Goal: Task Accomplishment & Management: Use online tool/utility

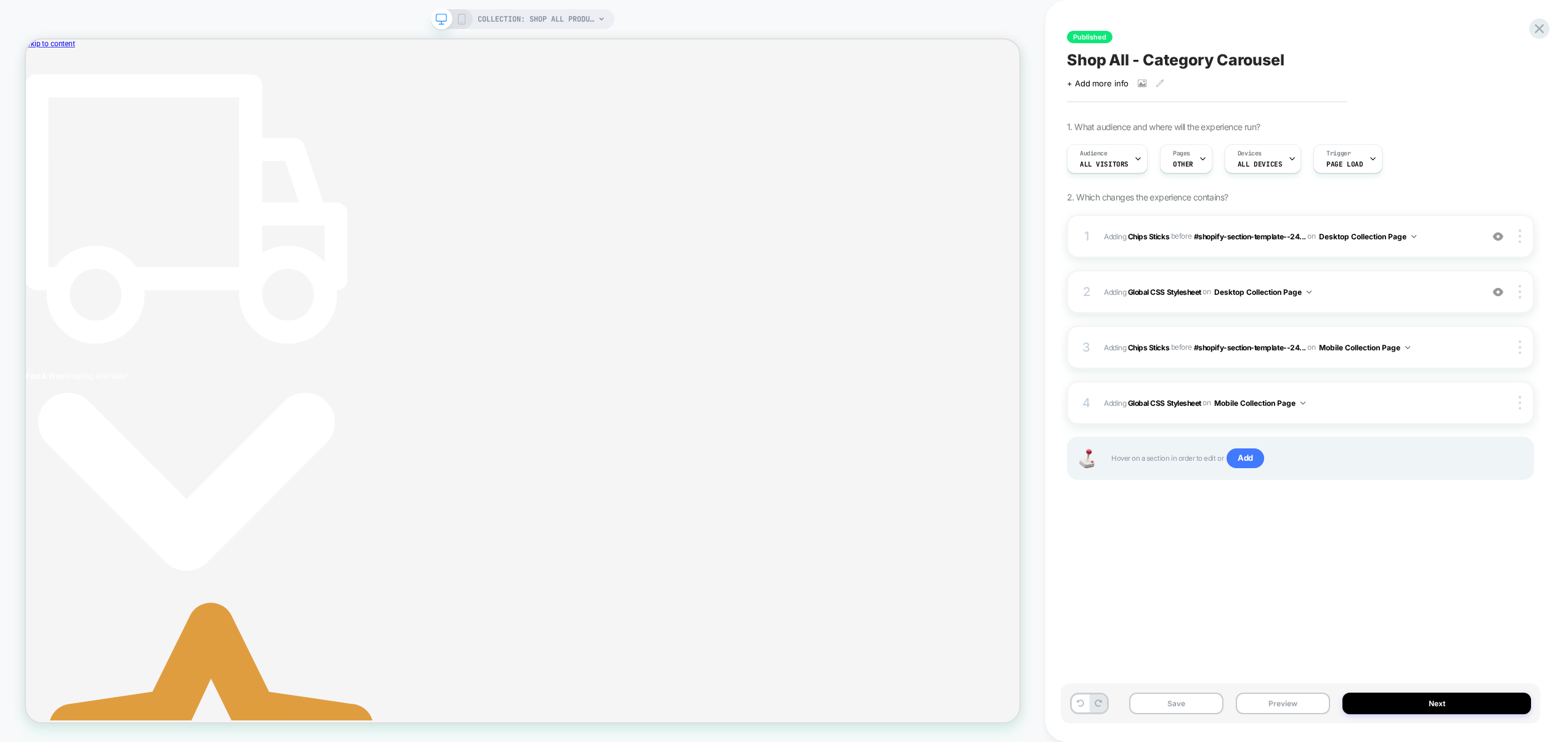
scroll to position [0, 6]
click at [1368, 393] on div "4 Adding Global CSS Stylesheet on Mobile Collection Page Copy to Desktop Target…" at bounding box center [1300, 403] width 467 height 43
click at [1363, 407] on span "Adding Global CSS Stylesheet on Mobile Collection Page" at bounding box center [1289, 403] width 372 height 15
click at [1301, 703] on button "Preview" at bounding box center [1283, 704] width 94 height 22
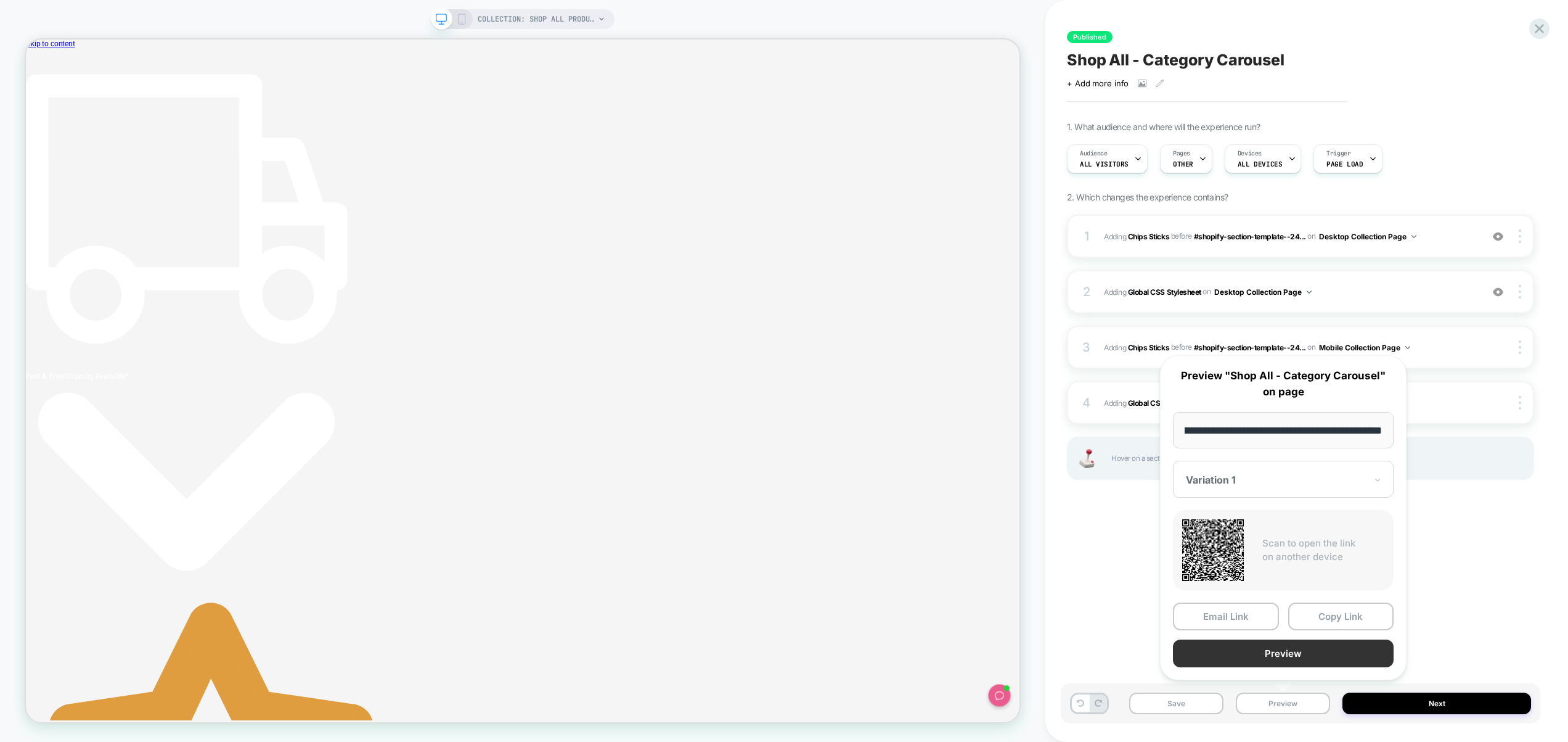
scroll to position [0, 0]
click at [1296, 658] on button "Preview" at bounding box center [1284, 654] width 221 height 28
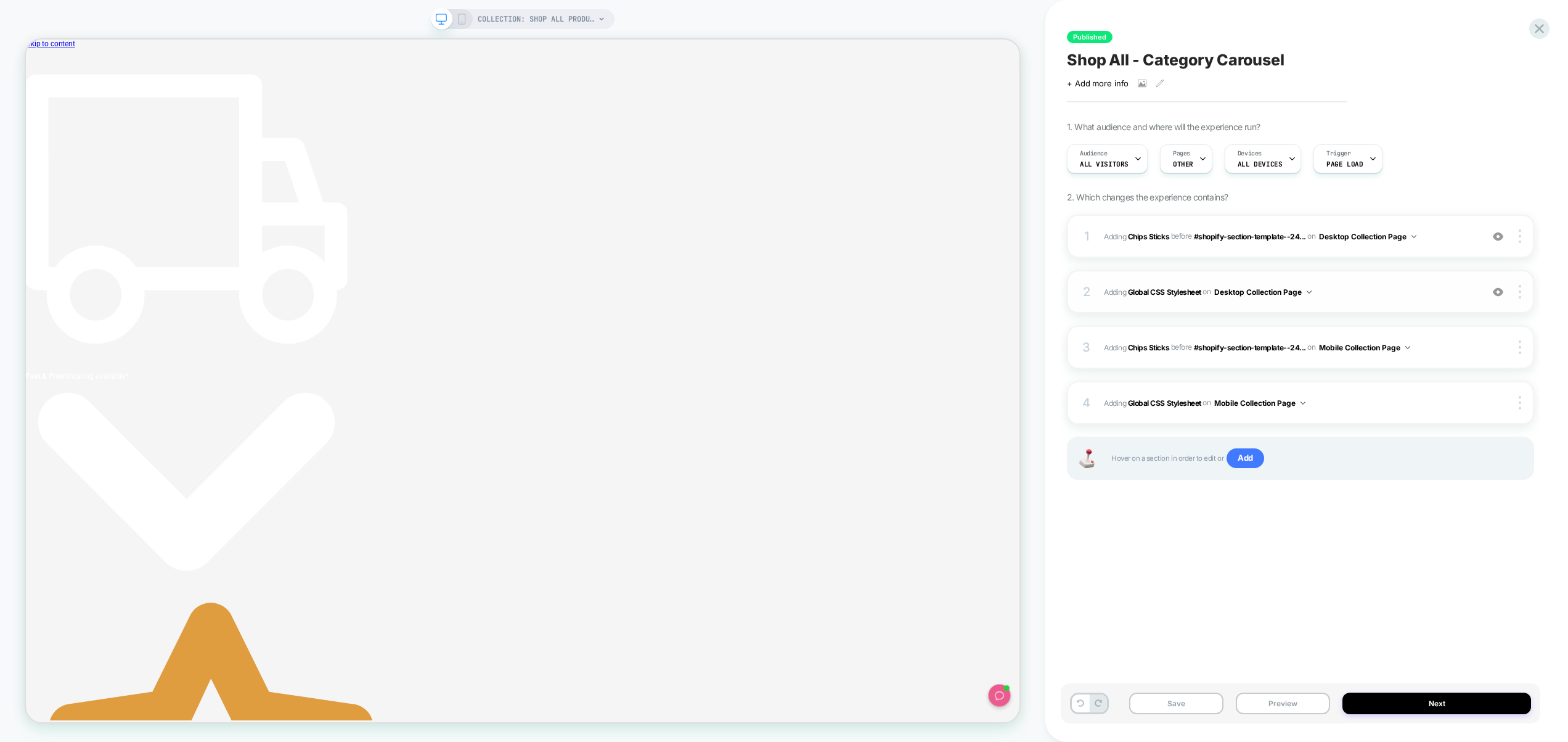
click at [1405, 301] on div "2 Adding Global CSS Stylesheet on Desktop Collection Page Add Before Add After …" at bounding box center [1300, 292] width 467 height 43
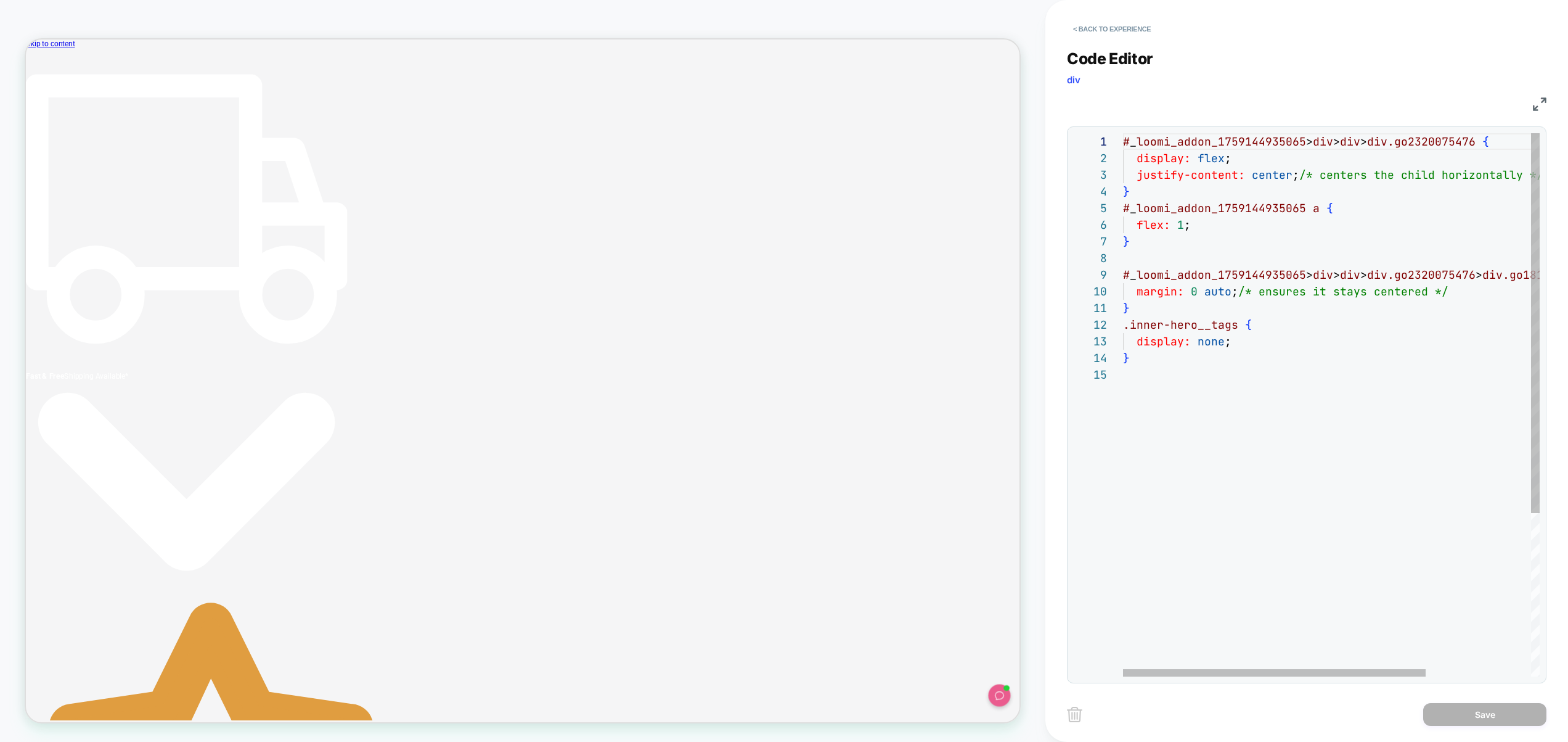
scroll to position [84, 66]
click at [1215, 223] on div "# _ loomi_addon_1759144935065 > div > div > div.go2320075476 { display: flex ; …" at bounding box center [1403, 521] width 561 height 776
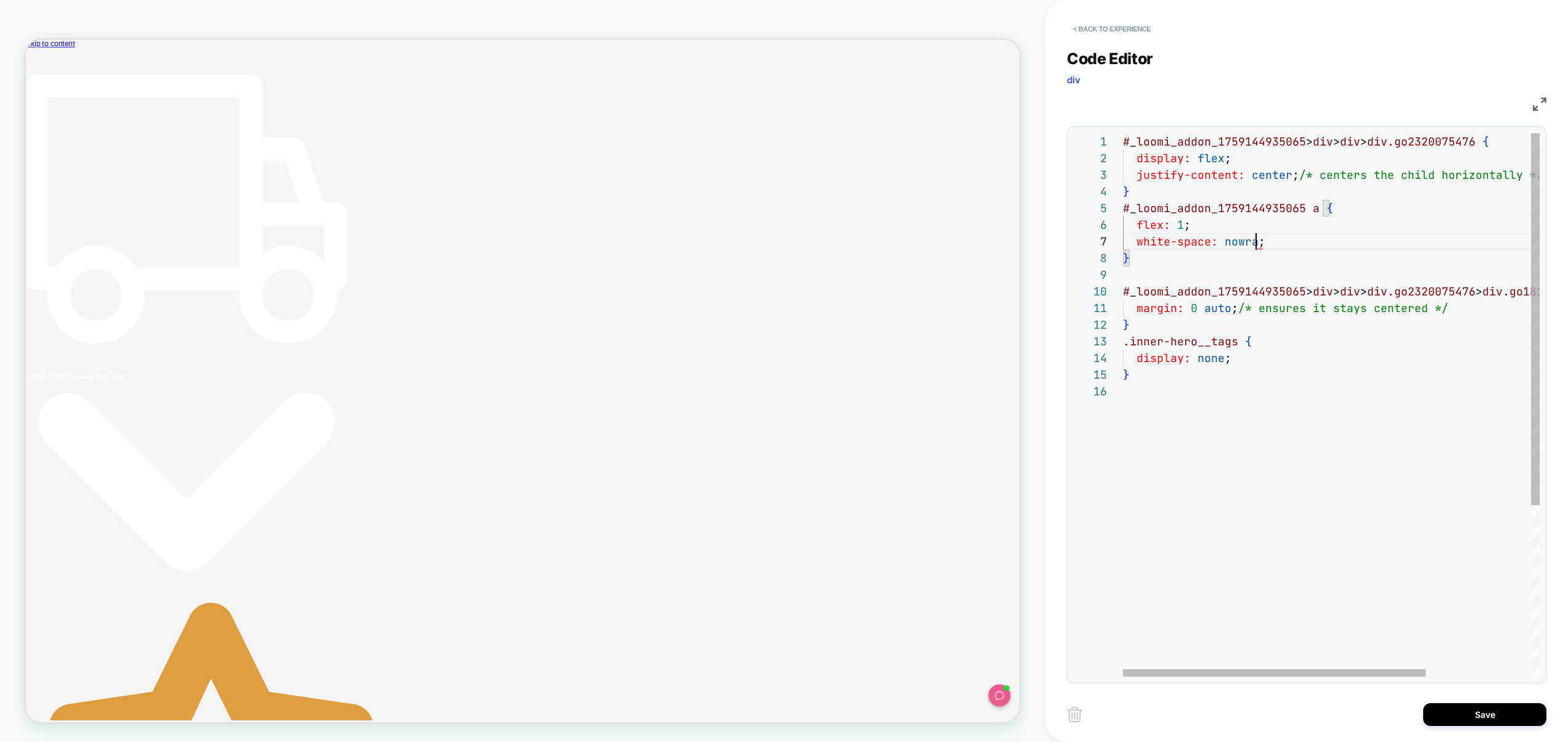
scroll to position [100, 140]
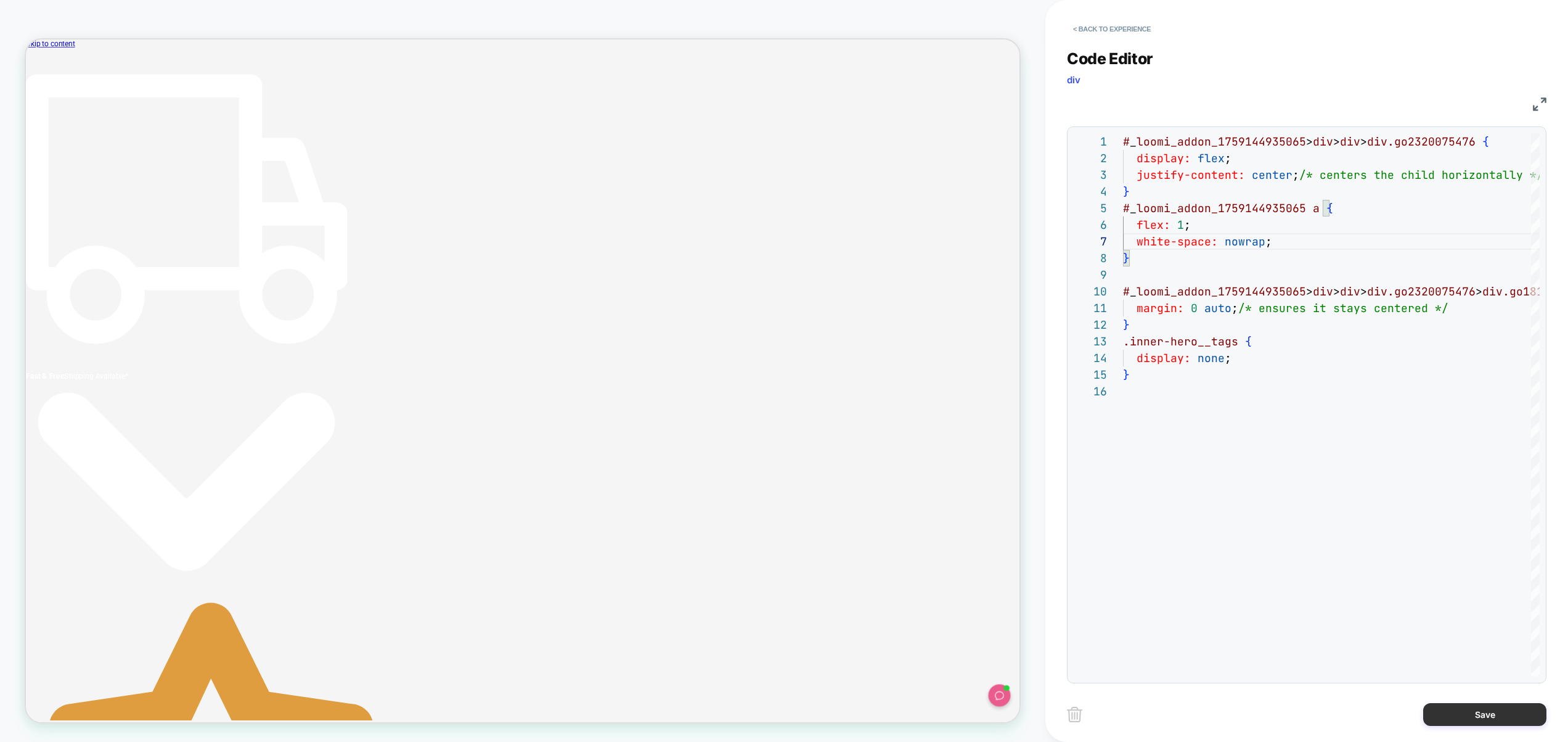
type textarea "**********"
click at [1487, 711] on button "Save" at bounding box center [1484, 715] width 123 height 23
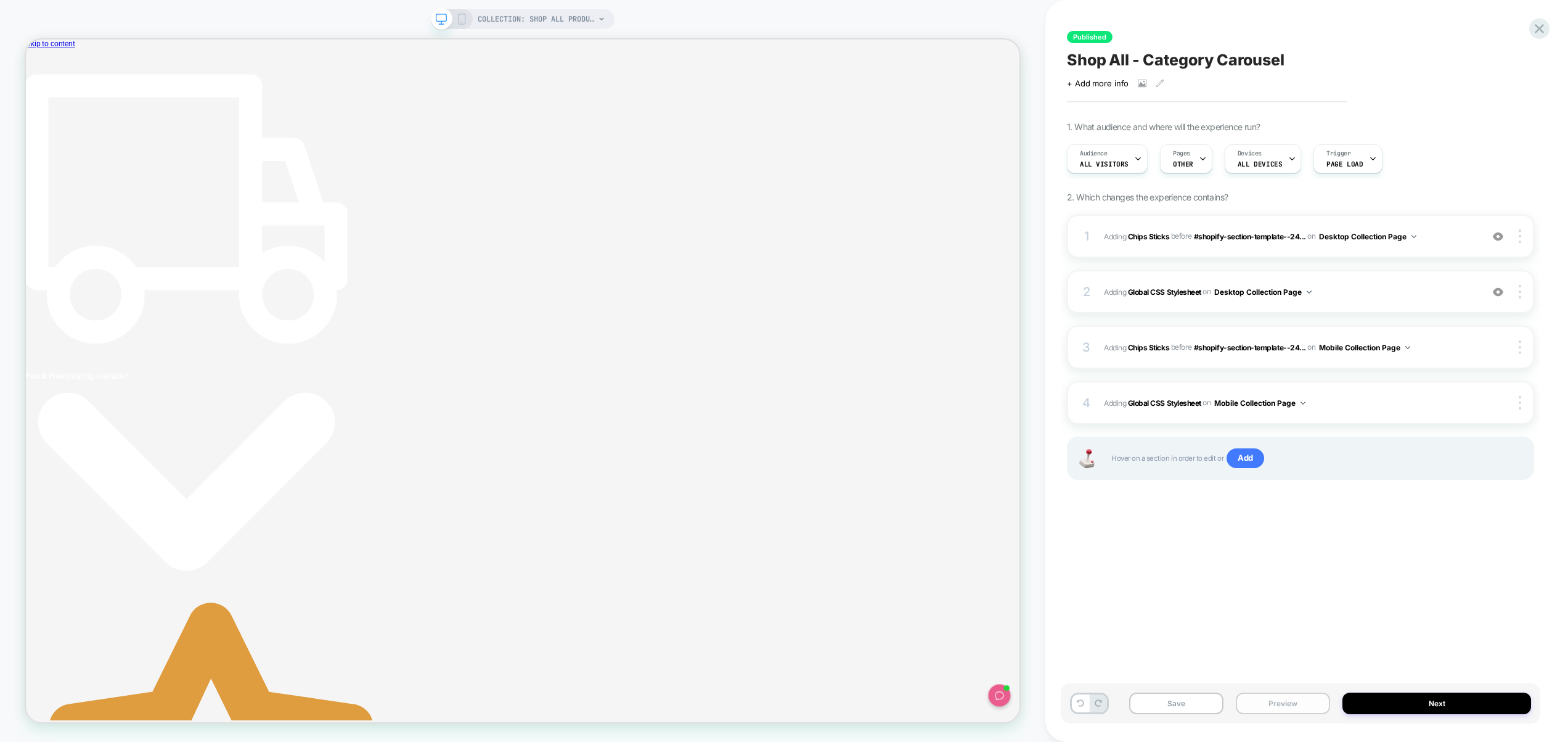
click at [1284, 700] on button "Preview" at bounding box center [1283, 704] width 94 height 22
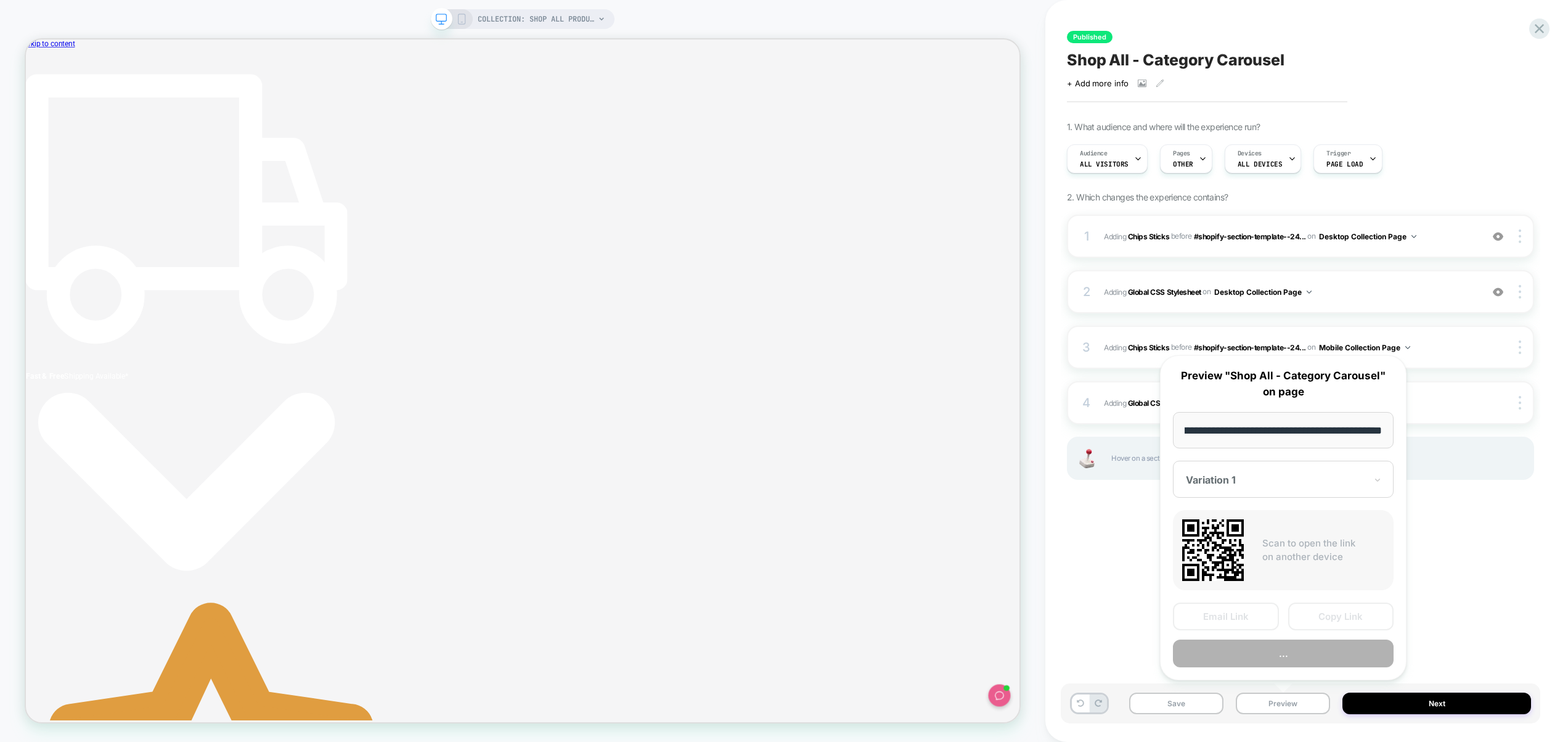
scroll to position [0, 0]
click at [1289, 661] on button "..." at bounding box center [1284, 654] width 221 height 28
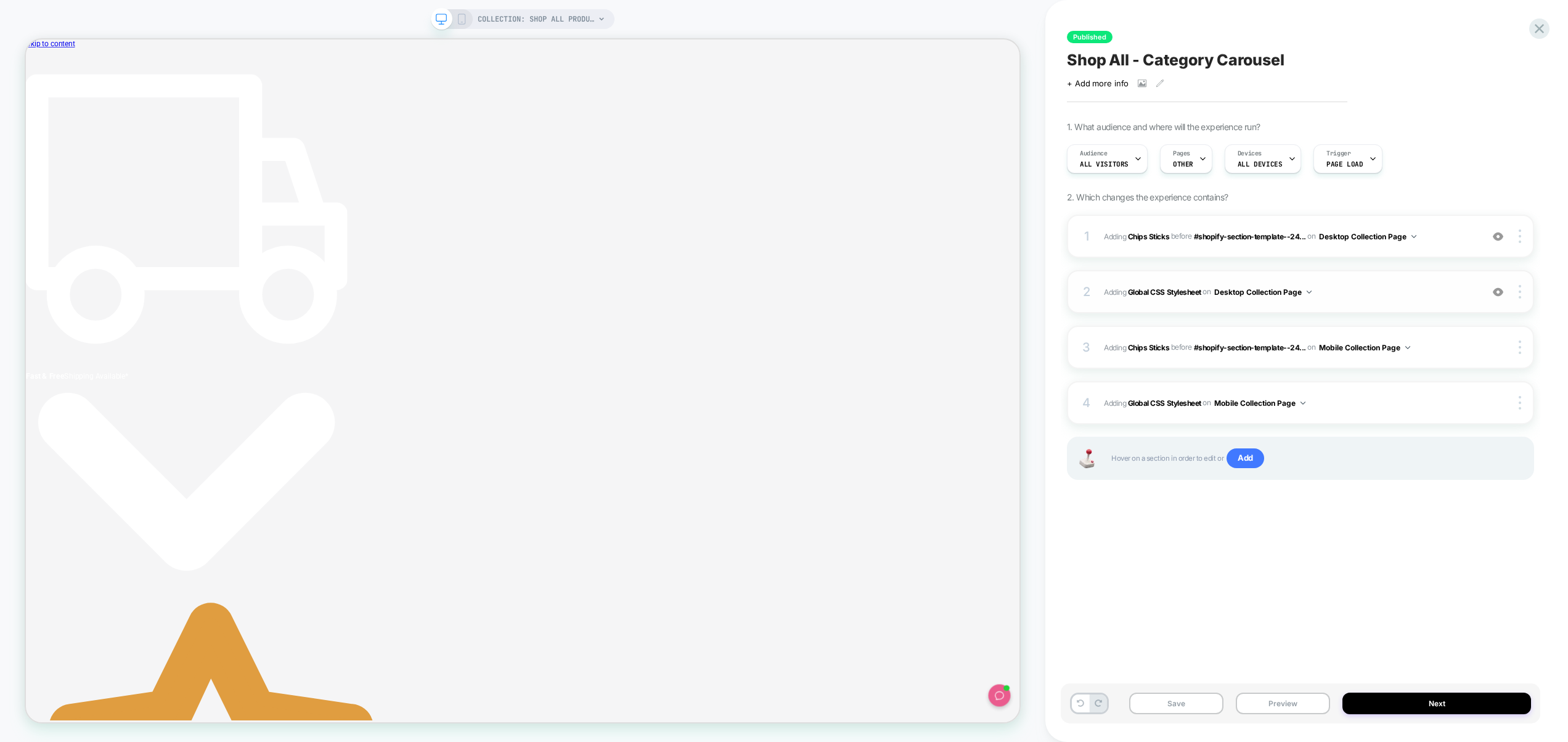
click at [1394, 293] on span "Adding Global CSS Stylesheet on Desktop Collection Page" at bounding box center [1289, 292] width 372 height 15
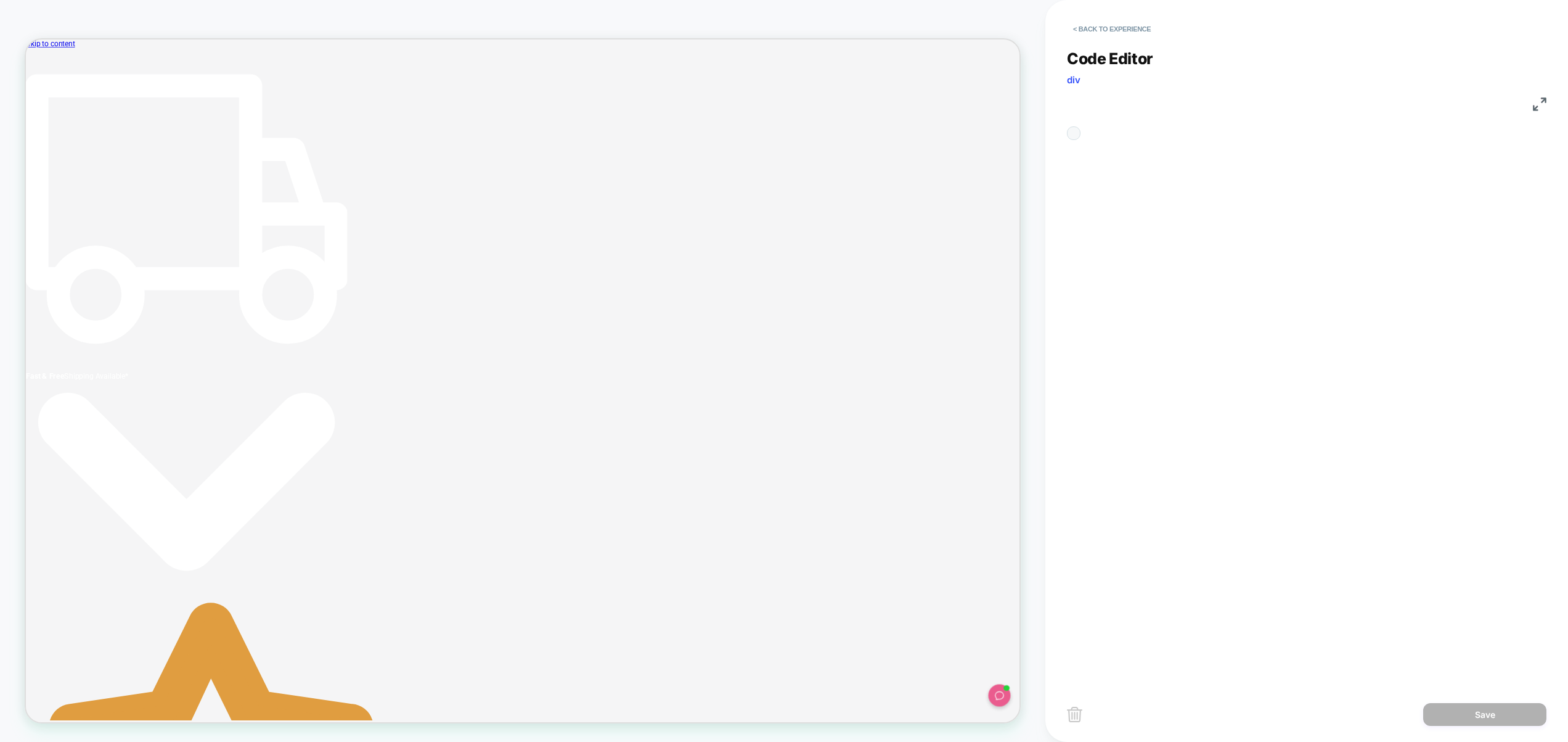
scroll to position [167, 0]
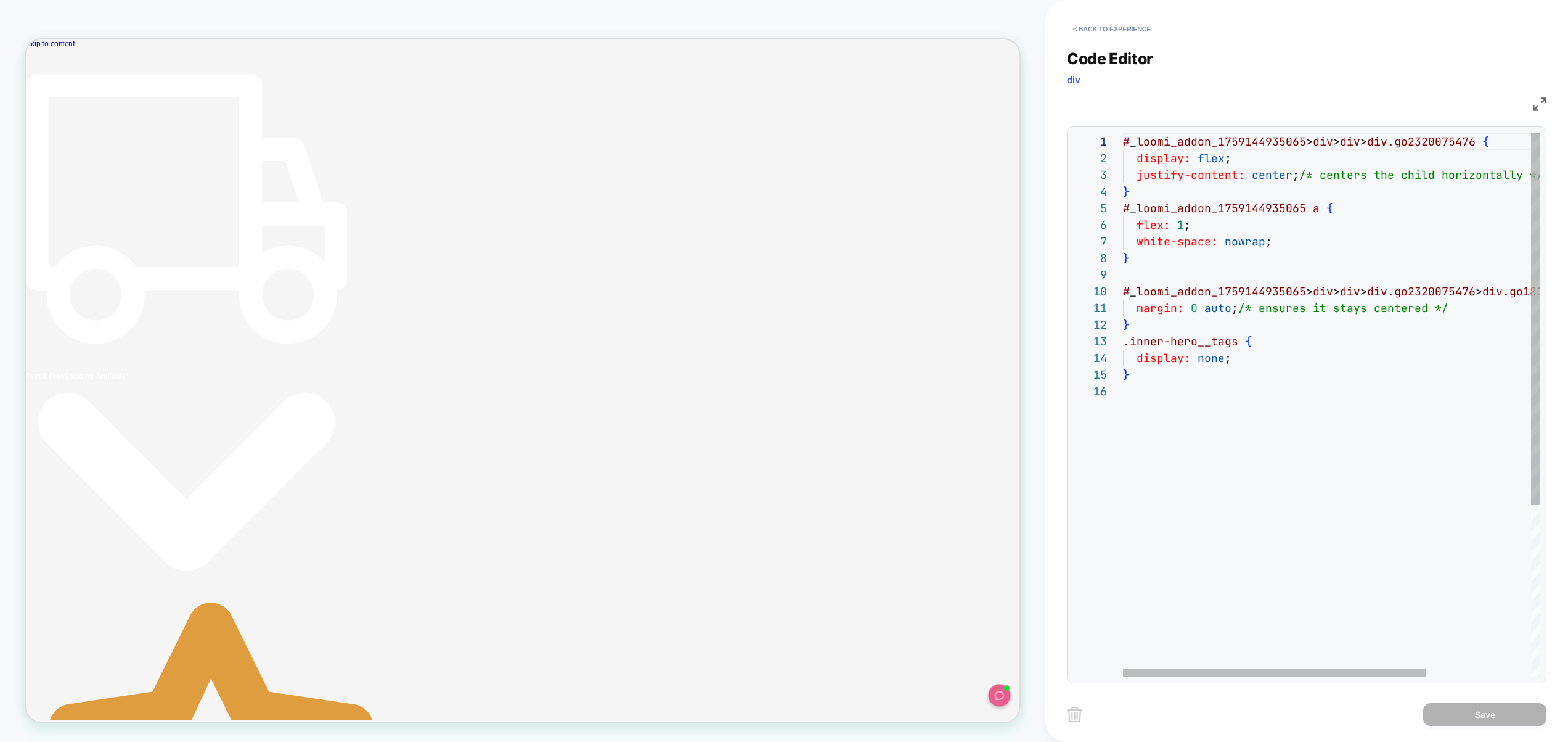
click at [1207, 232] on div "# _ loomi_addon_1759144935065 > div > div > div.go2320075476 { display: flex ; …" at bounding box center [1403, 530] width 561 height 793
type textarea "**********"
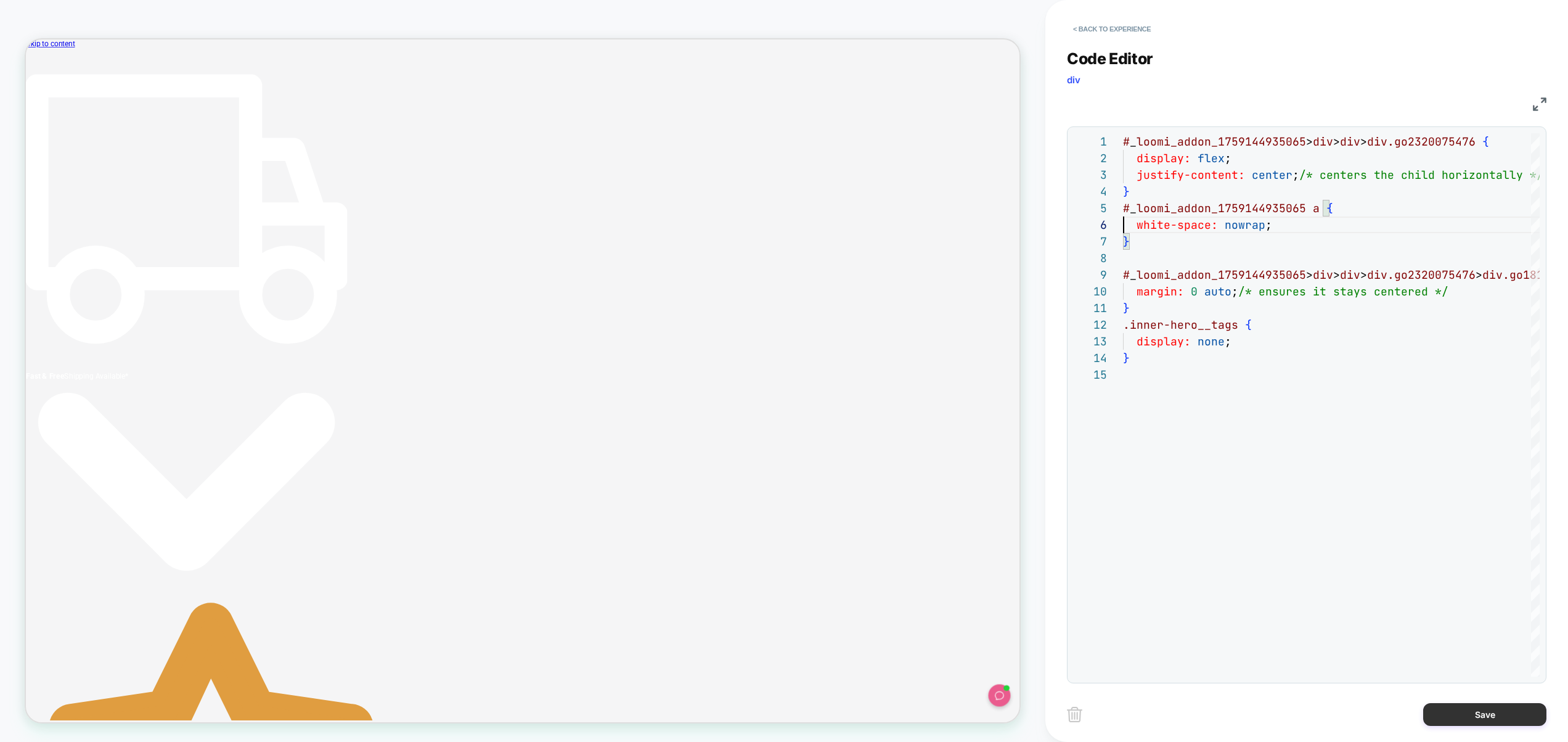
click at [1458, 711] on button "Save" at bounding box center [1484, 715] width 123 height 23
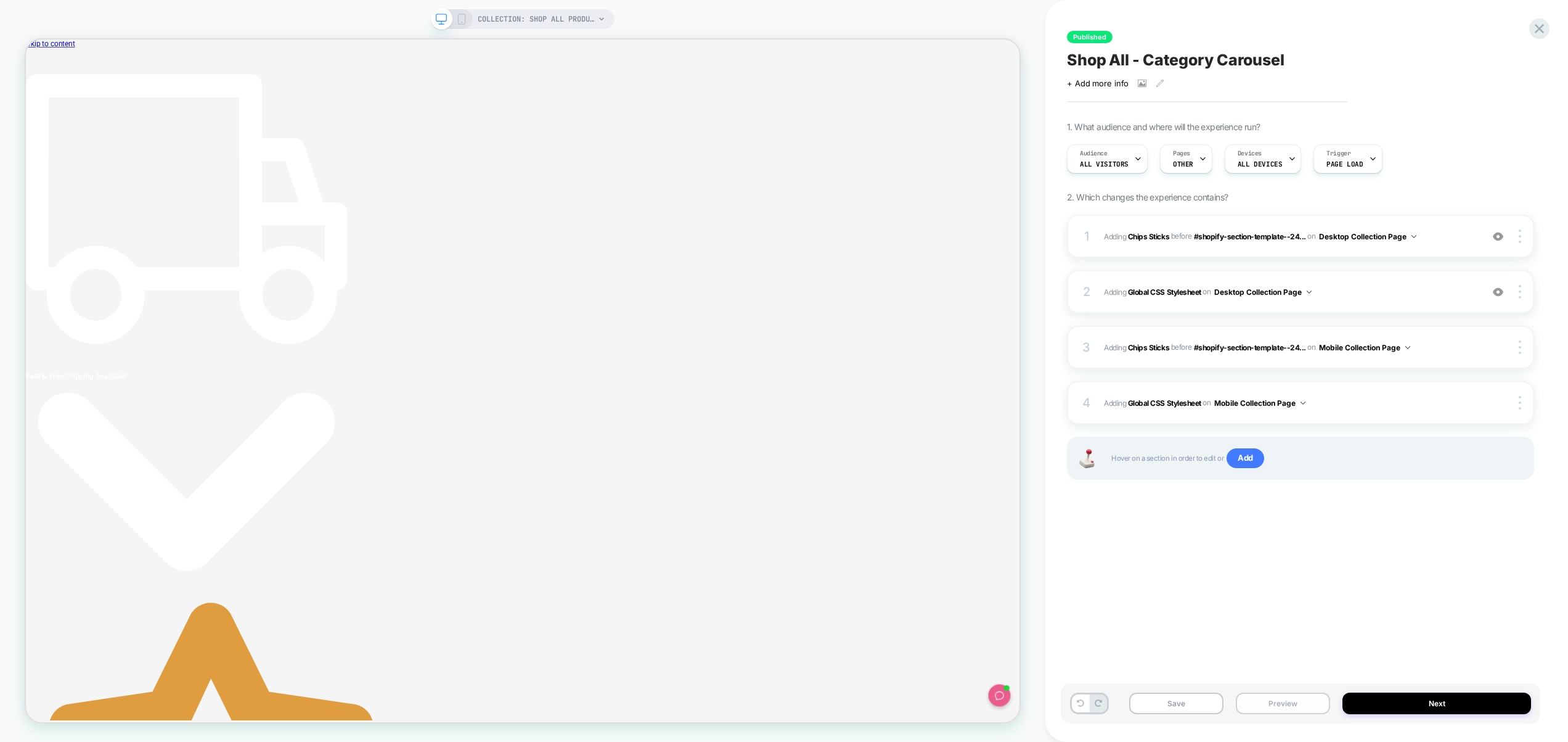
click at [1288, 700] on button "Preview" at bounding box center [1283, 704] width 94 height 22
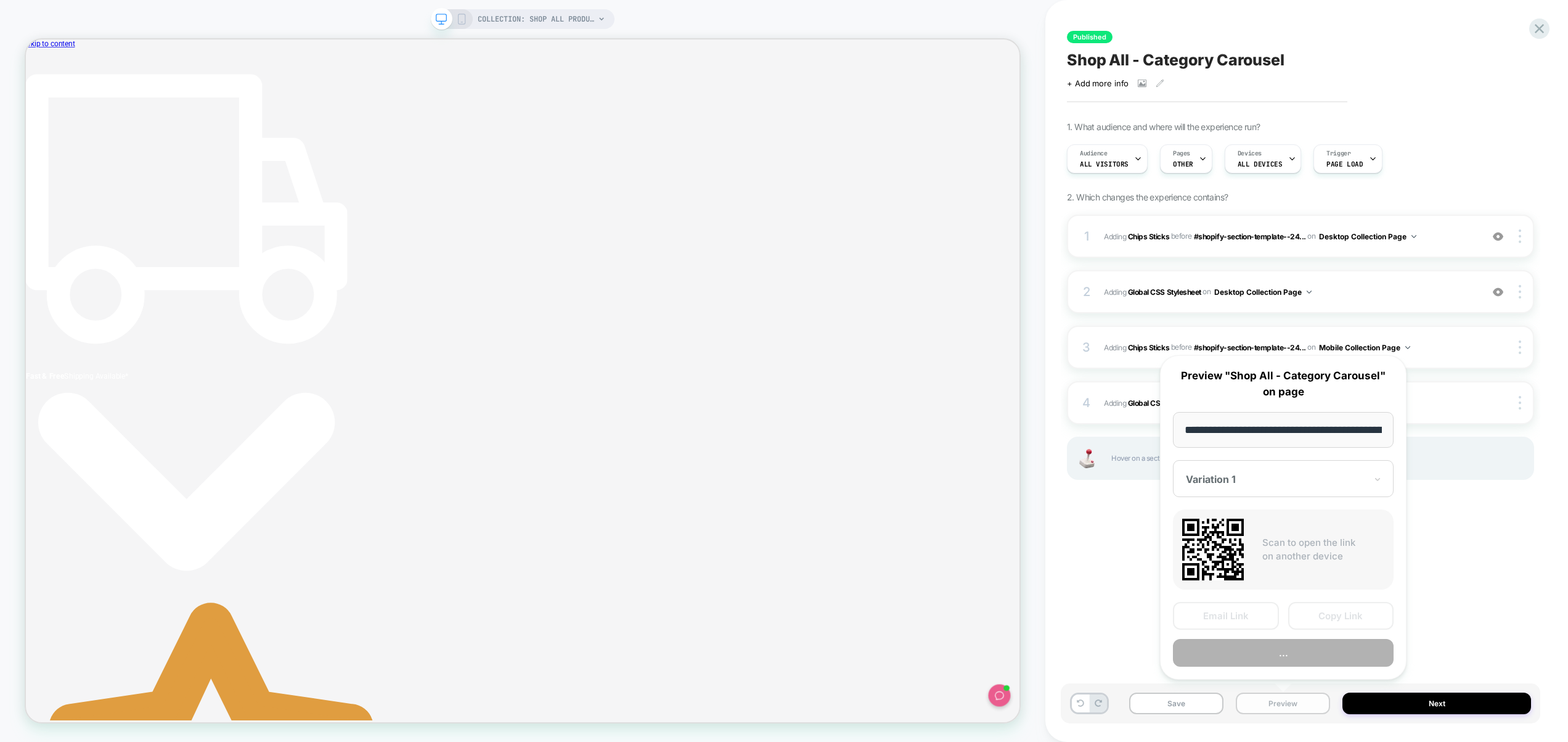
scroll to position [0, 93]
click at [1298, 659] on button "Preview" at bounding box center [1284, 654] width 221 height 28
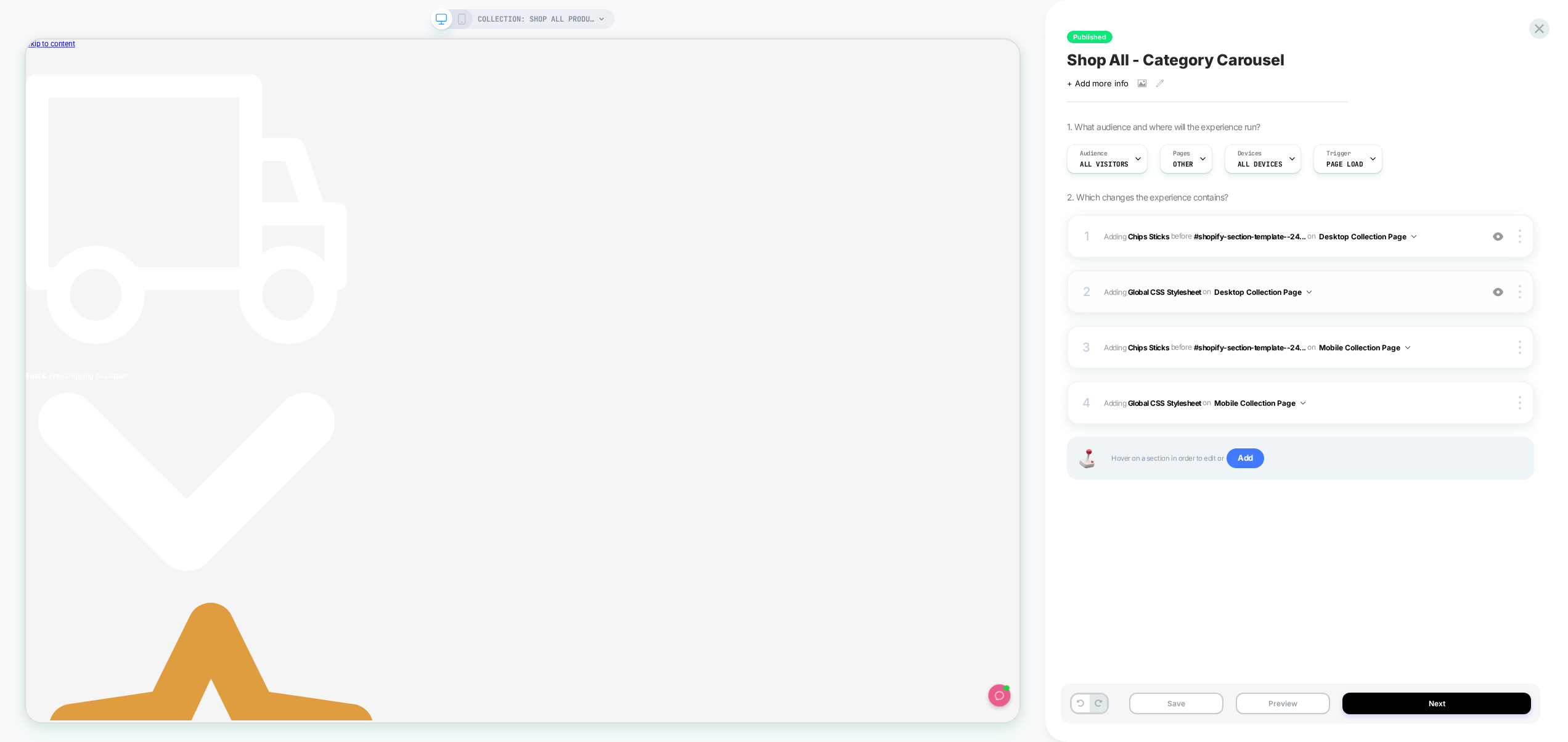
click at [1443, 295] on span "Adding Global CSS Stylesheet on Desktop Collection Page" at bounding box center [1289, 292] width 372 height 15
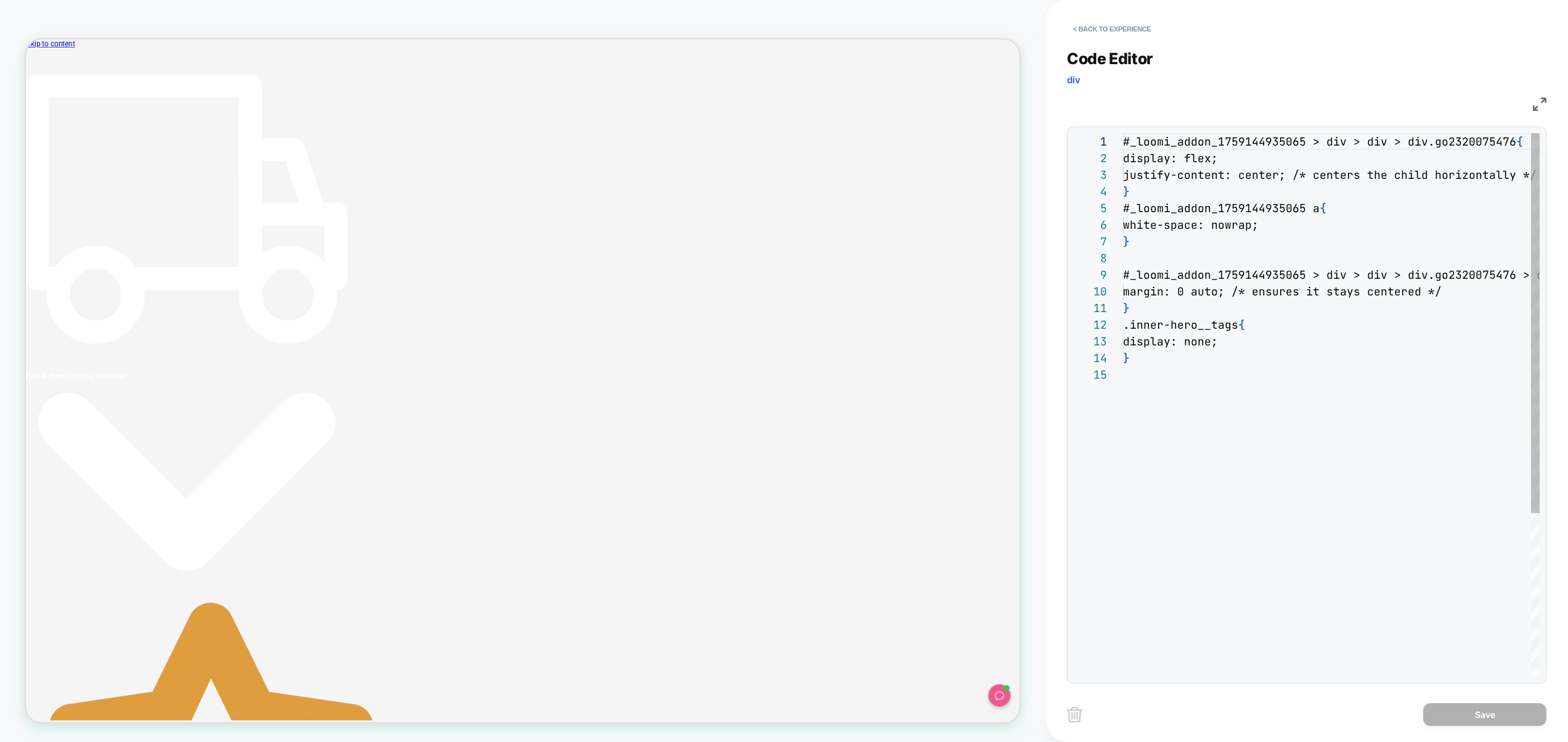
scroll to position [167, 0]
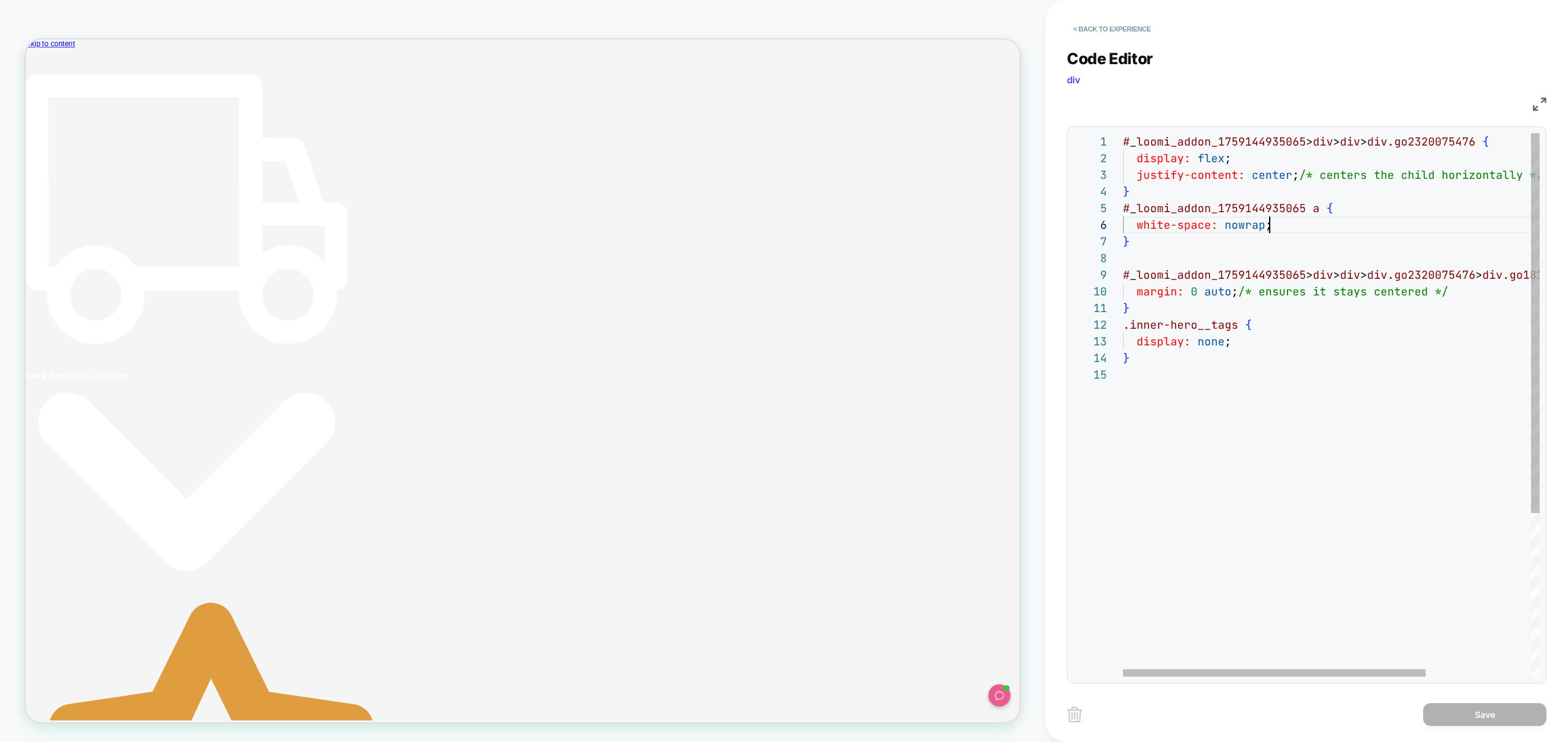
click at [1282, 227] on div "# _ loomi_addon_1759144935065 > div > div > div.go2320075476 { display: flex ; …" at bounding box center [1403, 521] width 561 height 776
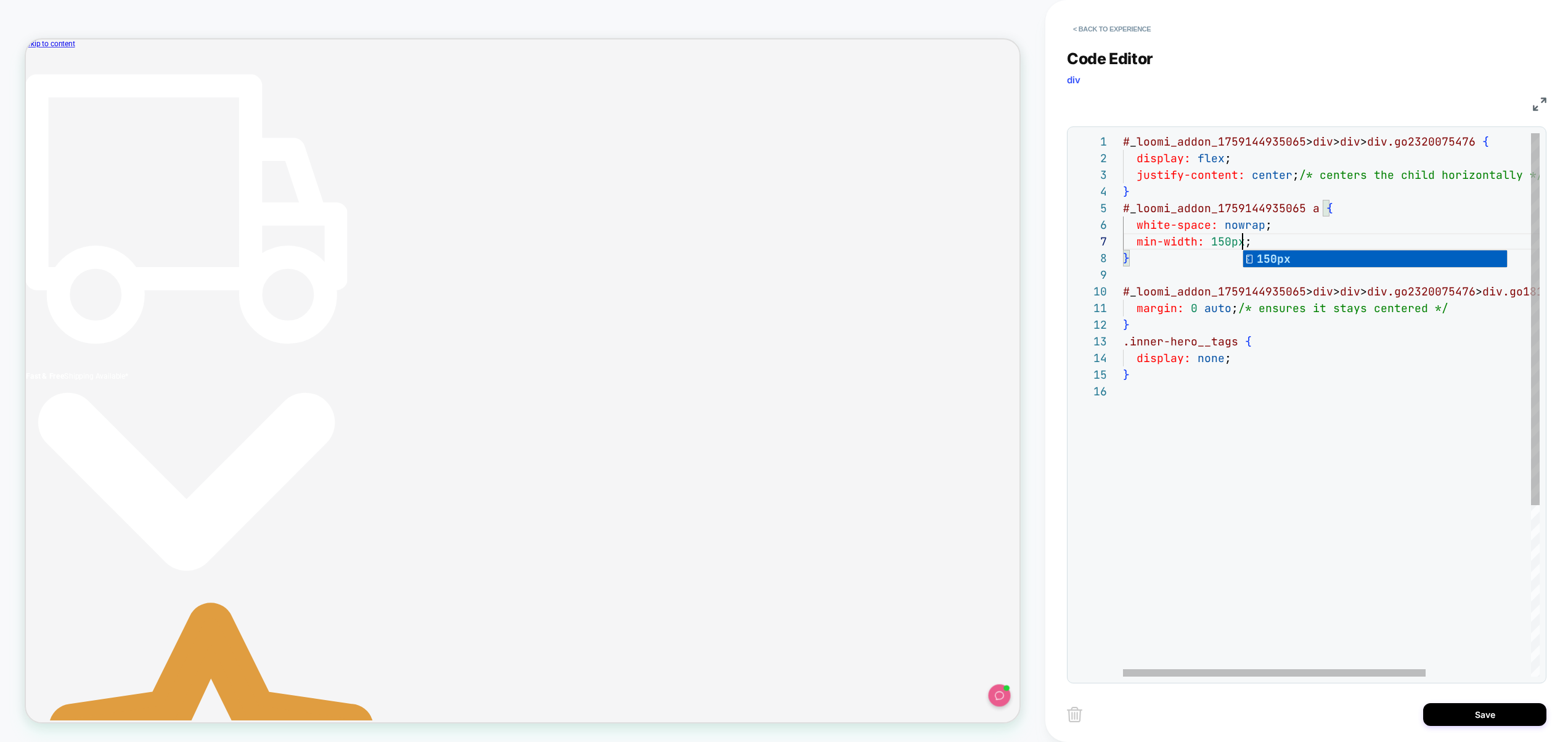
scroll to position [100, 120]
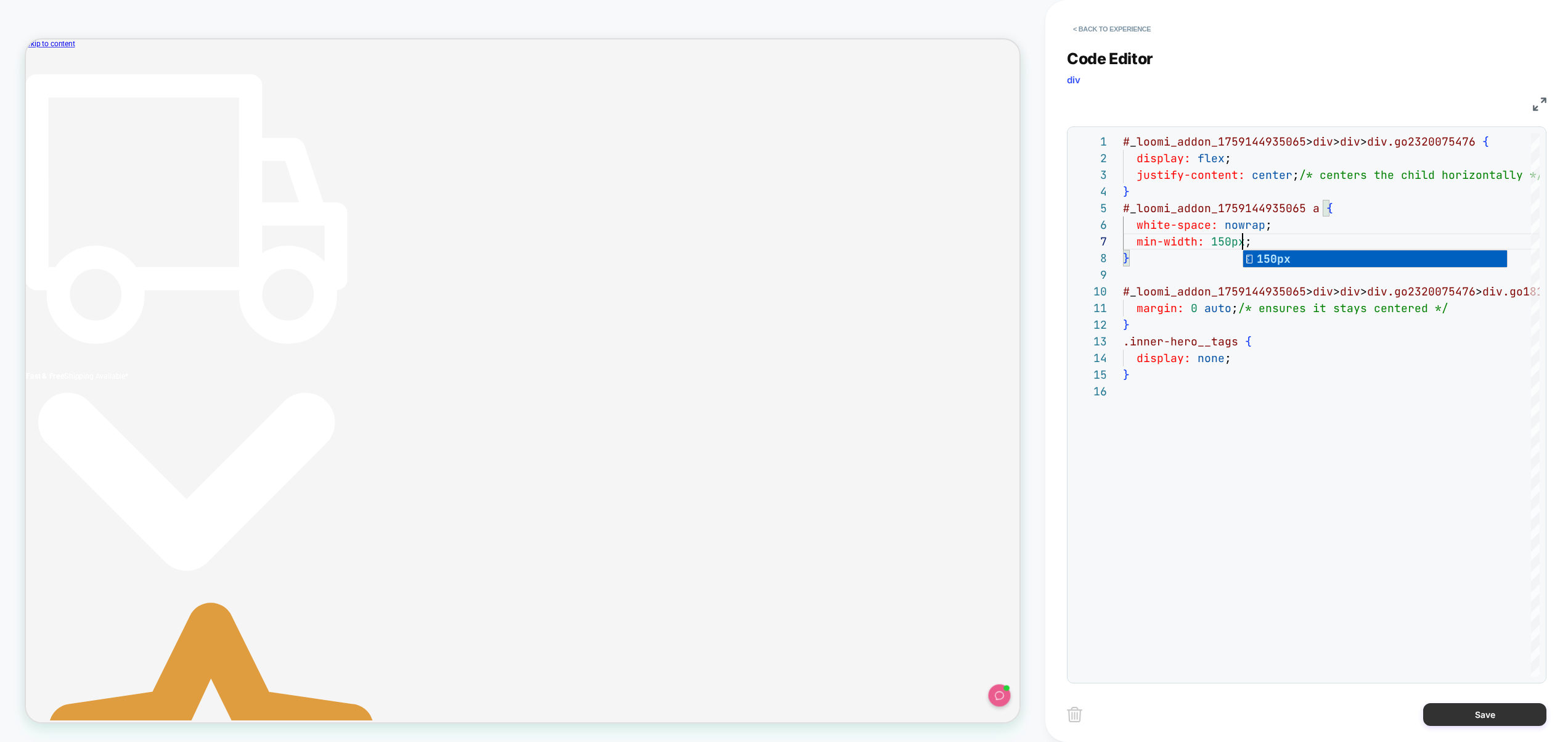
type textarea "**********"
click at [1477, 714] on button "Save" at bounding box center [1484, 715] width 123 height 23
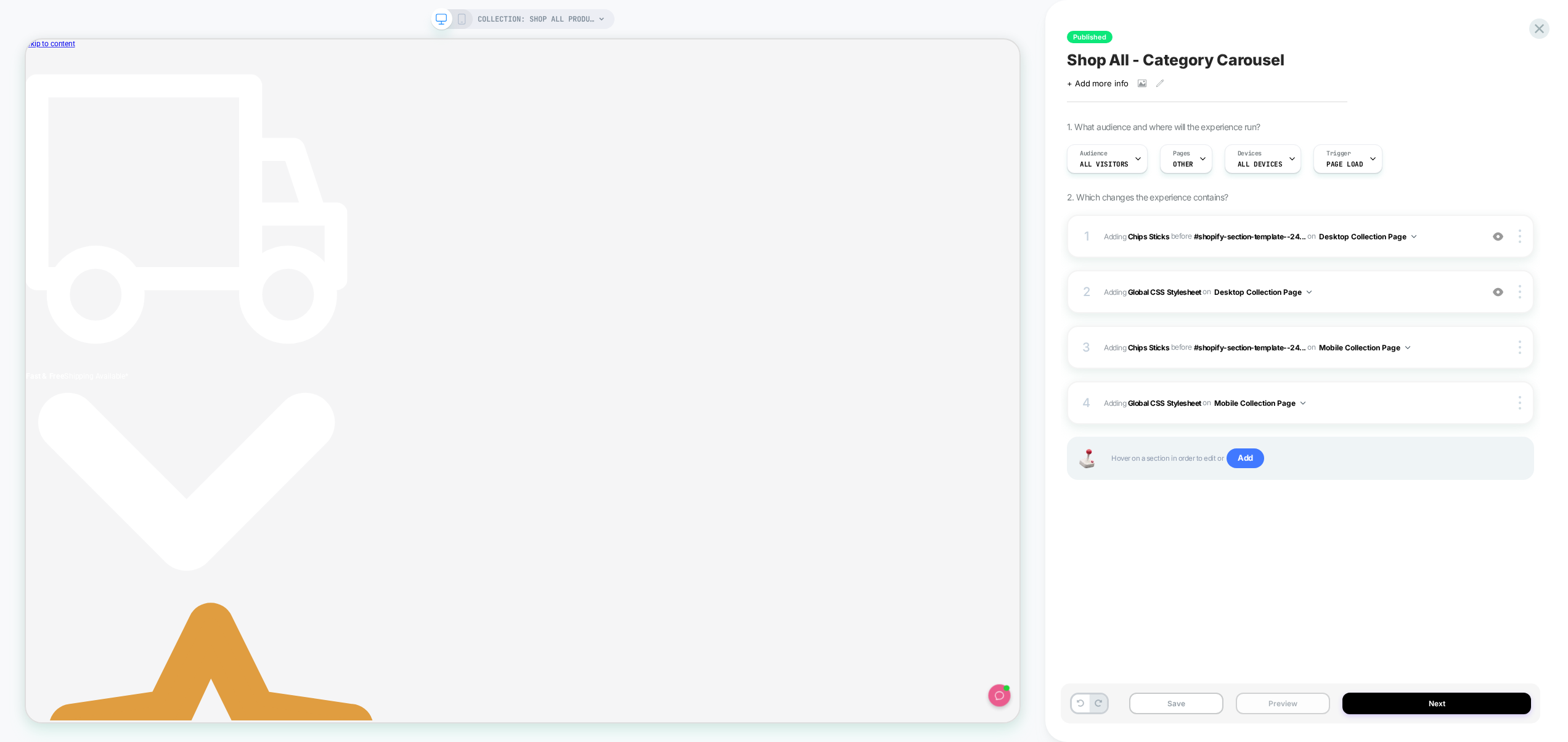
click at [1279, 707] on button "Preview" at bounding box center [1283, 704] width 94 height 22
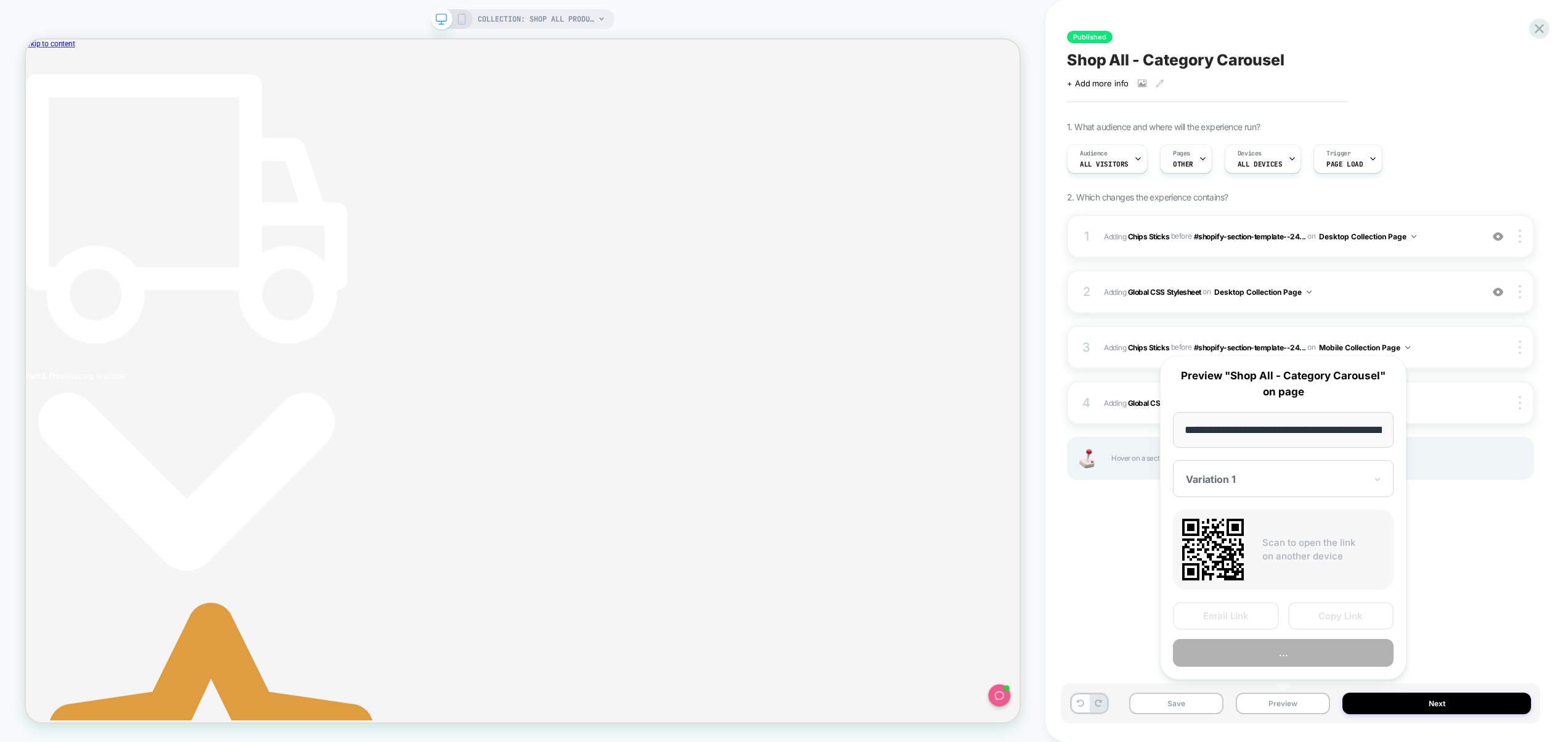
scroll to position [0, 93]
click at [1295, 655] on button "Preview" at bounding box center [1284, 654] width 221 height 28
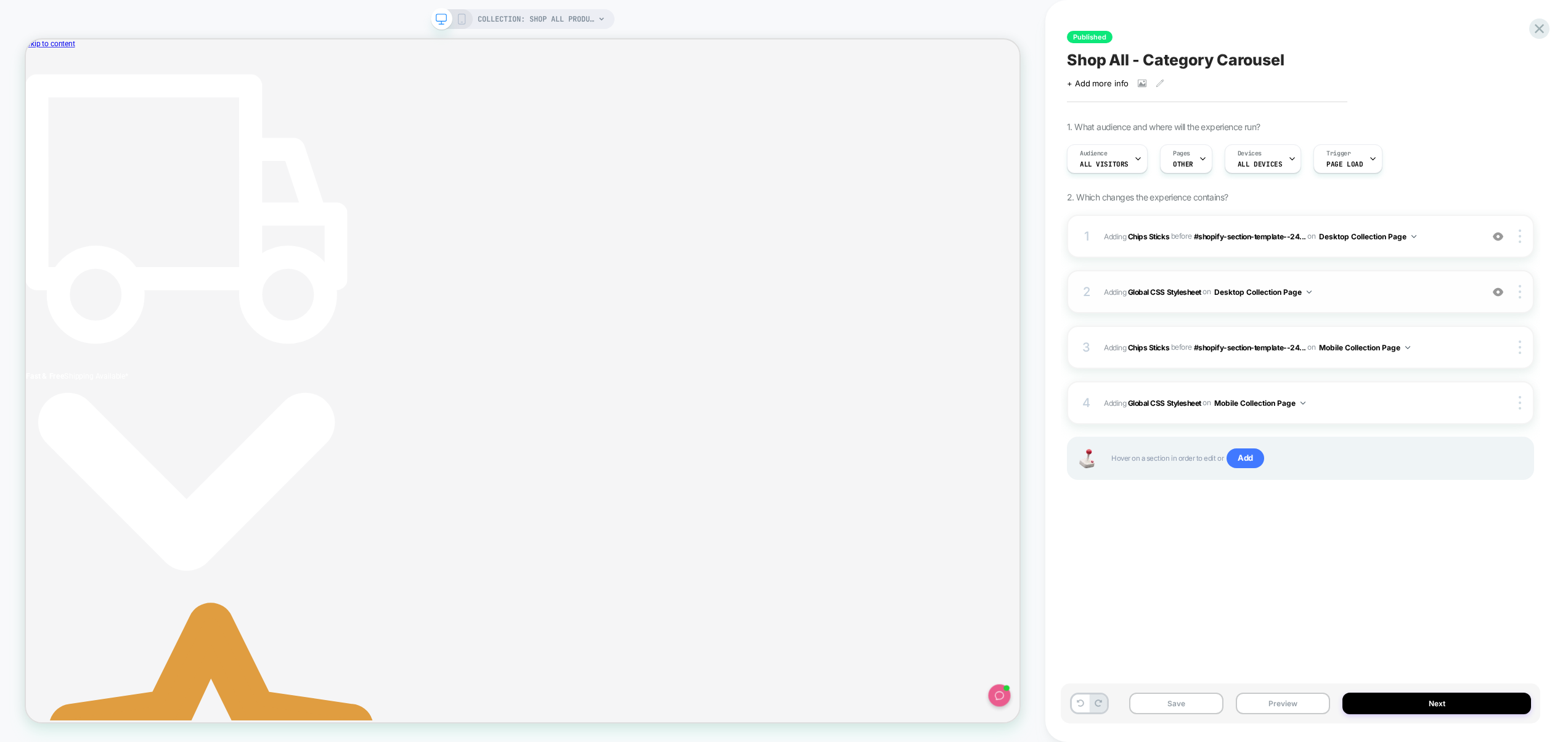
click at [1370, 295] on span "Adding Global CSS Stylesheet on Desktop Collection Page" at bounding box center [1289, 292] width 372 height 15
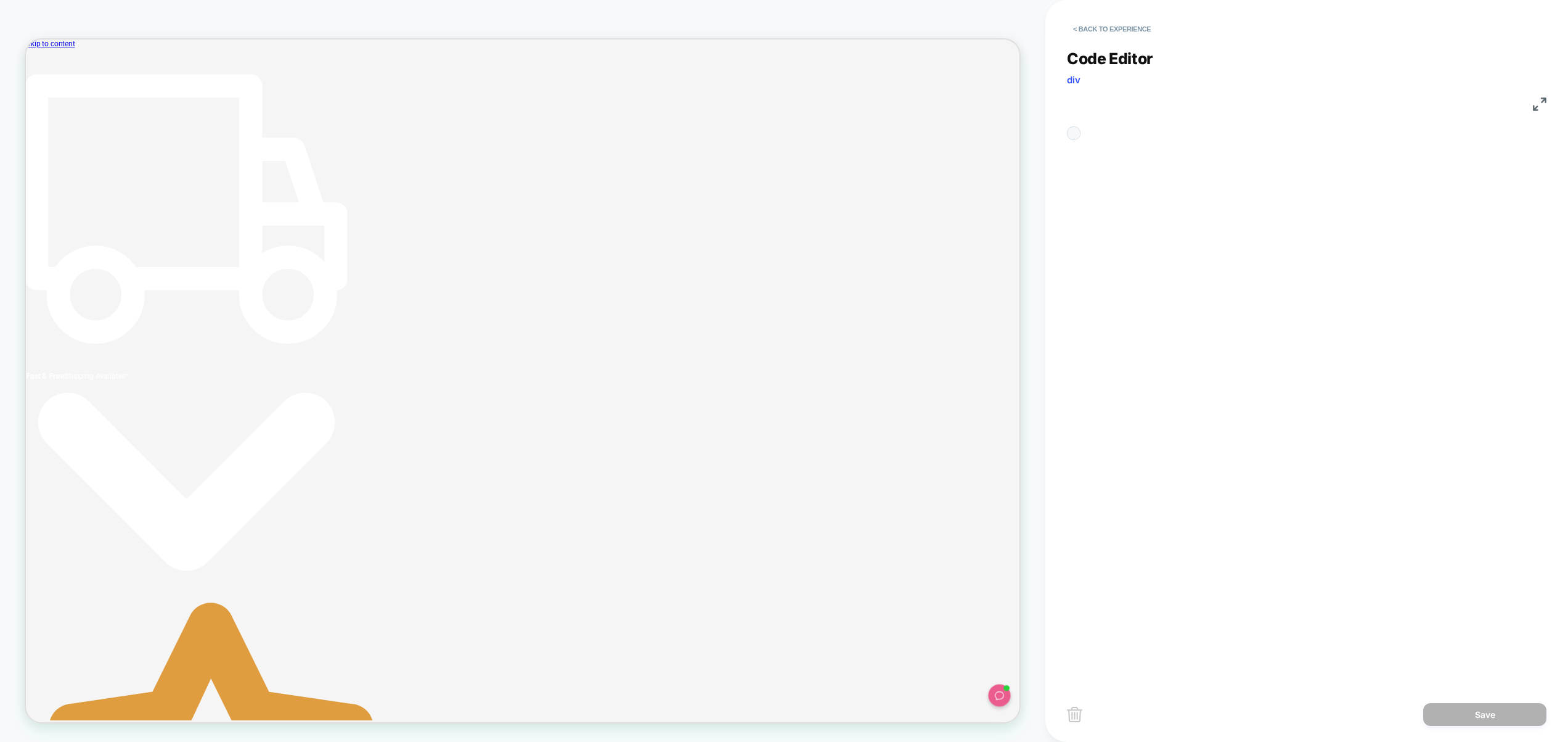
scroll to position [167, 0]
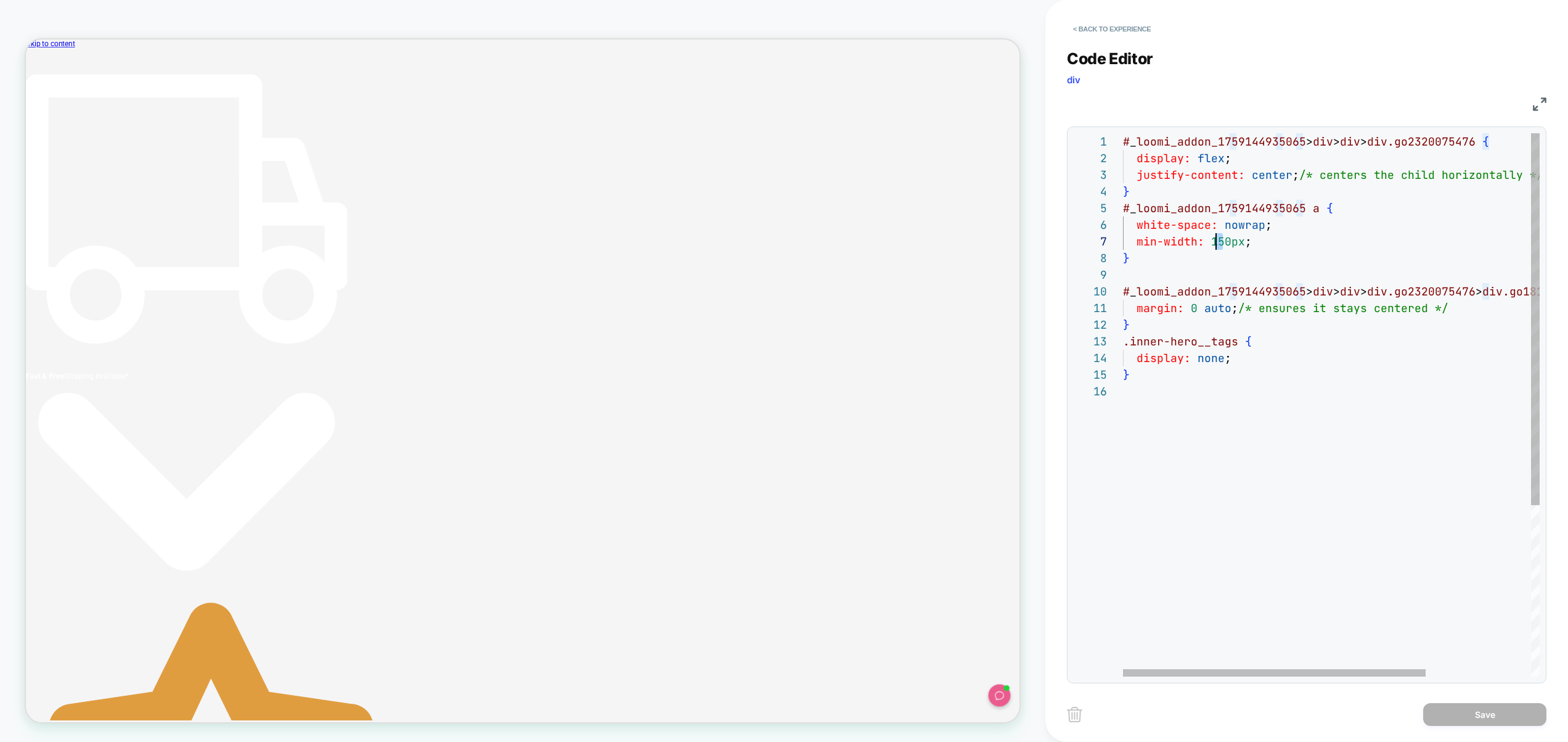
click at [1219, 245] on div "# _ loomi_addon_1759144935065 > div > div > div.go2320075476 { display: flex ; …" at bounding box center [1403, 530] width 561 height 793
type textarea "**********"
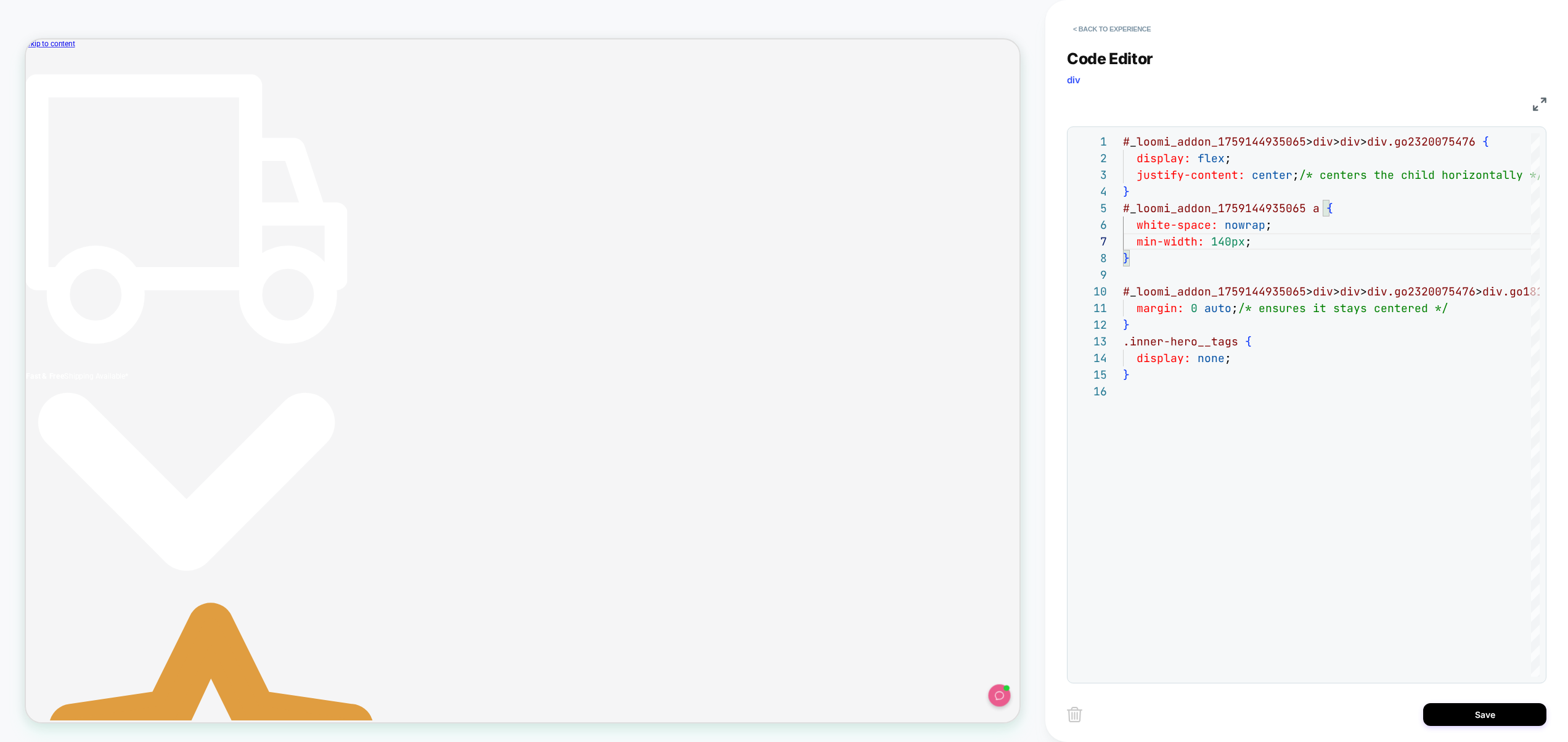
drag, startPoint x: 1473, startPoint y: 714, endPoint x: 1402, endPoint y: 704, distance: 71.7
click at [1473, 714] on button "Save" at bounding box center [1484, 715] width 123 height 23
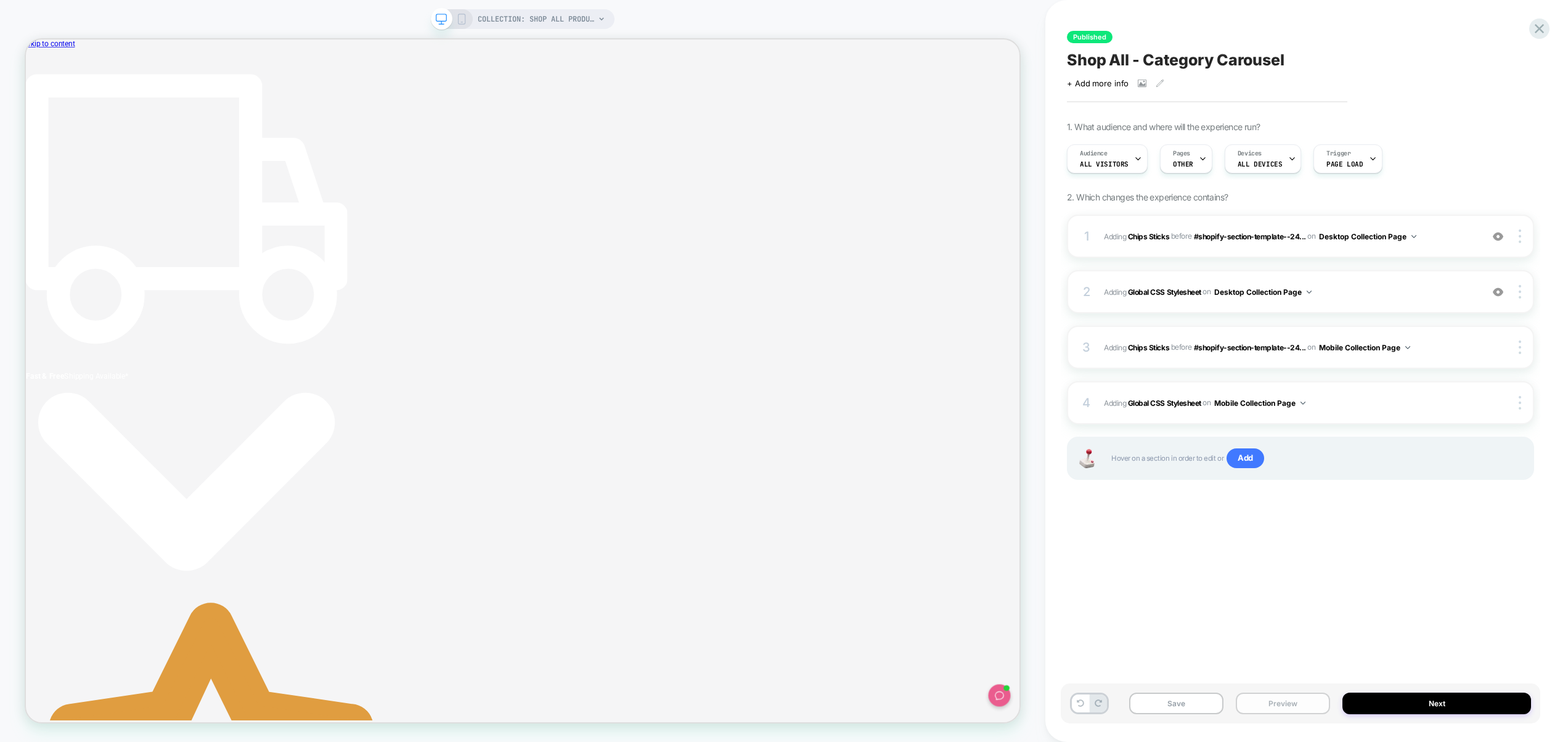
click at [1283, 700] on button "Preview" at bounding box center [1283, 704] width 94 height 22
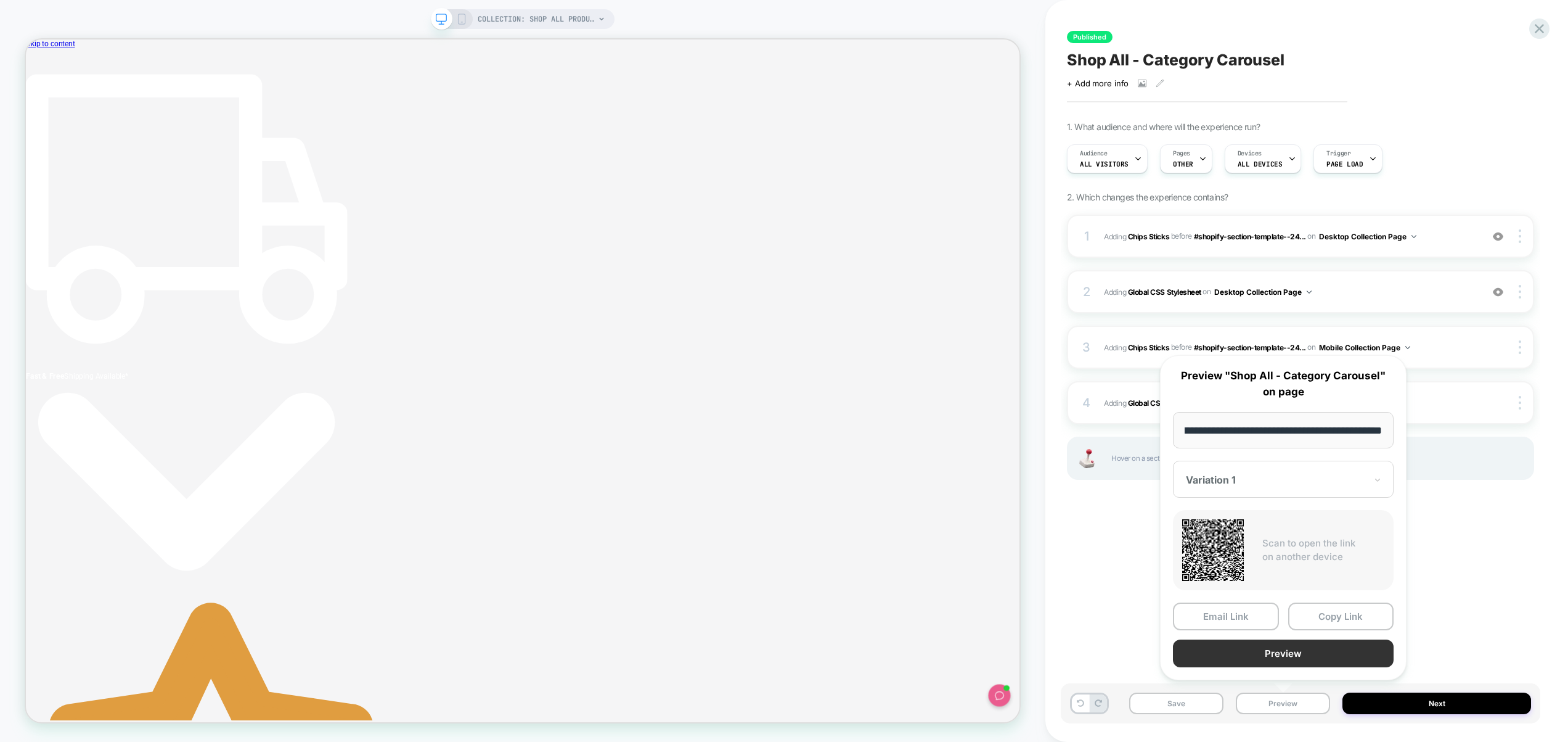
scroll to position [0, 0]
click at [1289, 660] on button "Preview" at bounding box center [1284, 654] width 221 height 28
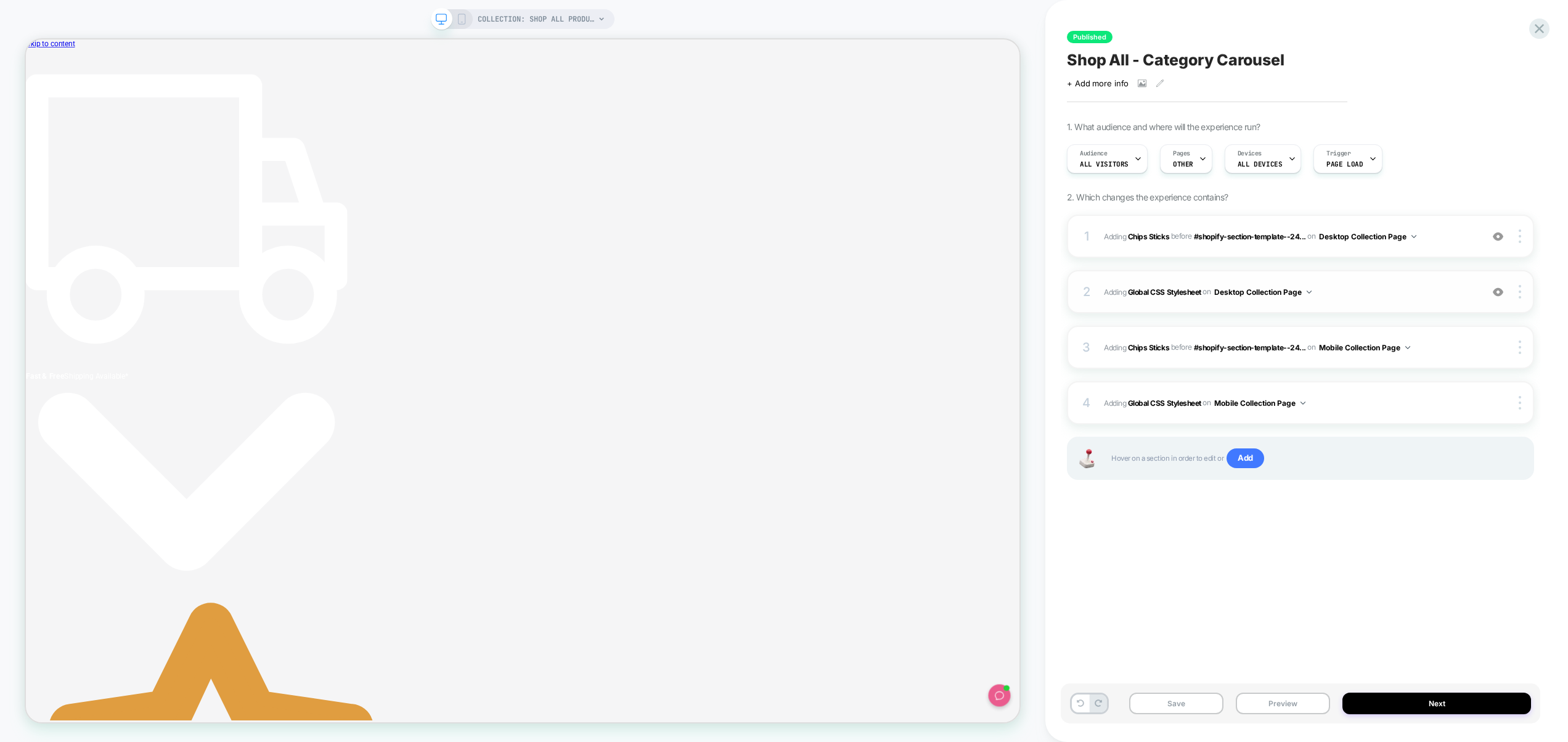
click at [1402, 288] on span "Adding Global CSS Stylesheet on Desktop Collection Page" at bounding box center [1289, 292] width 372 height 15
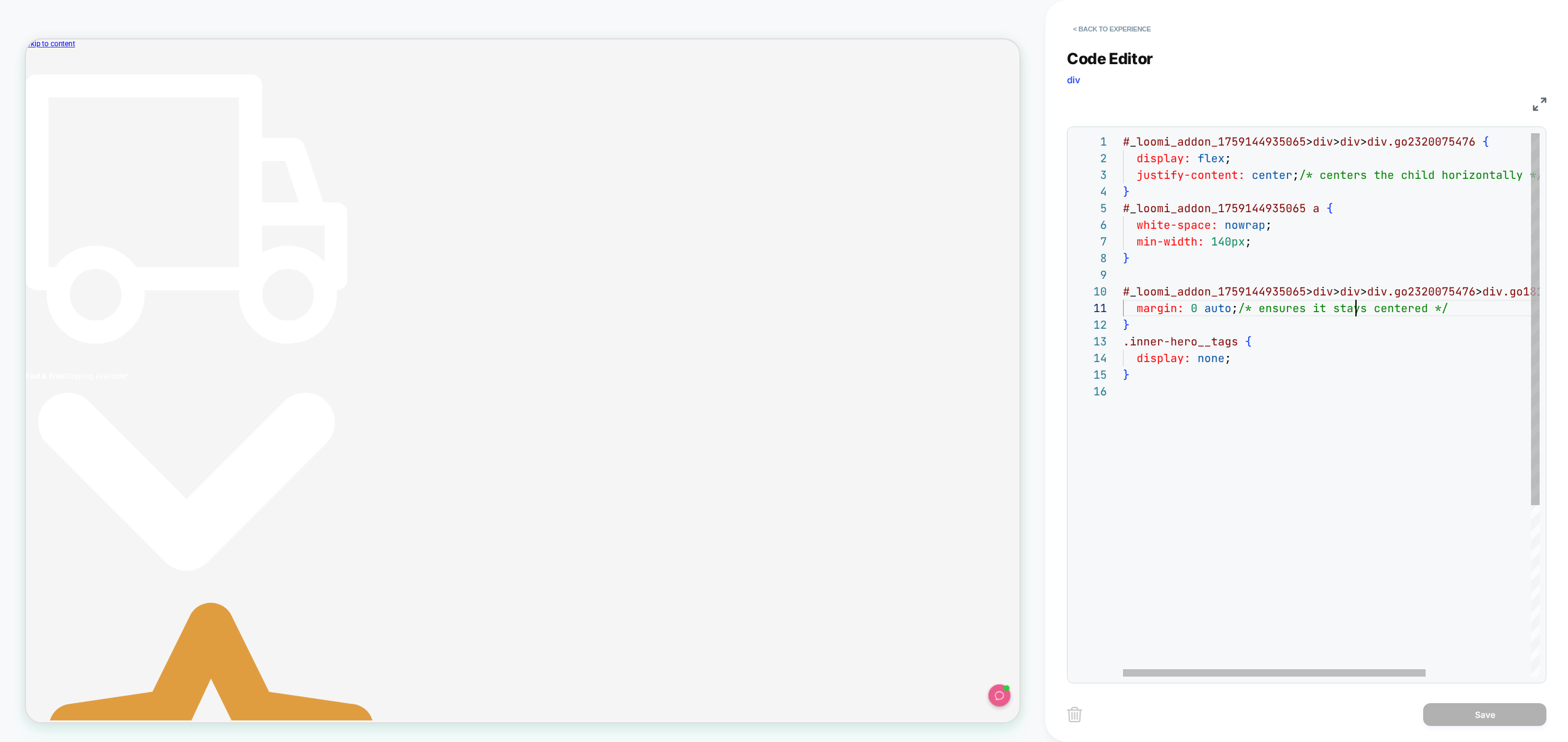
scroll to position [0, 233]
click at [1355, 301] on div "# _ loomi_addon_1759144935065 > div > div > div.go2320075476 { display: flex ; …" at bounding box center [1403, 530] width 561 height 793
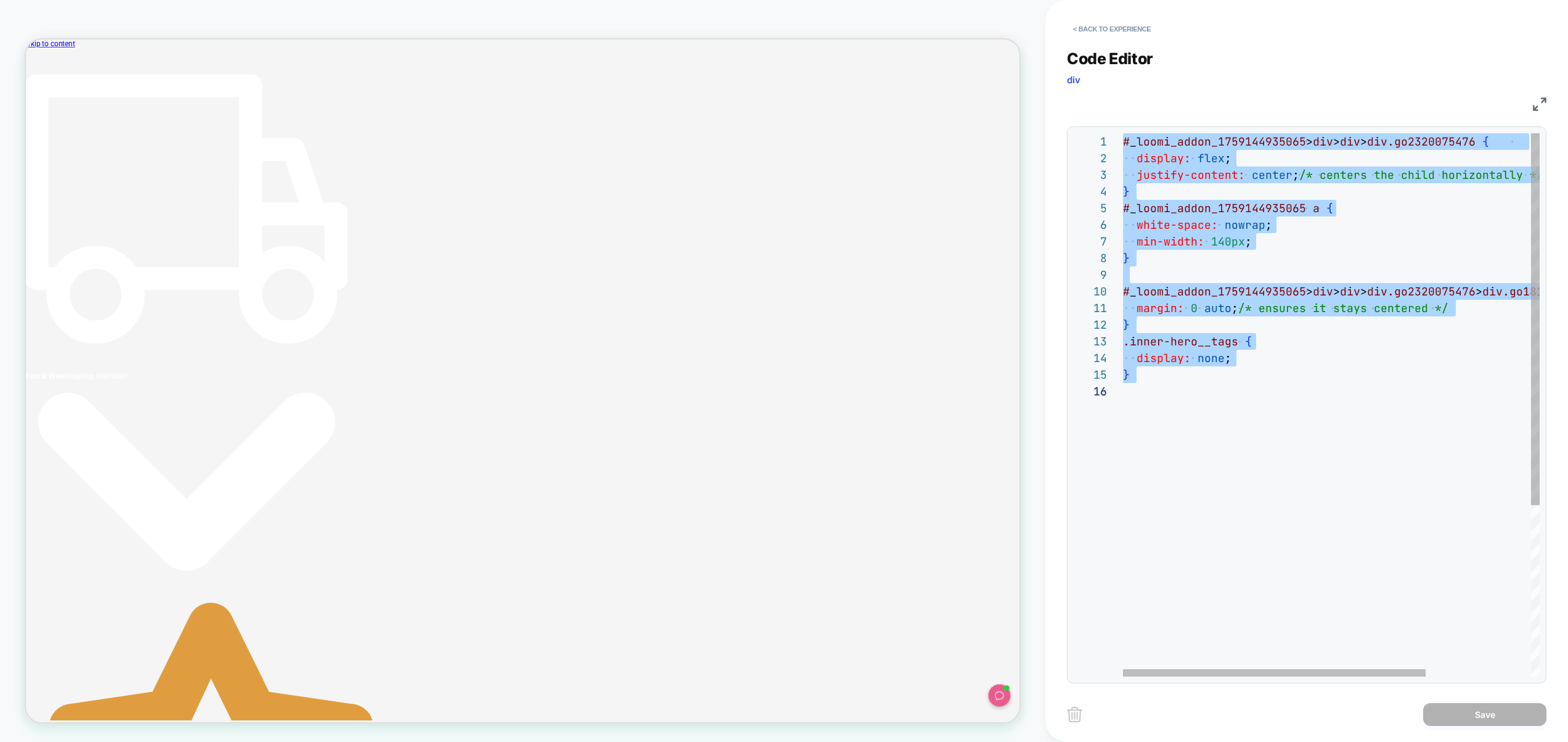
click at [1233, 290] on div "# _ loomi_addon_1759144935065 > div > div > div.go2320075476 { display: flex ; …" at bounding box center [1403, 530] width 561 height 793
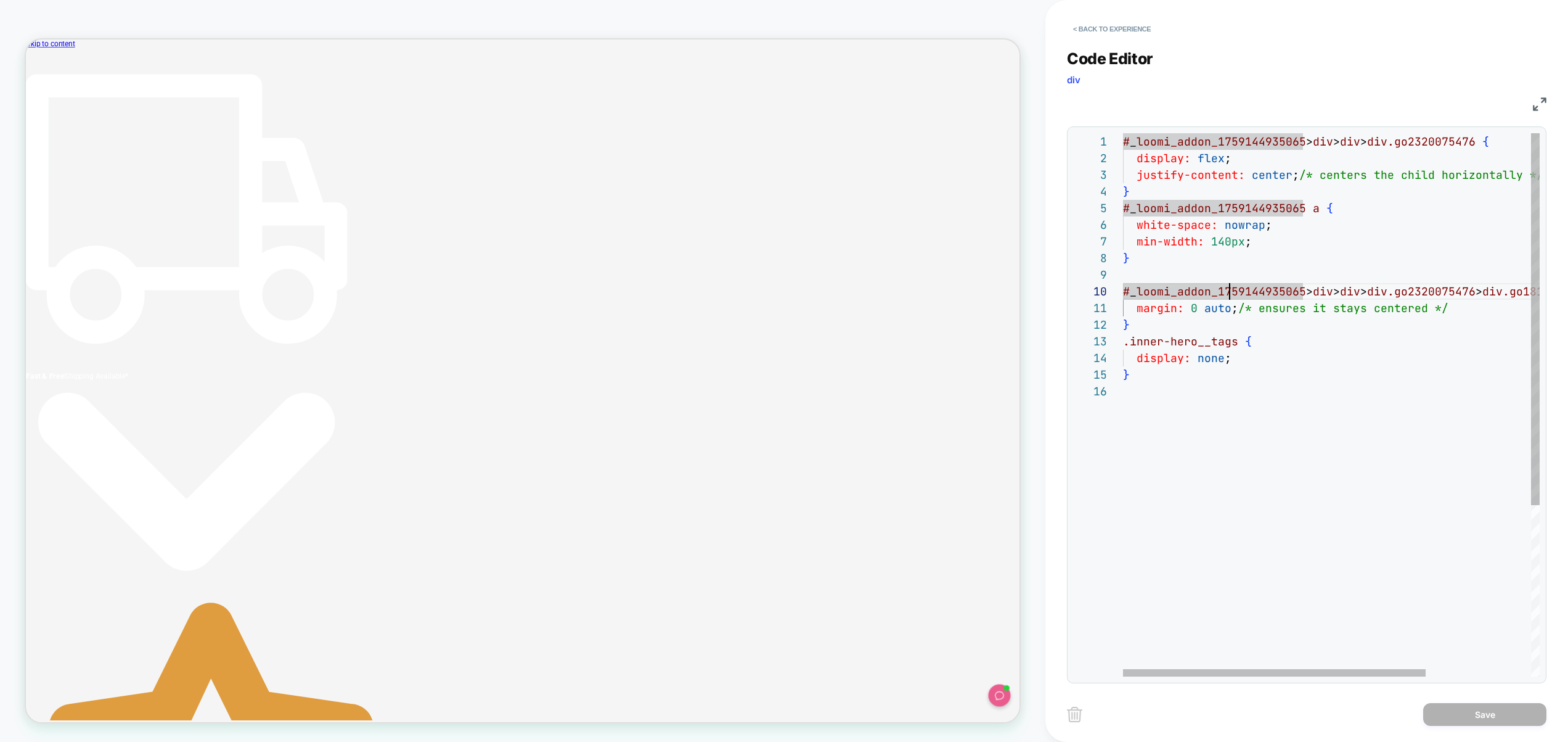
click at [1277, 236] on div "# _ loomi_addon_1759144935065 > div > div > div.go2320075476 { display: flex ; …" at bounding box center [1403, 530] width 561 height 793
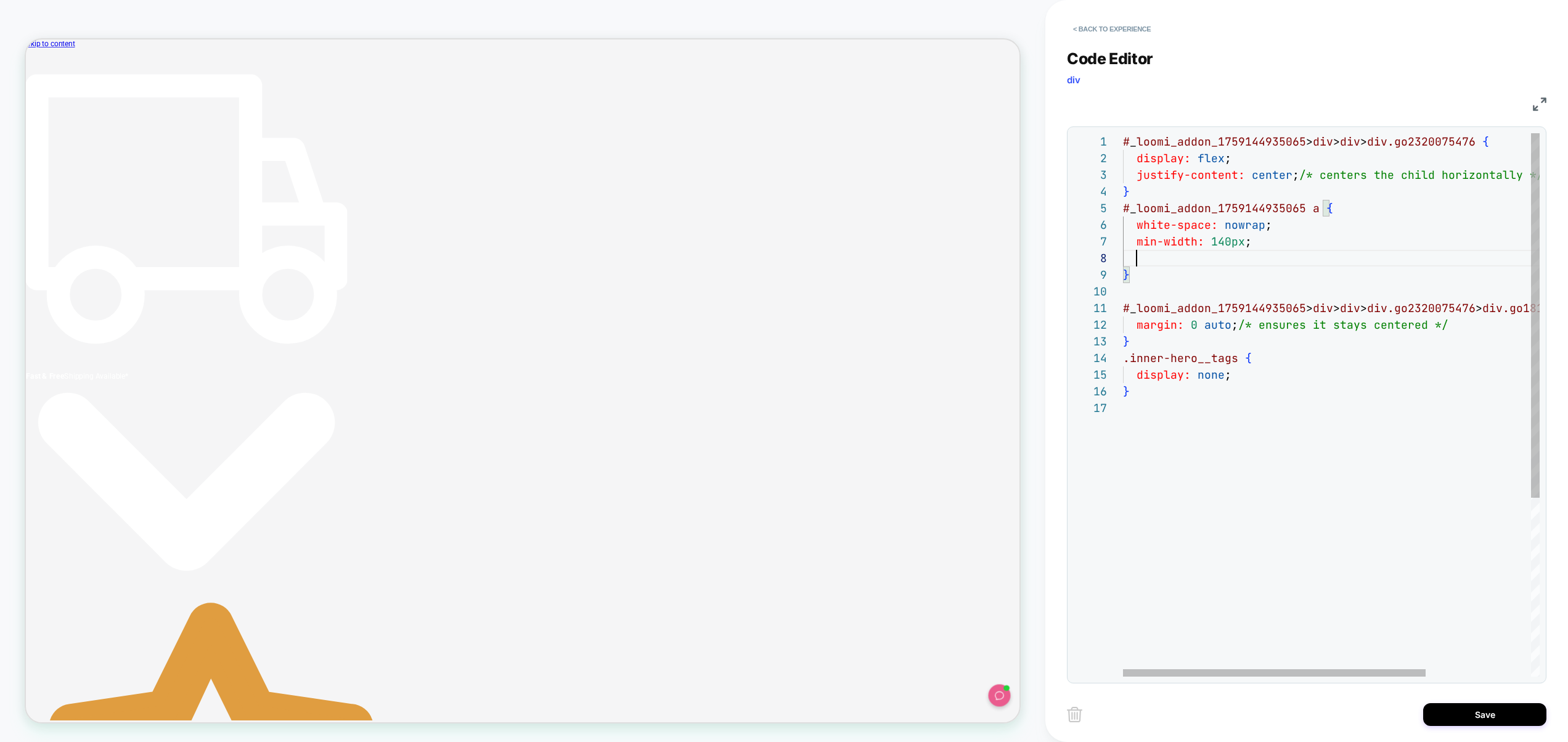
scroll to position [117, 126]
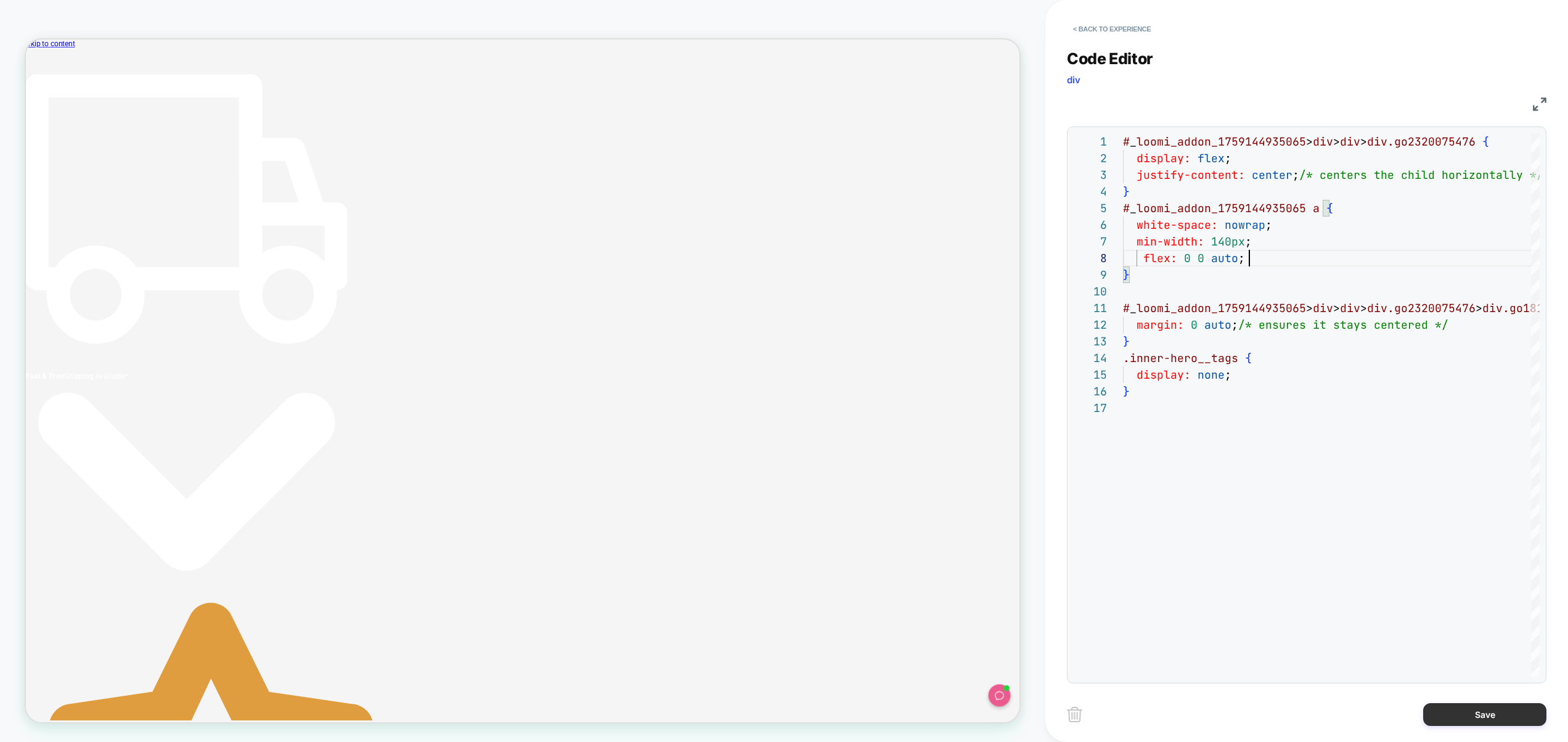
type textarea "**********"
click at [1480, 718] on button "Save" at bounding box center [1484, 715] width 123 height 23
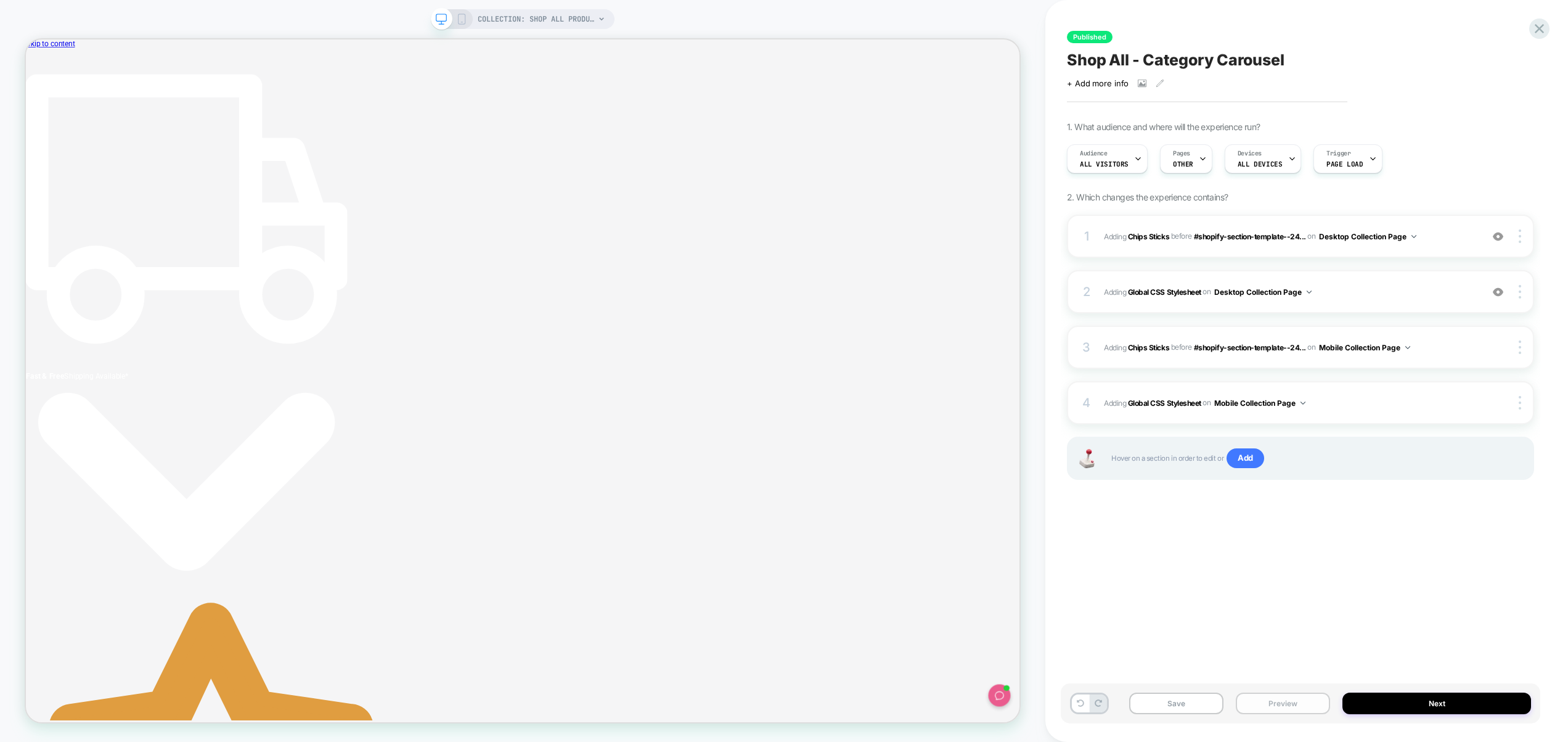
click at [1289, 701] on button "Preview" at bounding box center [1283, 704] width 94 height 22
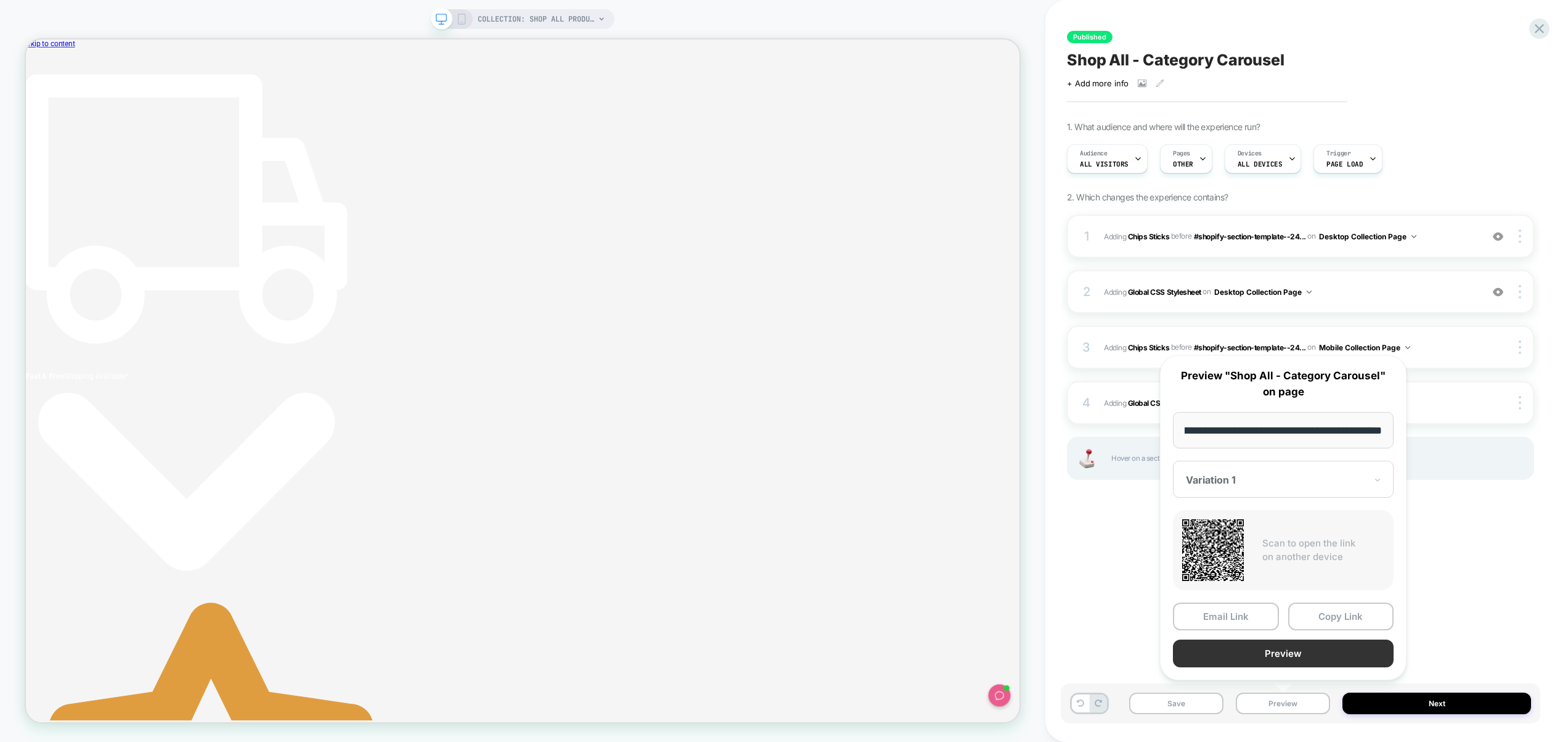
scroll to position [0, 0]
click at [1287, 658] on button "Preview" at bounding box center [1284, 654] width 221 height 28
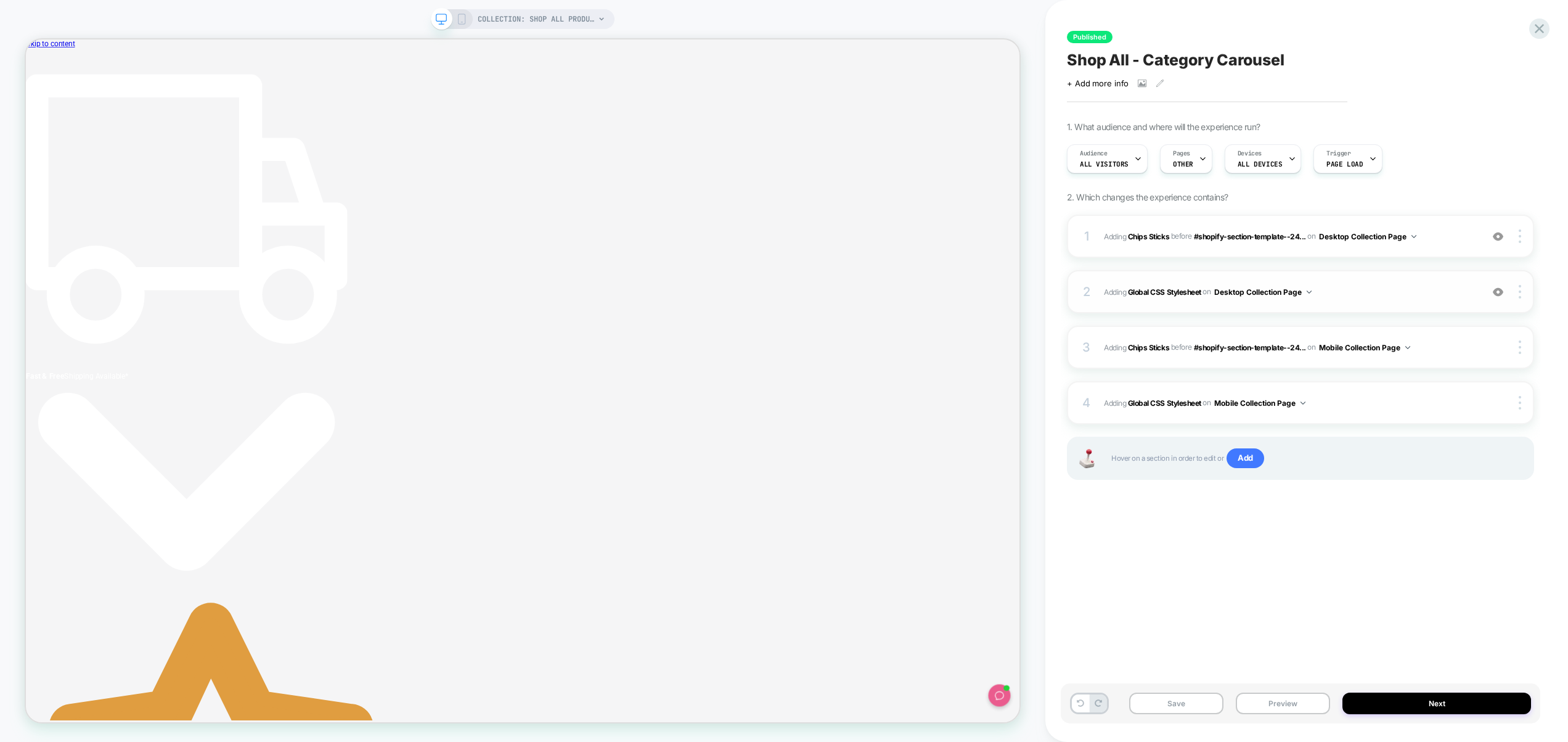
click at [1343, 301] on div "2 Adding Global CSS Stylesheet on Desktop Collection Page Add Before Add After …" at bounding box center [1300, 292] width 467 height 43
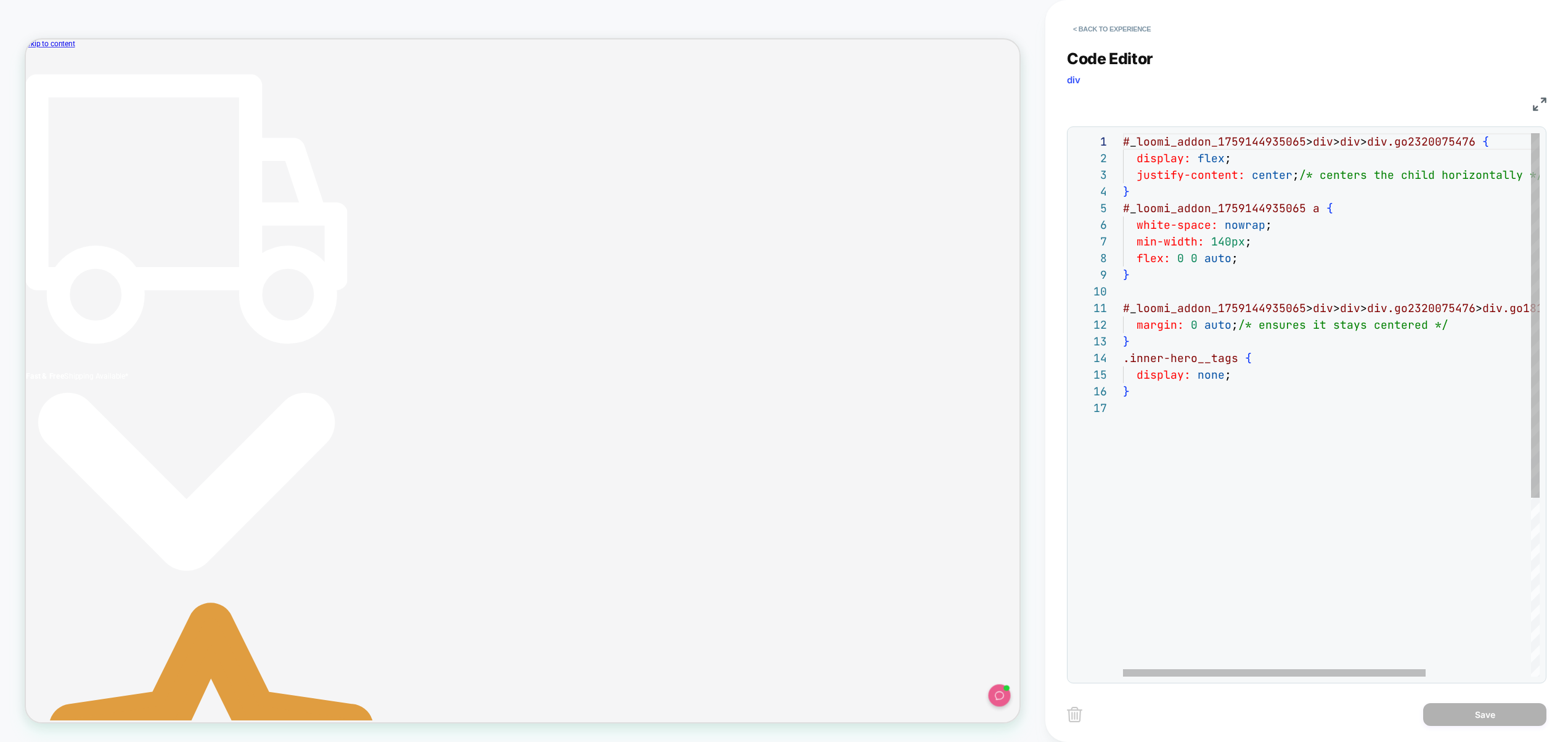
scroll to position [100, 0]
click at [1245, 436] on div "# _ loomi_addon_1759144935065 > div > div > div.go2320075476 { display: flex ; …" at bounding box center [1403, 538] width 561 height 810
type textarea "**********"
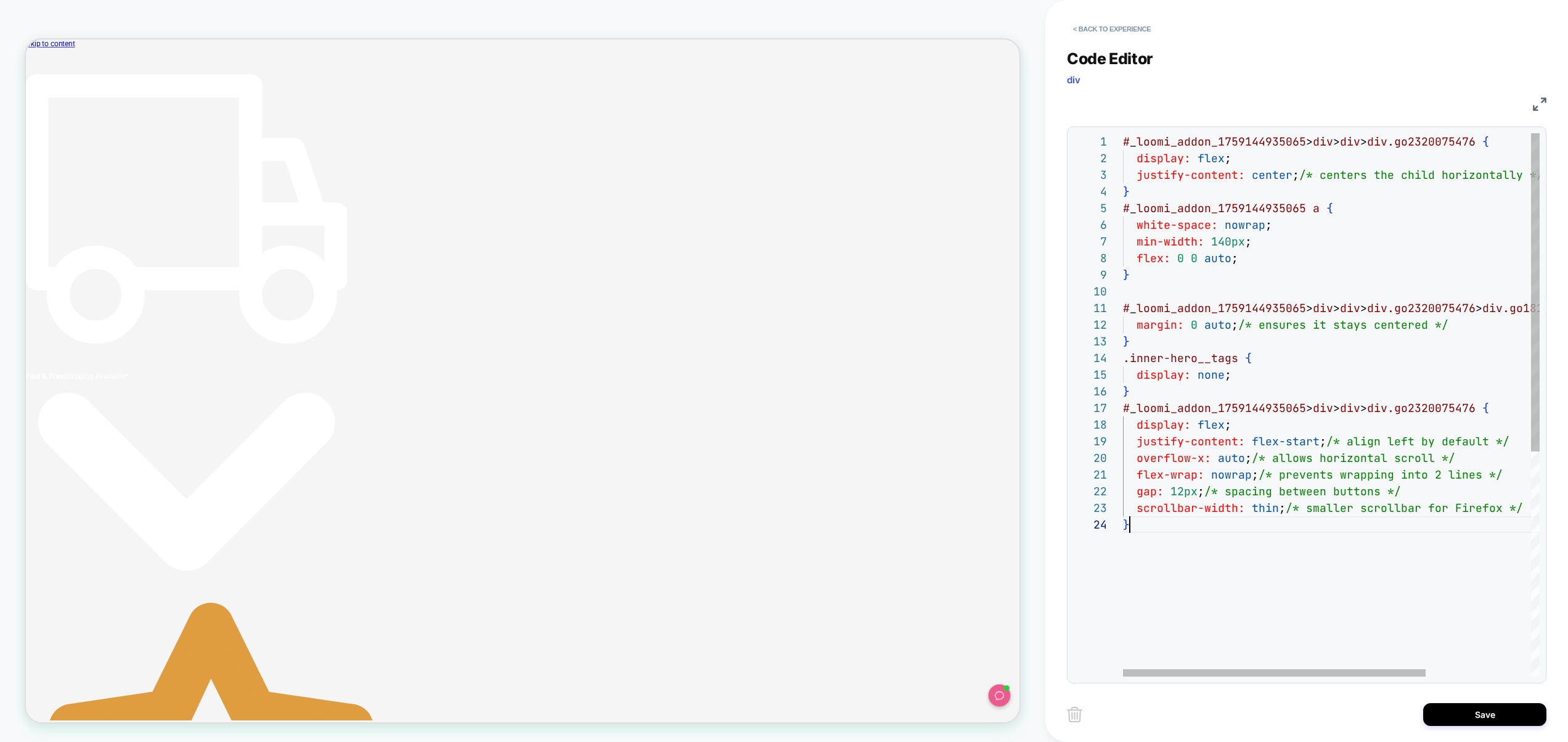
scroll to position [50, 7]
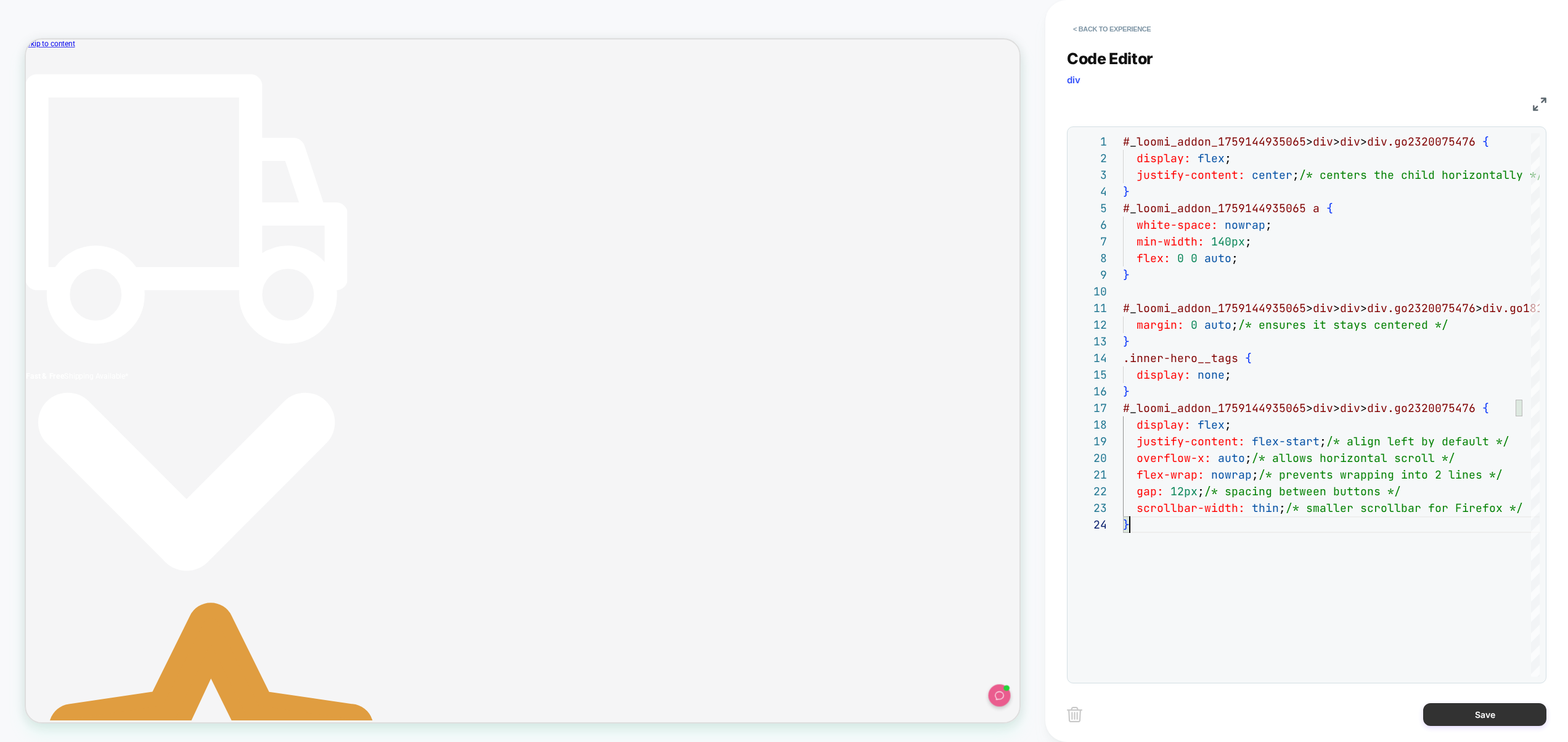
click at [1447, 711] on button "Save" at bounding box center [1484, 715] width 123 height 23
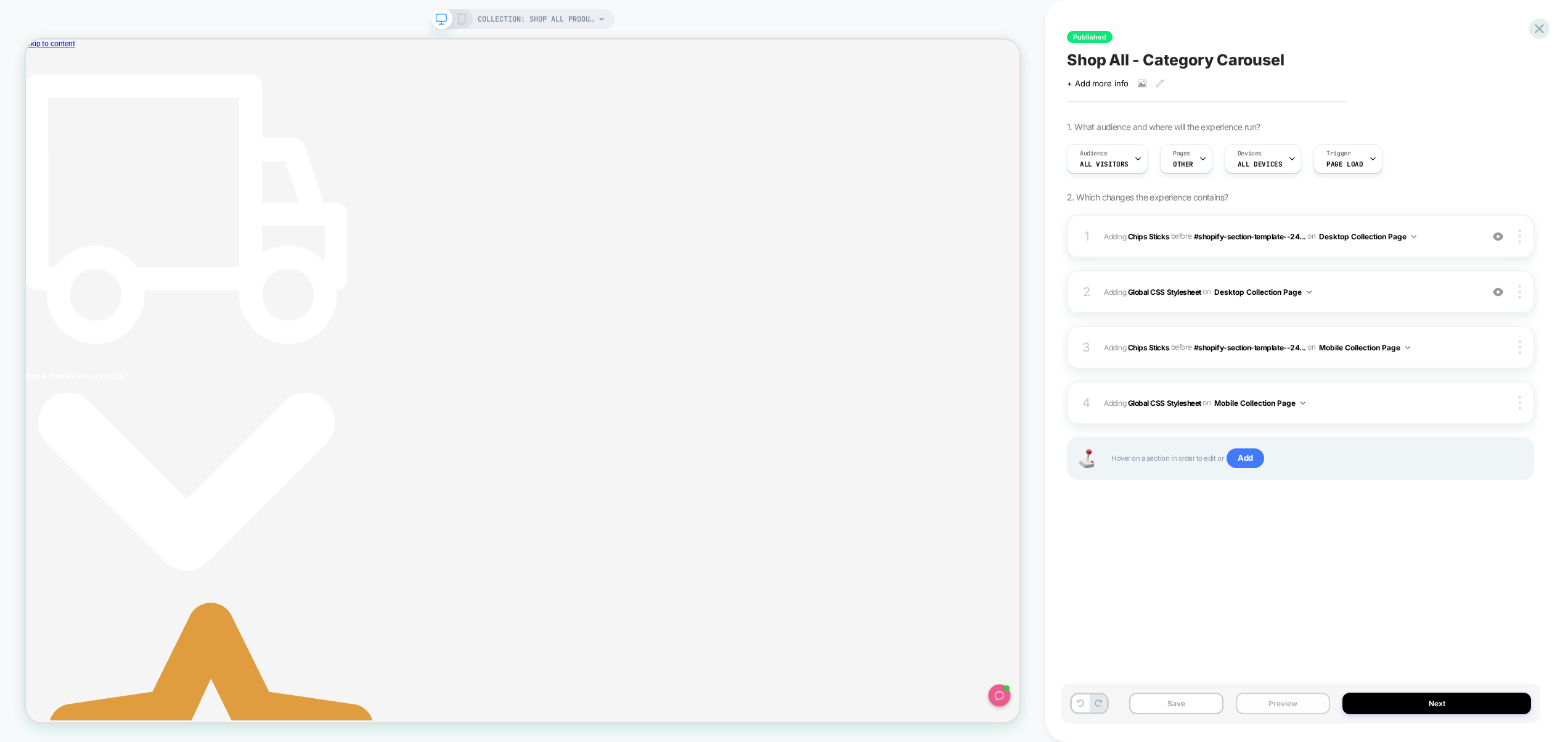
click at [1304, 705] on button "Preview" at bounding box center [1283, 704] width 94 height 22
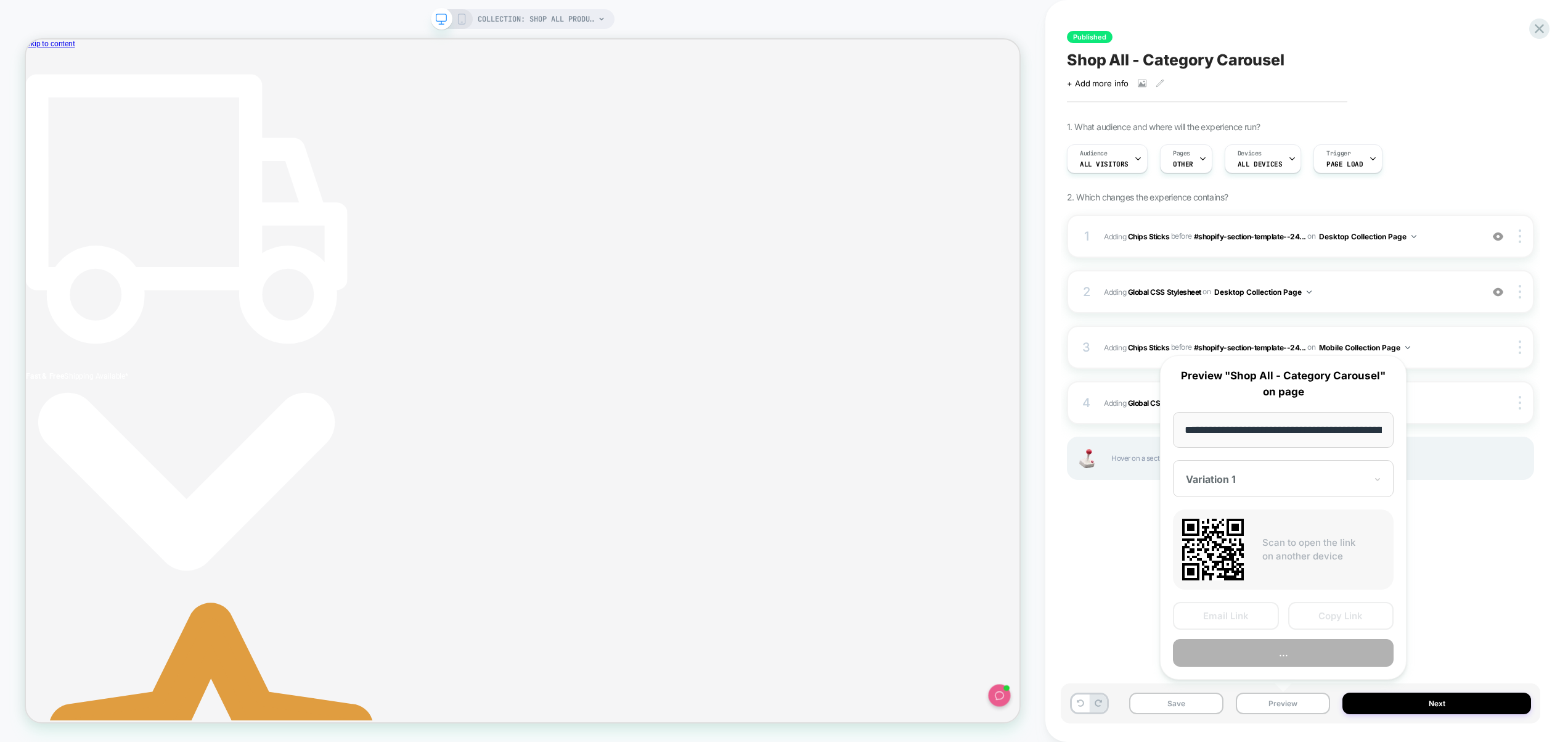
scroll to position [0, 93]
click at [1291, 663] on button "Preview" at bounding box center [1284, 654] width 221 height 28
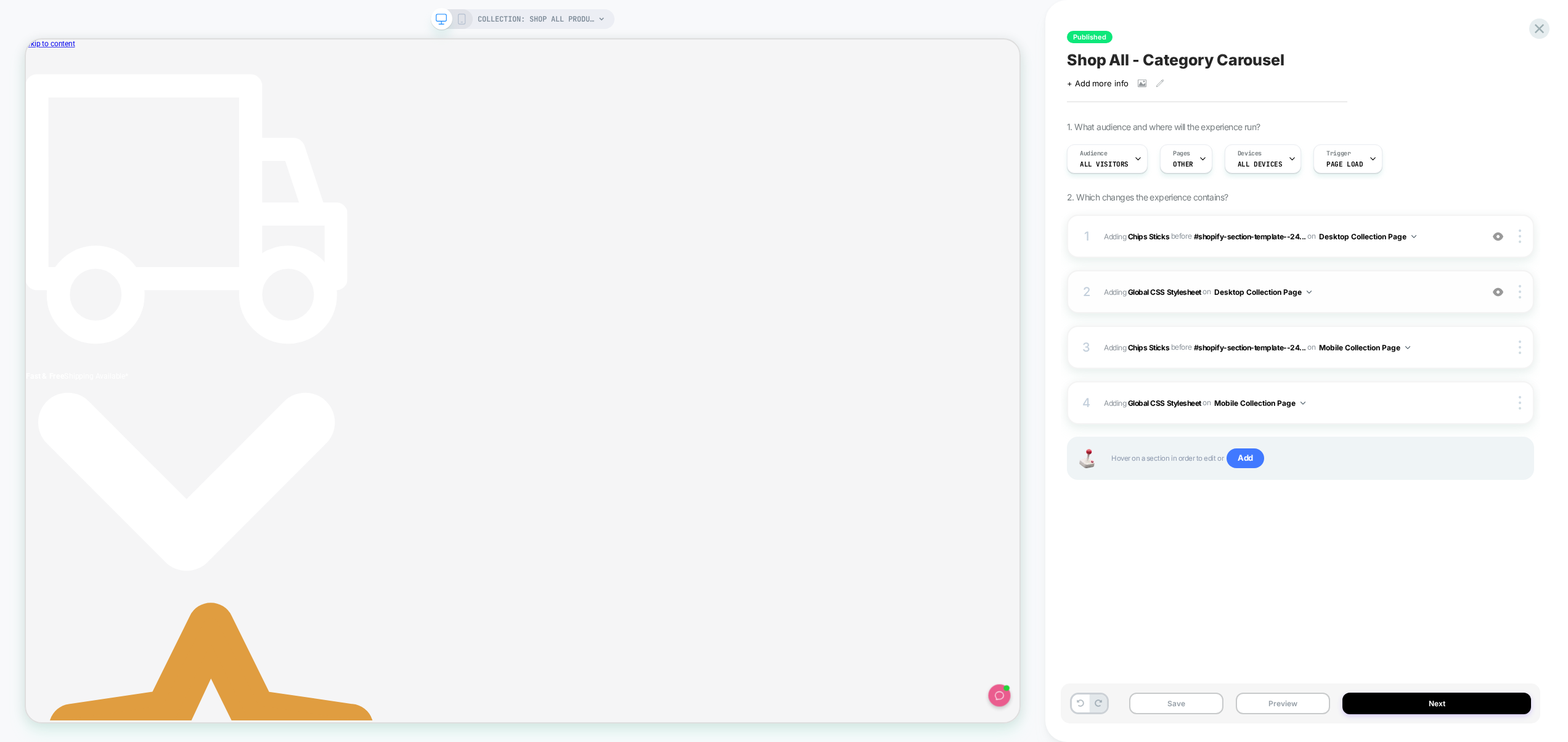
click at [1440, 297] on span "Adding Global CSS Stylesheet on Desktop Collection Page" at bounding box center [1289, 292] width 372 height 15
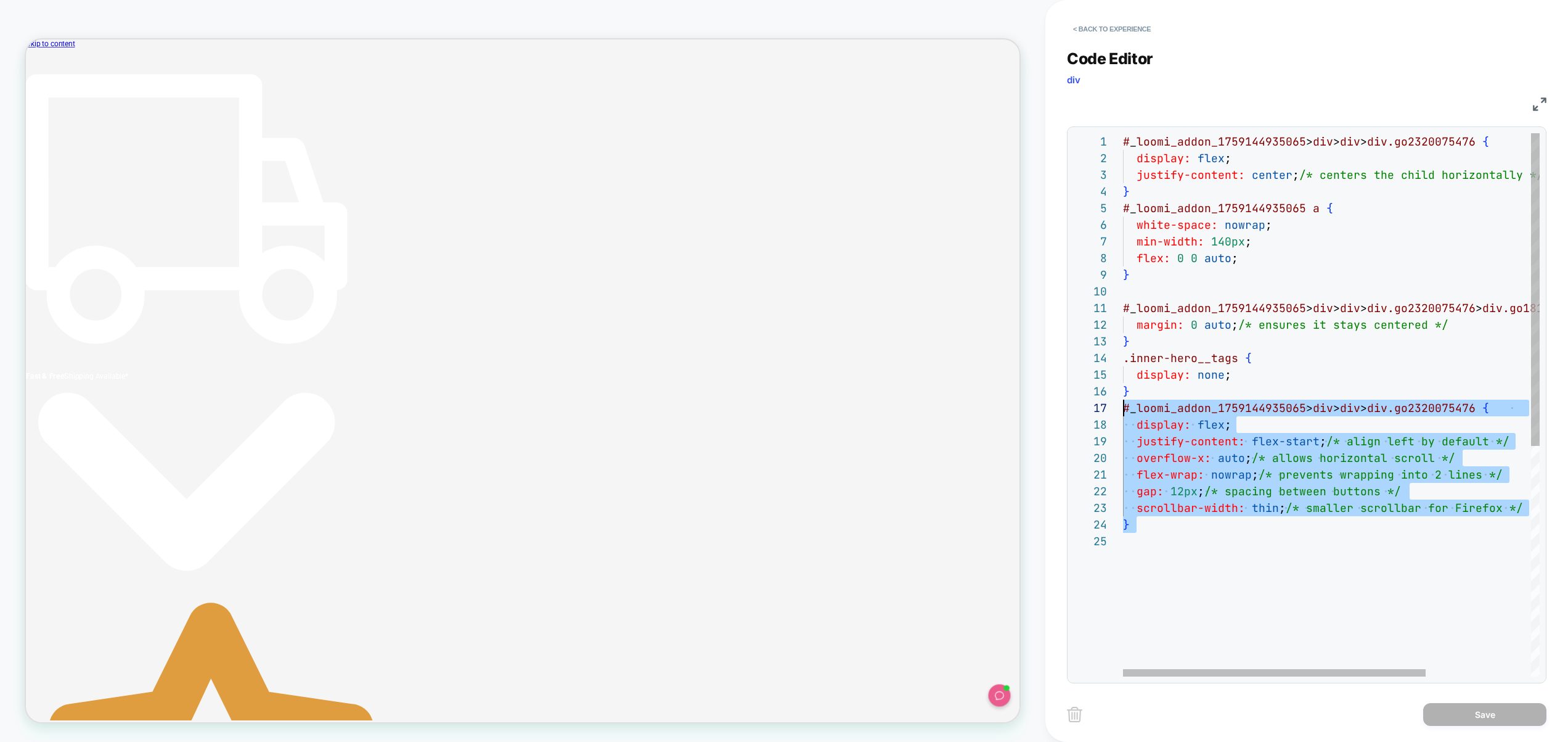
scroll to position [100, 0]
drag, startPoint x: 1211, startPoint y: 621, endPoint x: 1067, endPoint y: 413, distance: 253.0
click at [1123, 413] on div "# _ loomi_addon_1759144935065 > div > div > div.go2320075476 { display: flex ; …" at bounding box center [1403, 605] width 561 height 943
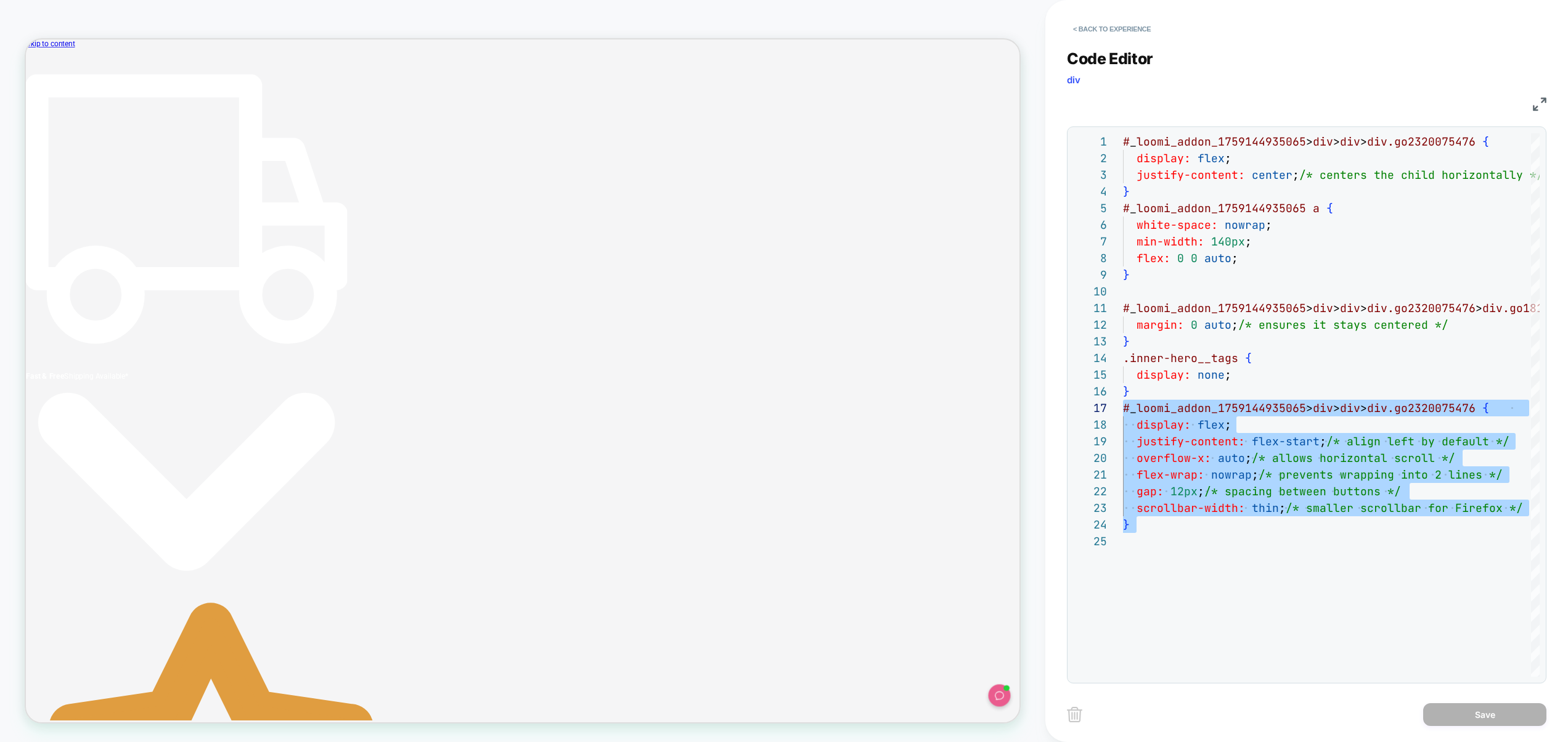
type textarea "**********"
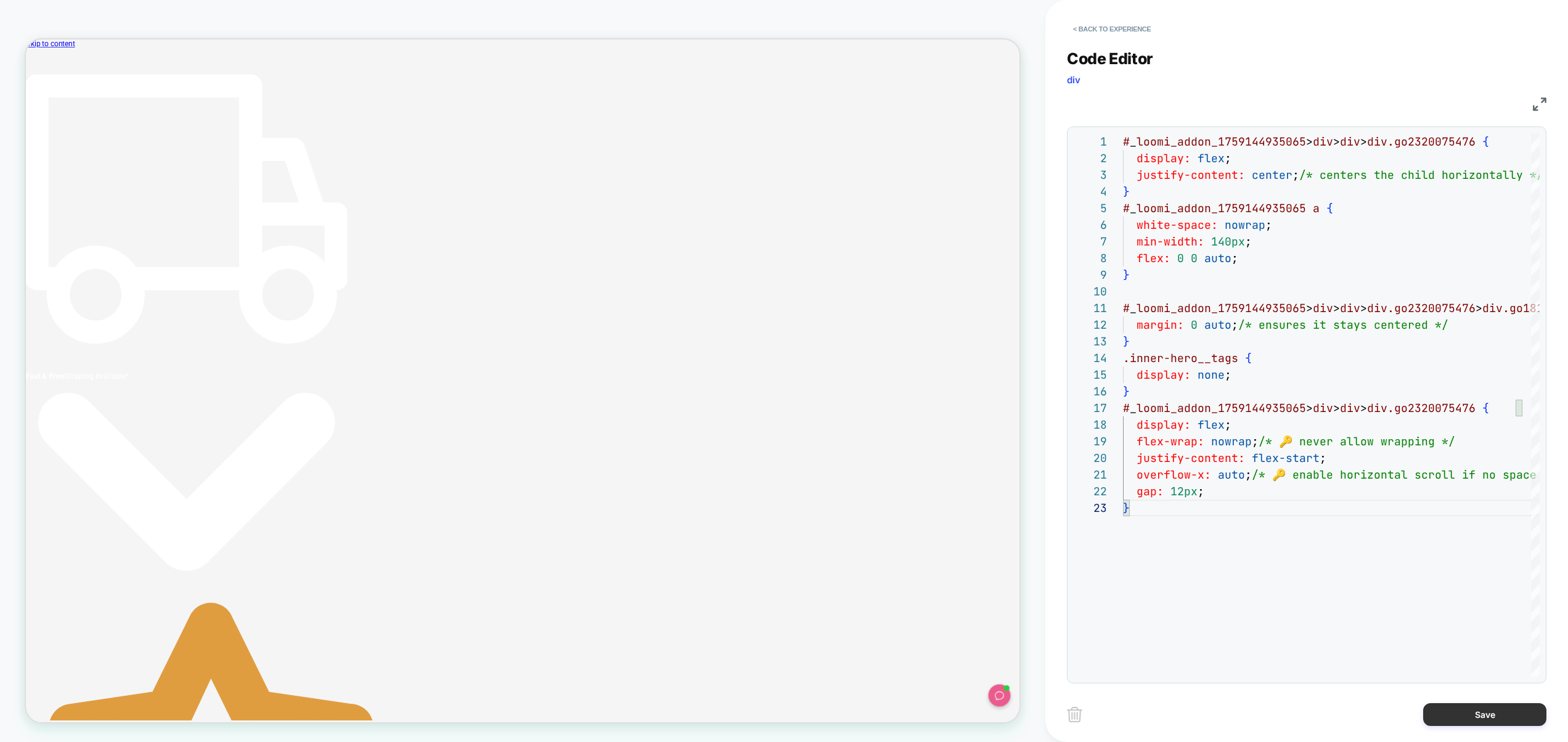
click at [1493, 707] on button "Save" at bounding box center [1484, 715] width 123 height 23
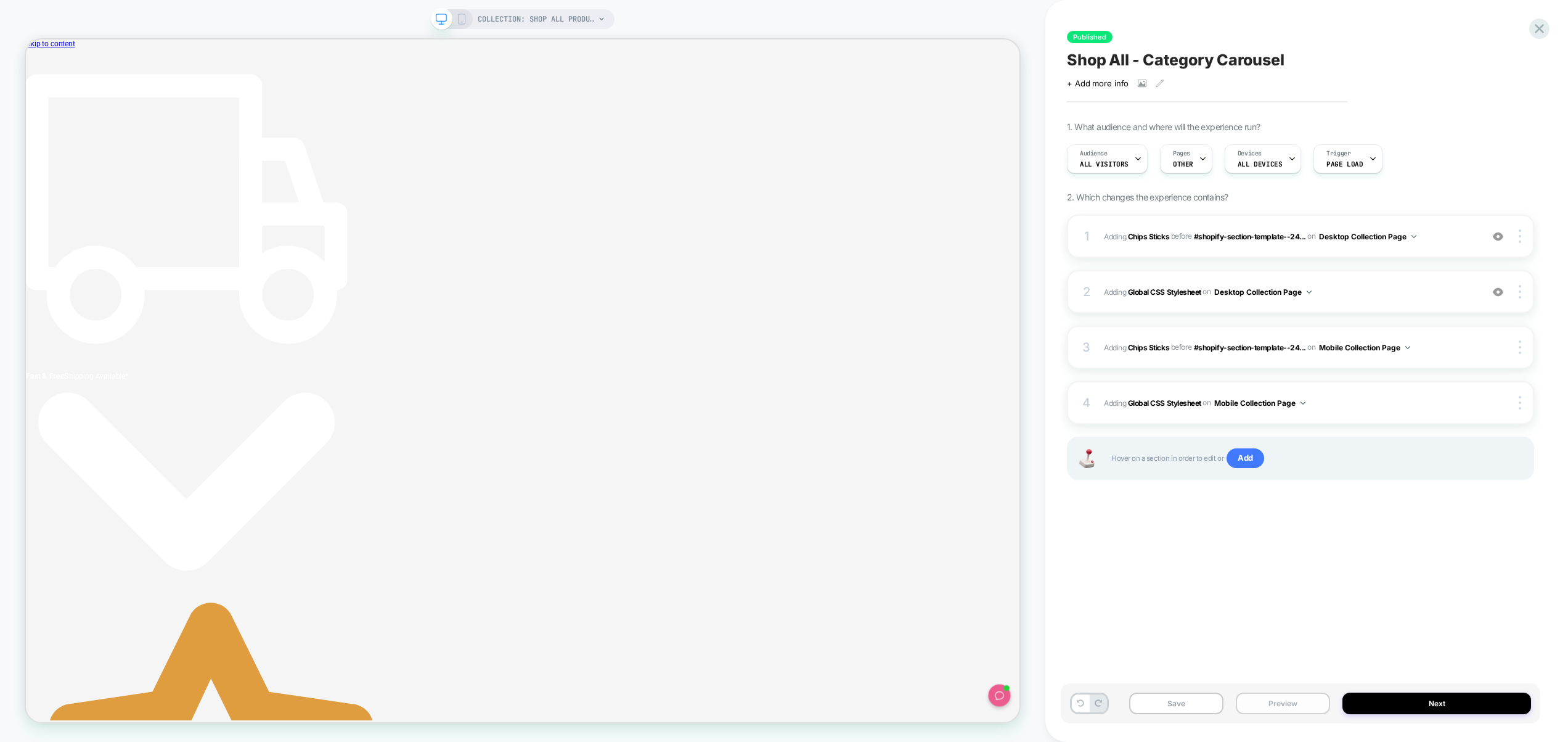
click at [1271, 699] on button "Preview" at bounding box center [1283, 704] width 94 height 22
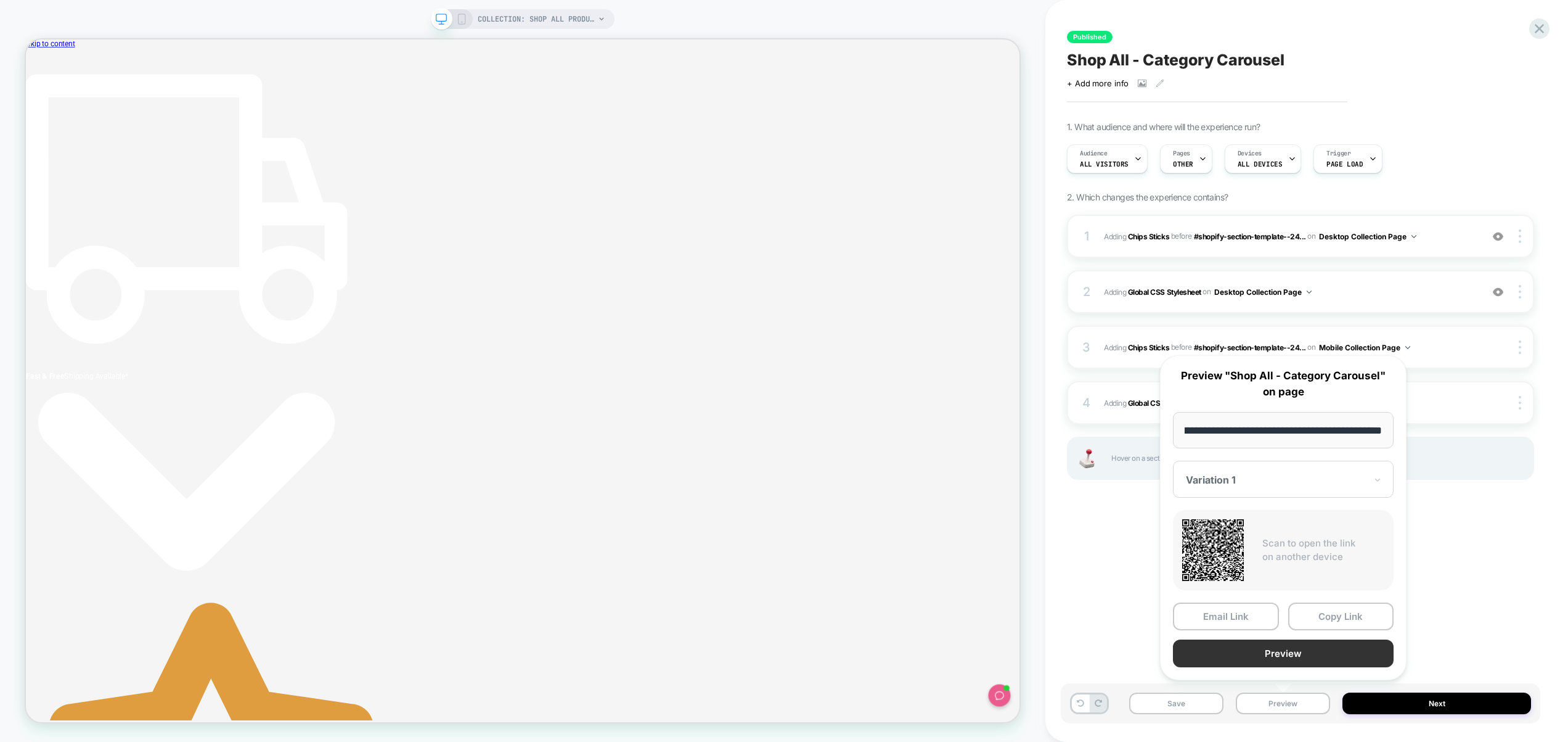
scroll to position [0, 0]
click at [1288, 660] on button "Preview" at bounding box center [1284, 654] width 221 height 28
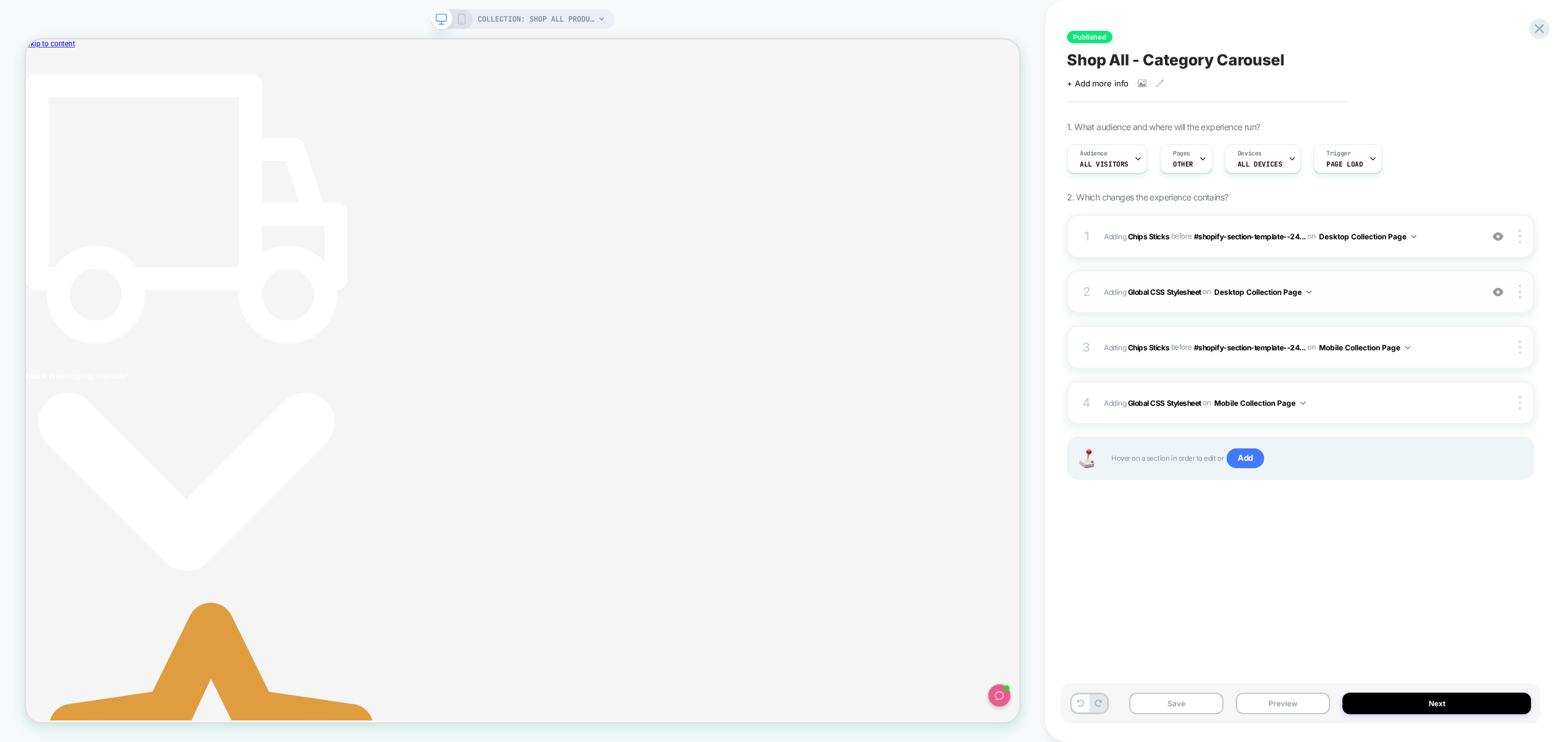
click at [1396, 288] on span "Adding Global CSS Stylesheet on Desktop Collection Page" at bounding box center [1289, 292] width 372 height 15
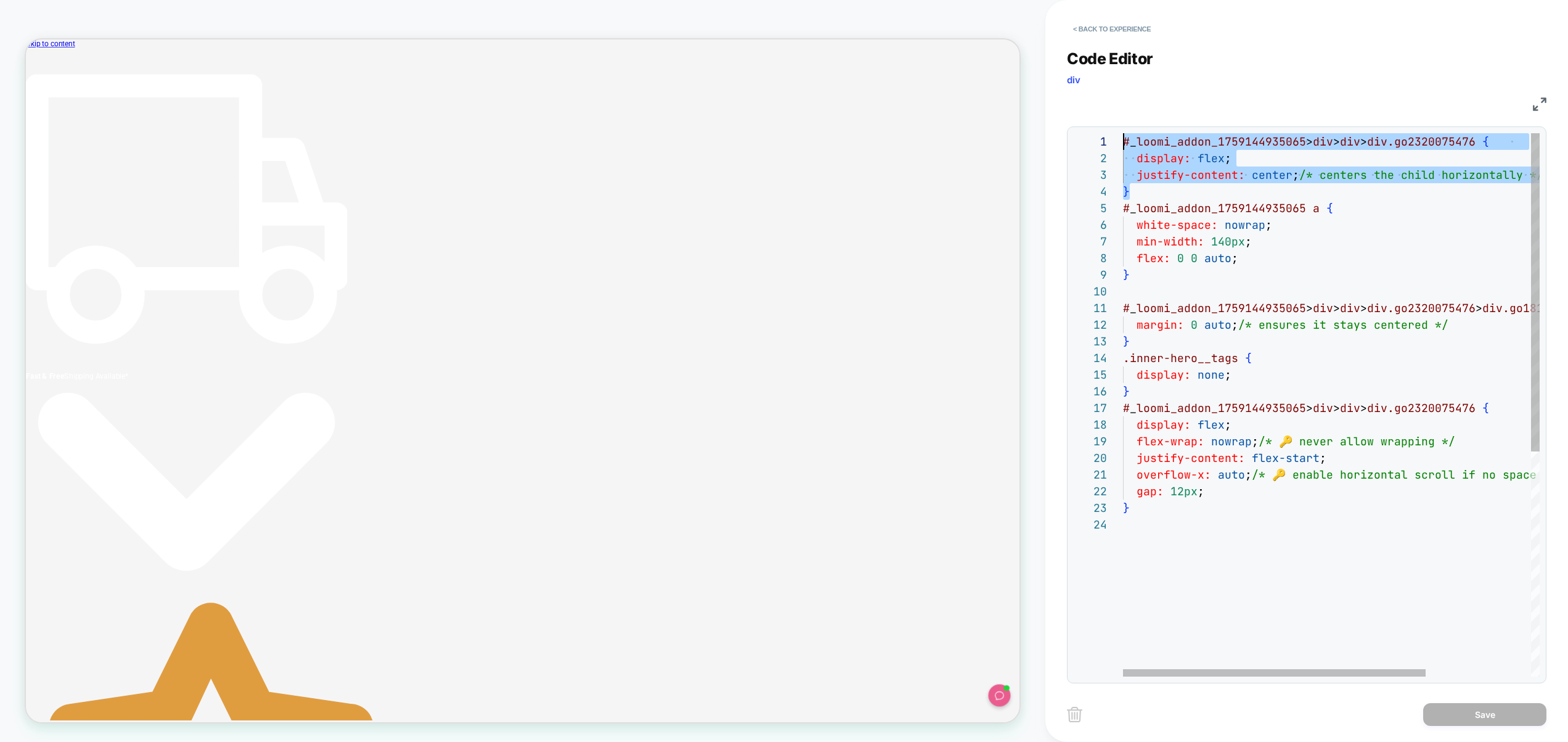
drag, startPoint x: 1154, startPoint y: 191, endPoint x: 1104, endPoint y: 129, distance: 79.6
click at [1123, 133] on div "# _ loomi_addon_1759144935065 > div > div > div.go2320075476 { display: flex ; …" at bounding box center [1403, 597] width 561 height 926
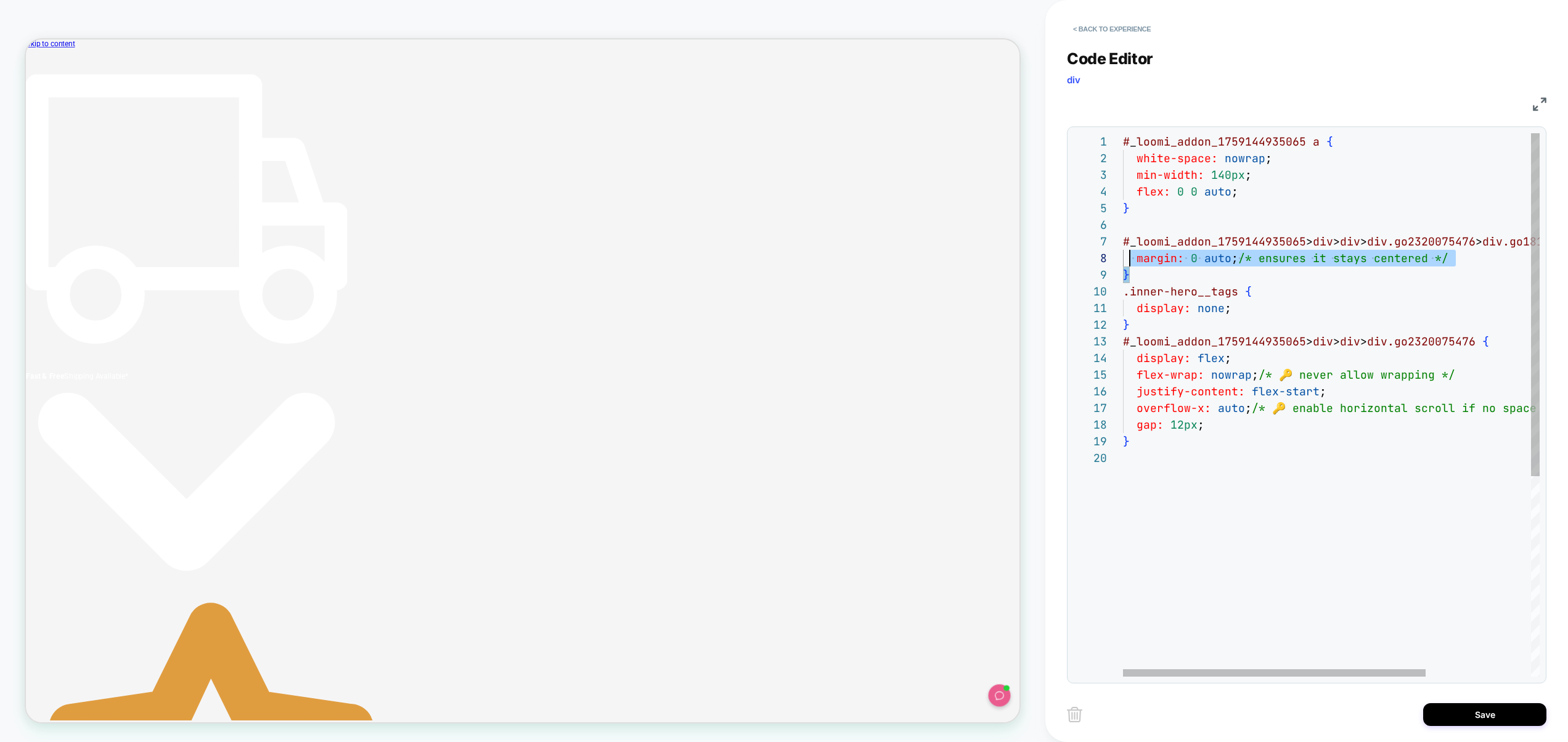
scroll to position [100, 0]
drag, startPoint x: 1148, startPoint y: 272, endPoint x: 1120, endPoint y: 244, distance: 39.6
click at [1123, 244] on div "# _ loomi_addon_1759144935065 a { white-space: nowrap ; min-width: 140px ; flex…" at bounding box center [1403, 563] width 561 height 860
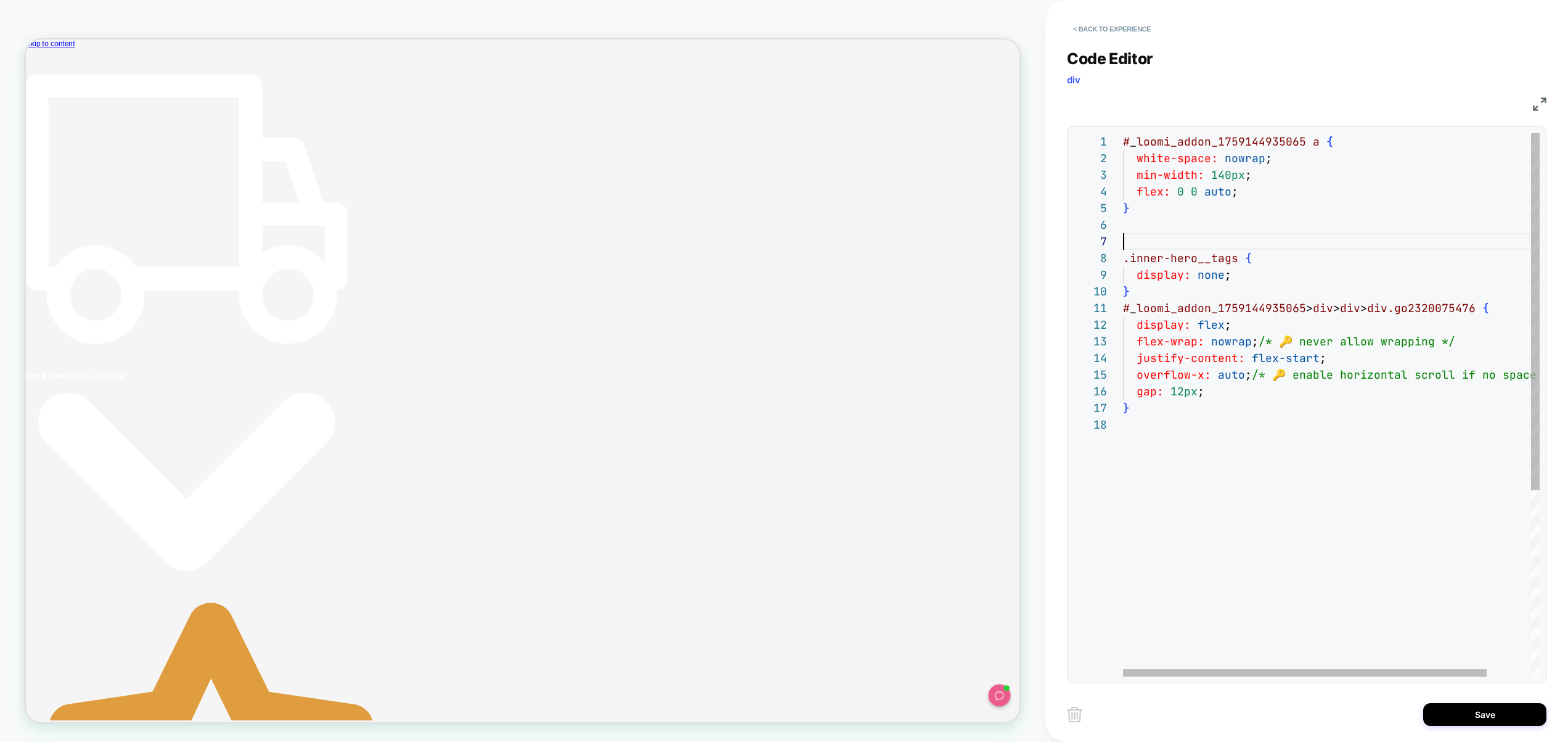
type textarea "**********"
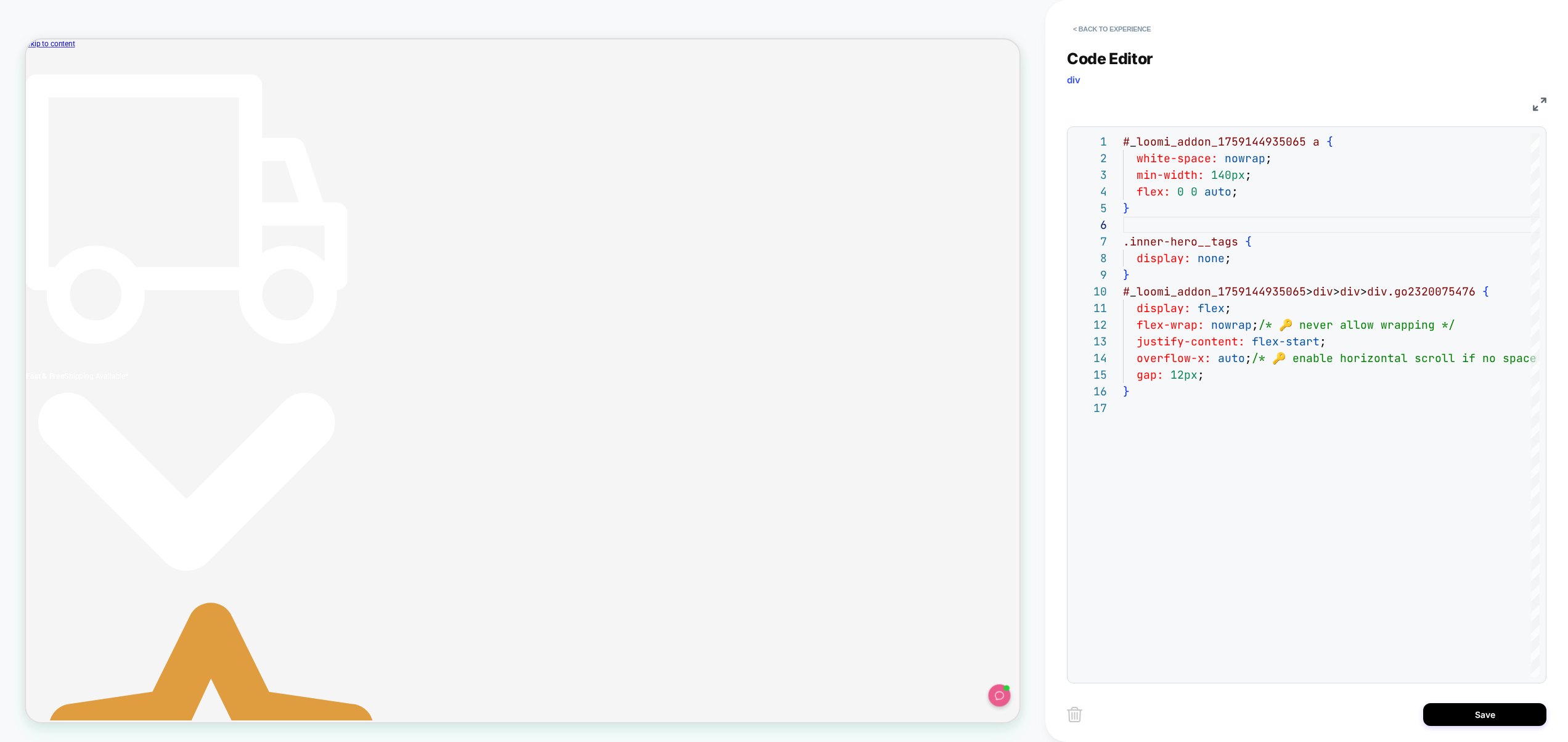
drag, startPoint x: 1465, startPoint y: 714, endPoint x: 1382, endPoint y: 692, distance: 85.9
click at [1465, 714] on button "Save" at bounding box center [1484, 715] width 123 height 23
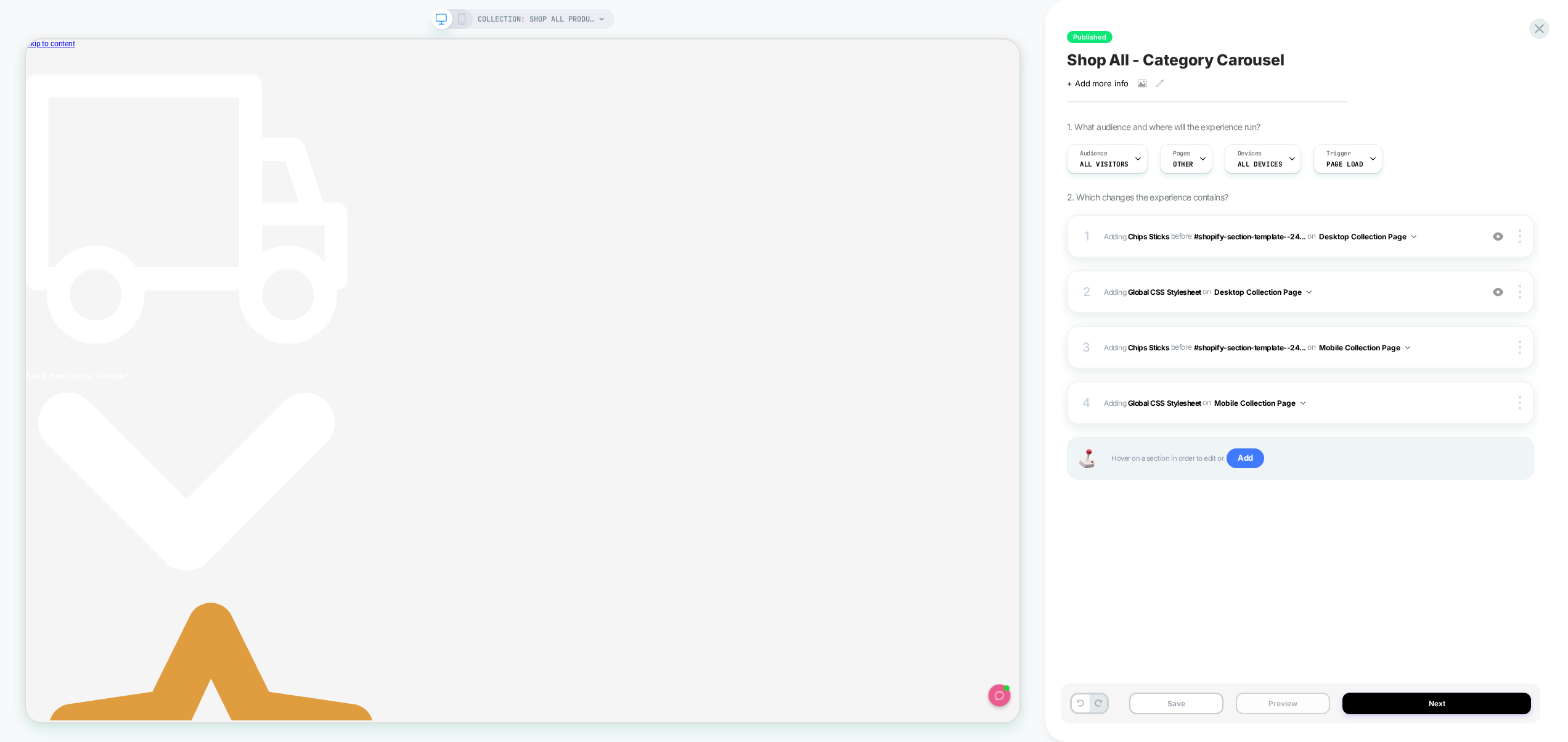
click at [1288, 697] on button "Preview" at bounding box center [1283, 704] width 94 height 22
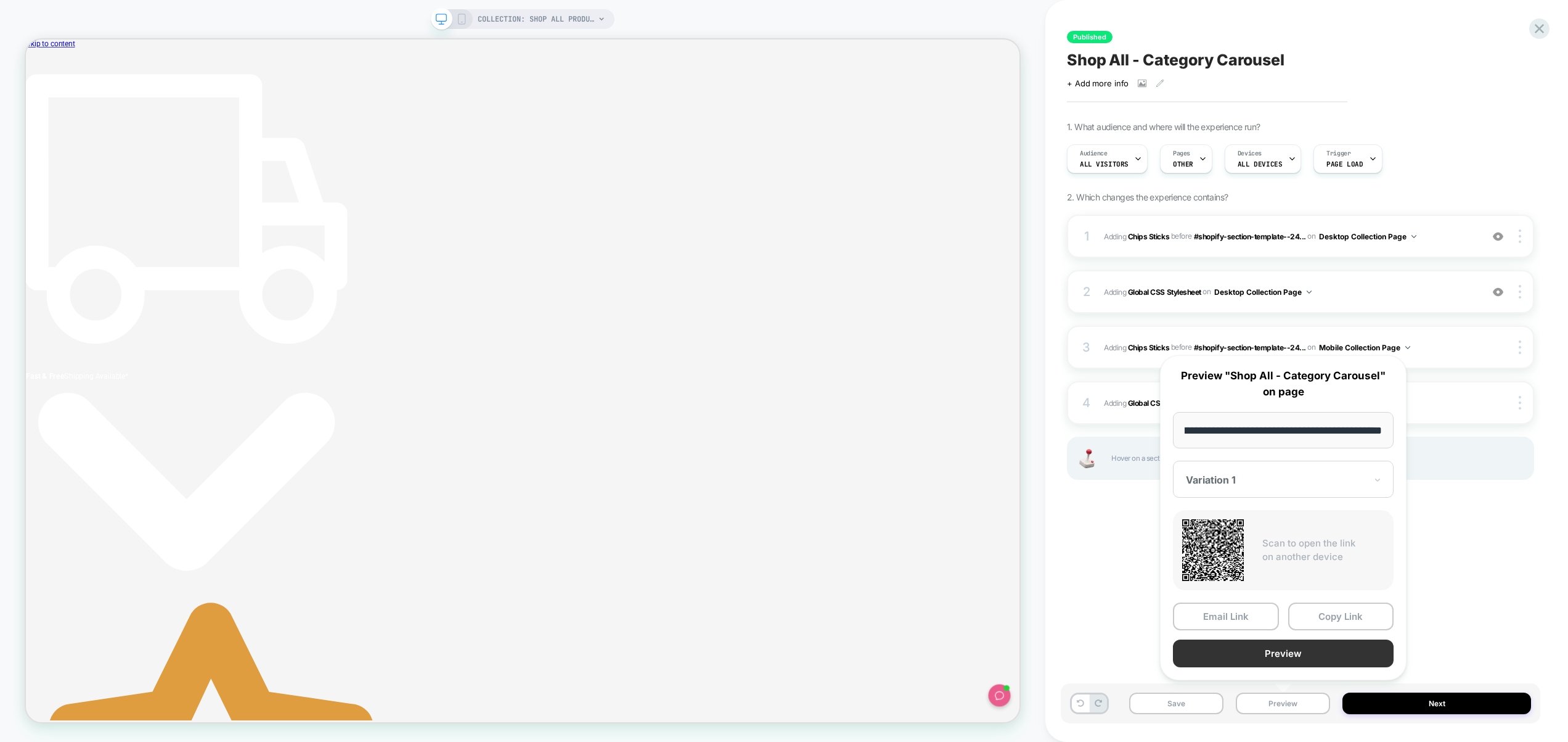
scroll to position [0, 0]
click at [1279, 653] on button "Preview" at bounding box center [1284, 654] width 221 height 28
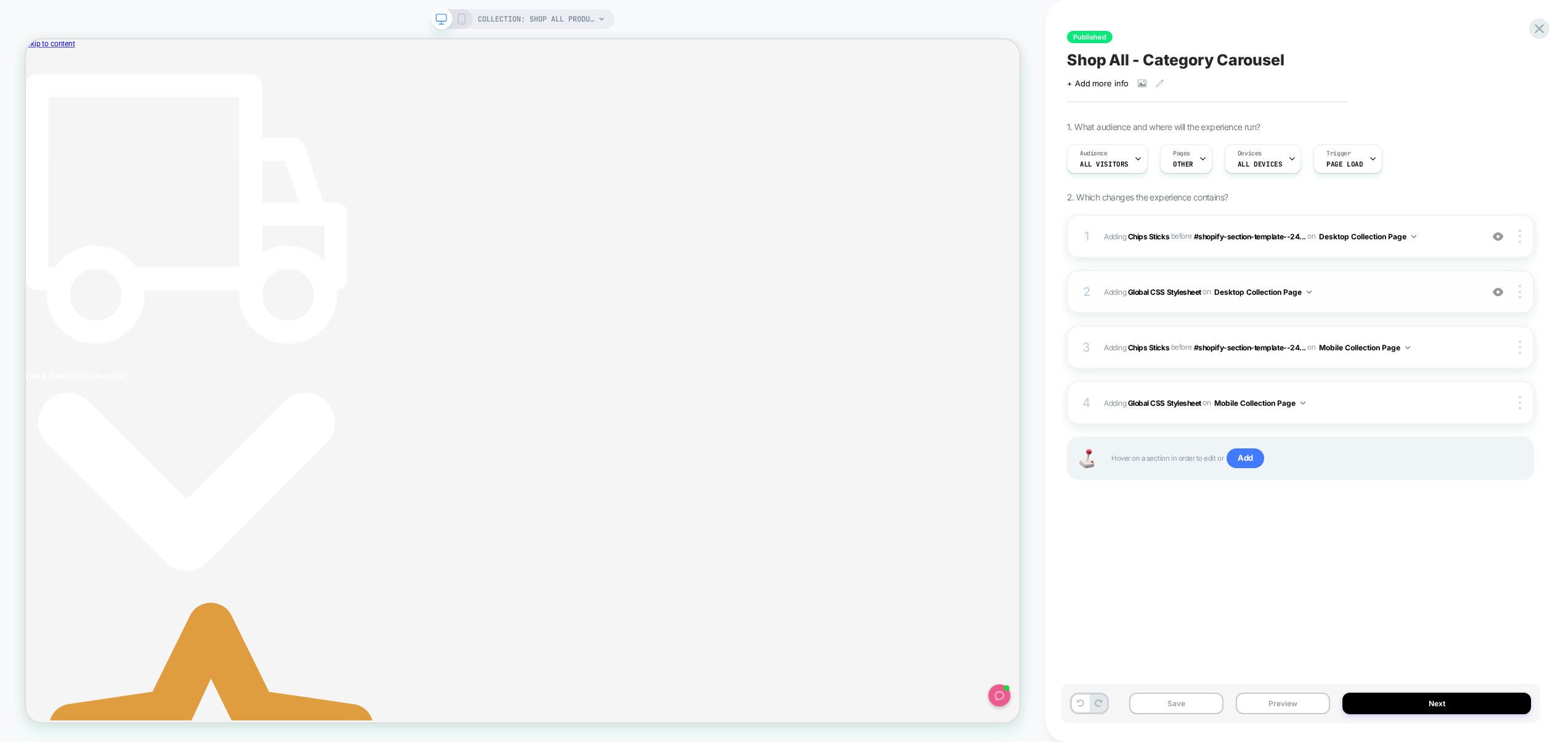
click at [1392, 295] on span "Adding Global CSS Stylesheet on Desktop Collection Page" at bounding box center [1289, 292] width 372 height 15
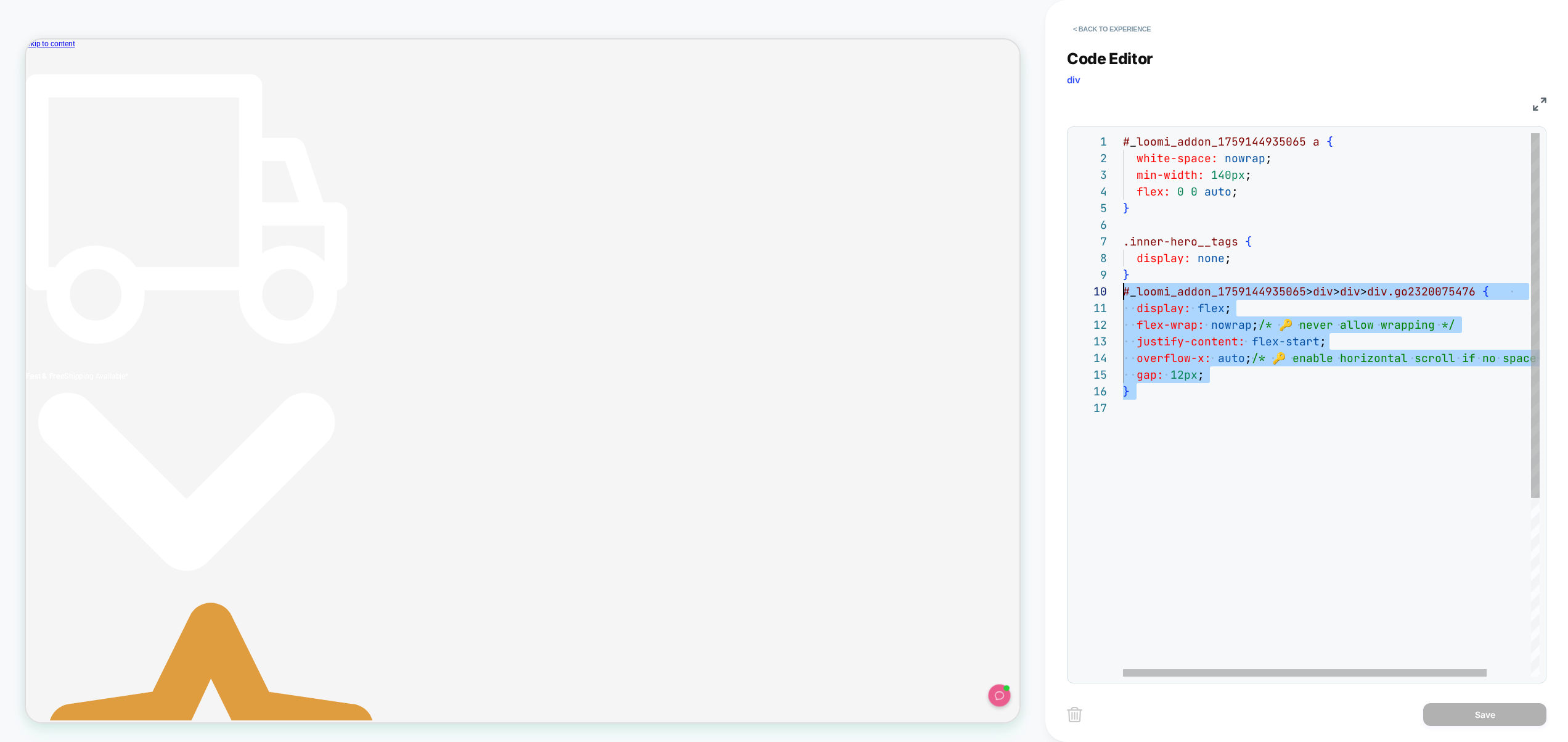
drag, startPoint x: 1183, startPoint y: 439, endPoint x: 1097, endPoint y: 292, distance: 170.3
click at [1123, 292] on div "# _ loomi_addon_1759144935065 a { white-space: nowrap ; min-width: 140px ; flex…" at bounding box center [1356, 538] width 467 height 810
type textarea "**********"
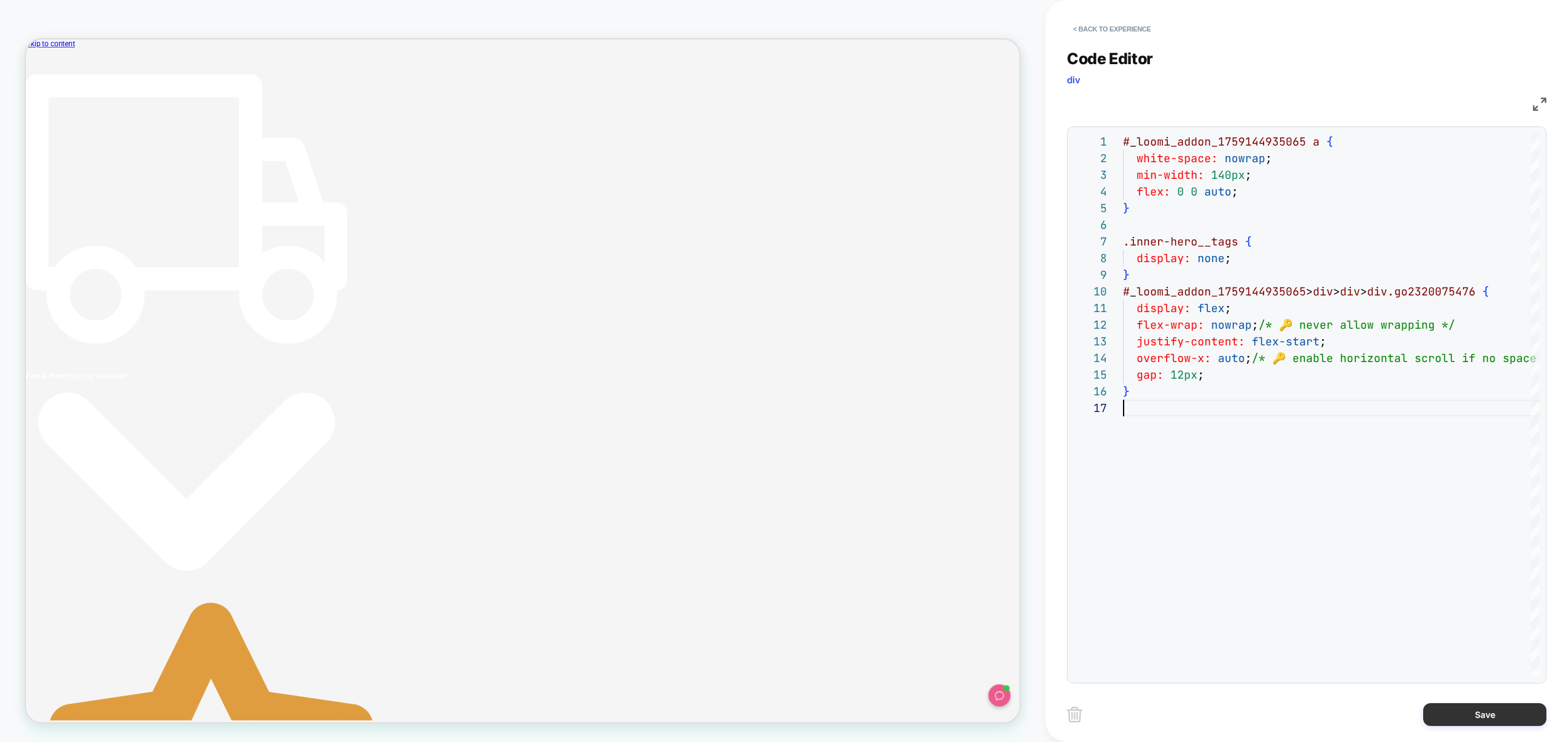
click at [1464, 708] on button "Save" at bounding box center [1484, 715] width 123 height 23
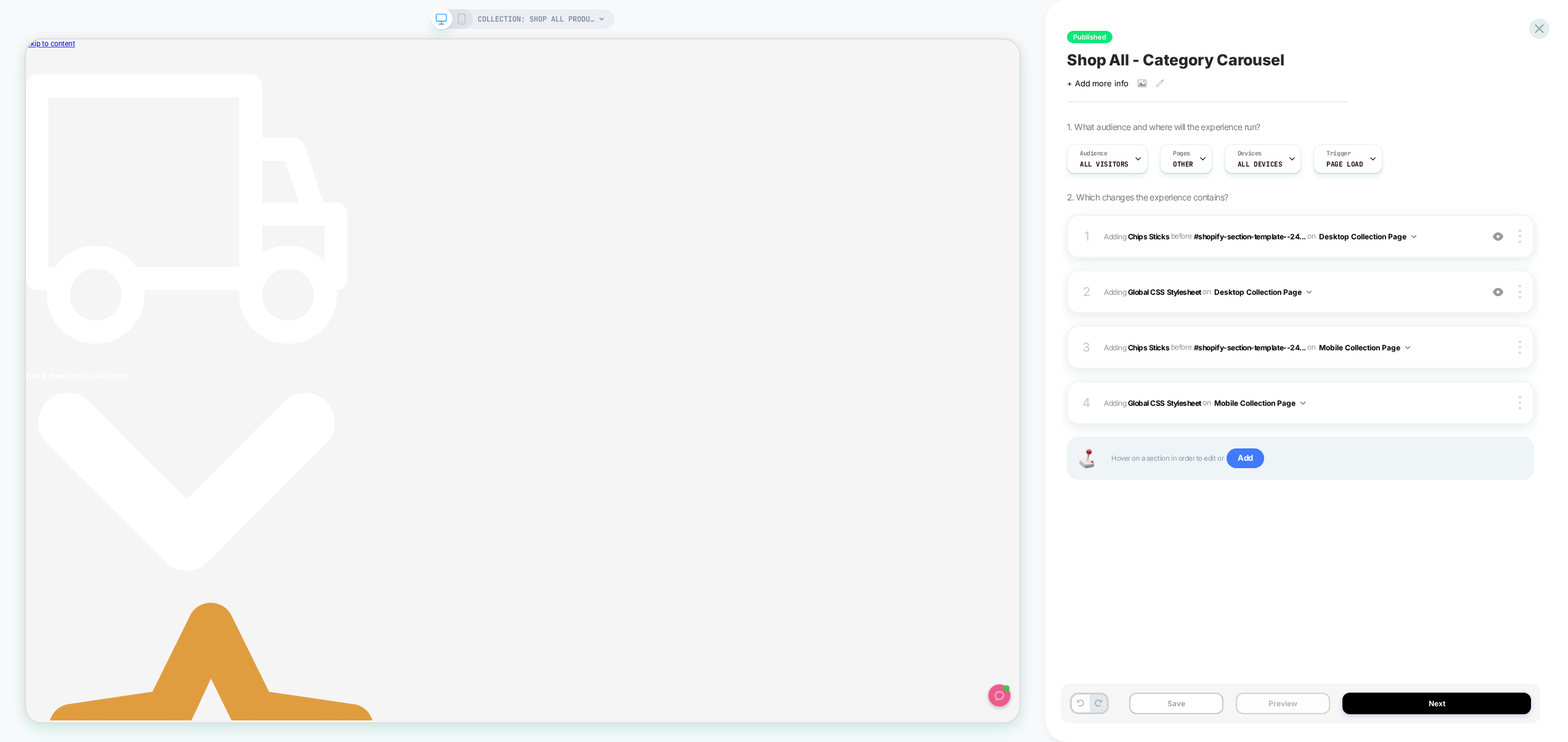
click at [1314, 706] on button "Preview" at bounding box center [1283, 704] width 94 height 22
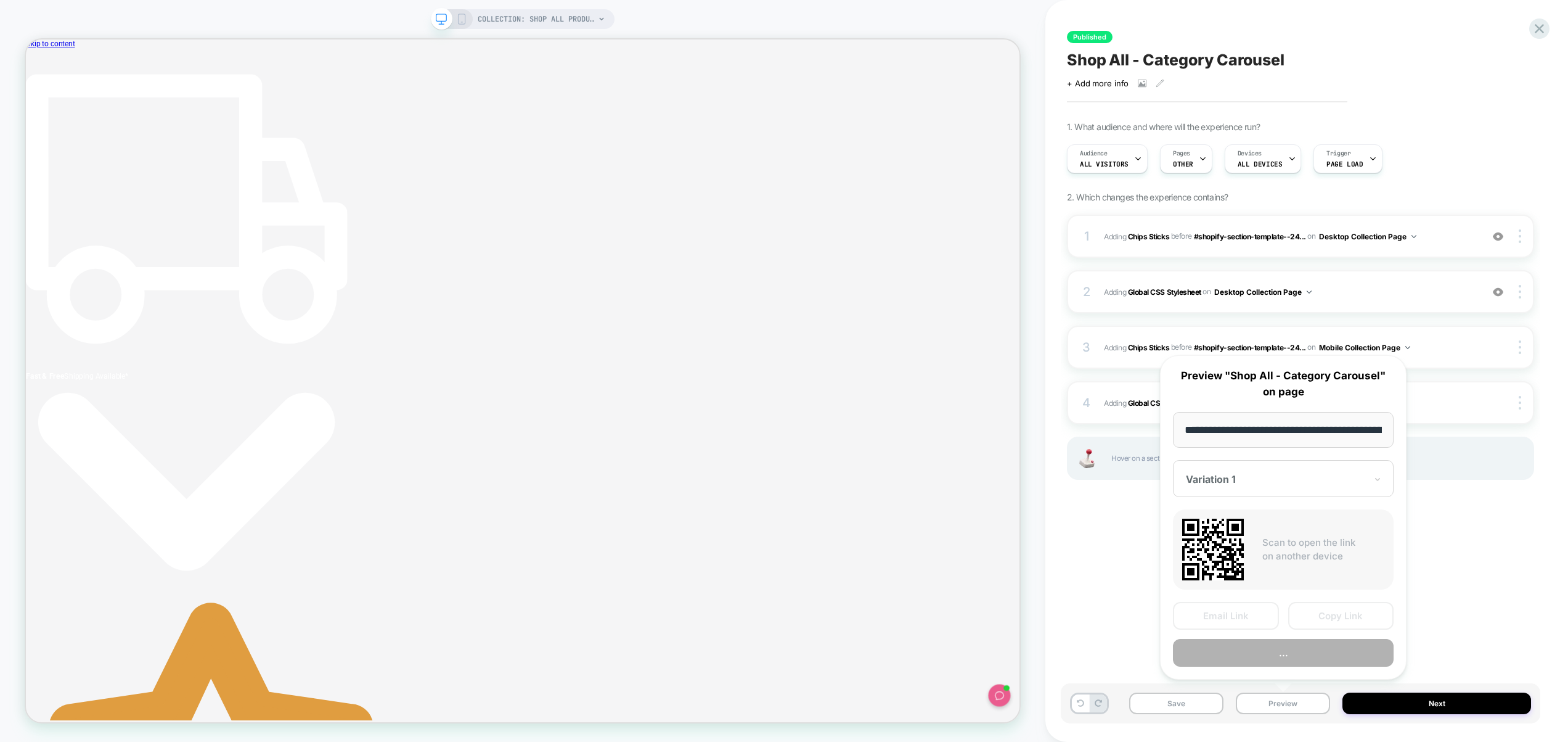
scroll to position [0, 93]
click at [1289, 660] on button "Preview" at bounding box center [1284, 654] width 221 height 28
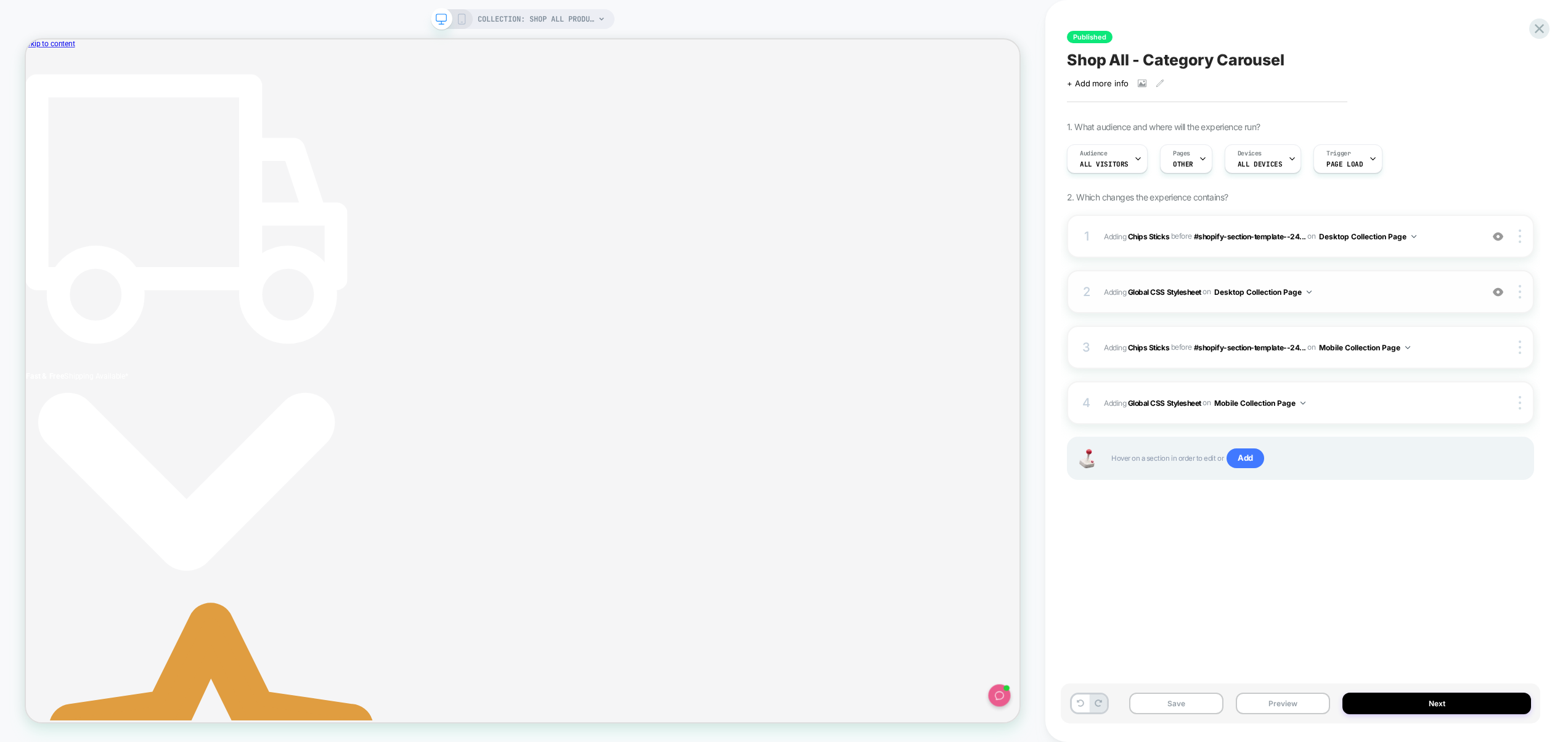
click at [1386, 295] on span "Adding Global CSS Stylesheet on Desktop Collection Page" at bounding box center [1289, 292] width 372 height 15
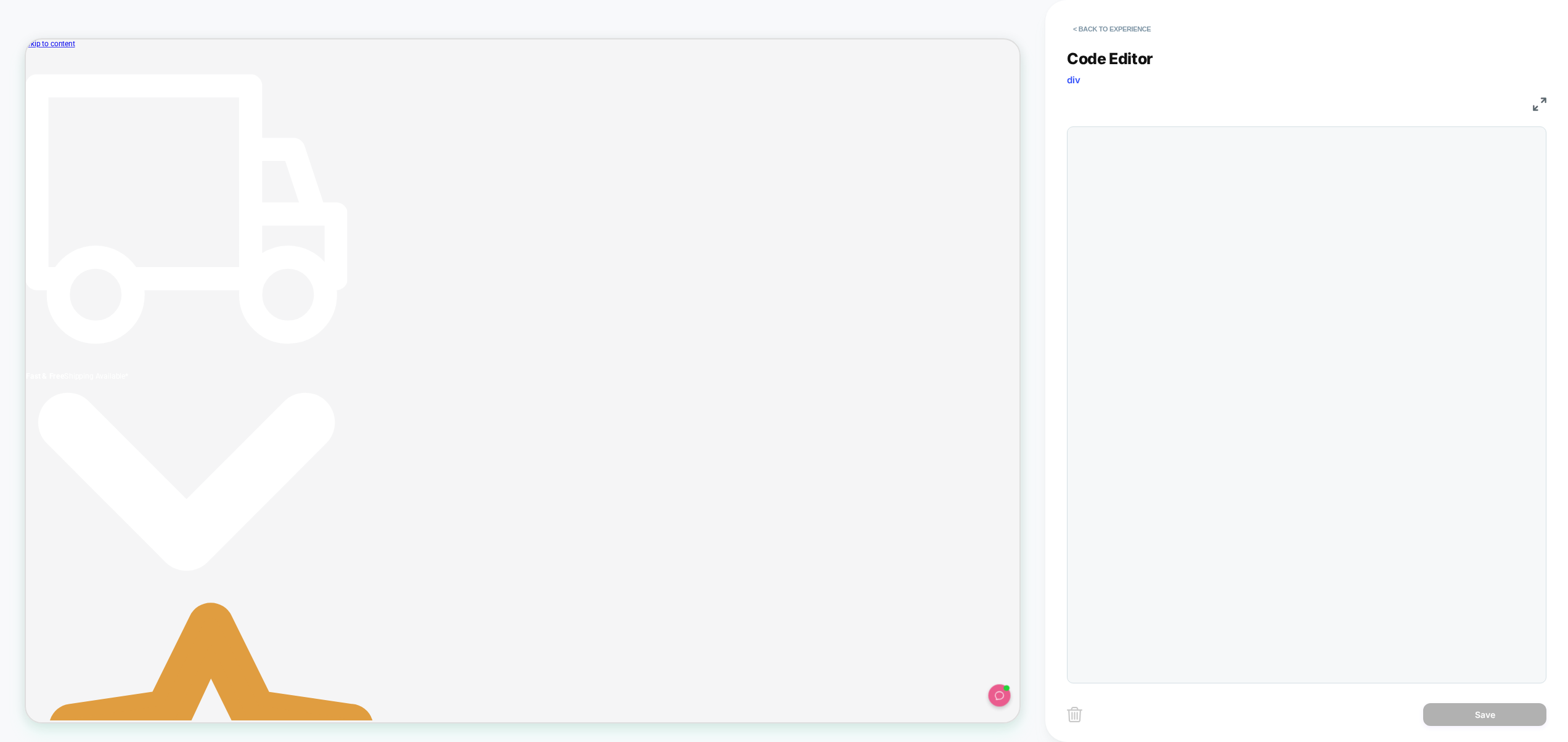
scroll to position [167, 0]
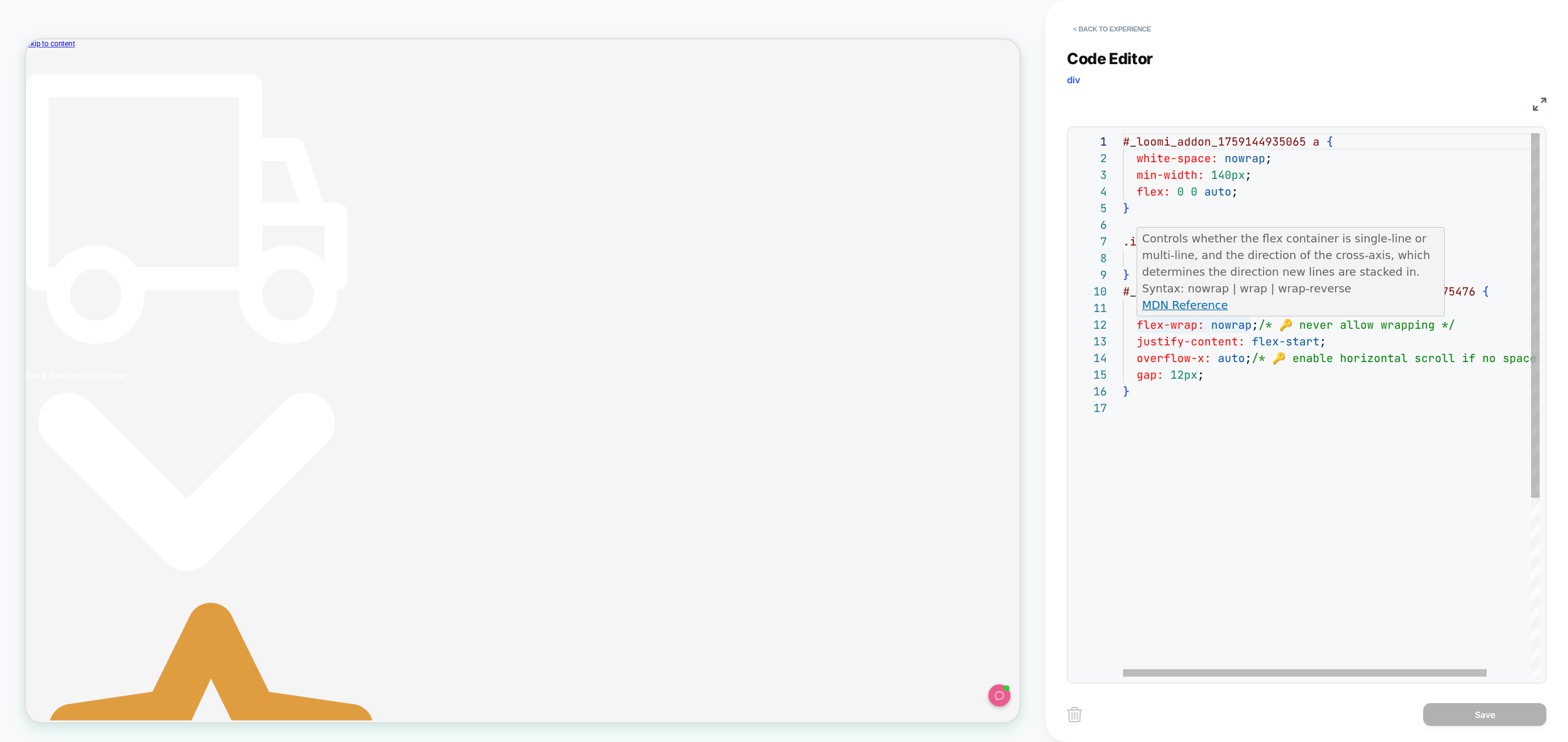
click at [1250, 323] on div "# _ loomi_addon_1759144935065 a { white-space: nowrap ; min-width: 140px ; flex…" at bounding box center [1356, 538] width 467 height 810
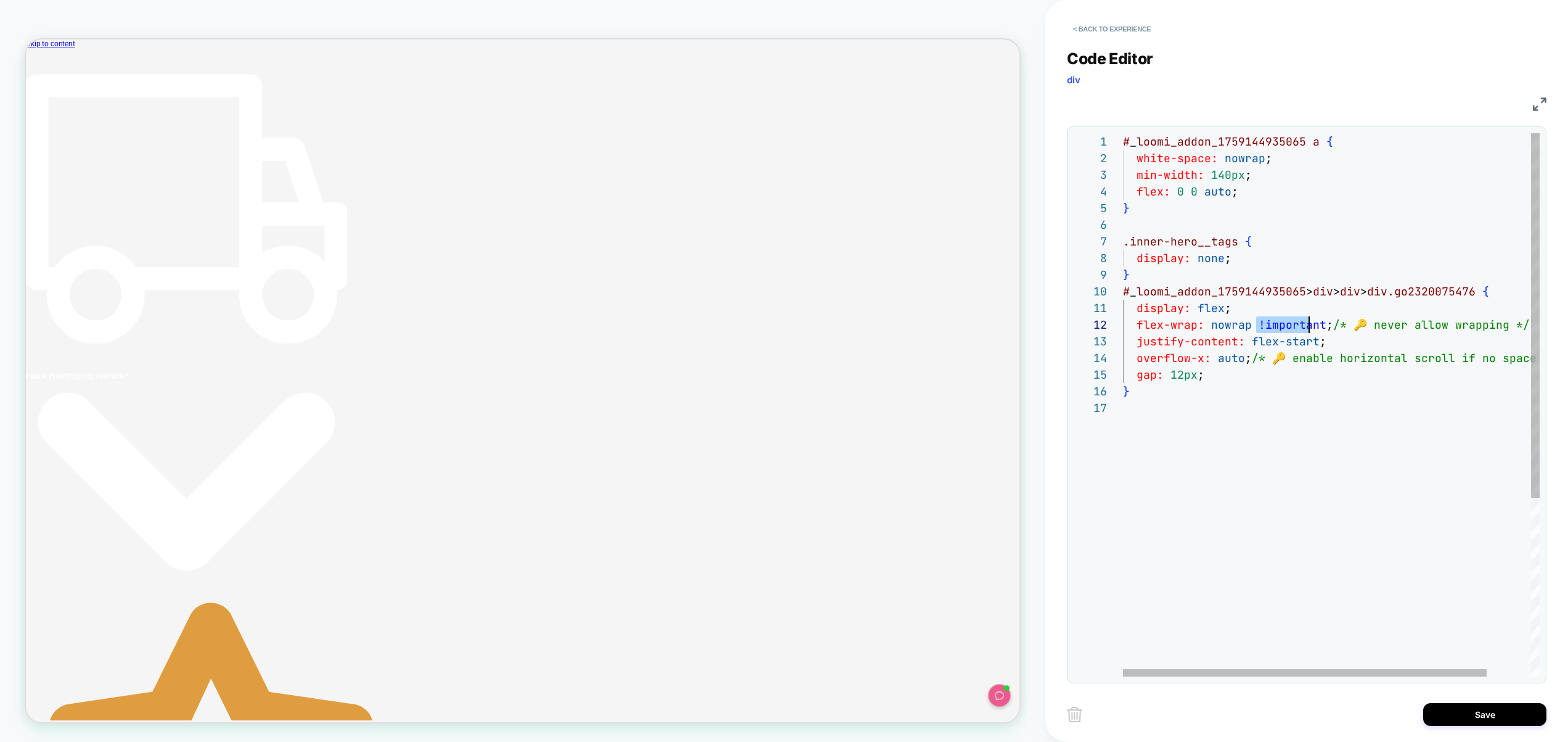
scroll to position [17, 200]
drag, startPoint x: 1259, startPoint y: 327, endPoint x: 1324, endPoint y: 330, distance: 65.1
click at [1324, 330] on div "# _ loomi_addon_1759144935065 a { white-space: nowrap ; min-width: 140px ; flex…" at bounding box center [1356, 538] width 467 height 810
click at [1315, 341] on div "# _ loomi_addon_1759144935065 a { white-space: nowrap ; min-width: 140px ; flex…" at bounding box center [1356, 538] width 467 height 810
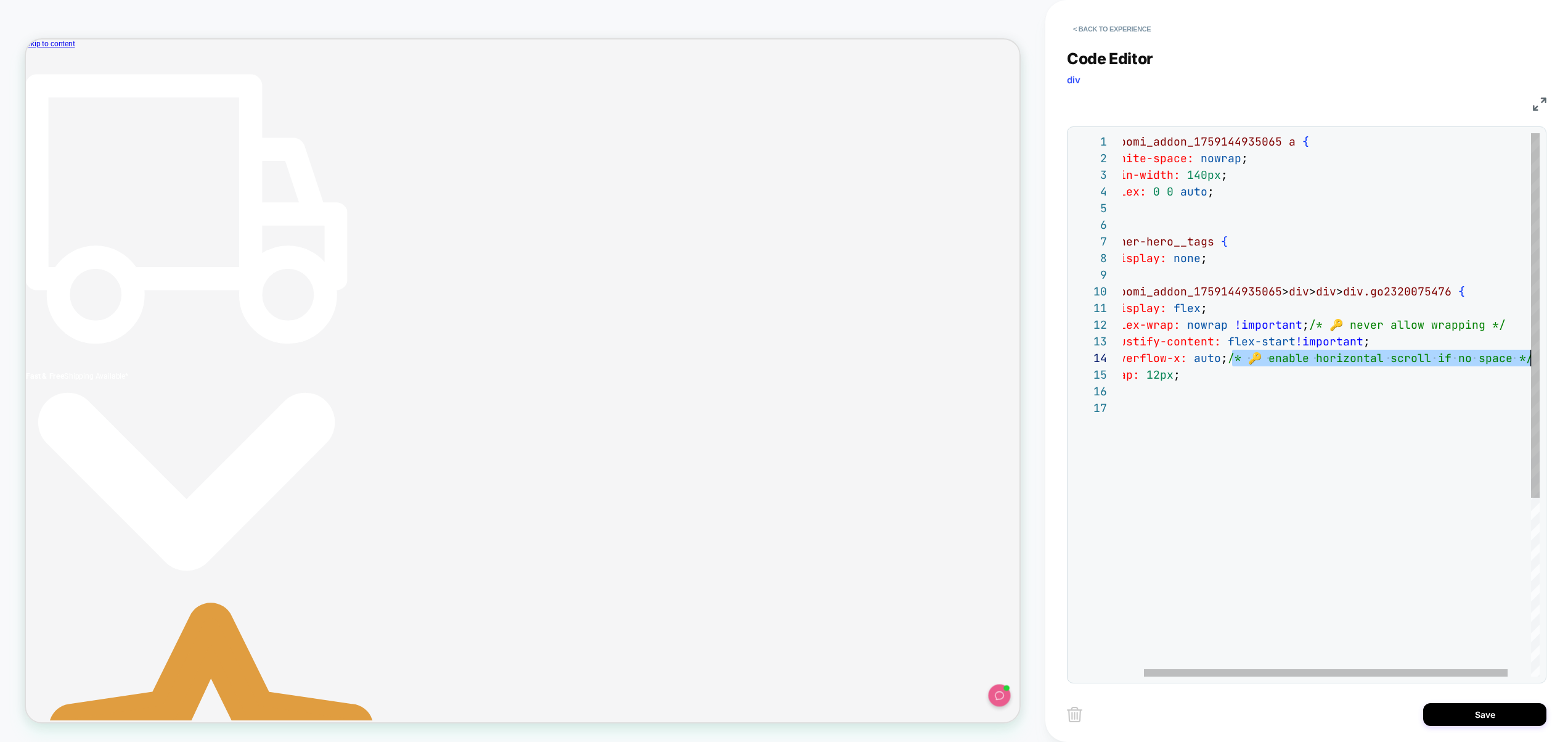
drag, startPoint x: 1257, startPoint y: 358, endPoint x: 1579, endPoint y: 354, distance: 322.0
click at [1567, 354] on div "# _ loomi_addon_1759144935065 a { white-space: nowrap ; min-width: 140px ; flex…" at bounding box center [1333, 538] width 467 height 810
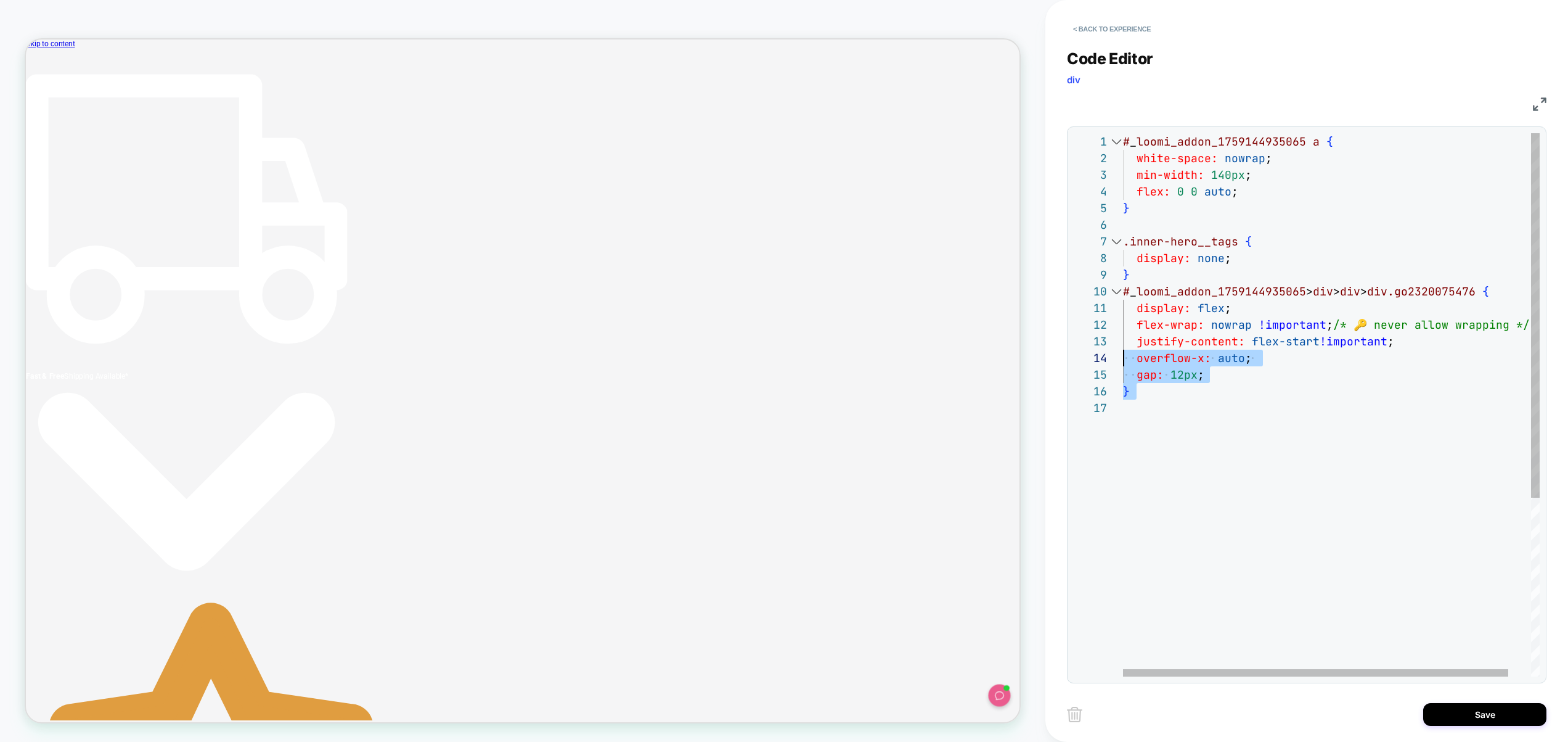
drag, startPoint x: 1293, startPoint y: 412, endPoint x: 1106, endPoint y: 352, distance: 196.4
click at [1123, 354] on div "# _ loomi_addon_1759144935065 a { white-space: nowrap ; min-width: 140px ; flex…" at bounding box center [1343, 538] width 441 height 810
click at [1484, 330] on div "# _ loomi_addon_1759144935065 a { white-space: nowrap ; min-width: 140px ; flex…" at bounding box center [1343, 538] width 441 height 810
drag, startPoint x: 1333, startPoint y: 325, endPoint x: 1555, endPoint y: 325, distance: 222.0
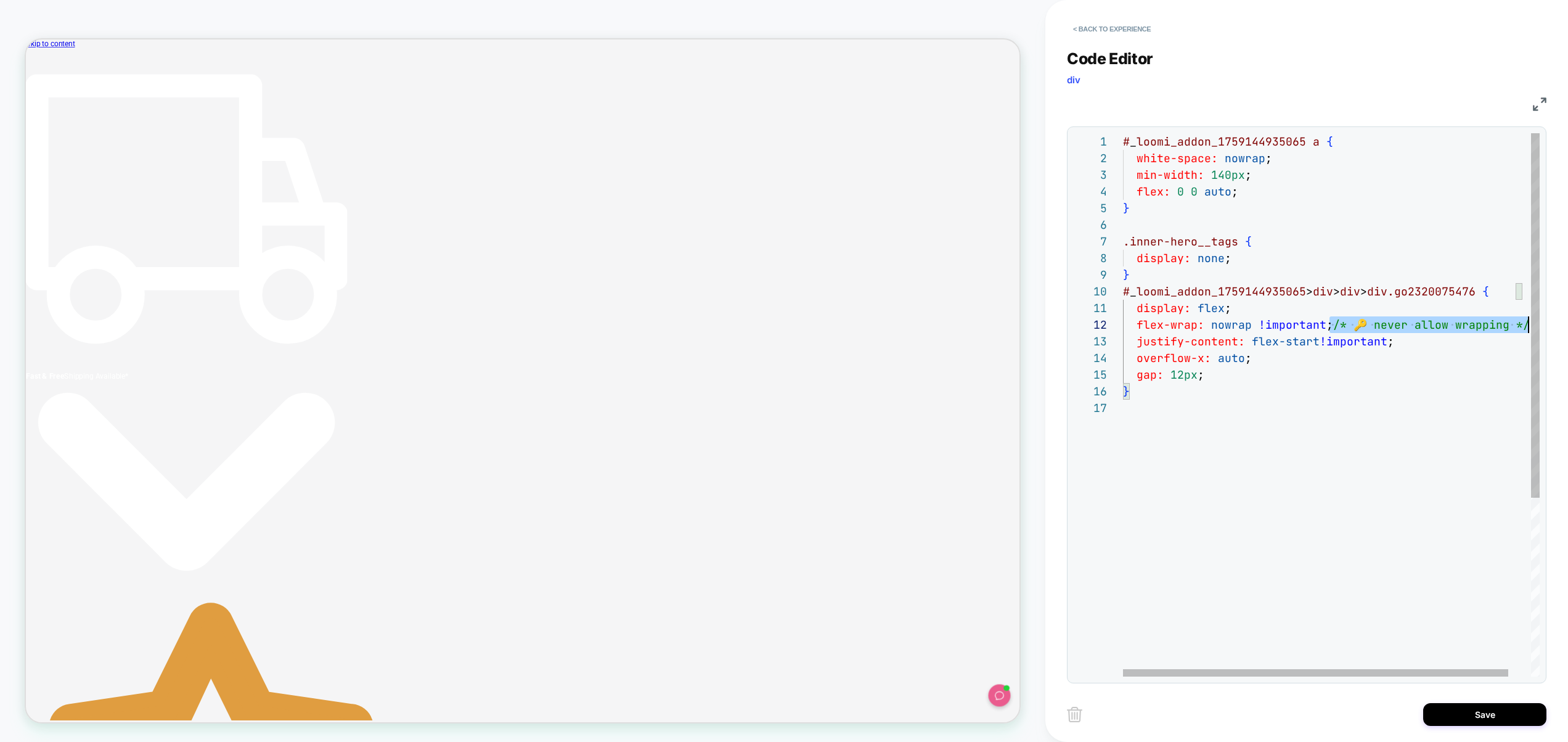
click at [1555, 325] on div "# _ loomi_addon_1759144935065 a { white-space: nowrap ; min-width: 140px ; flex…" at bounding box center [1343, 538] width 441 height 810
click at [1222, 309] on div "# _ loomi_addon_1759144935065 a { white-space: nowrap ; min-width: 140px ; flex…" at bounding box center [1340, 538] width 435 height 810
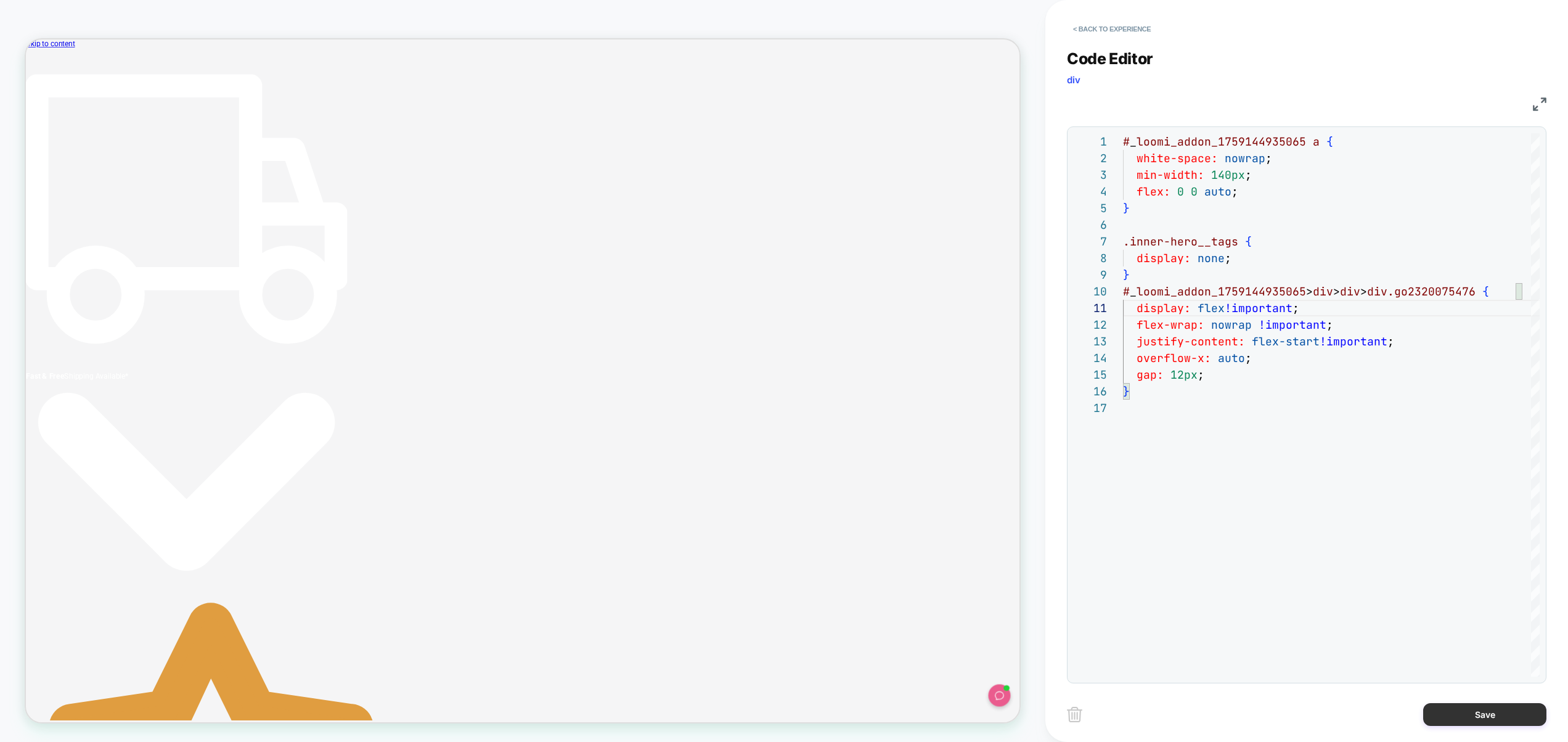
type textarea "**********"
click at [1459, 705] on button "Save" at bounding box center [1484, 715] width 123 height 23
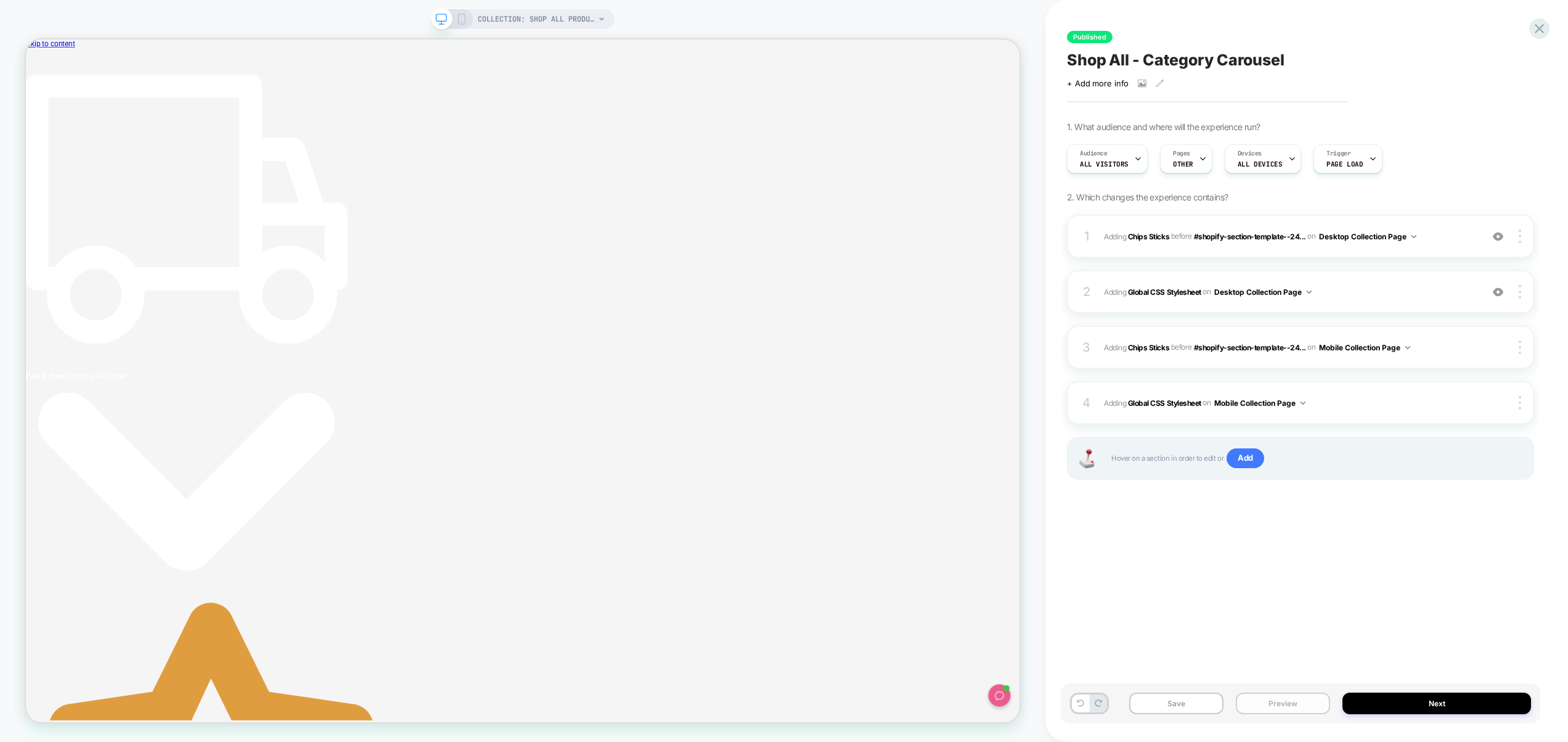
click at [1270, 701] on button "Preview" at bounding box center [1283, 704] width 94 height 22
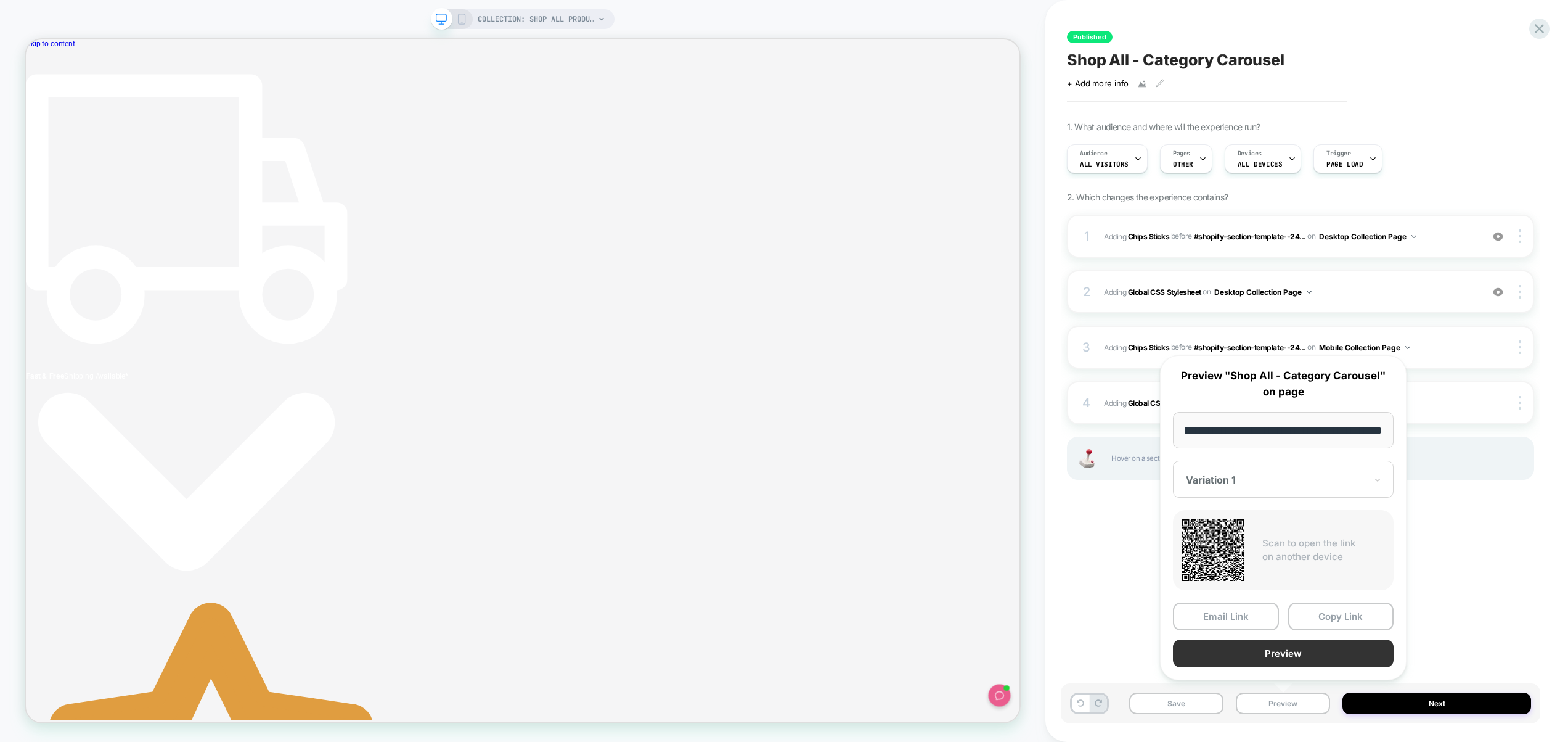
scroll to position [0, 0]
click at [1278, 653] on button "Preview" at bounding box center [1284, 654] width 221 height 28
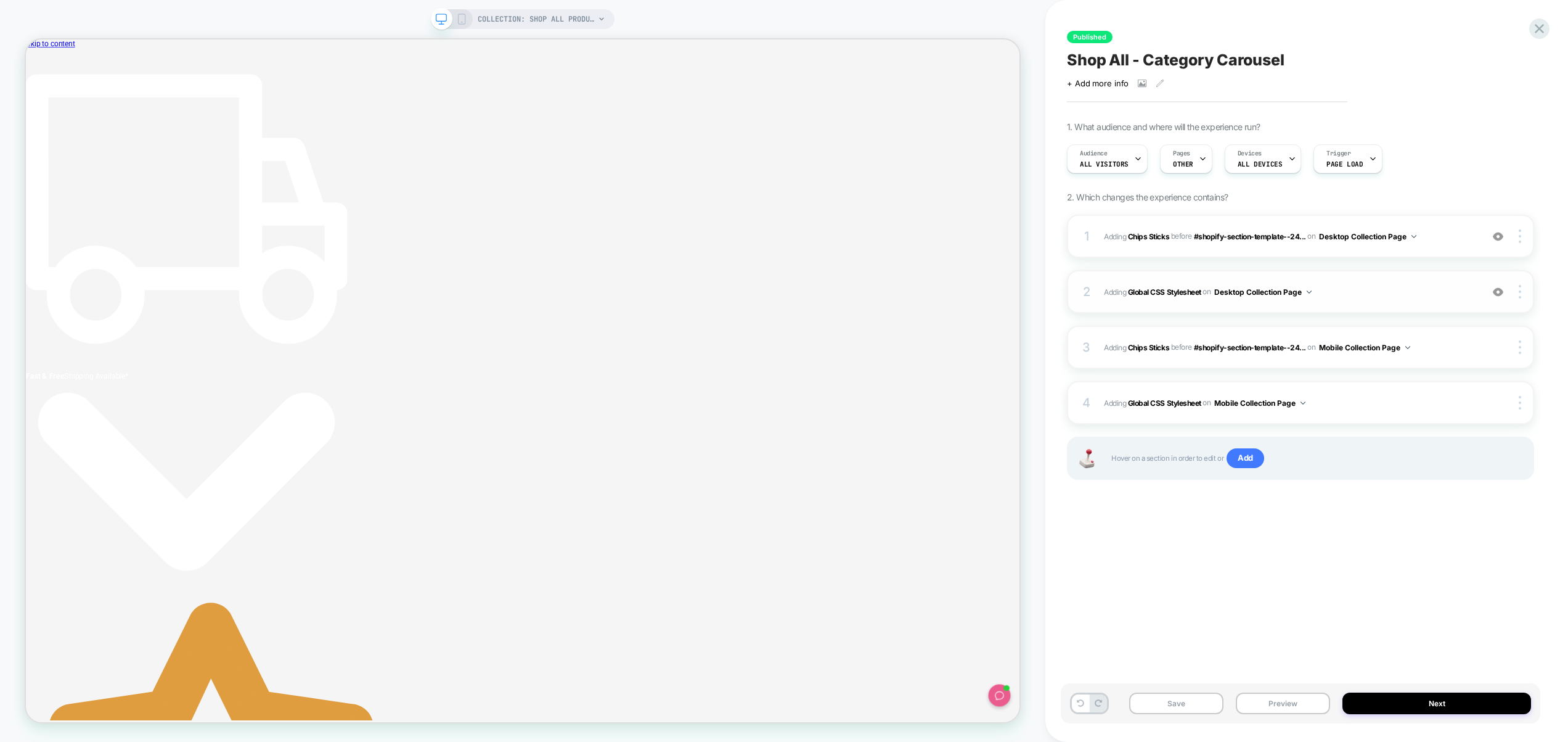
click at [1389, 302] on div "2 Adding Global CSS Stylesheet on Desktop Collection Page Add Before Add After …" at bounding box center [1300, 292] width 467 height 43
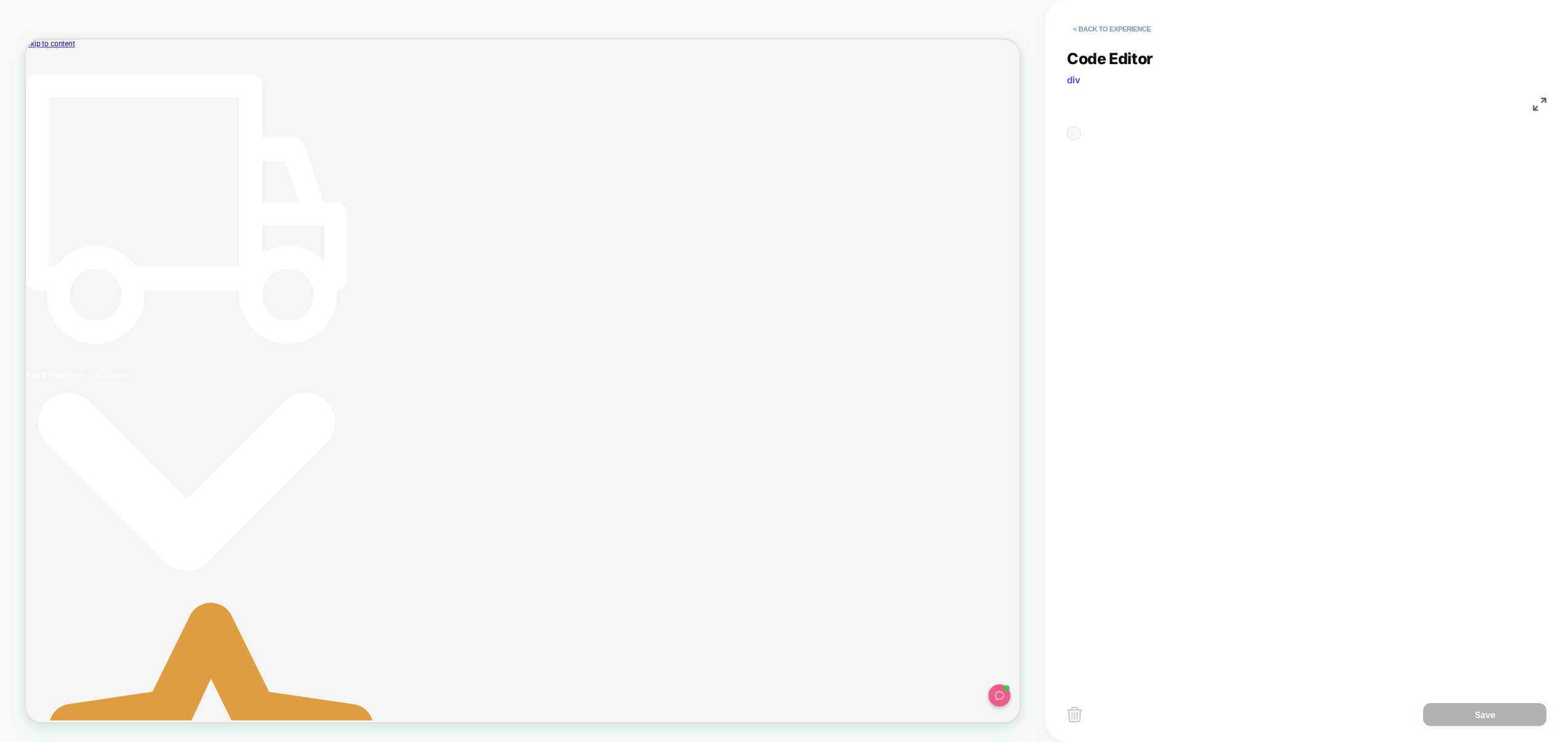
scroll to position [167, 0]
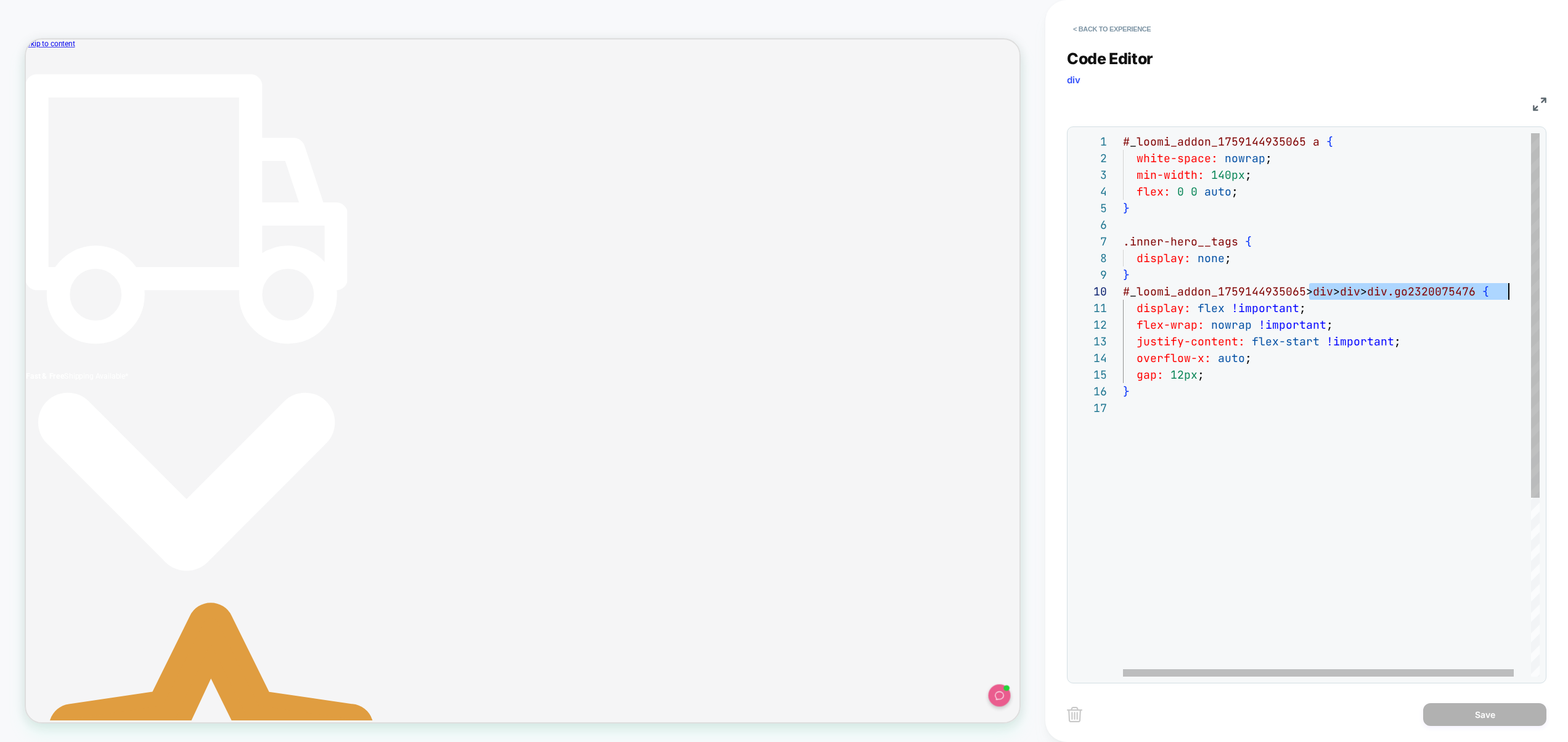
drag, startPoint x: 1307, startPoint y: 292, endPoint x: 1509, endPoint y: 288, distance: 202.0
click at [1509, 288] on div "# _ loomi_addon_1759144935065 a { white-space: nowrap ; min-width: 140px ; flex…" at bounding box center [1340, 538] width 435 height 810
type textarea "**********"
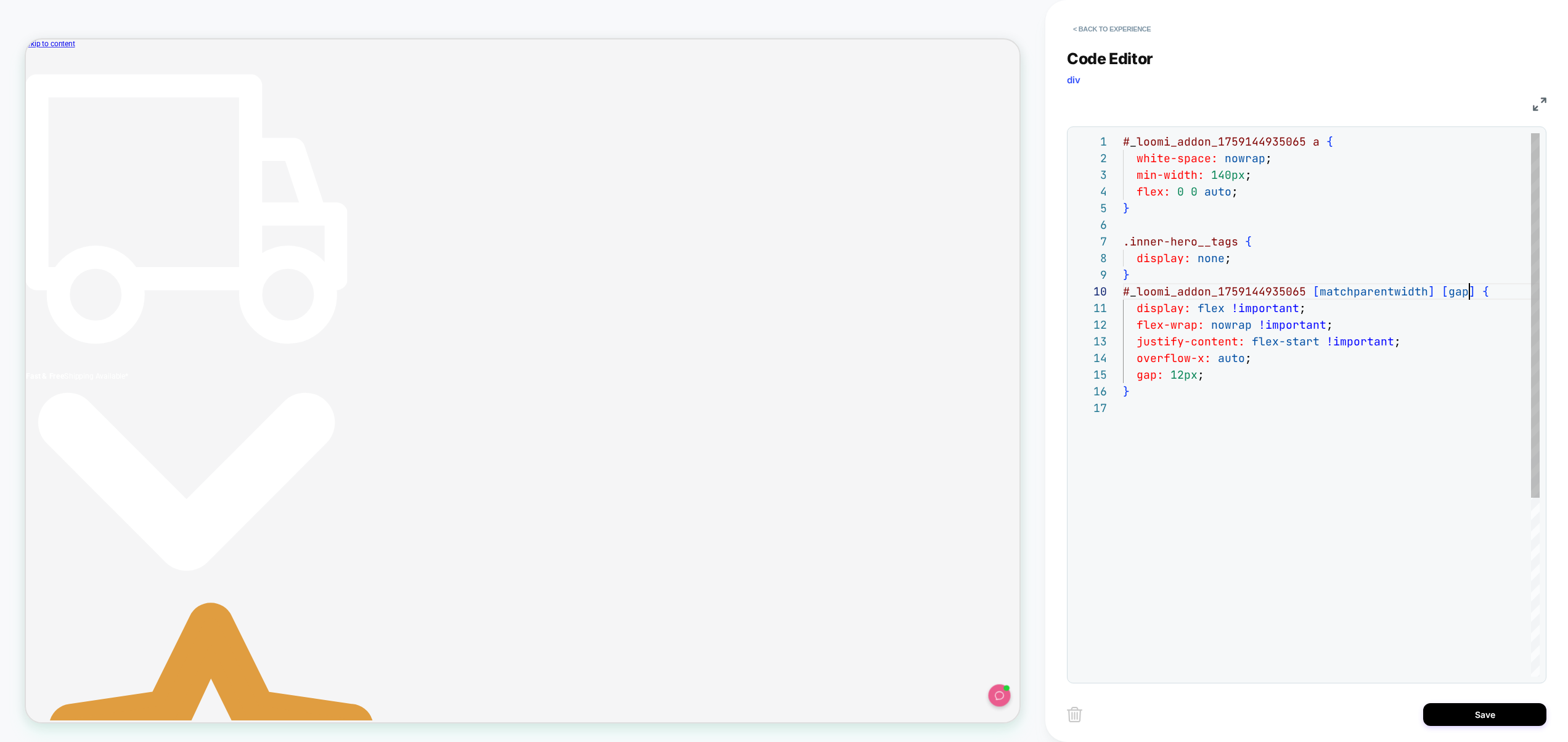
scroll to position [150, 346]
click at [1480, 711] on button "Save" at bounding box center [1484, 715] width 123 height 23
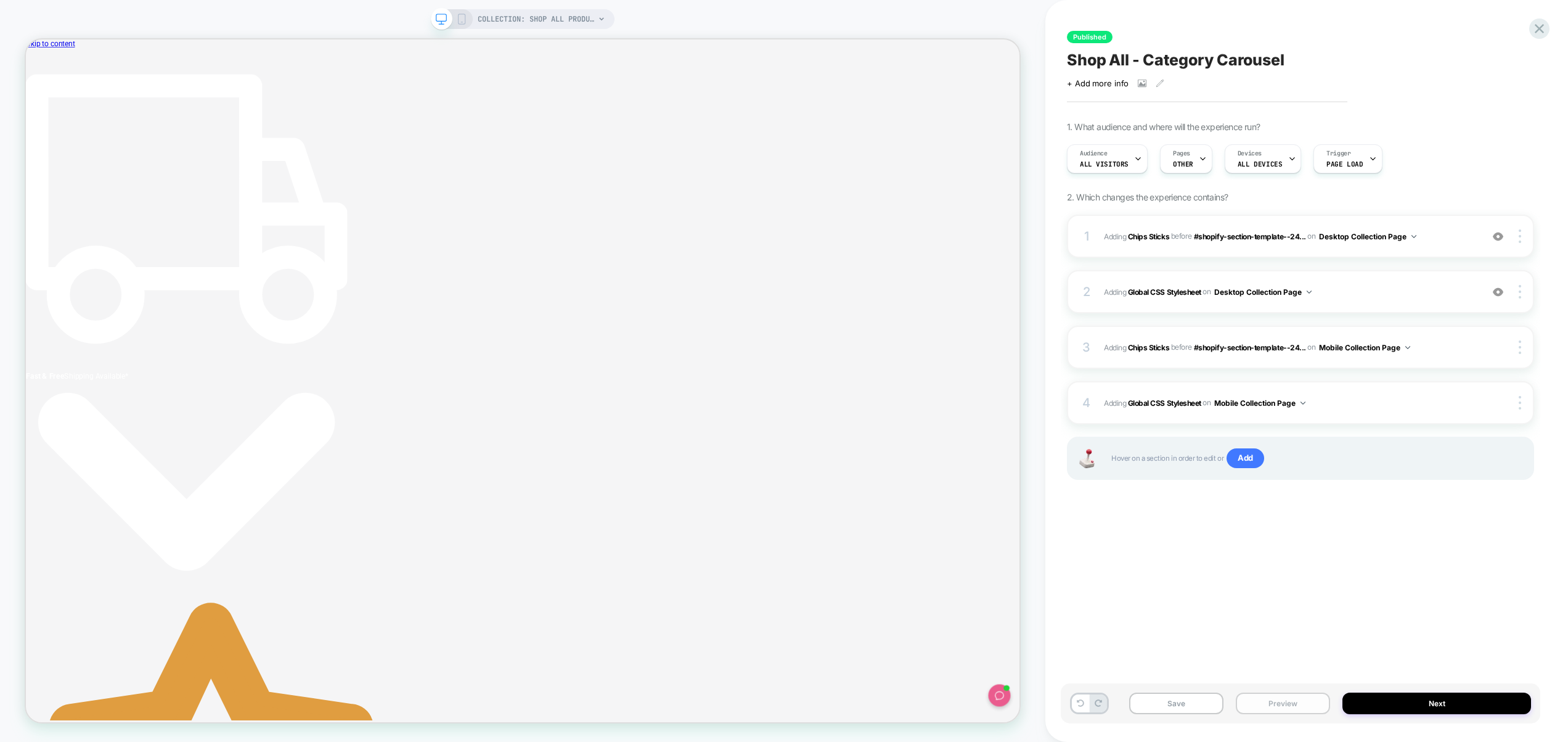
drag, startPoint x: 1472, startPoint y: 711, endPoint x: 1266, endPoint y: 708, distance: 206.0
click at [1262, 710] on button "Preview" at bounding box center [1283, 704] width 94 height 22
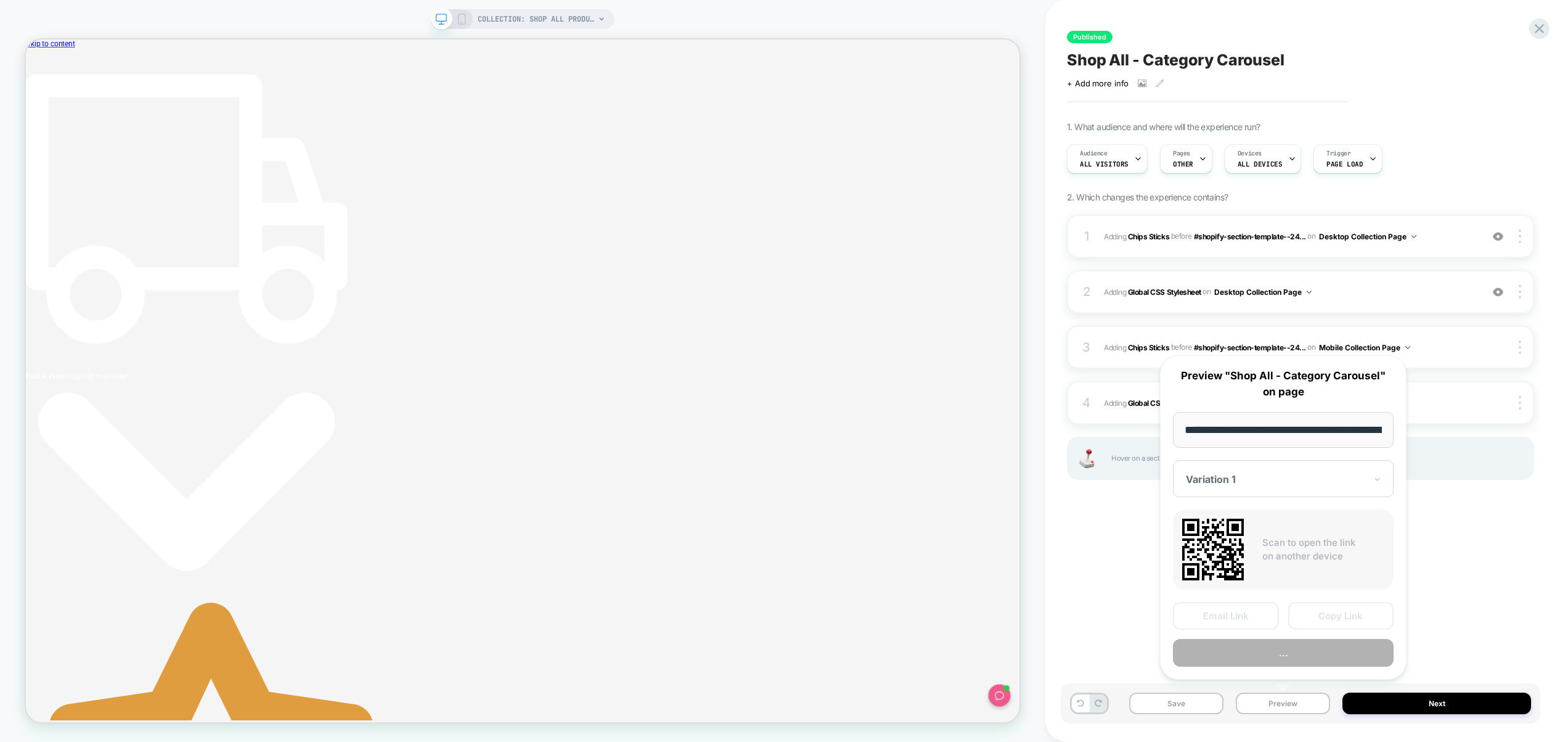
scroll to position [0, 93]
click at [1282, 665] on button "Preview" at bounding box center [1284, 654] width 221 height 28
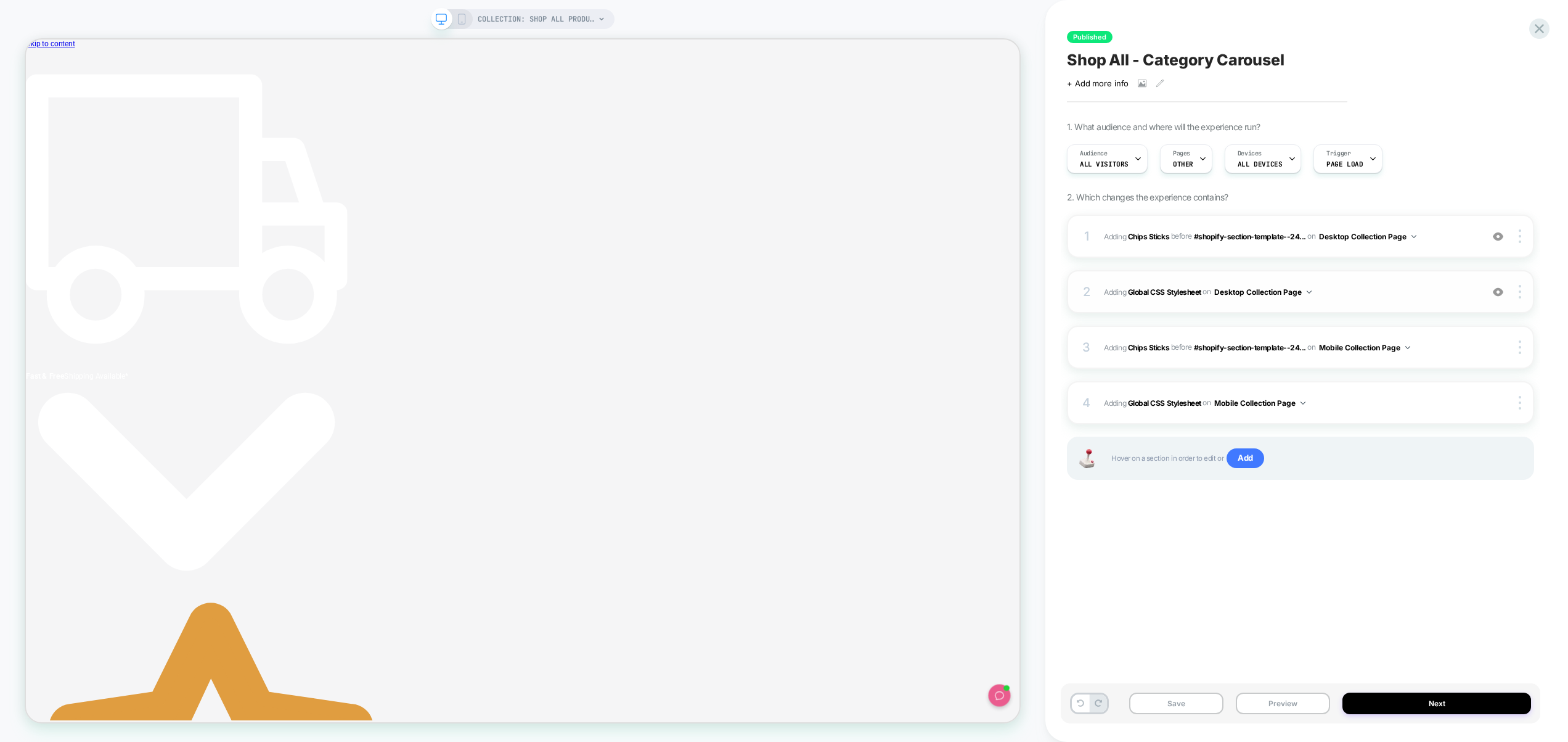
click at [1396, 301] on div "2 Adding Global CSS Stylesheet on Desktop Collection Page Add Before Add After …" at bounding box center [1300, 292] width 467 height 43
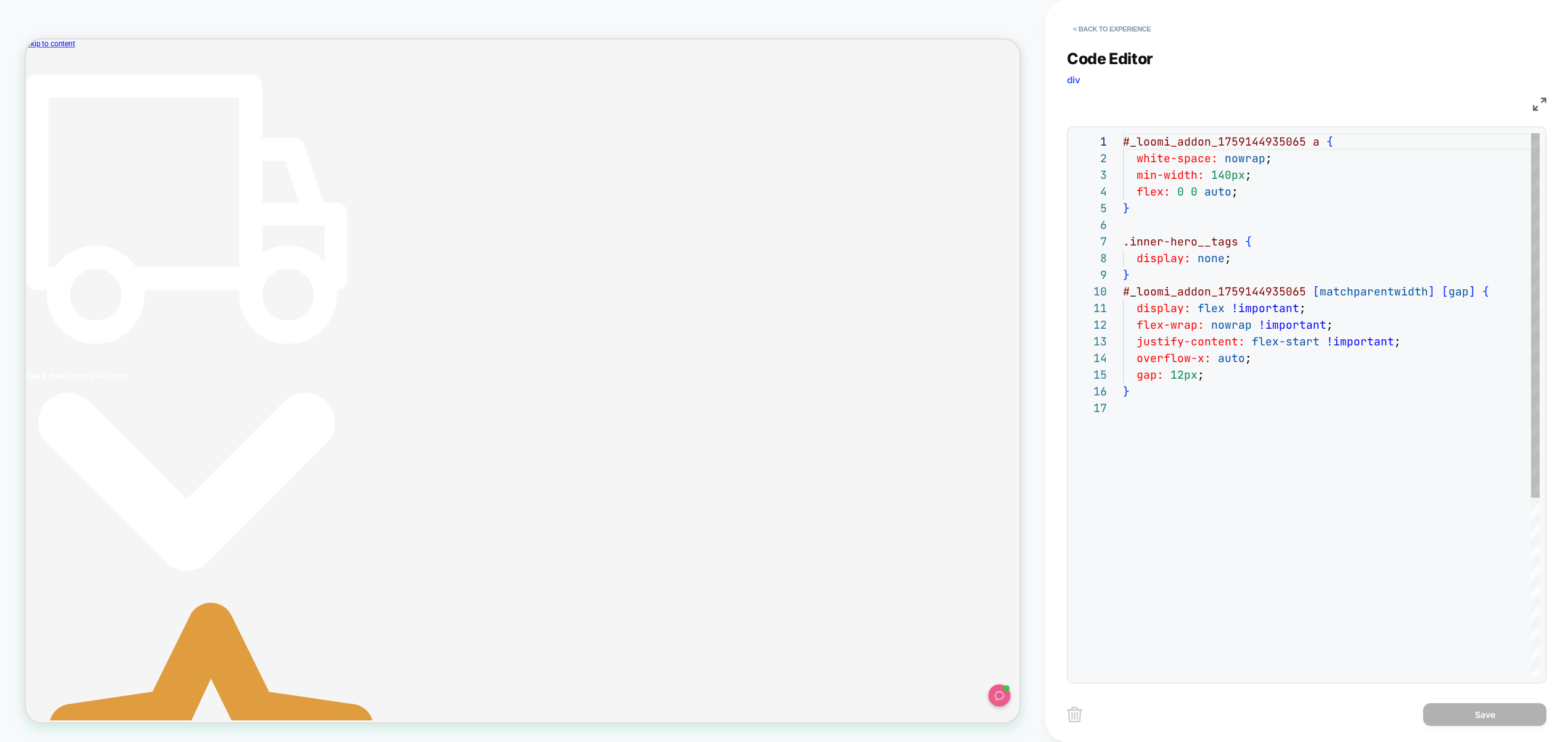
scroll to position [100, 0]
click at [1284, 452] on div "# _ loomi_addon_1759144935065 a { white-space: nowrap ; min-width: 140px ; flex…" at bounding box center [1331, 538] width 417 height 810
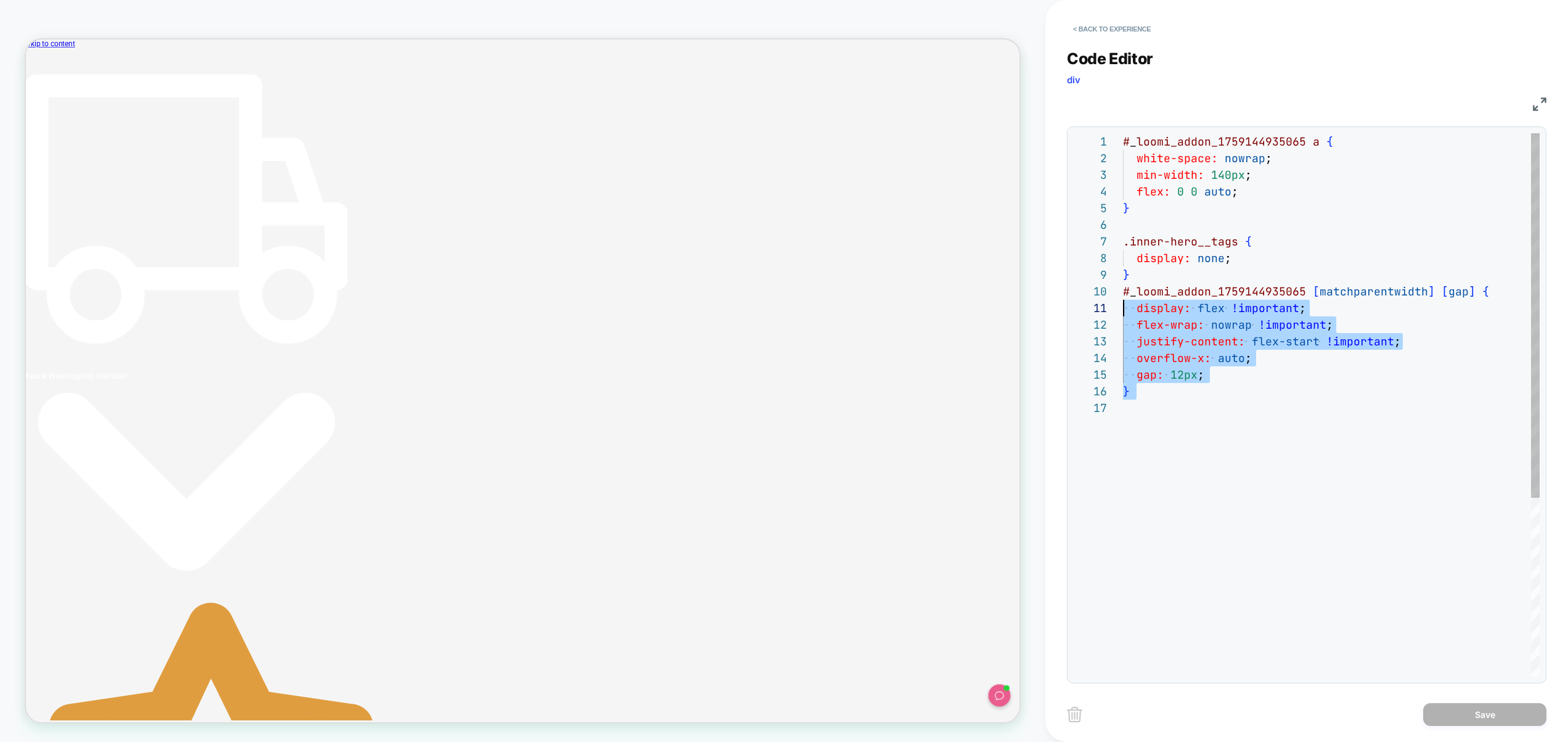
scroll to position [0, 0]
drag, startPoint x: 1261, startPoint y: 422, endPoint x: 1115, endPoint y: 294, distance: 194.2
click at [1123, 294] on div "# _ loomi_addon_1759144935065 a { white-space: nowrap ; min-width: 140px ; flex…" at bounding box center [1331, 538] width 417 height 810
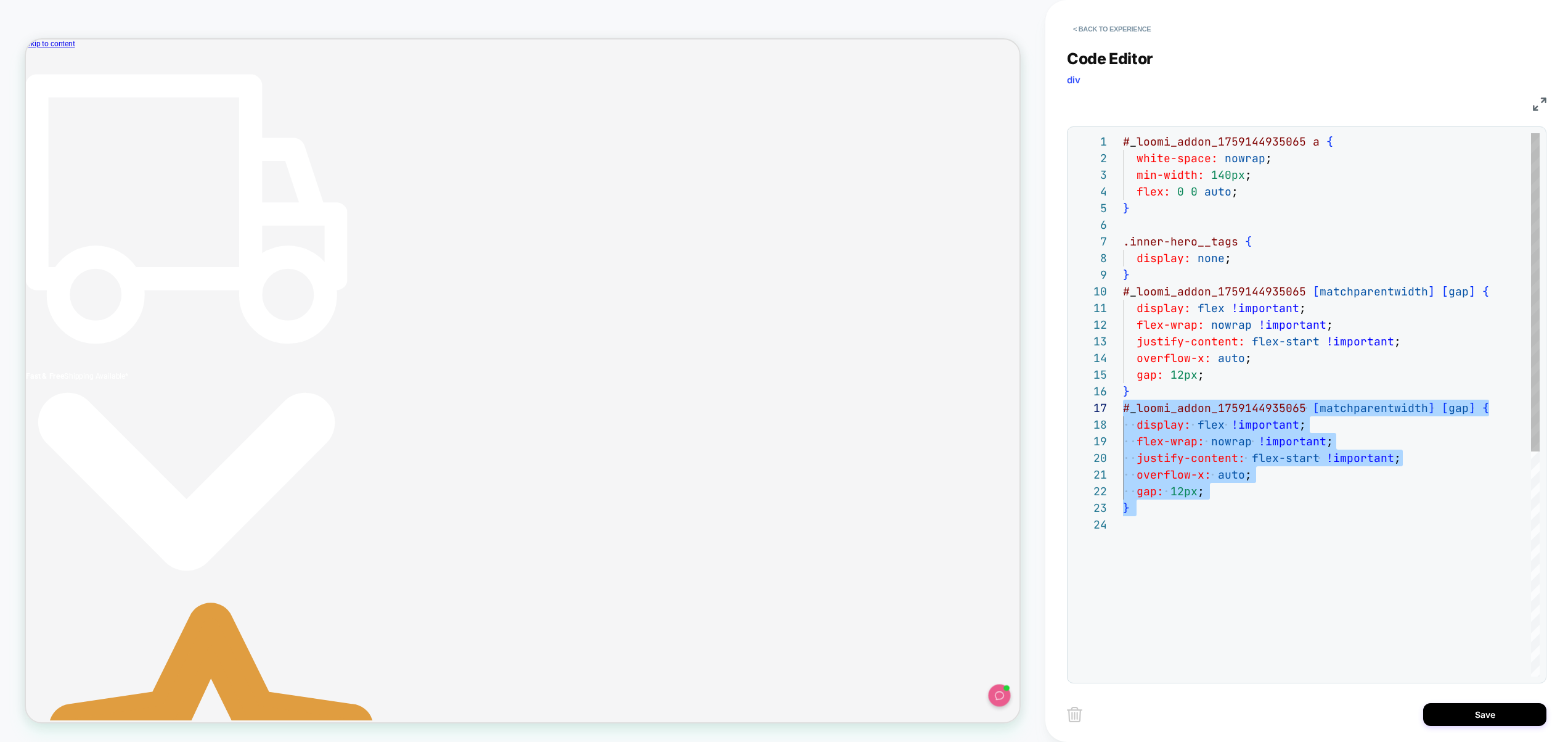
click at [1460, 406] on div "# _ loomi_addon_1759144935065 a { white-space: nowrap ; min-width: 140px ; flex…" at bounding box center [1331, 597] width 417 height 926
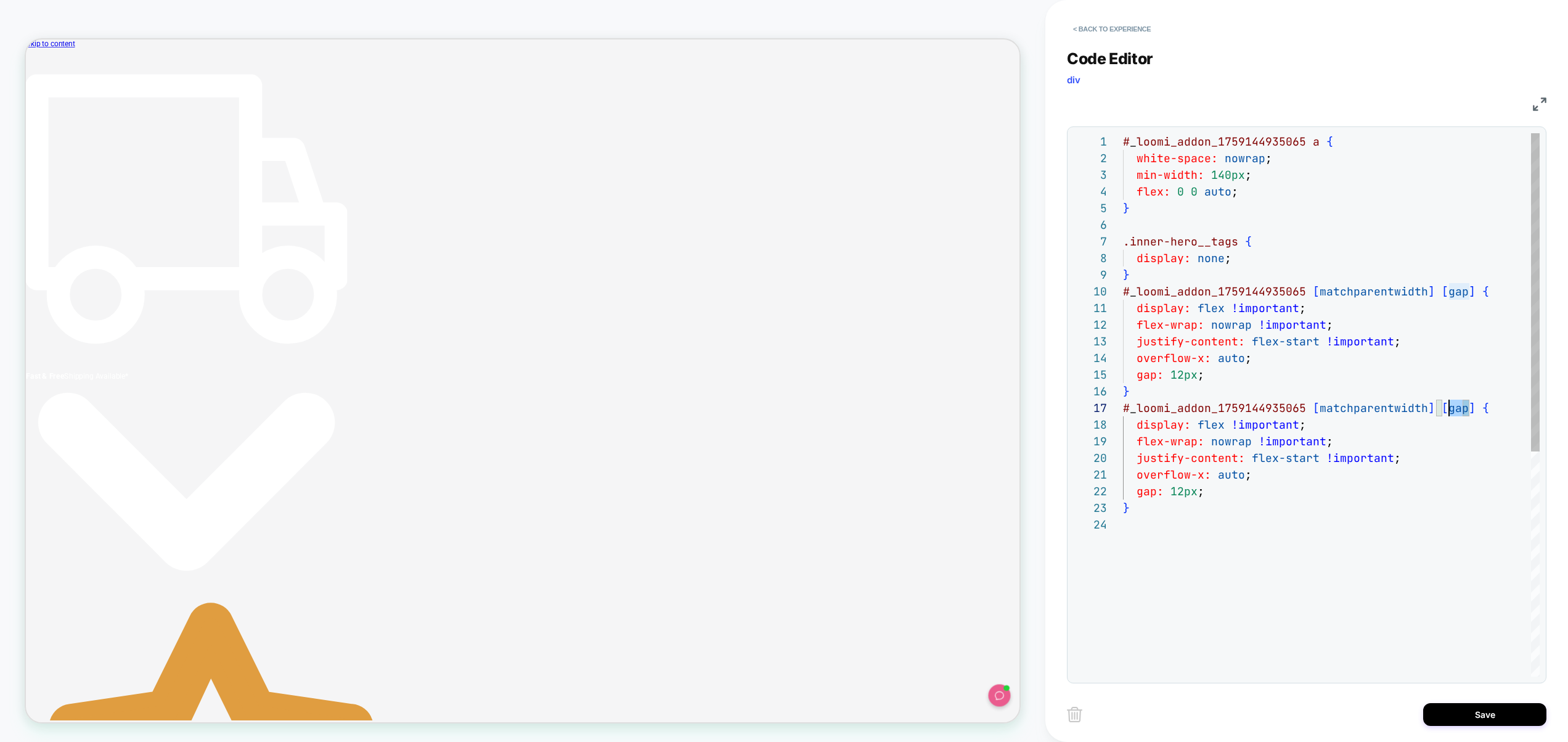
scroll to position [100, 313]
drag, startPoint x: 1470, startPoint y: 409, endPoint x: 1438, endPoint y: 406, distance: 32.1
click at [1438, 406] on div "# _ loomi_addon_1759144935065 a { white-space: nowrap ; min-width: 140px ; flex…" at bounding box center [1331, 597] width 417 height 926
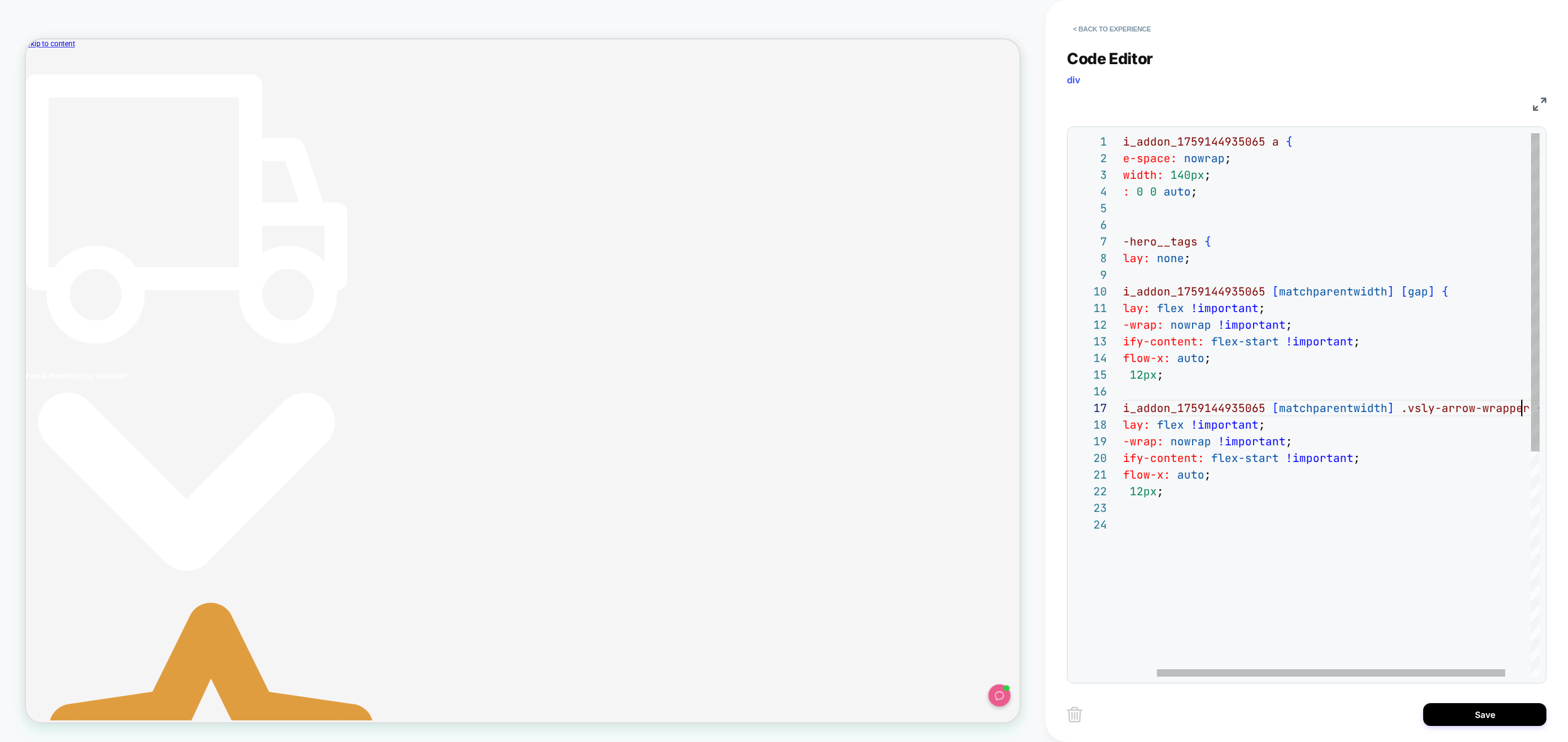
click at [1382, 491] on div "# _ loomi_addon_1759144935065 a { white-space: nowrap ; min-width: 140px ; flex…" at bounding box center [1327, 597] width 488 height 926
drag, startPoint x: 1212, startPoint y: 472, endPoint x: 956, endPoint y: 459, distance: 256.3
click at [1083, 459] on div "# _ loomi_addon_1759144935065 a { white-space: nowrap ; min-width: 140px ; flex…" at bounding box center [1327, 597] width 488 height 926
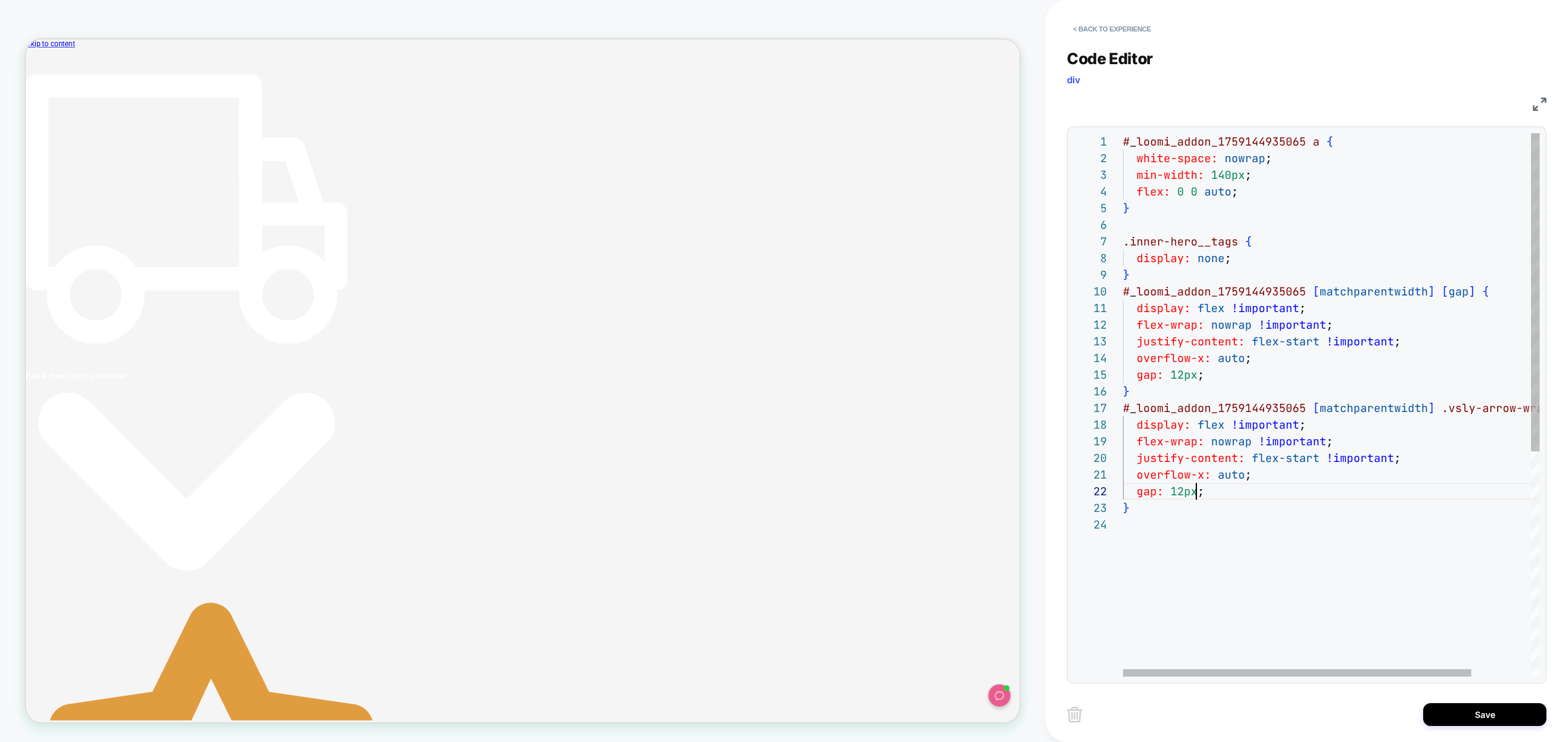
click at [1196, 483] on div "# _ loomi_addon_1759144935065 a { white-space: nowrap ; min-width: 140px ; flex…" at bounding box center [1367, 597] width 488 height 926
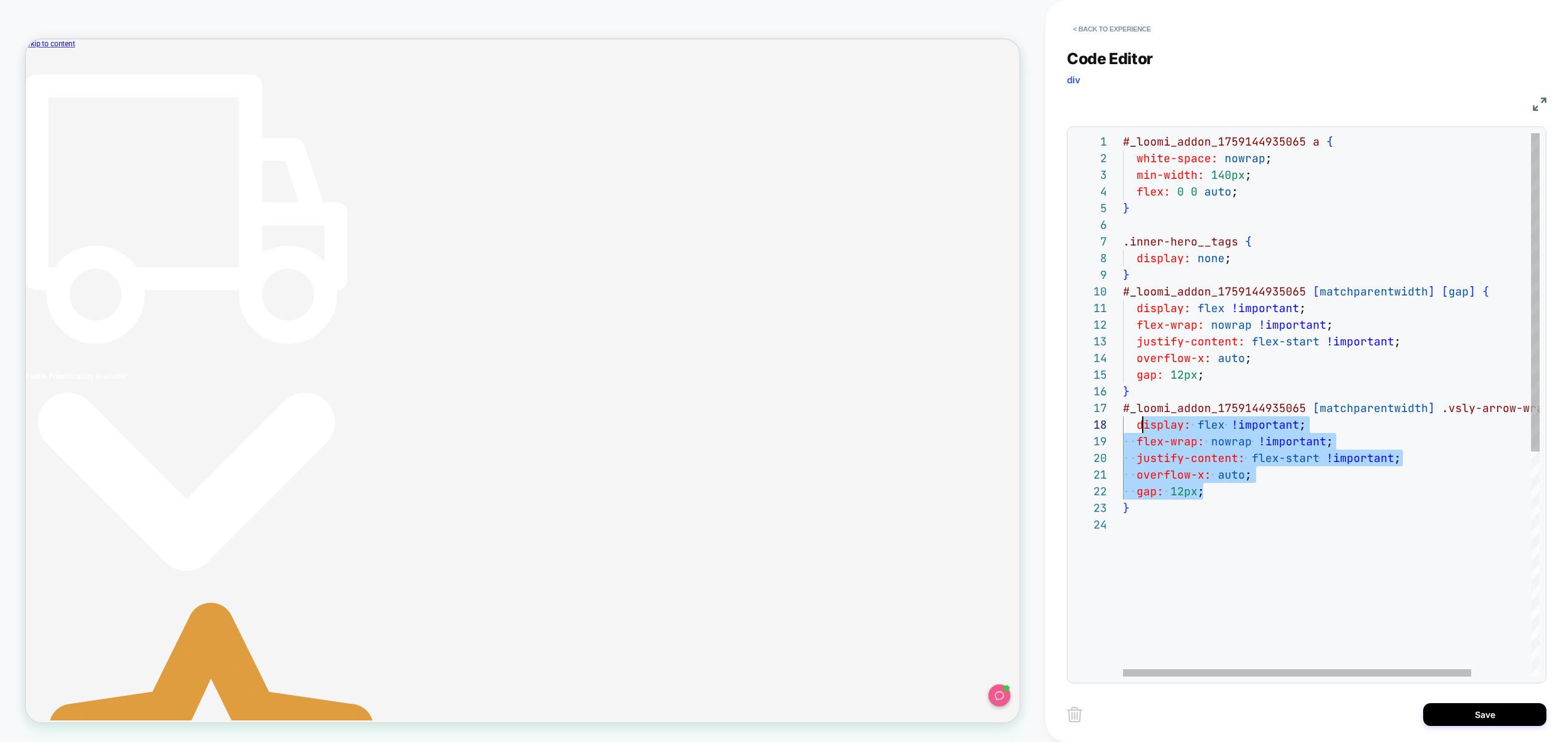
scroll to position [117, 20]
drag, startPoint x: 1210, startPoint y: 489, endPoint x: 1140, endPoint y: 426, distance: 94.2
click at [1140, 426] on div "# _ loomi_addon_1759144935065 a { white-space: nowrap ; min-width: 140px ; flex…" at bounding box center [1367, 597] width 488 height 926
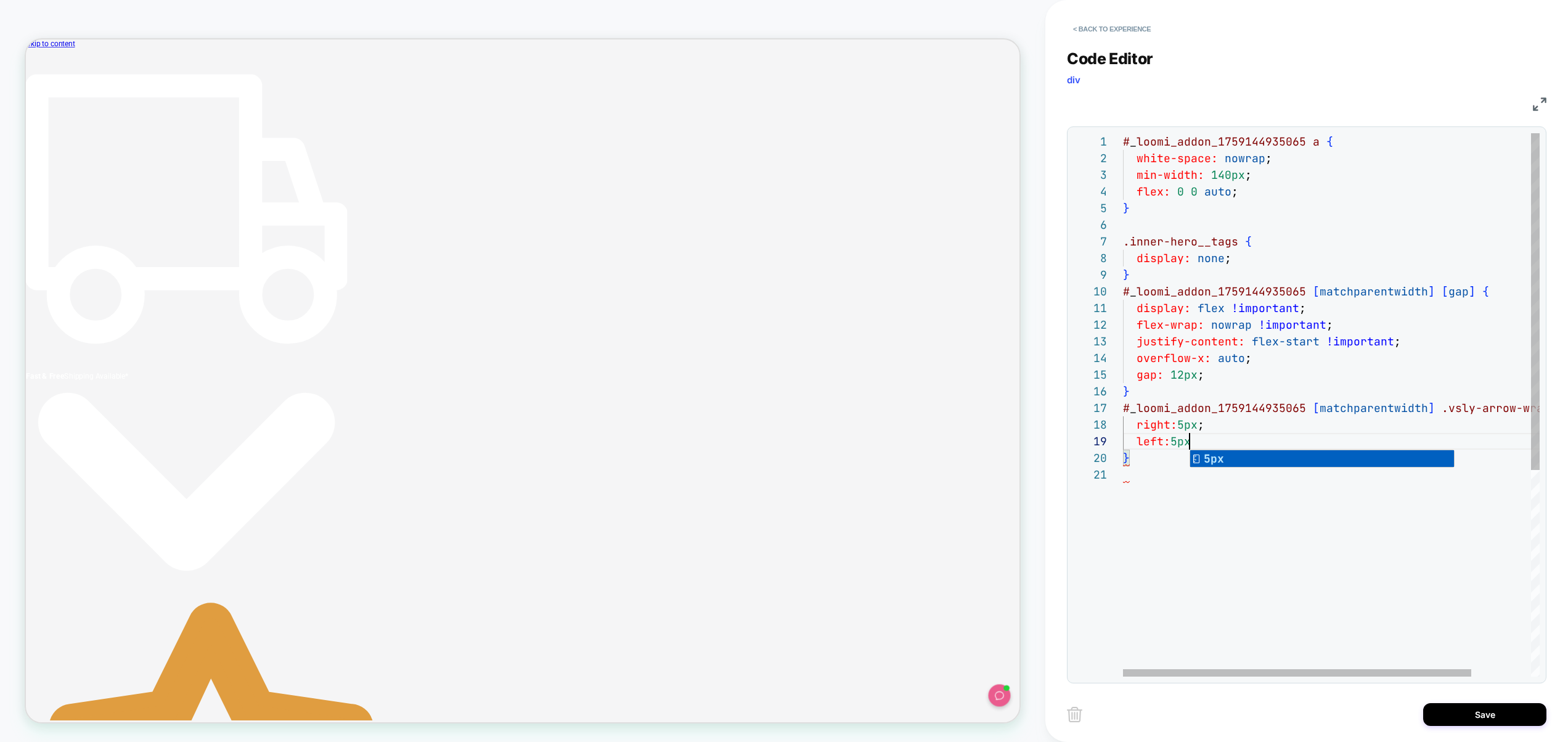
scroll to position [133, 73]
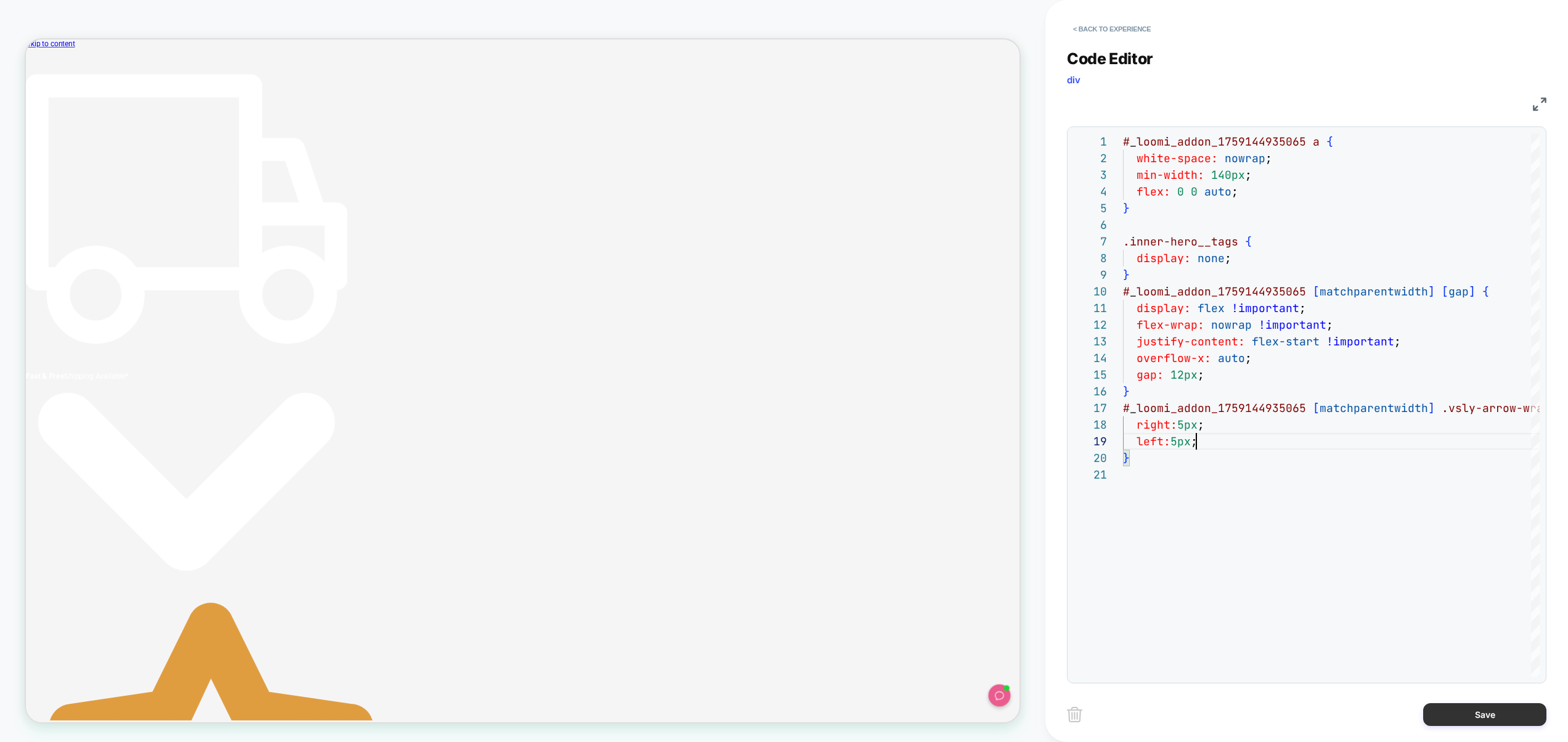
type textarea "**********"
click at [1472, 709] on button "Save" at bounding box center [1484, 715] width 123 height 23
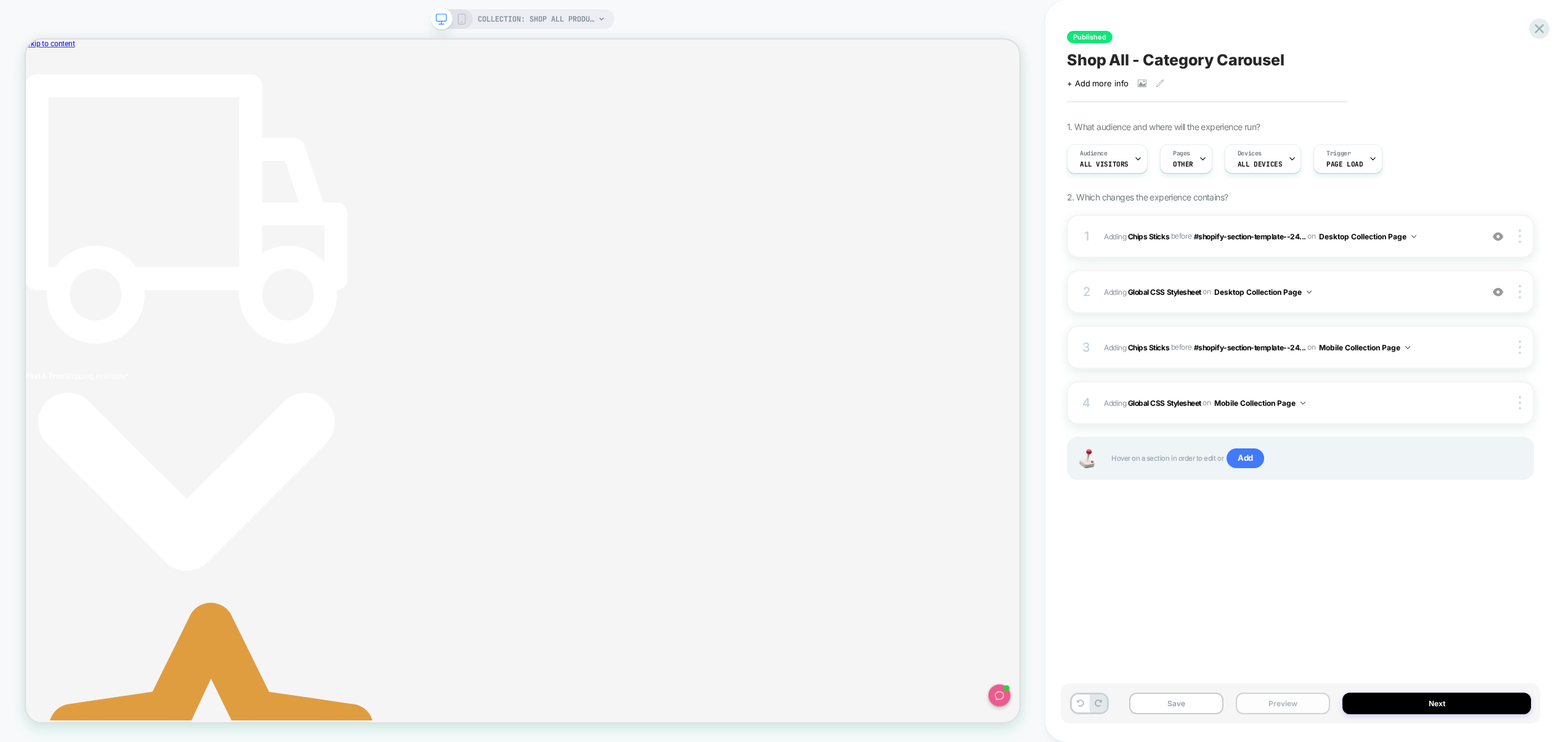
click at [1306, 706] on button "Preview" at bounding box center [1283, 704] width 94 height 22
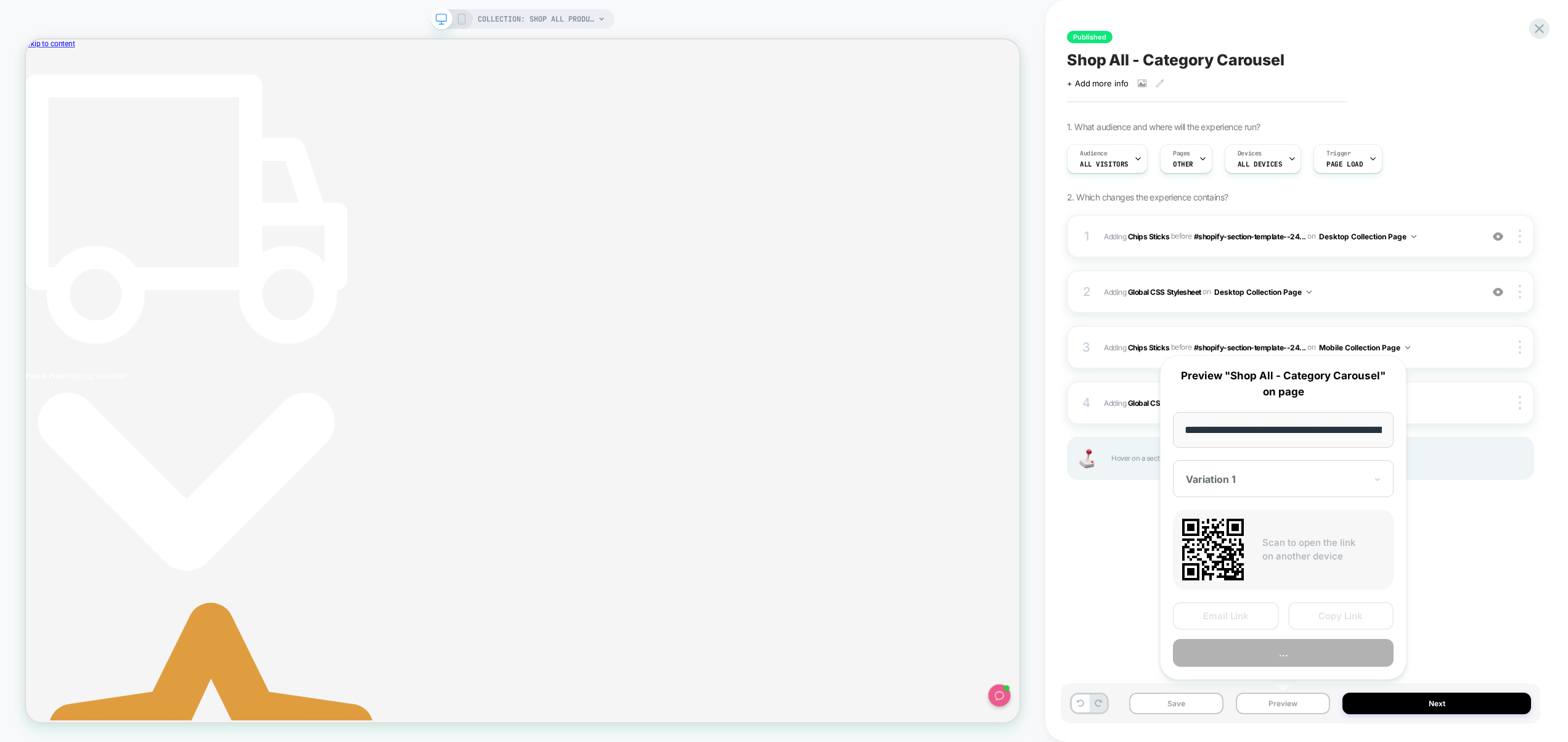
scroll to position [0, 93]
click at [1290, 658] on button "Preview" at bounding box center [1284, 654] width 221 height 28
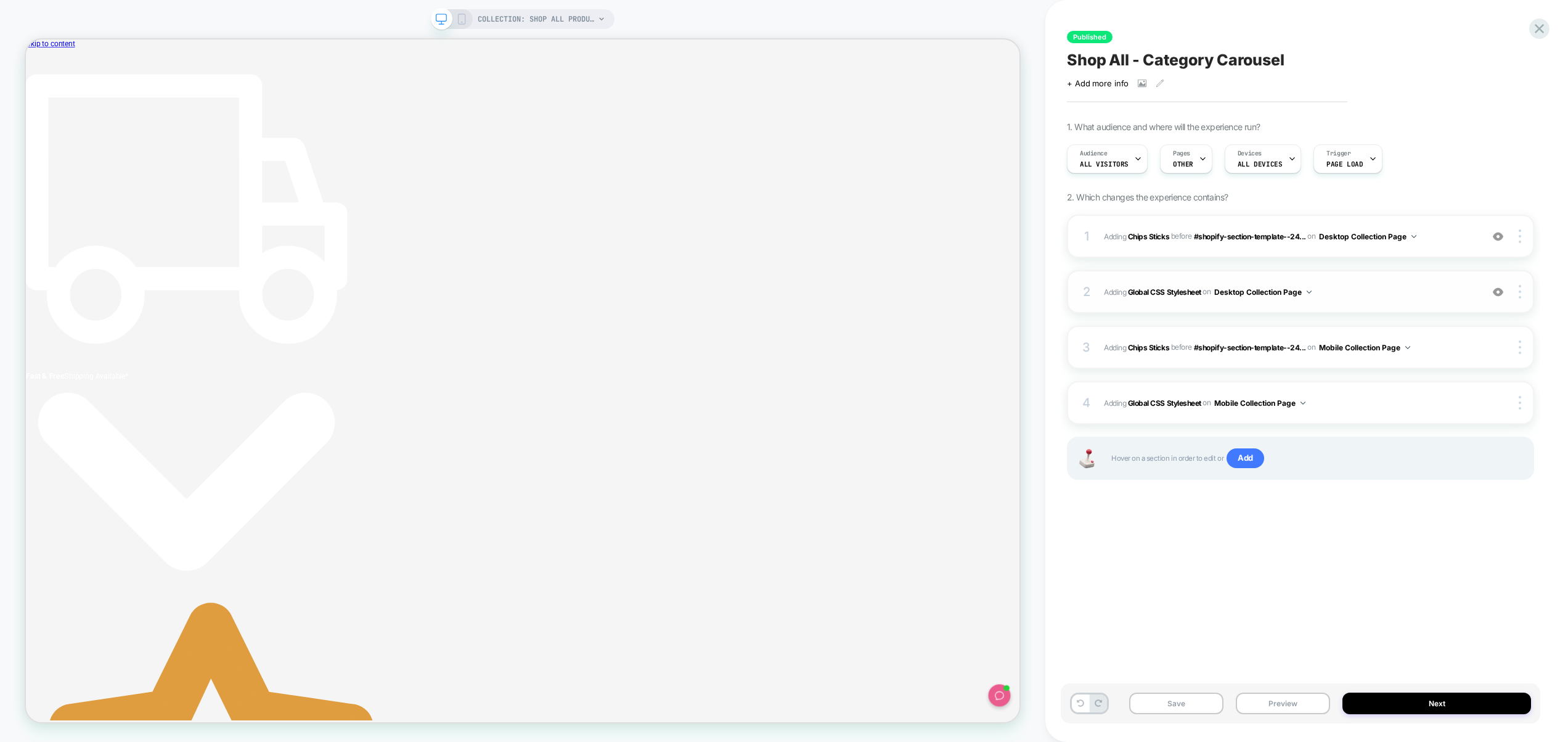
click at [1395, 292] on span "Adding Global CSS Stylesheet on Desktop Collection Page" at bounding box center [1289, 292] width 372 height 15
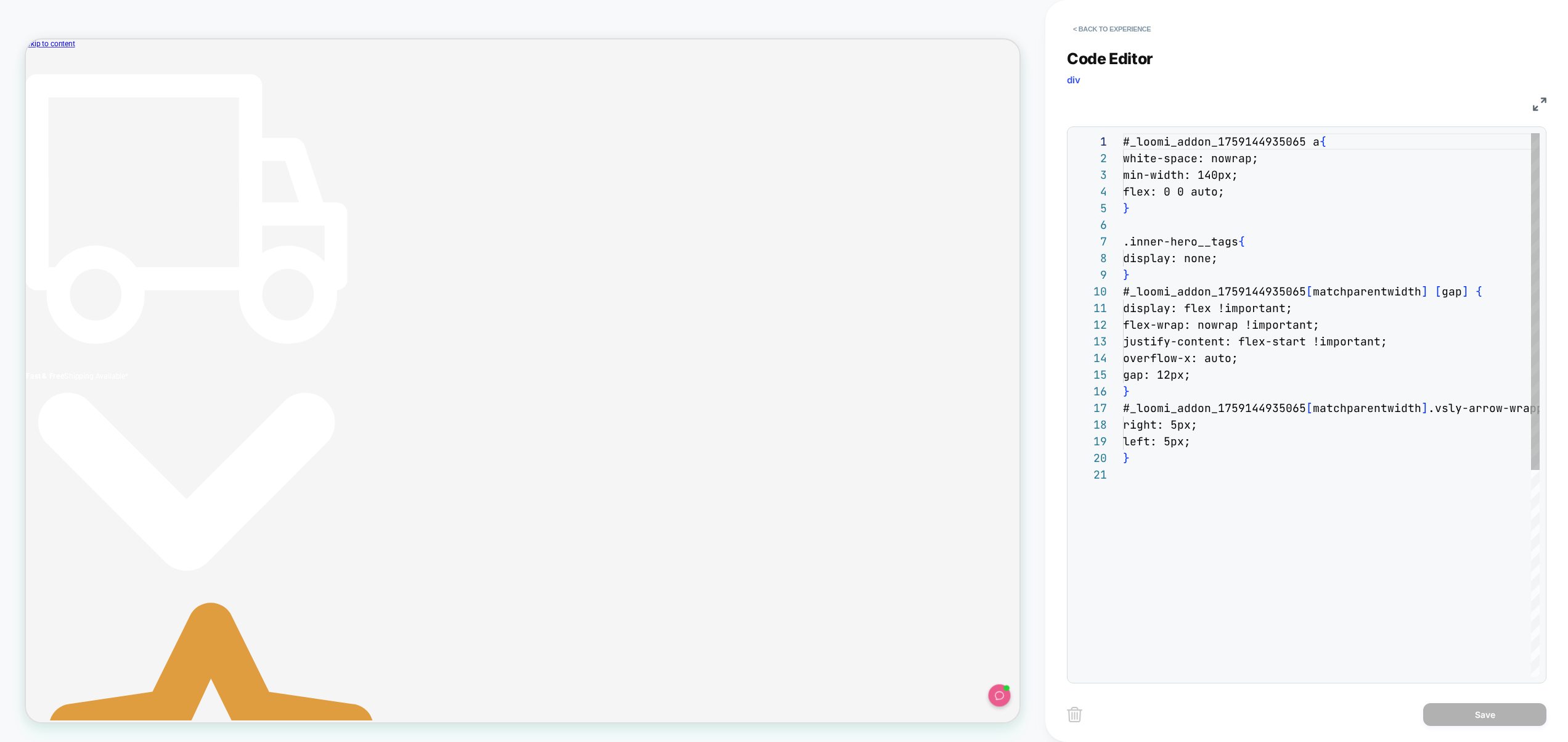
scroll to position [167, 0]
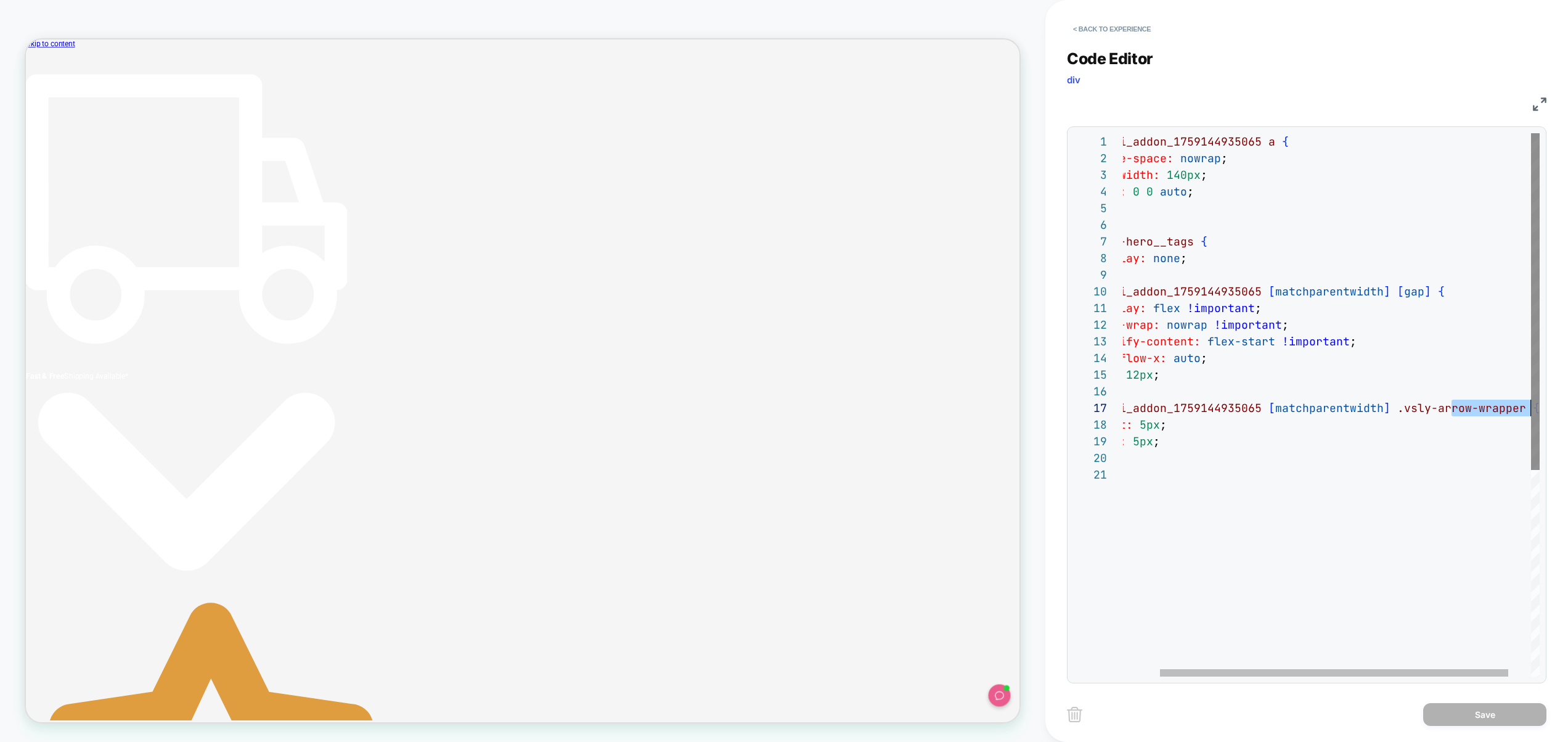
drag, startPoint x: 1502, startPoint y: 411, endPoint x: 1532, endPoint y: 408, distance: 30.1
click at [1537, 408] on div "# _ loomi_addon_1759144935065 a { white-space: nowrap ; min-width: 140px ; flex…" at bounding box center [1323, 572] width 488 height 877
click at [1410, 412] on div "# _ loomi_addon_1759144935065 a { white-space: nowrap ; min-width: 140px ; flex…" at bounding box center [1323, 572] width 488 height 877
click at [1391, 407] on div "# _ loomi_addon_1759144935065 a { white-space: nowrap ; min-width: 140px ; flex…" at bounding box center [1323, 572] width 488 height 877
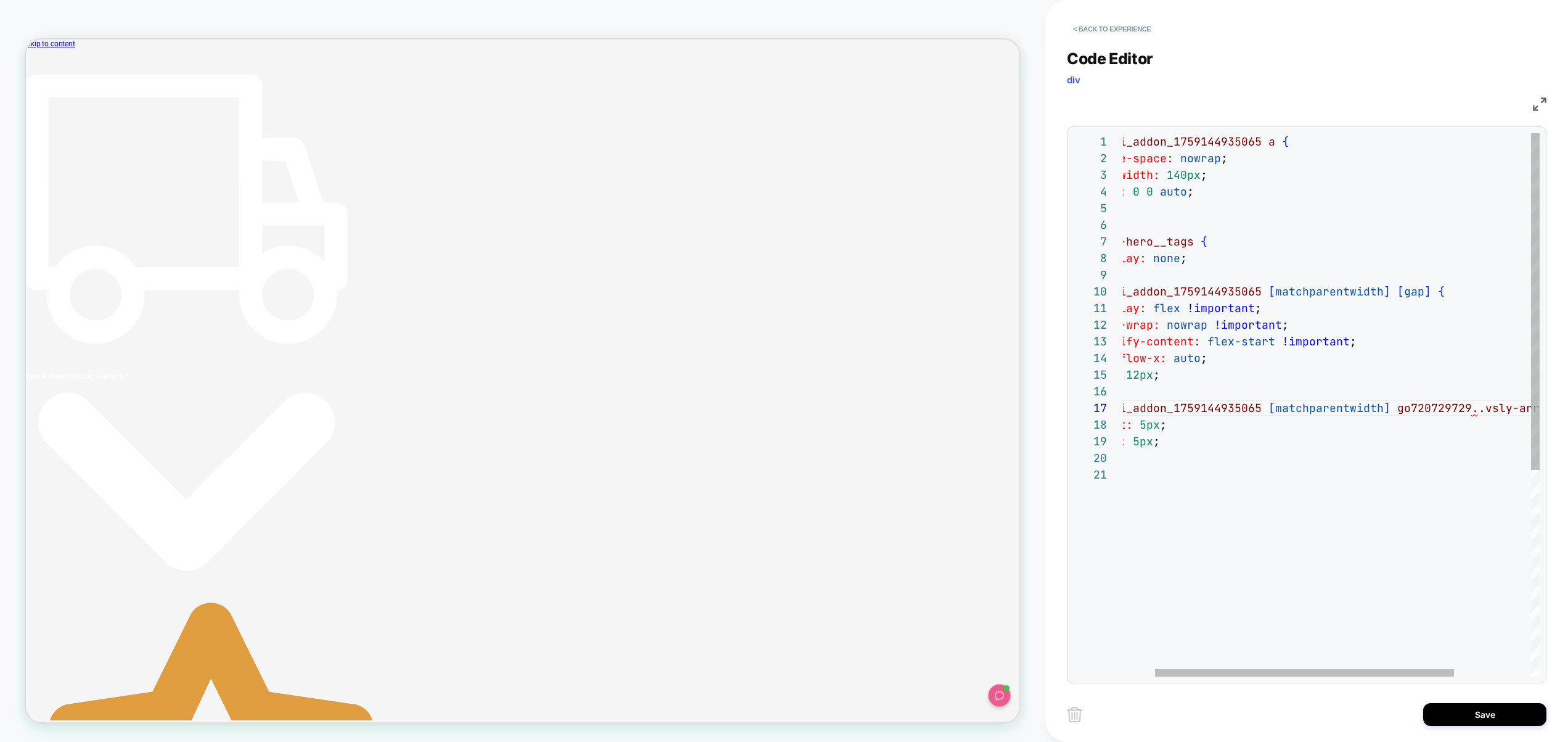
scroll to position [100, 313]
click at [1520, 411] on div "# _ loomi_addon_1759144935065 a { white-space: nowrap ; min-width: 140px ; flex…" at bounding box center [1323, 572] width 488 height 877
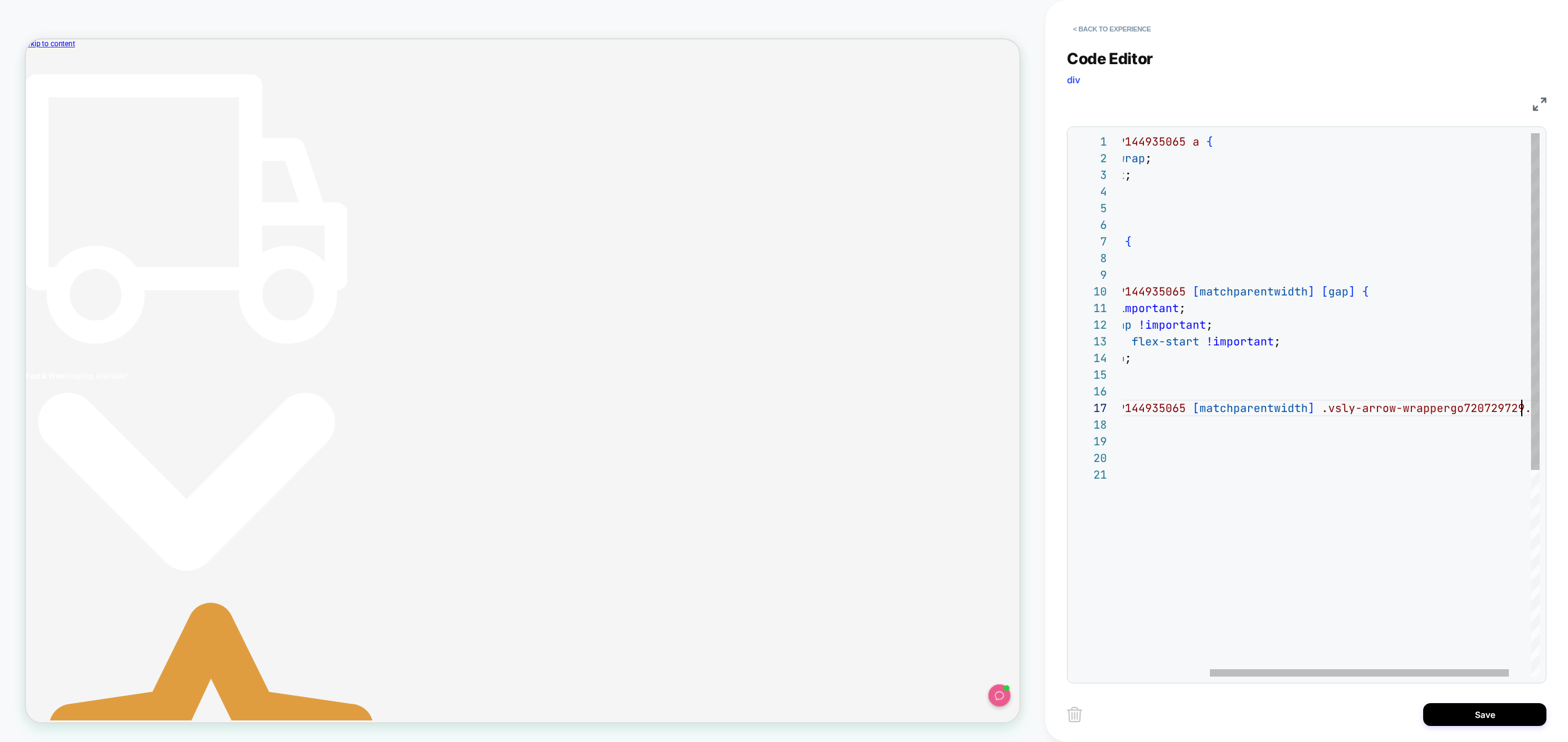
scroll to position [100, 519]
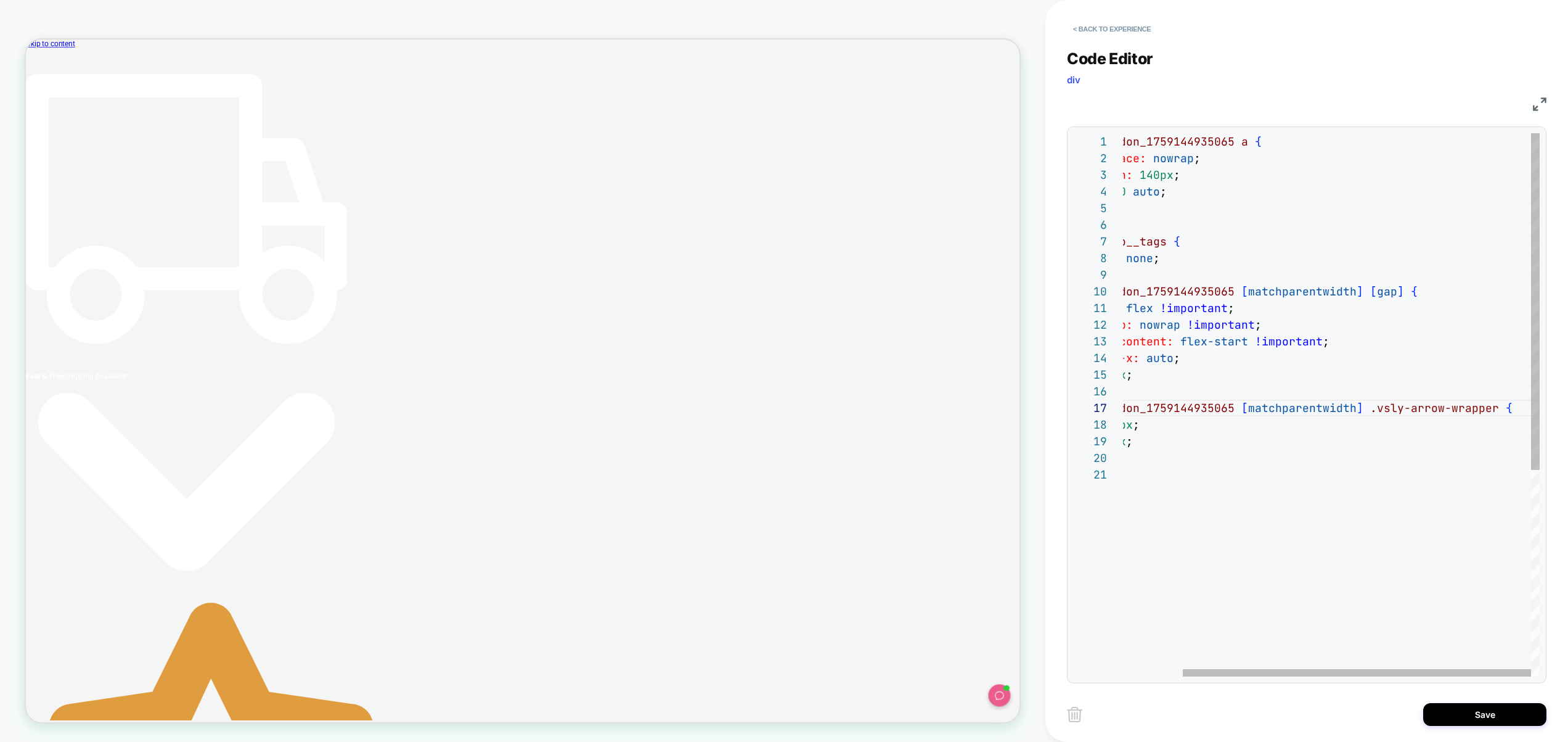
click at [1363, 409] on div "# _ loomi_addon_1759144935065 a { white-space: nowrap ; min-width: 140px ; flex…" at bounding box center [1296, 572] width 488 height 877
type textarea "**********"
drag, startPoint x: 1293, startPoint y: 474, endPoint x: 1254, endPoint y: 471, distance: 39.1
click at [1254, 471] on div "# _ loomi_addon_1759144935065 a { white-space: nowrap ; min-width: 140px ; flex…" at bounding box center [1335, 572] width 568 height 877
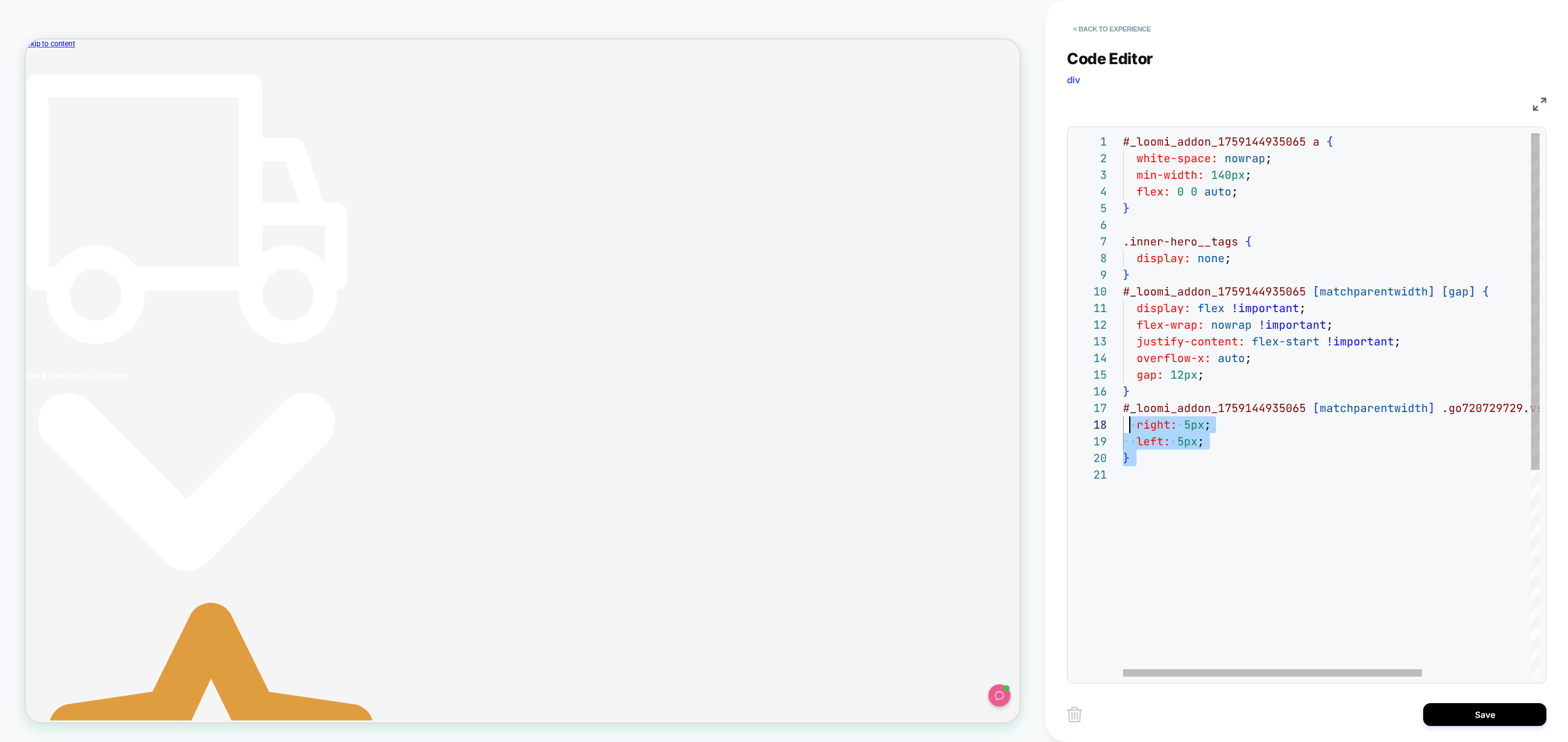
scroll to position [100, 0]
drag, startPoint x: 1196, startPoint y: 488, endPoint x: 1115, endPoint y: 400, distance: 119.6
click at [1123, 400] on div "# _ loomi_addon_1759144935065 a { white-space: nowrap ; min-width: 140px ; flex…" at bounding box center [1407, 572] width 568 height 877
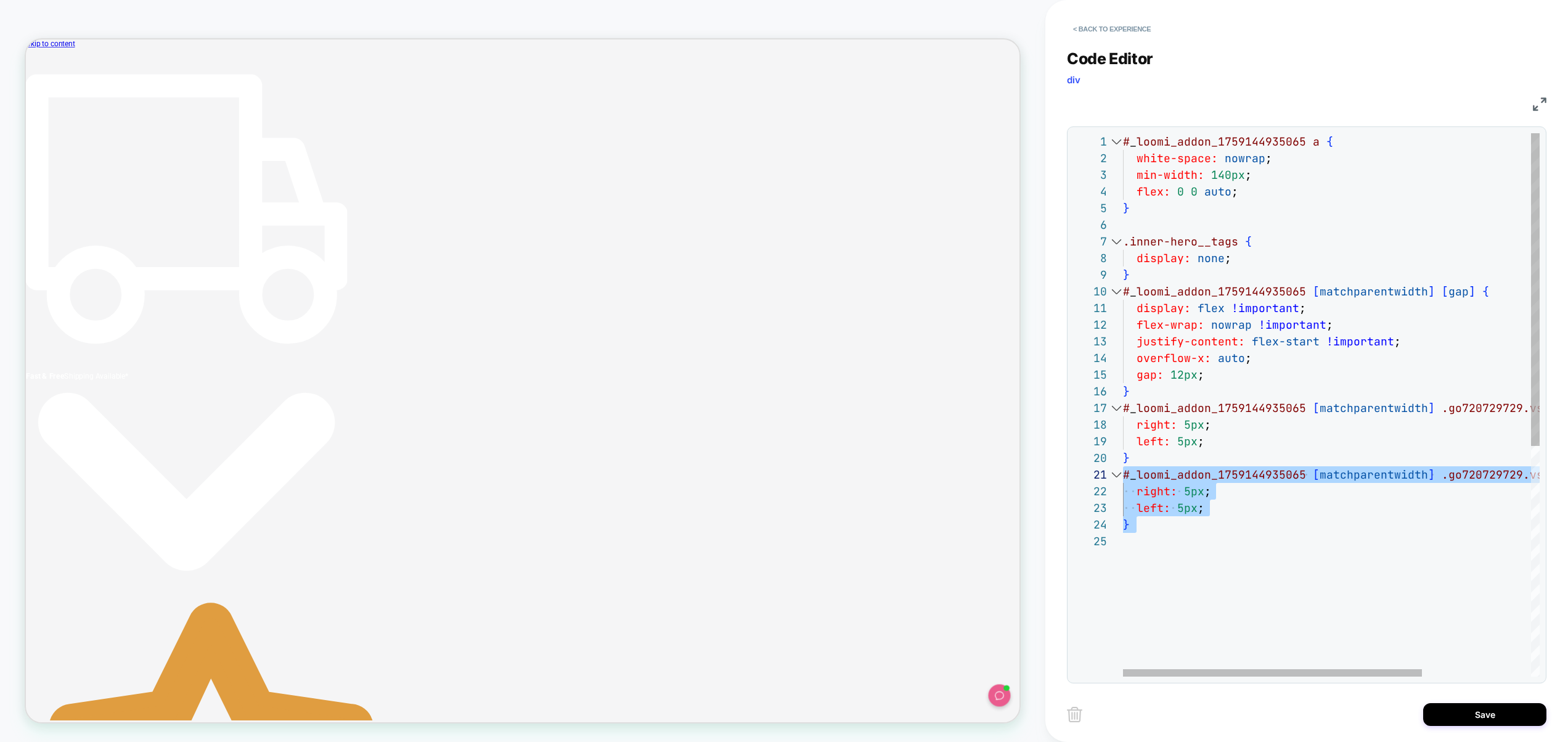
click at [1232, 444] on div "# _ loomi_addon_1759144935065 a { white-space: nowrap ; min-width: 140px ; flex…" at bounding box center [1407, 605] width 568 height 943
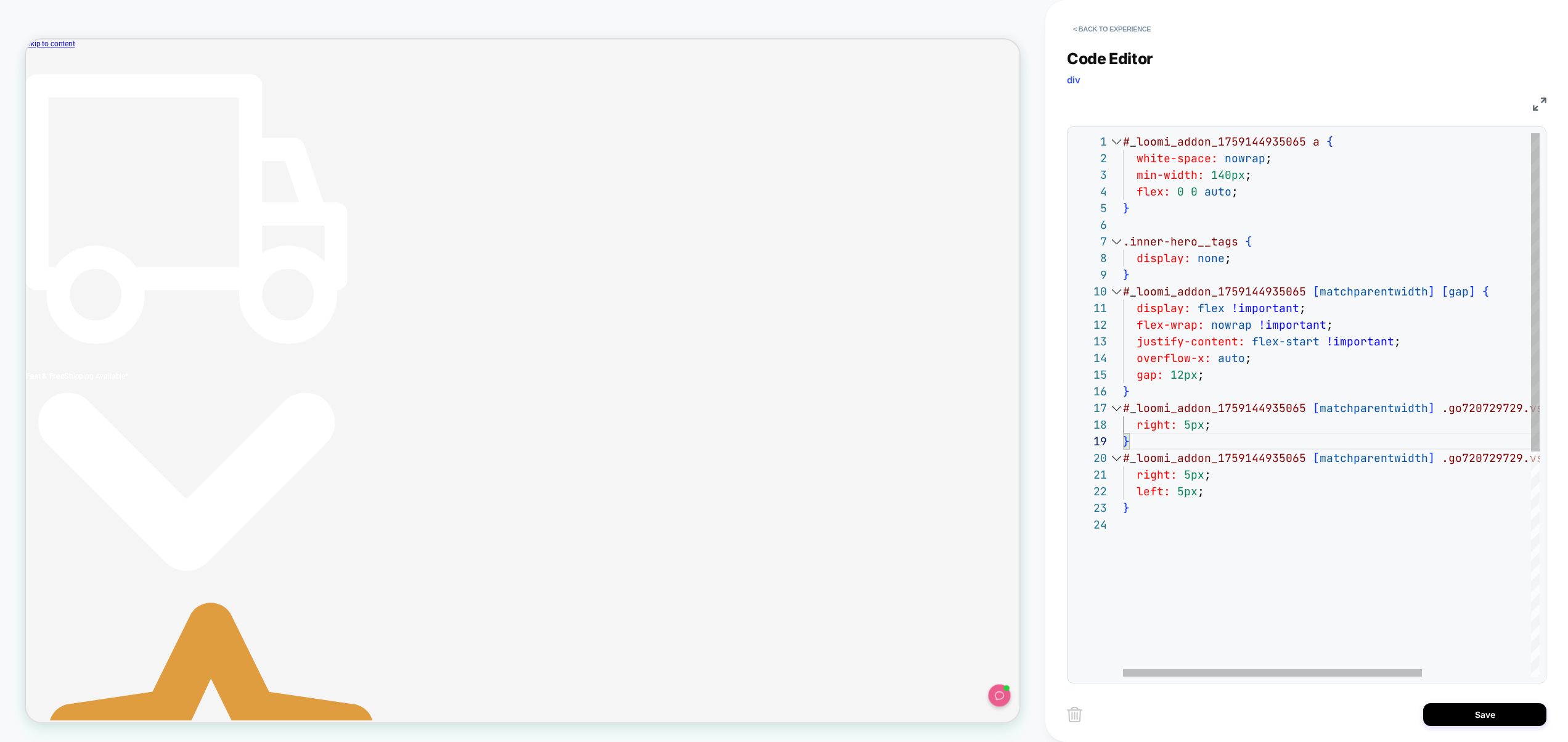
scroll to position [17, 80]
click at [1211, 492] on div "# _ loomi_addon_1759144935065 a { white-space: nowrap ; min-width: 140px ; flex…" at bounding box center [1407, 597] width 568 height 926
click at [1215, 475] on div "# _ loomi_addon_1759144935065 a { white-space: nowrap ; min-width: 140px ; flex…" at bounding box center [1407, 597] width 568 height 926
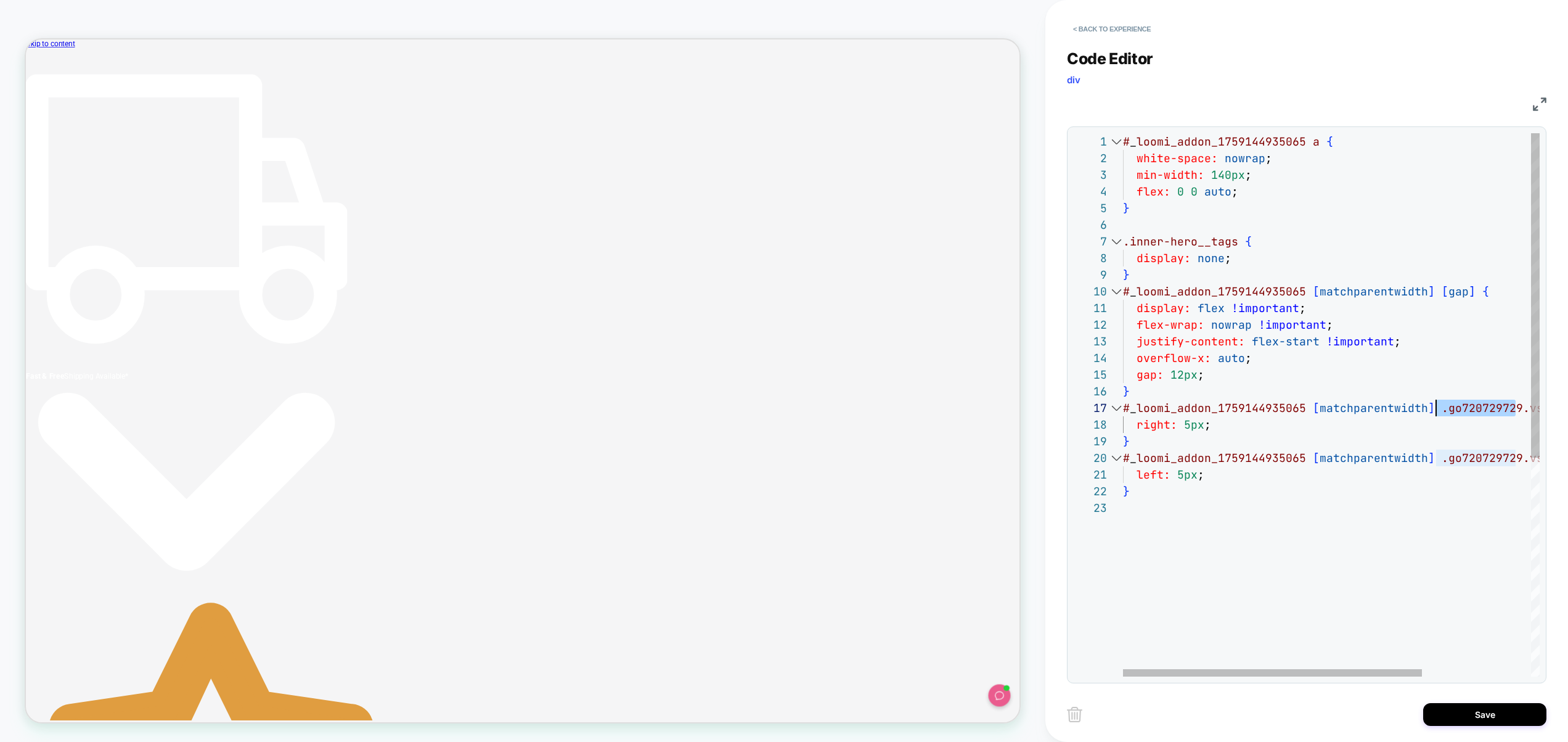
drag, startPoint x: 1516, startPoint y: 407, endPoint x: 1437, endPoint y: 406, distance: 79.0
click at [1437, 406] on div "# _ loomi_addon_1759144935065 a { white-space: nowrap ; min-width: 140px ; flex…" at bounding box center [1407, 588] width 568 height 910
type textarea "**********"
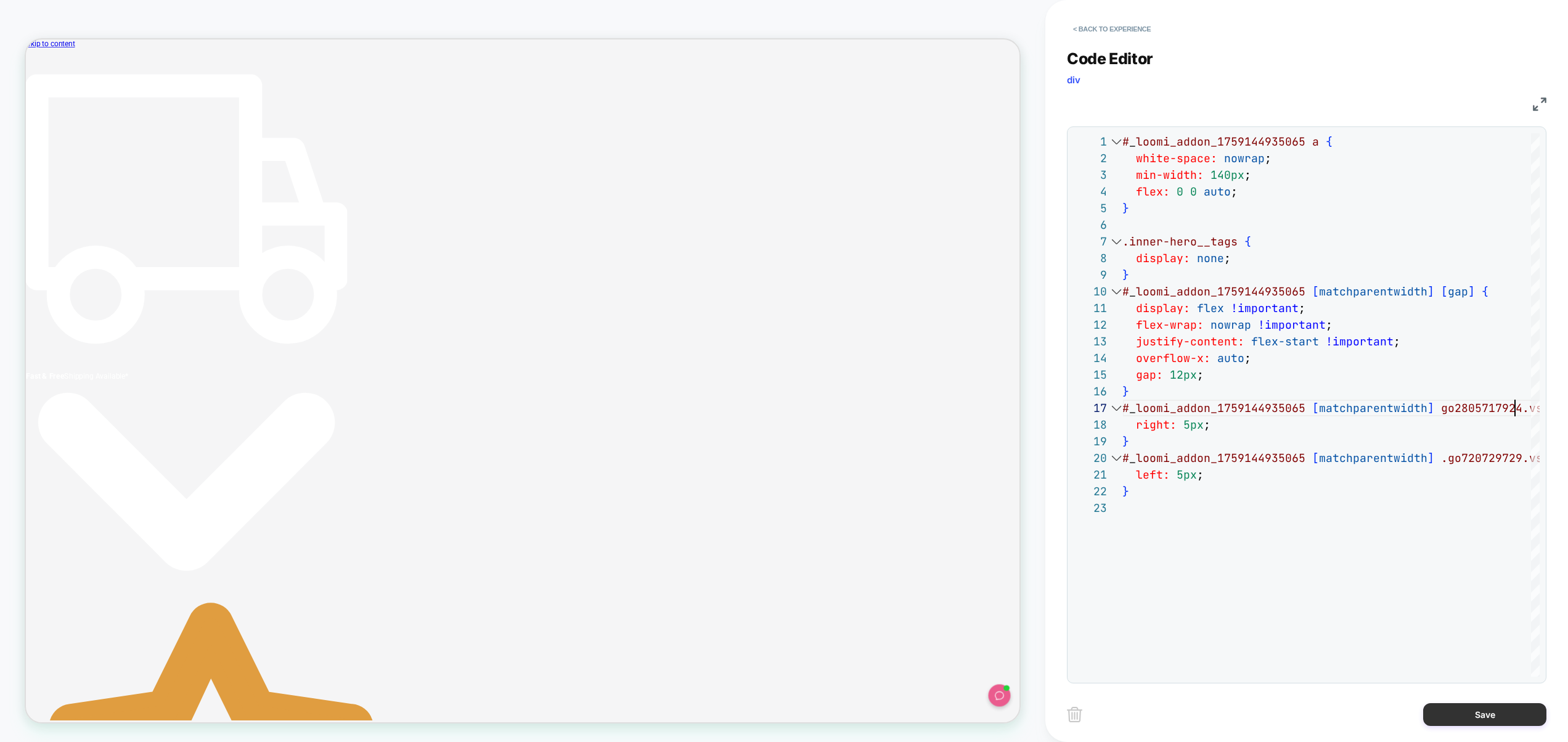
click at [1493, 712] on button "Save" at bounding box center [1484, 715] width 123 height 23
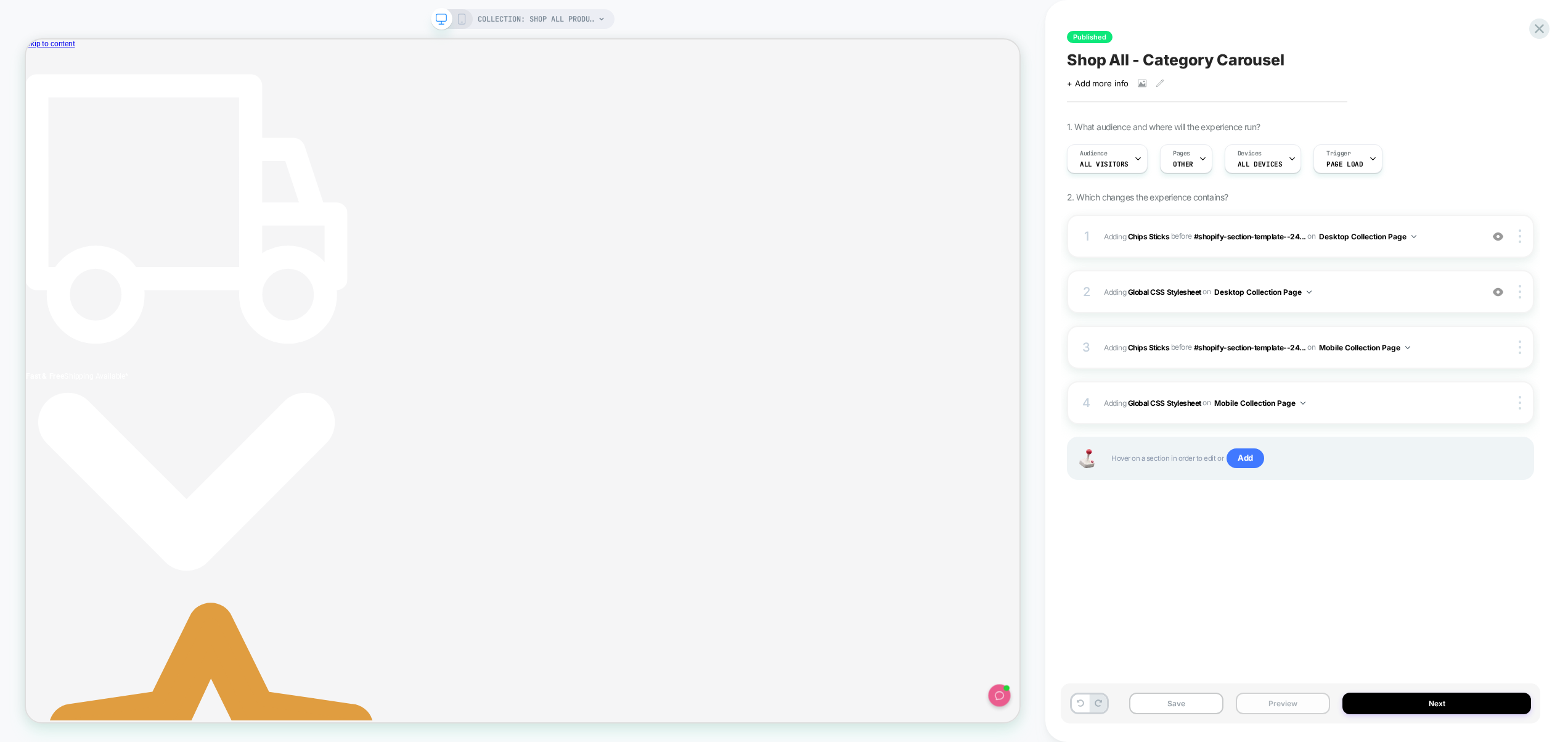
click at [1275, 708] on button "Preview" at bounding box center [1283, 704] width 94 height 22
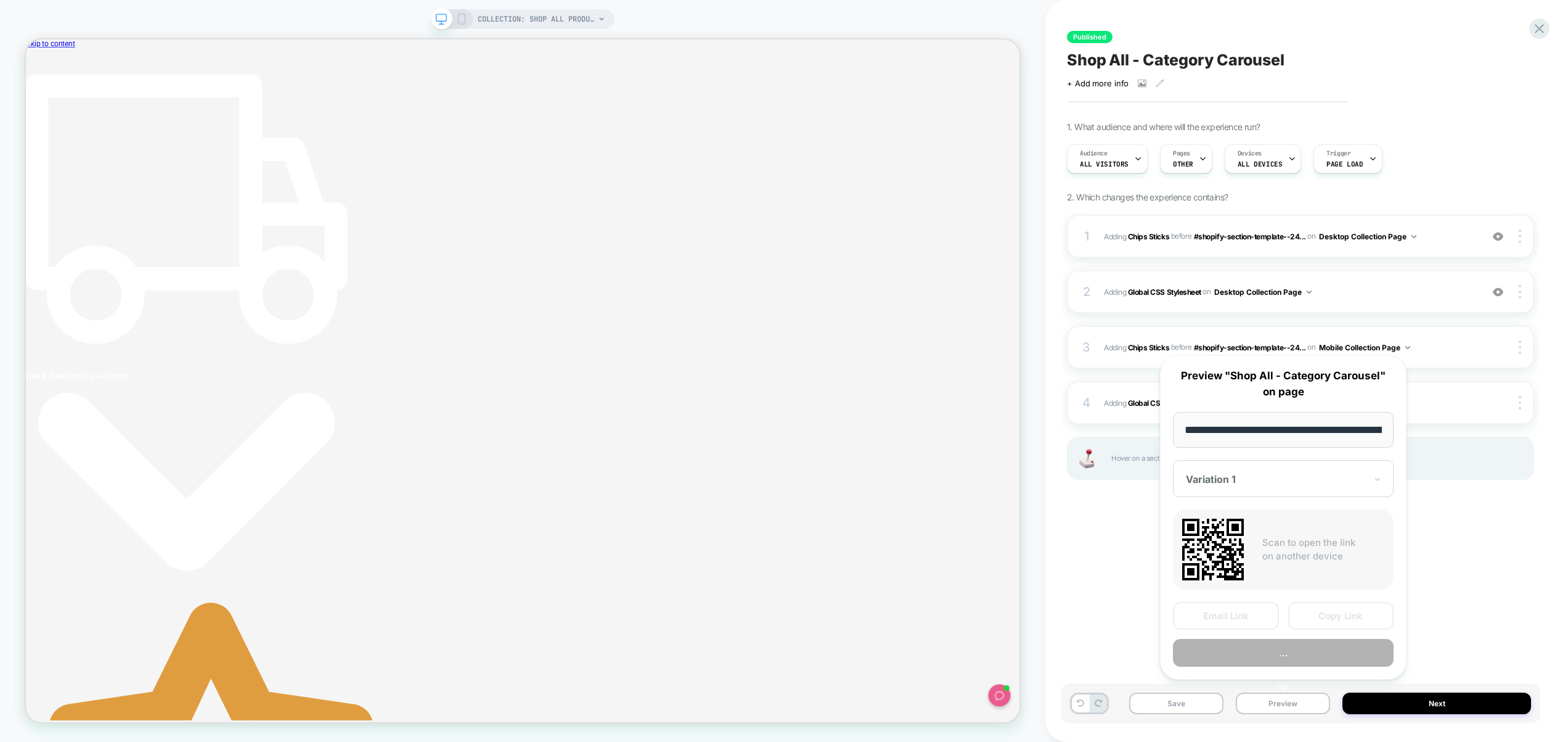
scroll to position [0, 93]
click at [1282, 672] on div "**********" at bounding box center [1283, 517] width 247 height 325
click at [1280, 666] on button "Preview" at bounding box center [1284, 654] width 221 height 28
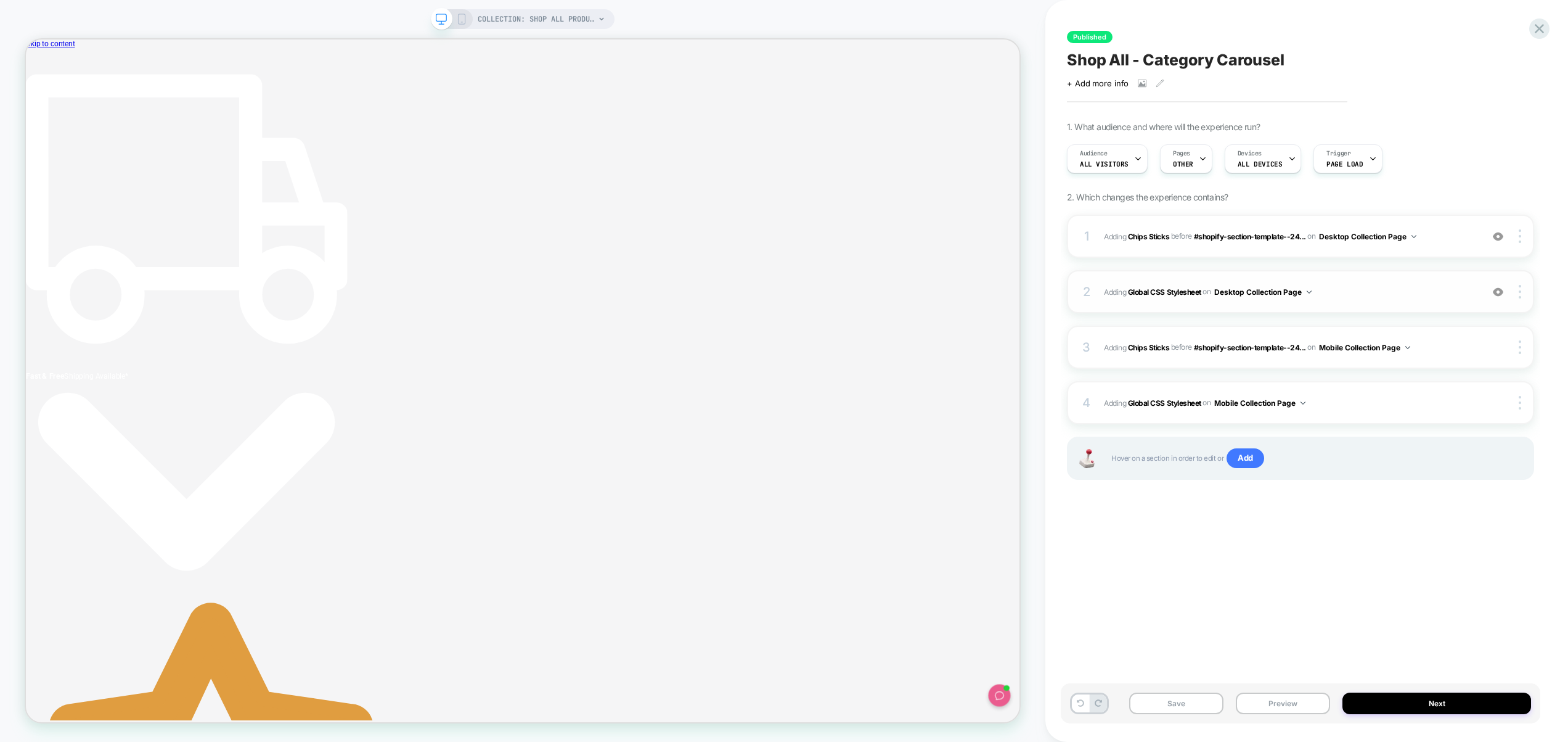
click at [1413, 297] on span "Adding Global CSS Stylesheet on Desktop Collection Page" at bounding box center [1289, 292] width 372 height 15
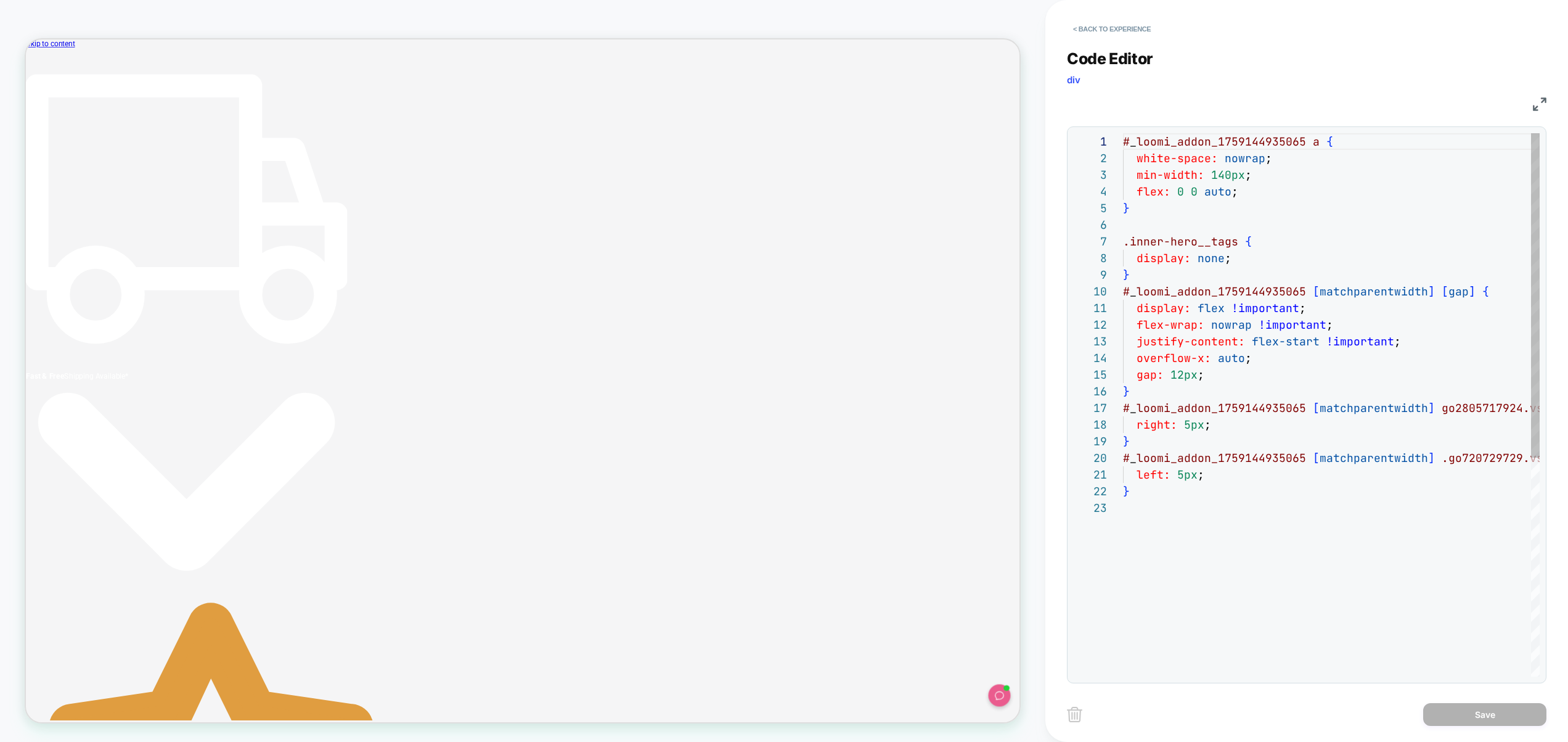
scroll to position [167, 0]
click at [1208, 424] on div "# _ loomi_addon_1759144935065 a { white-space: nowrap ; min-width: 140px ; flex…" at bounding box center [1407, 588] width 568 height 910
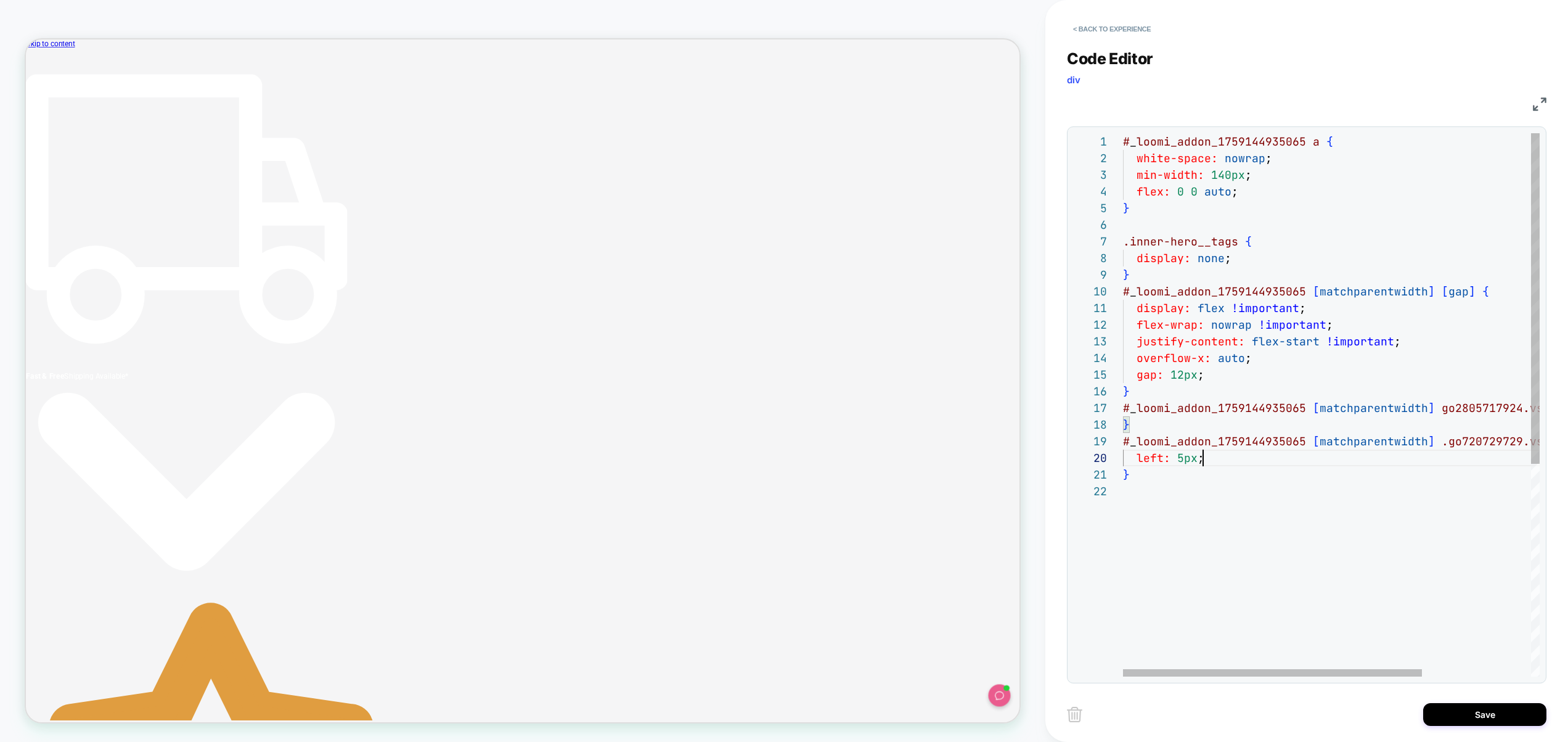
click at [1223, 458] on div "# _ loomi_addon_1759144935065 a { white-space: nowrap ; min-width: 140px ; flex…" at bounding box center [1407, 580] width 568 height 893
click at [1236, 462] on div "# _ loomi_addon_1759144935065 a { white-space: nowrap ; min-width: 140px ; flex…" at bounding box center [1407, 597] width 568 height 926
click at [1192, 422] on div "# _ loomi_addon_1759144935065 a { white-space: nowrap ; min-width: 140px ; flex…" at bounding box center [1407, 588] width 568 height 910
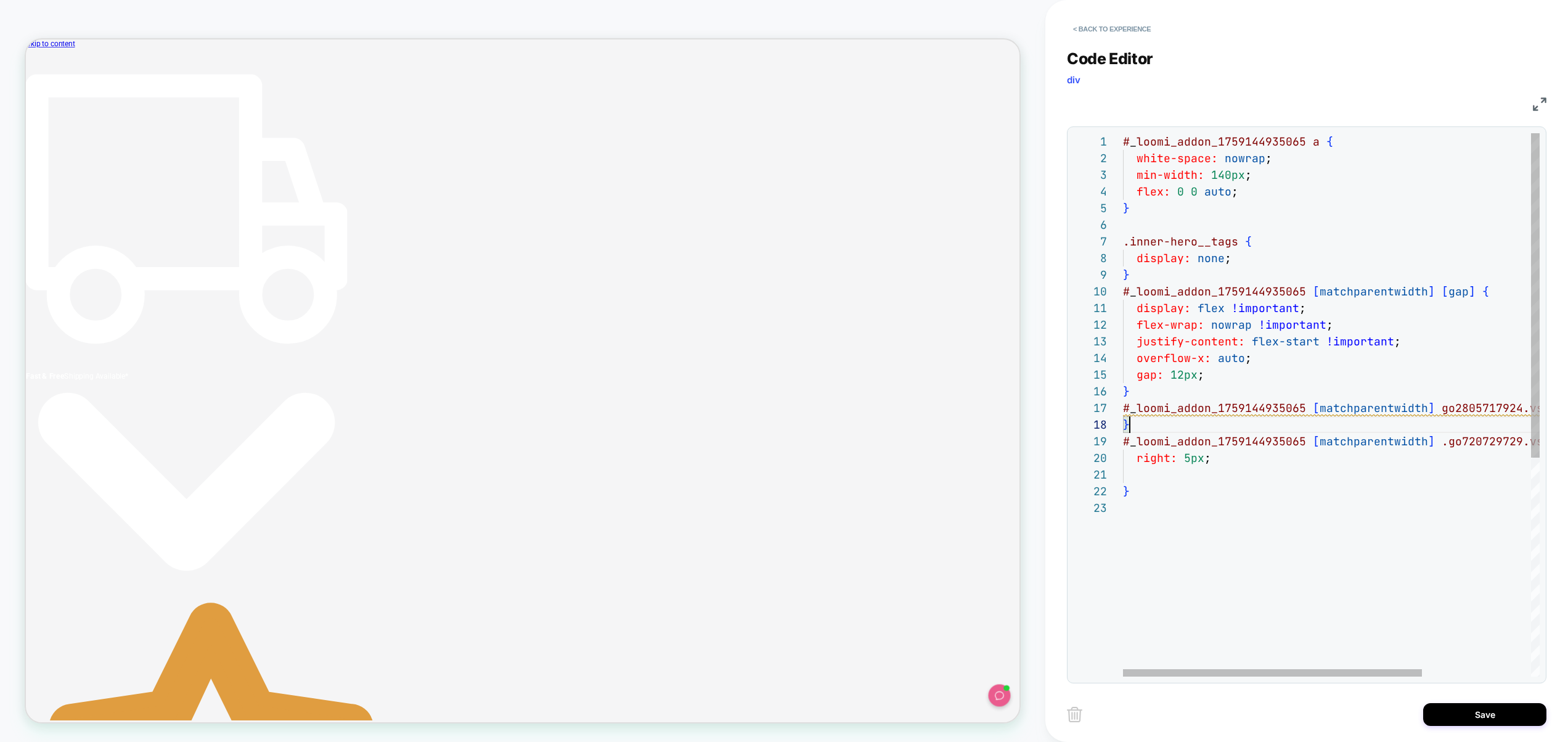
click at [1184, 408] on div "# _ loomi_addon_1759144935065 a { white-space: nowrap ; min-width: 140px ; flex…" at bounding box center [1407, 588] width 568 height 910
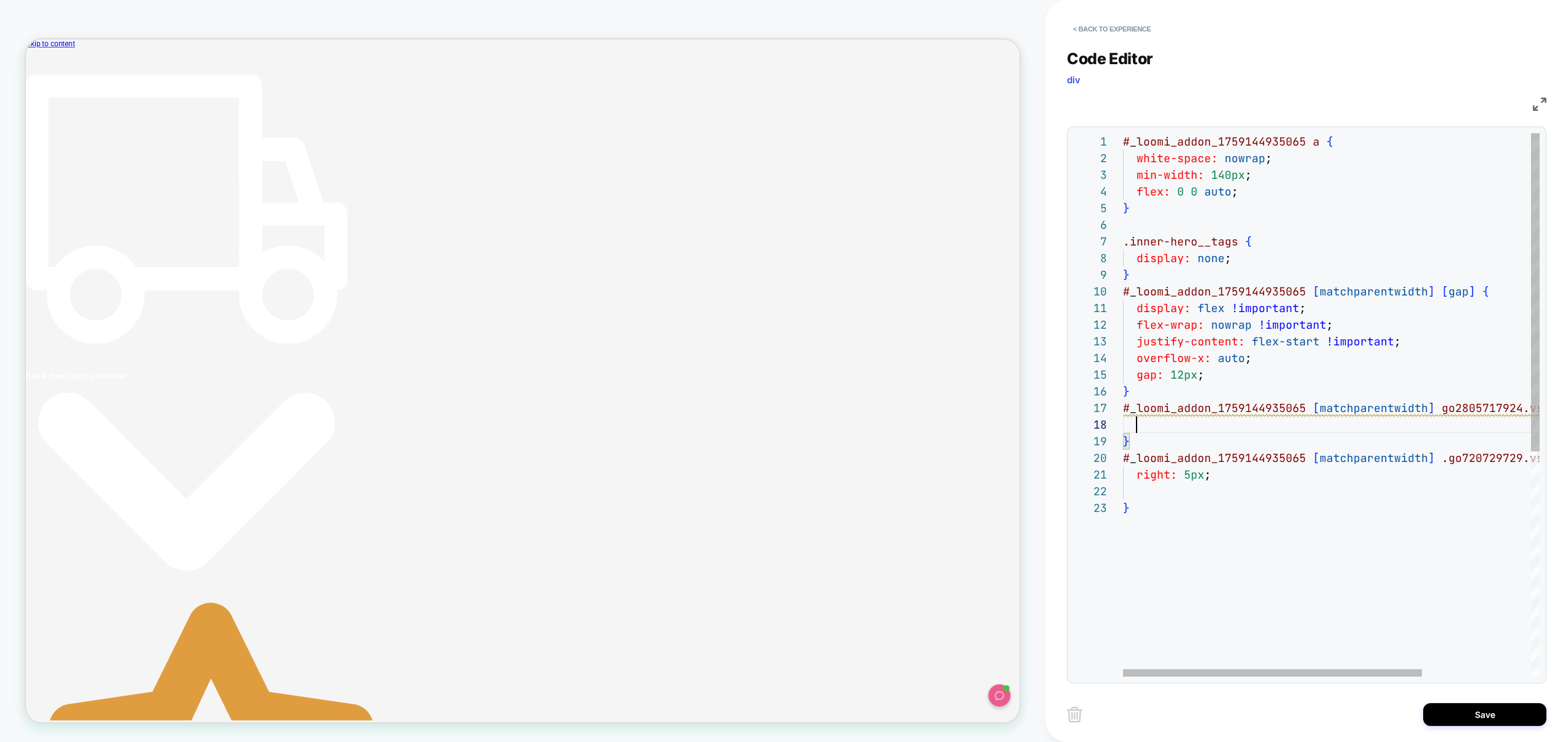
scroll to position [133, 0]
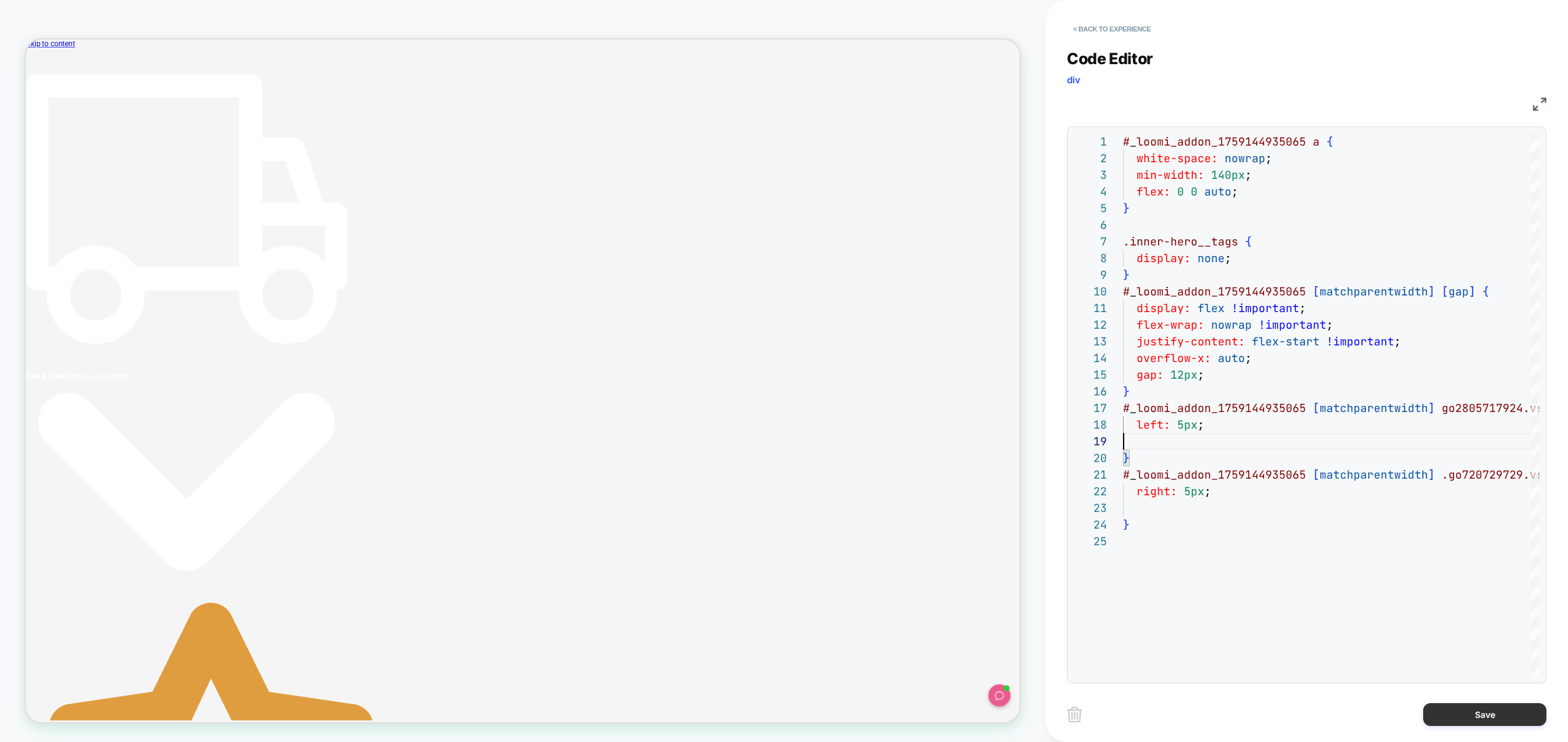
type textarea "**********"
drag, startPoint x: 1468, startPoint y: 721, endPoint x: 1451, endPoint y: 714, distance: 18.4
click at [1468, 720] on button "Save" at bounding box center [1484, 715] width 123 height 23
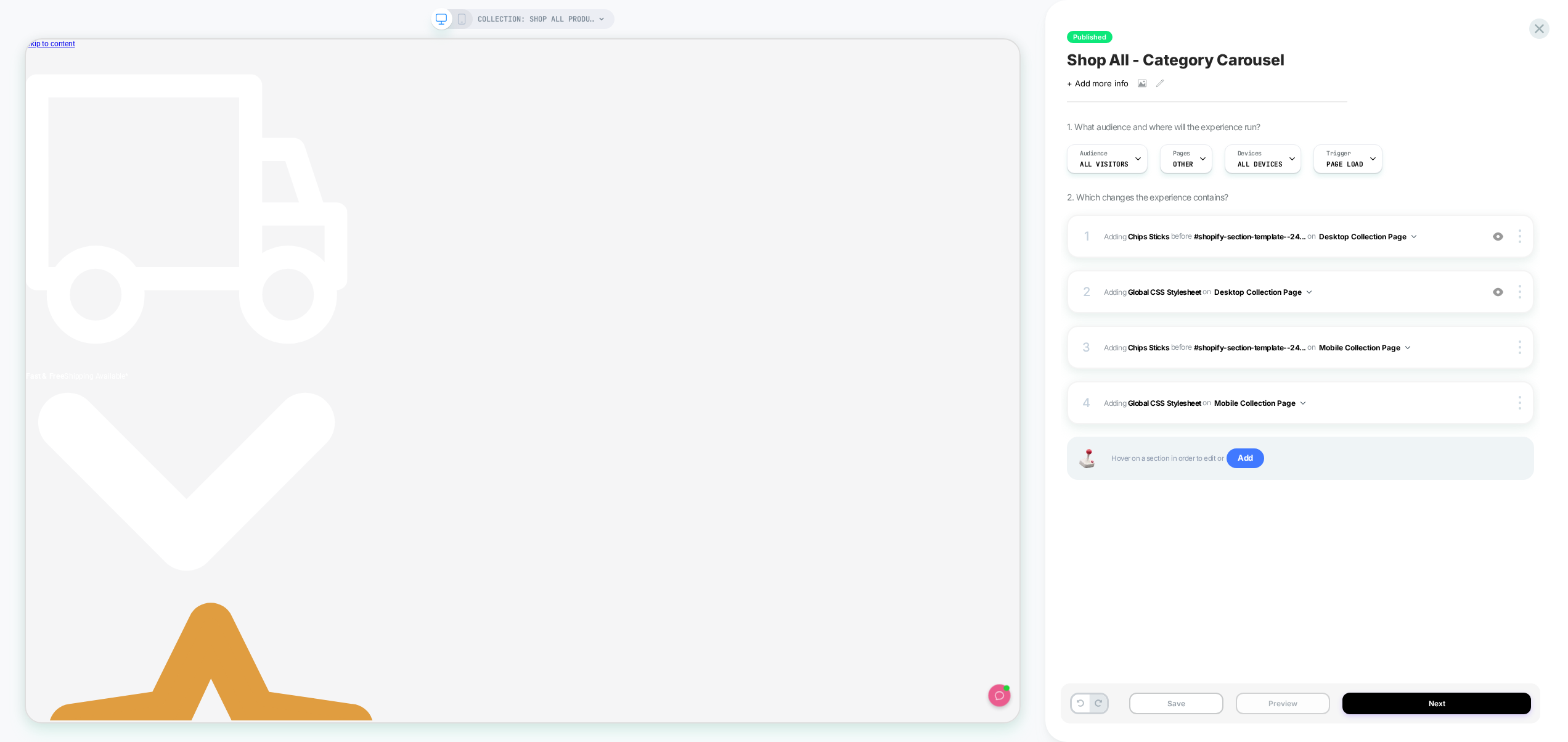
click at [1304, 703] on button "Preview" at bounding box center [1283, 704] width 94 height 22
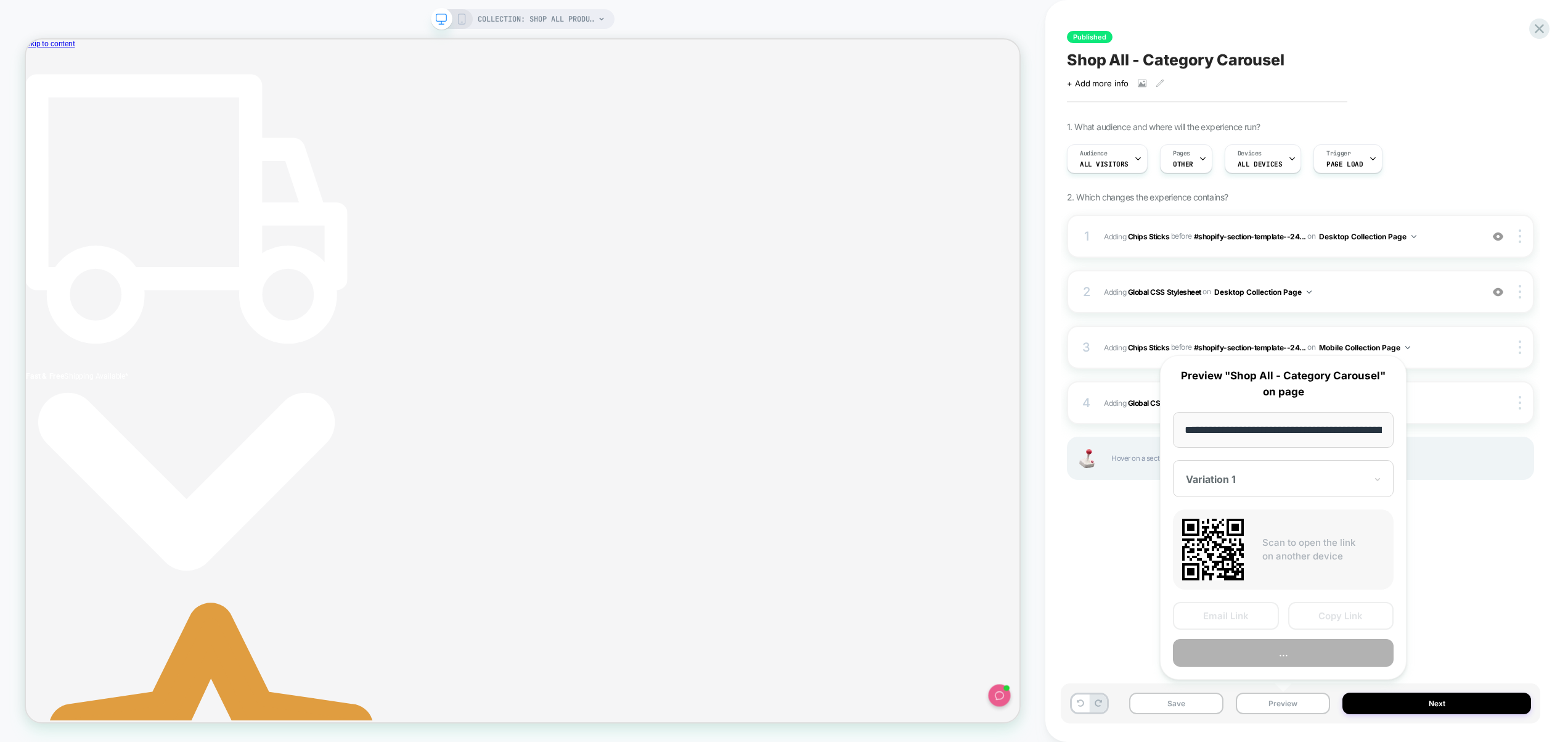
scroll to position [0, 93]
click at [1295, 653] on button "Preview" at bounding box center [1284, 654] width 221 height 28
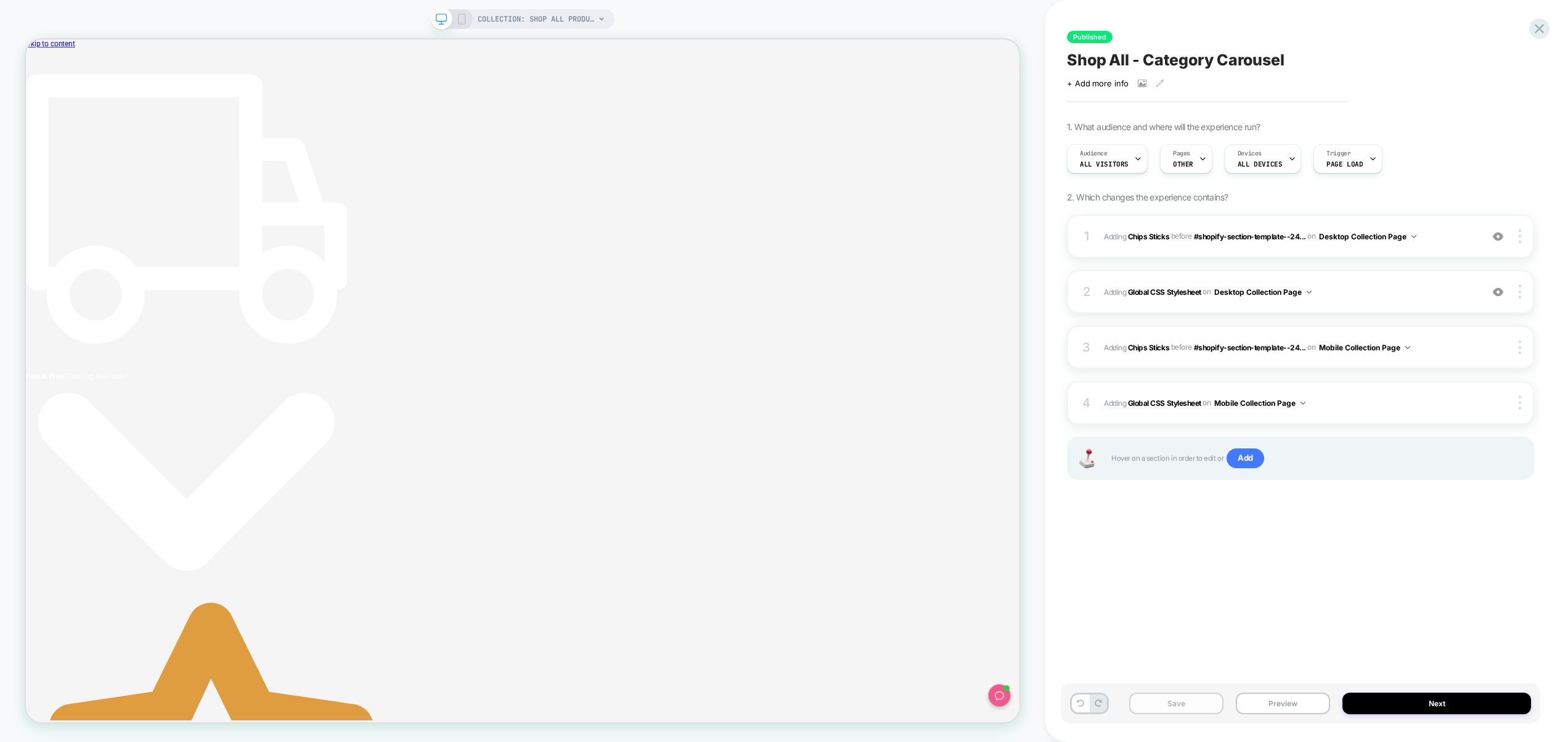
click at [1171, 698] on button "Save" at bounding box center [1176, 704] width 94 height 22
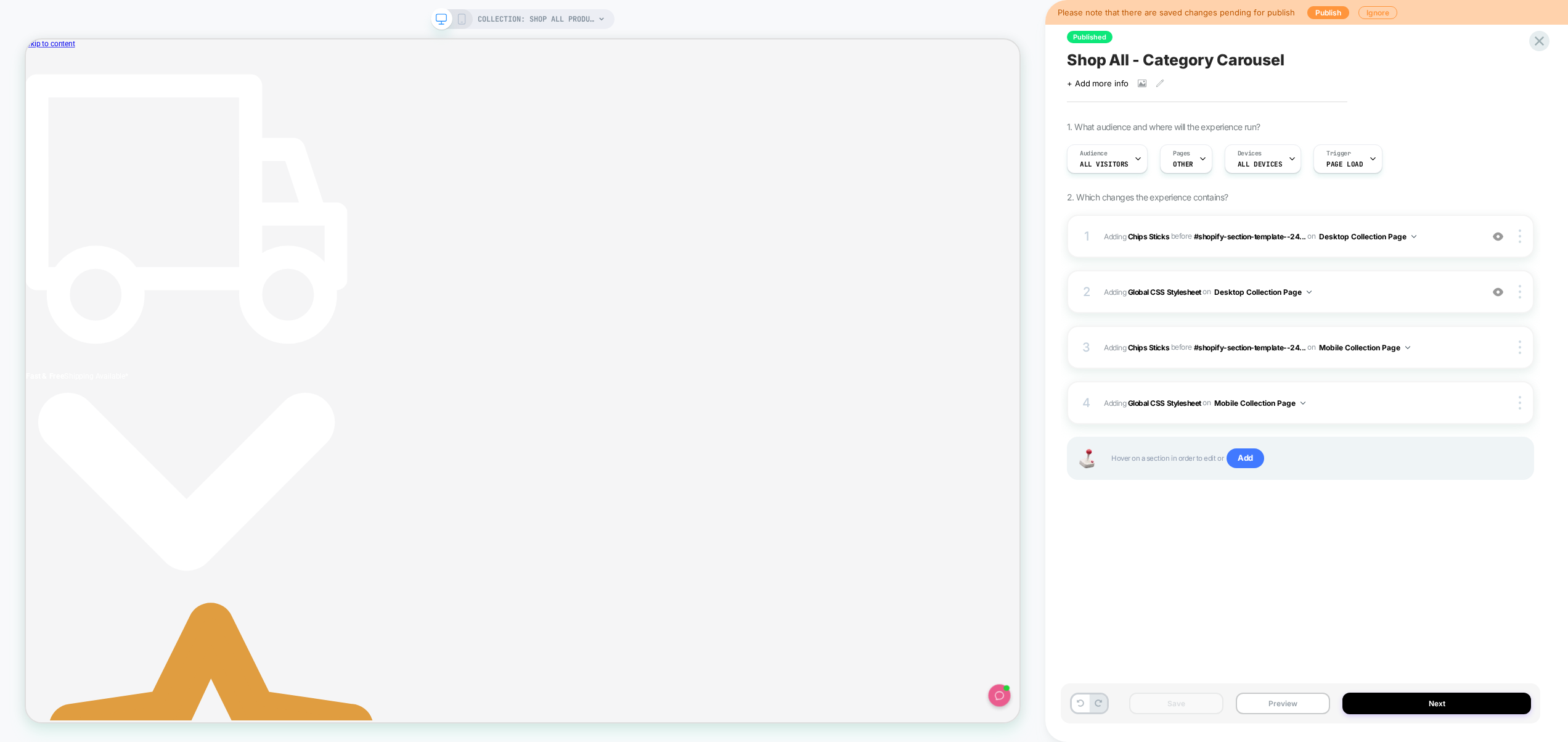
scroll to position [0, 6]
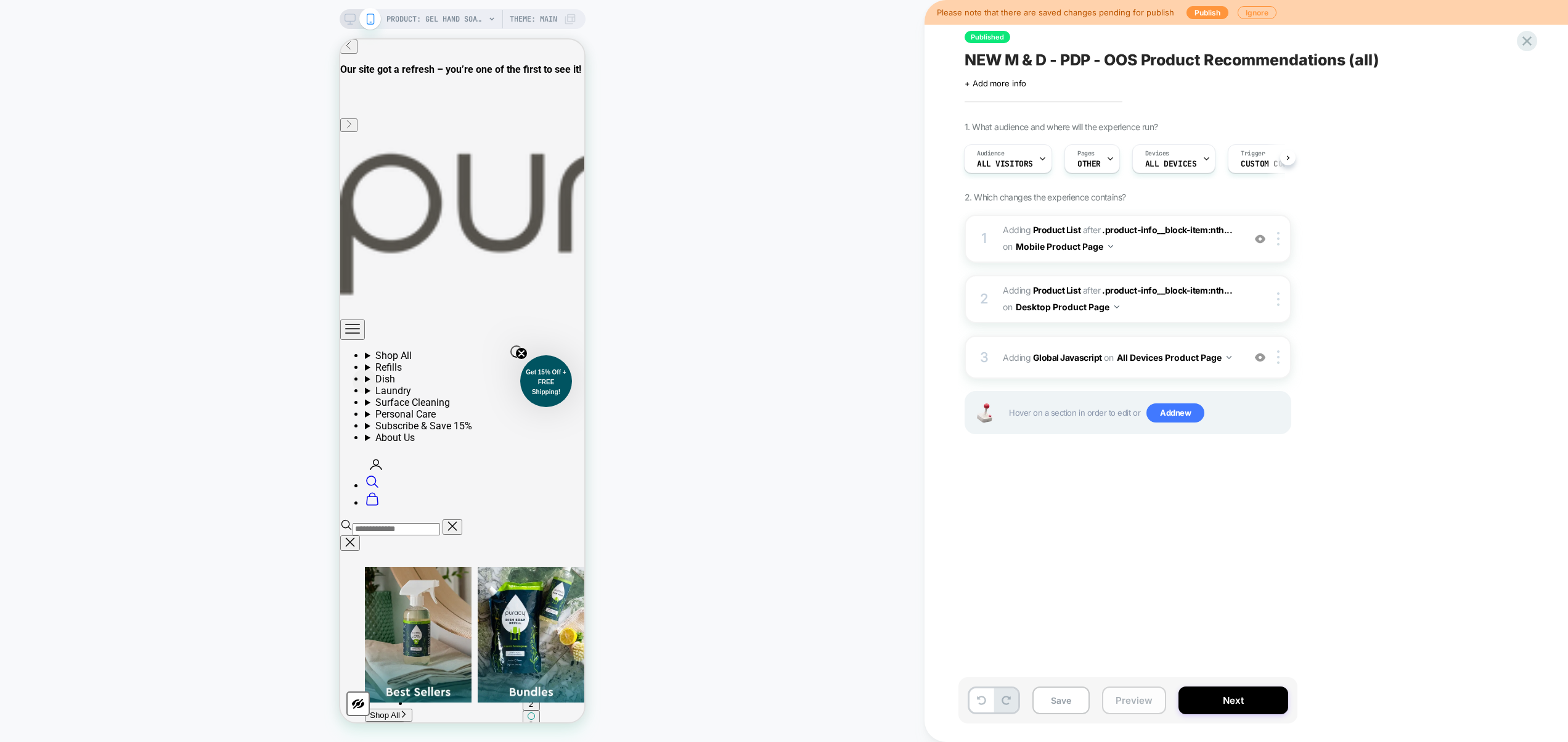
click at [1129, 701] on button "Preview" at bounding box center [1134, 701] width 64 height 28
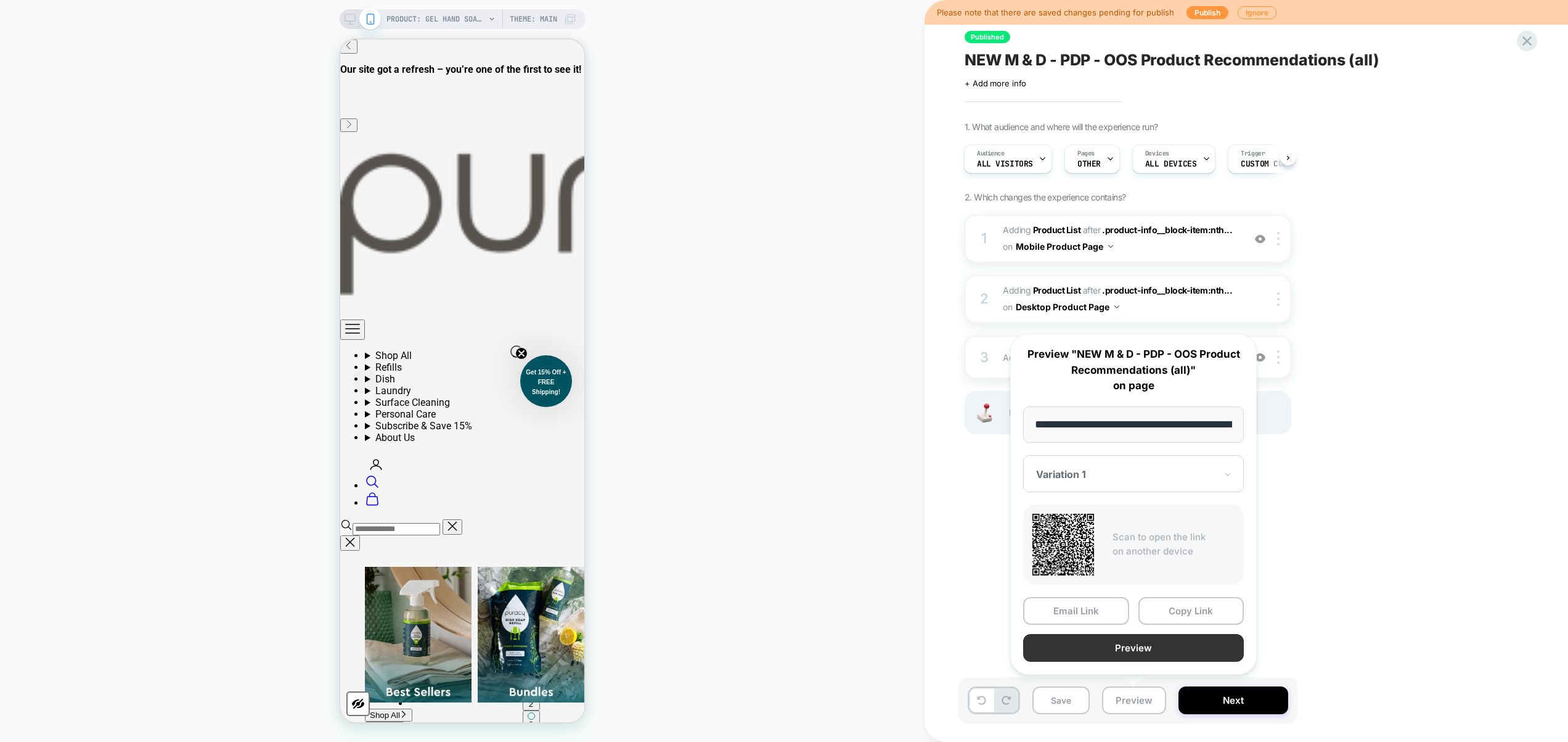
click at [1135, 651] on button "Preview" at bounding box center [1134, 648] width 221 height 28
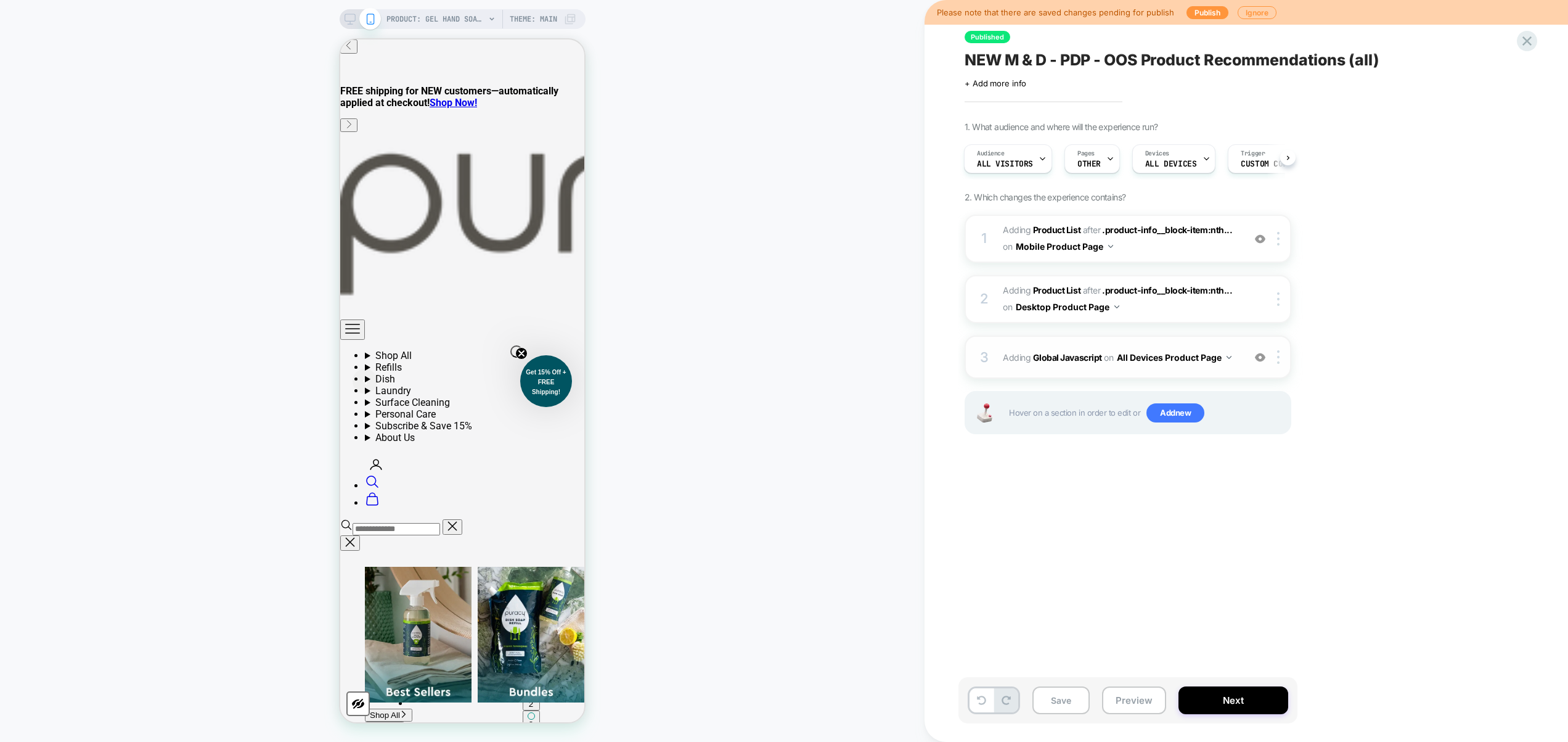
click at [1209, 370] on div "3 Adding Global Javascript on All Devices Product Page Add Before Add After Tar…" at bounding box center [1128, 357] width 326 height 43
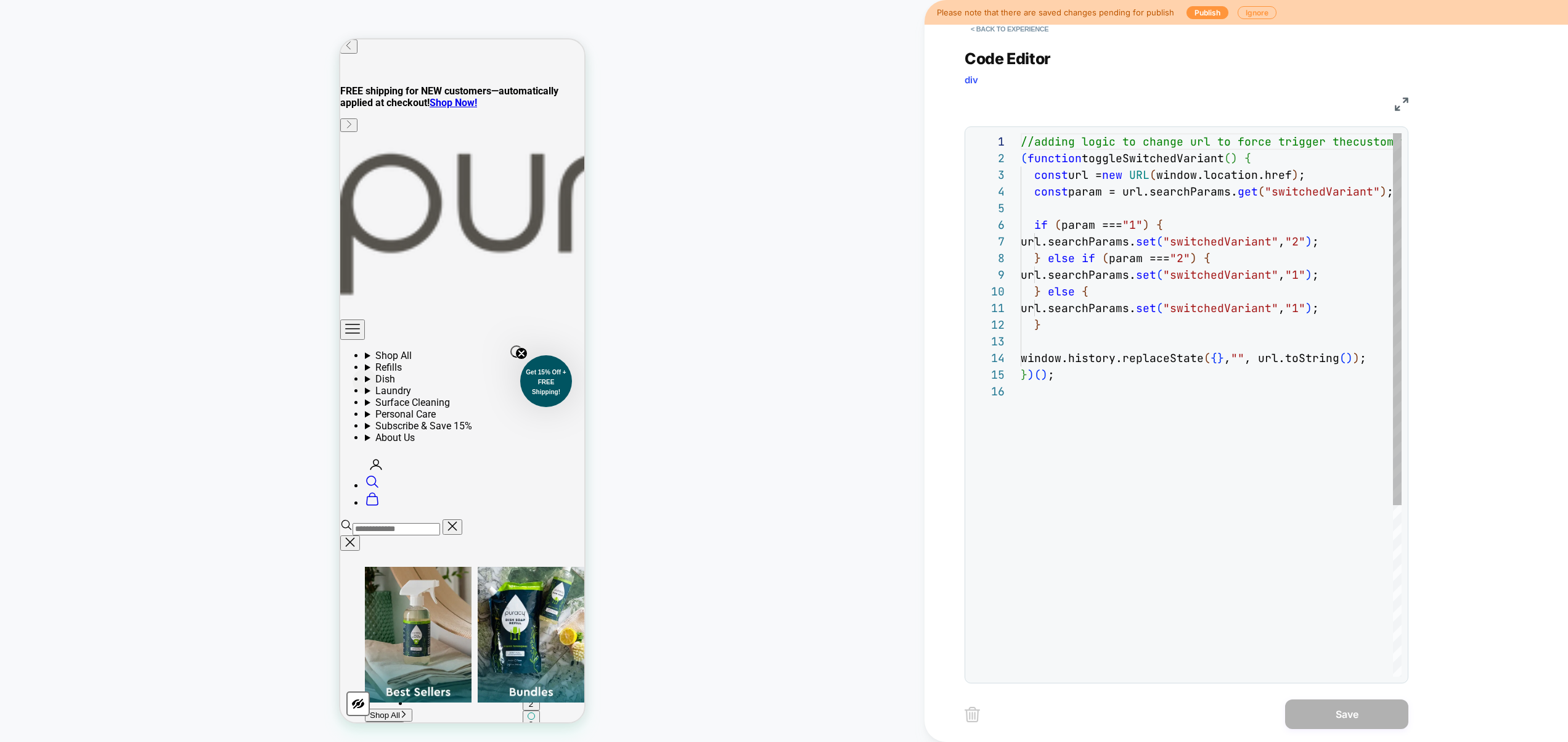
scroll to position [167, 0]
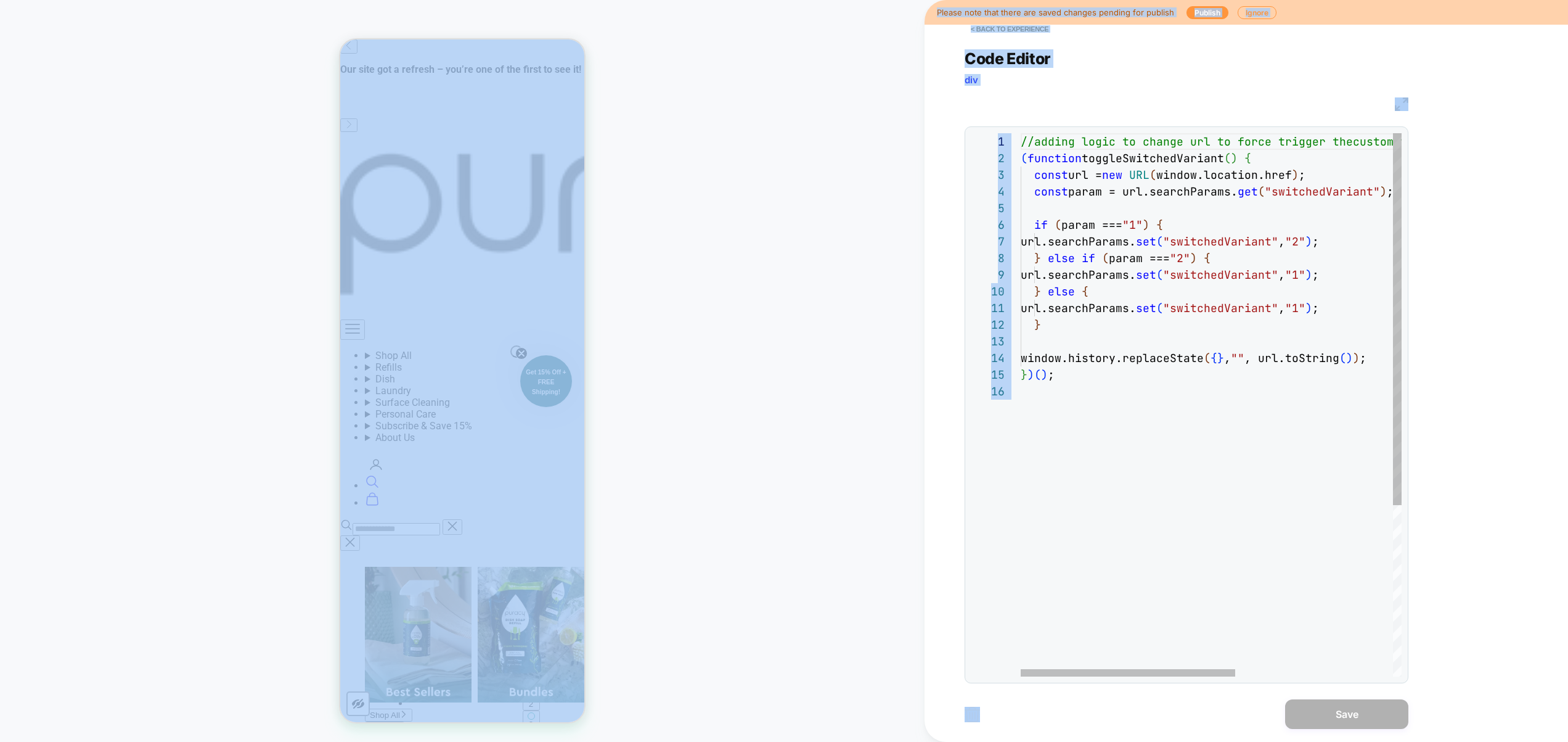
copy body "PRODUCT: Gel Hand Soap [natural] PRODUCT: Gel Hand Soap [natural] Theme: MAIN P…"
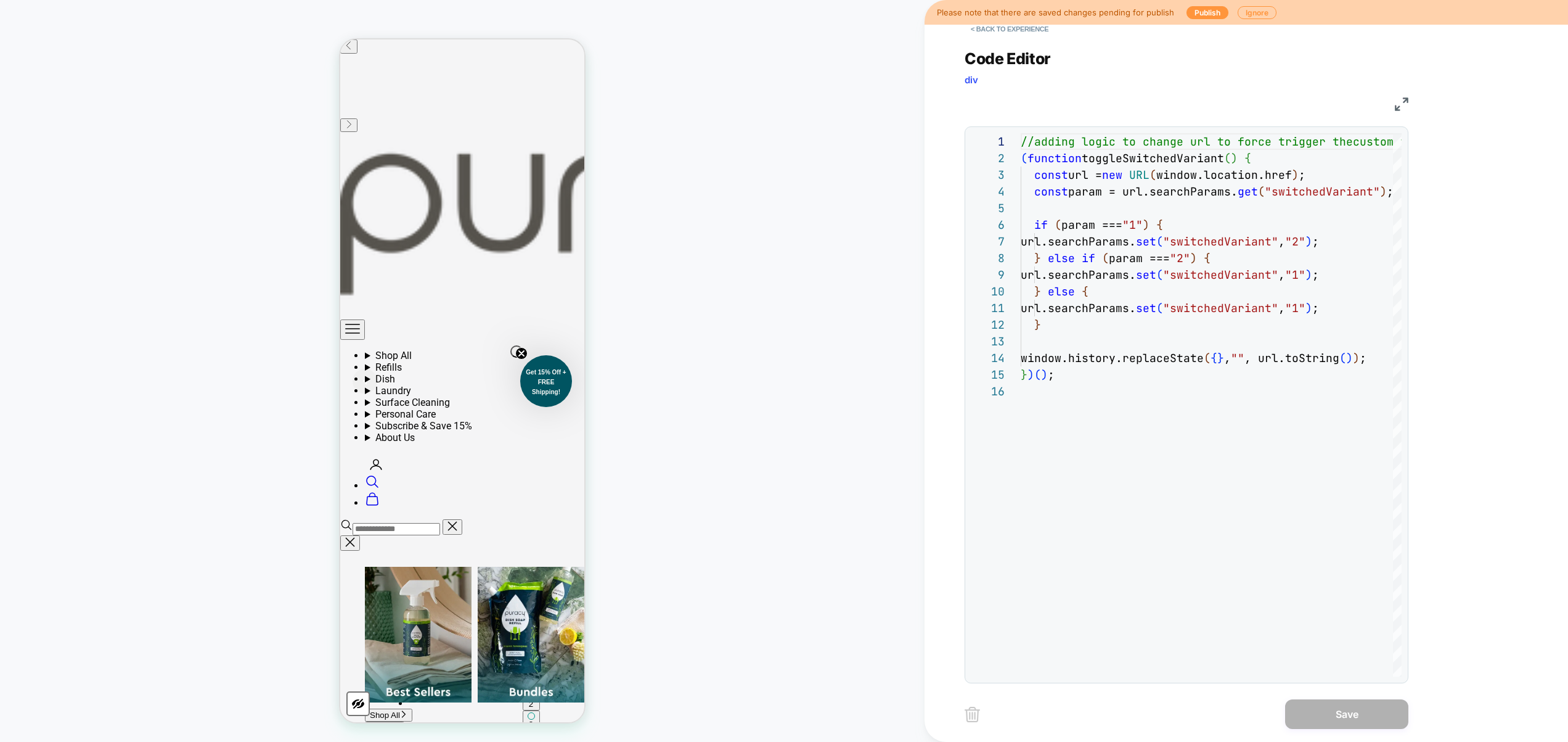
scroll to position [84, 0]
drag, startPoint x: 1329, startPoint y: 410, endPoint x: 1321, endPoint y: 410, distance: 8.0
click at [1325, 410] on div "//adding logic to change url to force trigger the custom trigger because of und…" at bounding box center [1351, 530] width 661 height 793
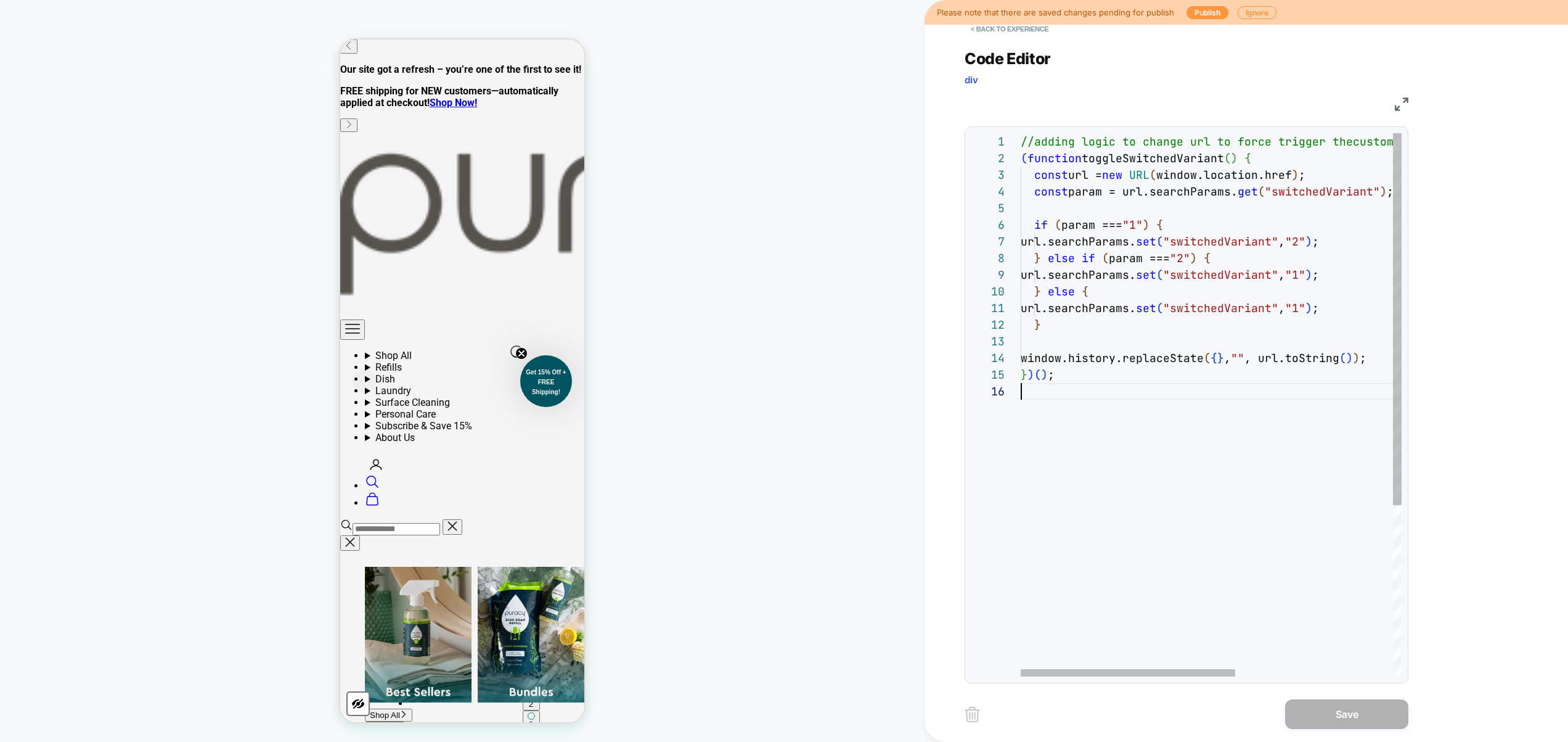
click at [1226, 415] on div "//adding logic to change url to force trigger the custom trigger because of und…" at bounding box center [1351, 530] width 661 height 793
type textarea "**********"
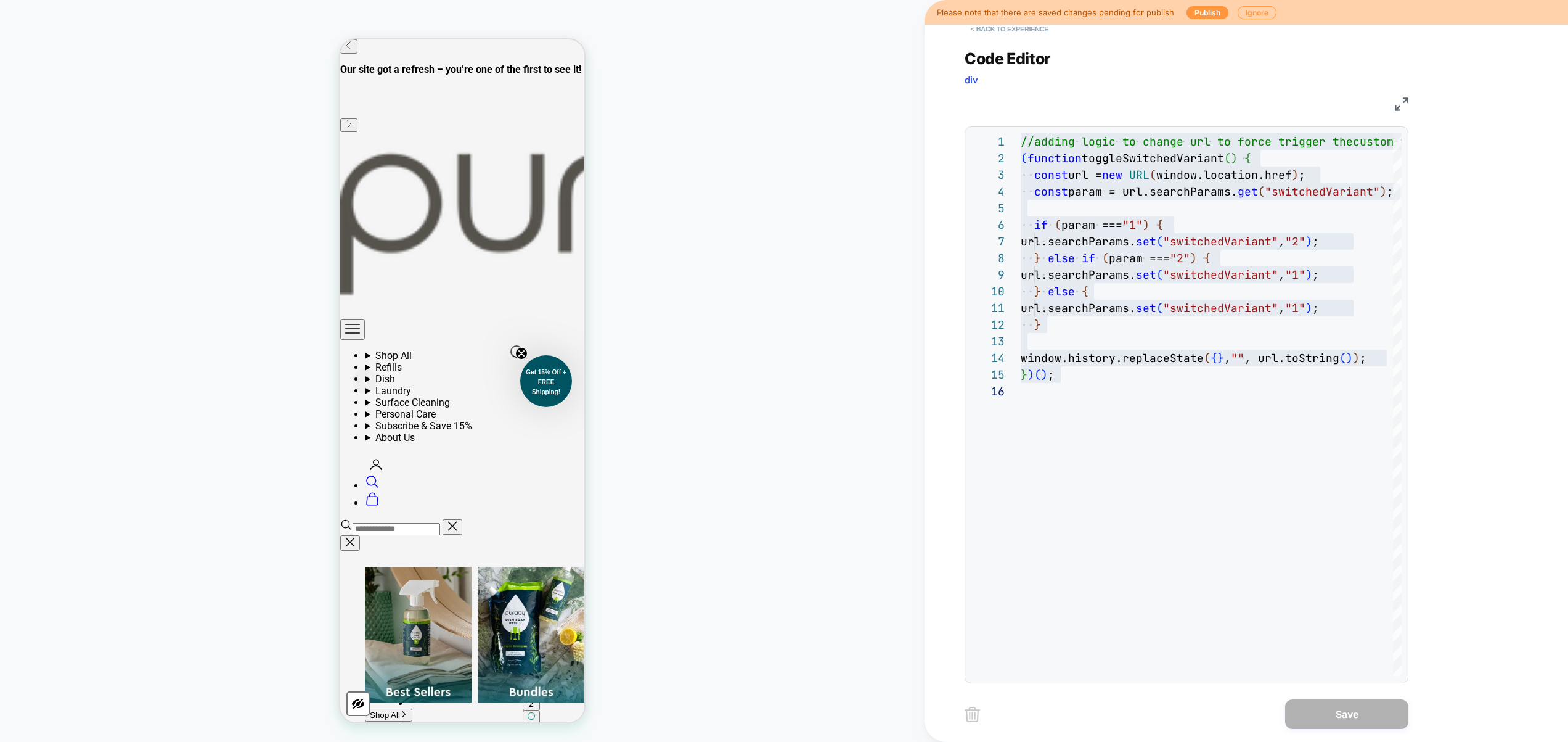
click at [1018, 27] on button "< Back to experience" at bounding box center [1009, 29] width 90 height 20
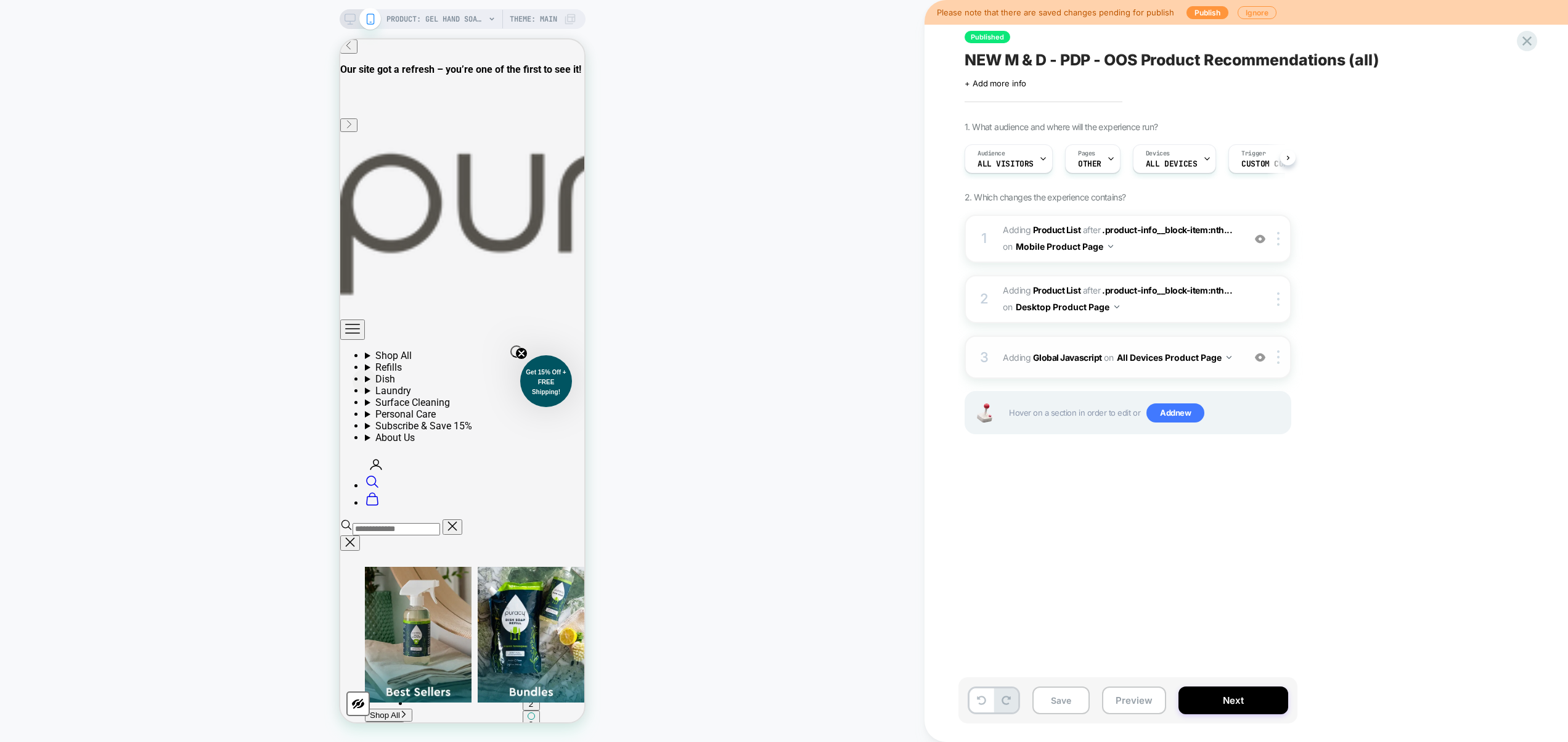
scroll to position [0, 1]
click at [1279, 360] on img at bounding box center [1279, 357] width 3 height 13
click at [1257, 487] on div "Delete" at bounding box center [1280, 489] width 110 height 33
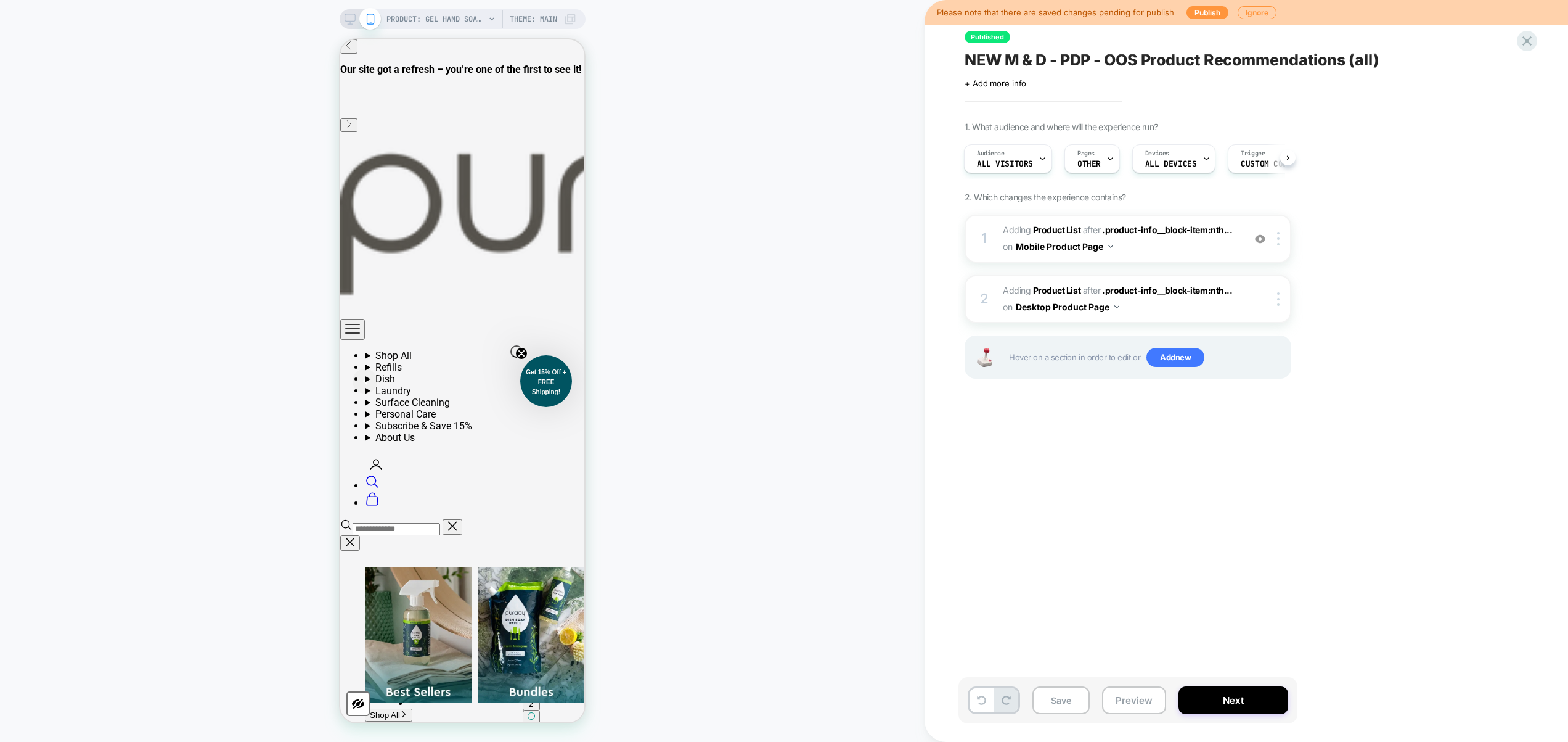
click at [1136, 715] on div "Save Preview Next" at bounding box center [1128, 700] width 339 height 47
click at [1135, 697] on button "Preview" at bounding box center [1134, 701] width 64 height 28
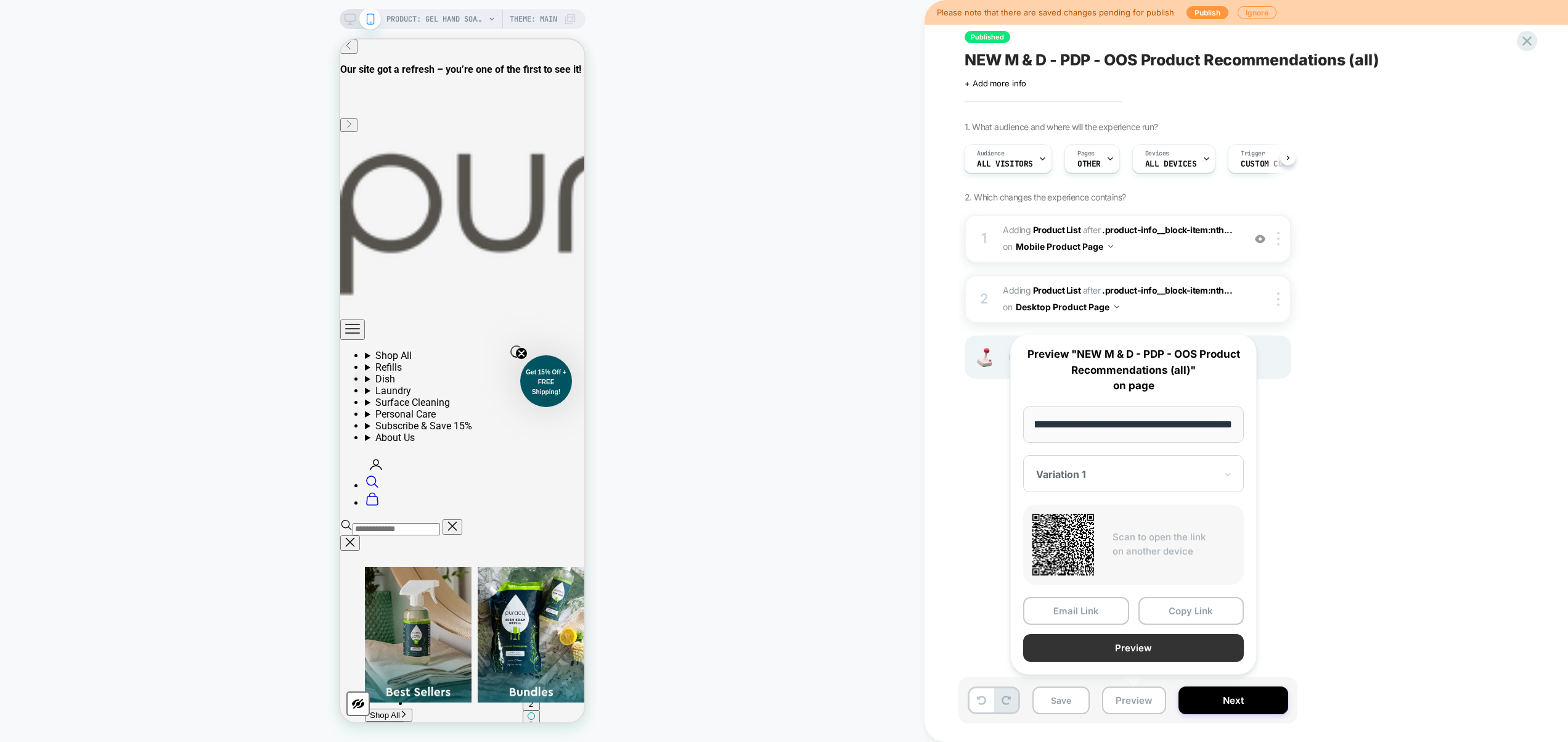
scroll to position [0, 0]
click at [1138, 645] on button "Preview" at bounding box center [1134, 648] width 221 height 28
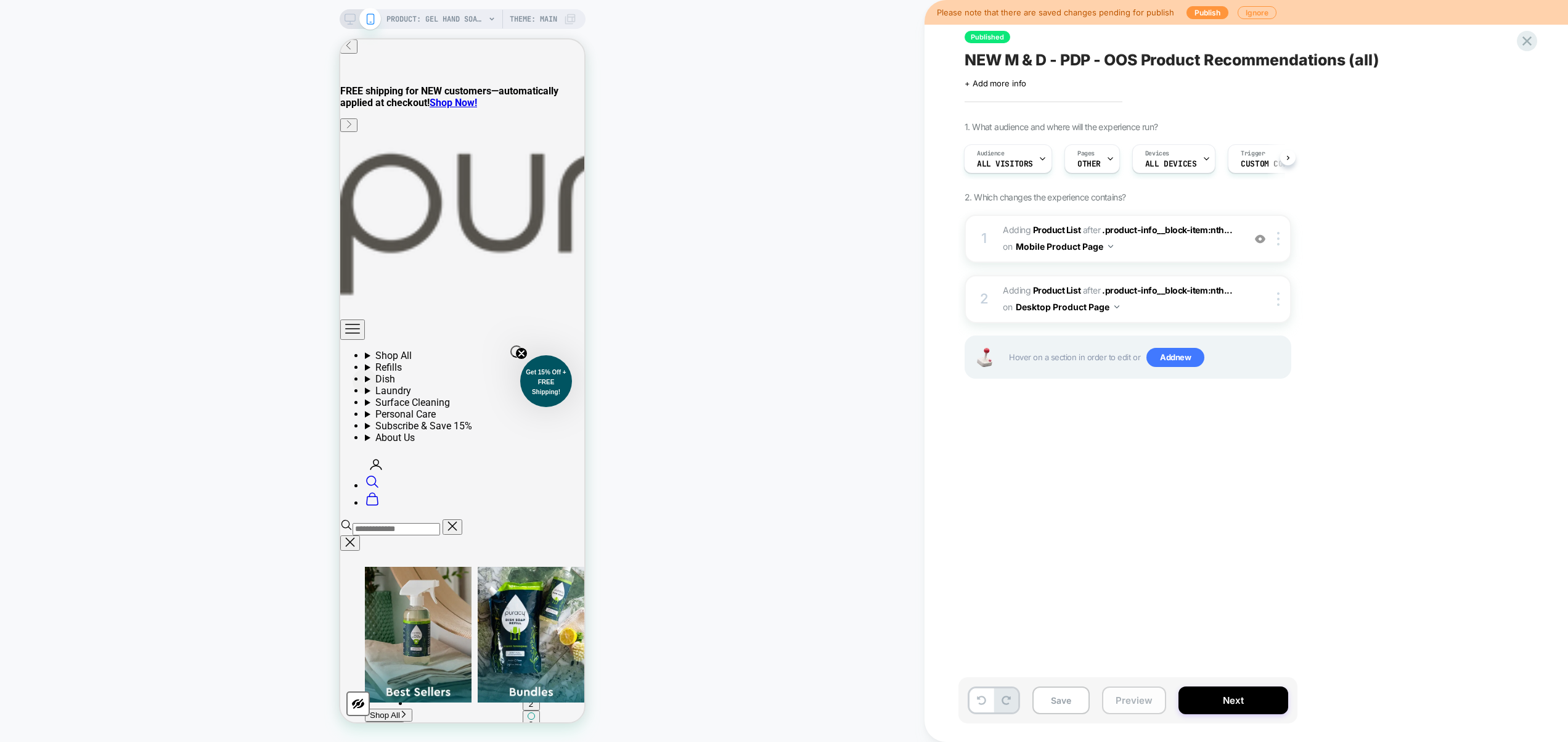
click at [1129, 706] on button "Preview" at bounding box center [1134, 701] width 64 height 28
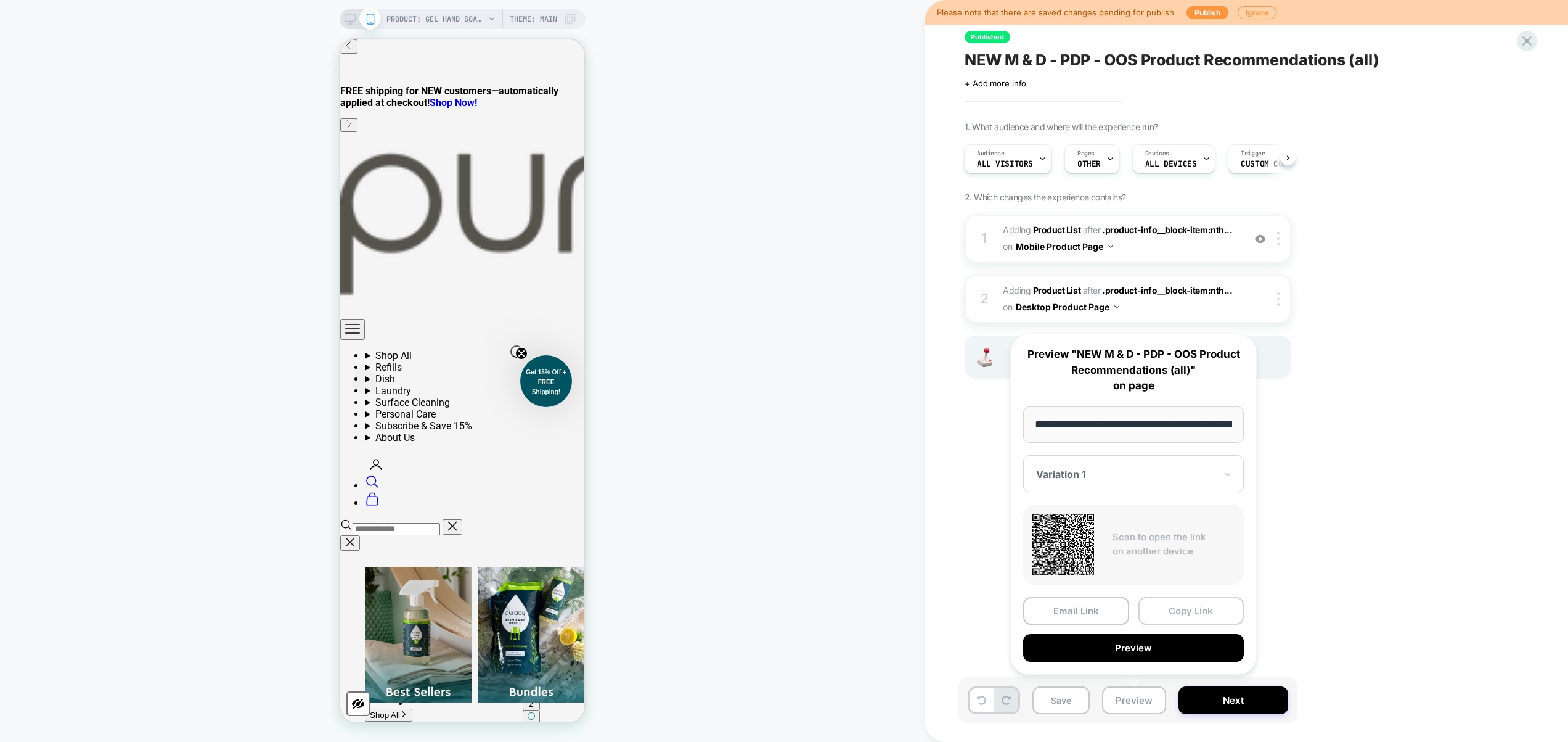
click at [1184, 607] on button "Copy Link" at bounding box center [1192, 611] width 106 height 28
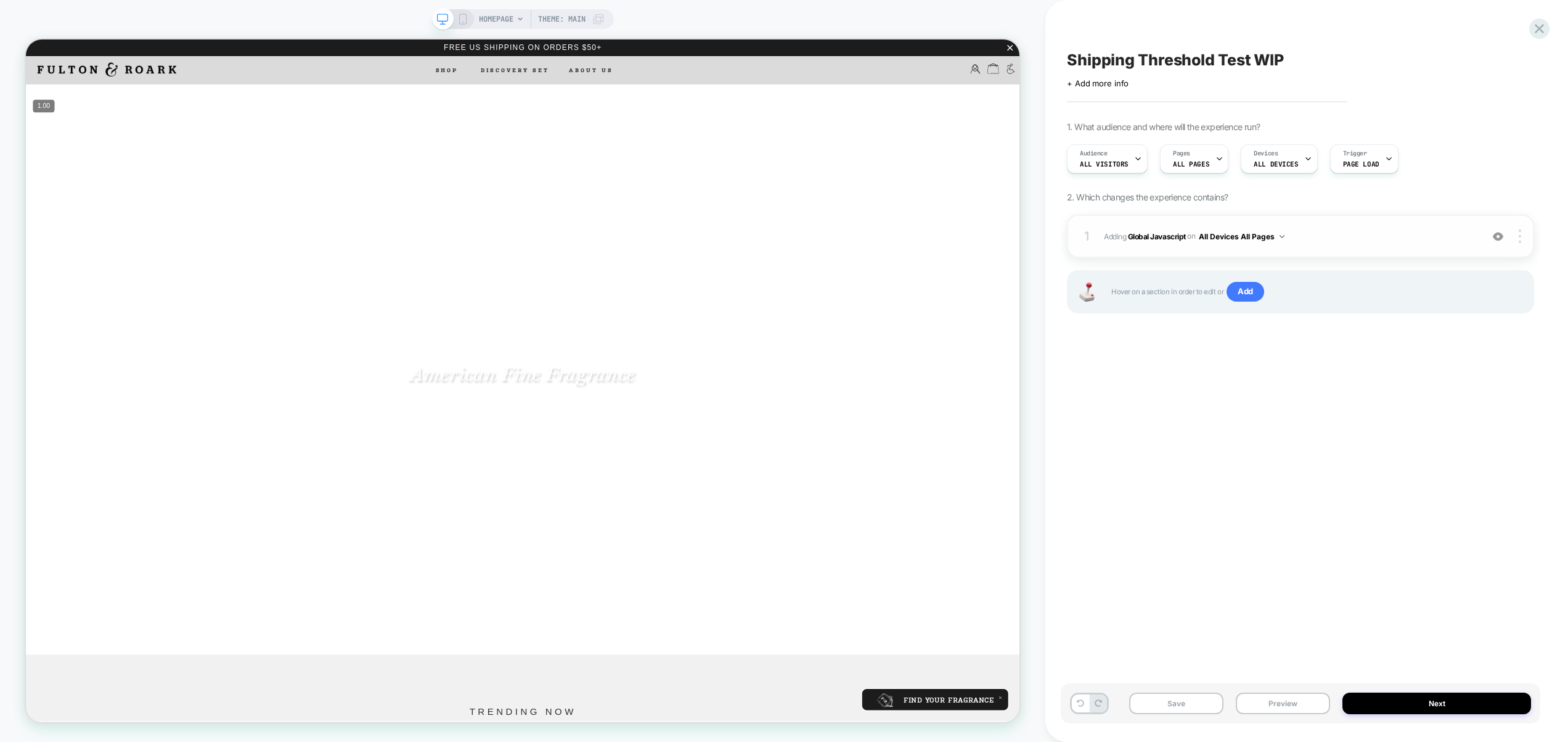
click at [1340, 246] on div "1 Adding Global Javascript on All Devices All Pages Add Before Add After Target…" at bounding box center [1300, 236] width 467 height 43
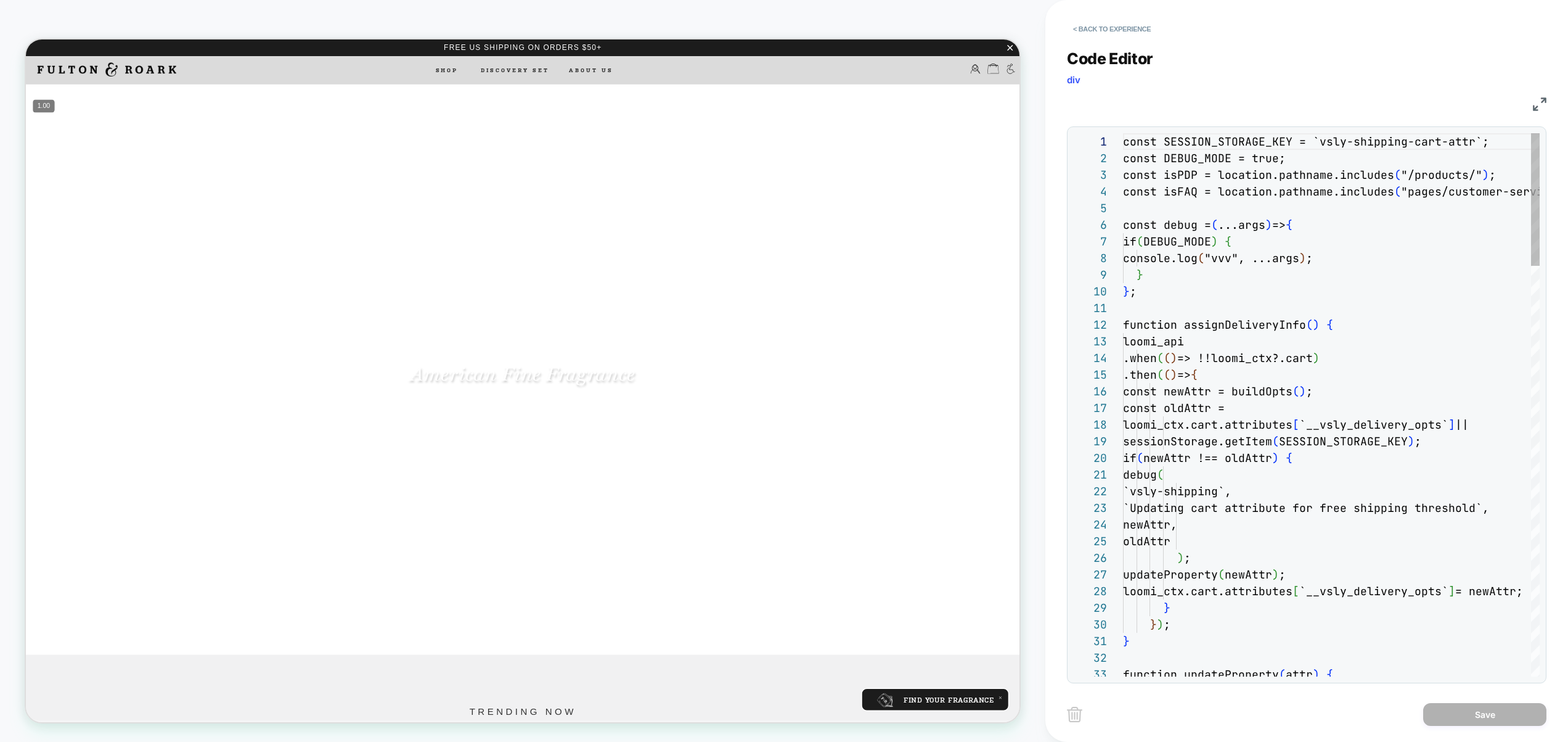
scroll to position [167, 0]
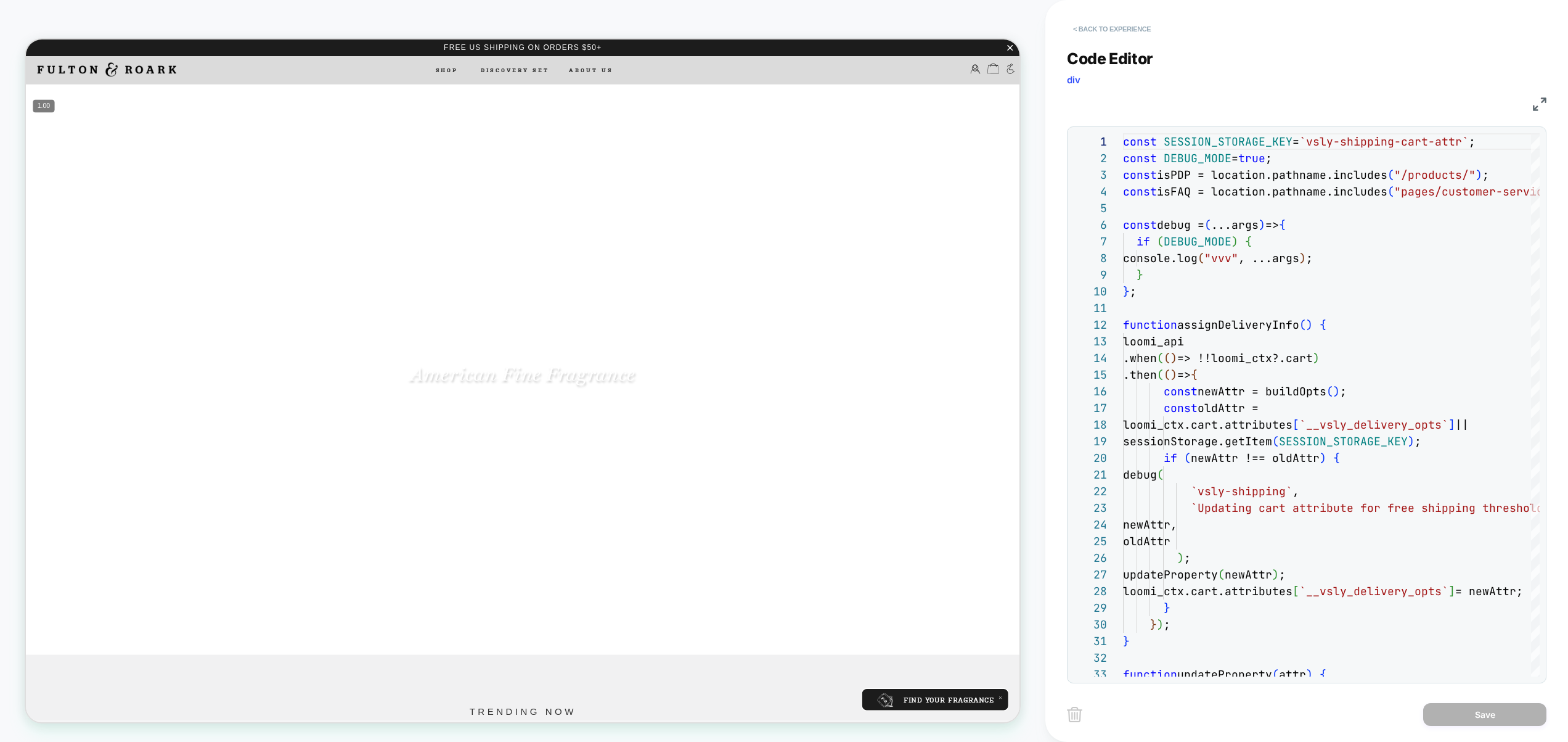
click at [1140, 31] on button "< Back to experience" at bounding box center [1111, 29] width 90 height 20
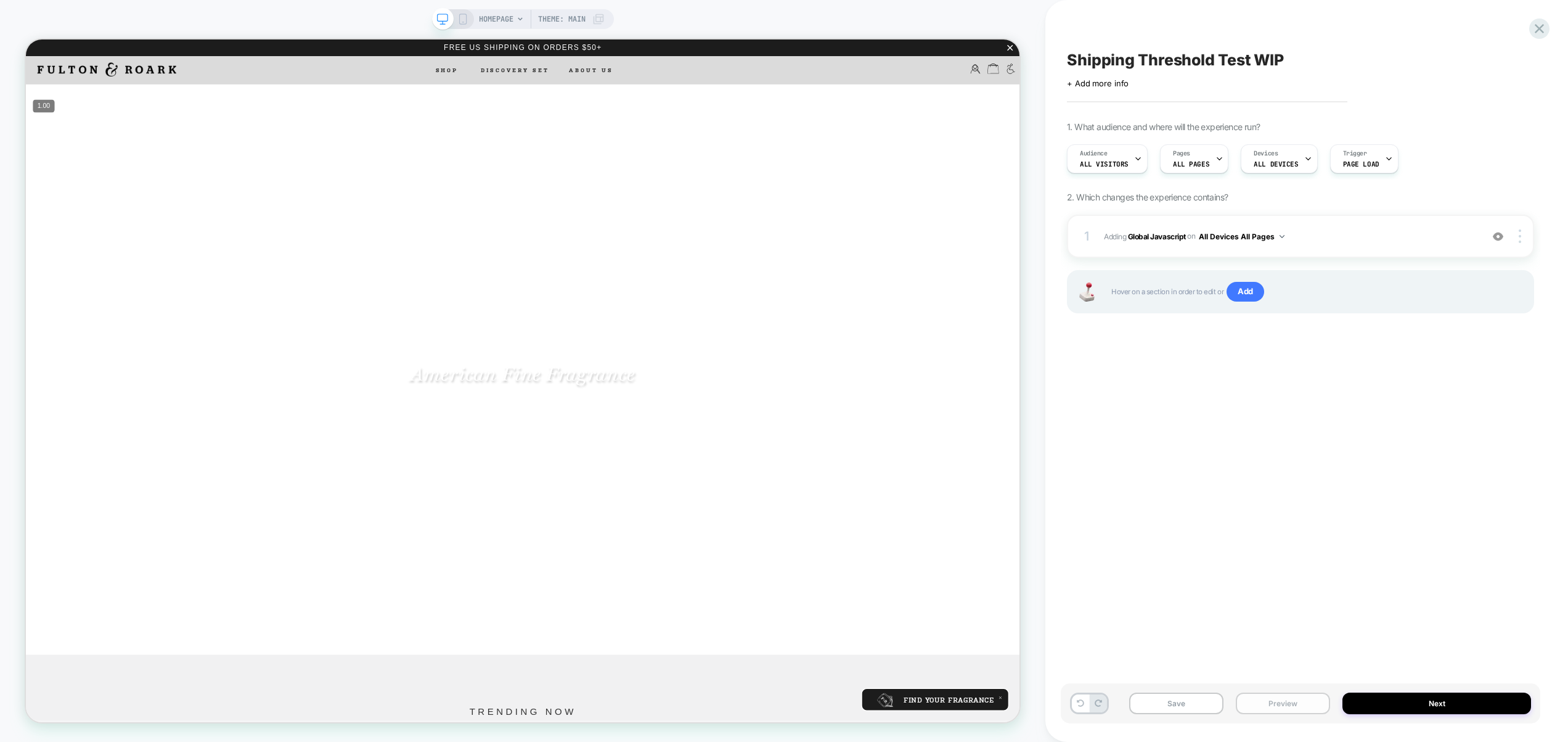
click at [1292, 698] on button "Preview" at bounding box center [1283, 704] width 94 height 22
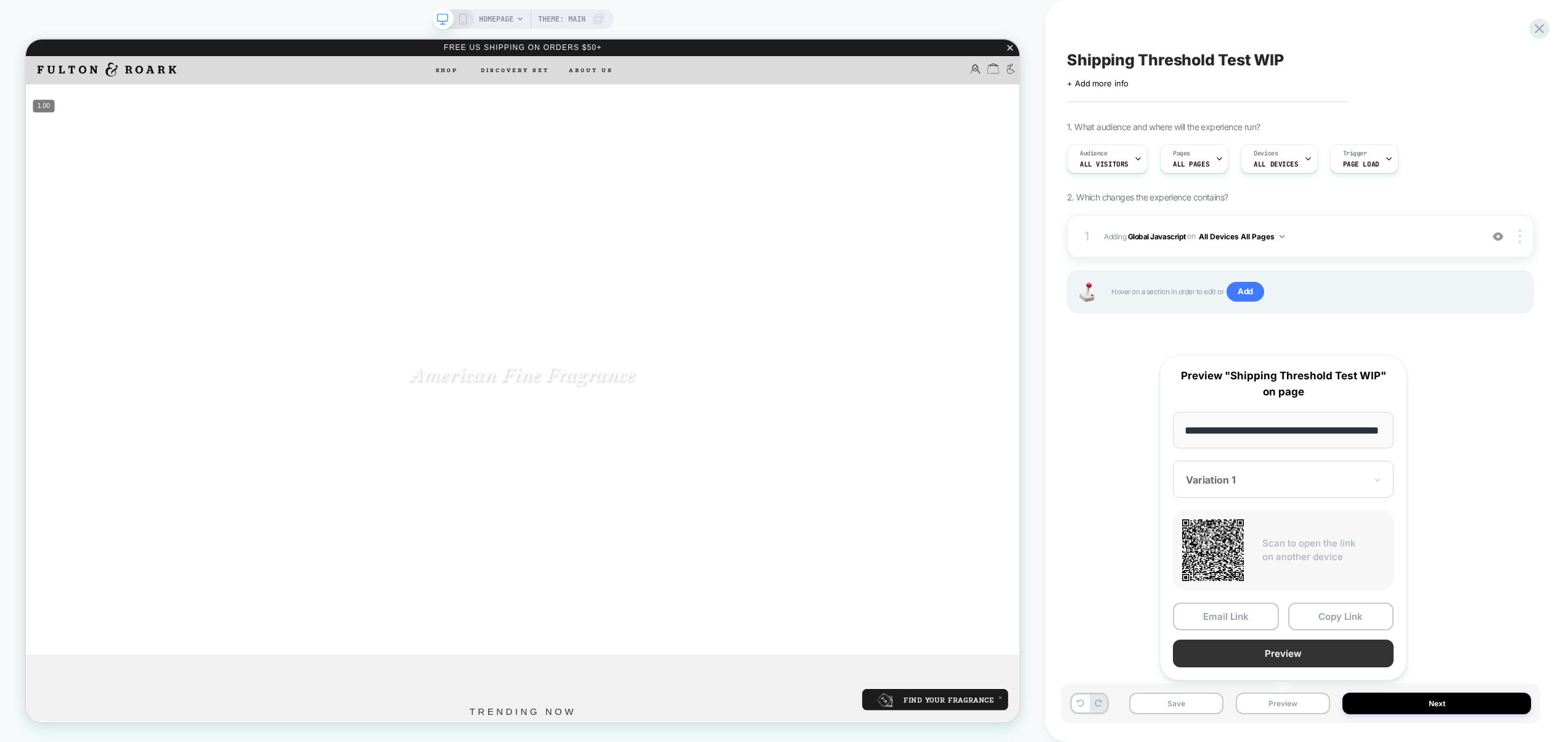
scroll to position [0, 0]
click at [1294, 653] on button "Preview" at bounding box center [1284, 654] width 221 height 28
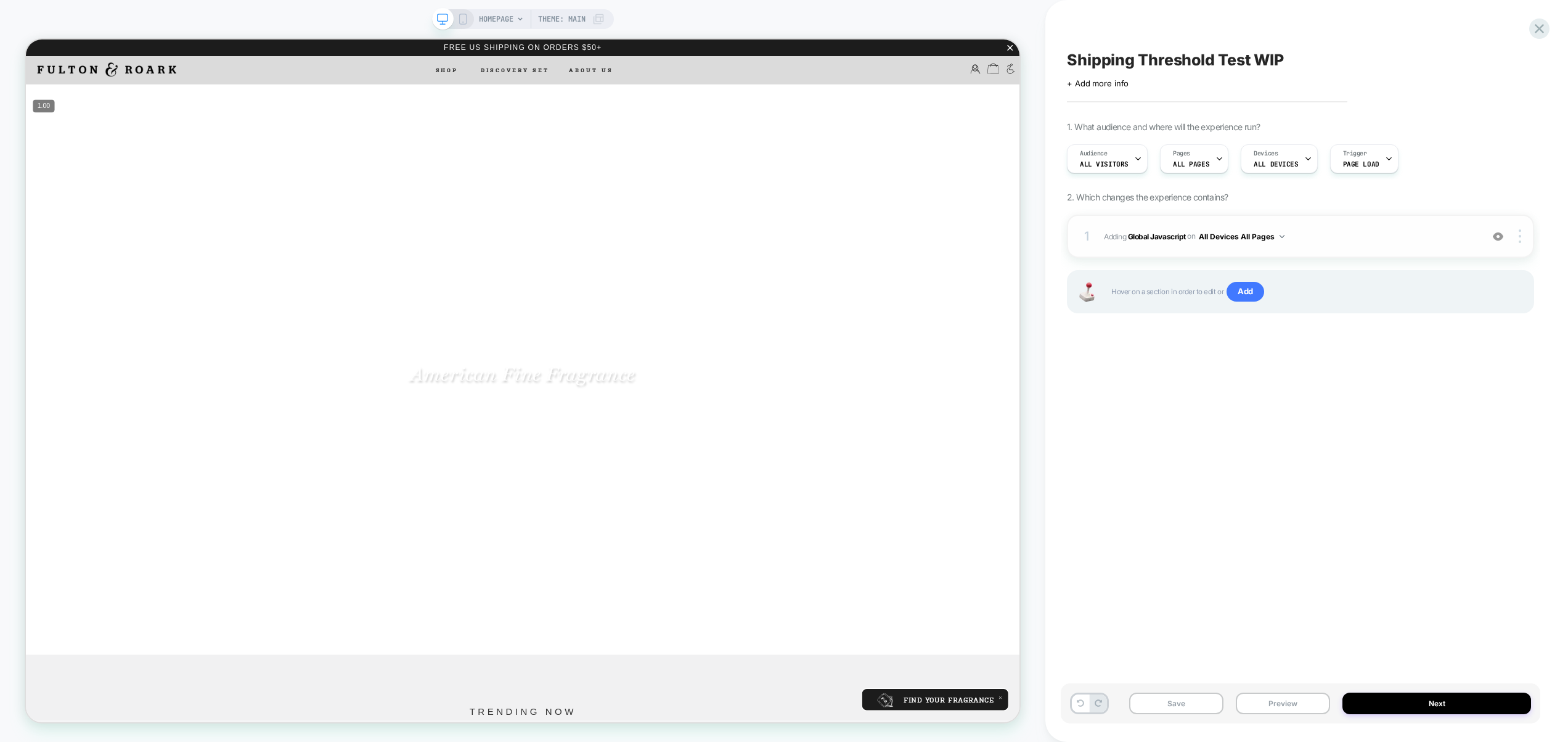
click at [1331, 238] on span "Adding Global Javascript on All Devices All Pages" at bounding box center [1289, 237] width 372 height 15
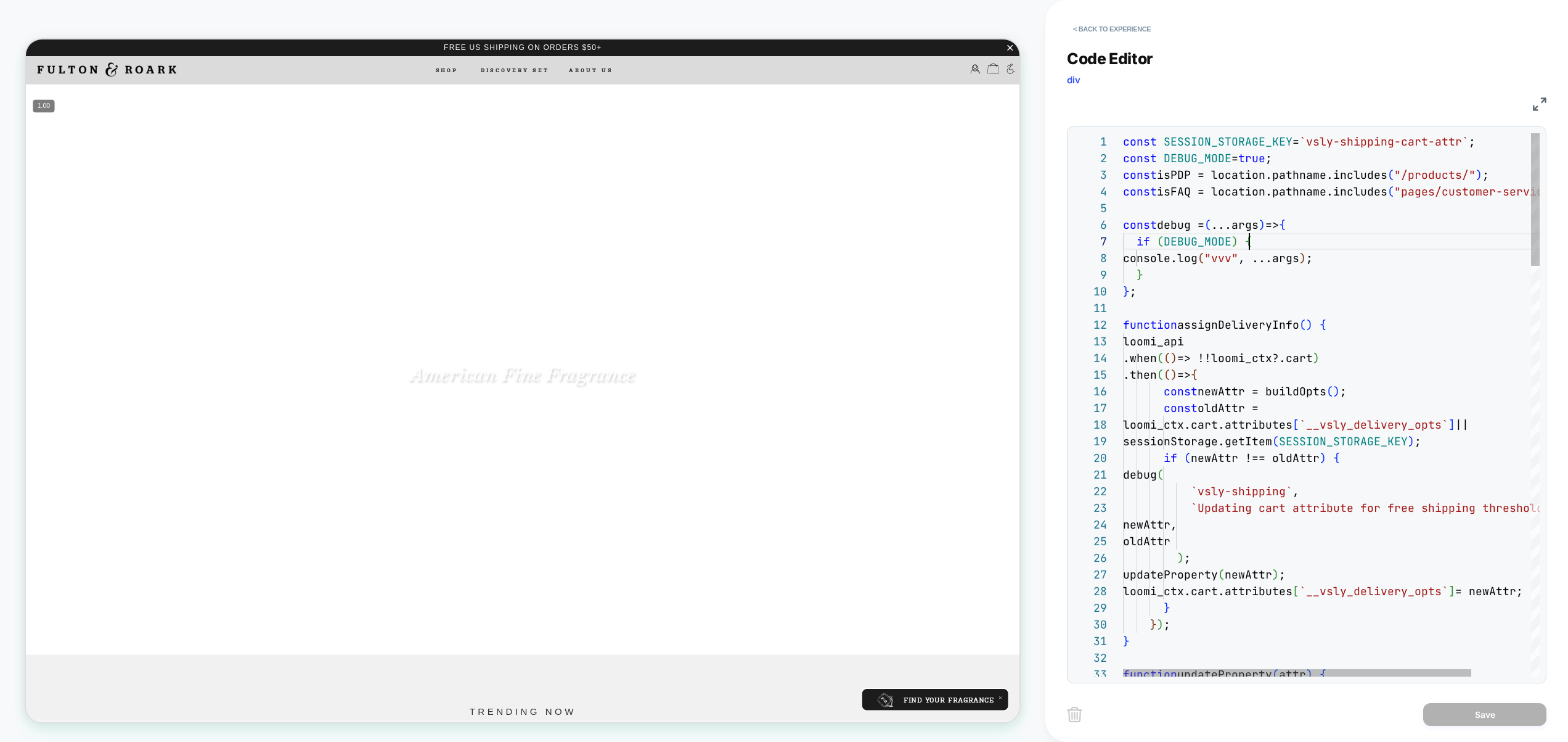
scroll to position [100, 126]
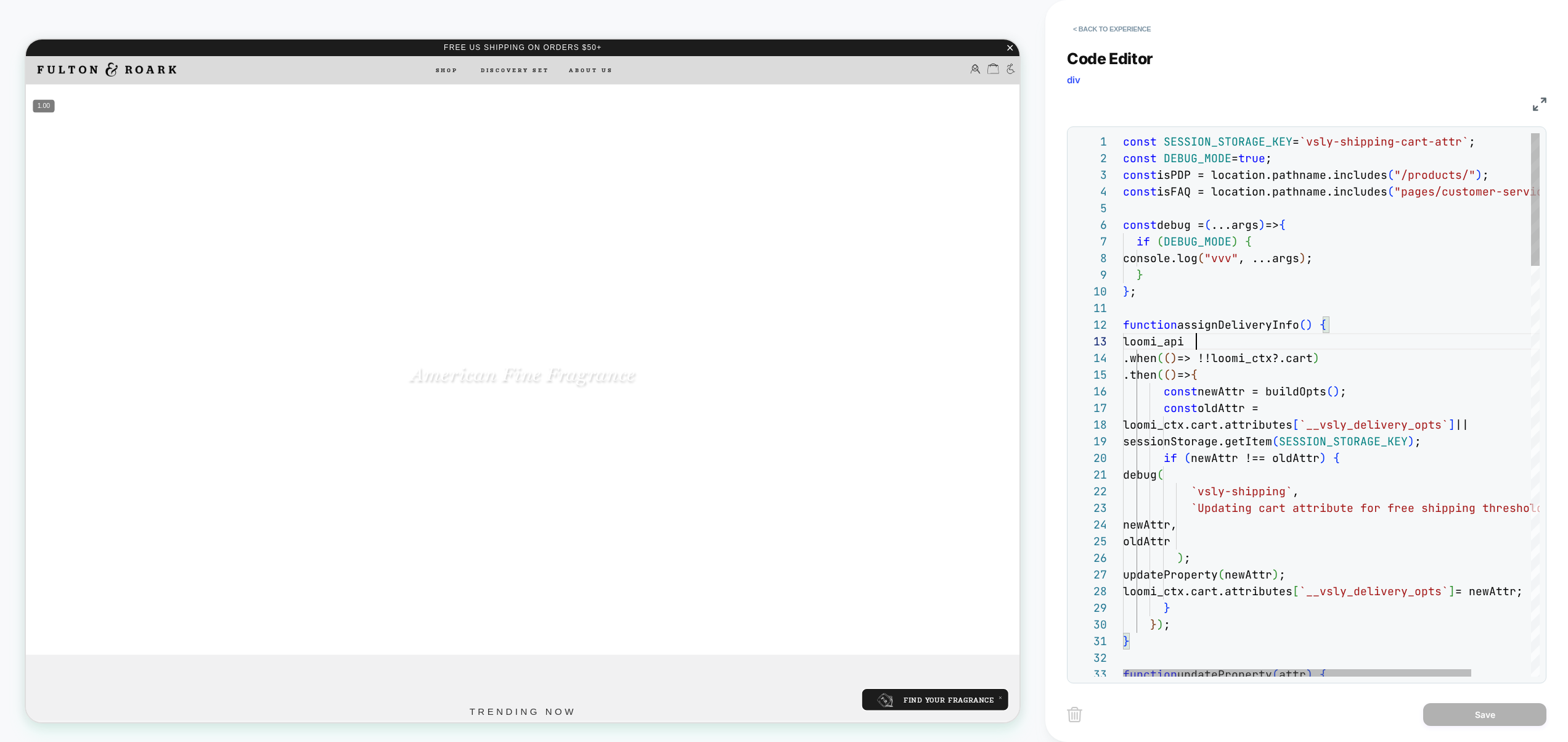
scroll to position [33, 73]
type textarea "**********"
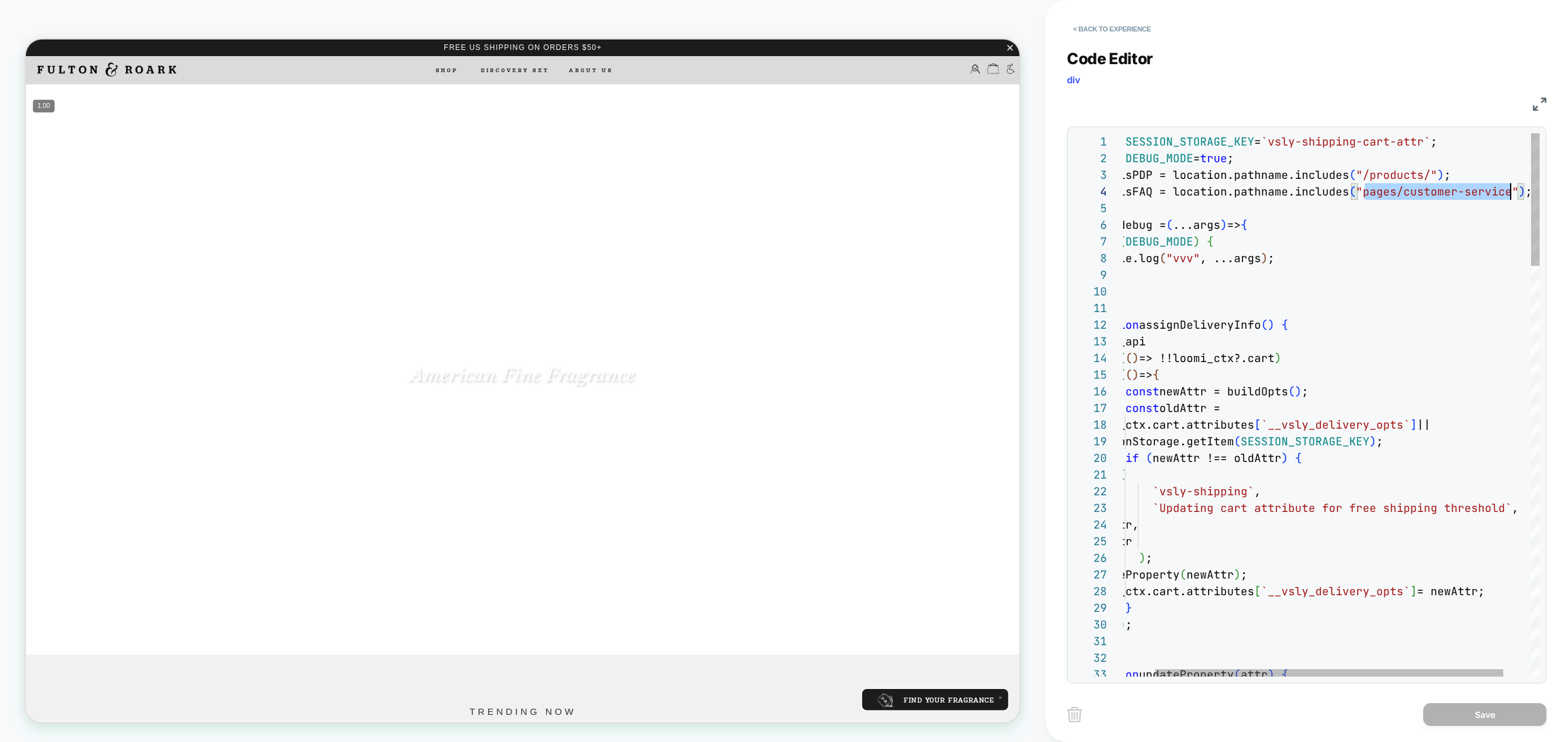
drag, startPoint x: 1419, startPoint y: 190, endPoint x: 1509, endPoint y: 195, distance: 90.1
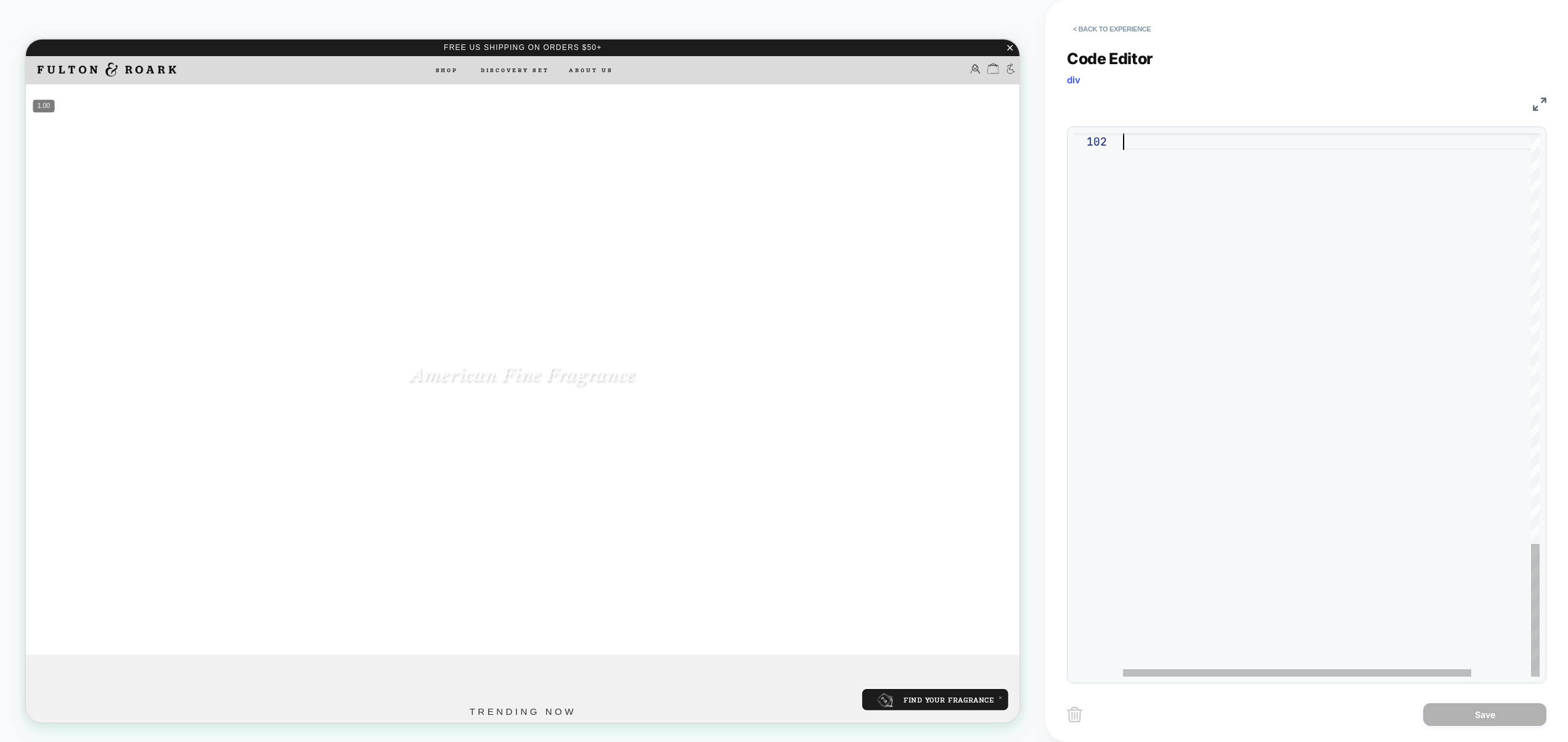
scroll to position [17, 0]
drag, startPoint x: 1239, startPoint y: 403, endPoint x: 1196, endPoint y: 333, distance: 82.2
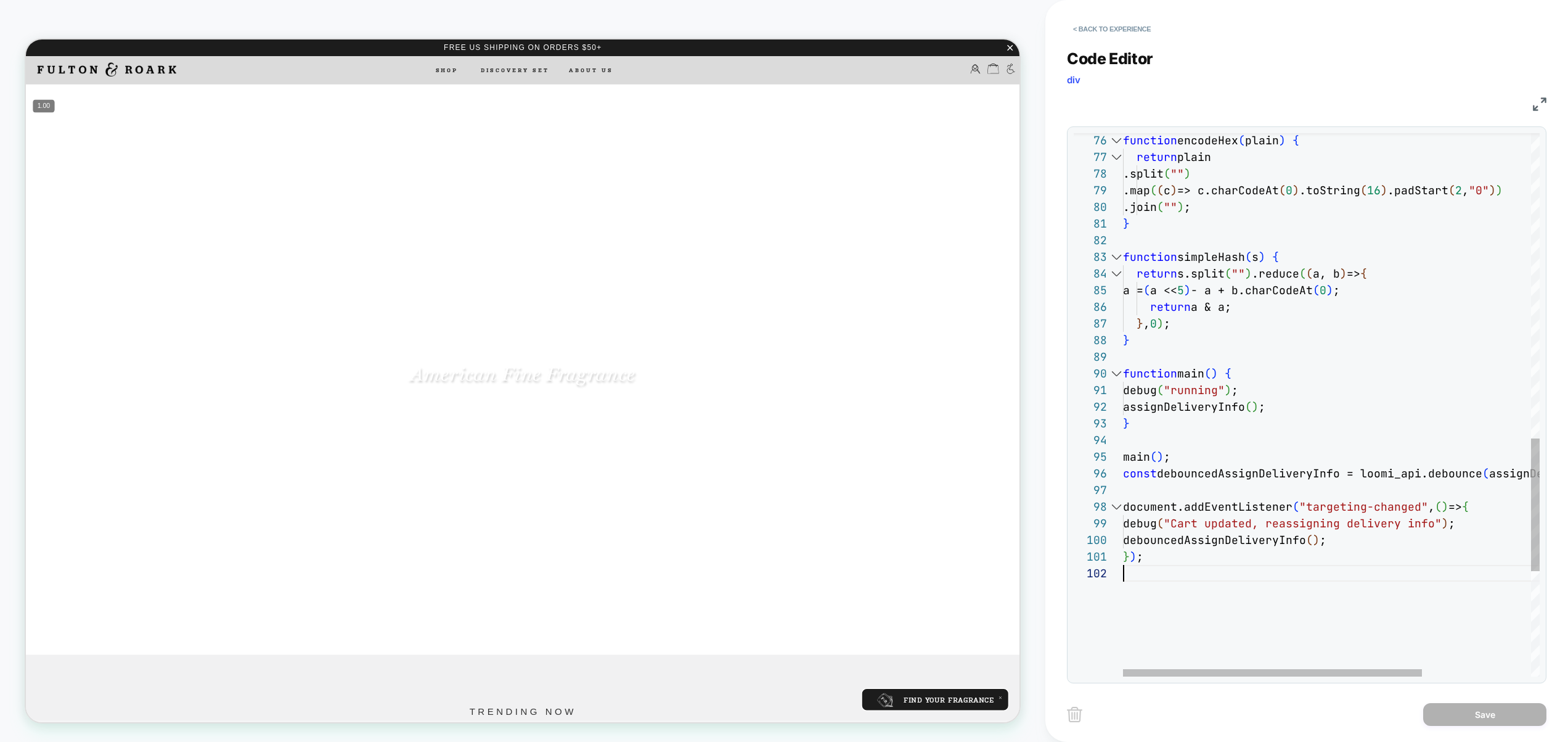
drag, startPoint x: 1175, startPoint y: 606, endPoint x: 1108, endPoint y: 590, distance: 68.9
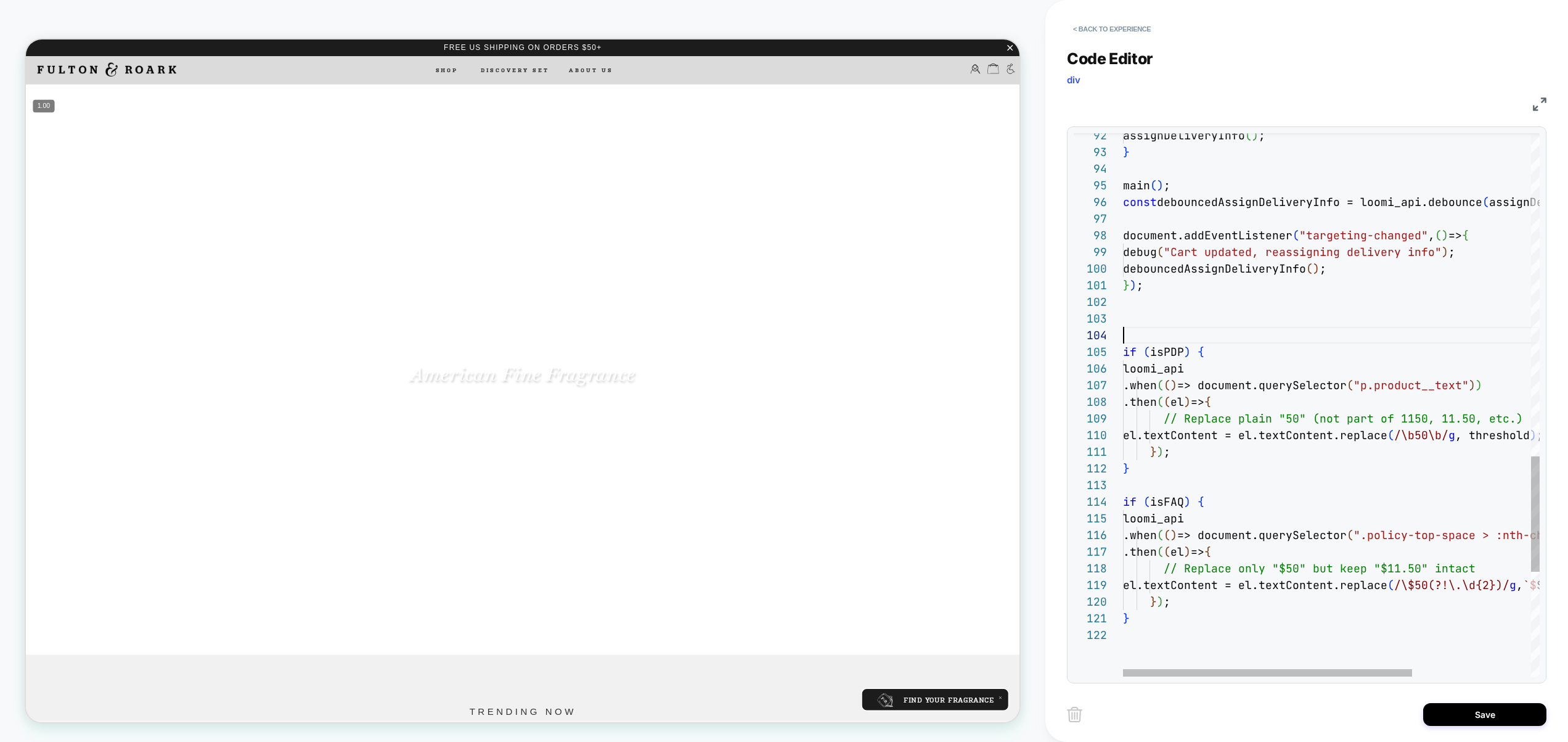
scroll to position [50, 0]
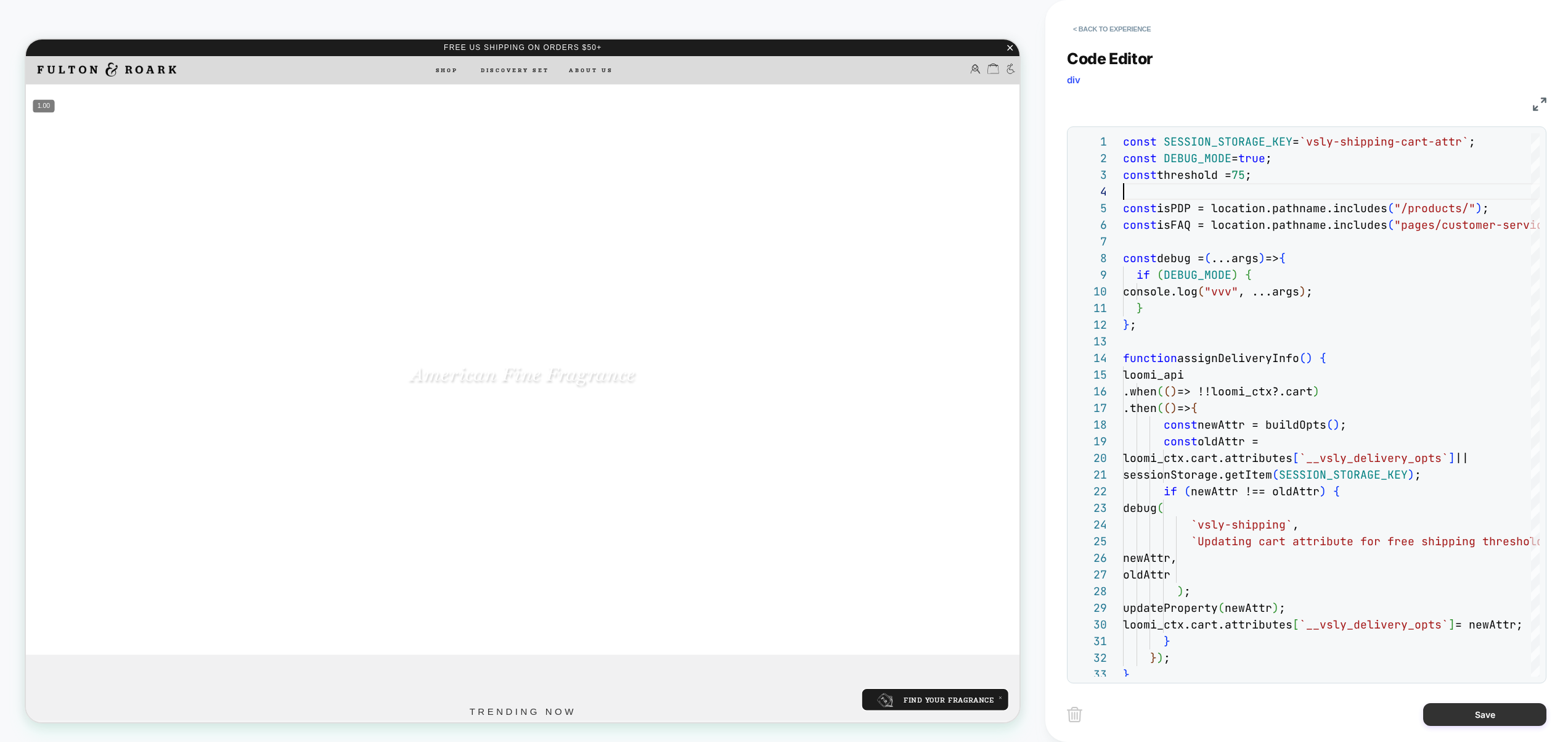
type textarea "**********"
click at [1479, 715] on button "Save" at bounding box center [1484, 715] width 123 height 23
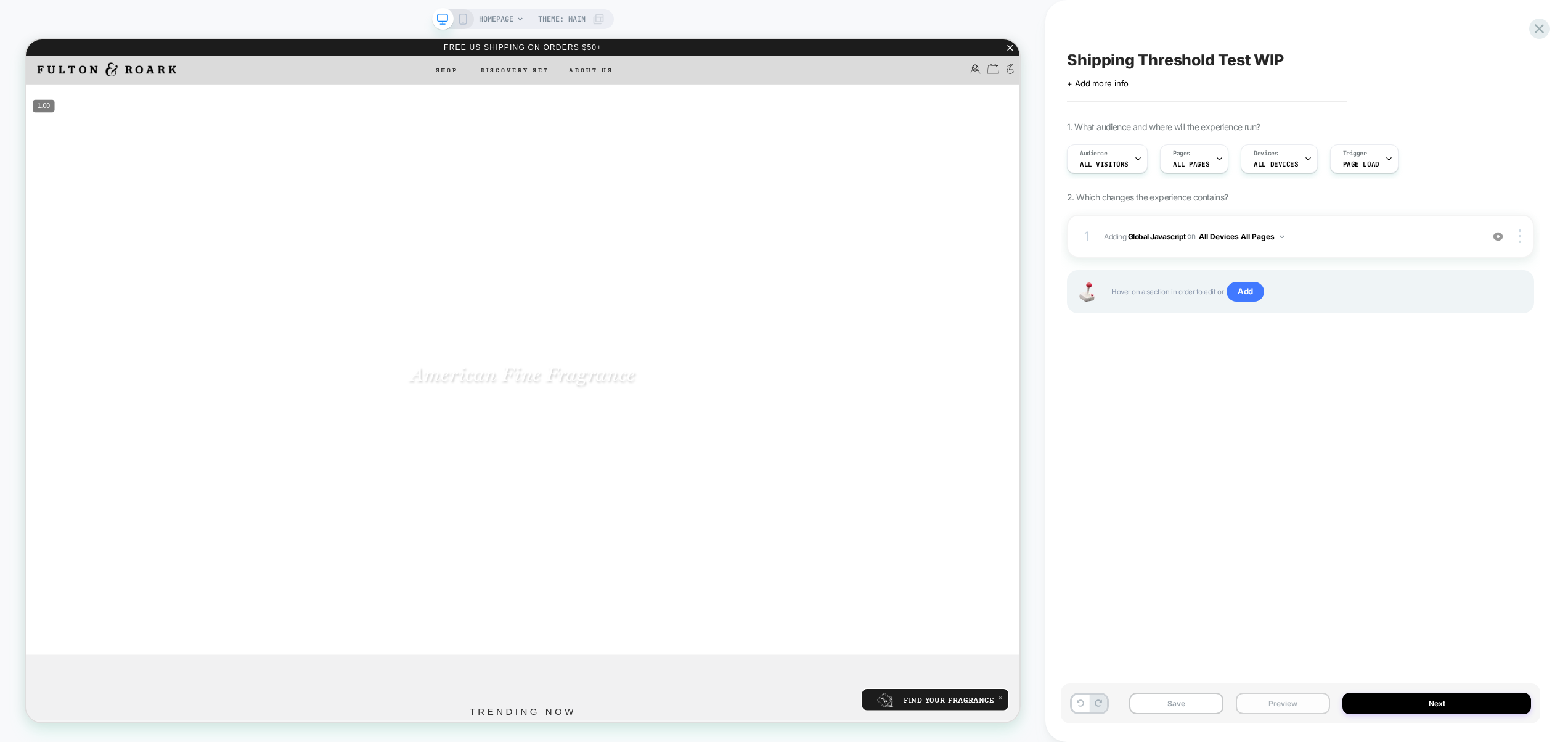
click at [1301, 709] on button "Preview" at bounding box center [1283, 704] width 94 height 22
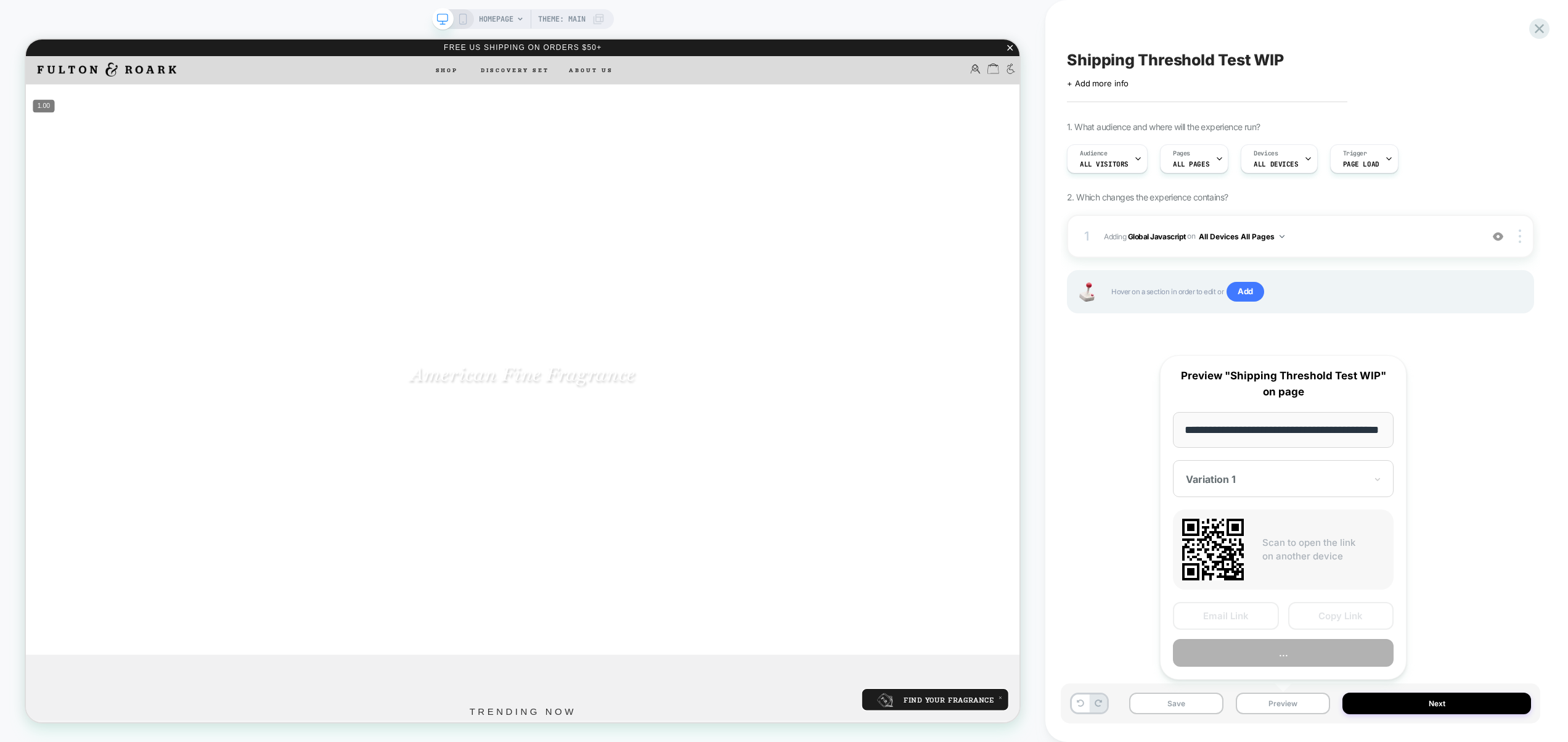
click at [1294, 657] on button "..." at bounding box center [1284, 653] width 221 height 28
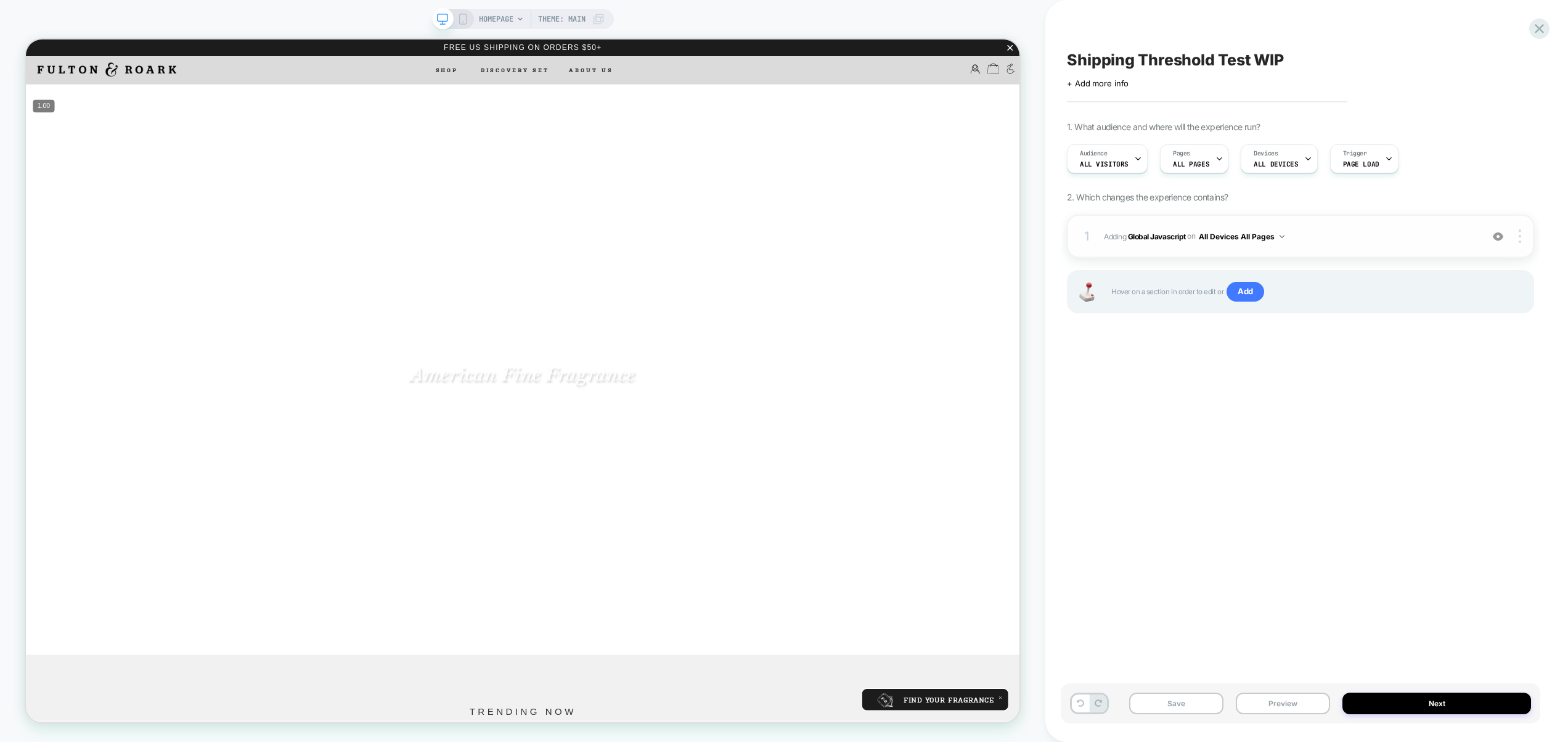
click at [1323, 246] on div "1 Adding Global Javascript on All Devices All Pages Add Before Add After Target…" at bounding box center [1300, 236] width 467 height 43
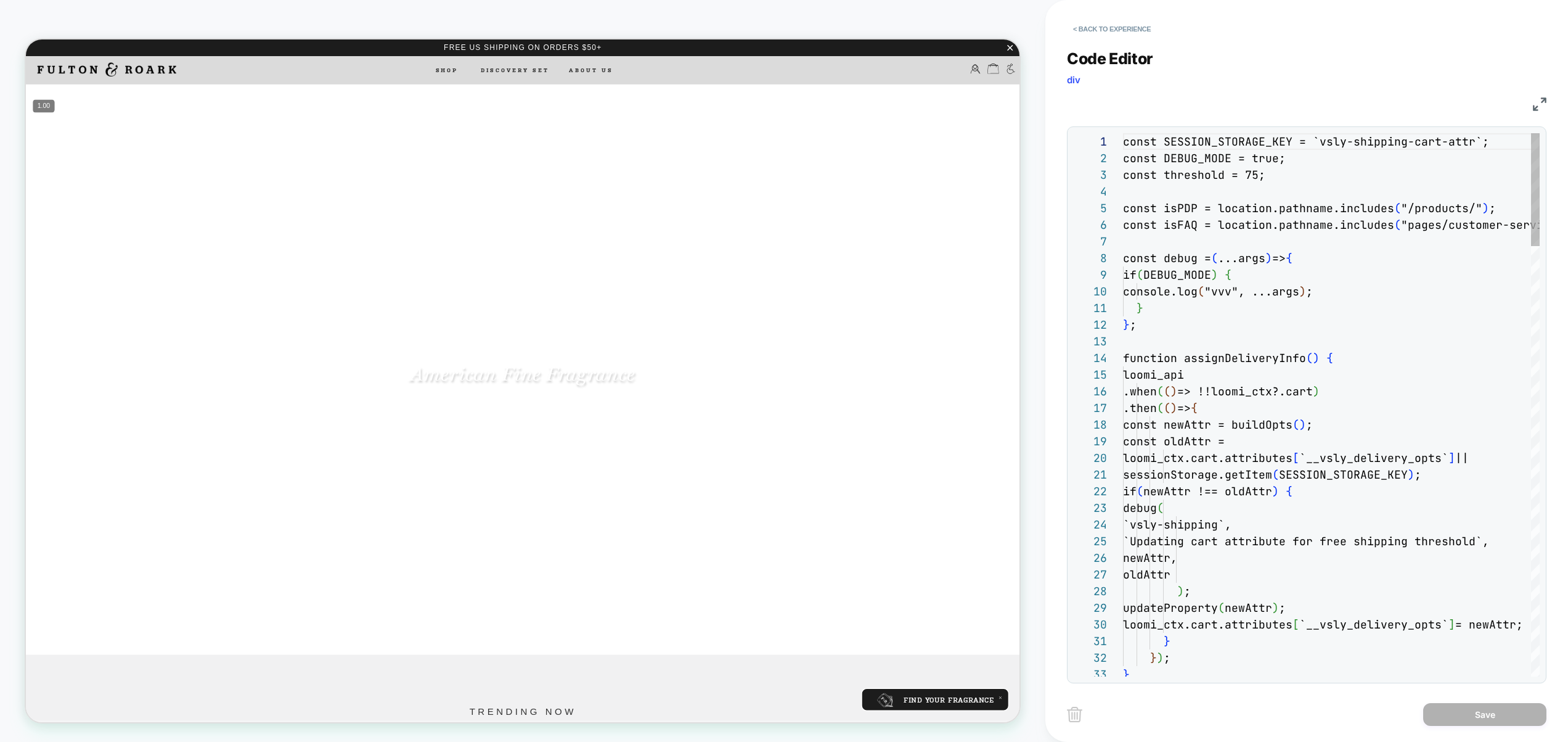
scroll to position [167, 0]
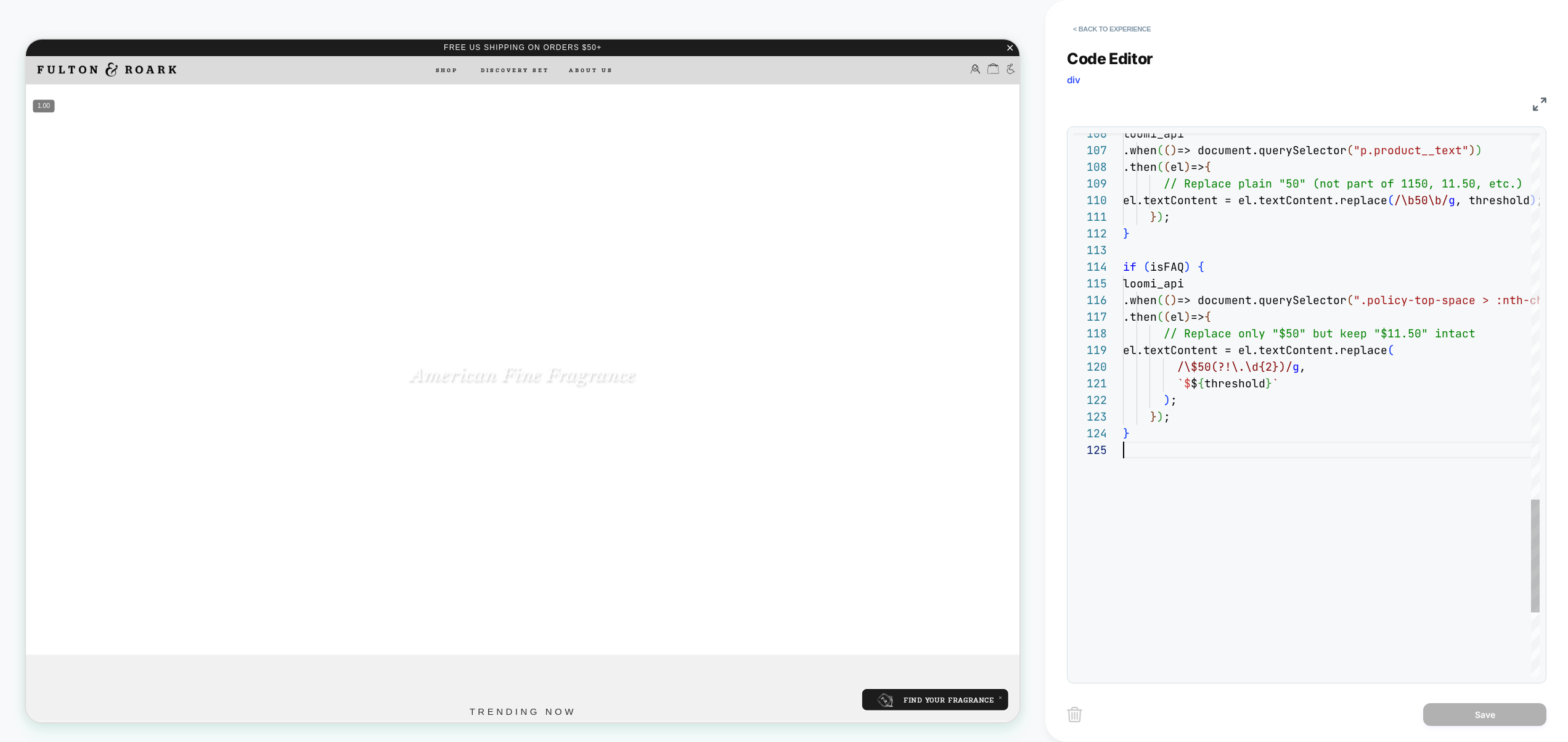
scroll to position [66, 0]
type textarea "***"
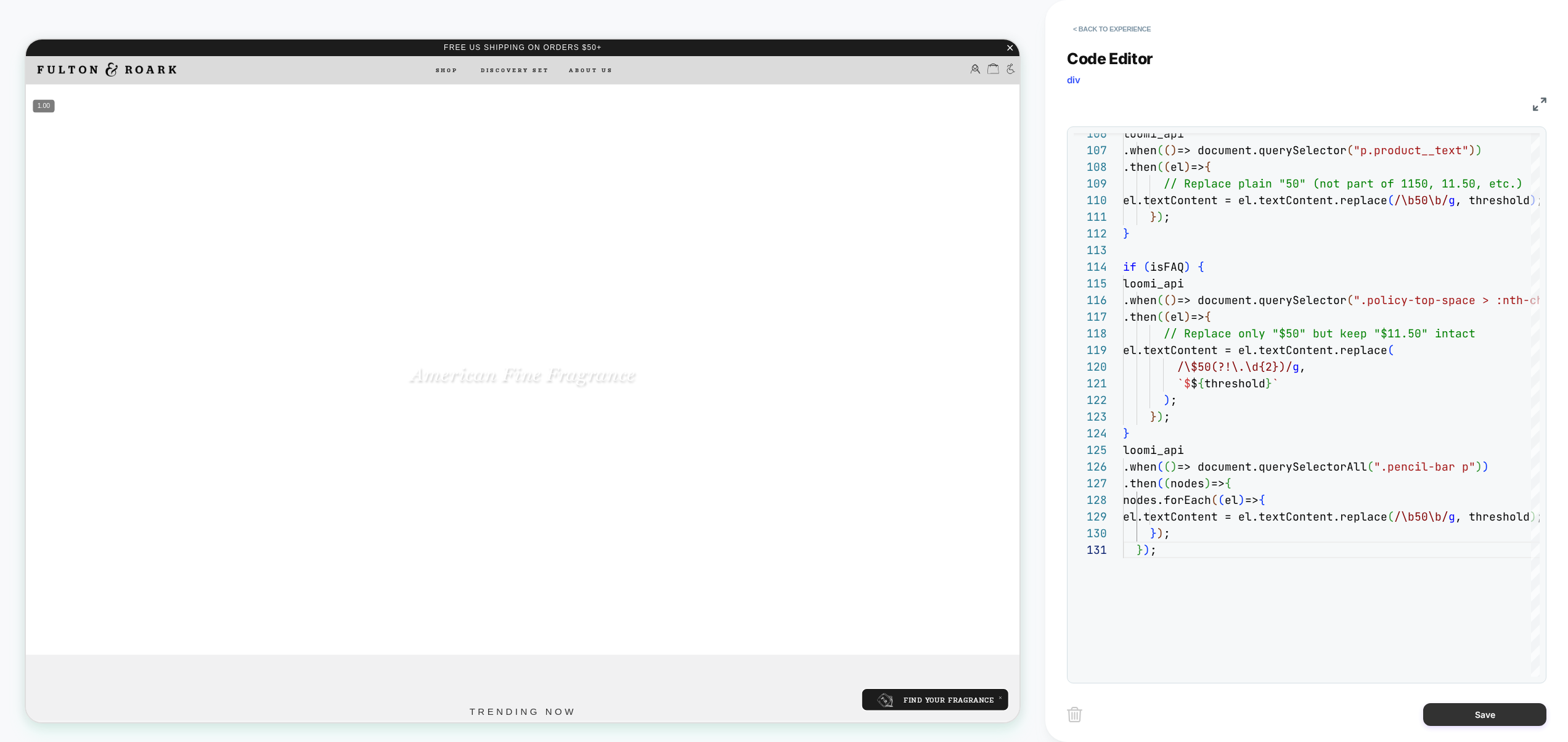
click at [1488, 714] on button "Save" at bounding box center [1484, 715] width 123 height 23
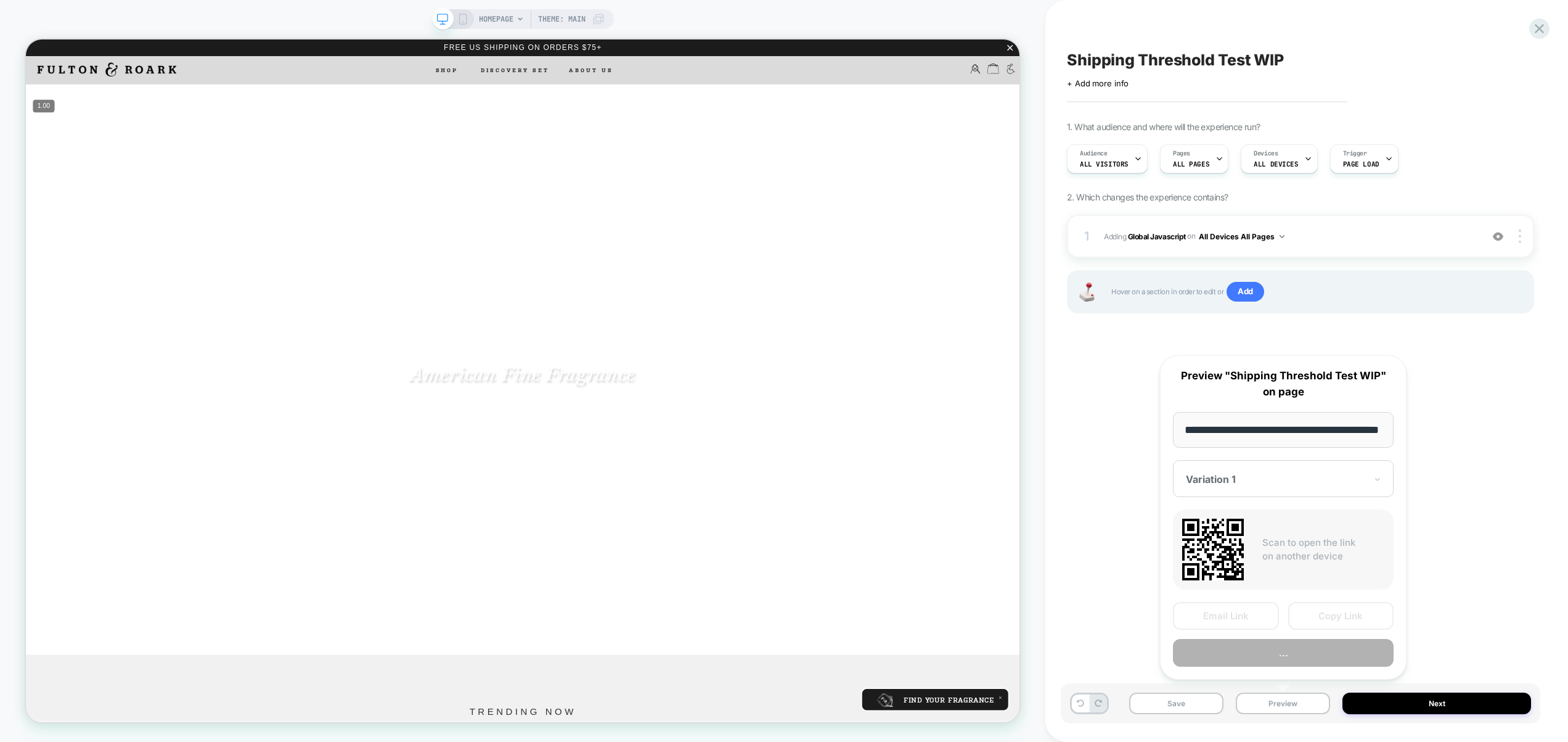
scroll to position [0, 37]
click at [1304, 654] on button "Preview" at bounding box center [1284, 654] width 221 height 28
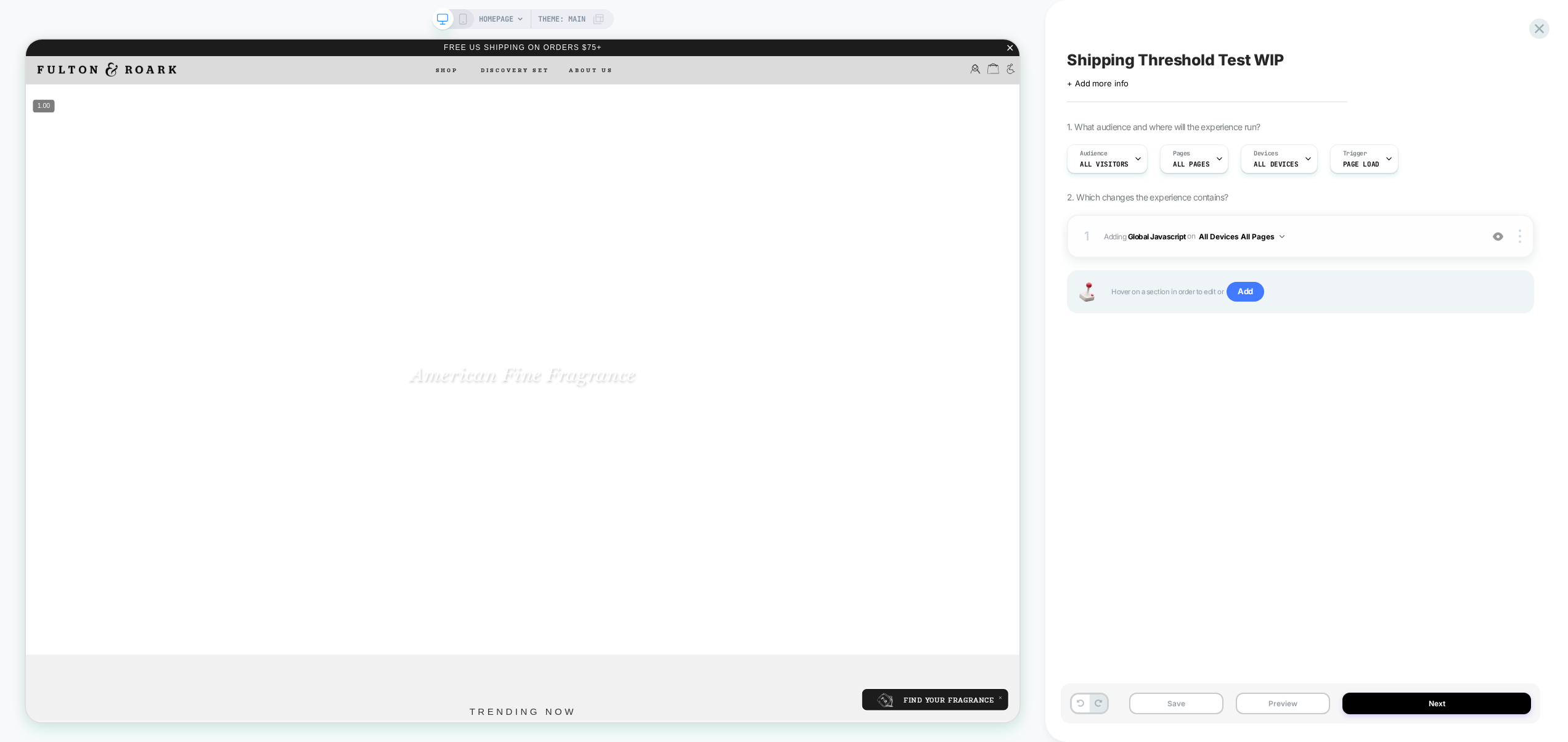
click at [1304, 234] on span "Adding Global Javascript on All Devices All Pages" at bounding box center [1289, 237] width 372 height 15
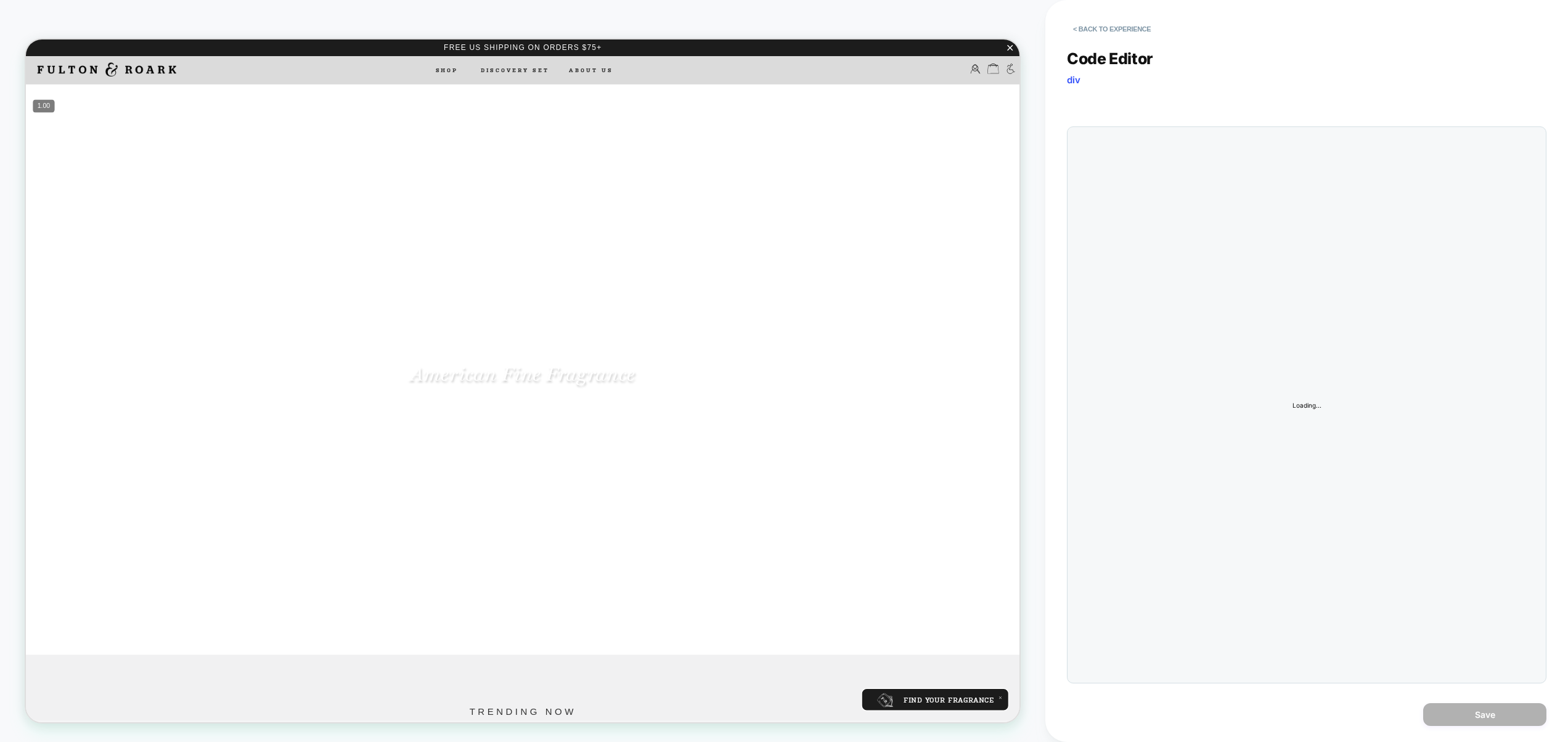
click at [1331, 237] on div "Code Editor div JS Loading..." at bounding box center [1307, 359] width 480 height 649
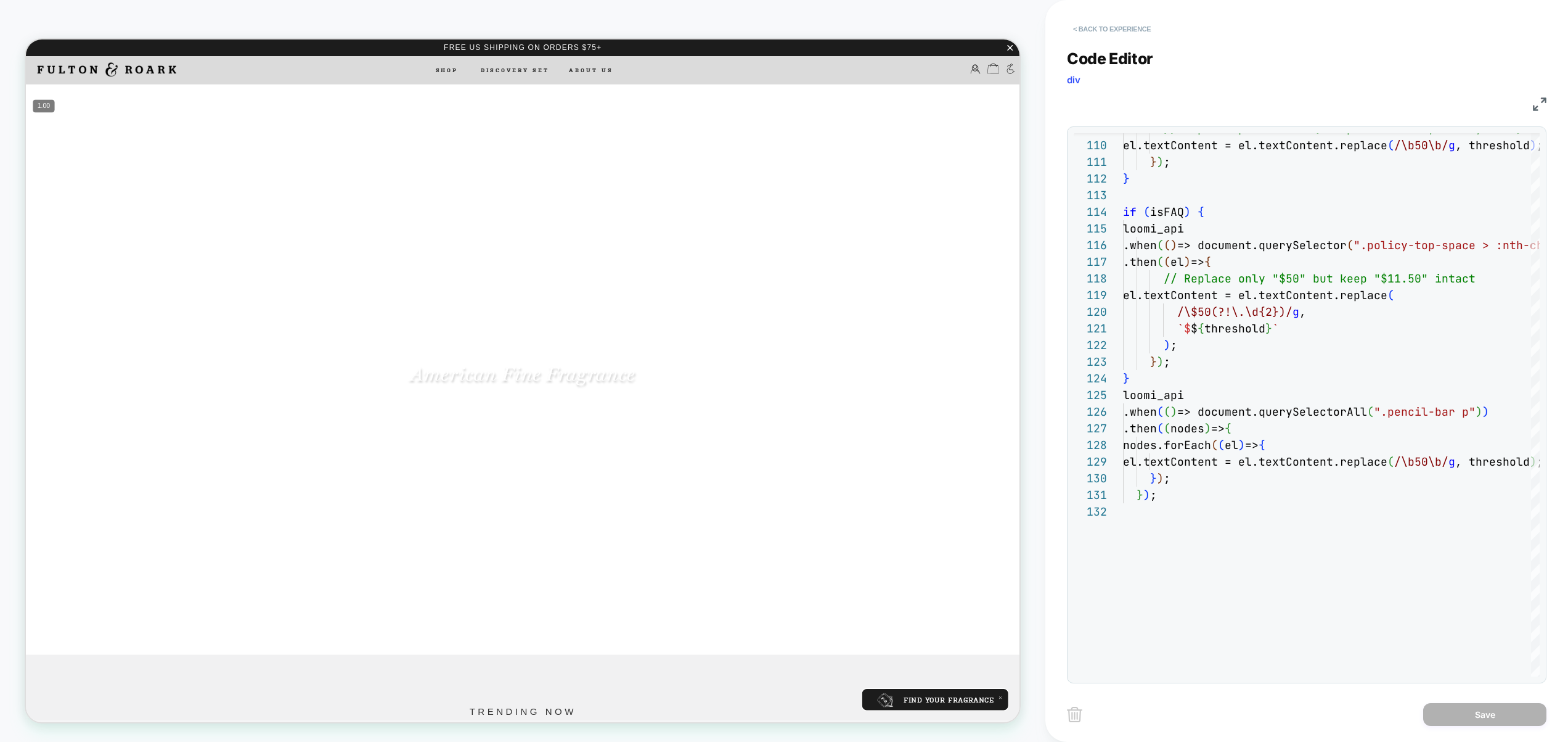
click at [1135, 36] on button "< Back to experience" at bounding box center [1111, 29] width 90 height 20
click at [1134, 30] on button "< Back to experience" at bounding box center [1111, 29] width 90 height 20
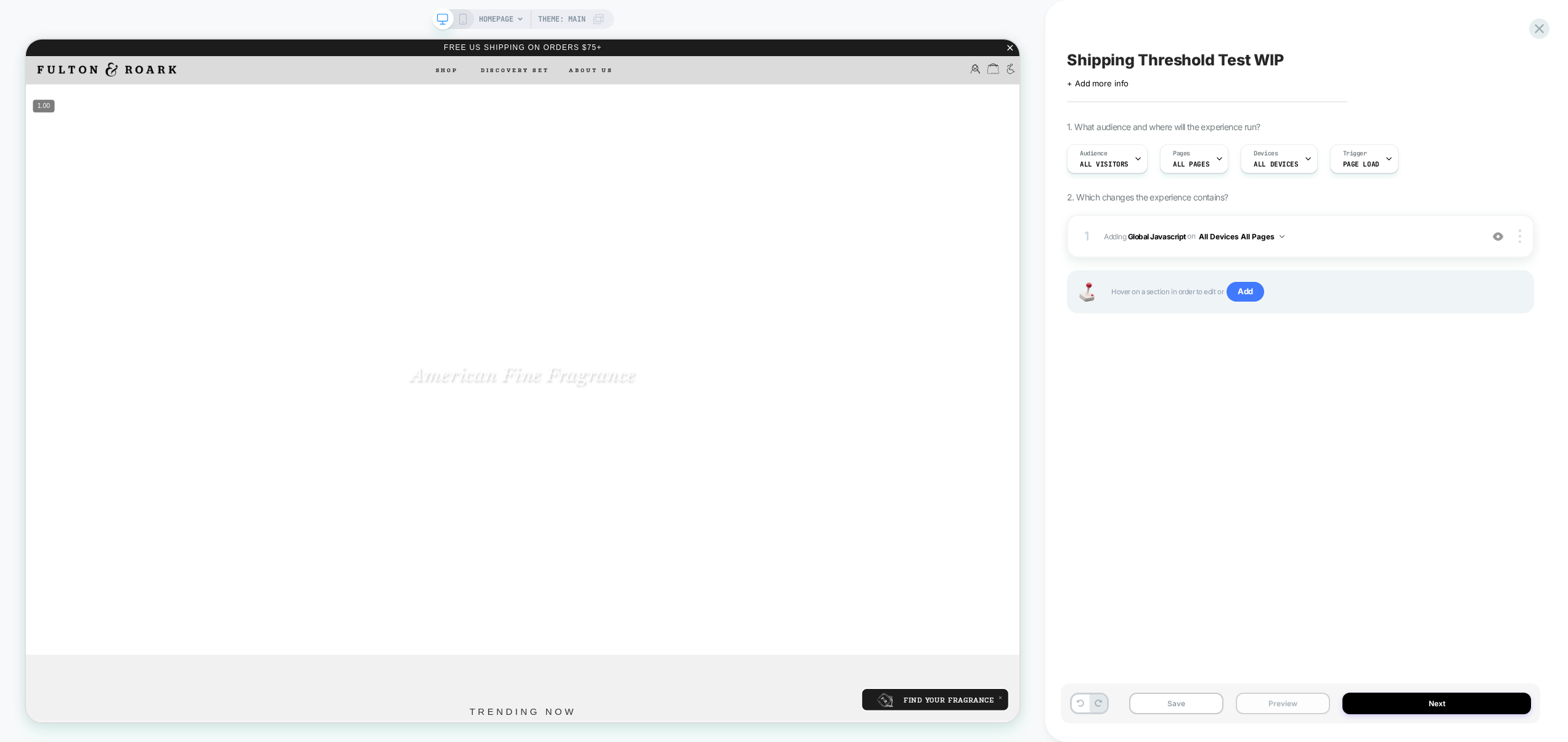
click at [1310, 705] on button "Preview" at bounding box center [1283, 704] width 94 height 22
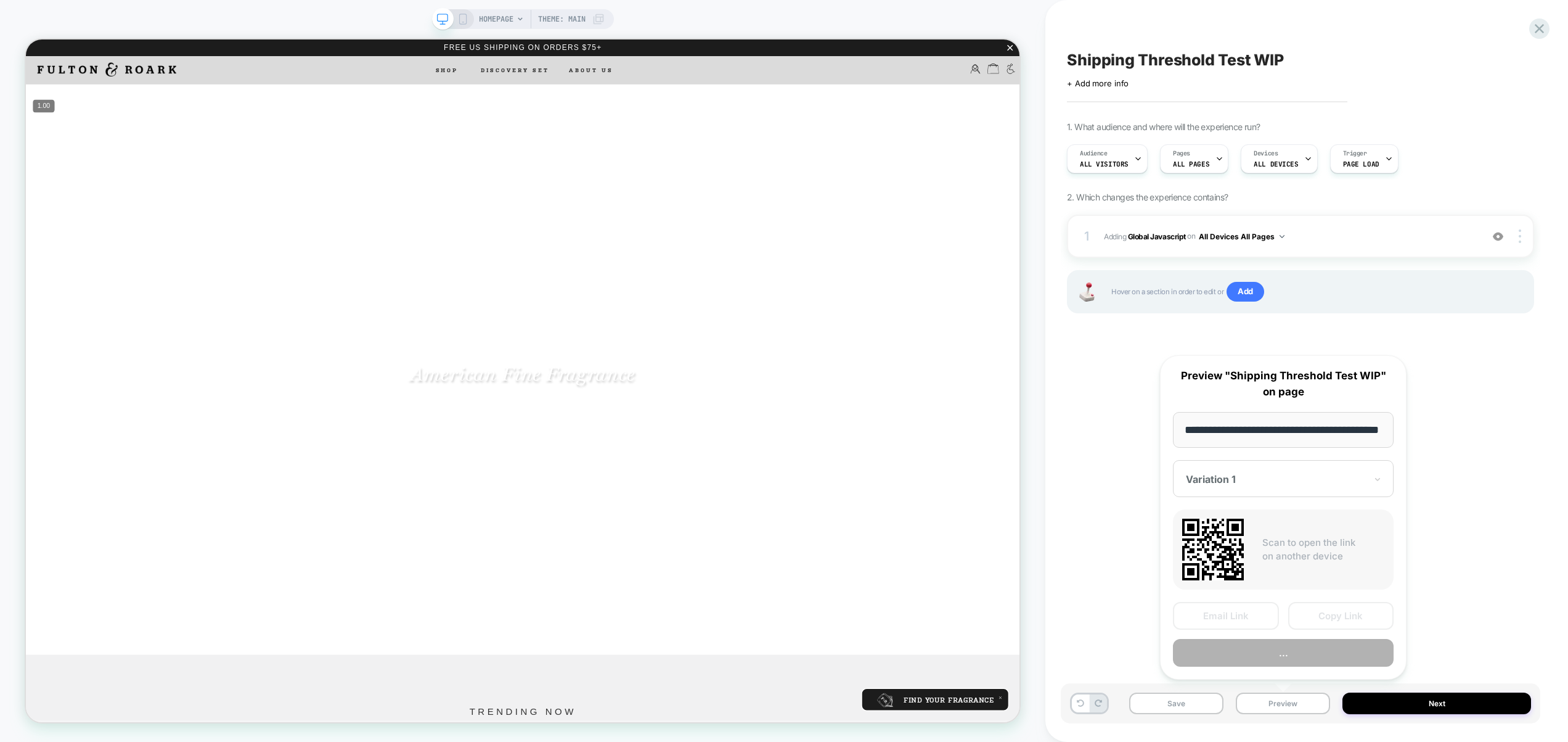
click at [1297, 654] on button "..." at bounding box center [1284, 653] width 221 height 28
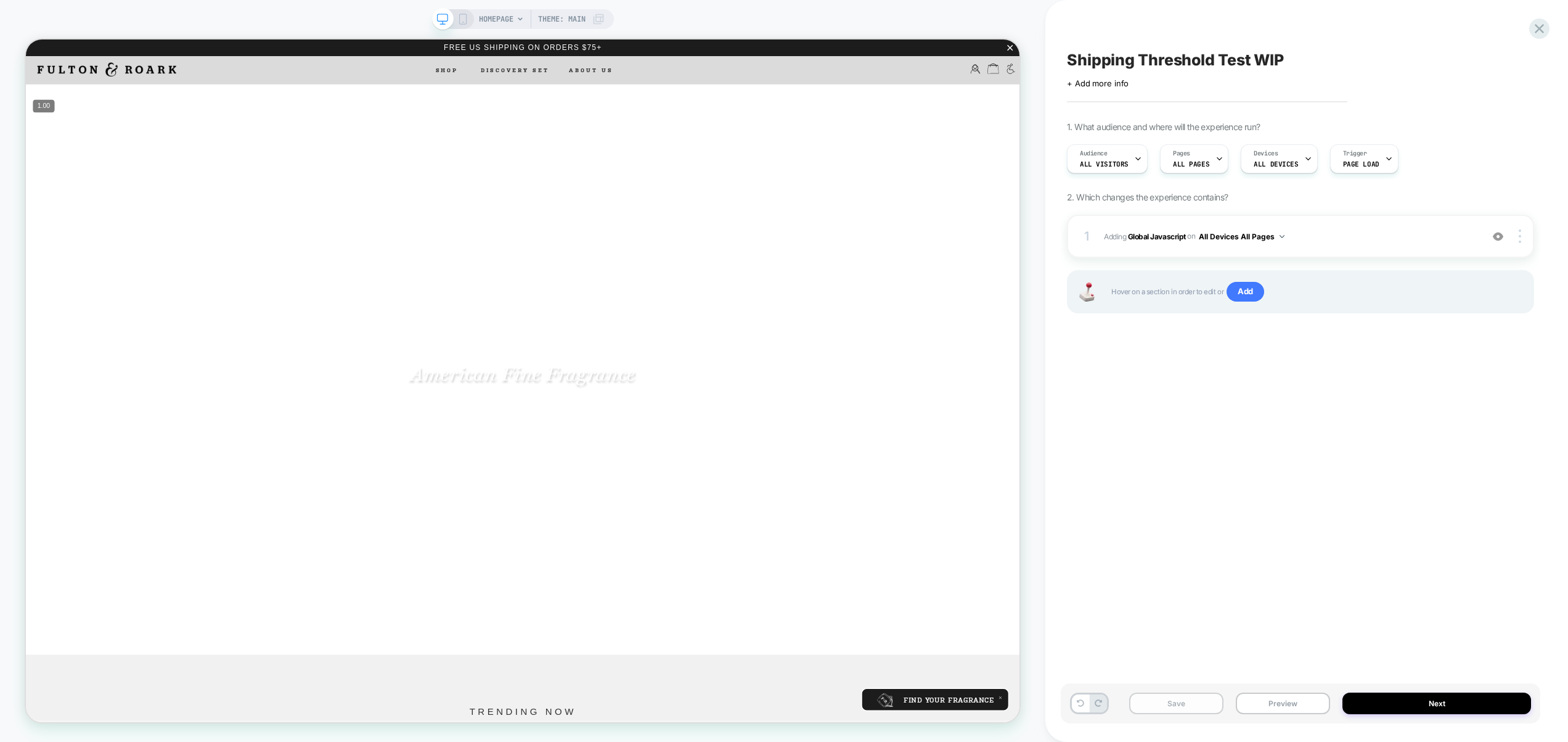
click at [1184, 697] on button "Save" at bounding box center [1176, 704] width 94 height 22
click at [1188, 706] on button "Save" at bounding box center [1176, 704] width 94 height 22
click at [1188, 703] on button "Save" at bounding box center [1176, 704] width 94 height 22
click at [1277, 55] on span "Shipping Threshold Test WIP" at bounding box center [1175, 59] width 217 height 19
click at [1188, 60] on textarea "**********" at bounding box center [1127, 59] width 121 height 19
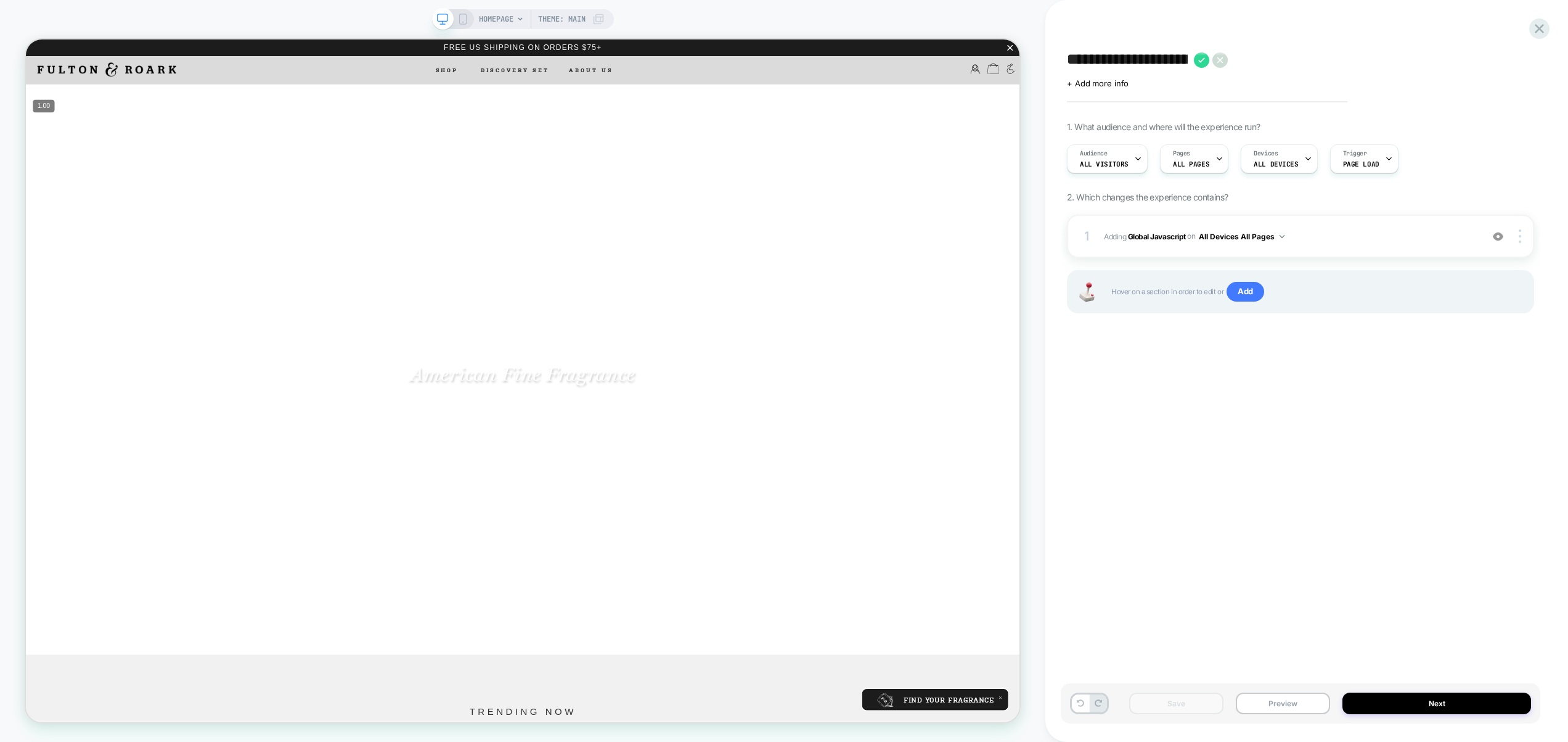
click at [1188, 63] on textarea "**********" at bounding box center [1127, 59] width 121 height 19
click at [1189, 54] on textarea "**********" at bounding box center [1200, 59] width 267 height 19
type textarea "**********"
click at [1410, 707] on button "Next" at bounding box center [1437, 704] width 189 height 22
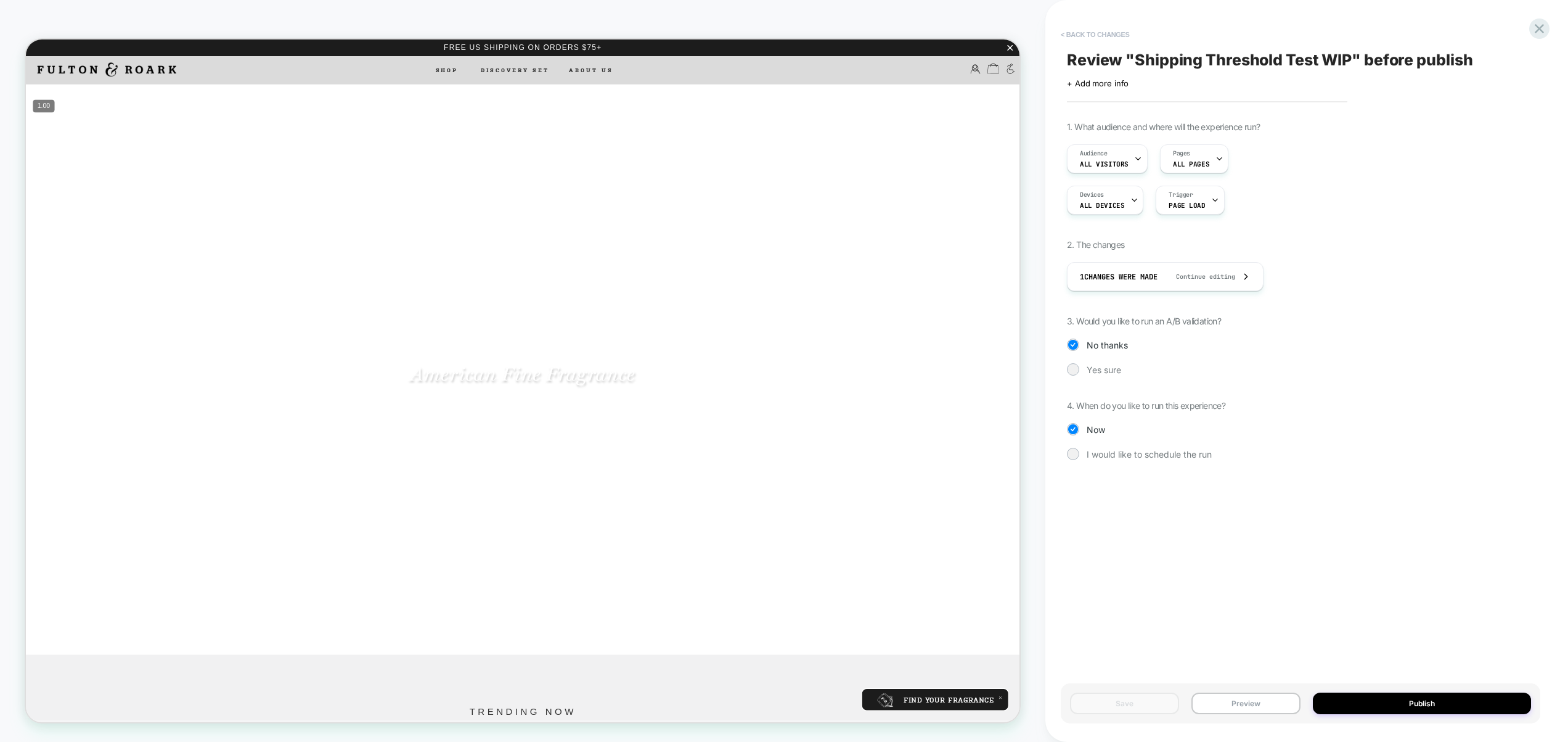
click at [1107, 39] on button "< Back to changes" at bounding box center [1095, 34] width 82 height 20
click at [1105, 36] on button "< Back to changes" at bounding box center [1095, 34] width 82 height 20
click at [1095, 32] on button "< Back to changes" at bounding box center [1095, 34] width 82 height 20
click at [501, 17] on span "HOMEPAGE" at bounding box center [496, 19] width 34 height 20
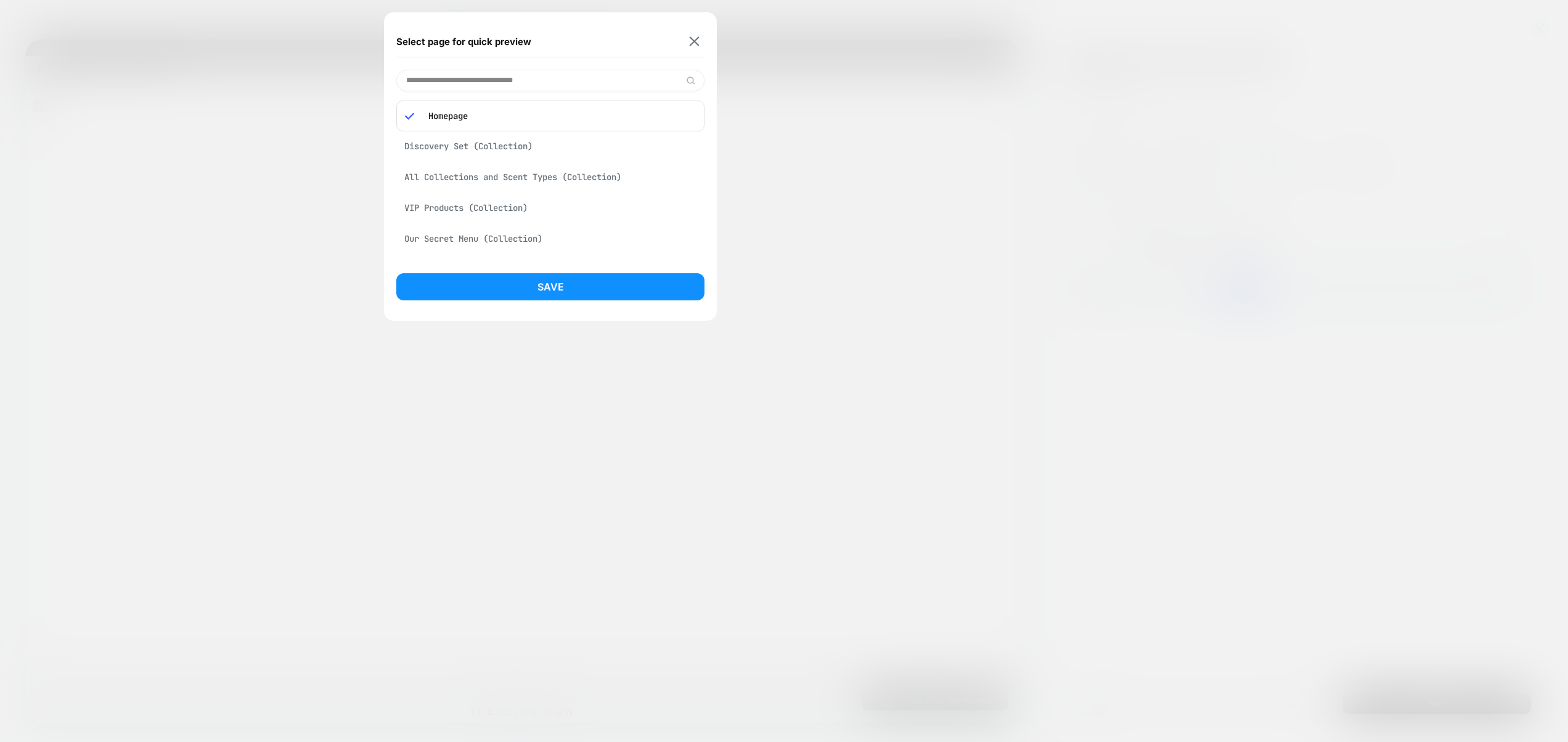
click at [490, 70] on input at bounding box center [550, 80] width 308 height 22
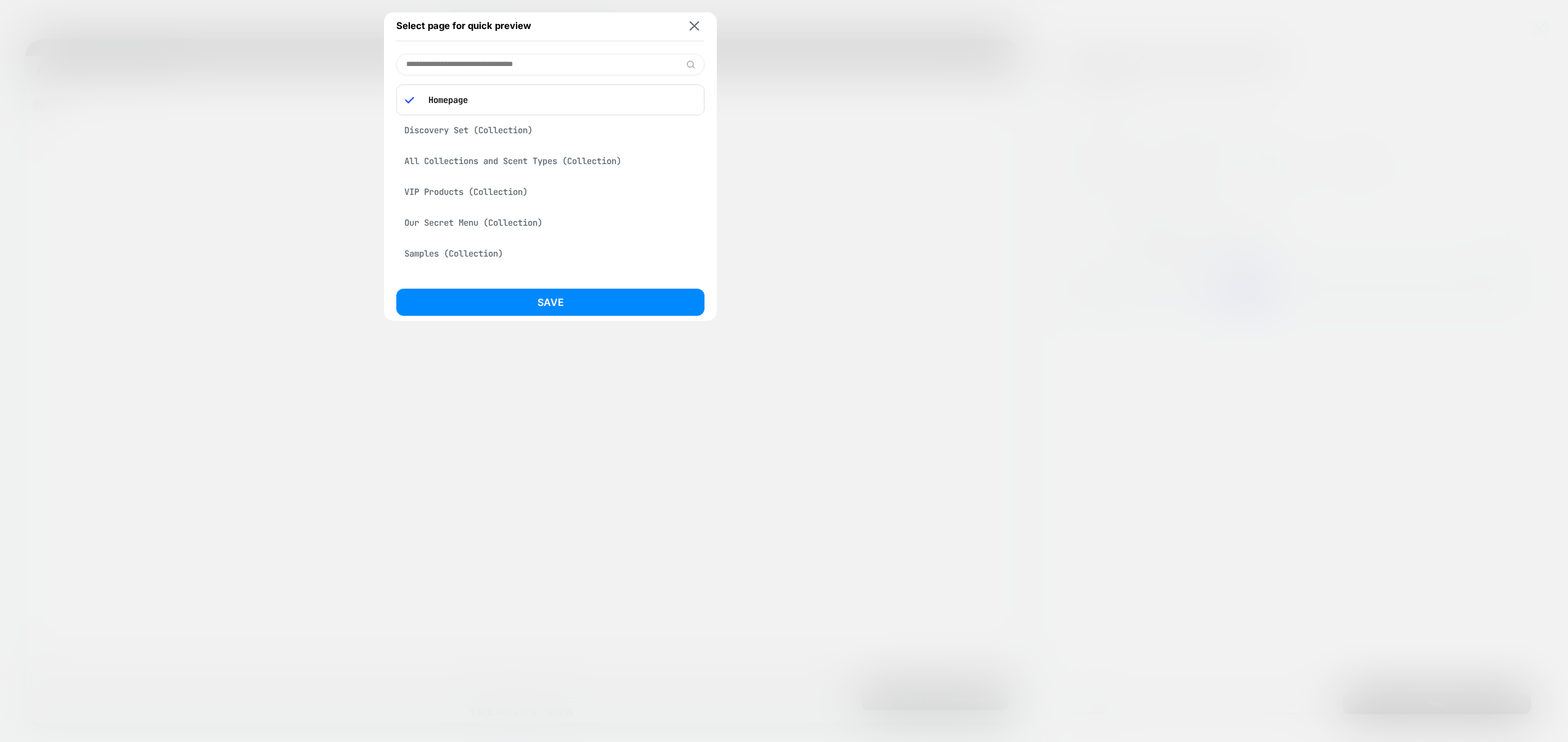
paste input "**********"
type input "**********"
click at [481, 70] on input "**********" at bounding box center [550, 65] width 308 height 22
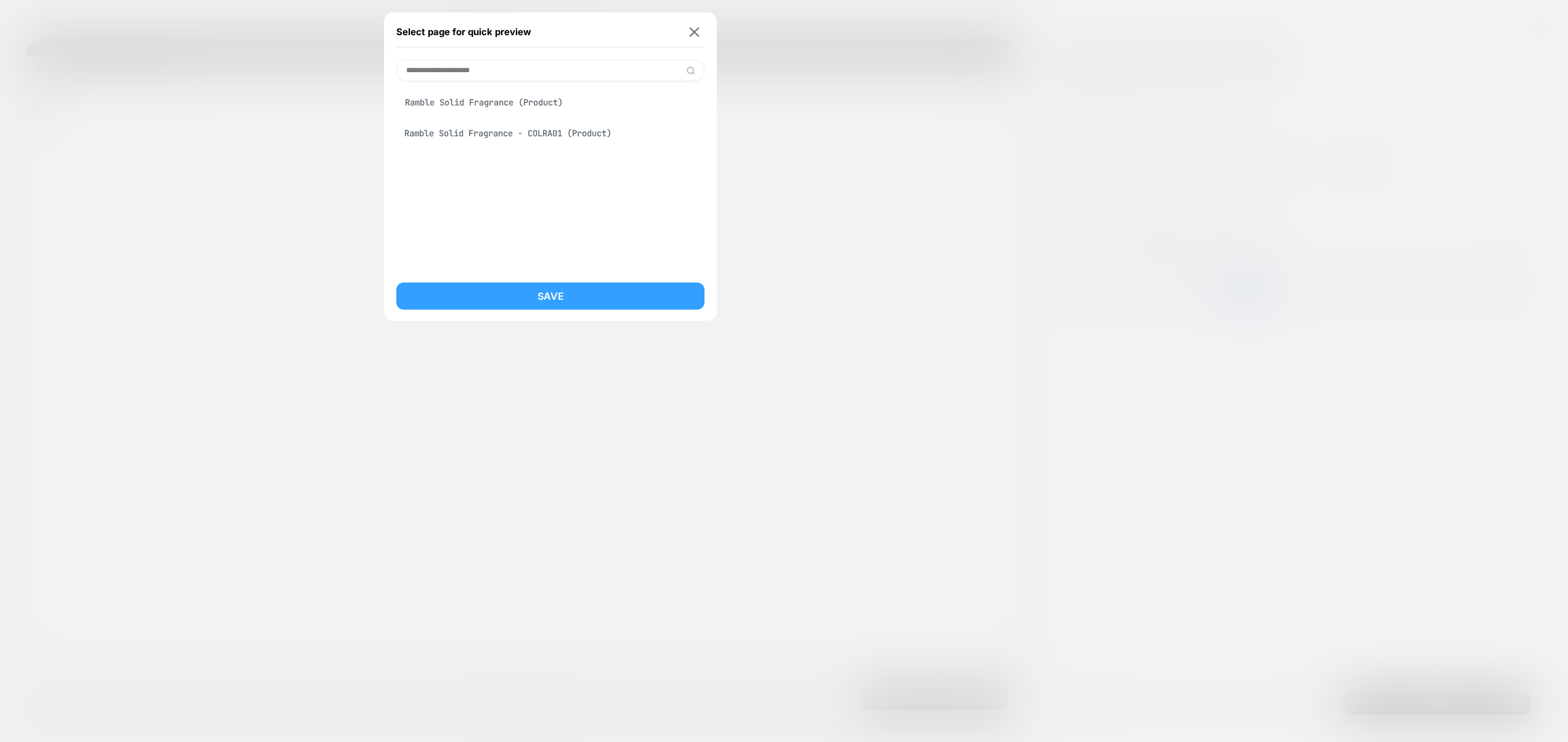
click at [550, 301] on button "Save" at bounding box center [550, 296] width 308 height 27
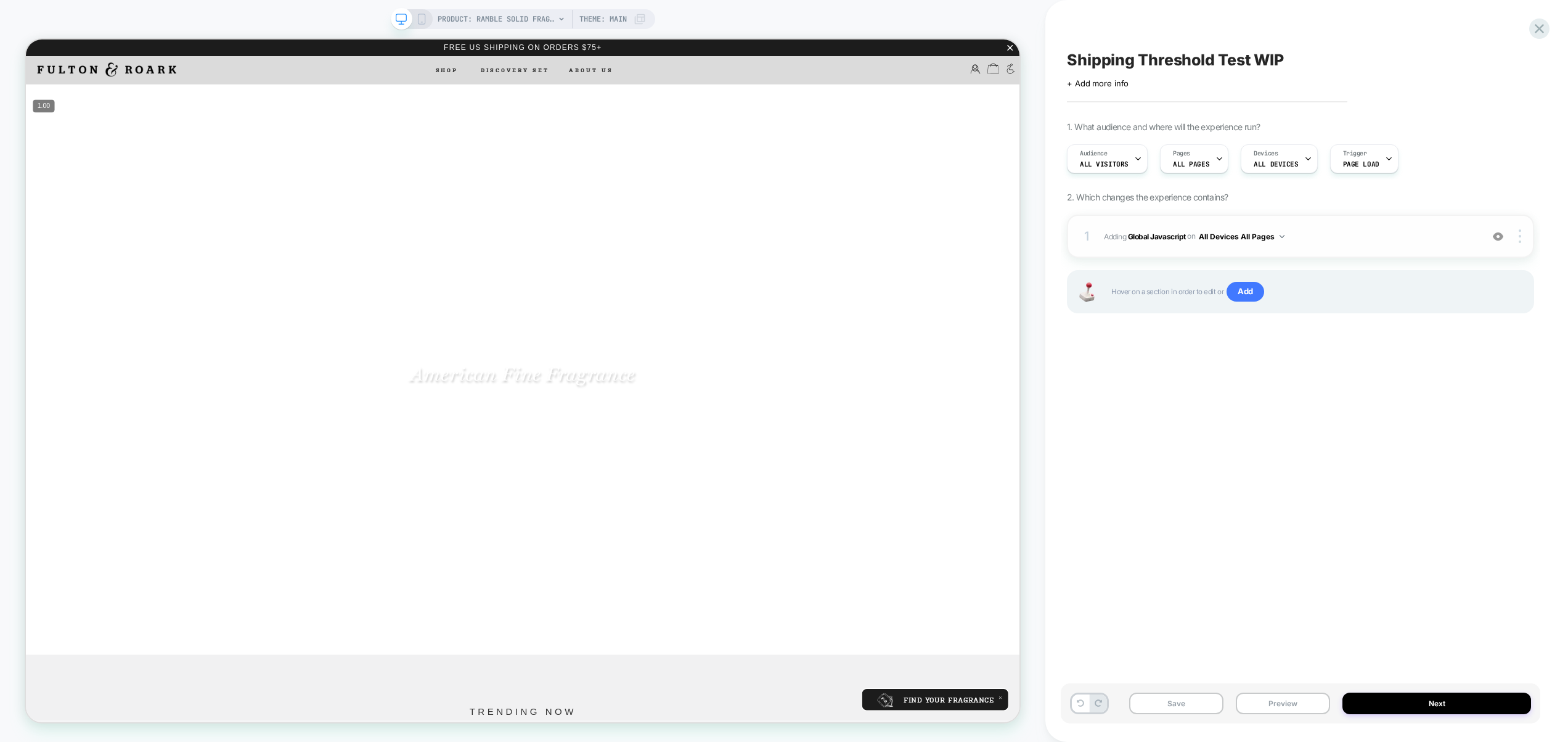
click at [1312, 239] on span "Adding Global Javascript on All Devices All Pages" at bounding box center [1289, 237] width 372 height 15
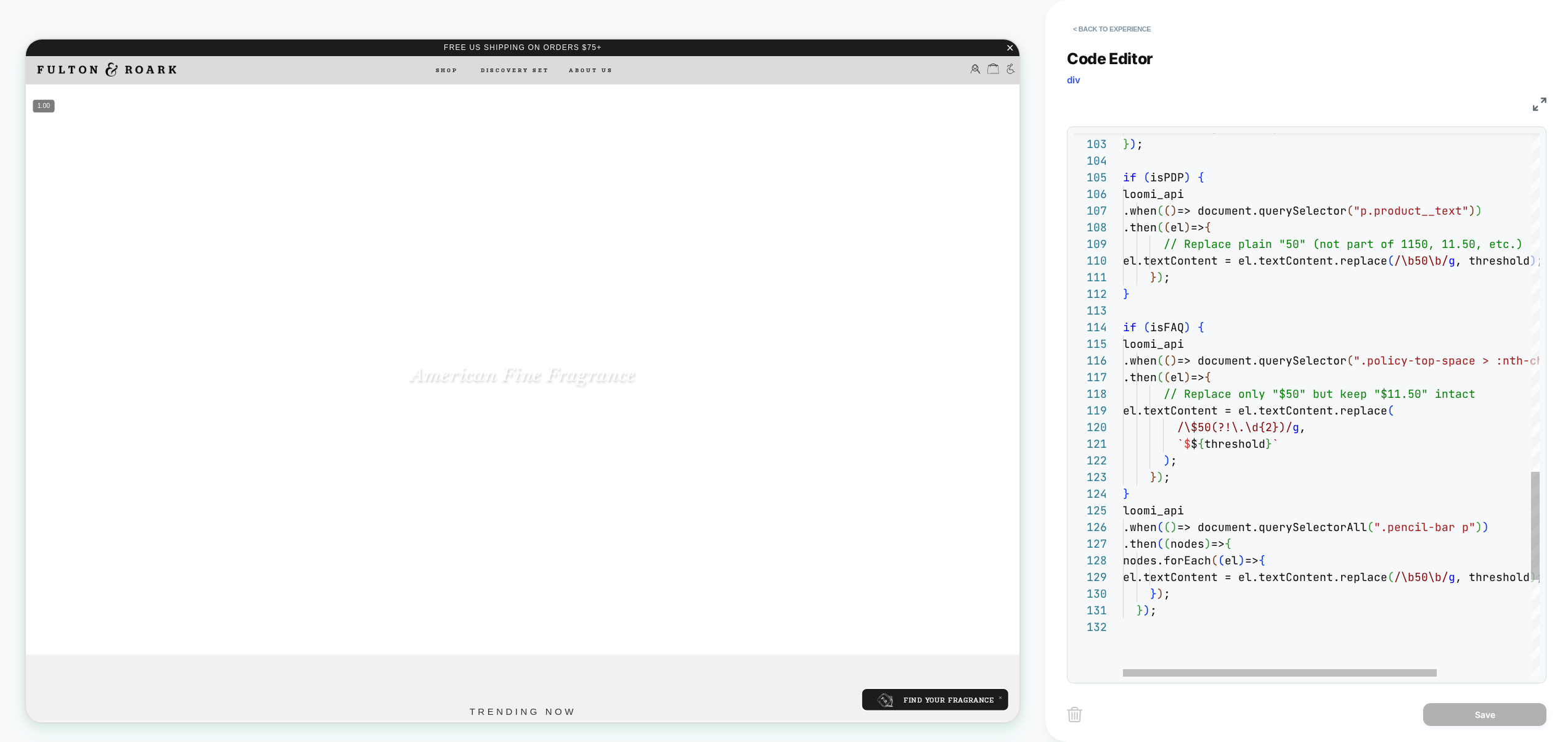
scroll to position [133, 186]
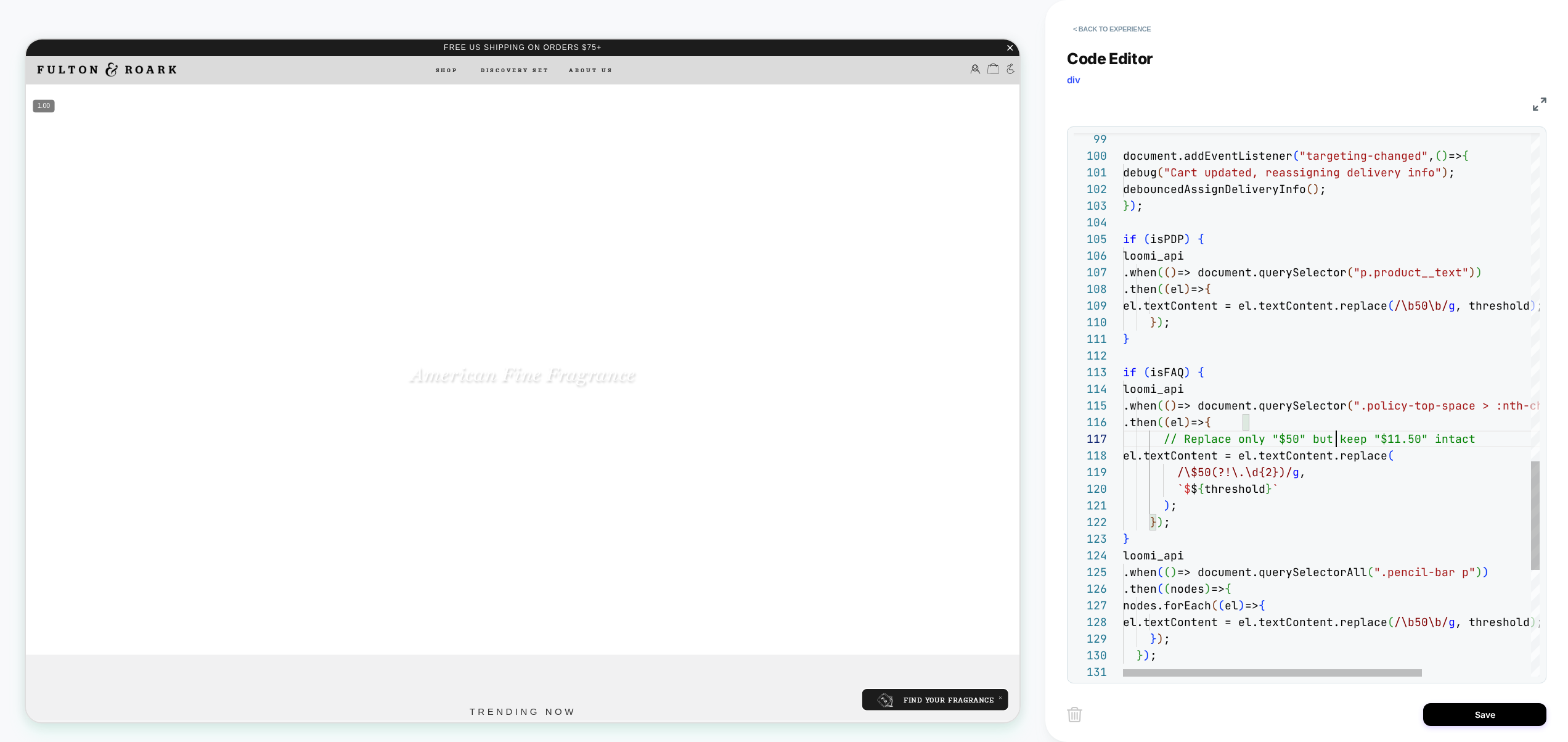
scroll to position [100, 213]
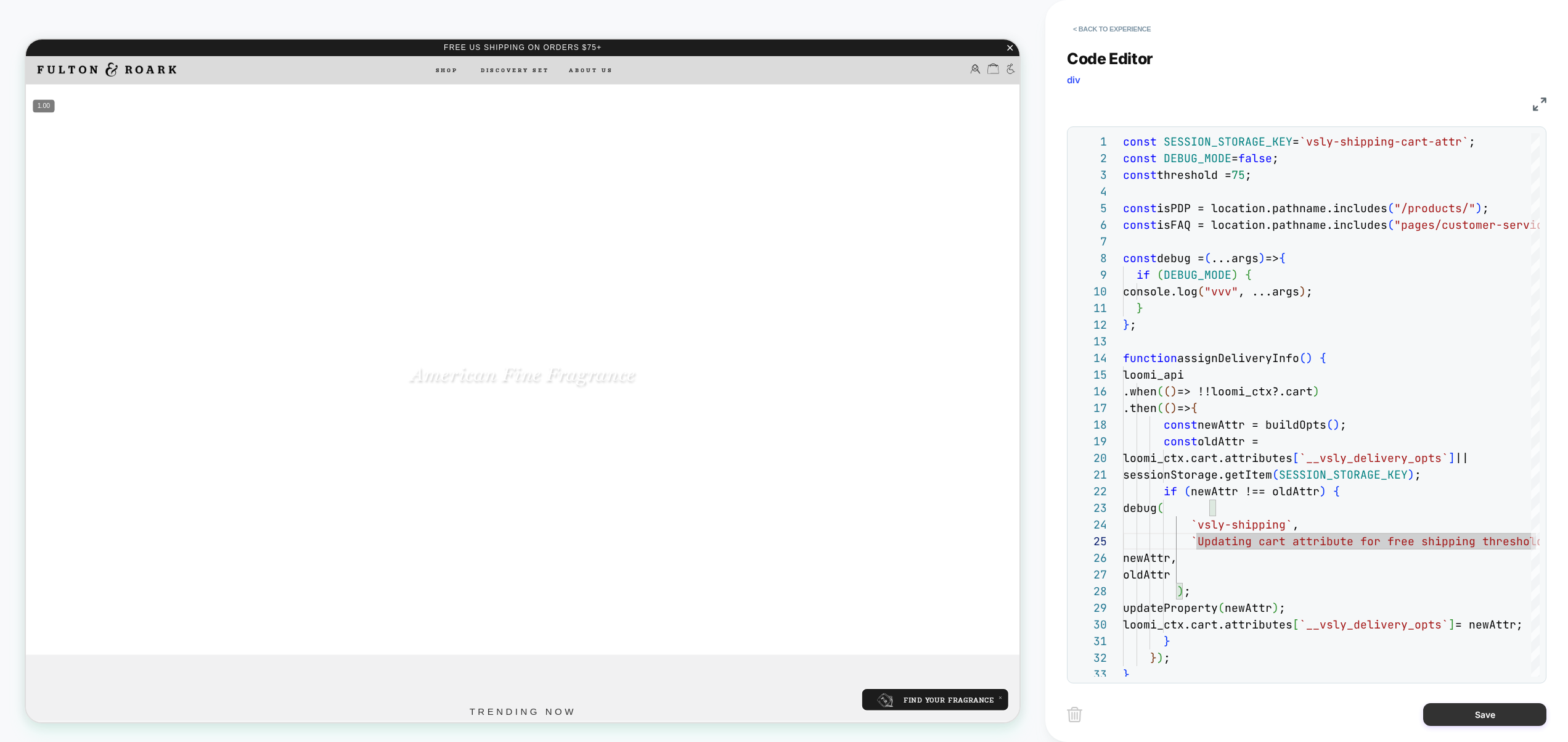
type textarea "**********"
click at [1465, 712] on button "Save" at bounding box center [1484, 715] width 123 height 23
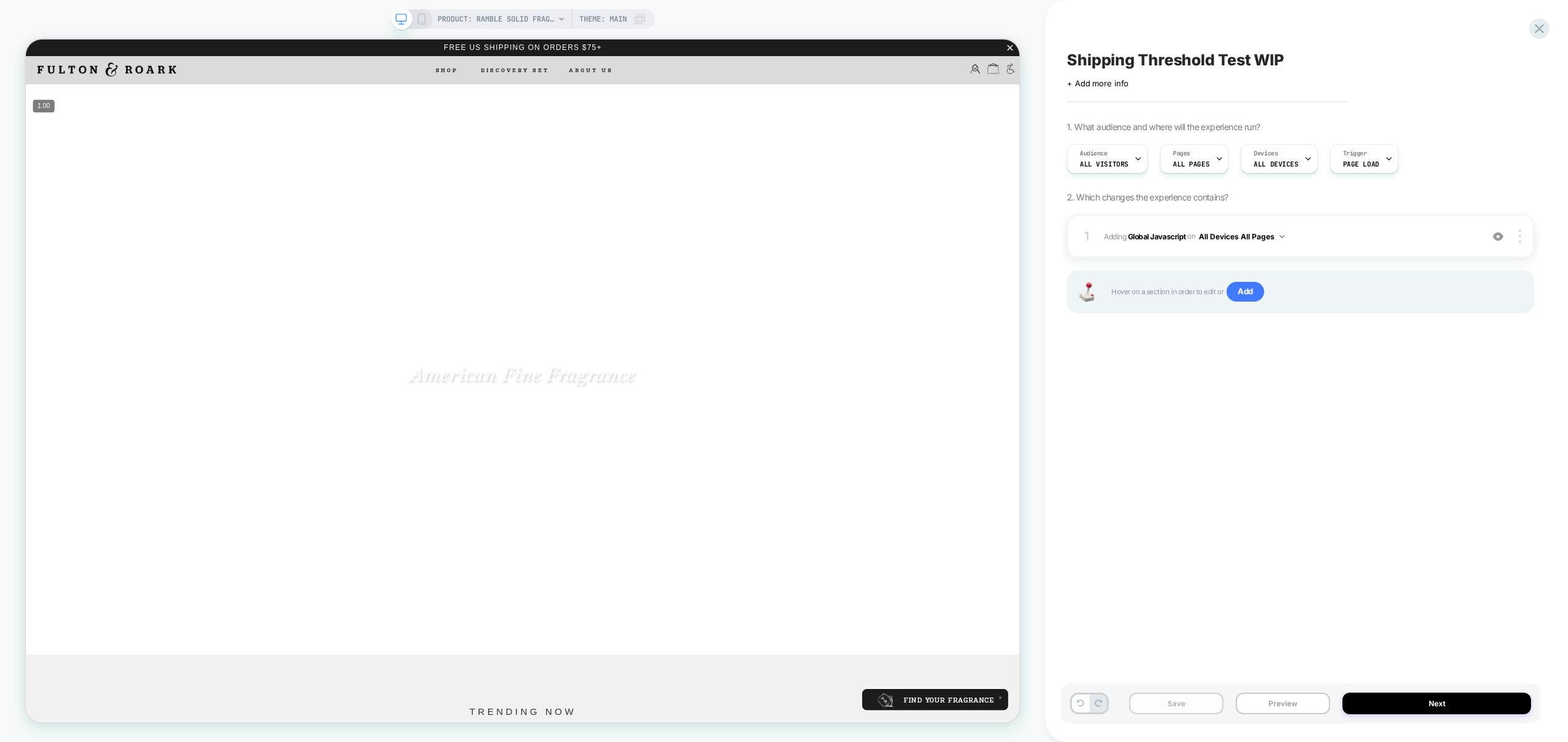
click at [1182, 698] on button "Save" at bounding box center [1176, 704] width 94 height 22
click at [1274, 697] on button "Preview" at bounding box center [1283, 704] width 94 height 22
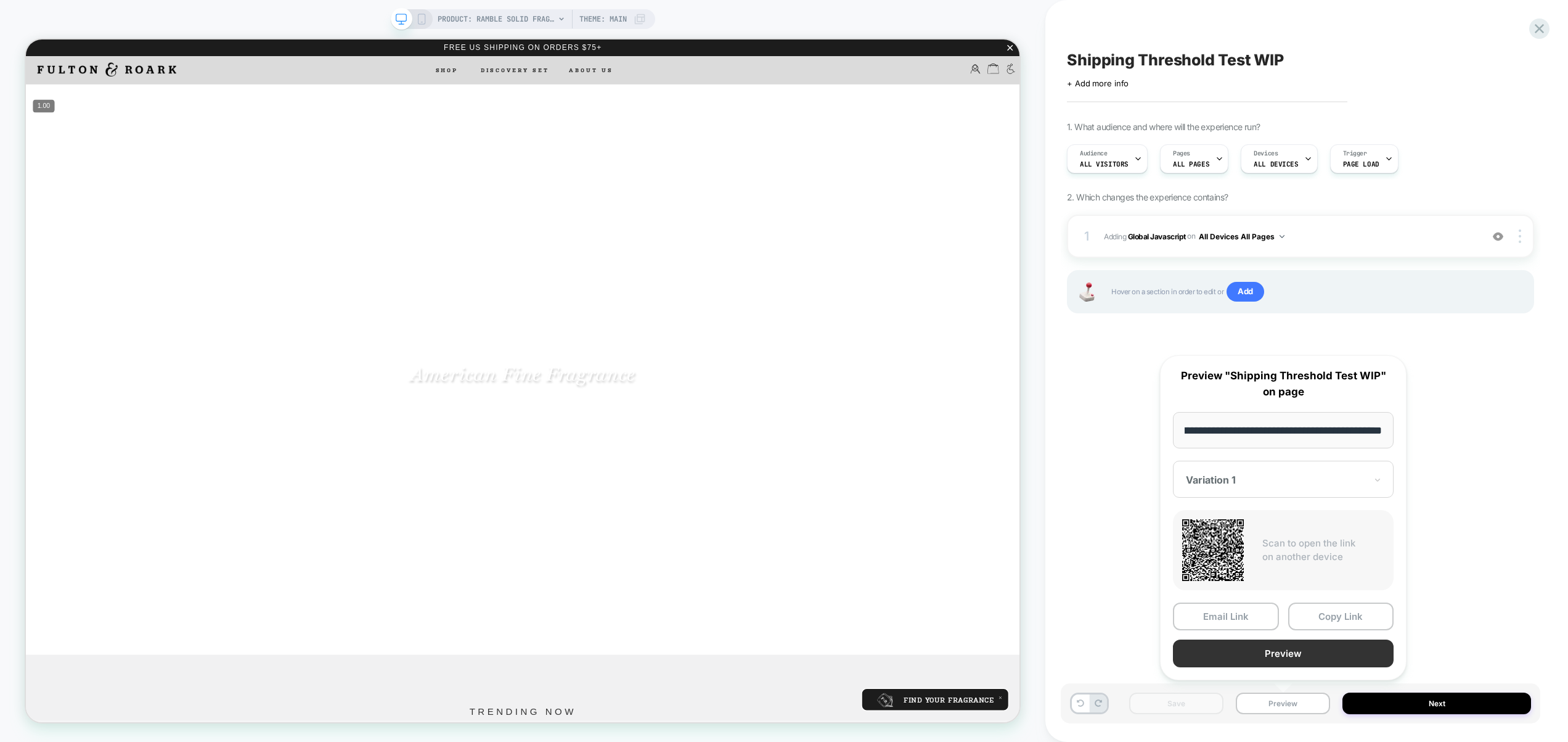
scroll to position [0, 0]
click at [1273, 658] on button "Preview" at bounding box center [1284, 654] width 221 height 28
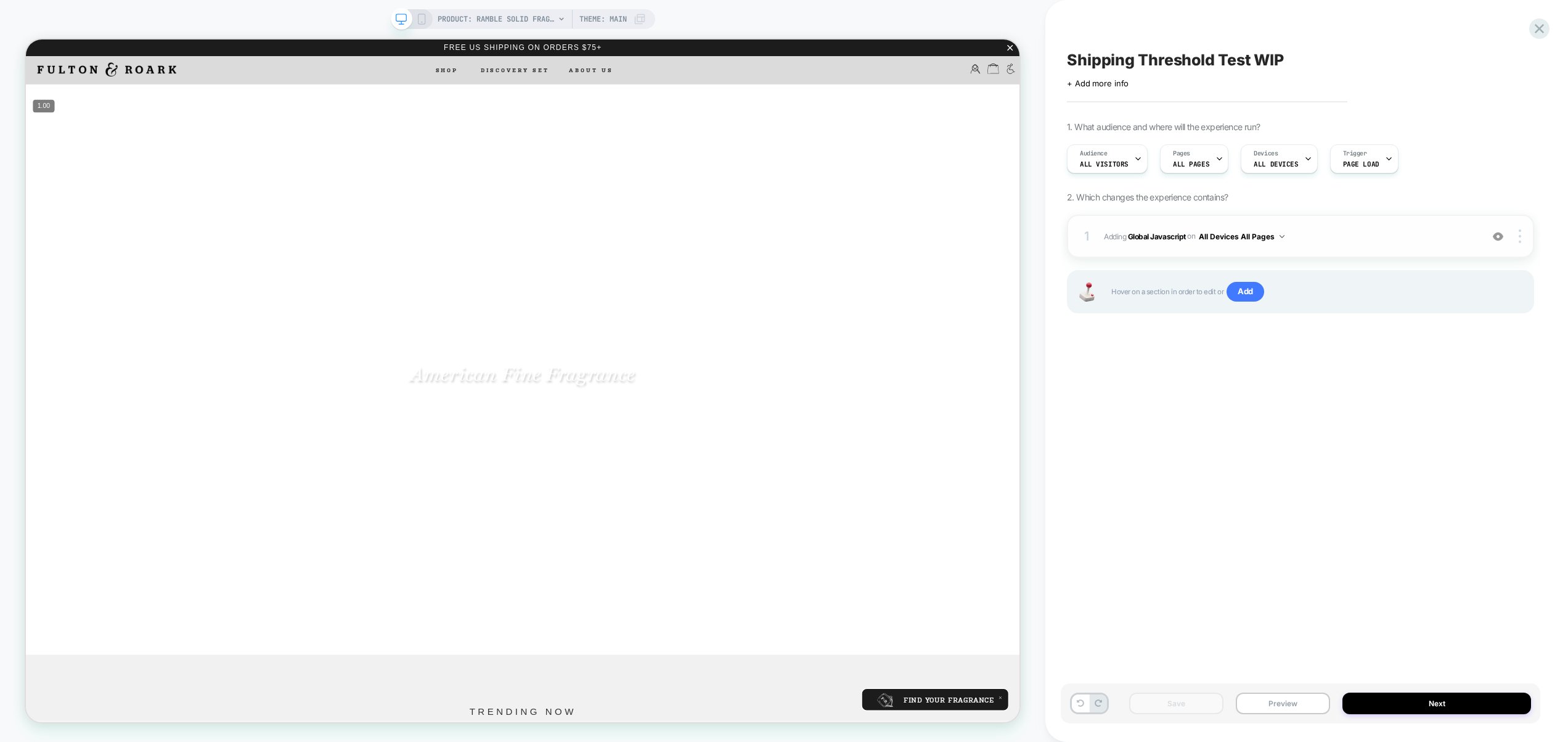
click at [1301, 229] on span "Adding Global Javascript on All Devices All Pages" at bounding box center [1289, 237] width 372 height 15
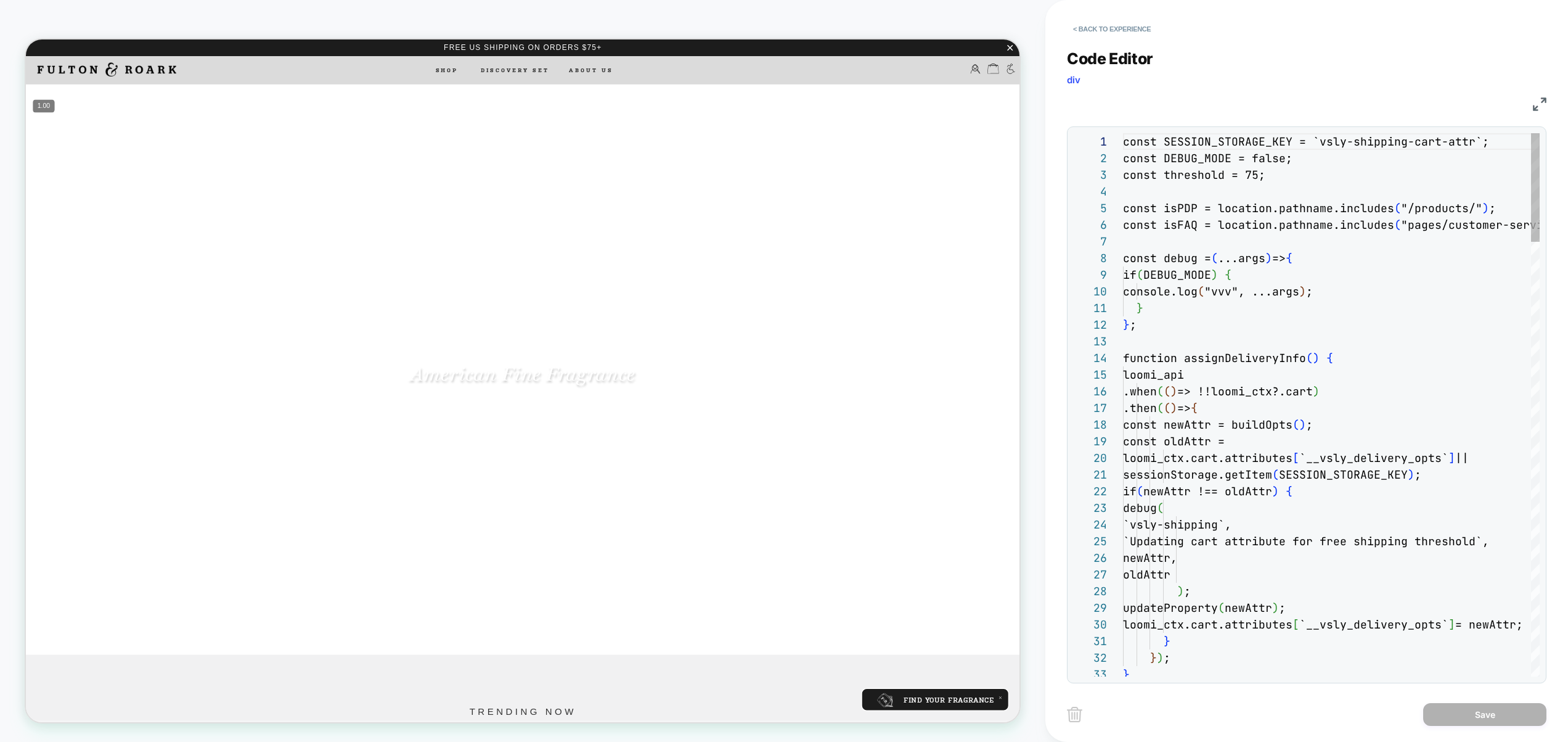
scroll to position [167, 0]
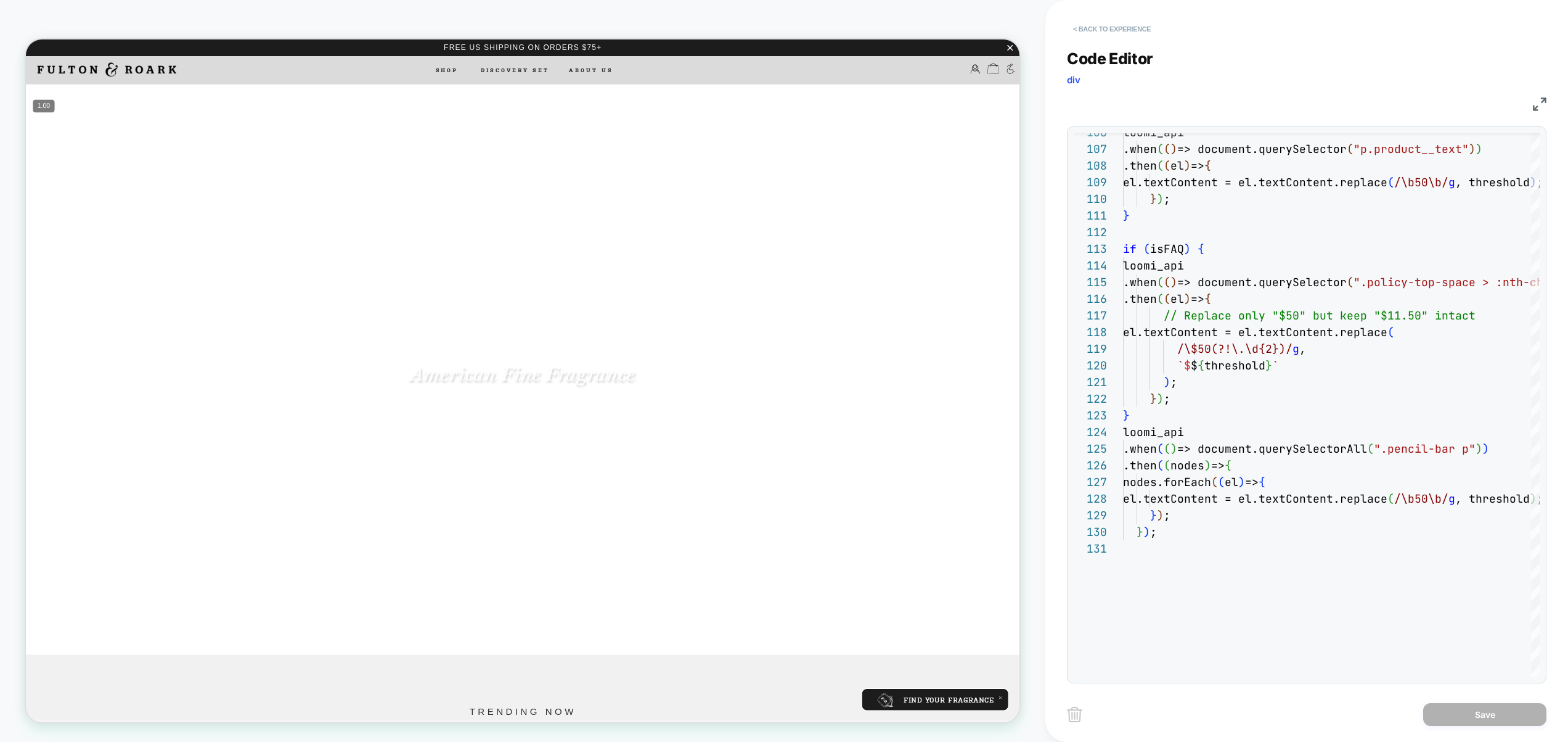
click at [1127, 34] on button "< Back to experience" at bounding box center [1111, 29] width 90 height 20
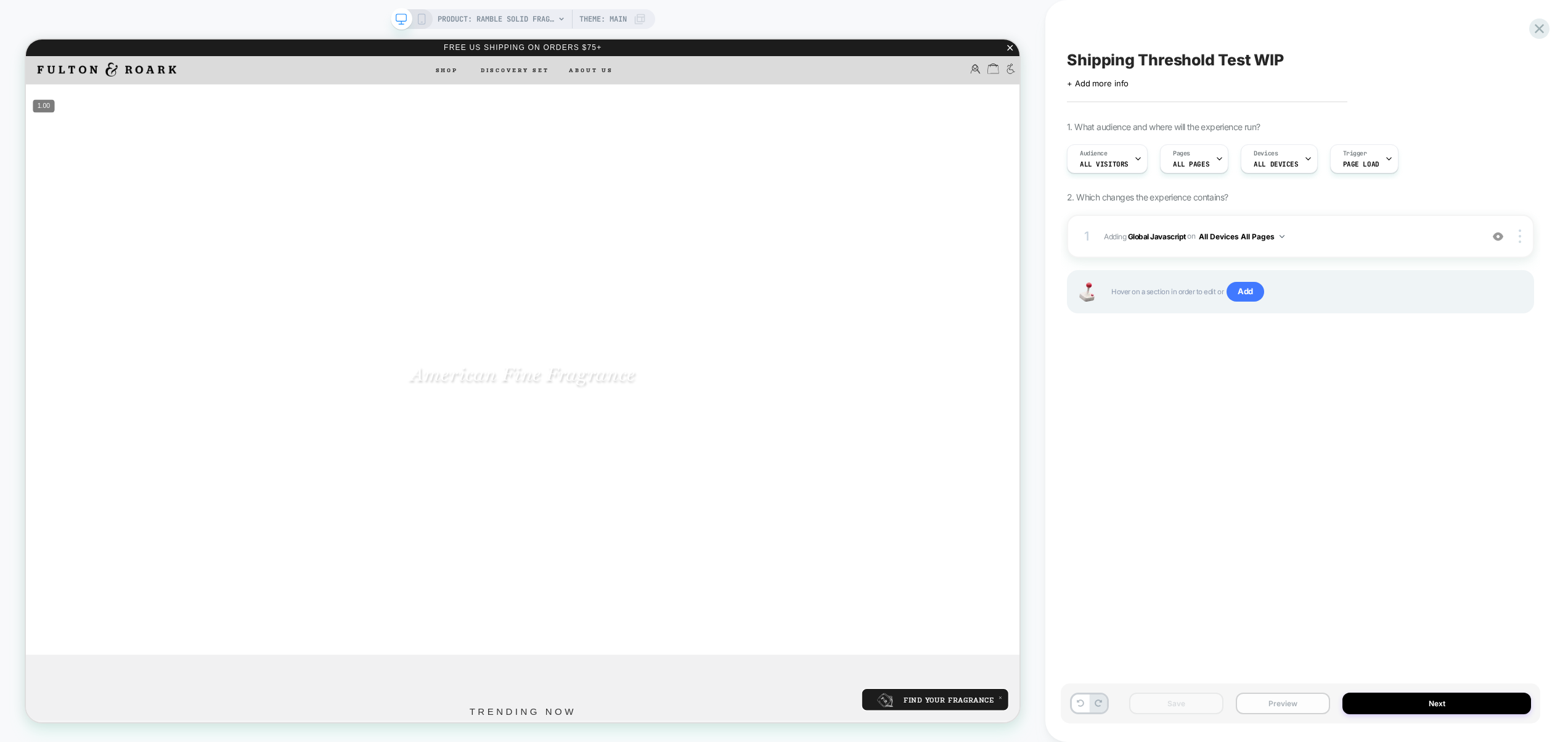
click at [1292, 697] on button "Preview" at bounding box center [1283, 704] width 94 height 22
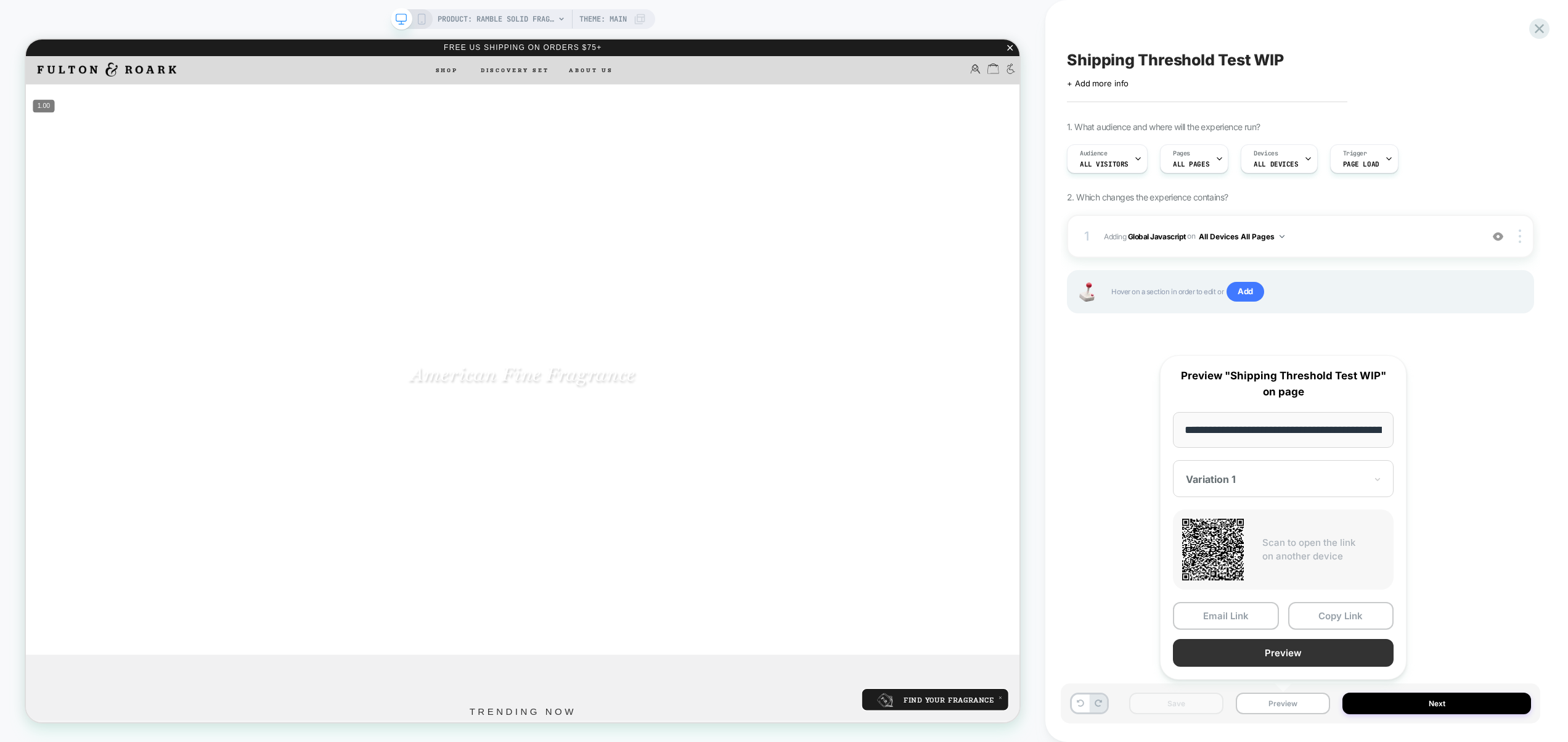
scroll to position [0, 117]
click at [1282, 656] on button "Preview" at bounding box center [1284, 654] width 221 height 28
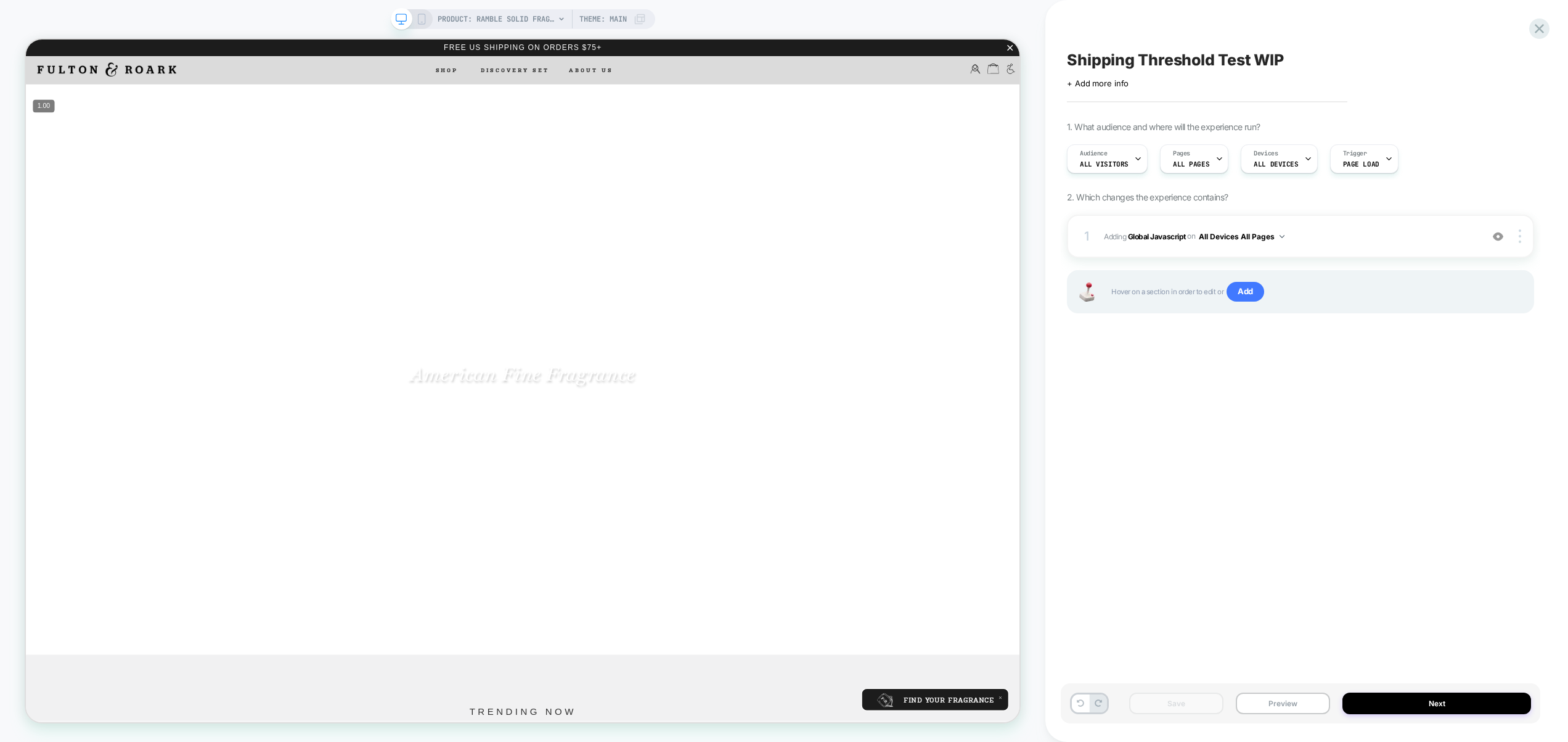
click at [1266, 76] on div "Click to edit experience details + Add more info" at bounding box center [1300, 78] width 467 height 19
click at [1268, 60] on span "Shipping Threshold Test WIP" at bounding box center [1175, 59] width 217 height 19
click at [1268, 60] on textarea "**********" at bounding box center [1216, 59] width 298 height 19
click at [1269, 61] on textarea "**********" at bounding box center [1216, 59] width 298 height 19
type textarea "**********"
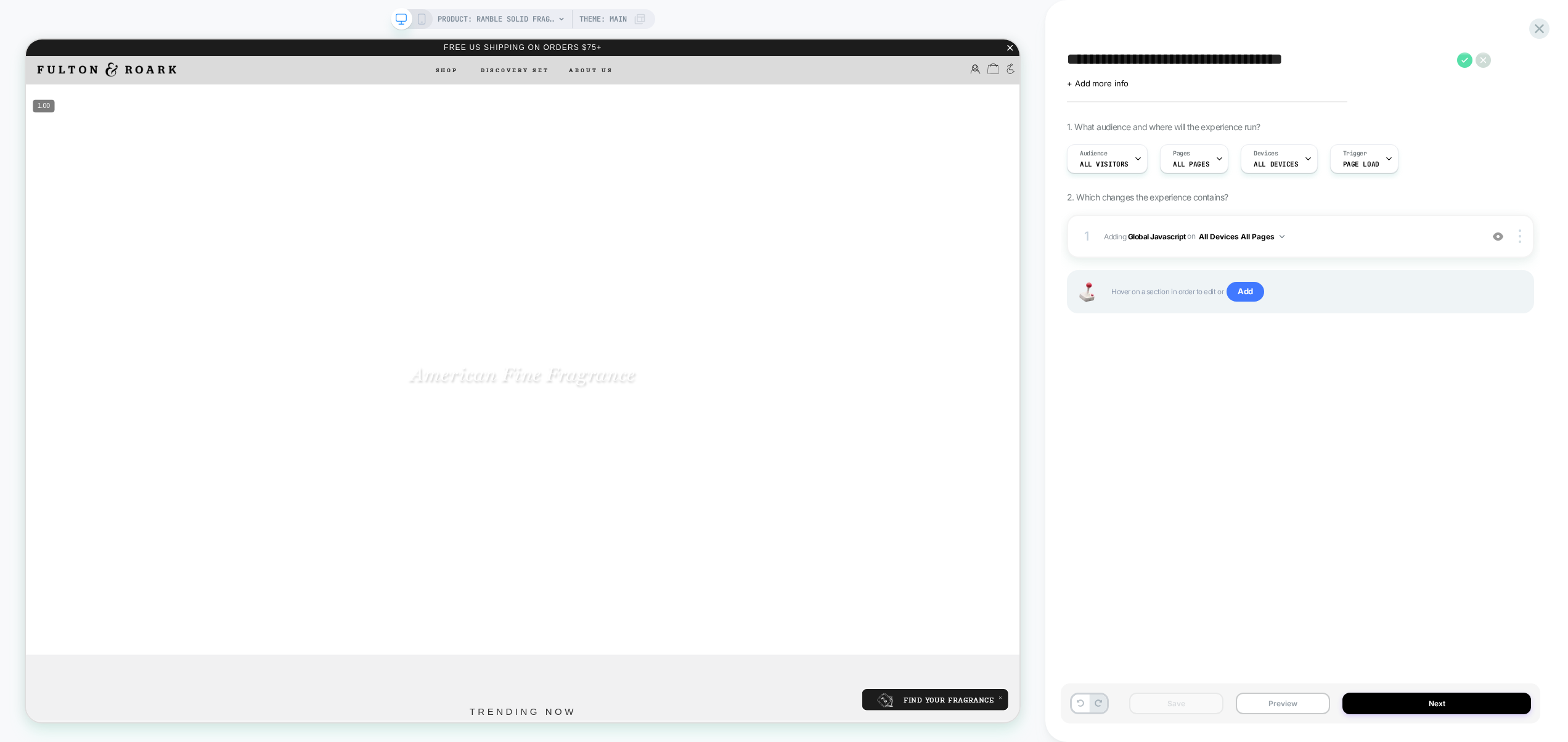
click at [1464, 60] on icon at bounding box center [1465, 60] width 7 height 5
click at [1184, 708] on button "Save" at bounding box center [1176, 704] width 94 height 22
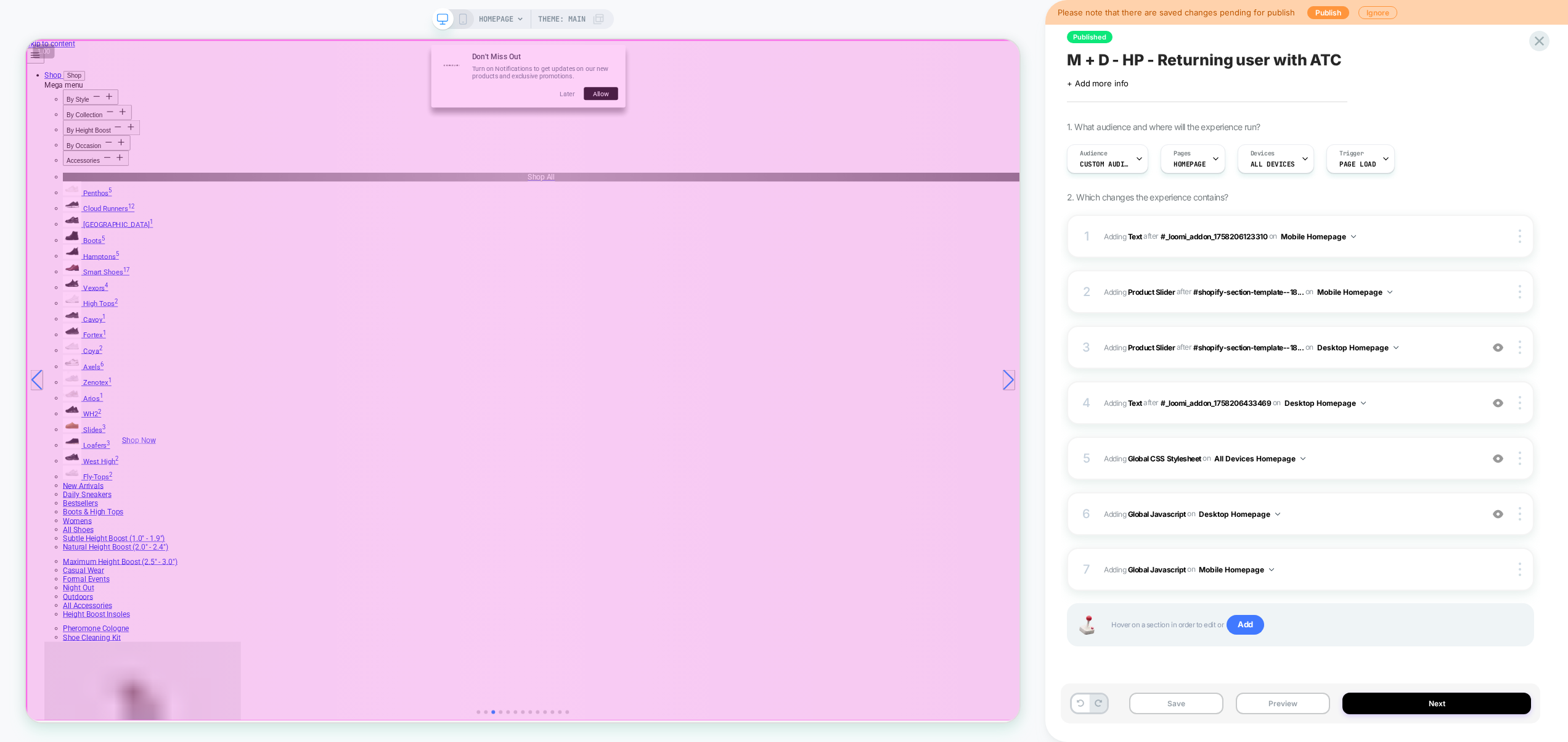
click at [1334, 252] on div at bounding box center [690, 494] width 1326 height 908
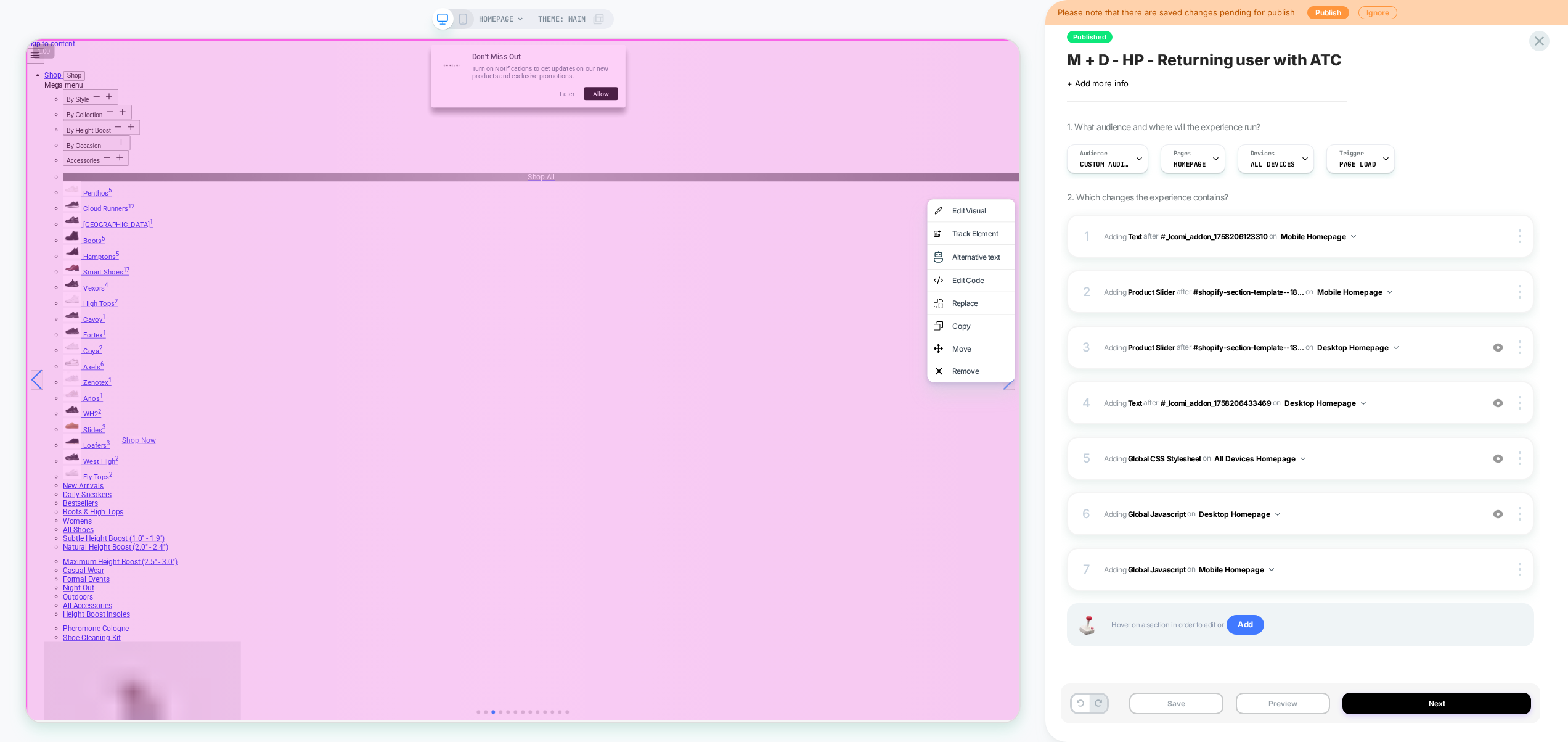
click at [792, 392] on div at bounding box center [691, 495] width 1329 height 912
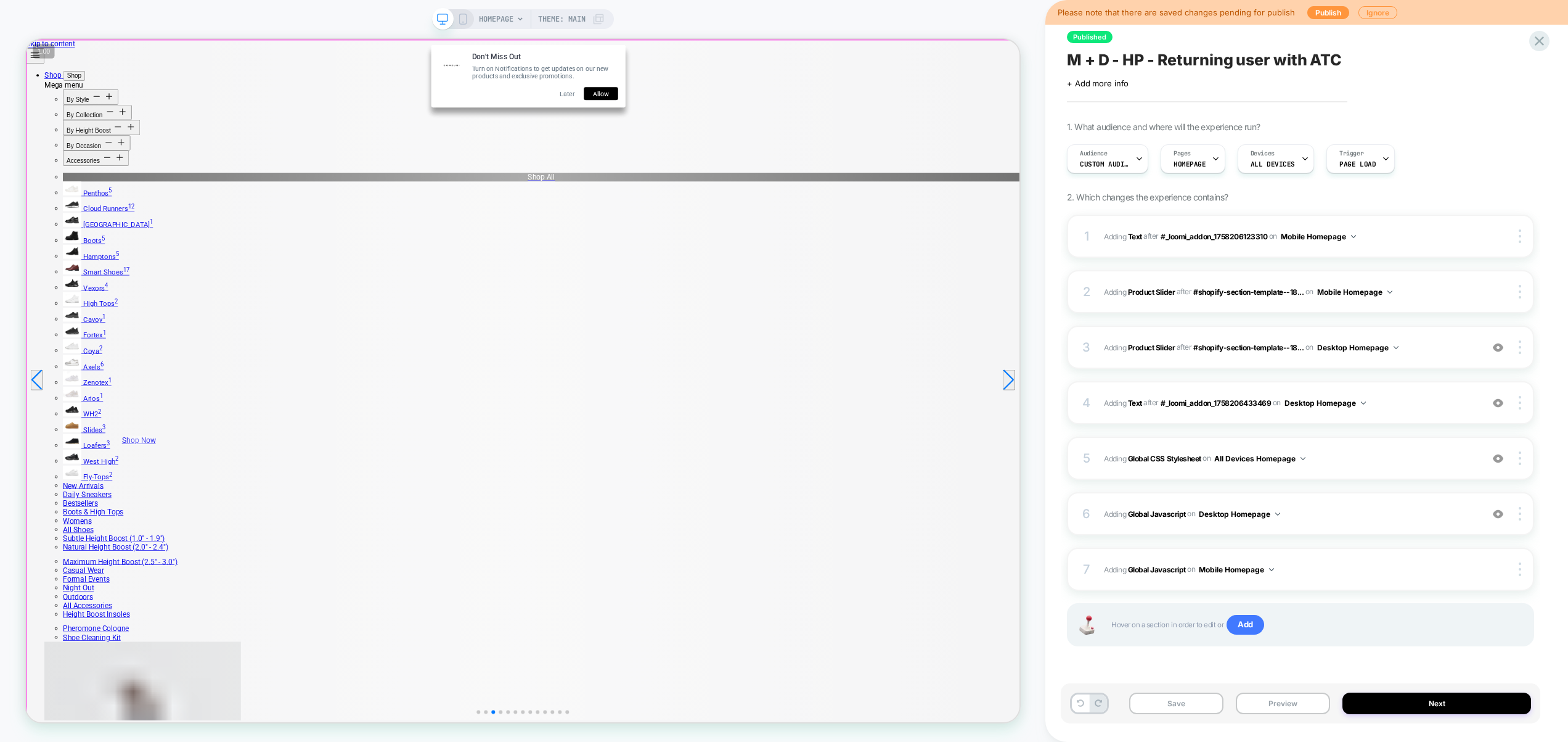
click at [814, 382] on div at bounding box center [690, 494] width 1326 height 908
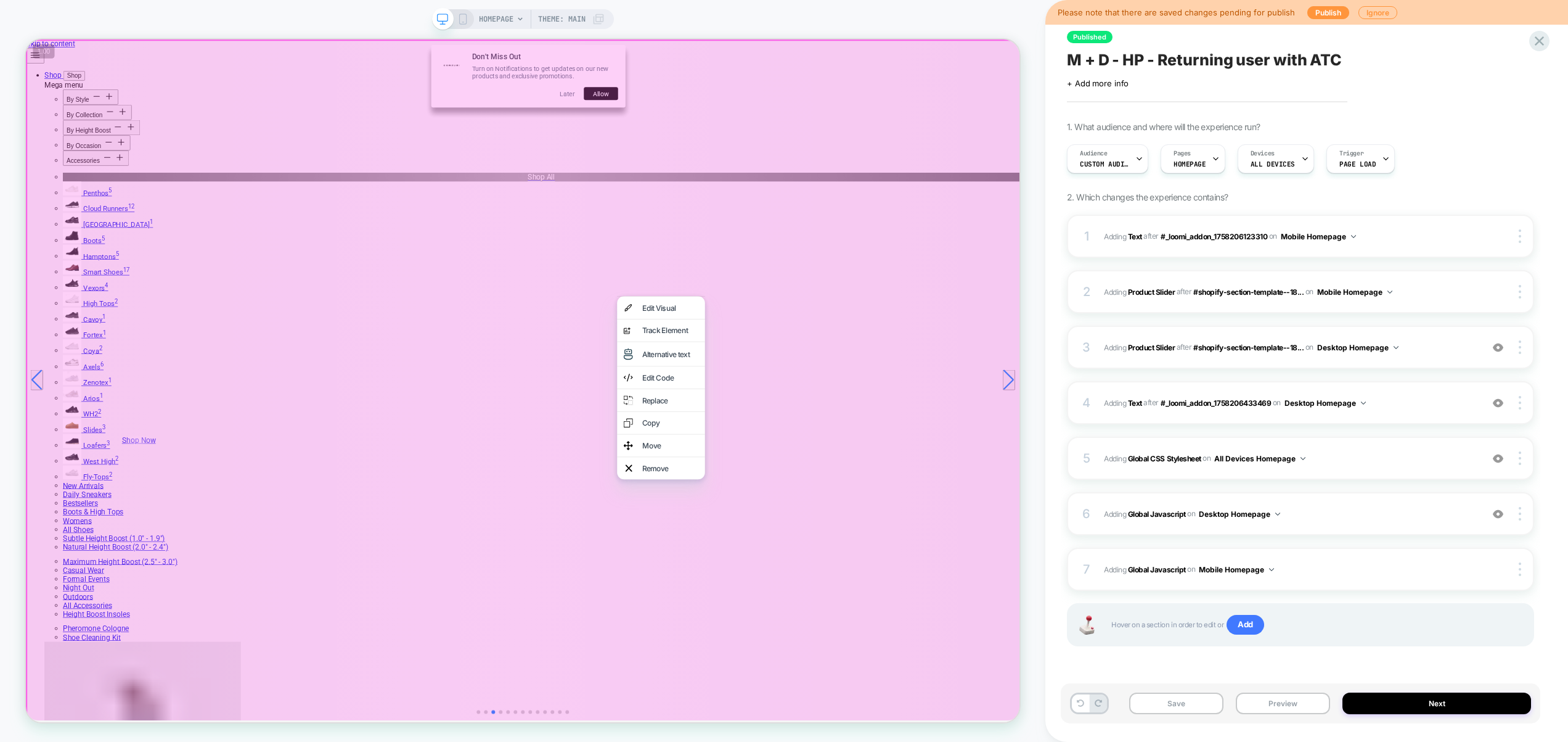
click at [751, 373] on div at bounding box center [691, 495] width 1329 height 912
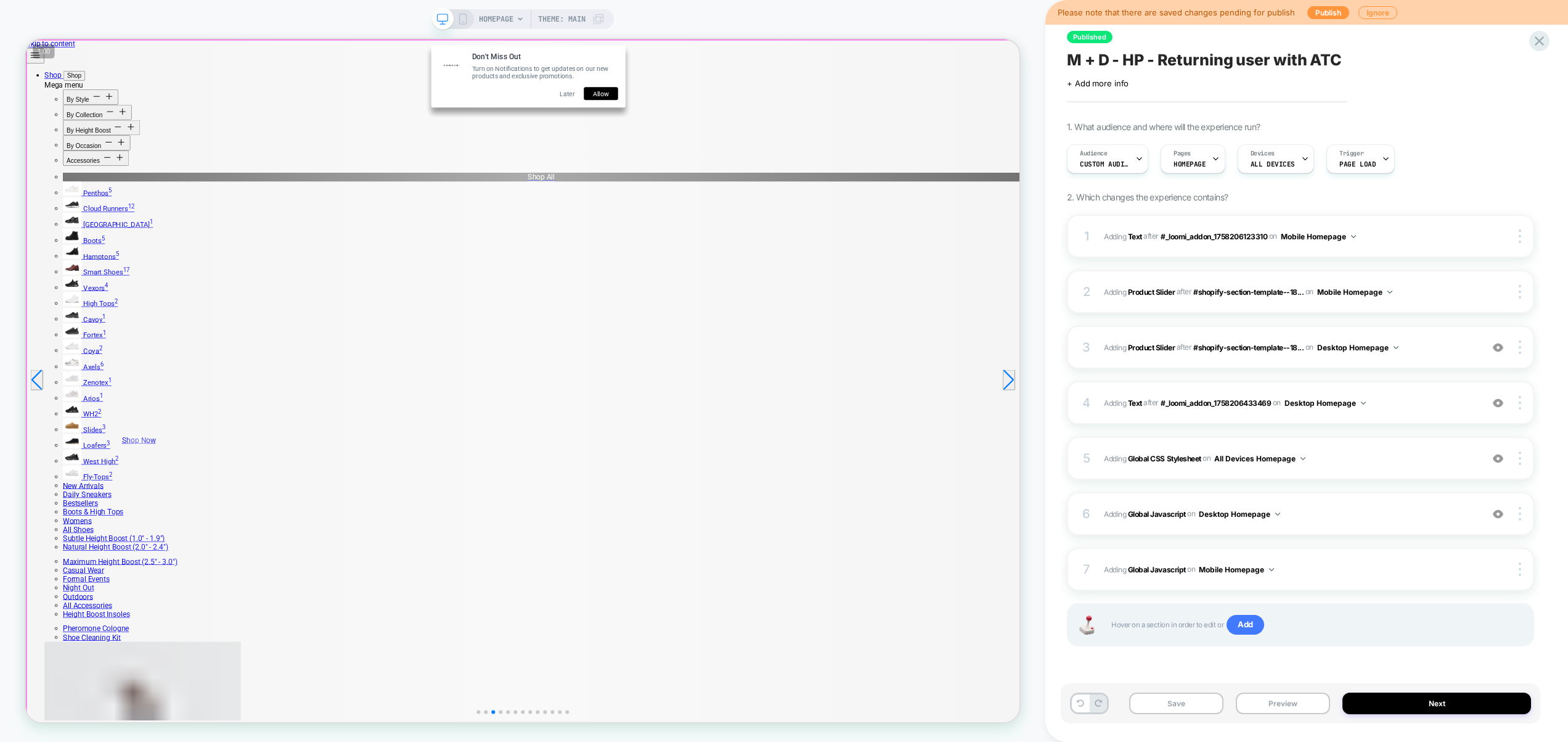
click at [807, 390] on div at bounding box center [690, 494] width 1326 height 908
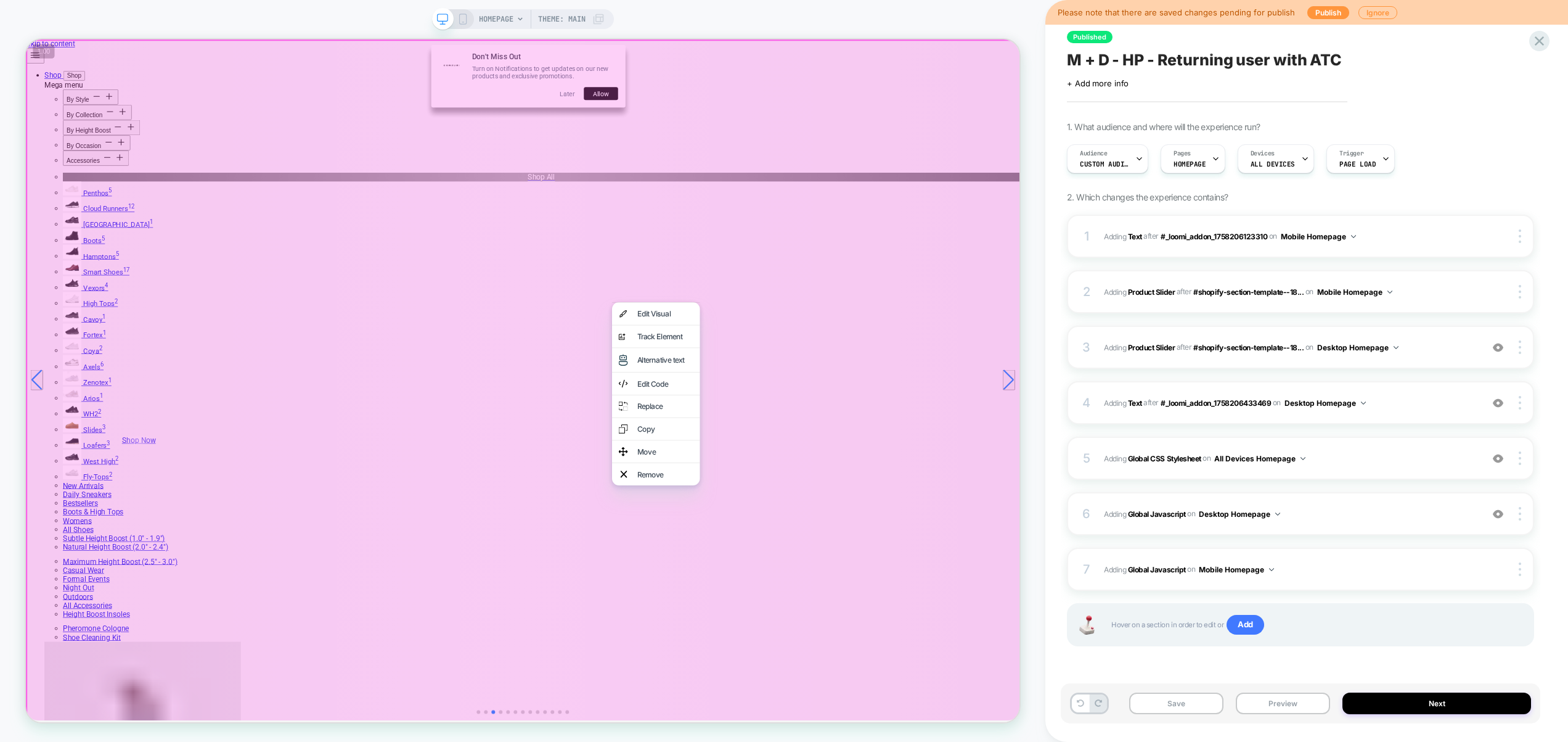
click at [814, 390] on div at bounding box center [866, 390] width 117 height 1
click at [879, 317] on div at bounding box center [691, 495] width 1329 height 912
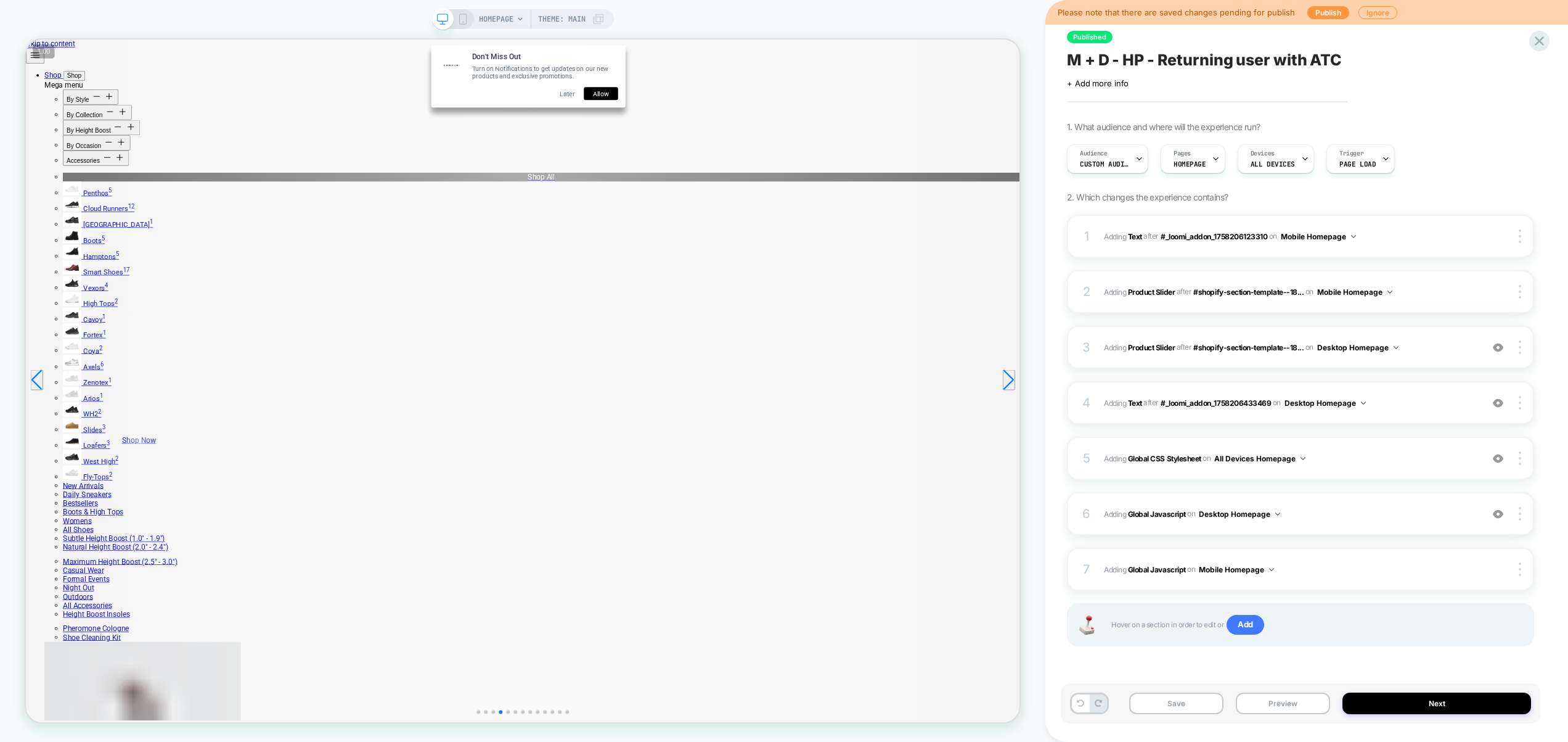
click at [785, 112] on button "Allow" at bounding box center [793, 111] width 46 height 17
click at [789, 107] on button "Allow" at bounding box center [793, 111] width 46 height 17
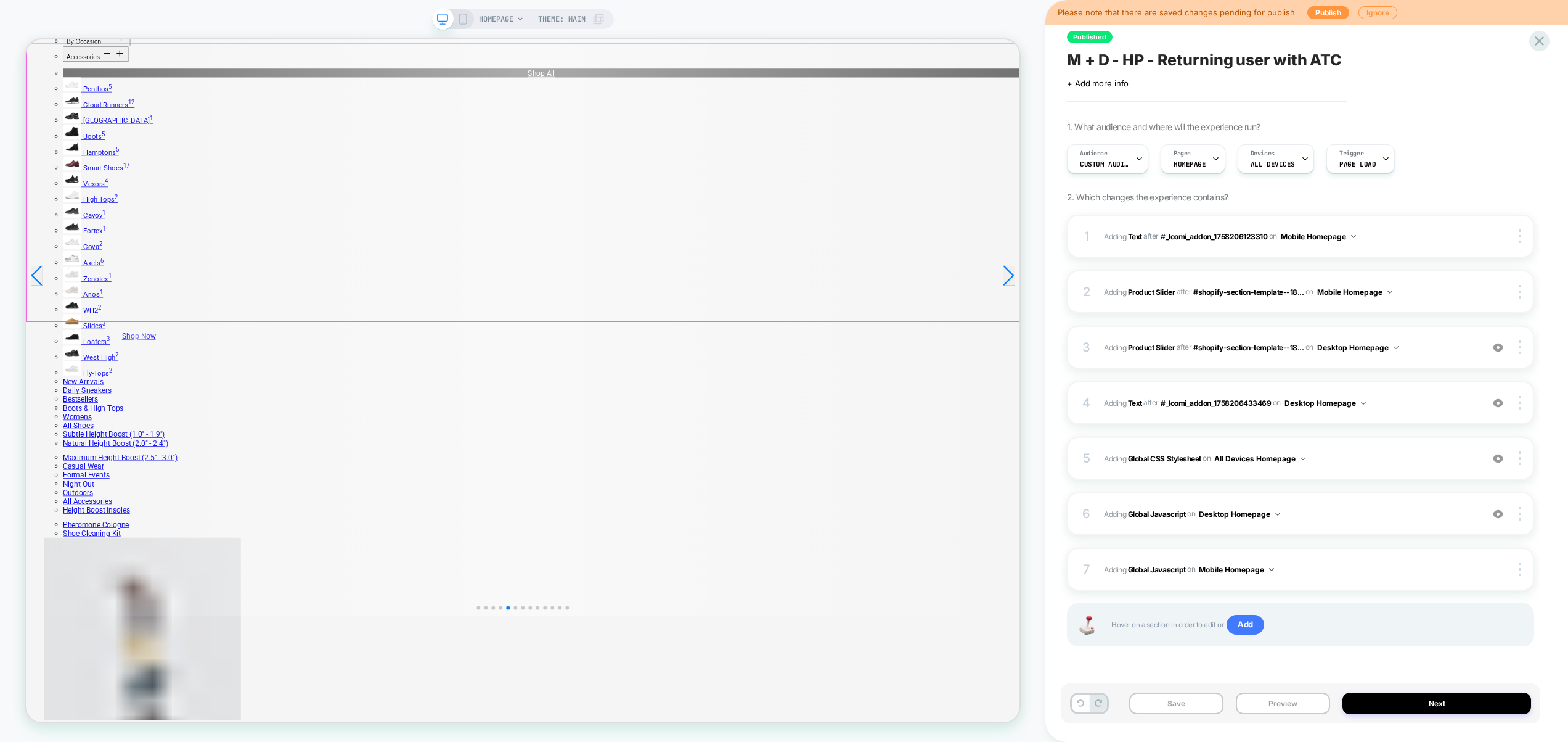
scroll to position [264, 0]
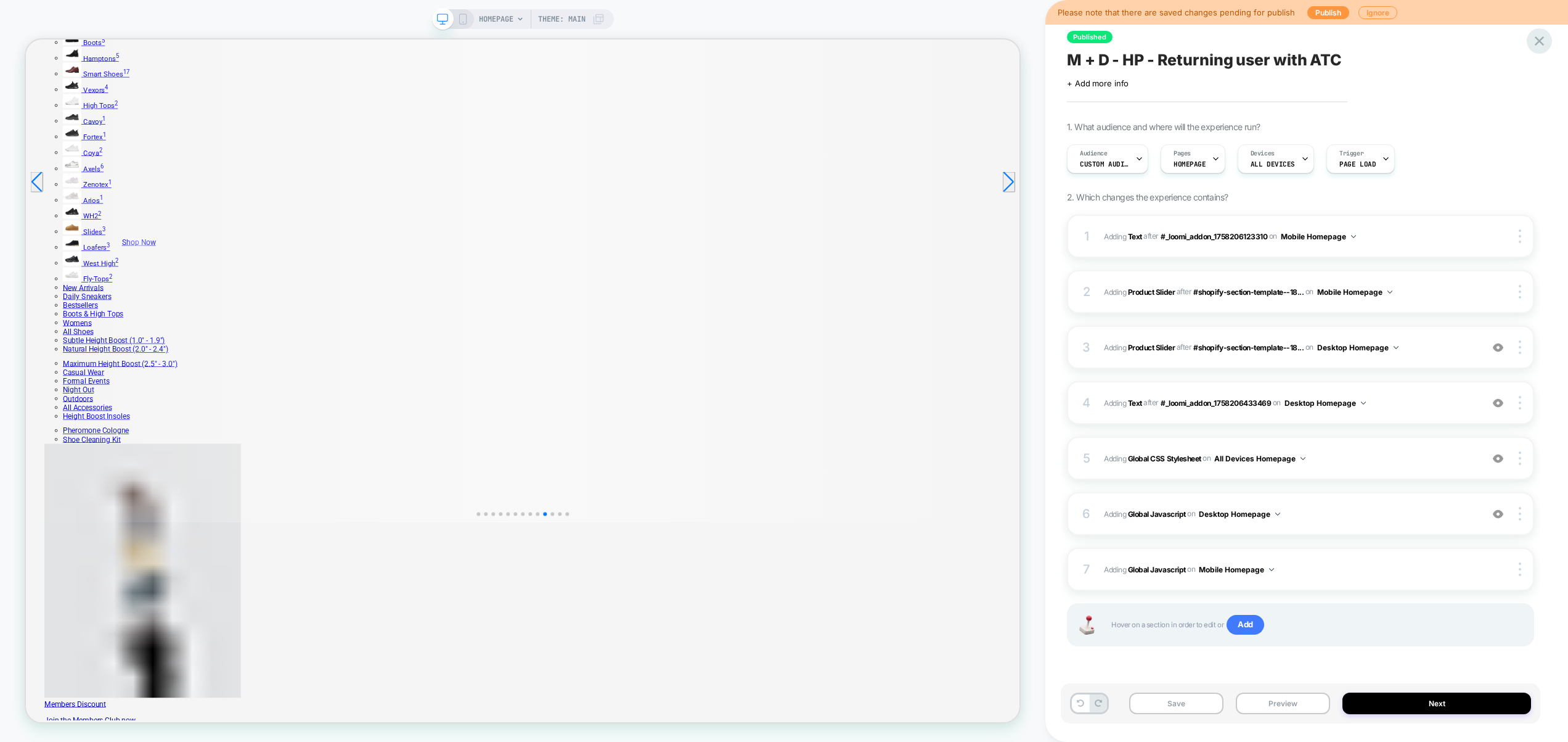
click at [1548, 34] on div at bounding box center [1540, 41] width 26 height 26
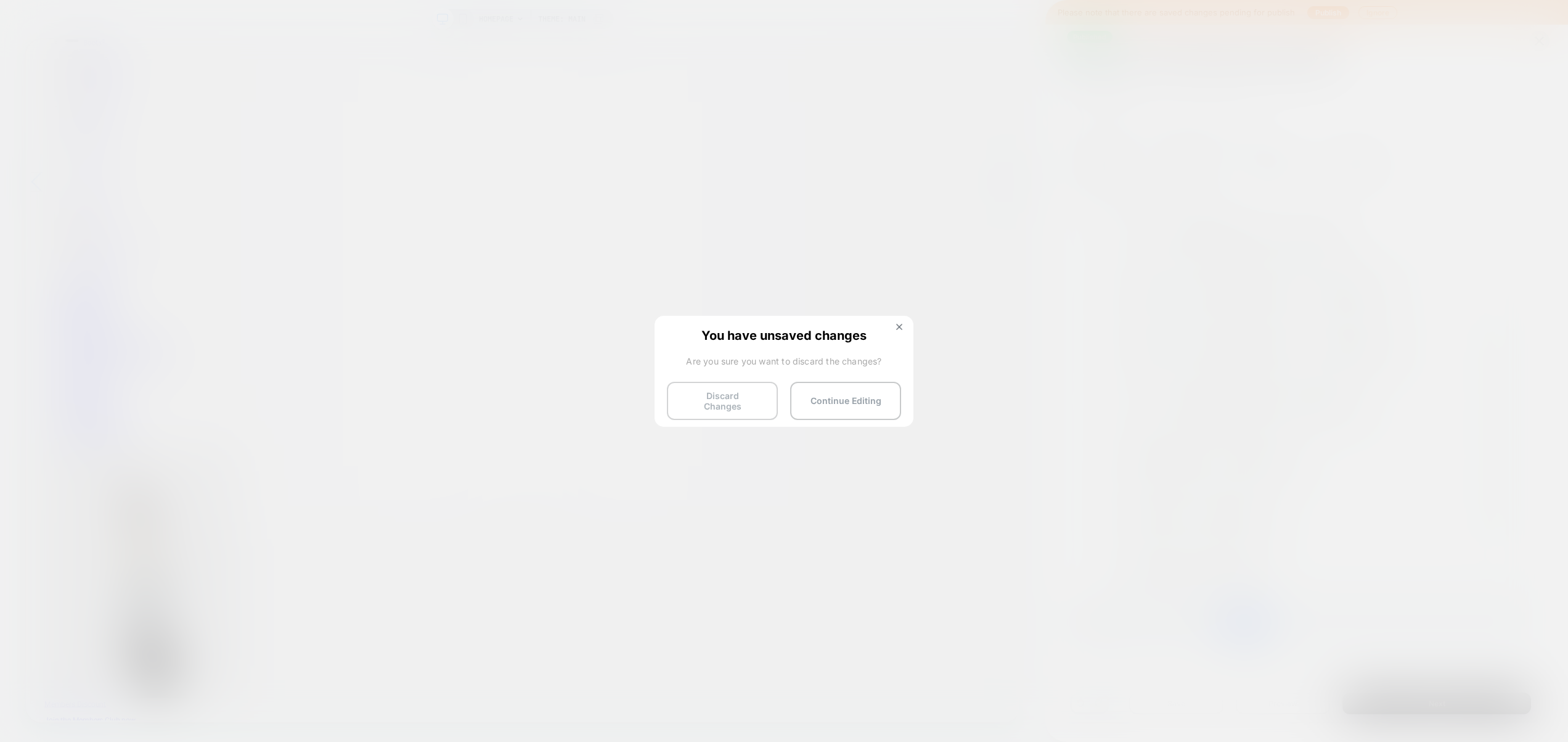
click at [739, 399] on button "Discard Changes" at bounding box center [722, 401] width 111 height 38
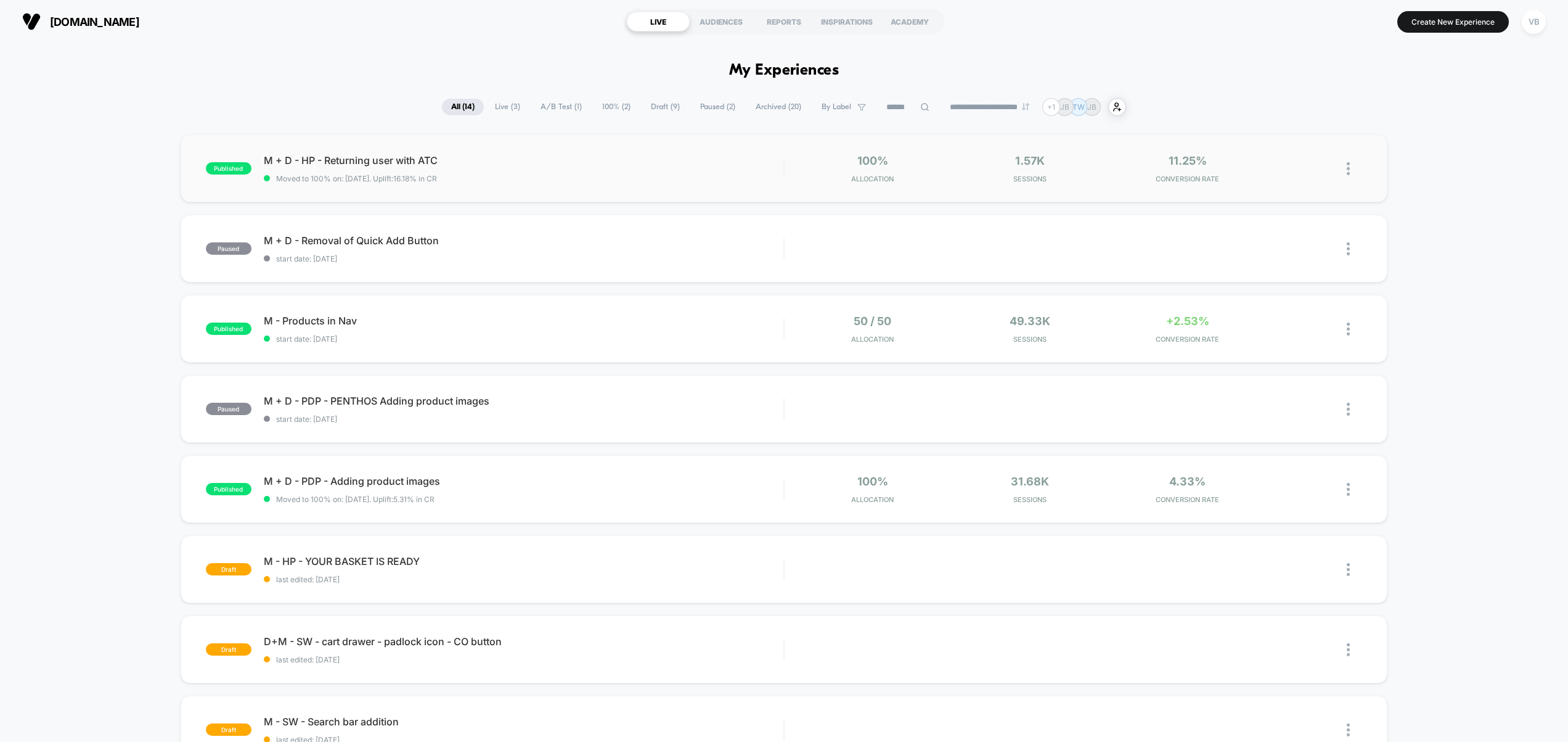
click at [1348, 165] on img at bounding box center [1348, 168] width 3 height 13
click at [1306, 130] on div "Duplicate" at bounding box center [1286, 127] width 111 height 28
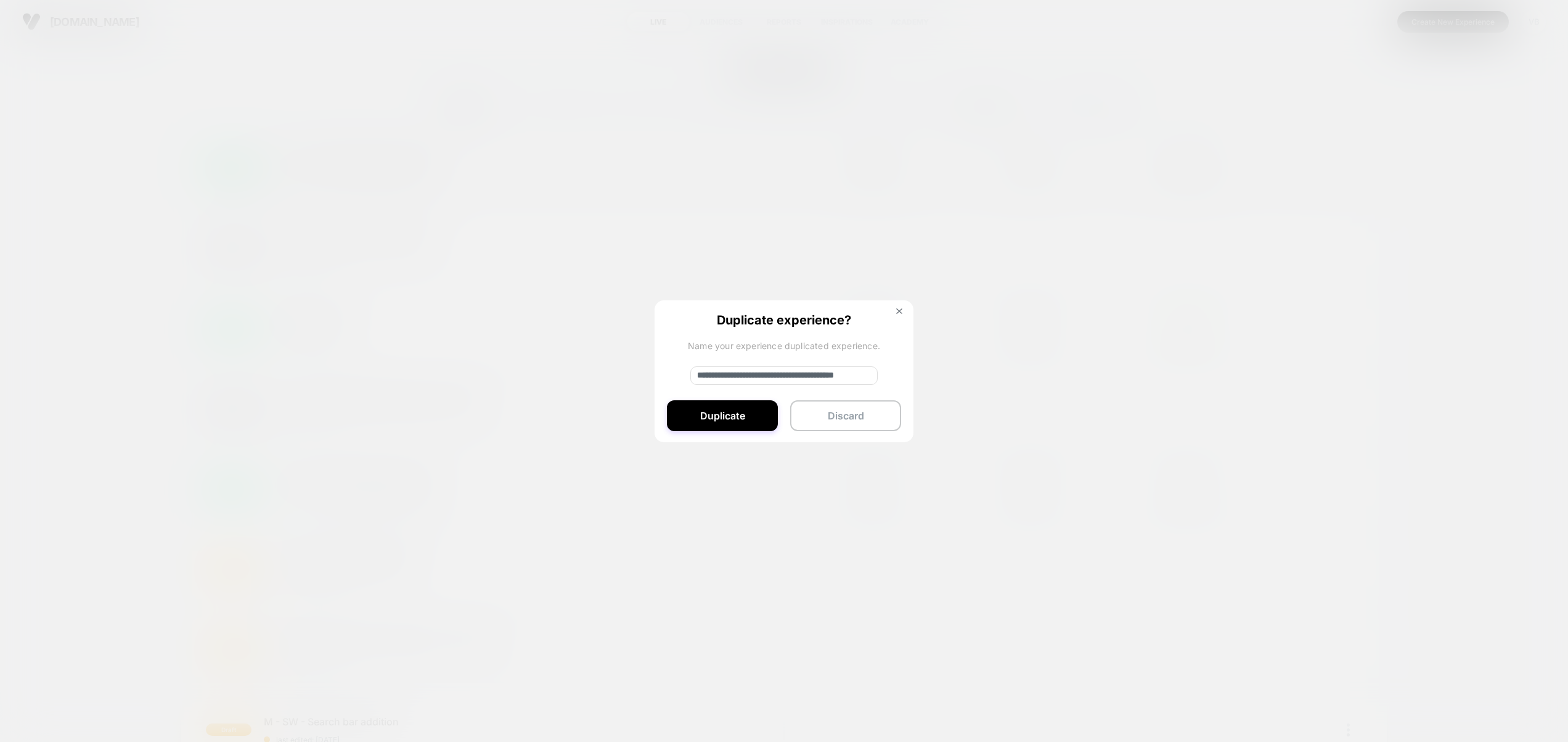
click at [790, 378] on input "**********" at bounding box center [784, 375] width 187 height 19
type input "**********"
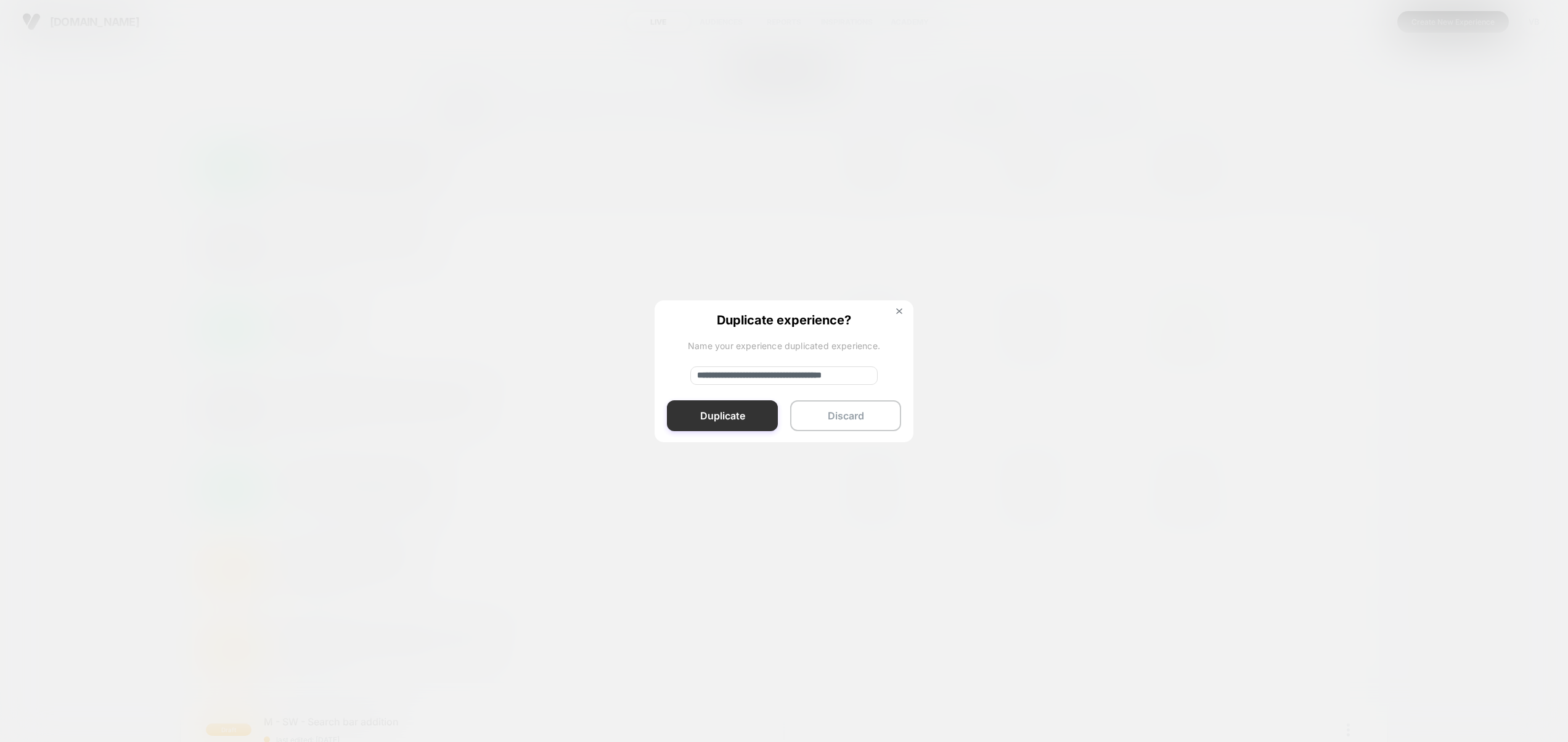
scroll to position [0, 0]
click at [701, 412] on button "Duplicate" at bounding box center [722, 415] width 111 height 31
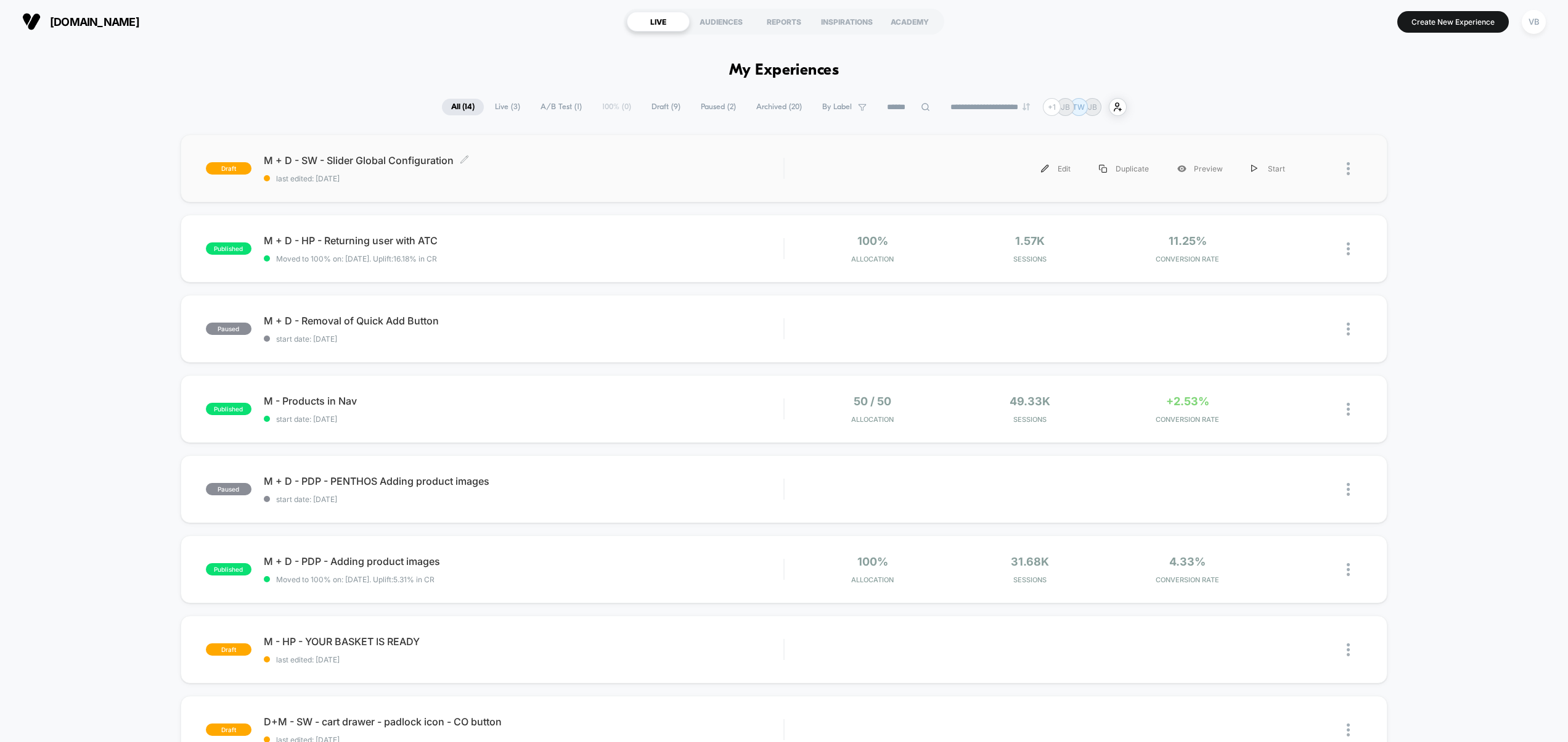
click at [501, 176] on span "last edited: [DATE]" at bounding box center [524, 179] width 520 height 10
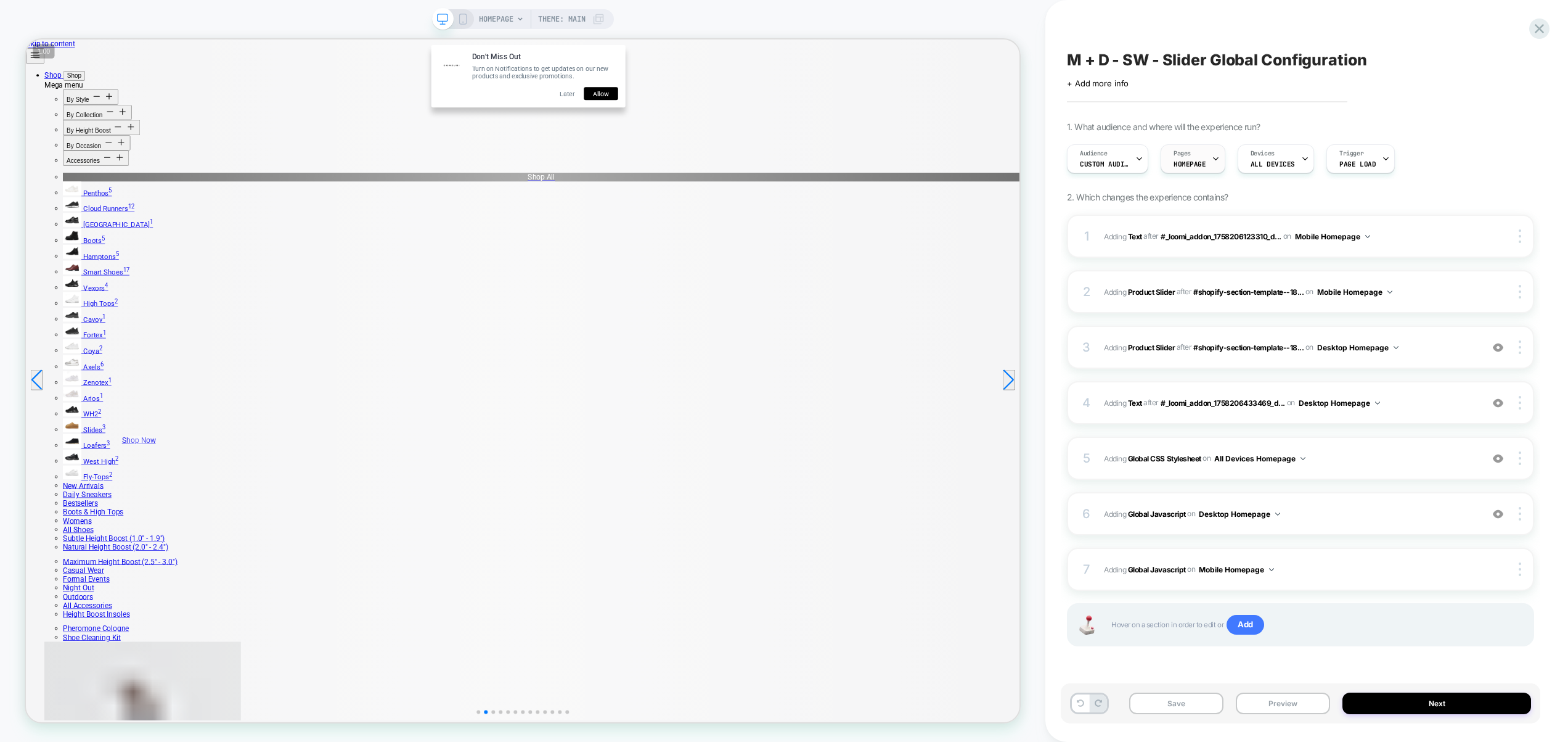
click at [1194, 168] on div "Pages HOMEPAGE" at bounding box center [1190, 159] width 57 height 28
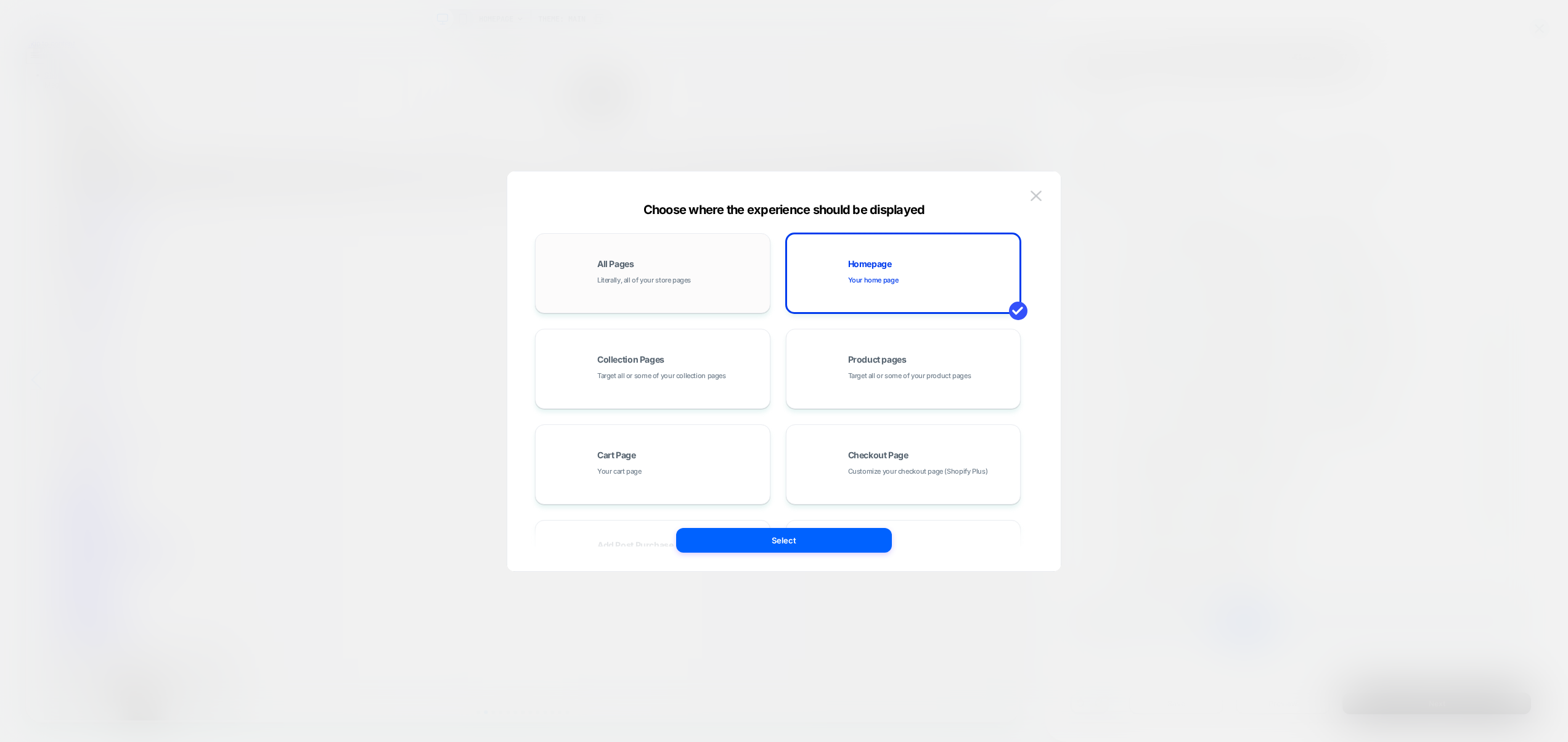
click at [629, 281] on span "Literally, all of your store pages" at bounding box center [644, 280] width 94 height 11
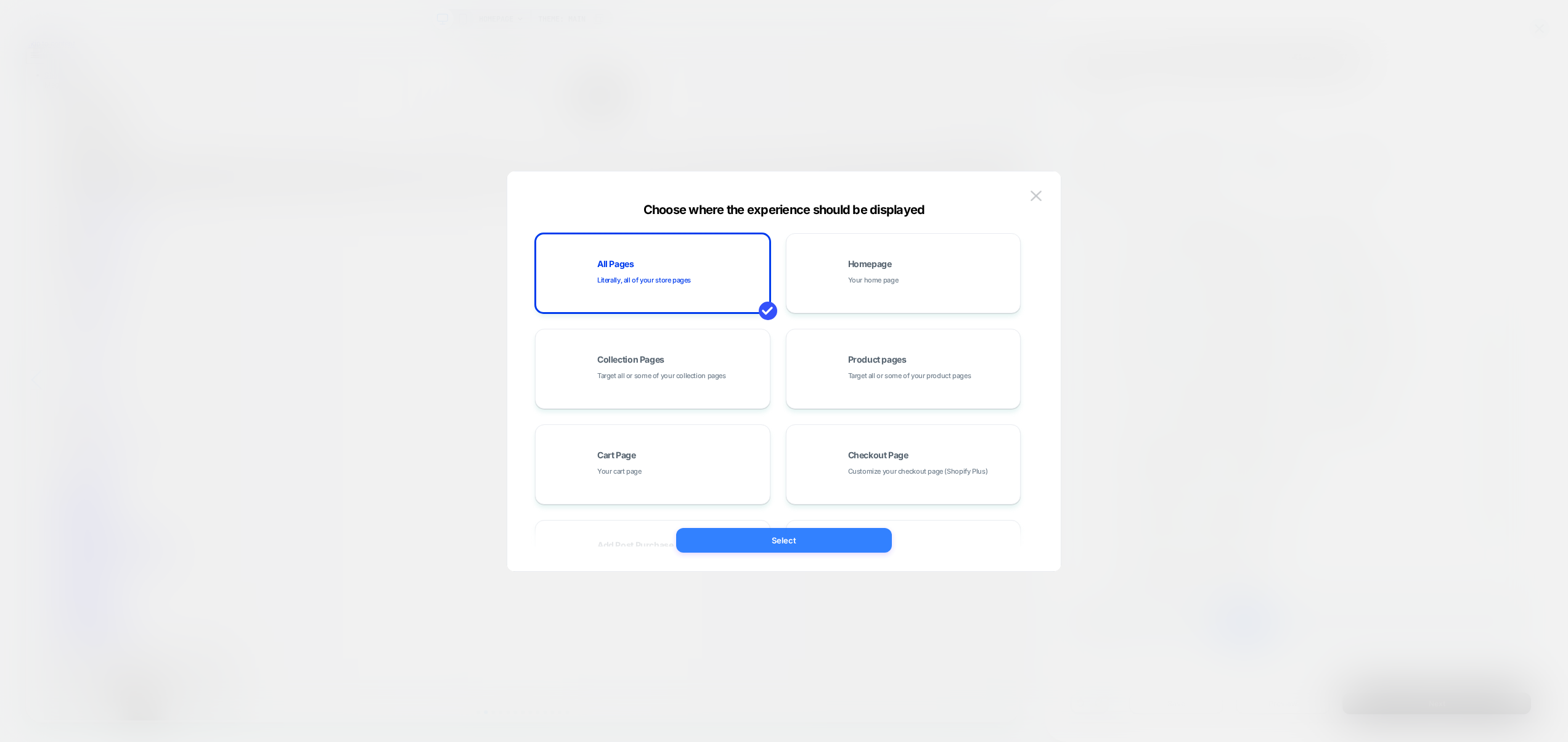
drag, startPoint x: 810, startPoint y: 543, endPoint x: 1202, endPoint y: 666, distance: 410.8
click at [810, 543] on button "Select" at bounding box center [784, 540] width 216 height 25
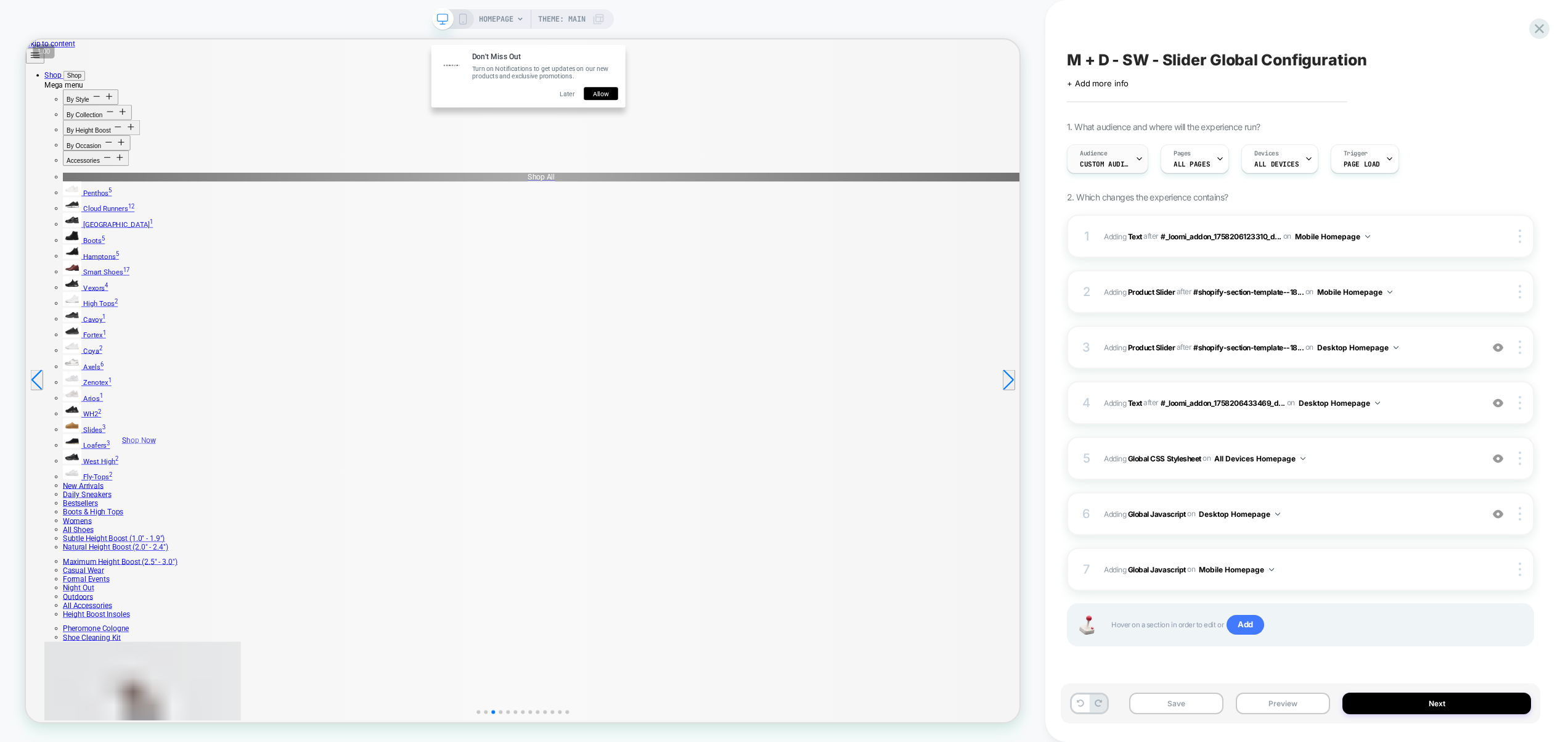
click at [1118, 158] on div "Audience Custom Audience" at bounding box center [1104, 159] width 74 height 28
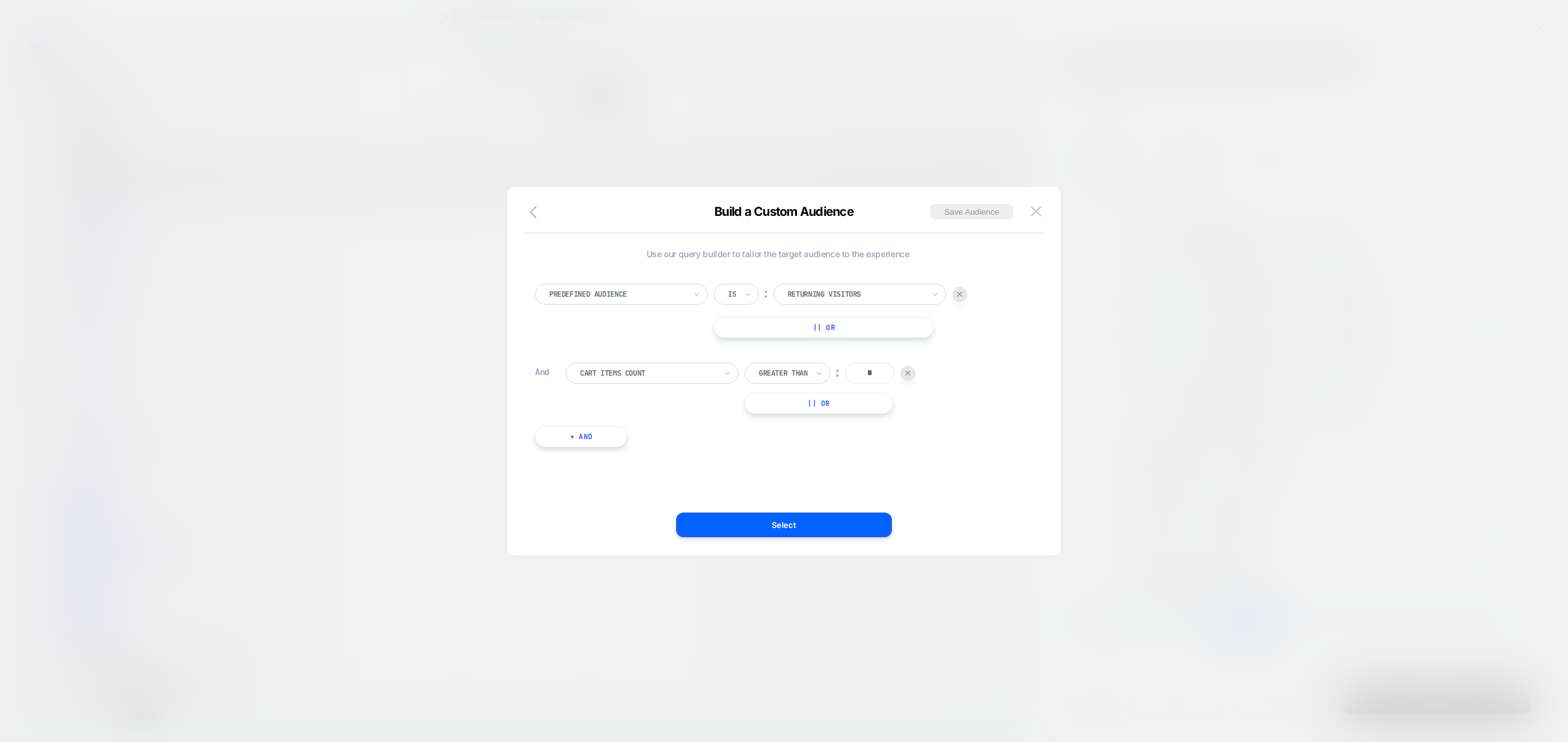
click at [957, 288] on div at bounding box center [960, 294] width 15 height 15
click at [537, 215] on icon "button" at bounding box center [536, 212] width 15 height 15
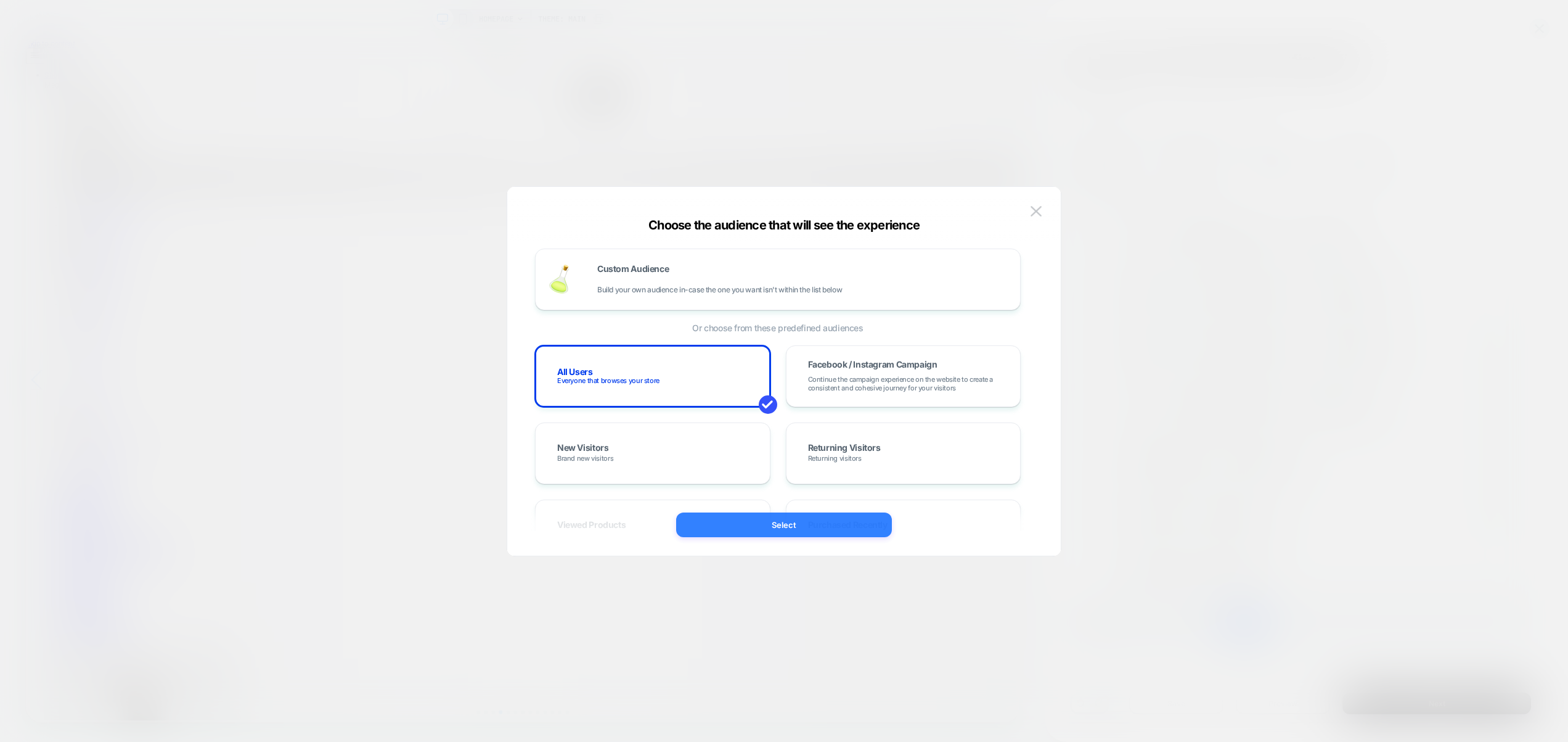
drag, startPoint x: 771, startPoint y: 527, endPoint x: 993, endPoint y: 650, distance: 253.8
click at [771, 527] on button "Select" at bounding box center [784, 524] width 216 height 25
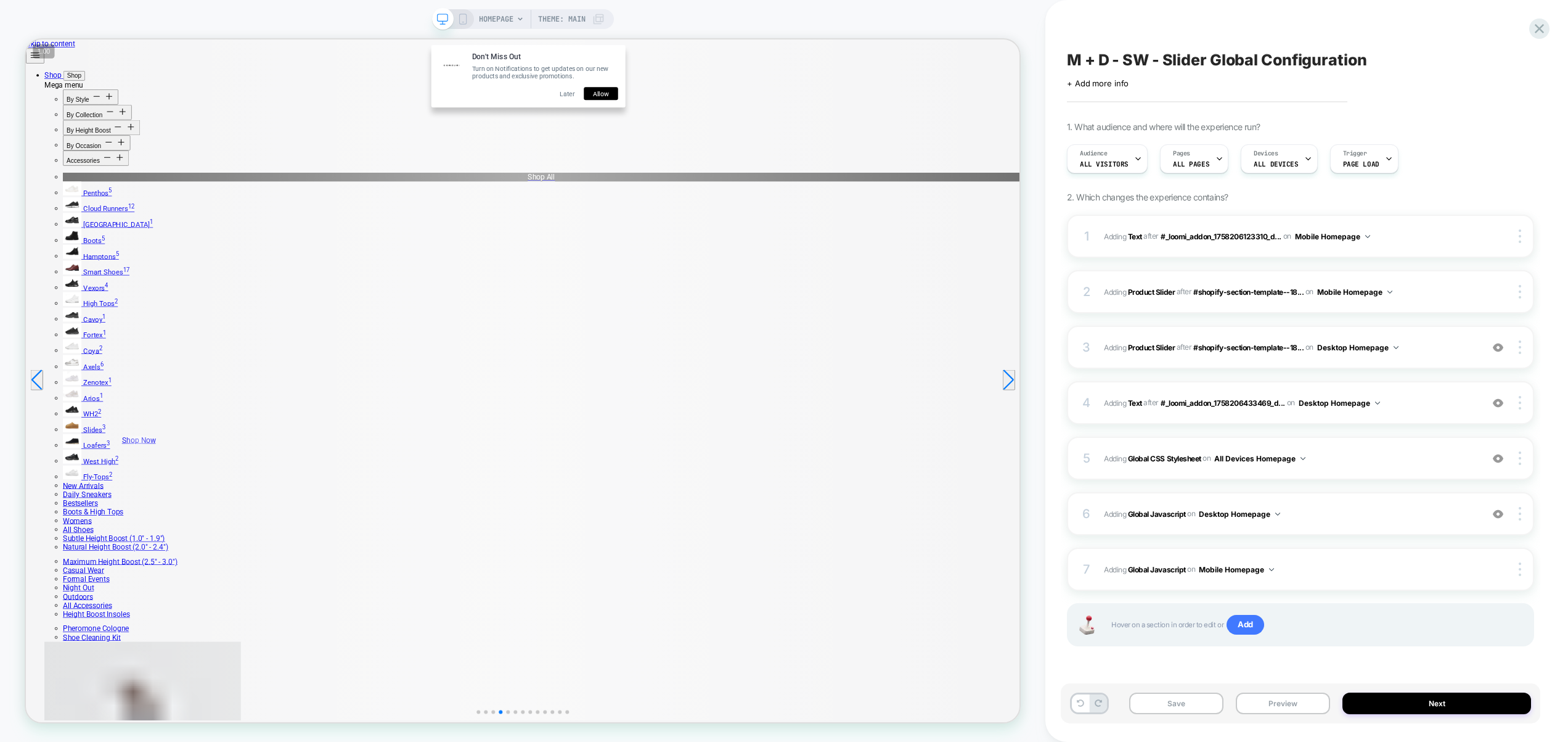
drag, startPoint x: 778, startPoint y: 113, endPoint x: 796, endPoint y: 121, distance: 19.7
click at [779, 113] on button "Allow" at bounding box center [793, 111] width 46 height 17
click at [1520, 238] on img at bounding box center [1520, 236] width 3 height 13
click at [1522, 240] on div at bounding box center [1522, 236] width 24 height 13
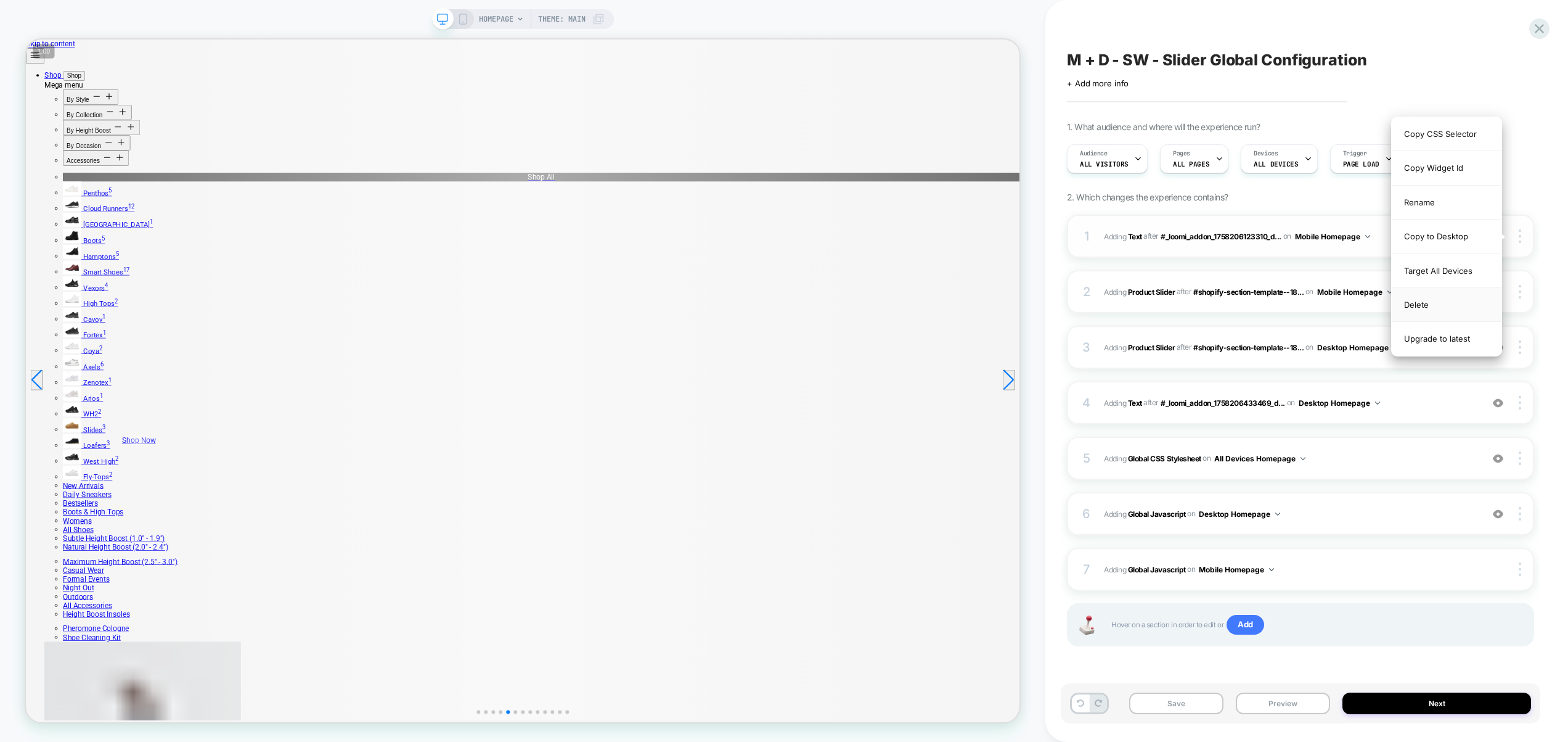
click at [1444, 299] on div "Delete" at bounding box center [1447, 304] width 110 height 34
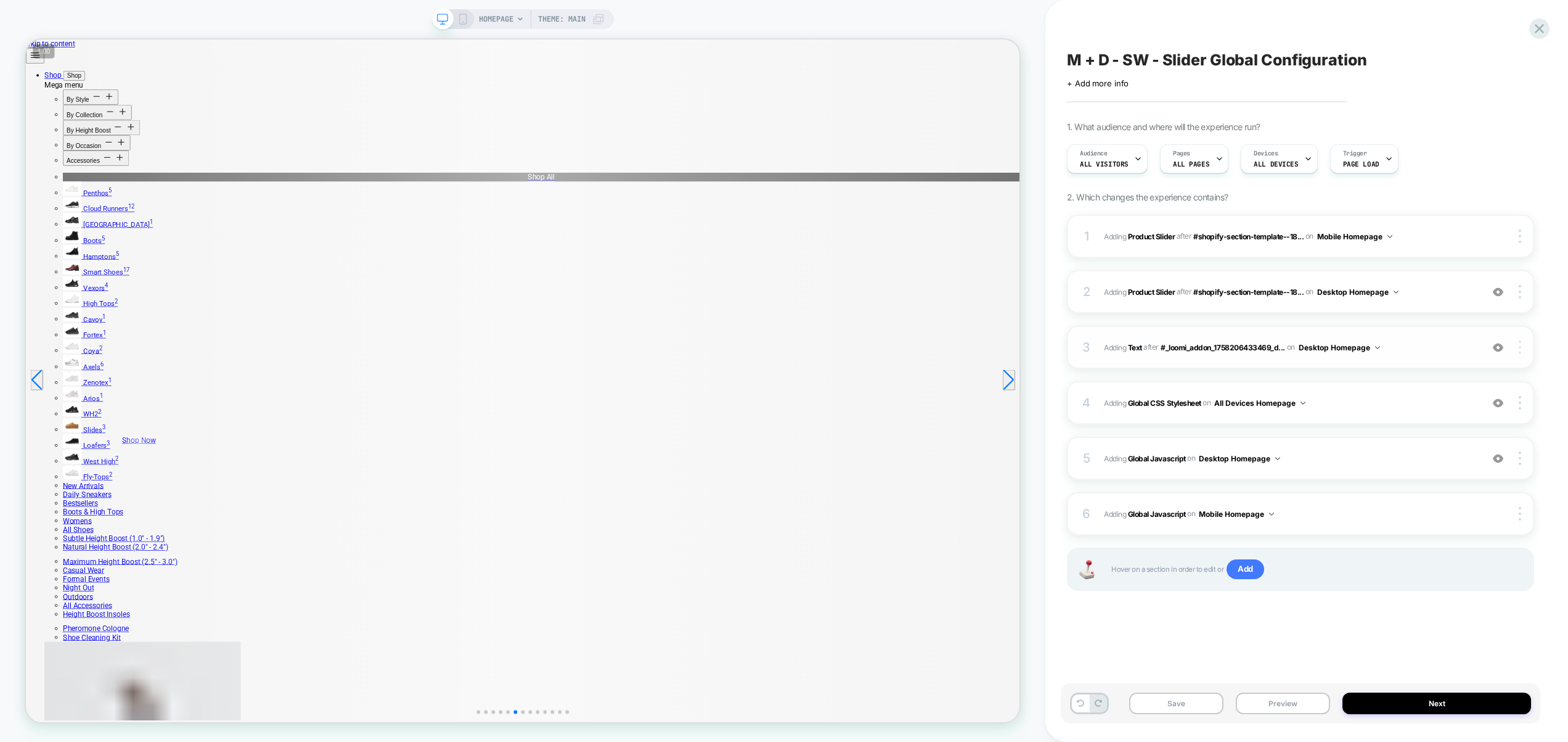
click at [1520, 343] on img at bounding box center [1520, 347] width 3 height 13
click at [1439, 489] on div "Delete" at bounding box center [1447, 484] width 110 height 34
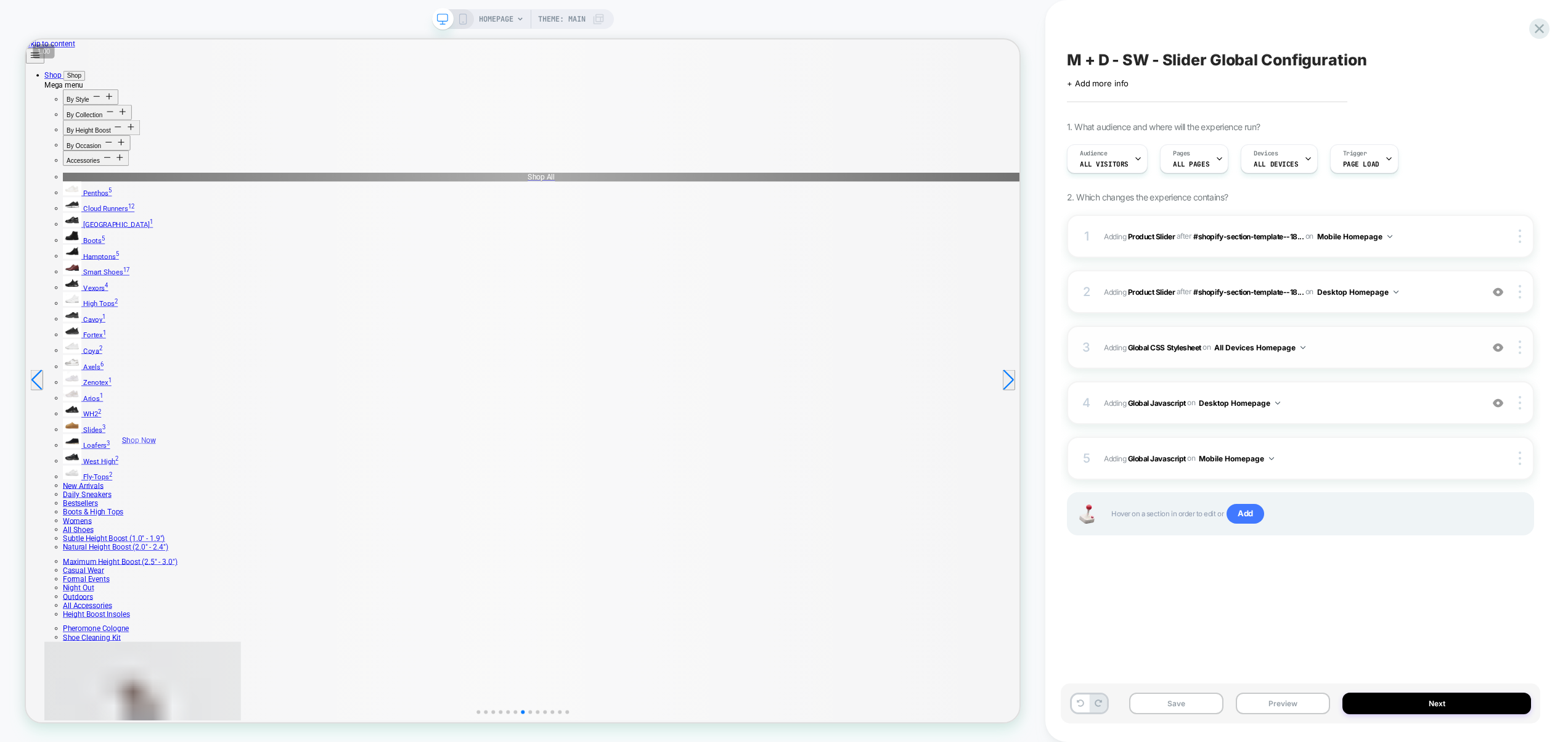
click at [1391, 341] on span "Adding Global CSS Stylesheet on All Devices Homepage" at bounding box center [1289, 348] width 372 height 15
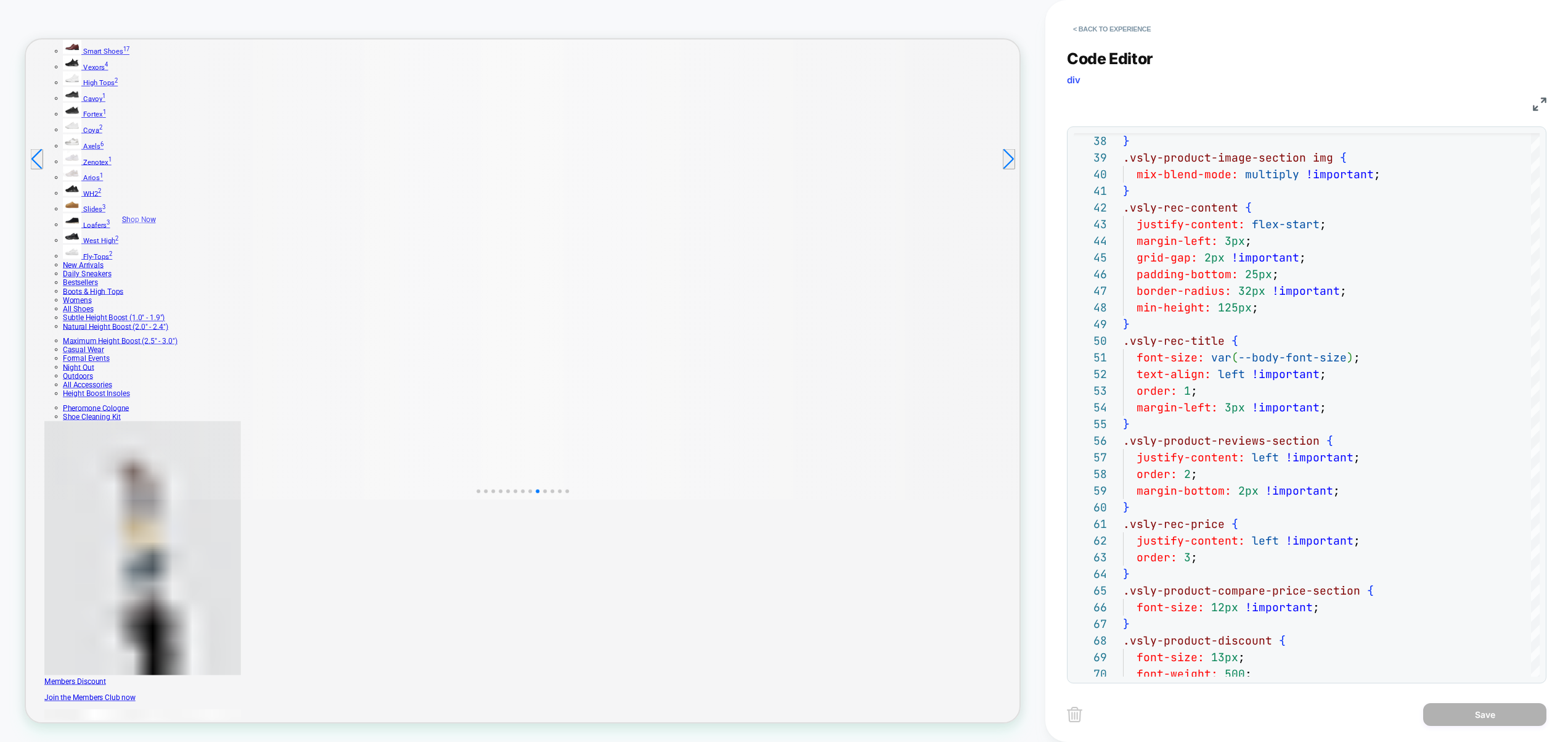
scroll to position [445, 0]
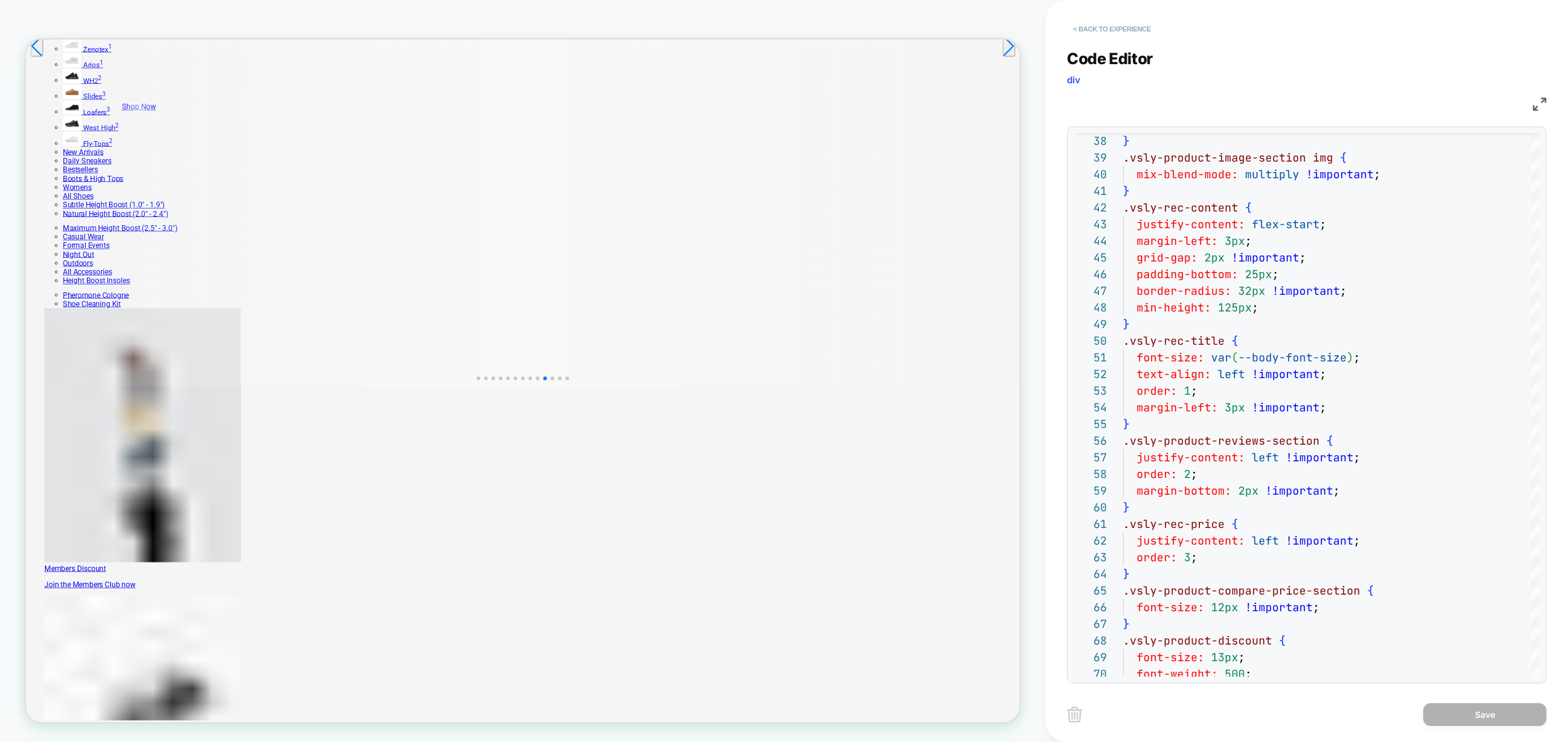
click at [1122, 28] on button "< Back to experience" at bounding box center [1111, 29] width 90 height 20
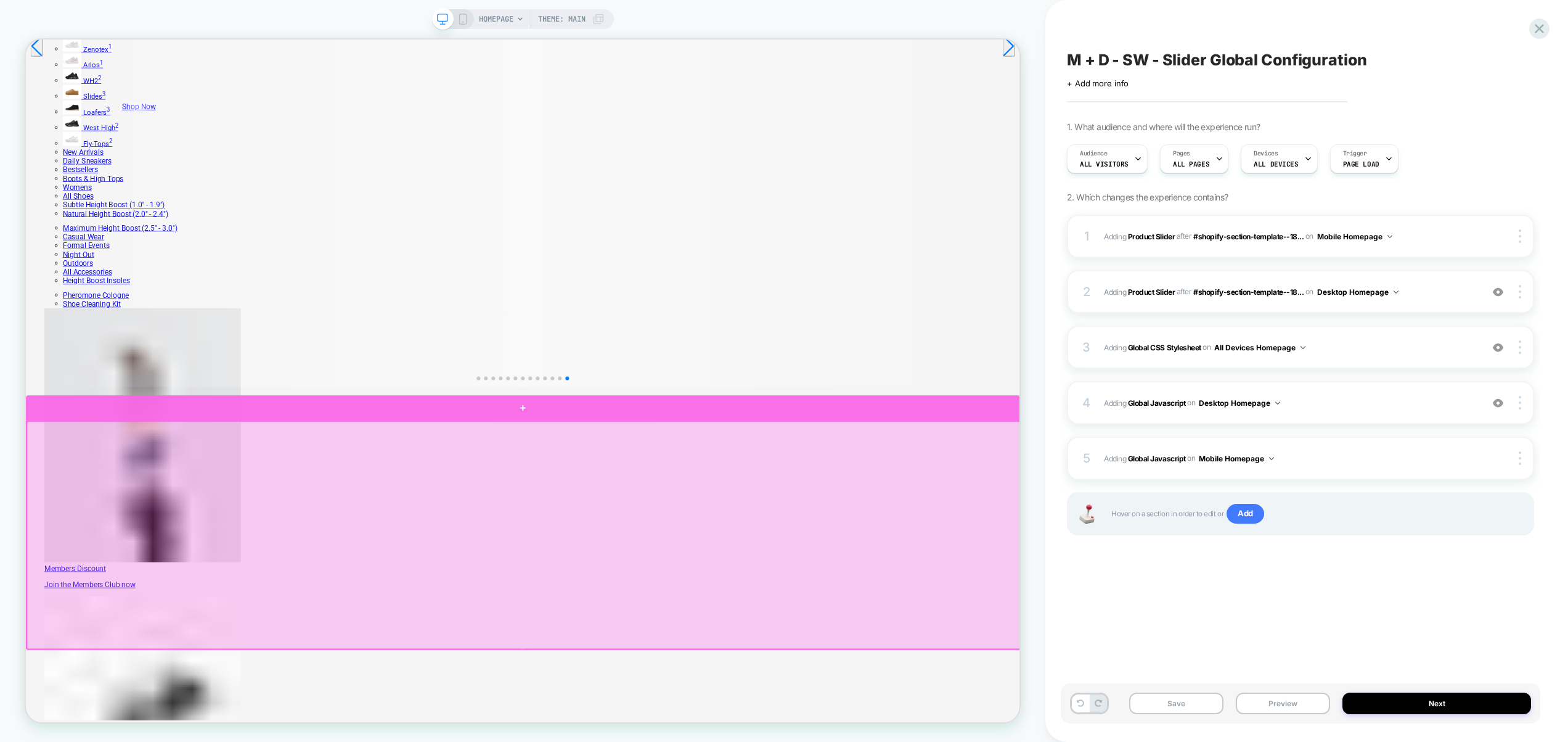
click at [953, 514] on div at bounding box center [689, 531] width 1326 height 33
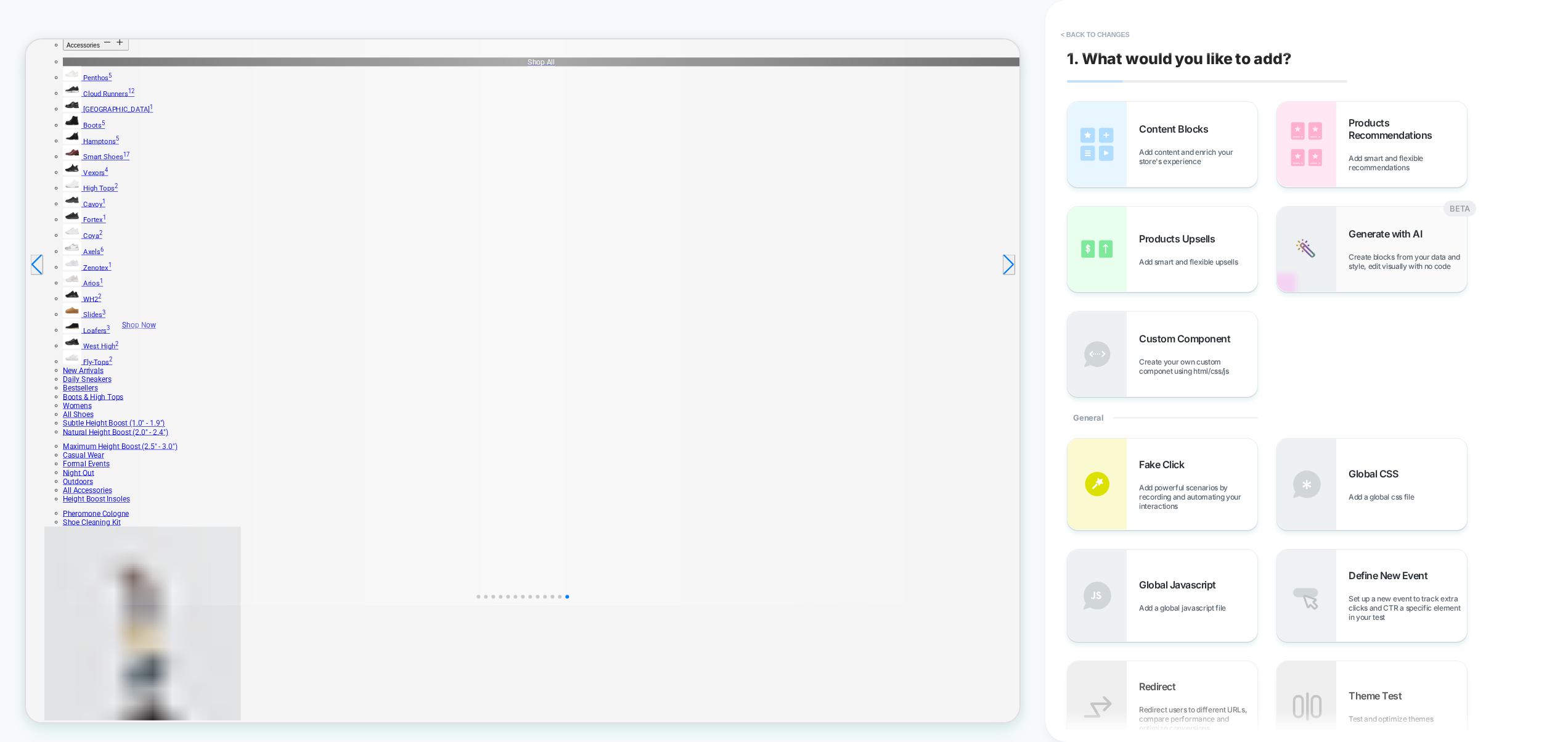
scroll to position [151, 0]
click at [1340, 149] on div "Products Recommendations Add smart and flexible recommendations" at bounding box center [1372, 144] width 190 height 85
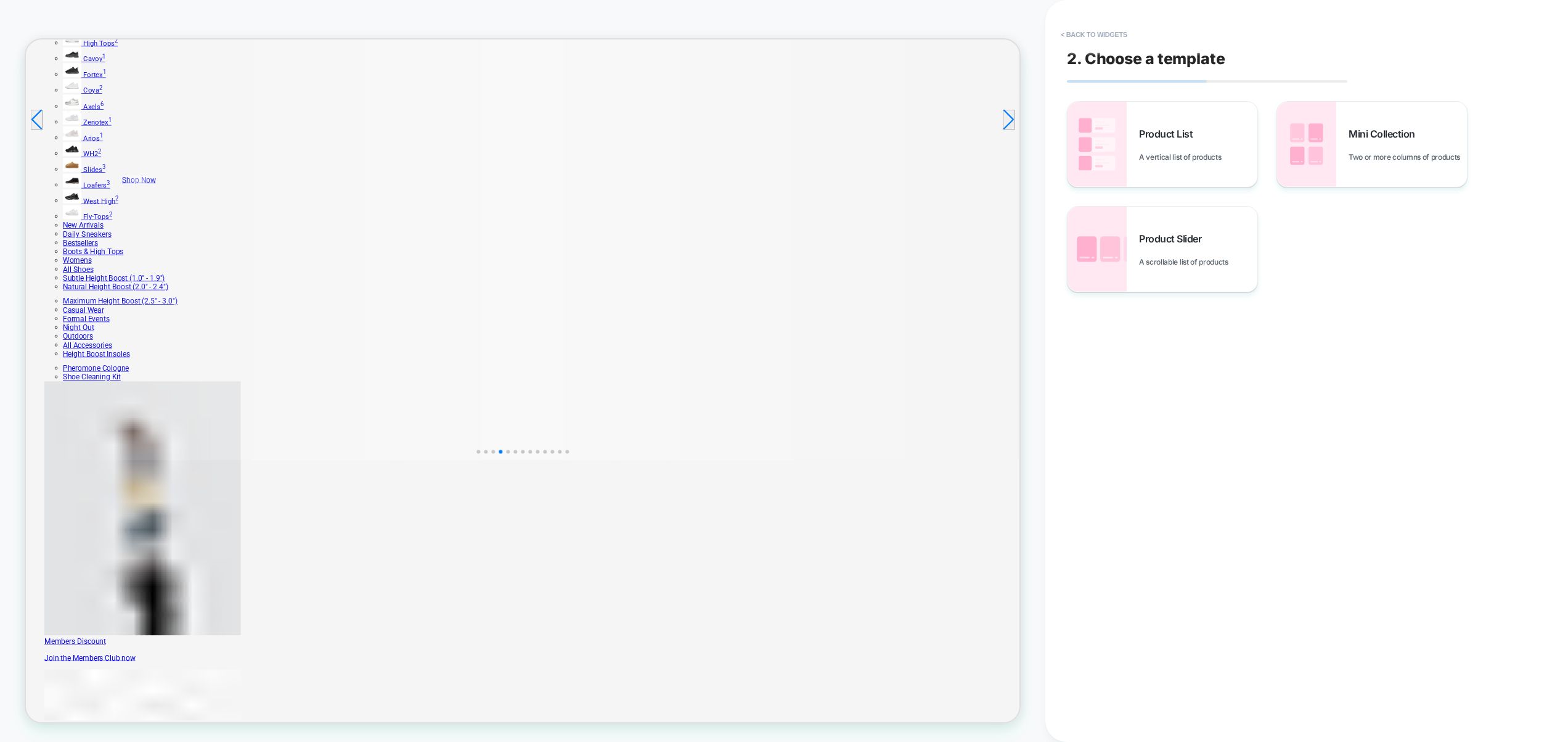
scroll to position [352, 0]
click at [1121, 40] on button "< Back to widgets" at bounding box center [1094, 34] width 79 height 20
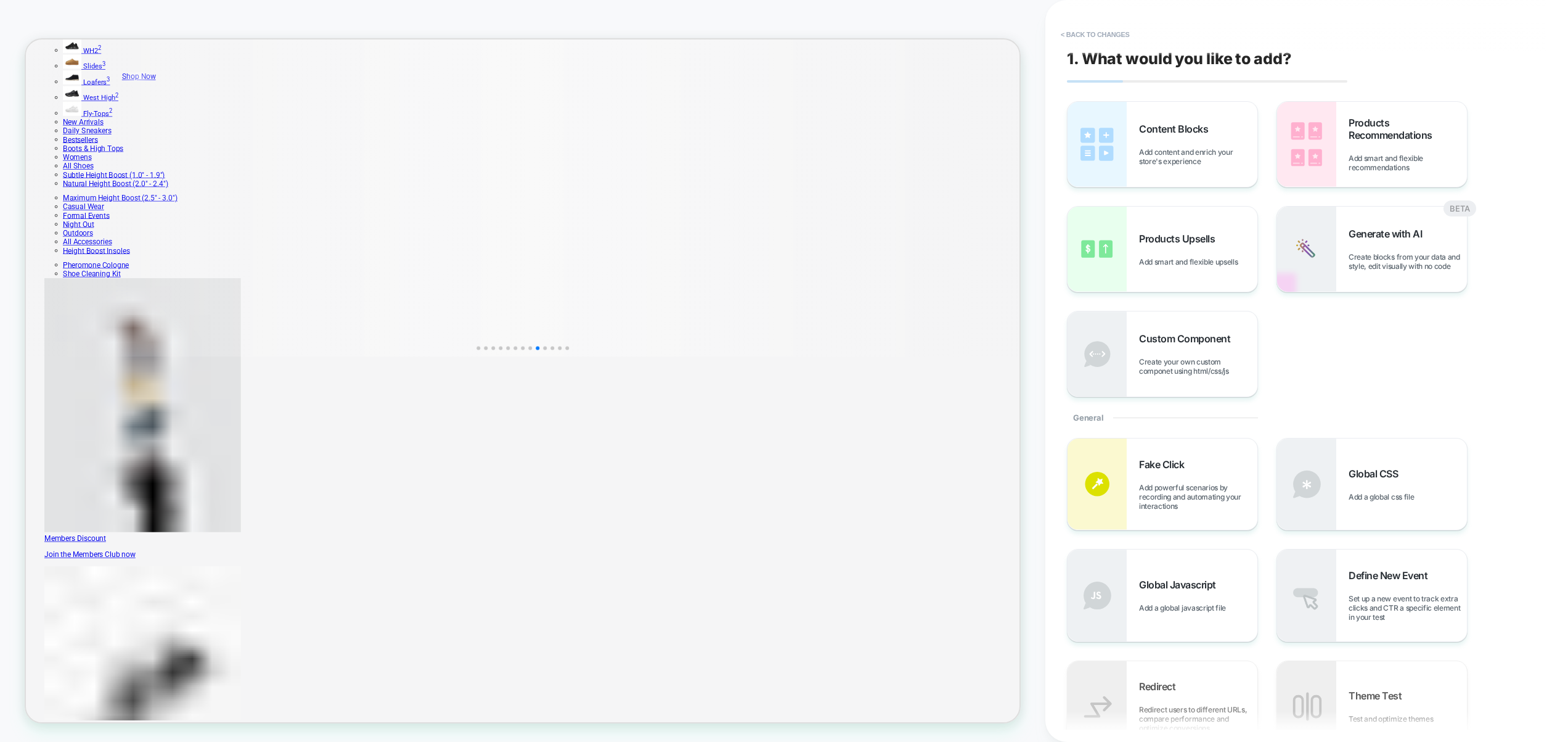
scroll to position [491, 0]
click at [1119, 38] on button "< Back to changes" at bounding box center [1095, 34] width 82 height 20
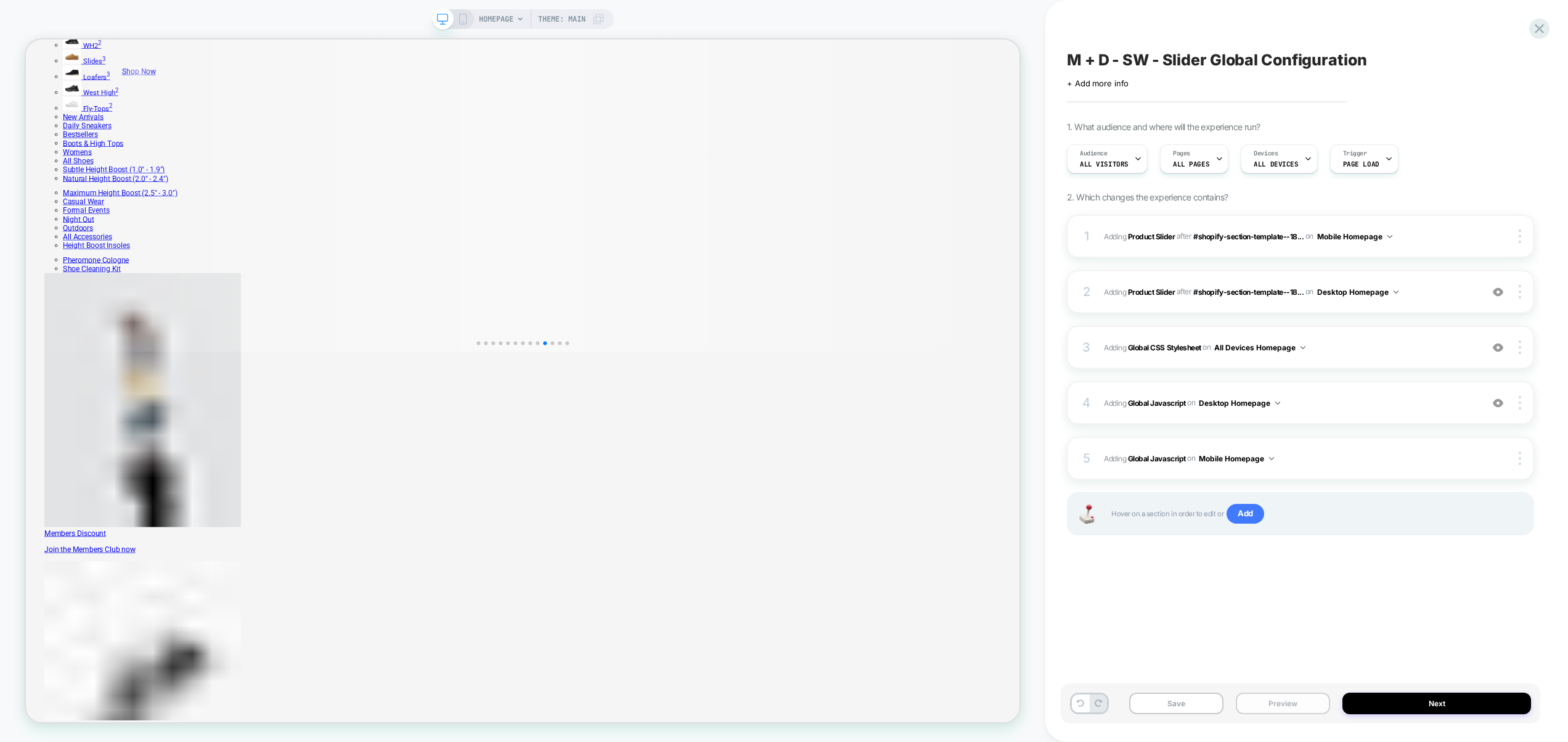
click at [1279, 711] on button "Preview" at bounding box center [1283, 704] width 94 height 22
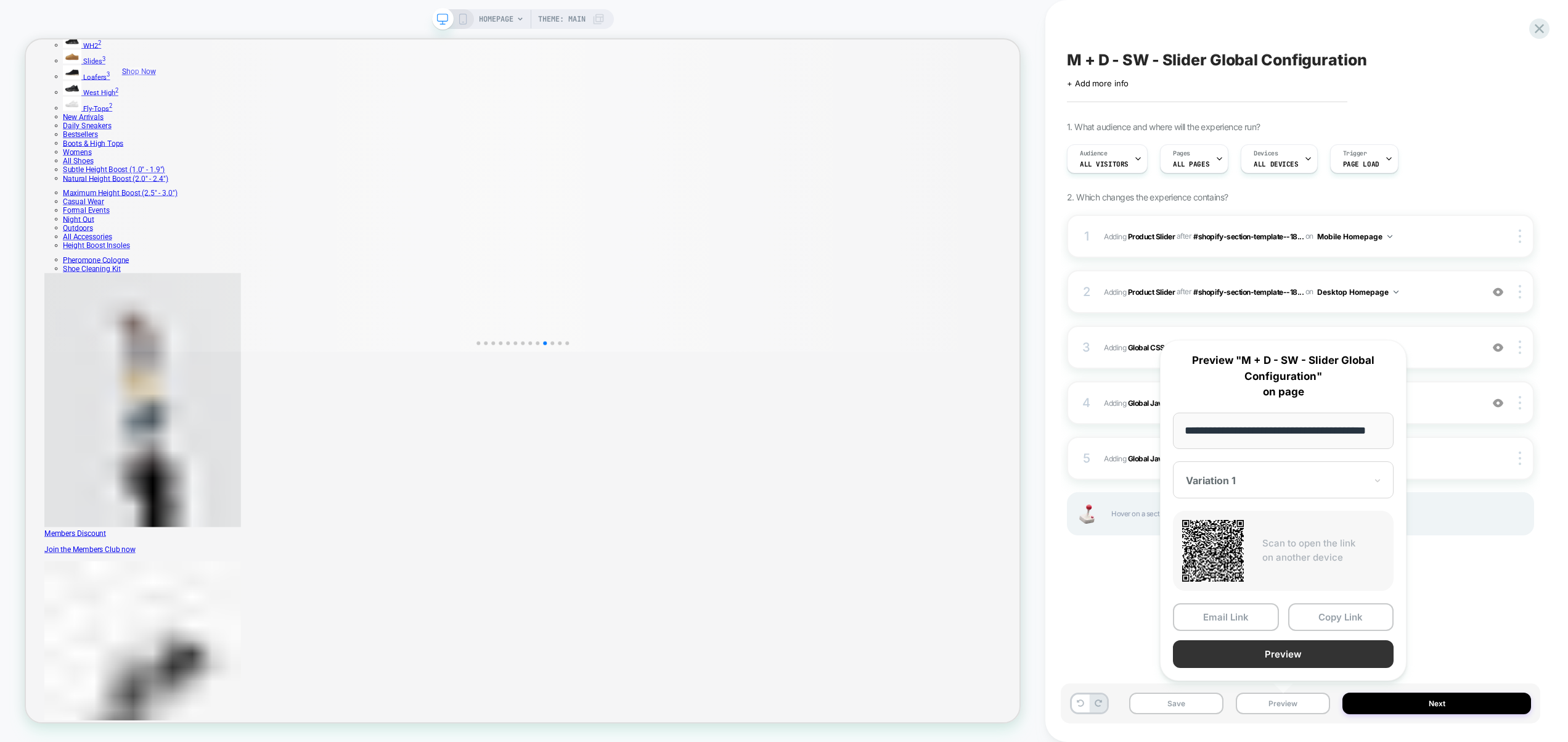
scroll to position [0, 0]
click at [1286, 654] on button "Preview" at bounding box center [1284, 654] width 221 height 28
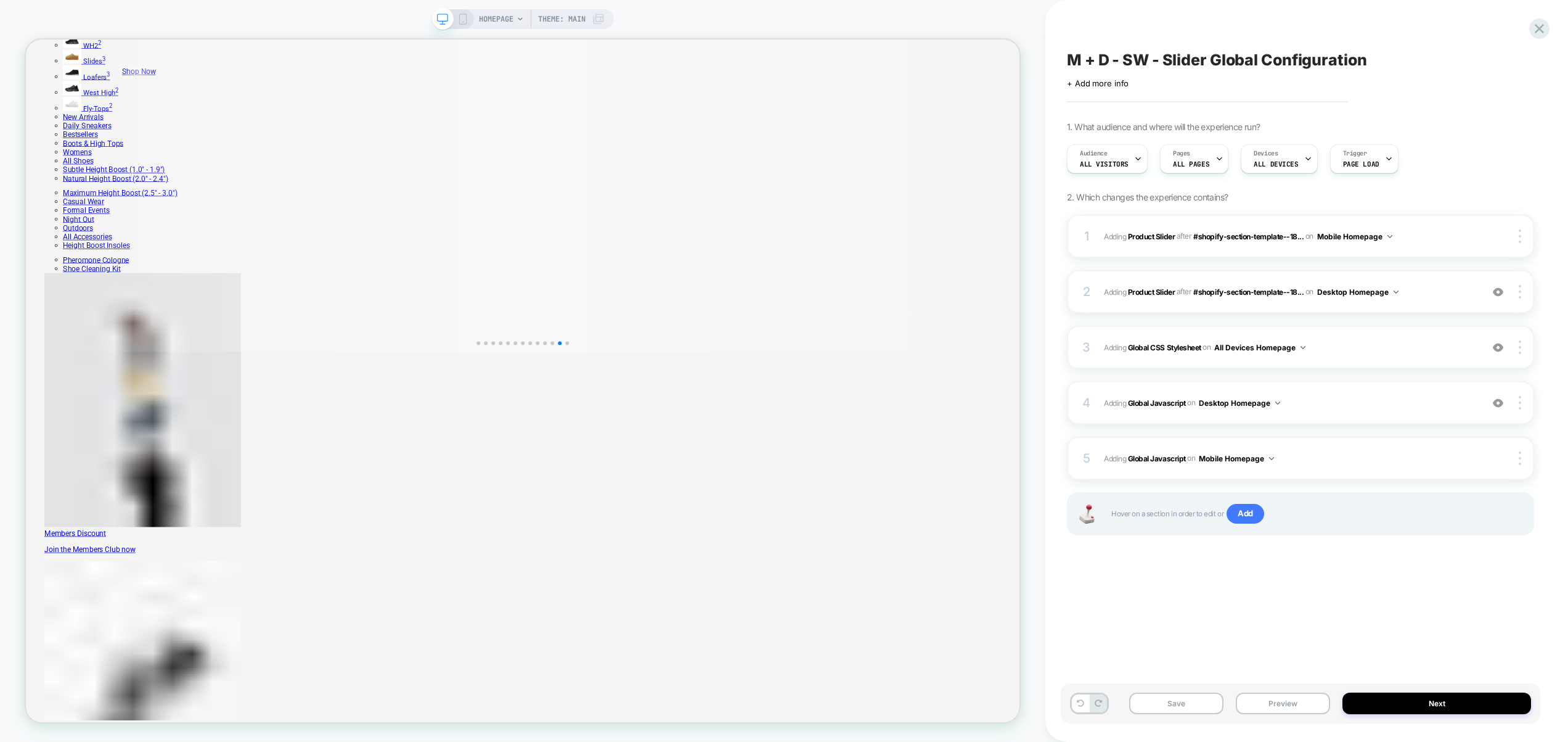
click at [504, 26] on span "HOMEPAGE" at bounding box center [496, 19] width 34 height 20
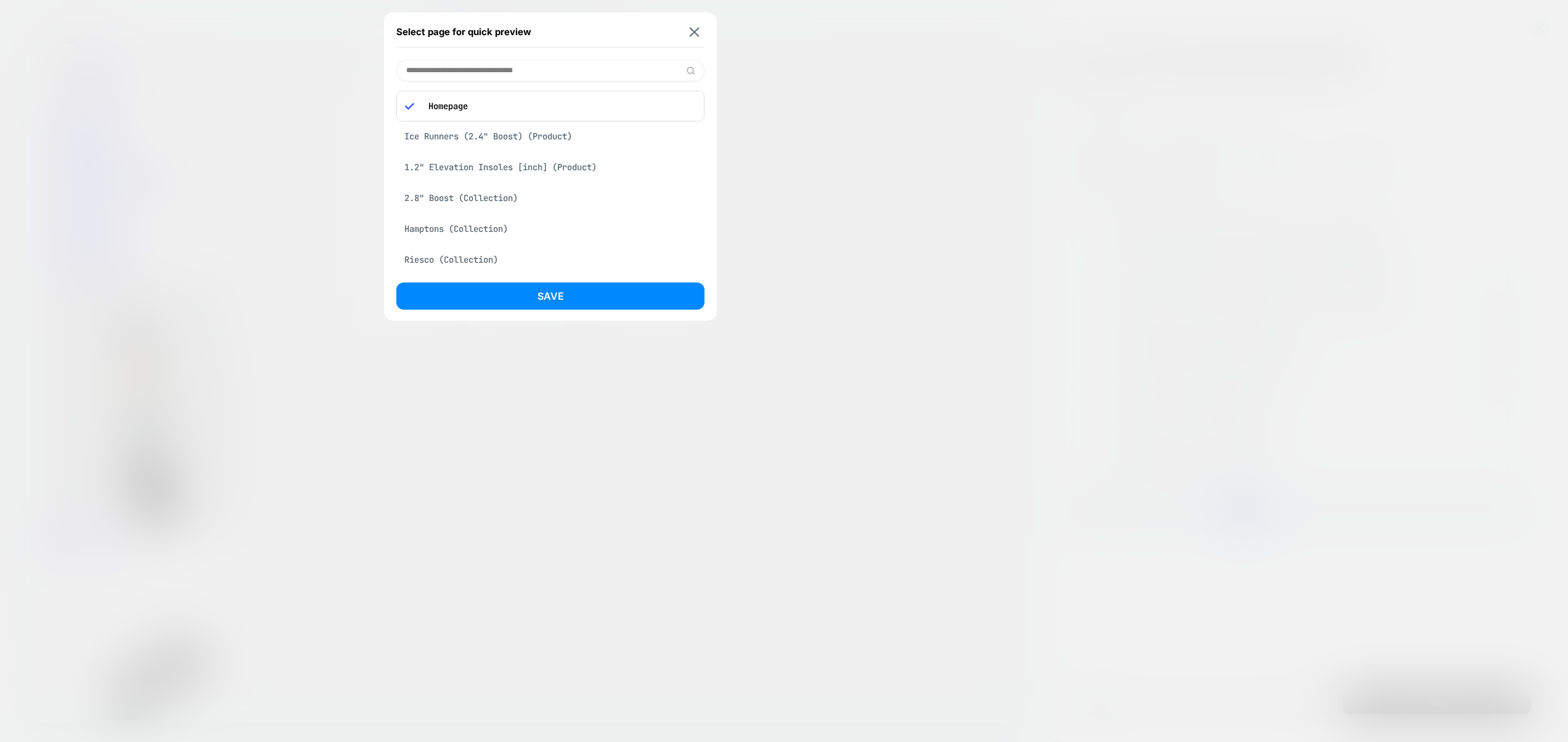
click at [555, 134] on div "Ice Runners (2.4" Boost) (Product)" at bounding box center [550, 136] width 308 height 24
click at [565, 295] on button "Save" at bounding box center [550, 296] width 308 height 27
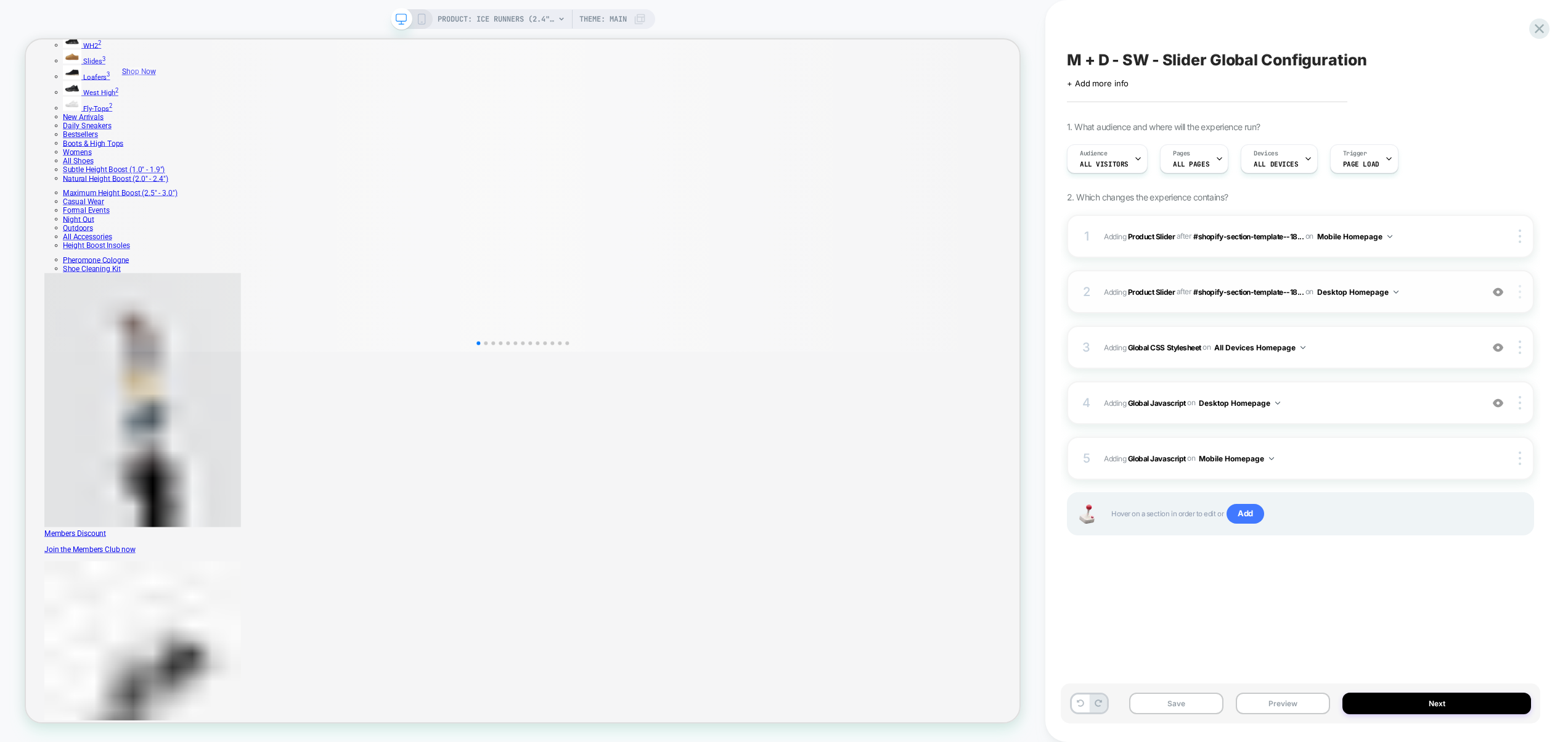
click at [1521, 295] on div at bounding box center [1522, 292] width 24 height 13
click at [1526, 295] on div at bounding box center [1522, 292] width 24 height 13
click at [1522, 297] on div at bounding box center [1522, 292] width 24 height 13
click at [1519, 290] on img at bounding box center [1520, 292] width 3 height 13
click at [1344, 288] on button "Desktop Homepage" at bounding box center [1358, 292] width 82 height 15
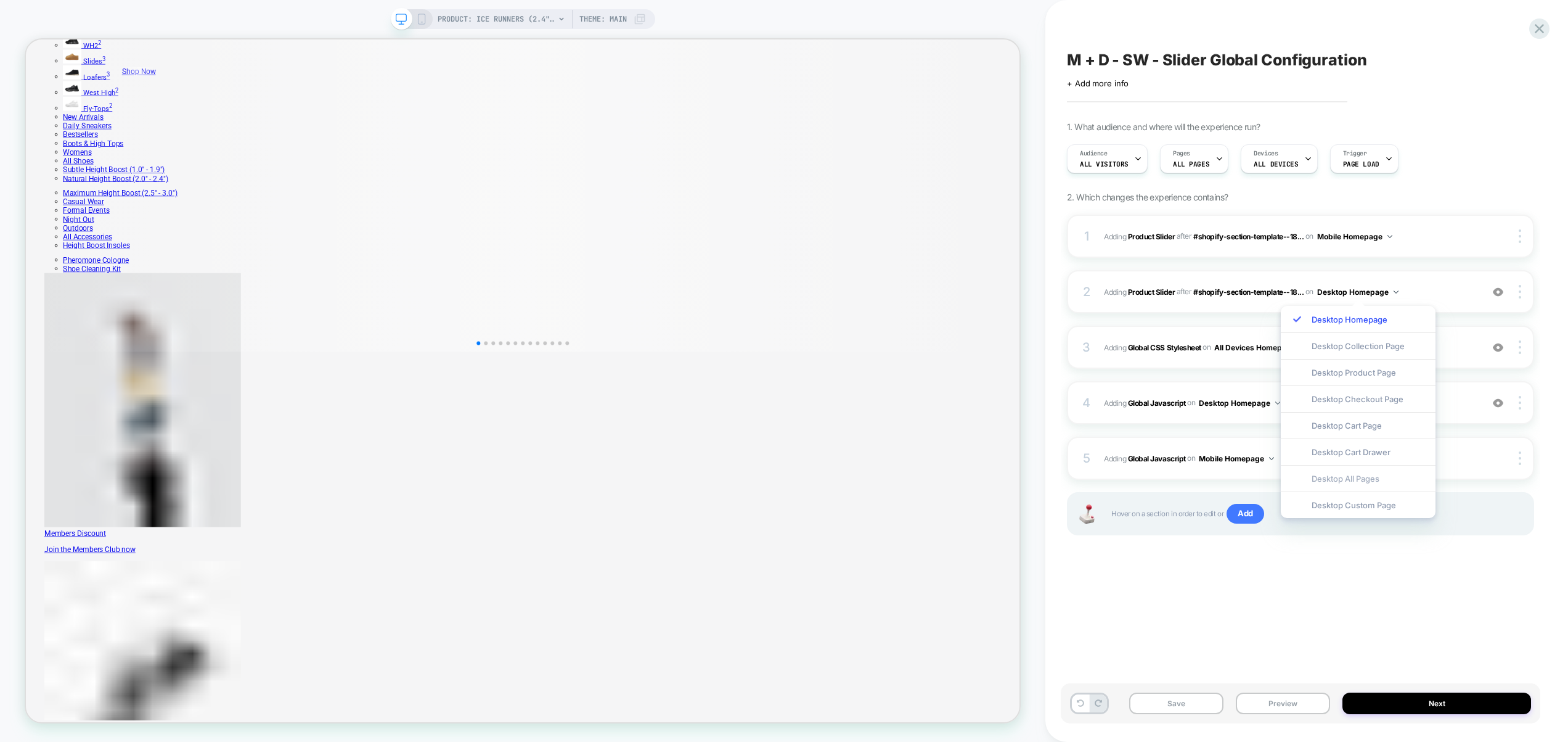
click at [1385, 487] on div "Desktop All Pages" at bounding box center [1358, 479] width 155 height 27
click at [1517, 293] on div at bounding box center [1522, 292] width 24 height 13
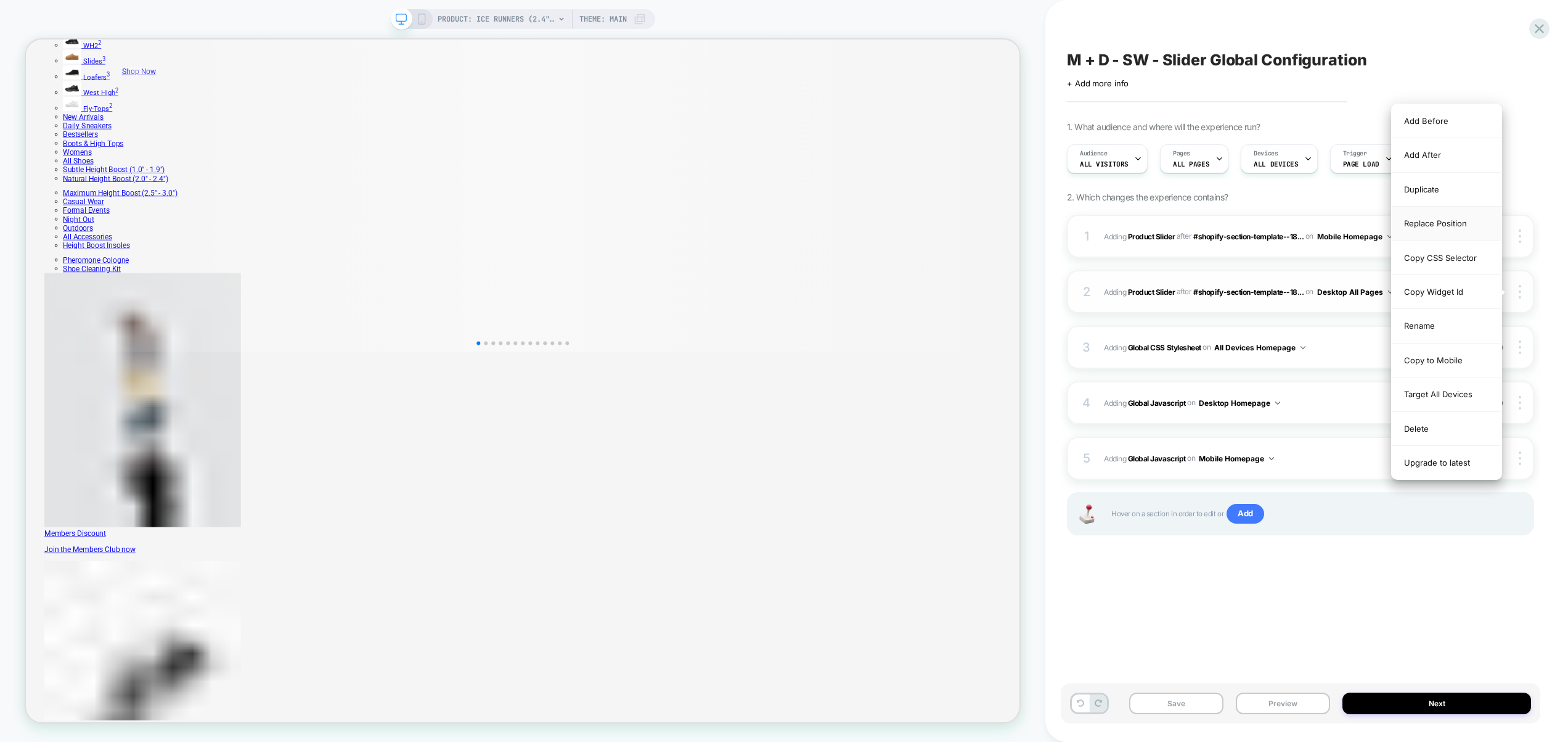
click at [1455, 221] on div "Replace Position" at bounding box center [1447, 223] width 110 height 34
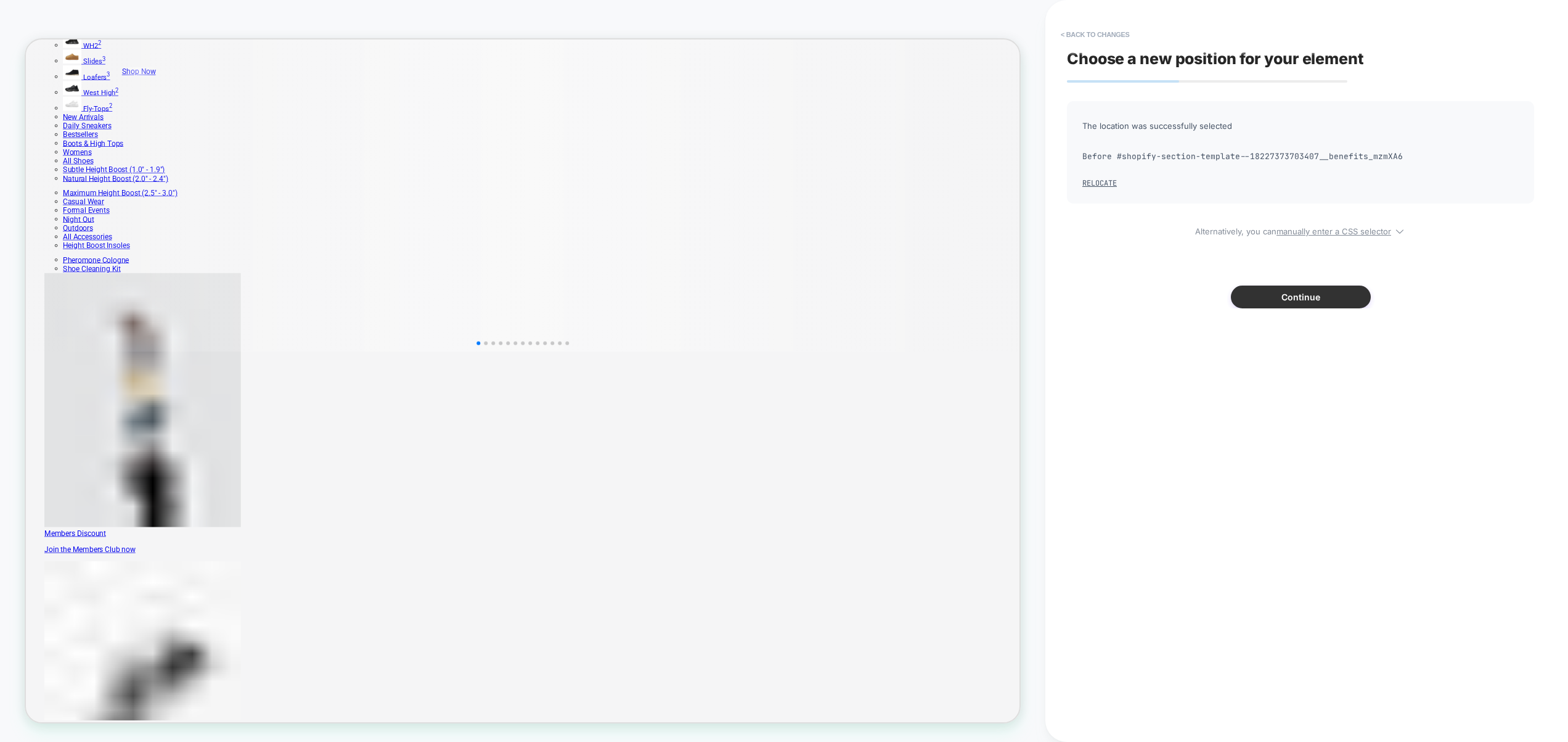
click at [1305, 301] on button "Continue" at bounding box center [1301, 297] width 140 height 23
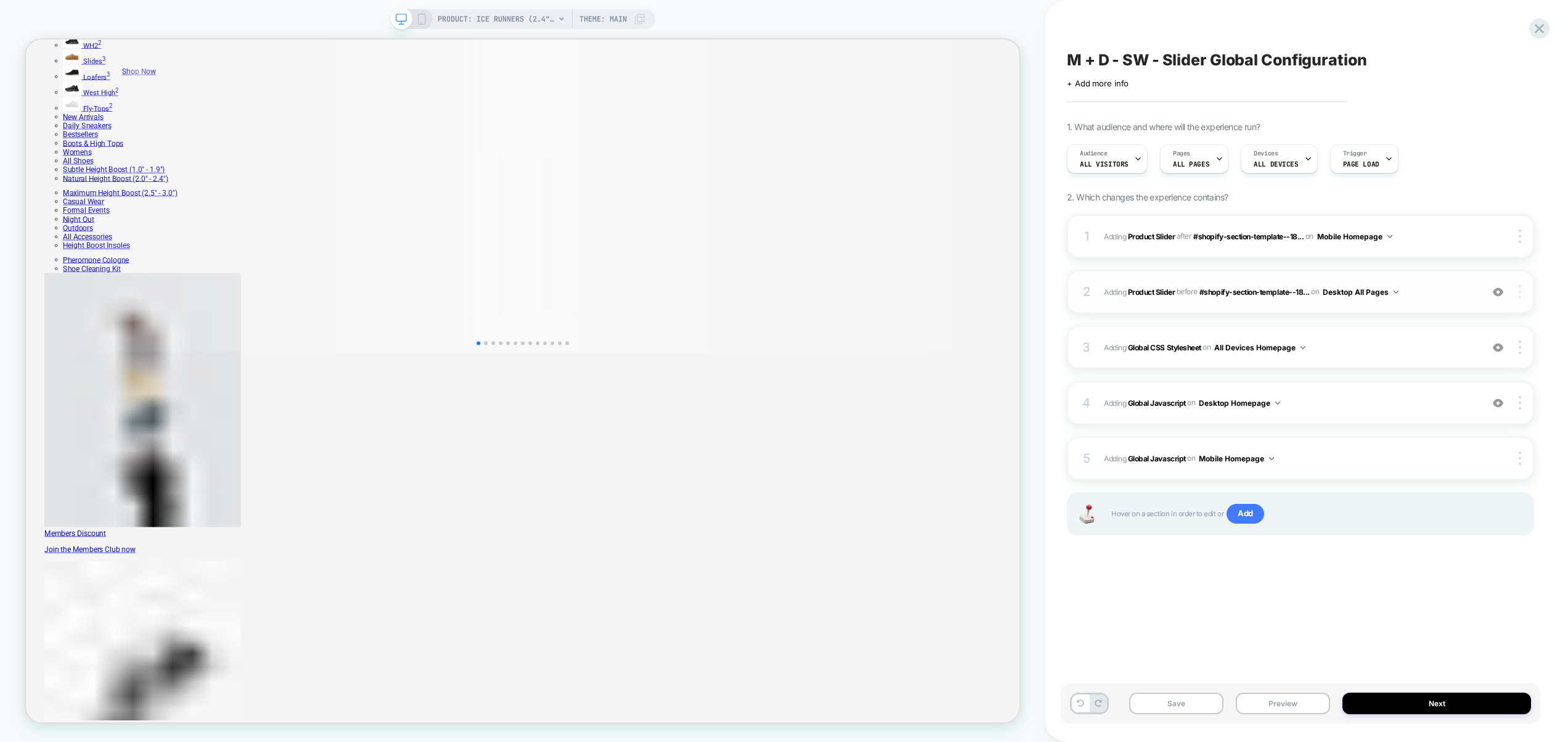
click at [1523, 293] on div at bounding box center [1522, 292] width 24 height 13
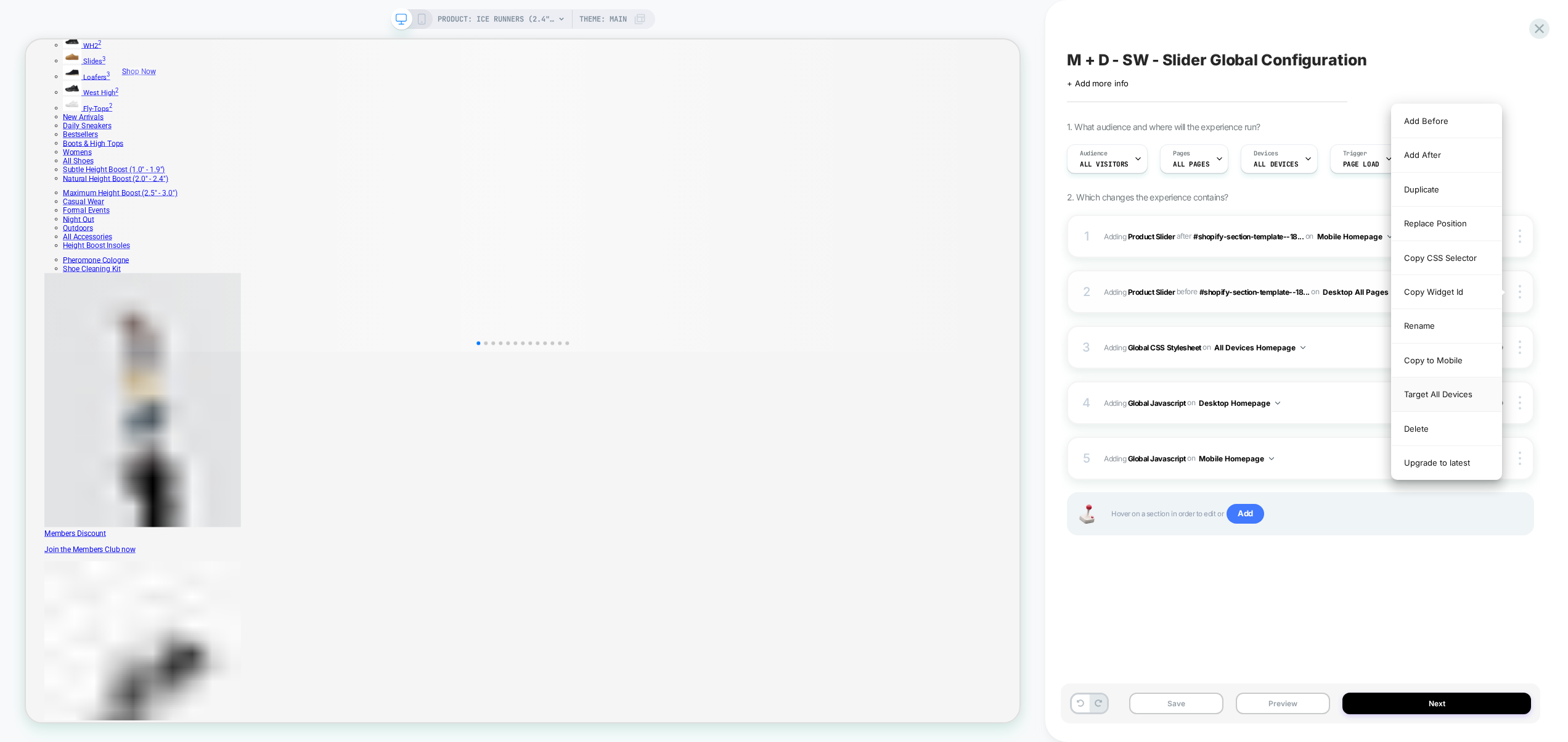
click at [1450, 393] on div "Target All Devices" at bounding box center [1447, 394] width 110 height 34
click at [1522, 236] on div at bounding box center [1522, 236] width 24 height 13
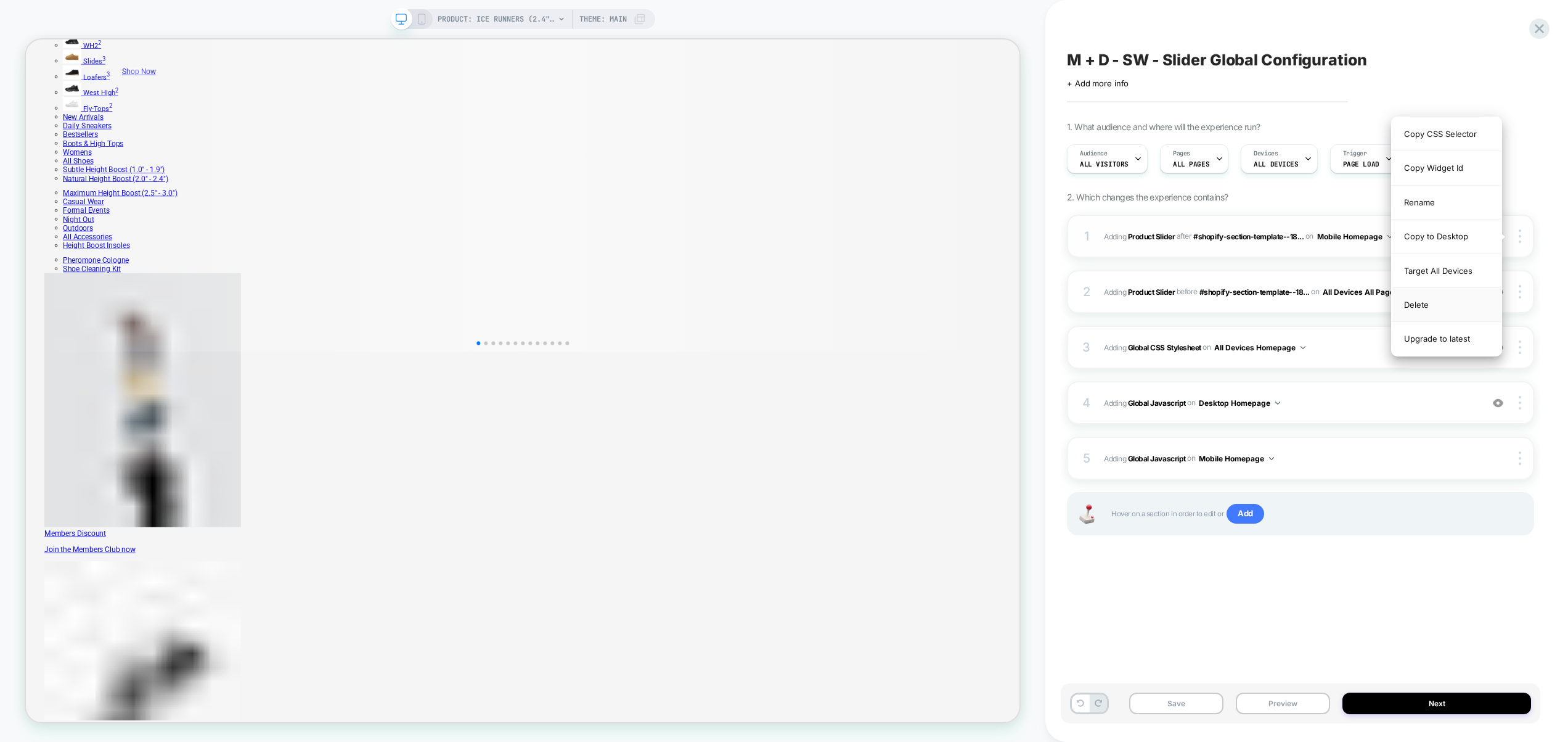
click at [1452, 305] on div "Delete" at bounding box center [1447, 304] width 110 height 34
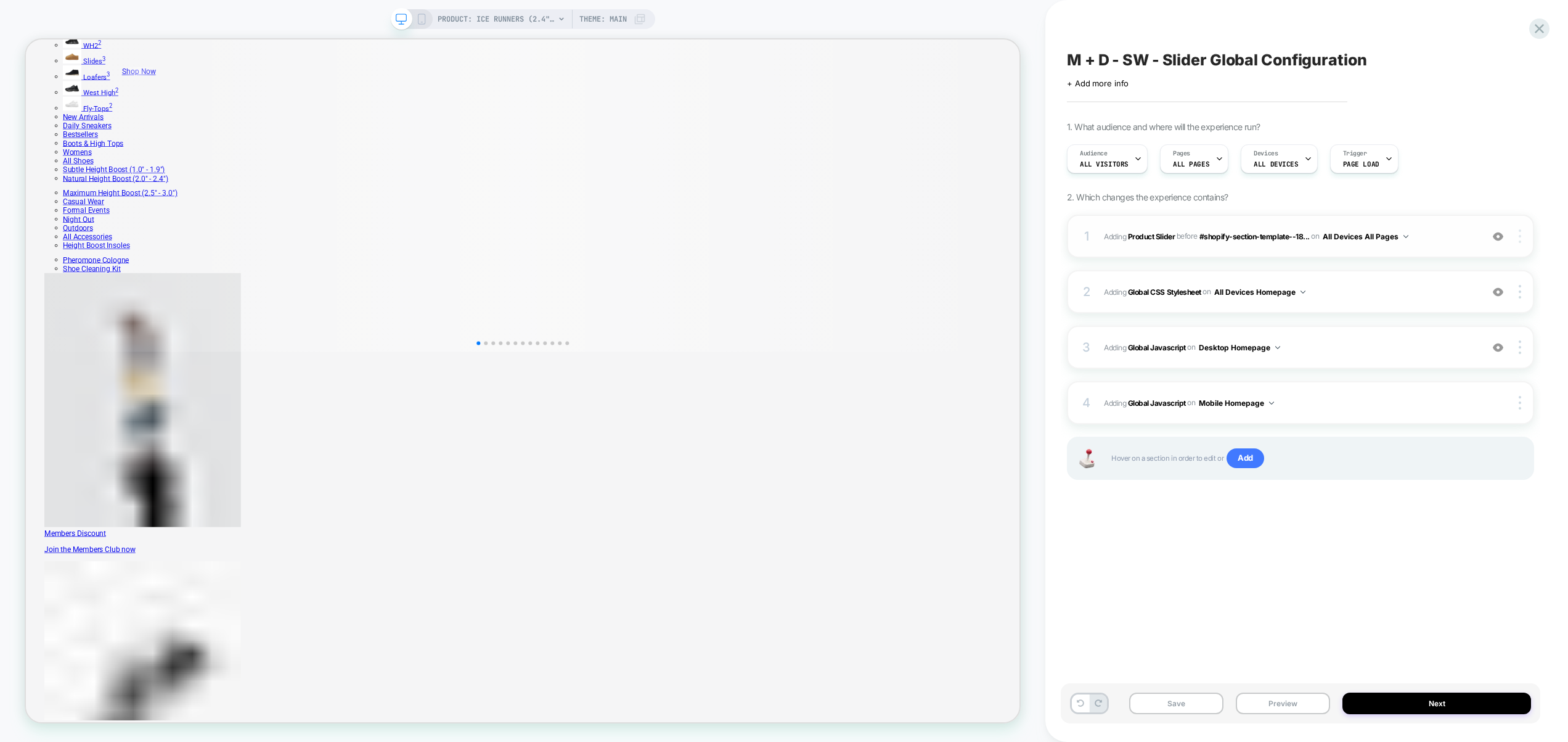
click at [1523, 235] on div at bounding box center [1522, 236] width 24 height 13
click at [1463, 253] on div "Copy Widget Id" at bounding box center [1447, 253] width 110 height 34
click at [1320, 356] on div "3 Adding Global Javascript on Desktop Homepage Copy to Mobile Target All Device…" at bounding box center [1300, 347] width 467 height 43
click at [1458, 350] on span "Adding Global Javascript on Desktop Homepage" at bounding box center [1289, 348] width 372 height 15
click at [1342, 278] on div "2 Adding Global CSS Stylesheet on All Devices Homepage Target Desktop Delete" at bounding box center [1300, 292] width 467 height 43
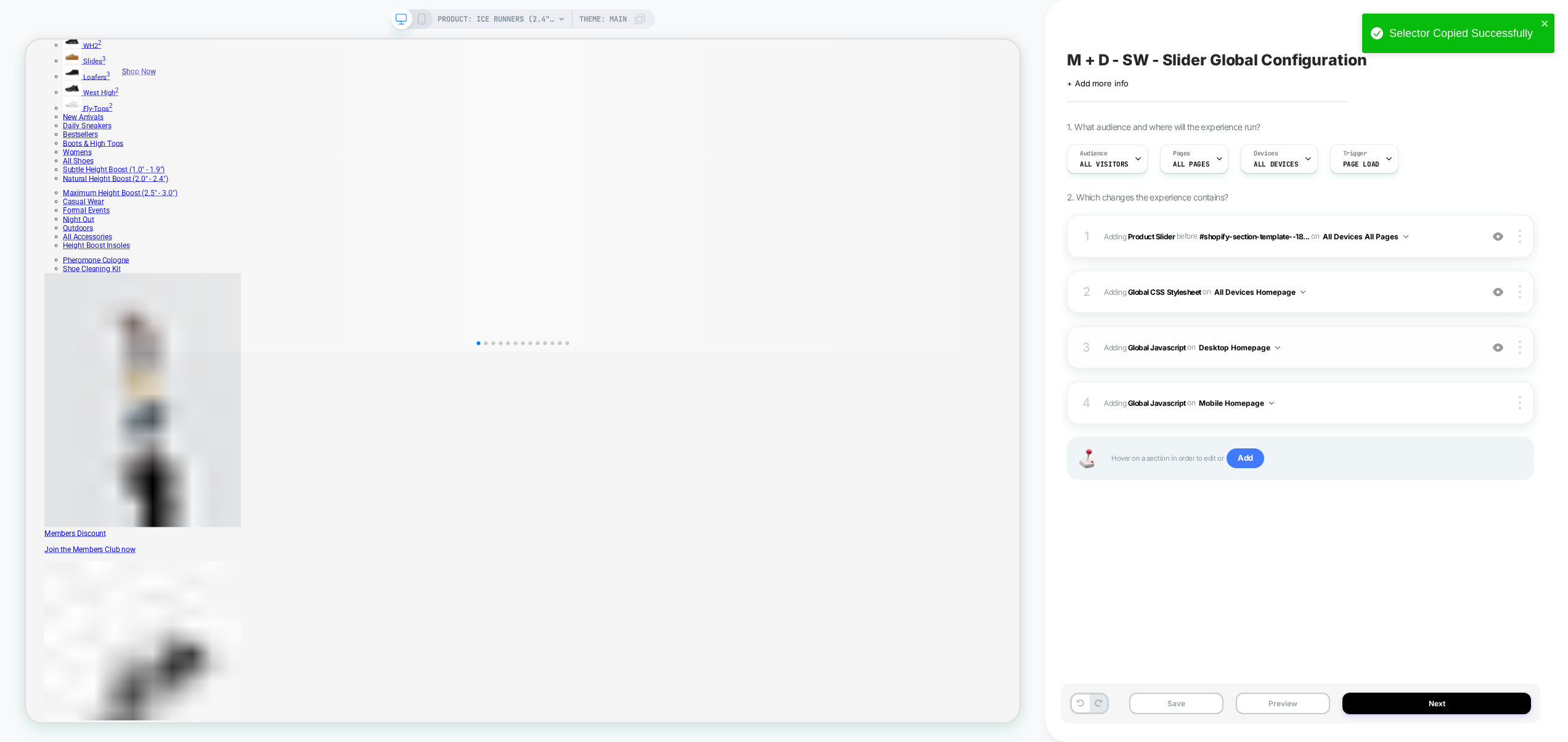
click at [1239, 352] on button "Desktop Homepage" at bounding box center [1240, 348] width 82 height 15
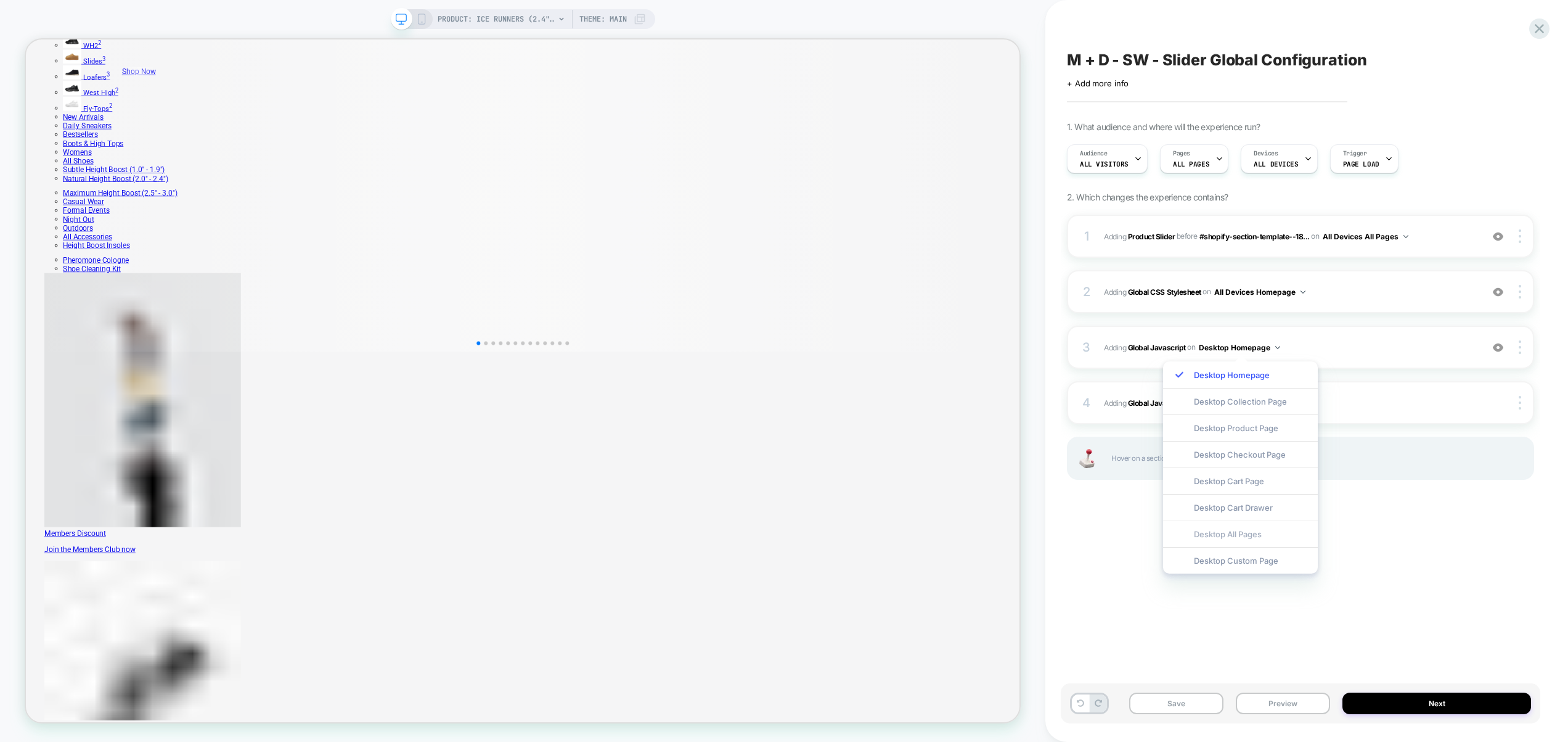
click at [1218, 535] on div "Desktop All Pages" at bounding box center [1240, 534] width 155 height 27
click at [1252, 294] on button "All Devices Homepage" at bounding box center [1259, 292] width 91 height 15
click at [1217, 484] on div "All Devices All Pages" at bounding box center [1262, 479] width 165 height 27
click at [1251, 401] on button "Mobile Homepage" at bounding box center [1236, 403] width 75 height 15
click at [1239, 589] on div "Mobile All Pages" at bounding box center [1238, 590] width 149 height 27
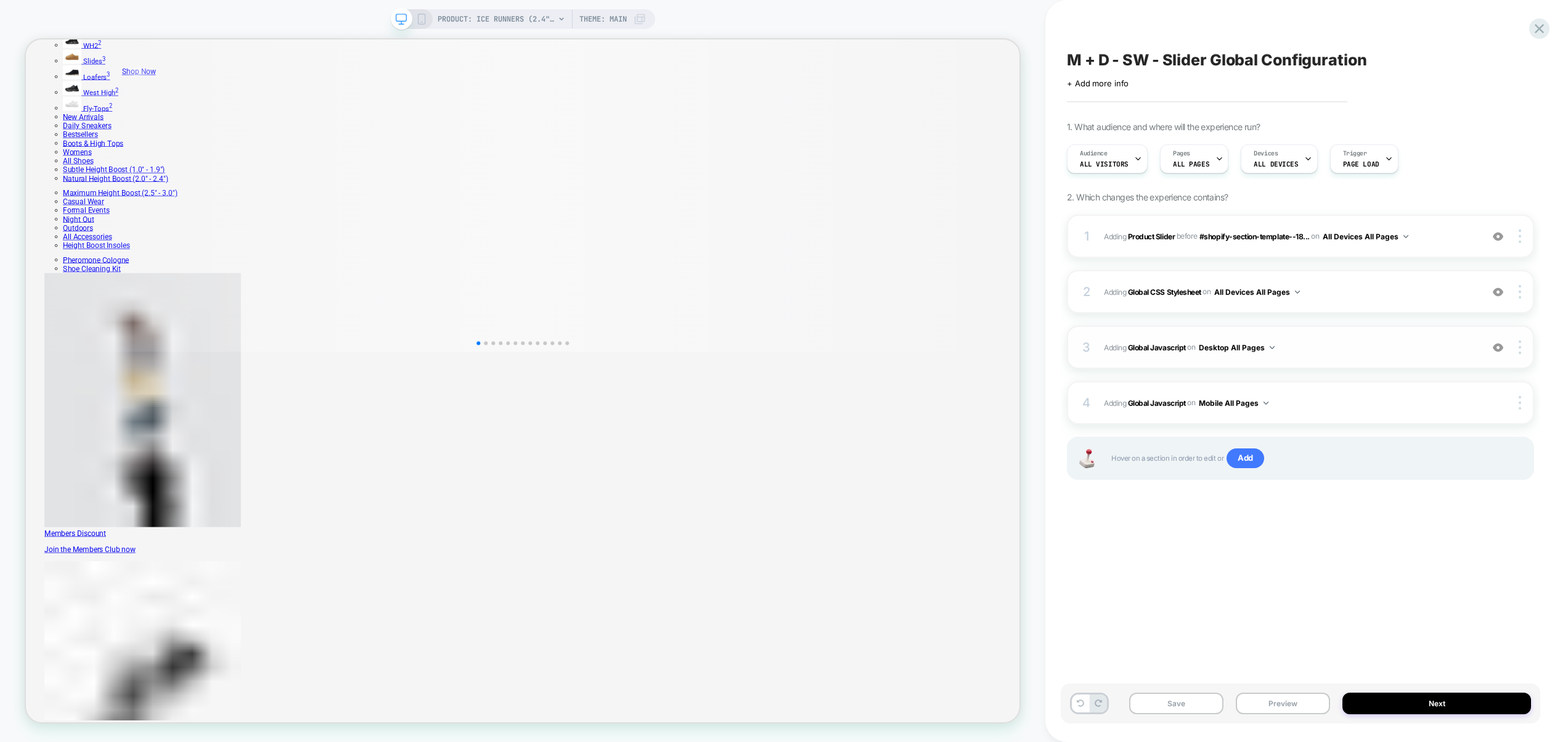
click at [1313, 340] on span "Adding Global Javascript on Desktop All Pages" at bounding box center [1289, 348] width 372 height 15
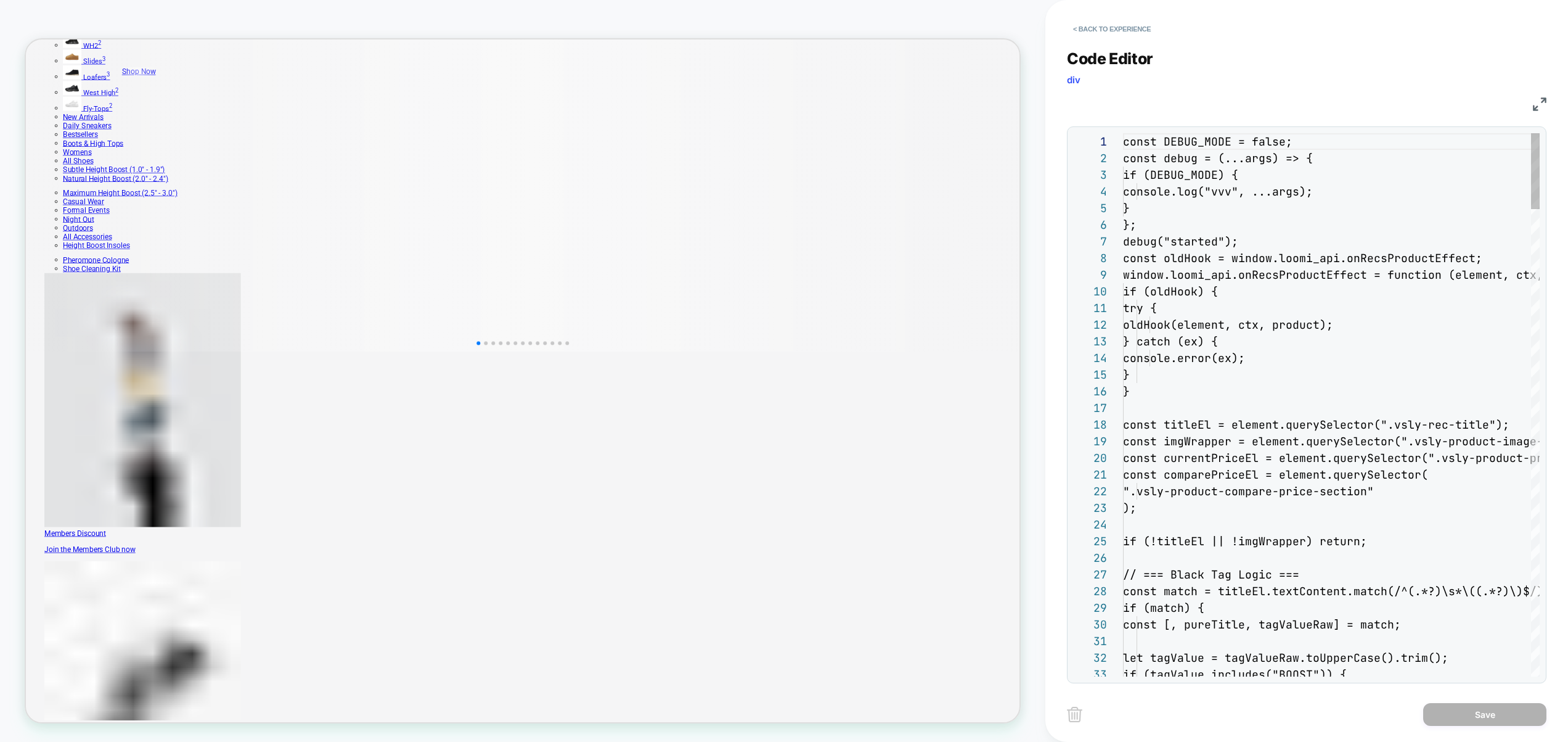
scroll to position [167, 0]
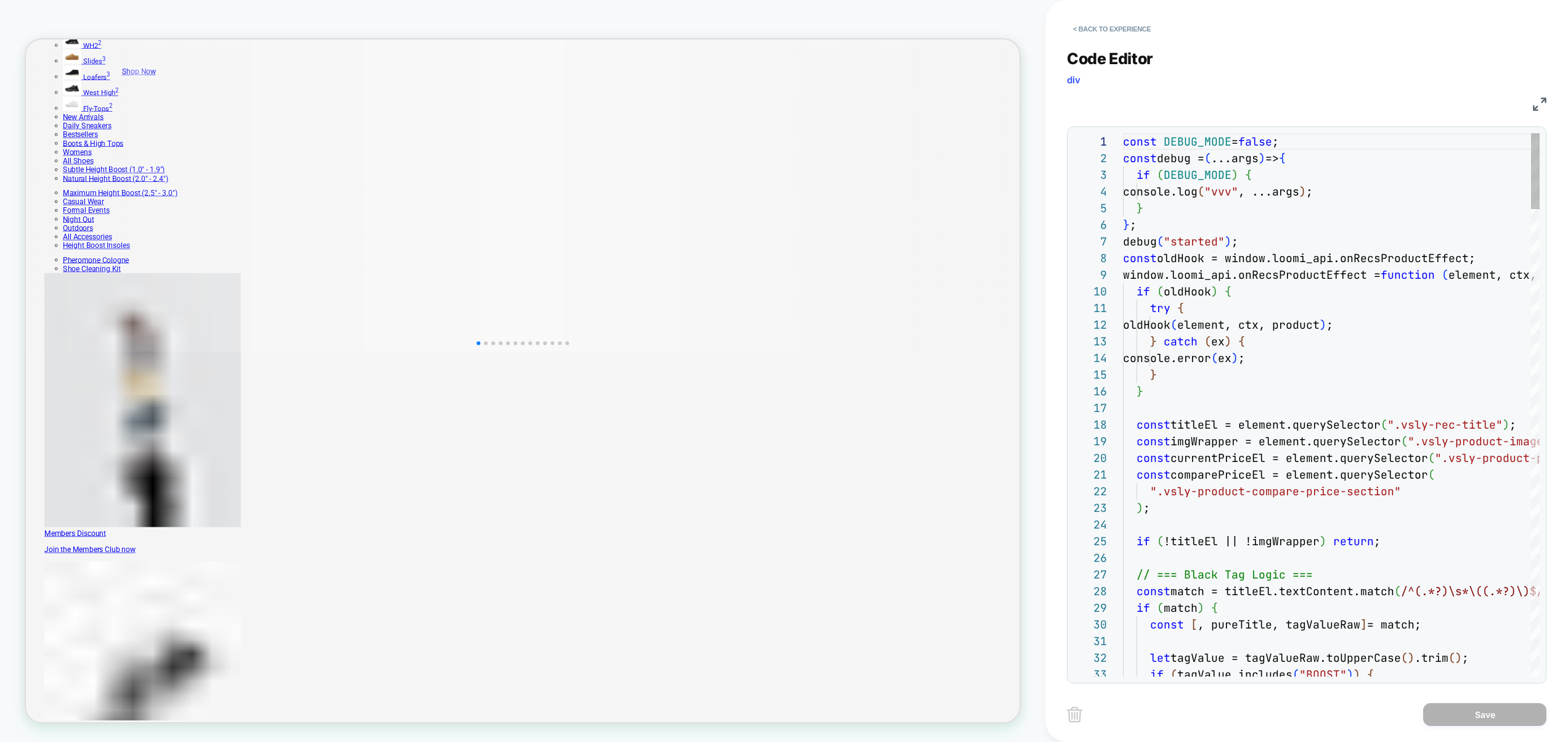
type textarea "**********"
type textarea "*"
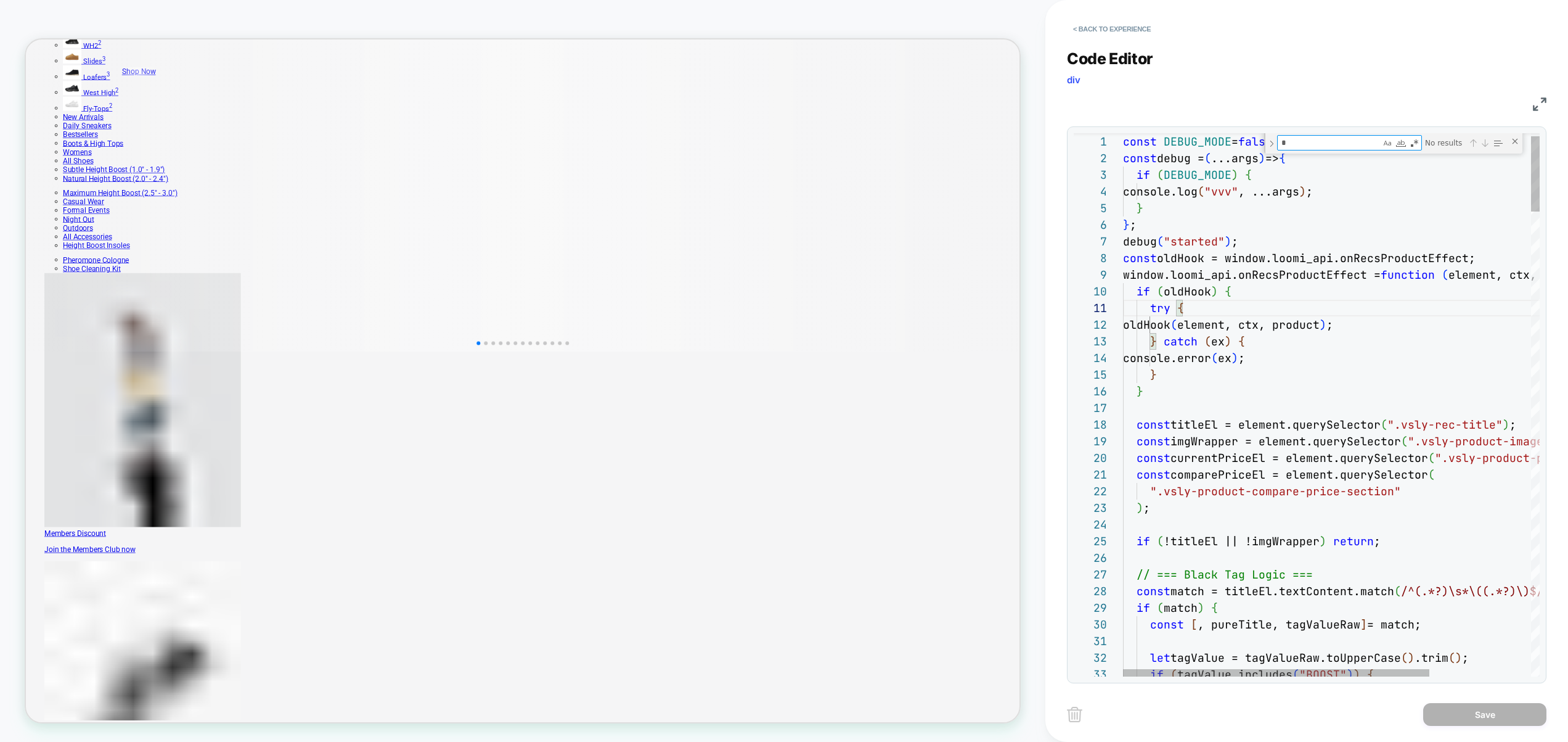
type textarea "**********"
type textarea "**"
type textarea "**********"
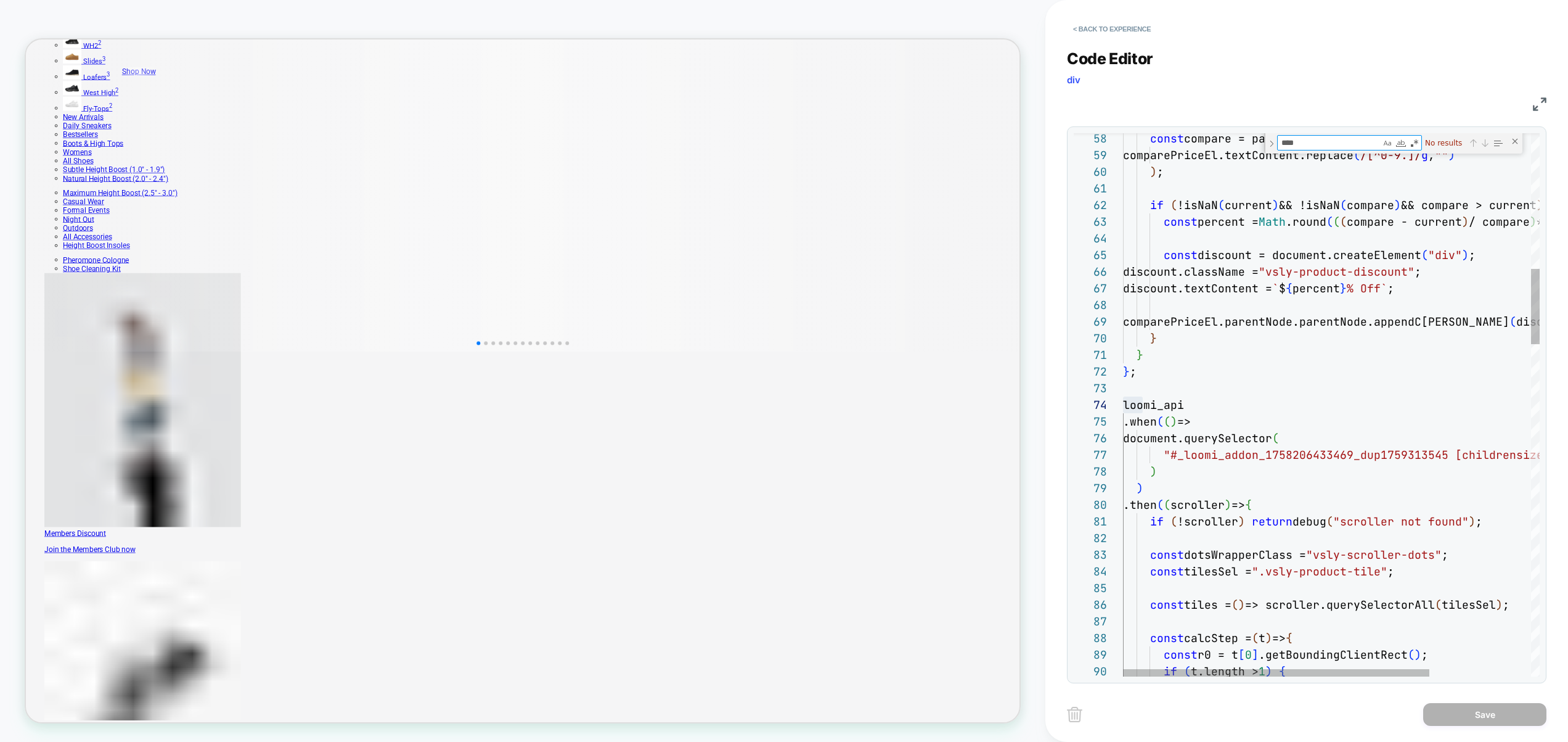
type textarea "****"
drag, startPoint x: 1444, startPoint y: 454, endPoint x: 1167, endPoint y: 456, distance: 277.0
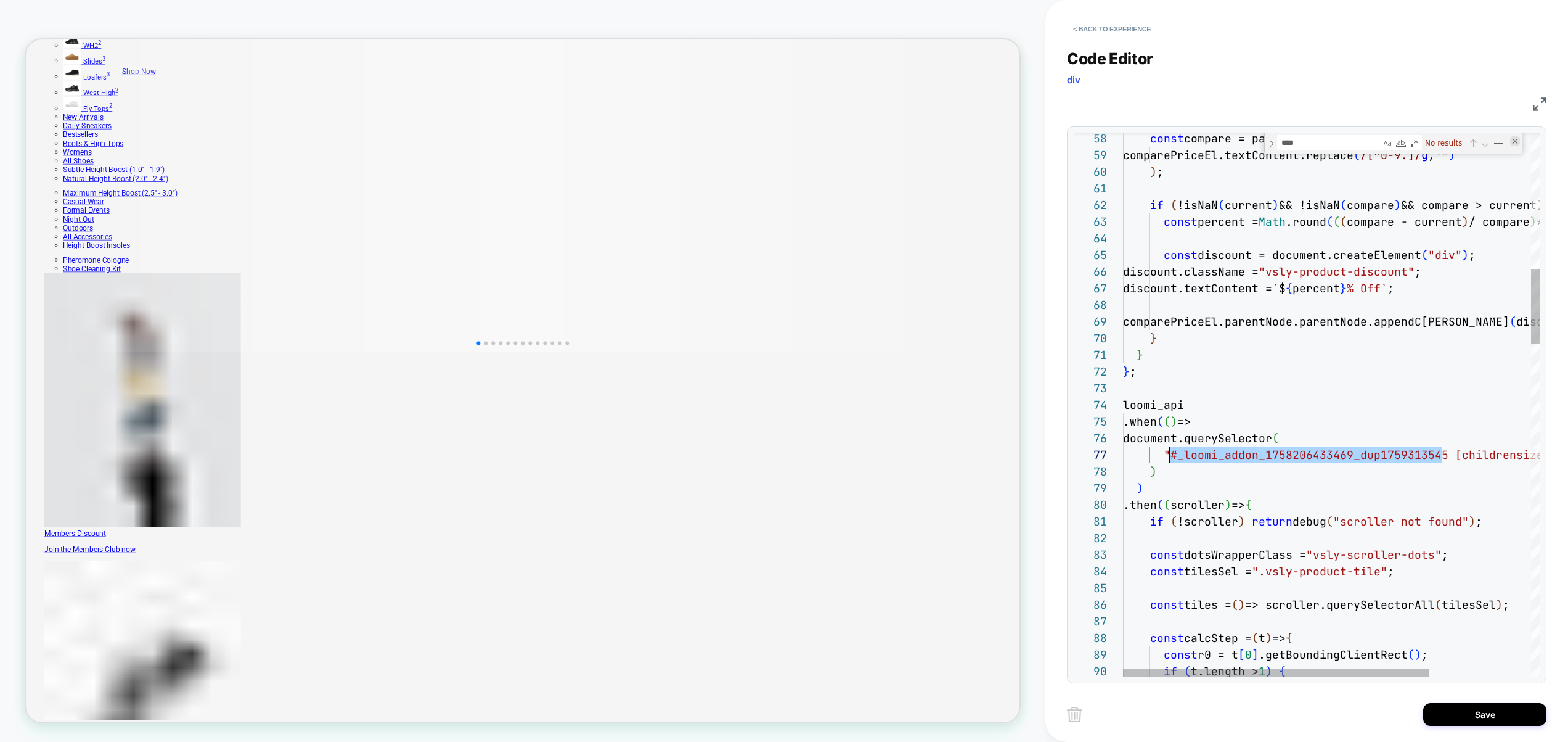
click at [1515, 140] on div "Close (Escape)" at bounding box center [1515, 141] width 10 height 10
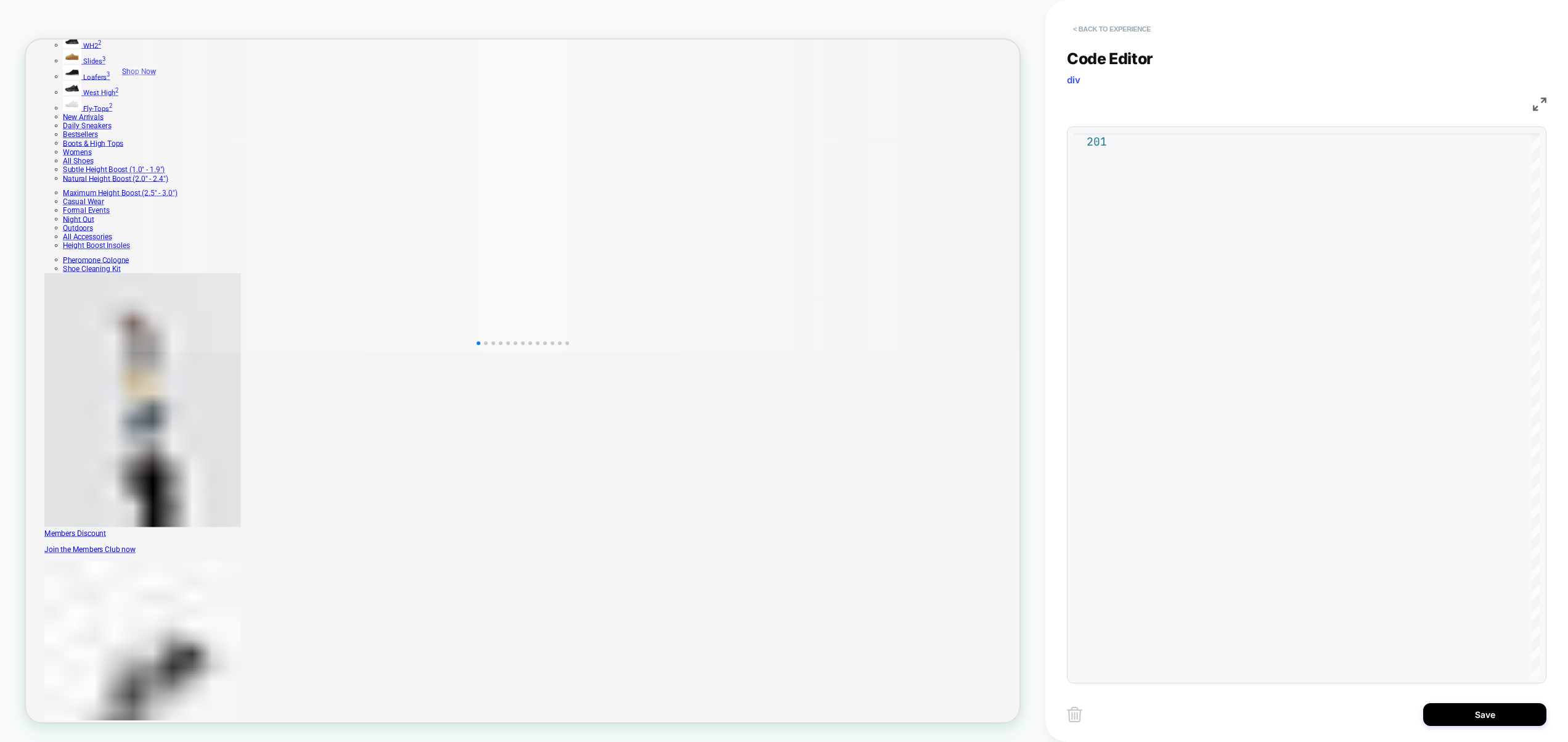
click at [1099, 32] on button "< Back to experience" at bounding box center [1111, 29] width 90 height 20
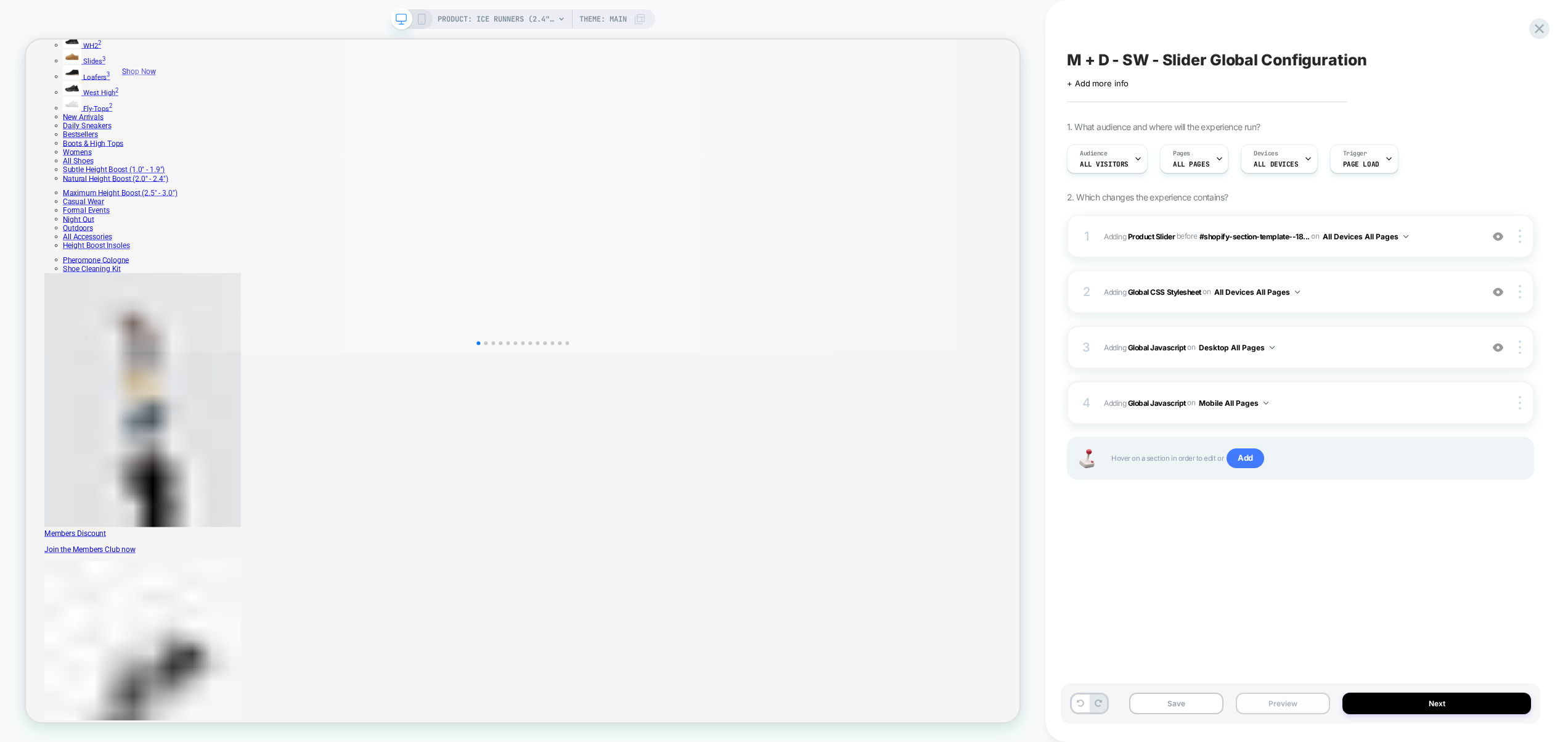
click at [1296, 697] on button "Preview" at bounding box center [1283, 704] width 94 height 22
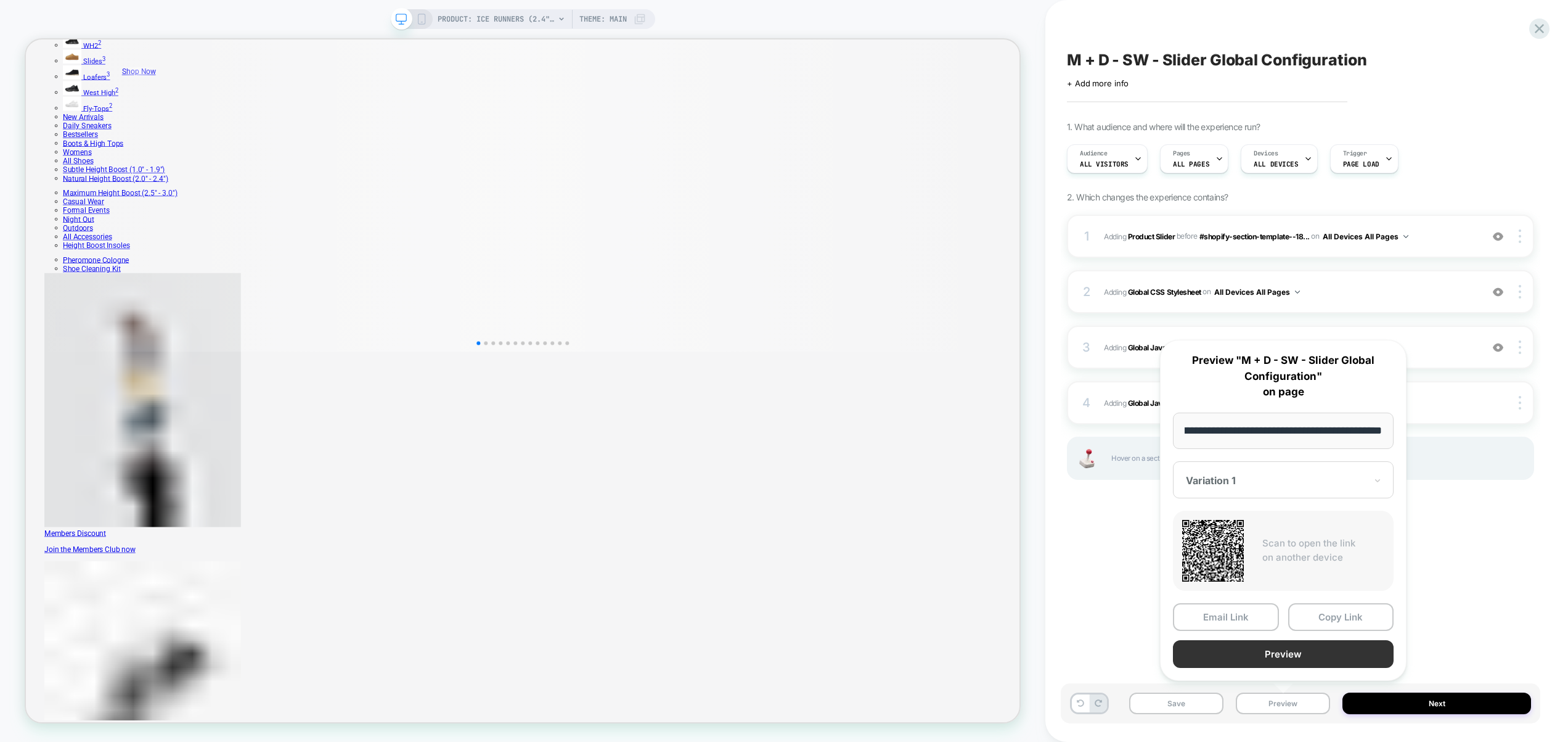
scroll to position [0, 0]
click at [1286, 646] on button "Preview" at bounding box center [1284, 654] width 221 height 28
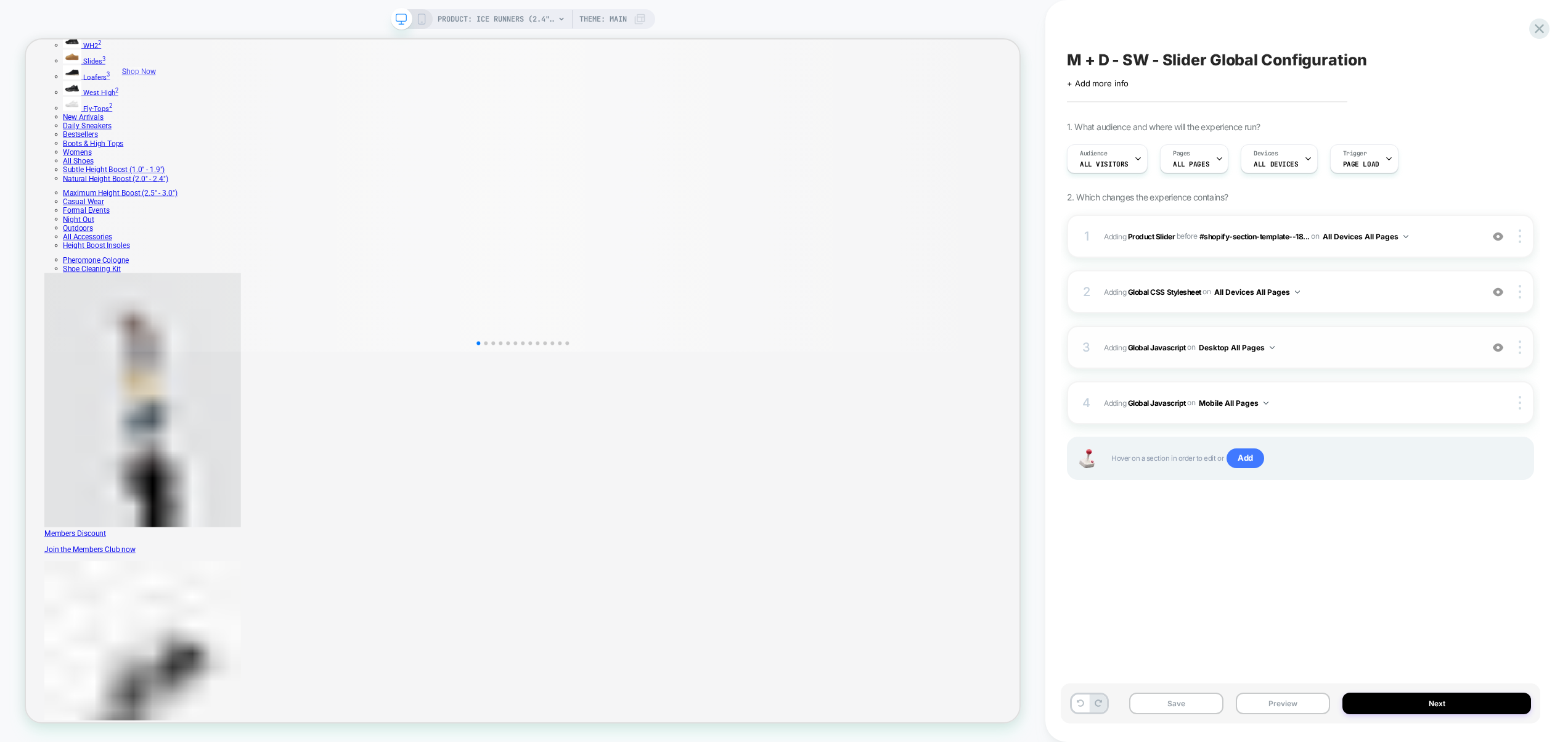
click at [1304, 348] on span "Adding Global Javascript on Desktop All Pages" at bounding box center [1289, 348] width 372 height 15
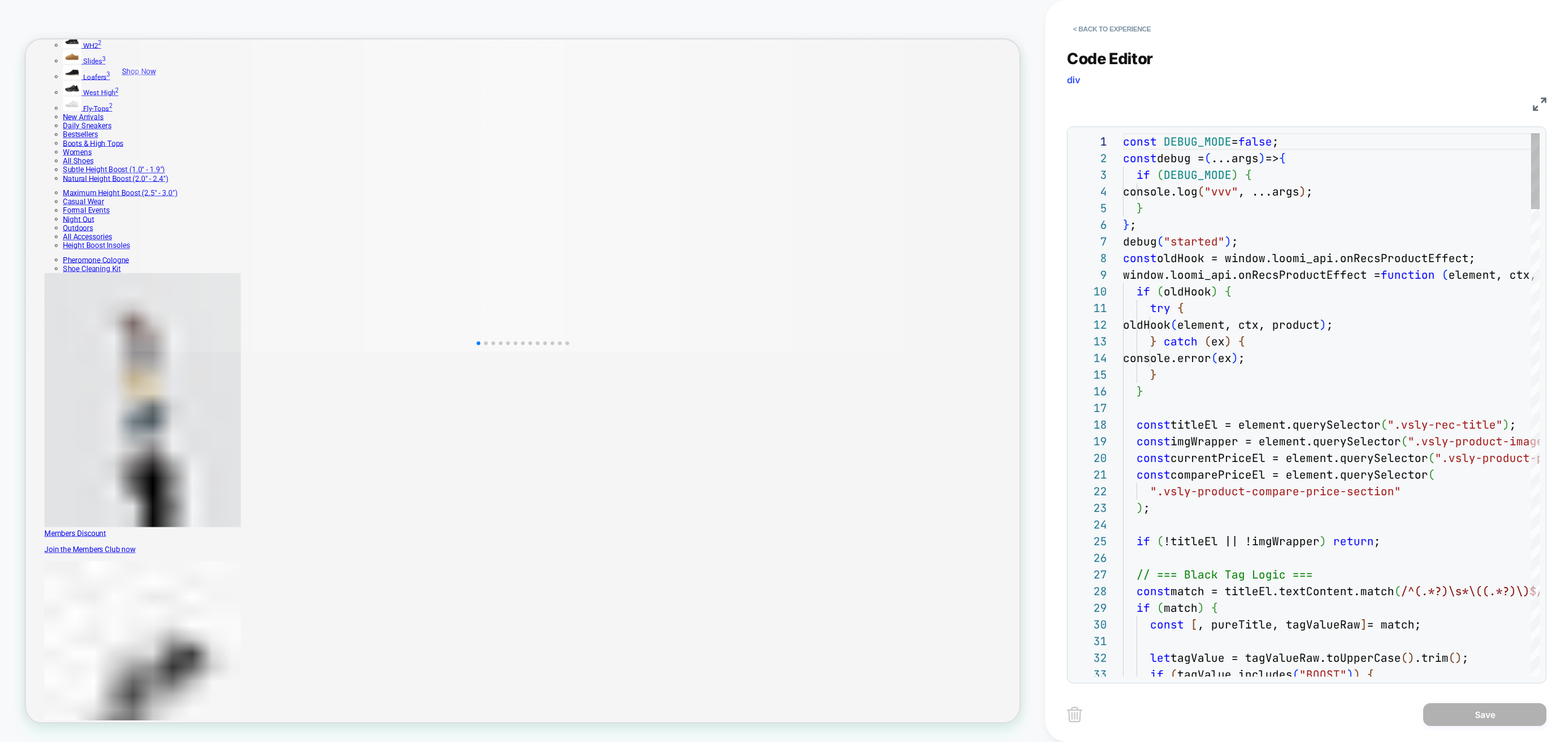
scroll to position [167, 0]
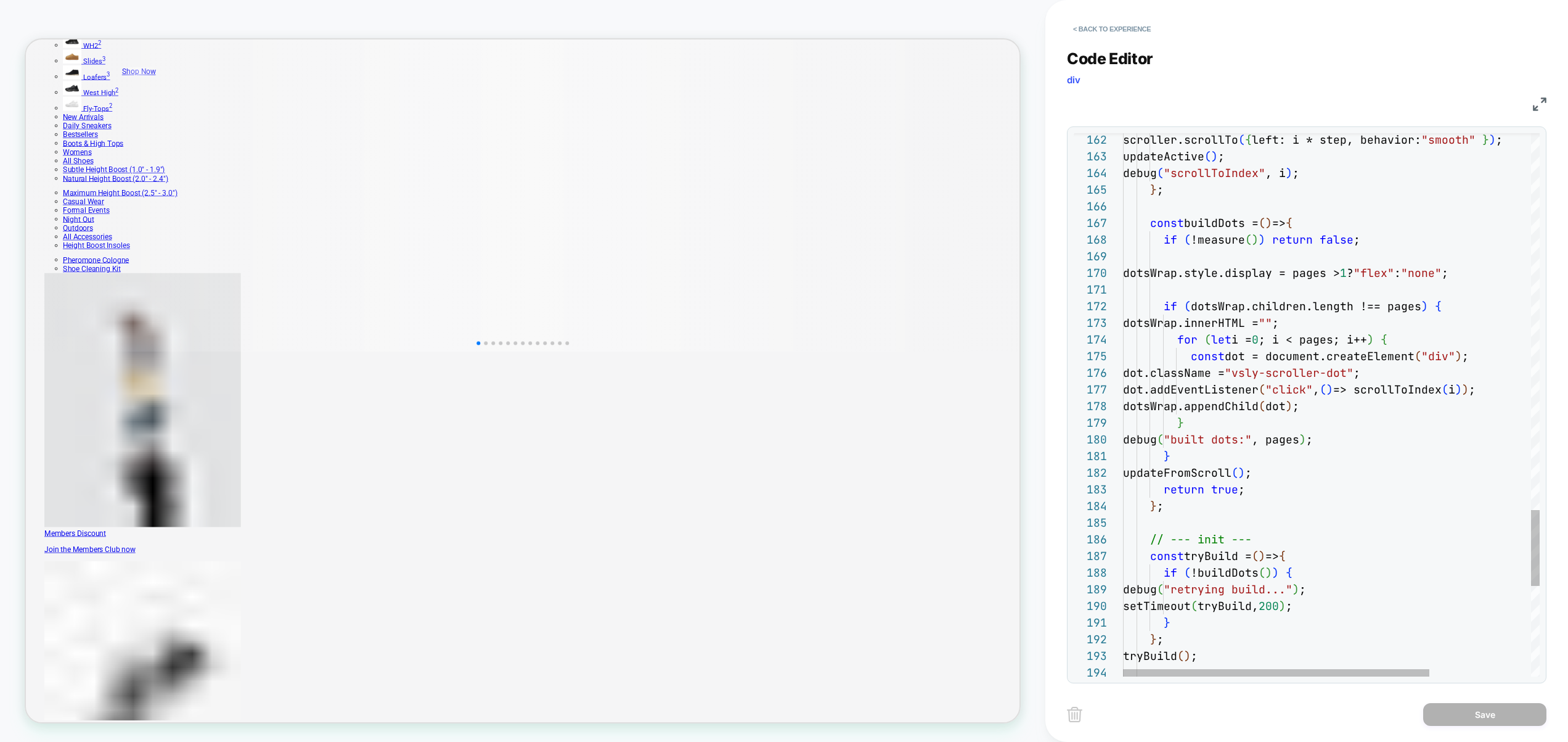
type textarea "**********"
type textarea "**"
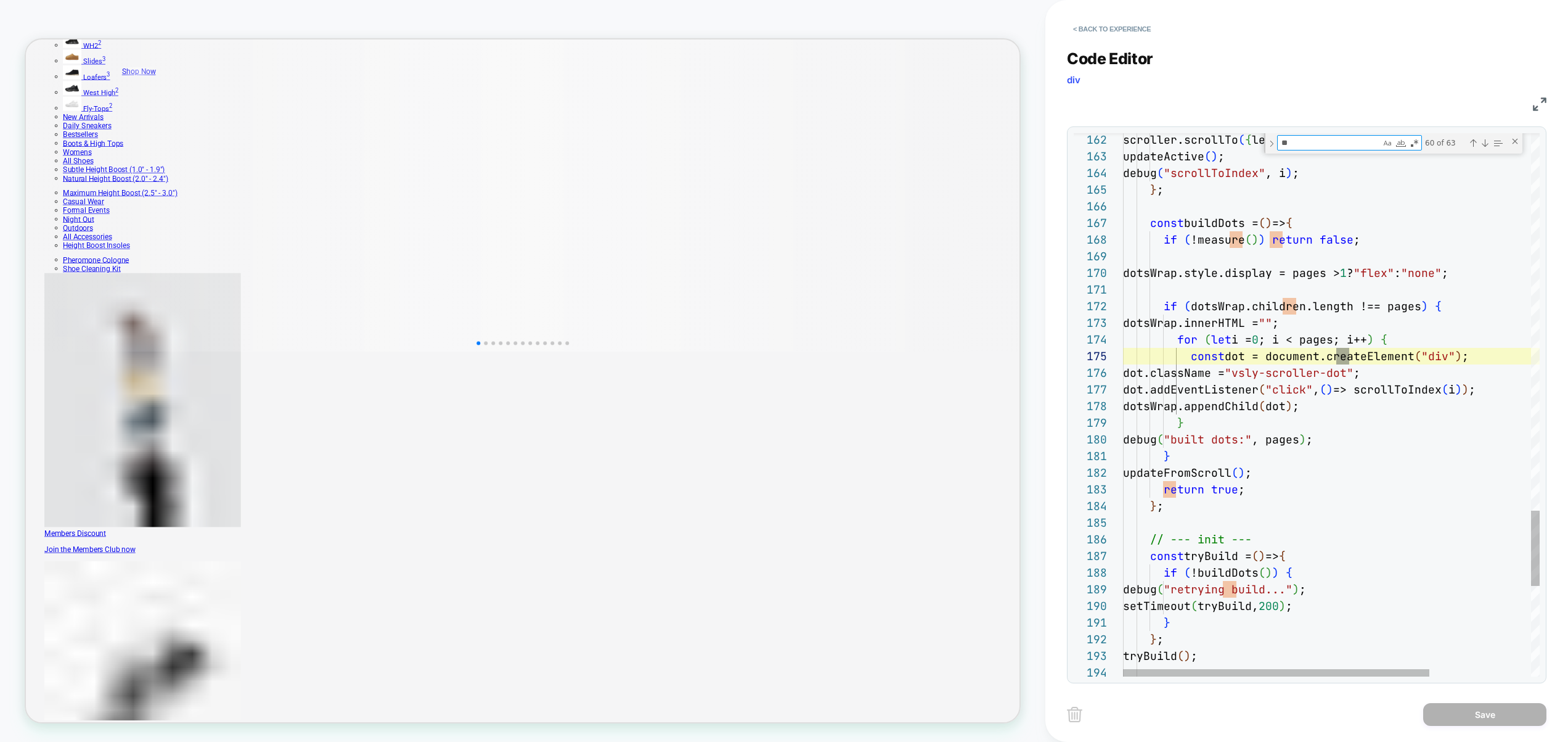
type textarea "**********"
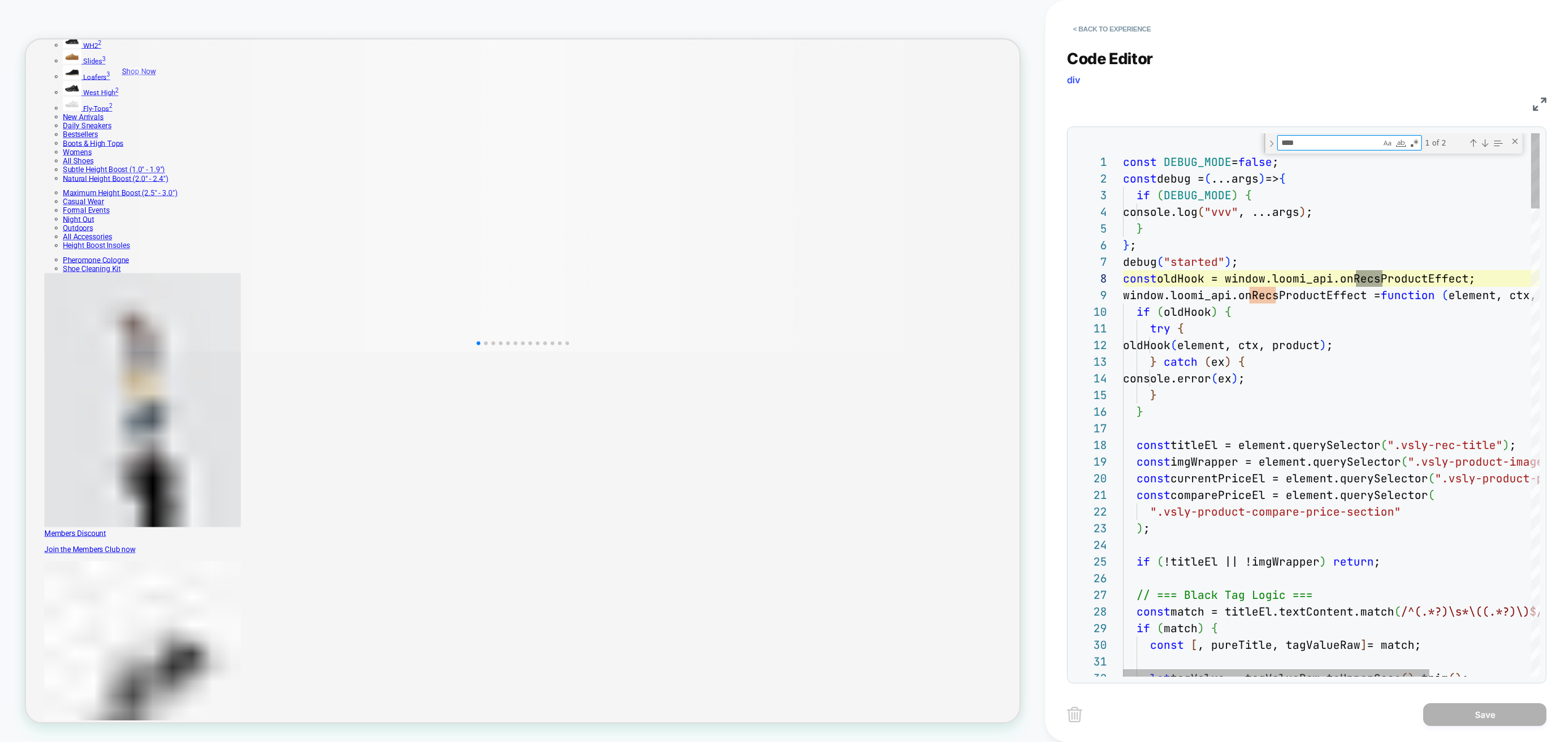
type textarea "****"
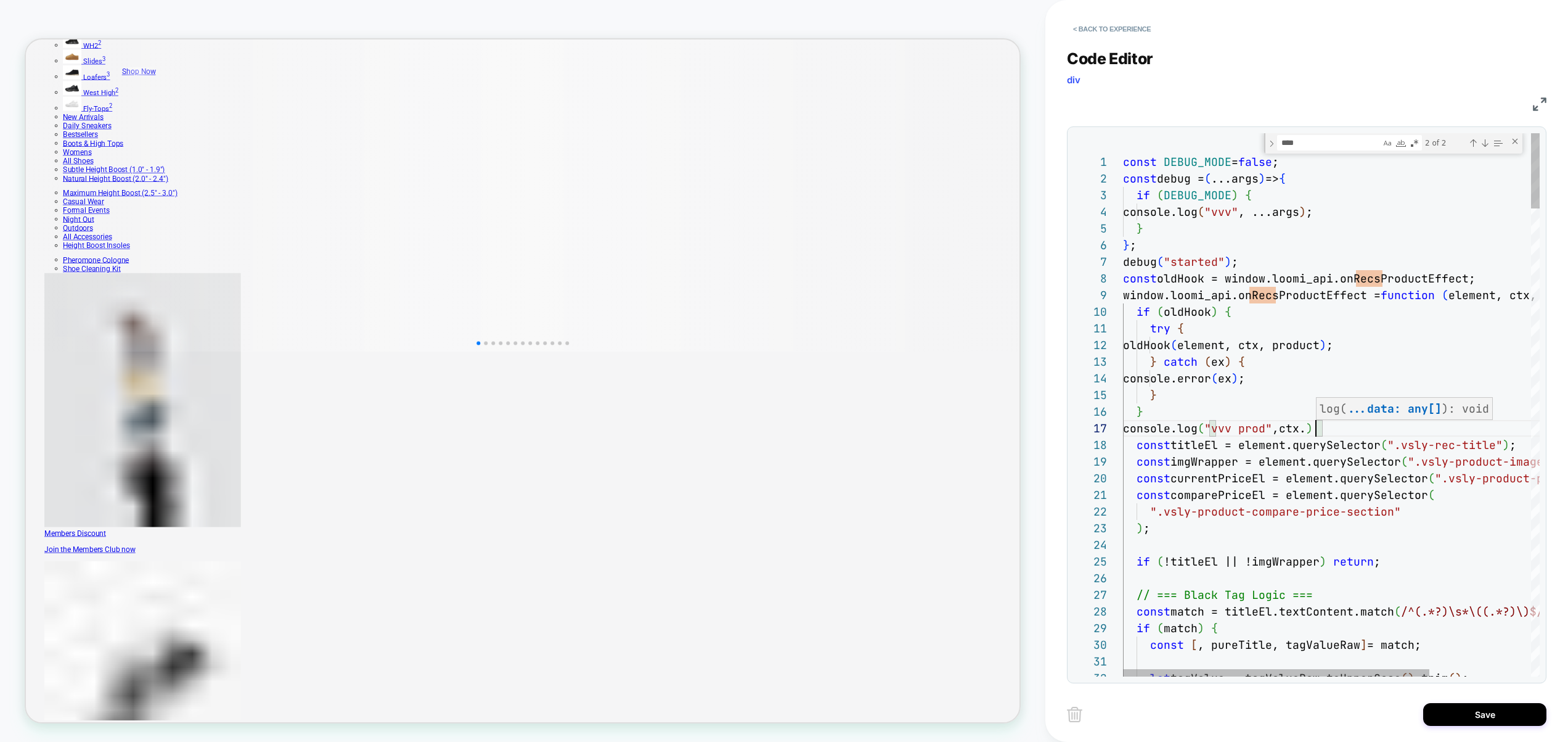
scroll to position [100, 186]
type textarea "**********"
click at [1479, 714] on button "Save" at bounding box center [1484, 715] width 123 height 23
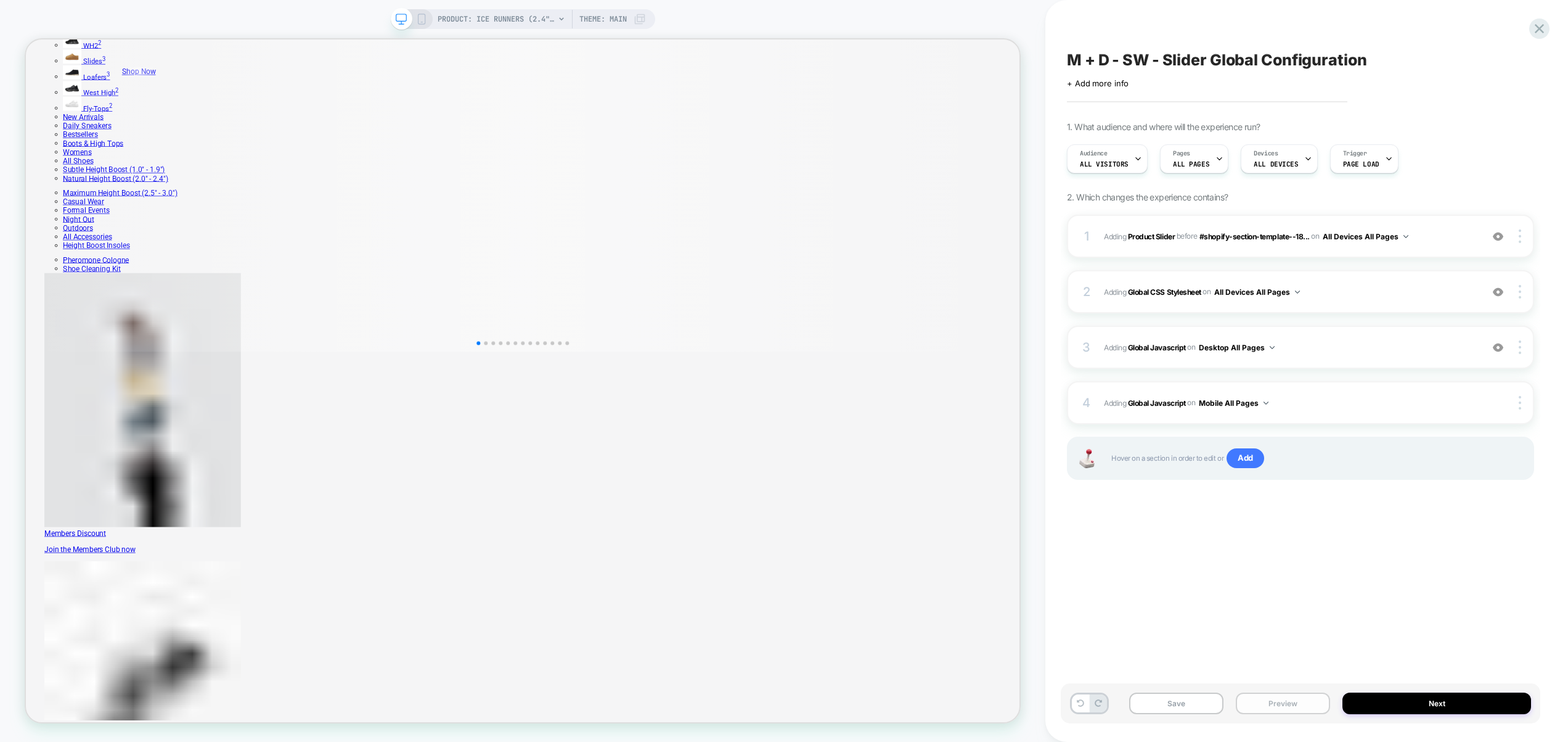
click at [1304, 695] on button "Preview" at bounding box center [1283, 704] width 94 height 22
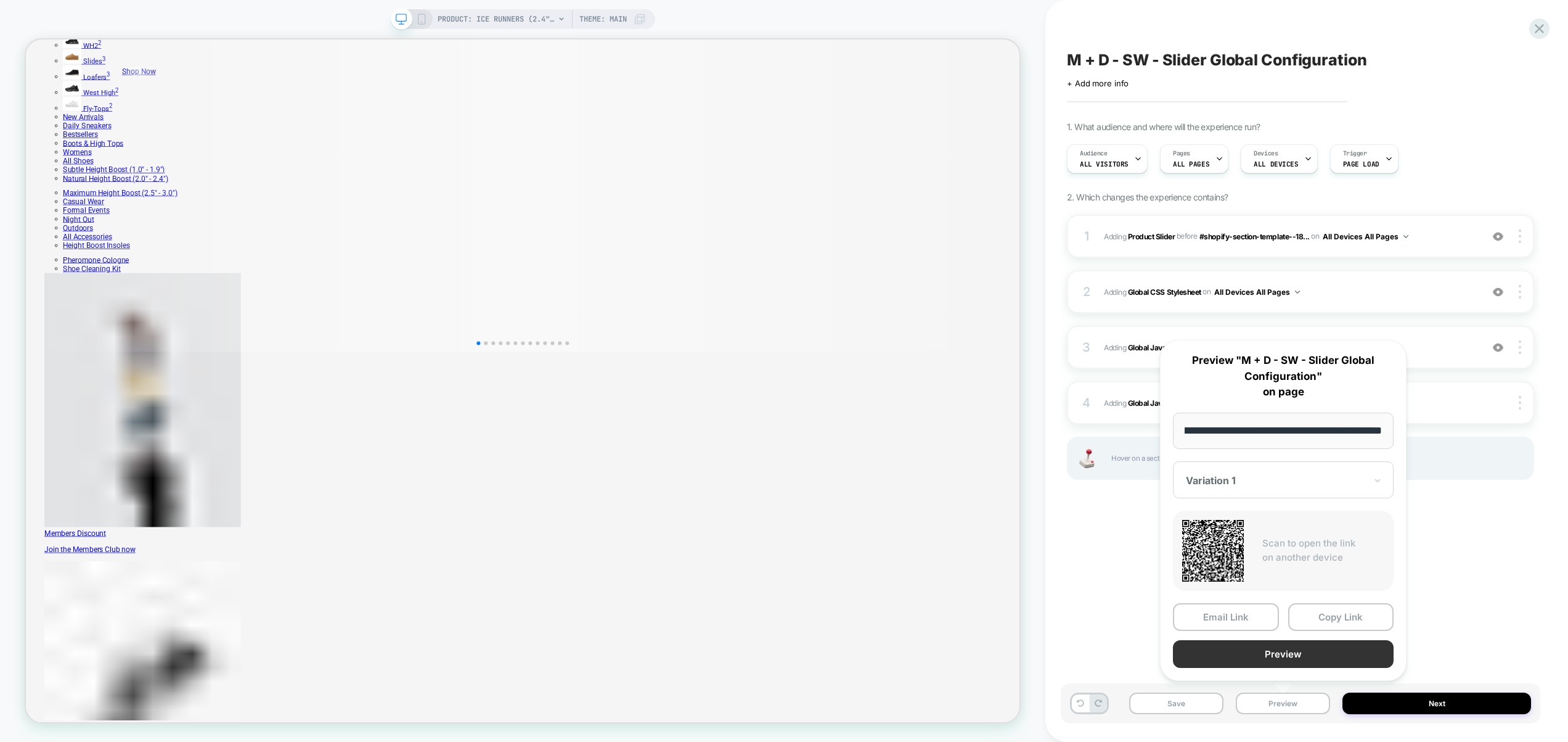
scroll to position [0, 0]
click at [1290, 653] on button "Preview" at bounding box center [1284, 654] width 221 height 28
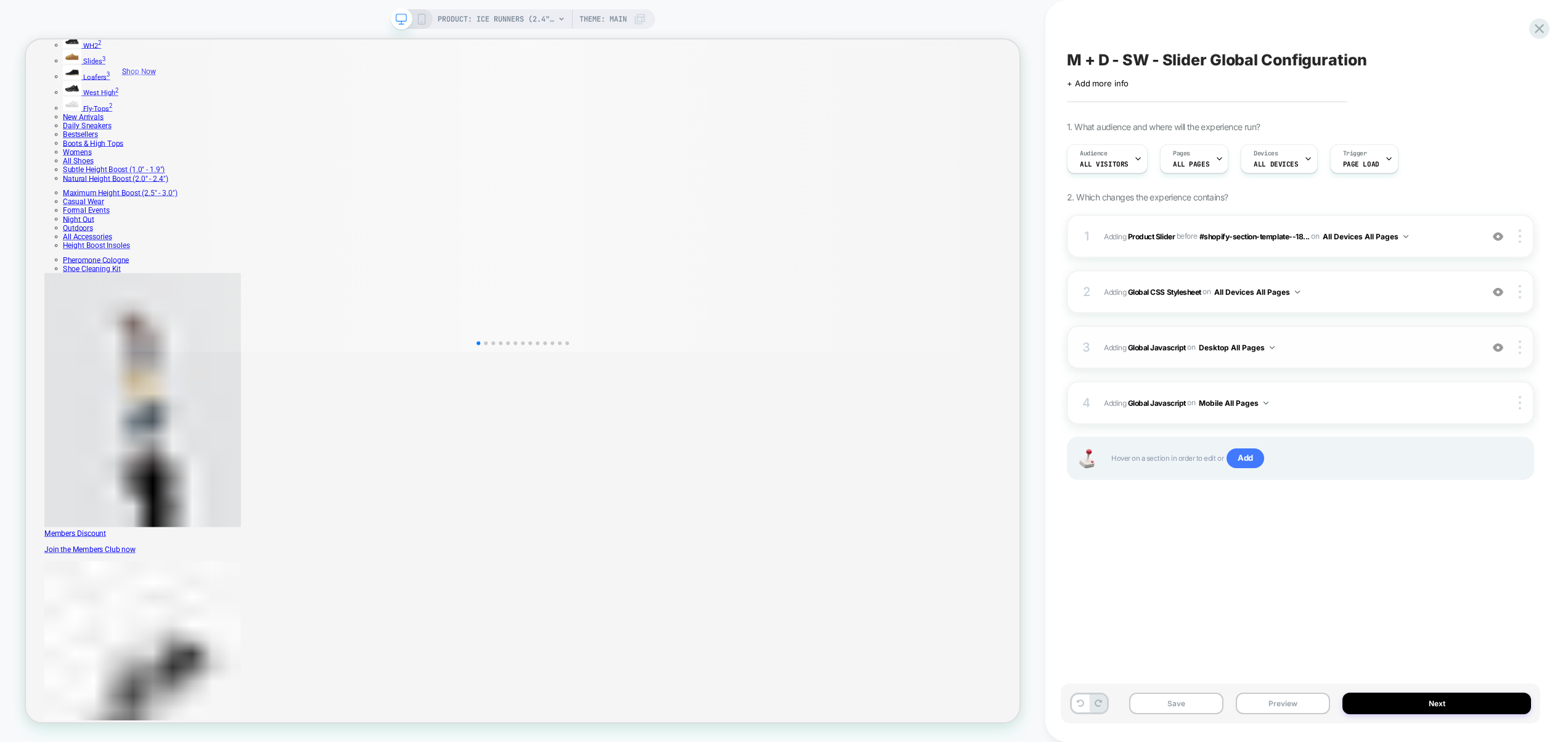
click at [1338, 343] on span "Adding Global Javascript on Desktop All Pages" at bounding box center [1289, 348] width 372 height 15
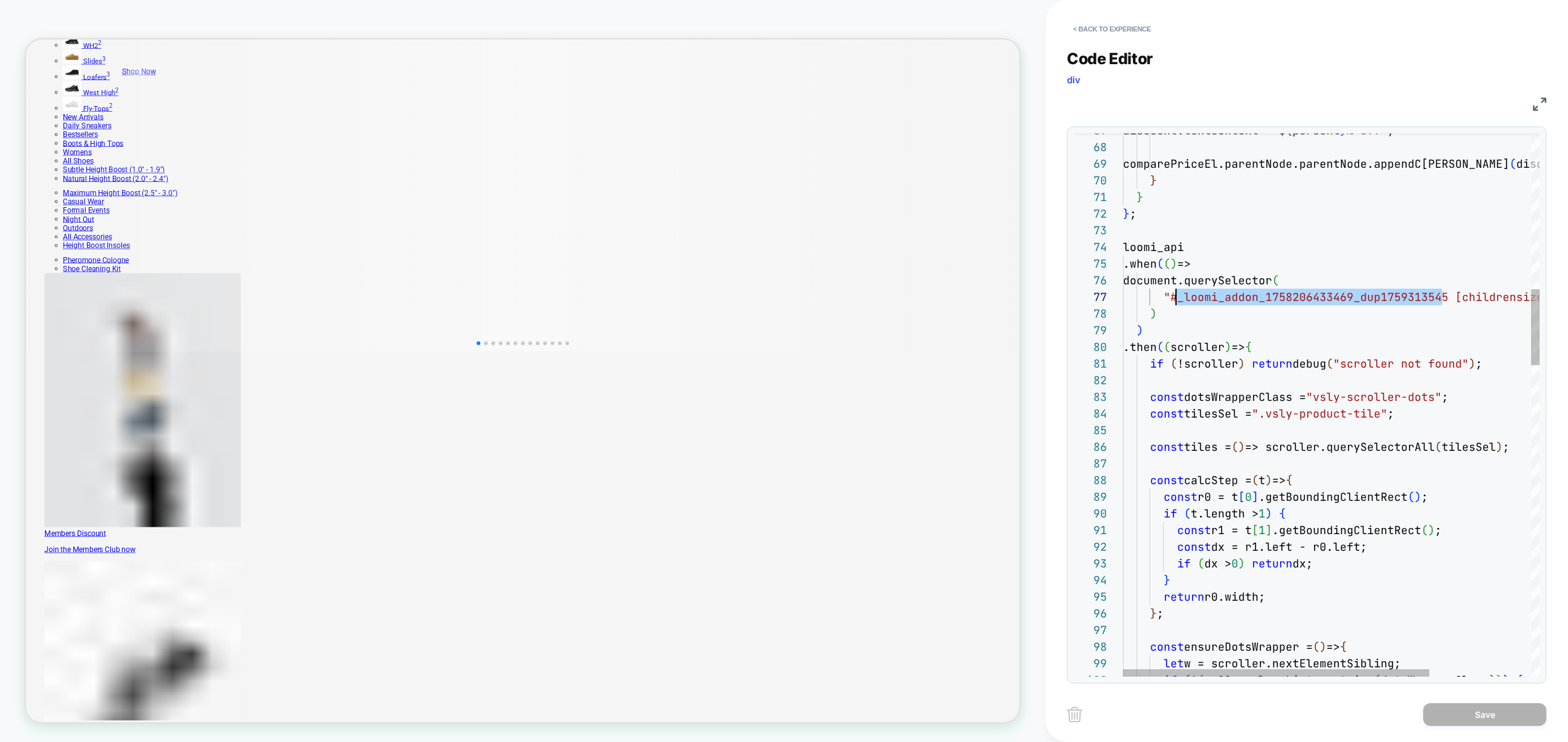
scroll to position [100, 47]
drag, startPoint x: 1442, startPoint y: 298, endPoint x: 1169, endPoint y: 302, distance: 273.0
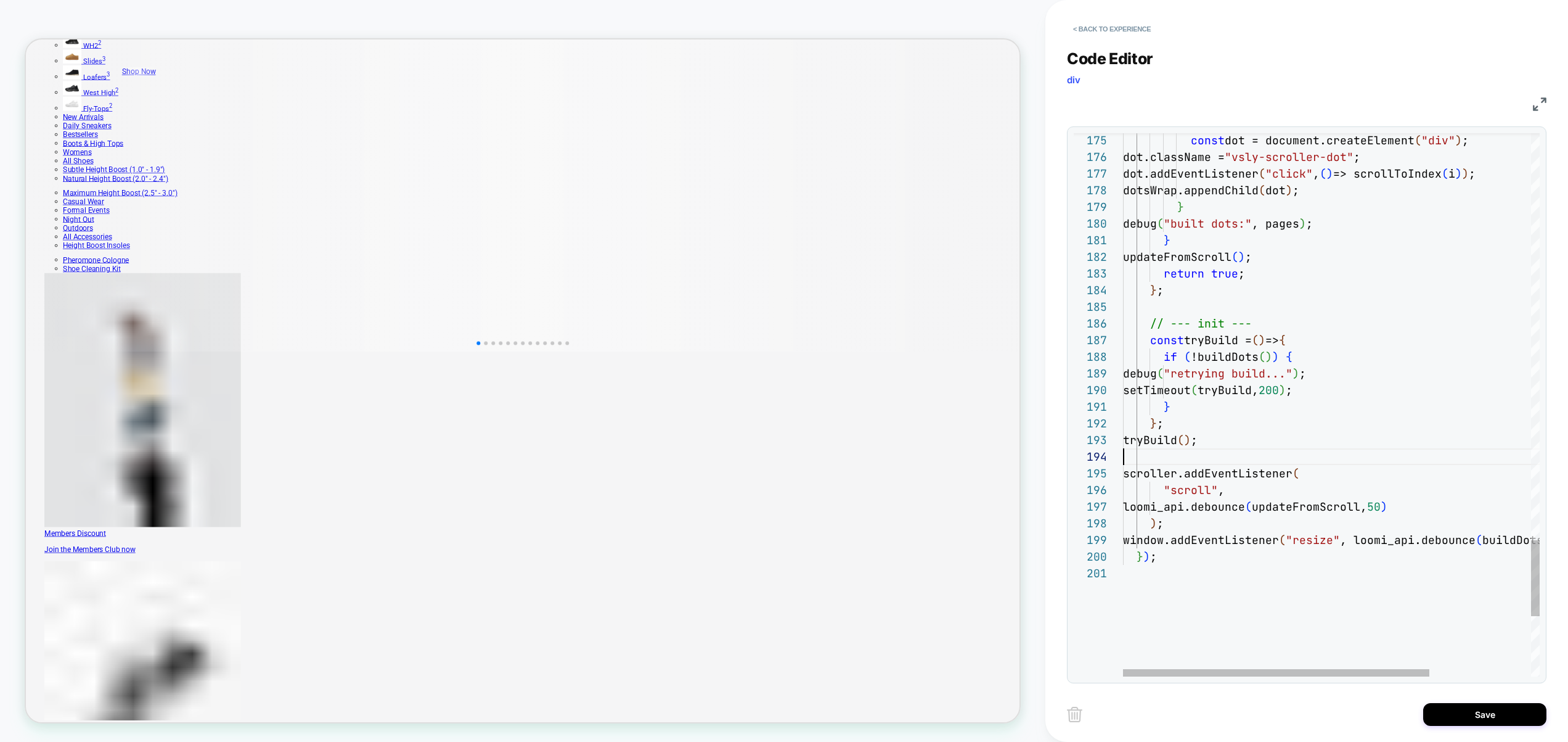
scroll to position [50, 0]
type textarea "**********"
type textarea "**"
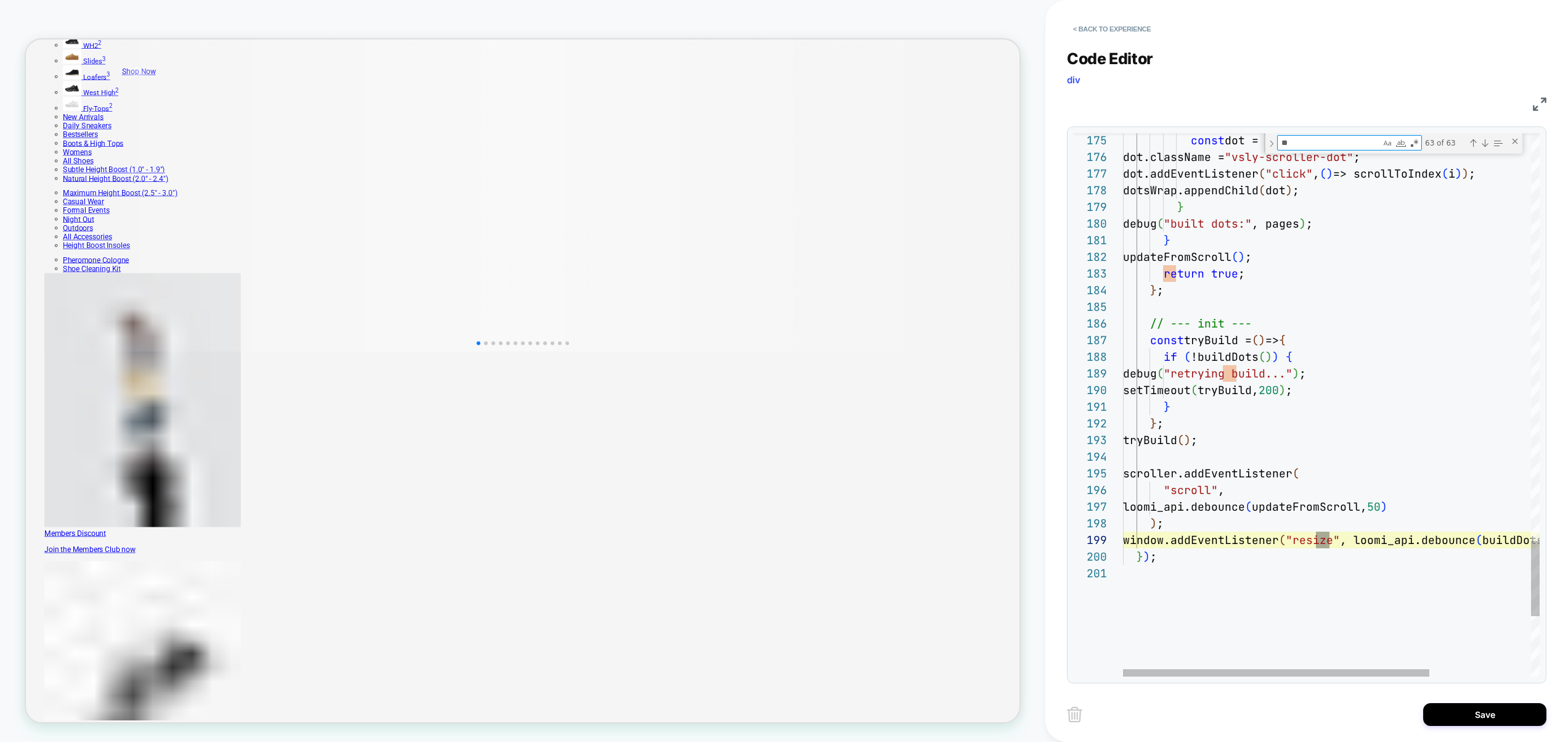
type textarea "**********"
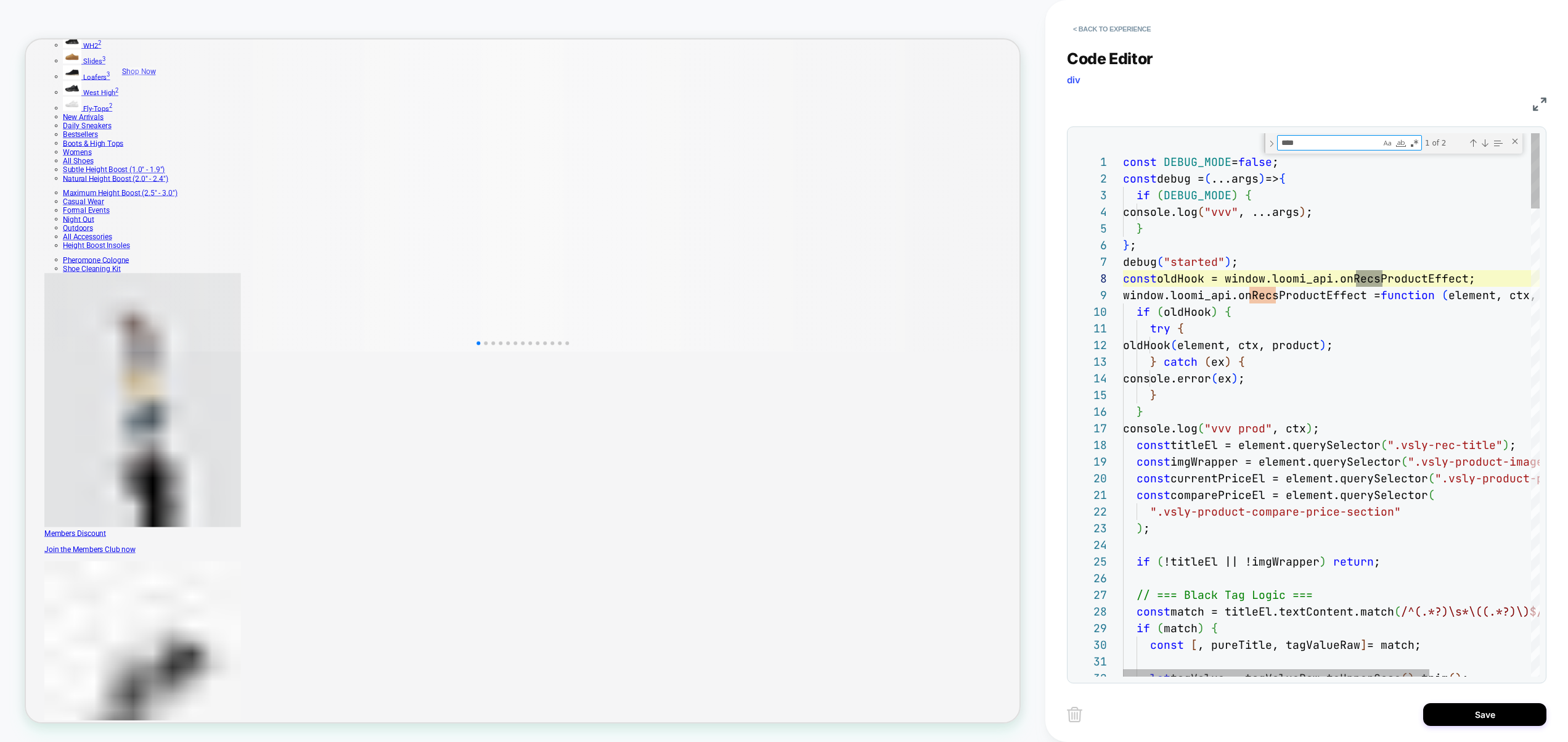
type textarea "****"
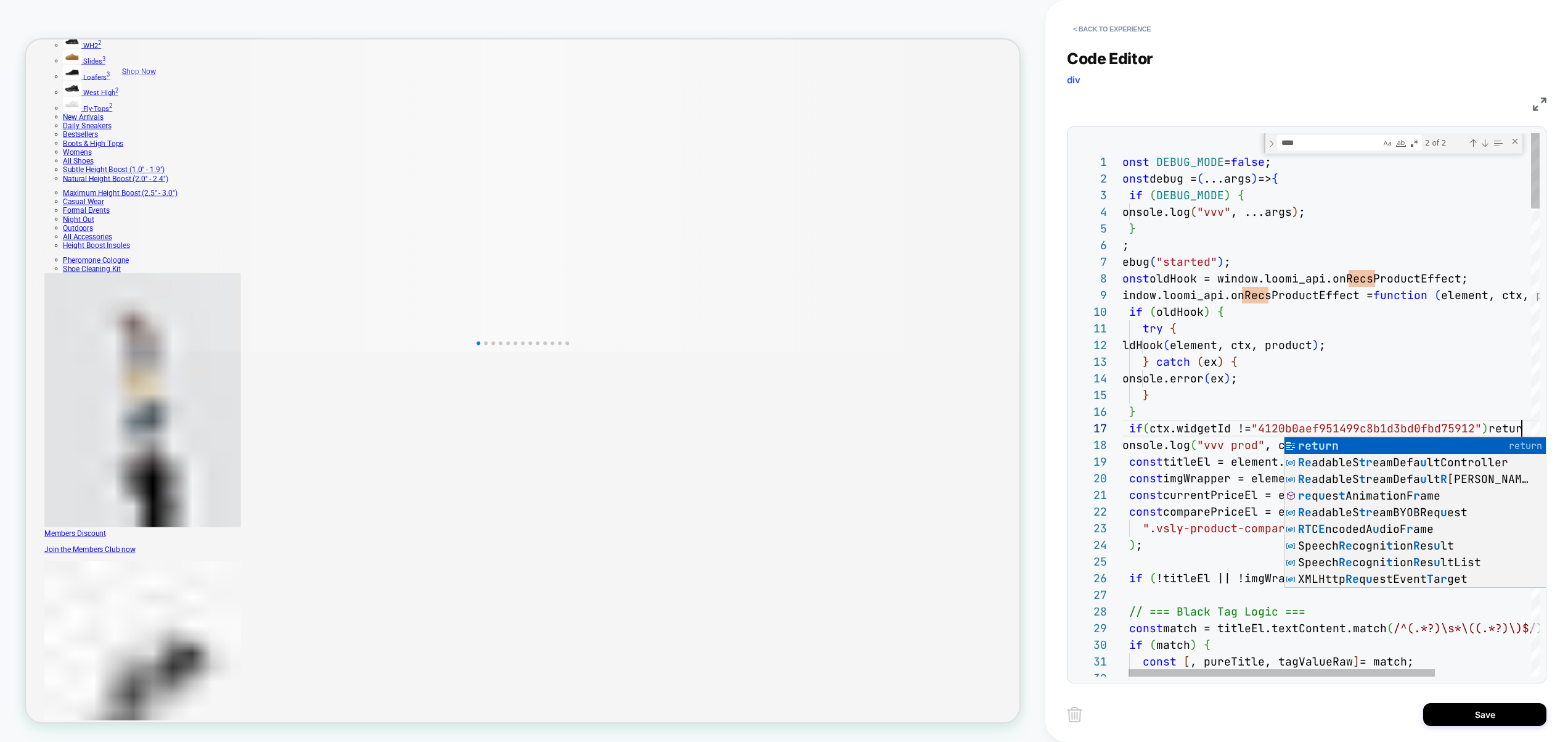
scroll to position [100, 413]
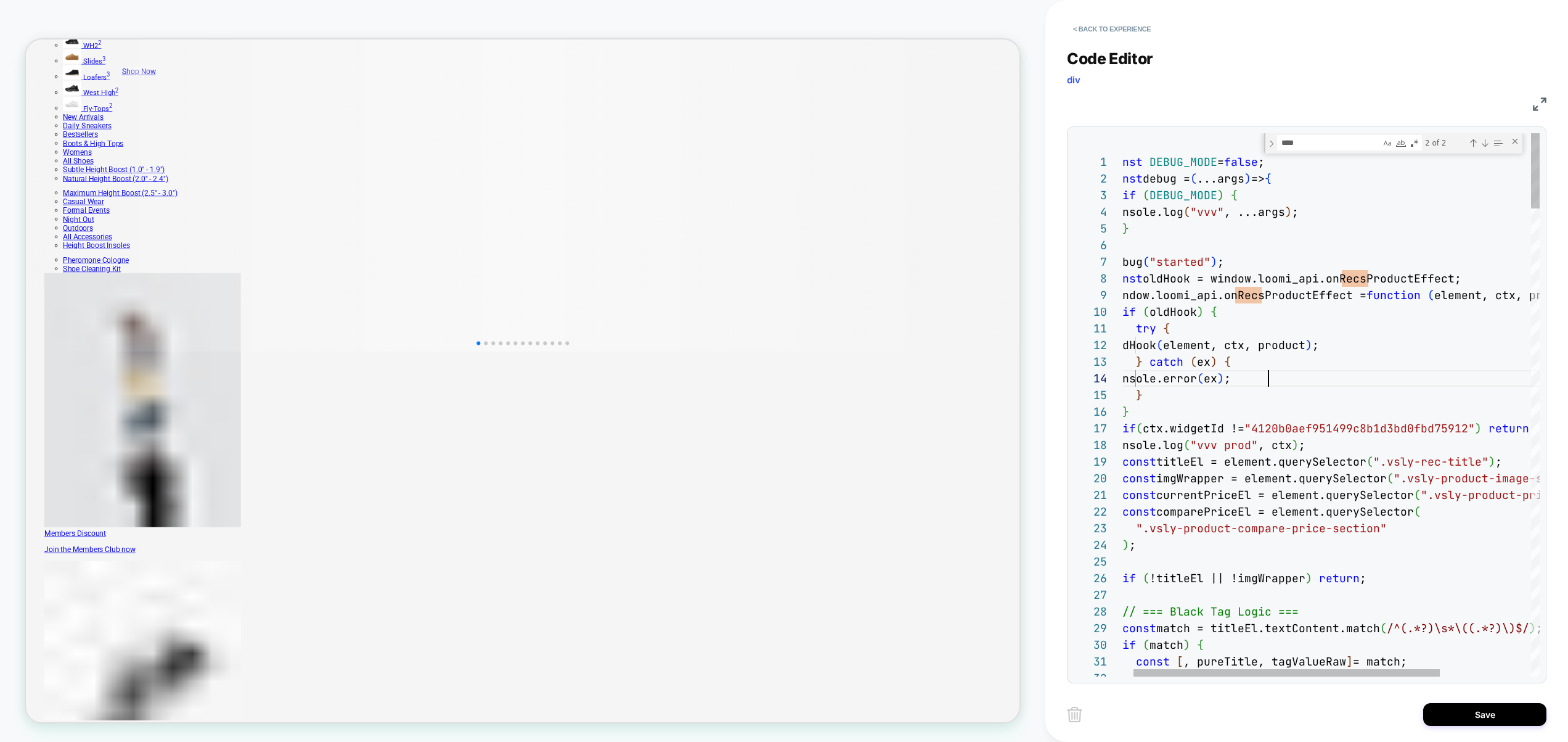
type textarea "**********"
click at [1474, 715] on button "Save" at bounding box center [1484, 715] width 123 height 23
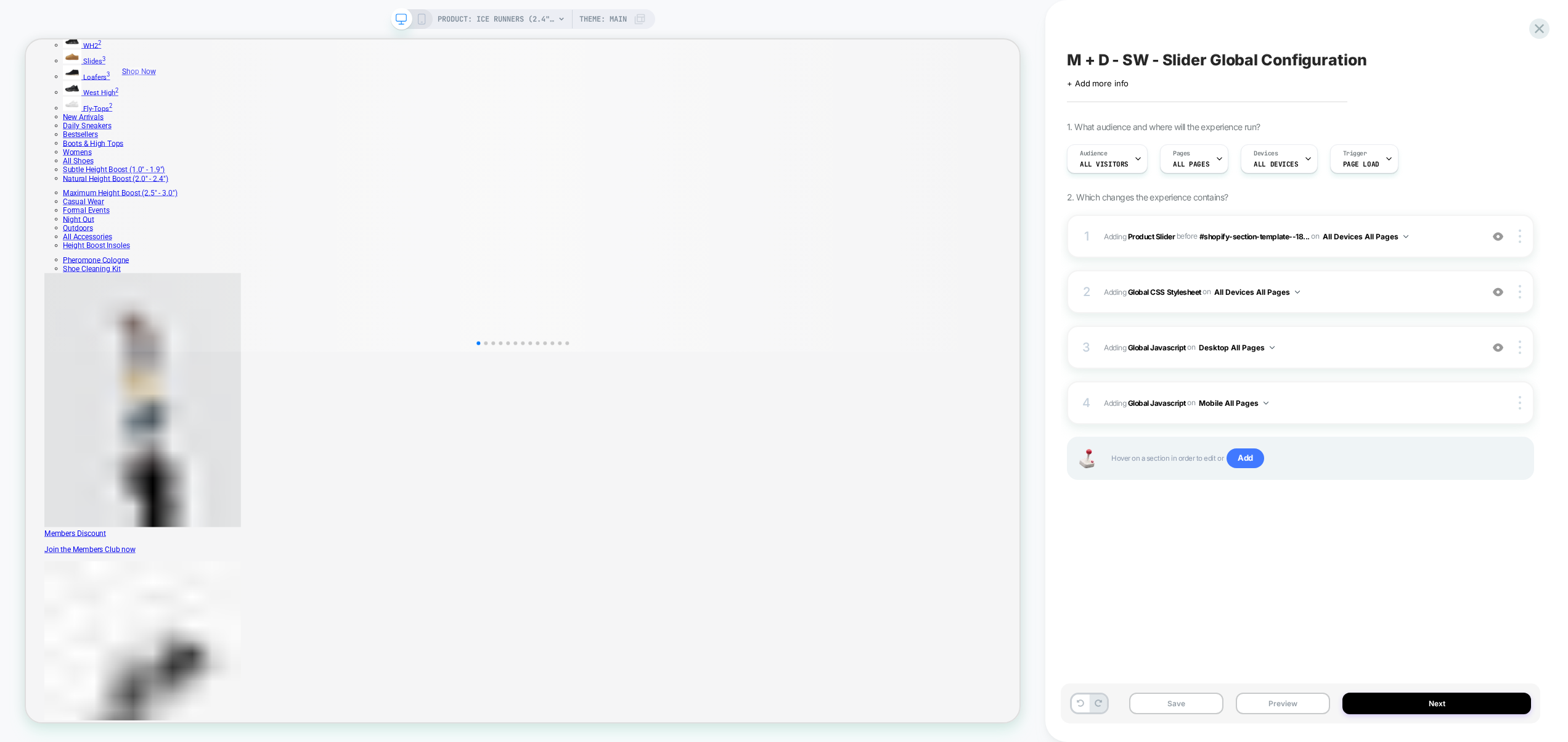
click at [1286, 711] on button "Preview" at bounding box center [1283, 704] width 94 height 22
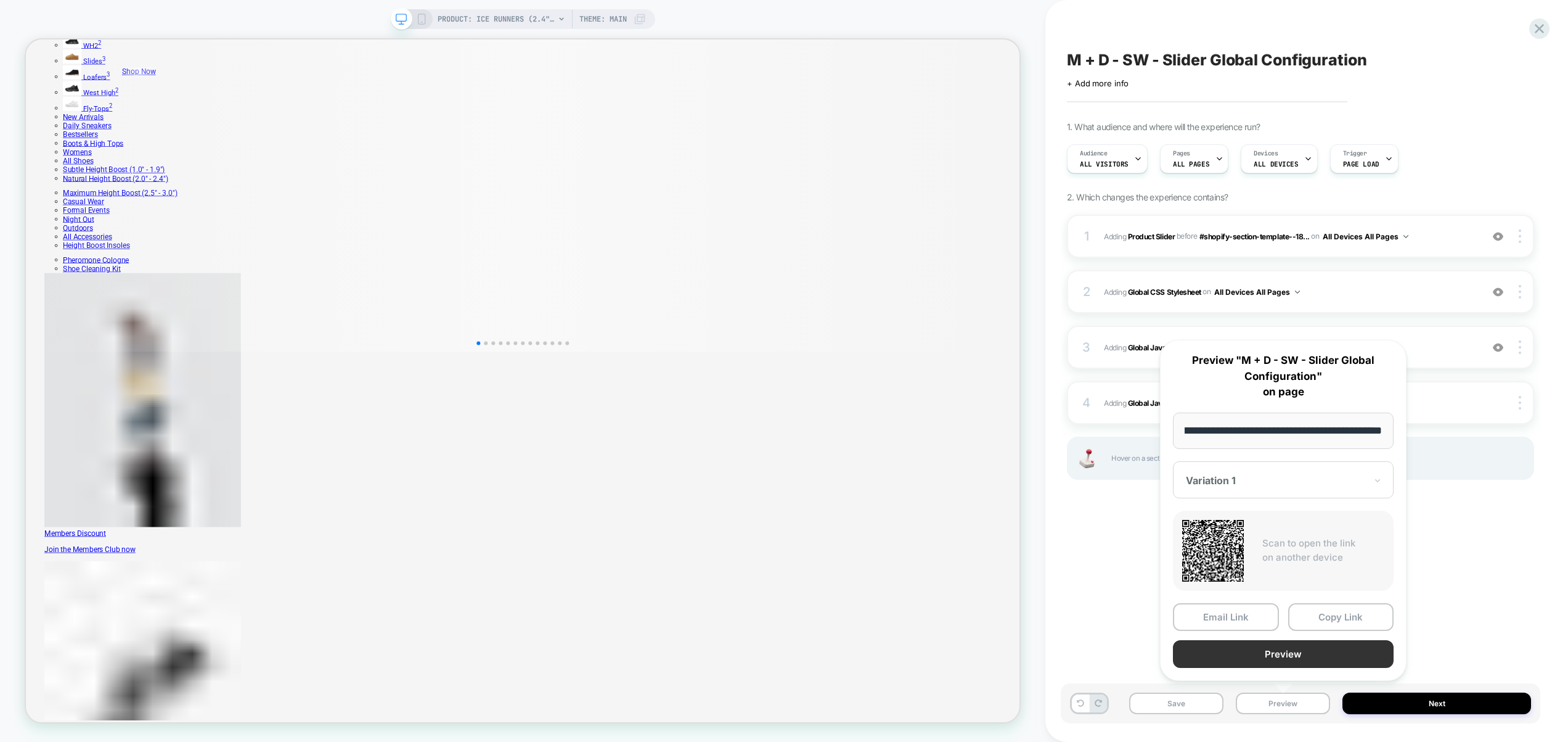
scroll to position [0, 0]
click at [1283, 658] on button "Preview" at bounding box center [1284, 654] width 221 height 28
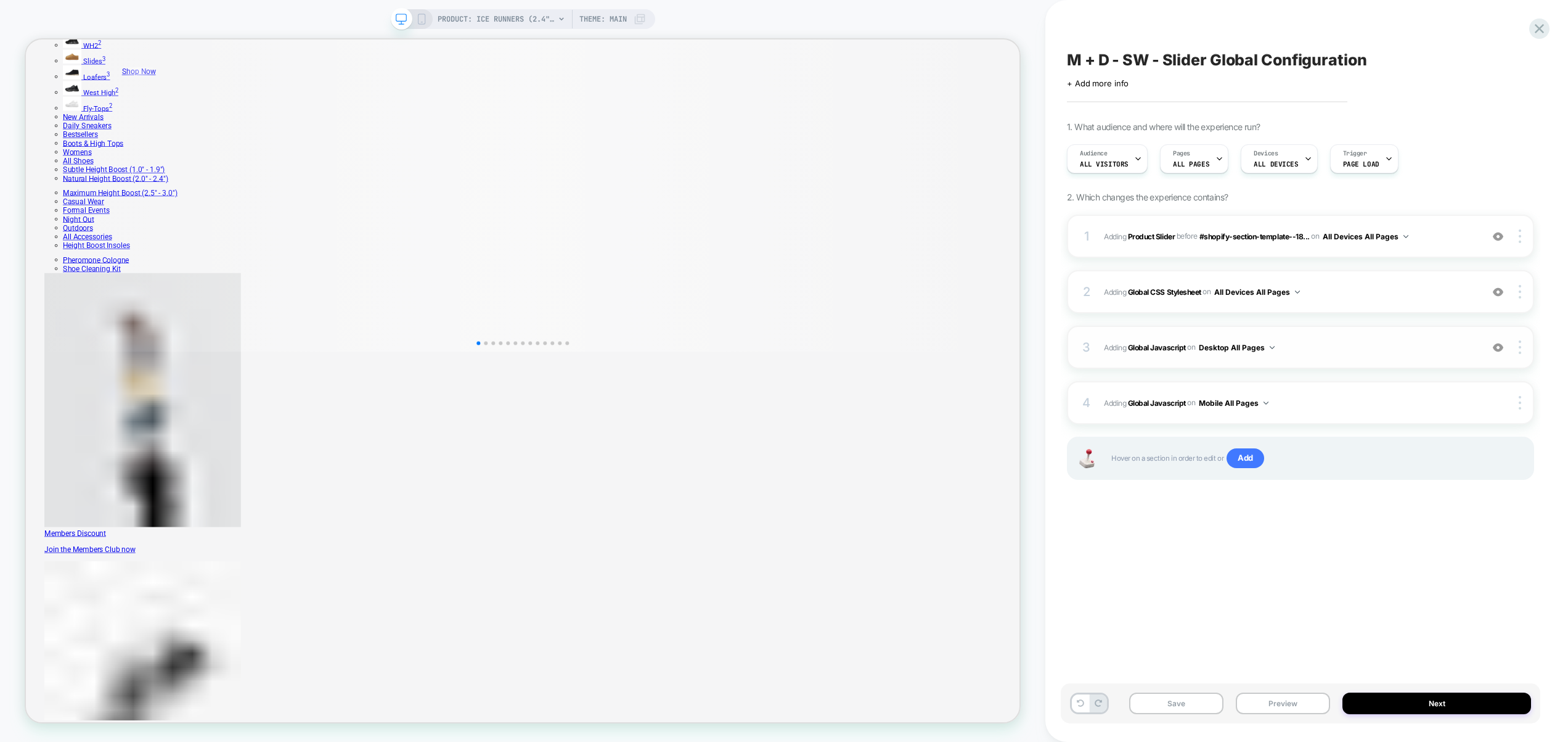
click at [1340, 340] on span "Adding Global Javascript on Desktop All Pages" at bounding box center [1289, 348] width 372 height 15
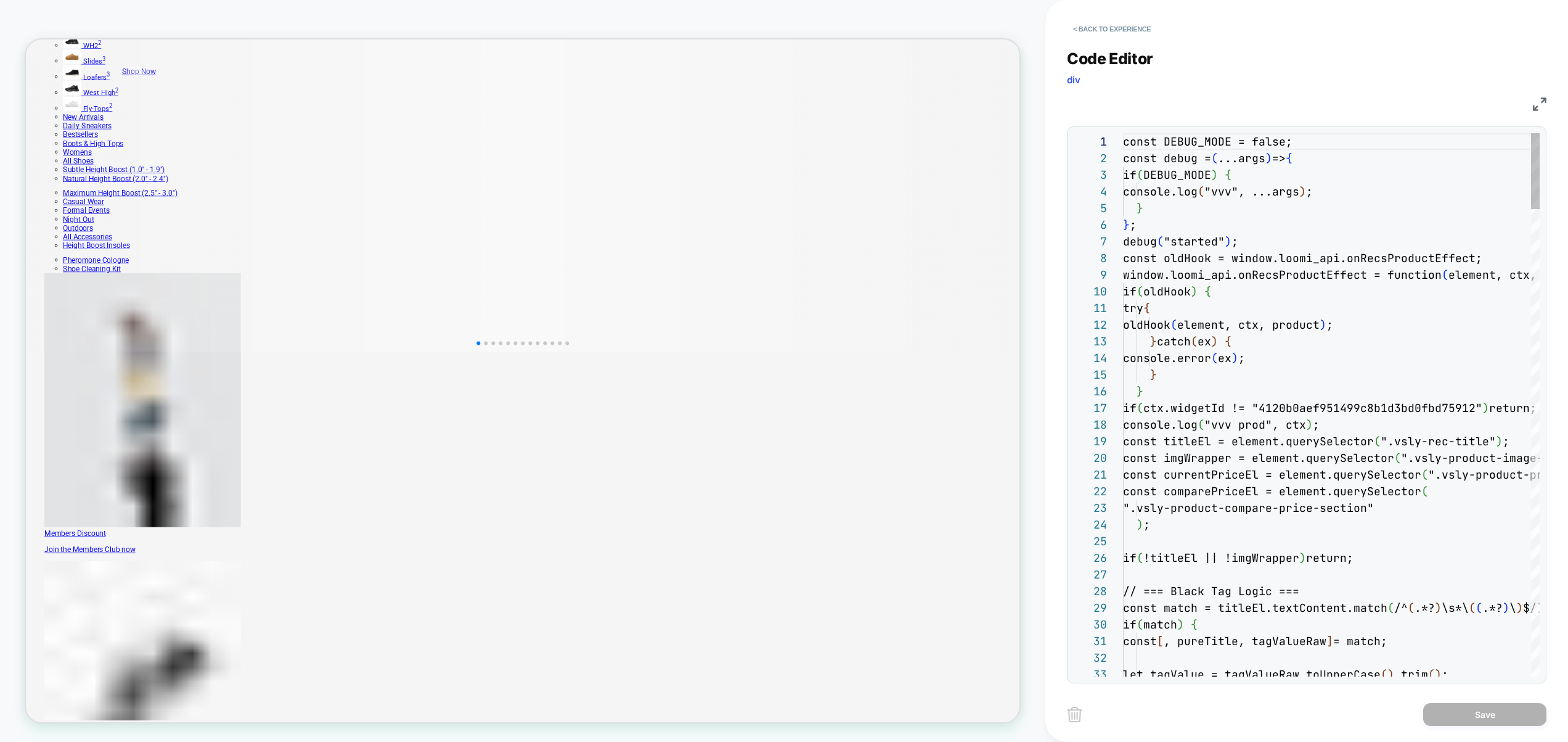
scroll to position [167, 0]
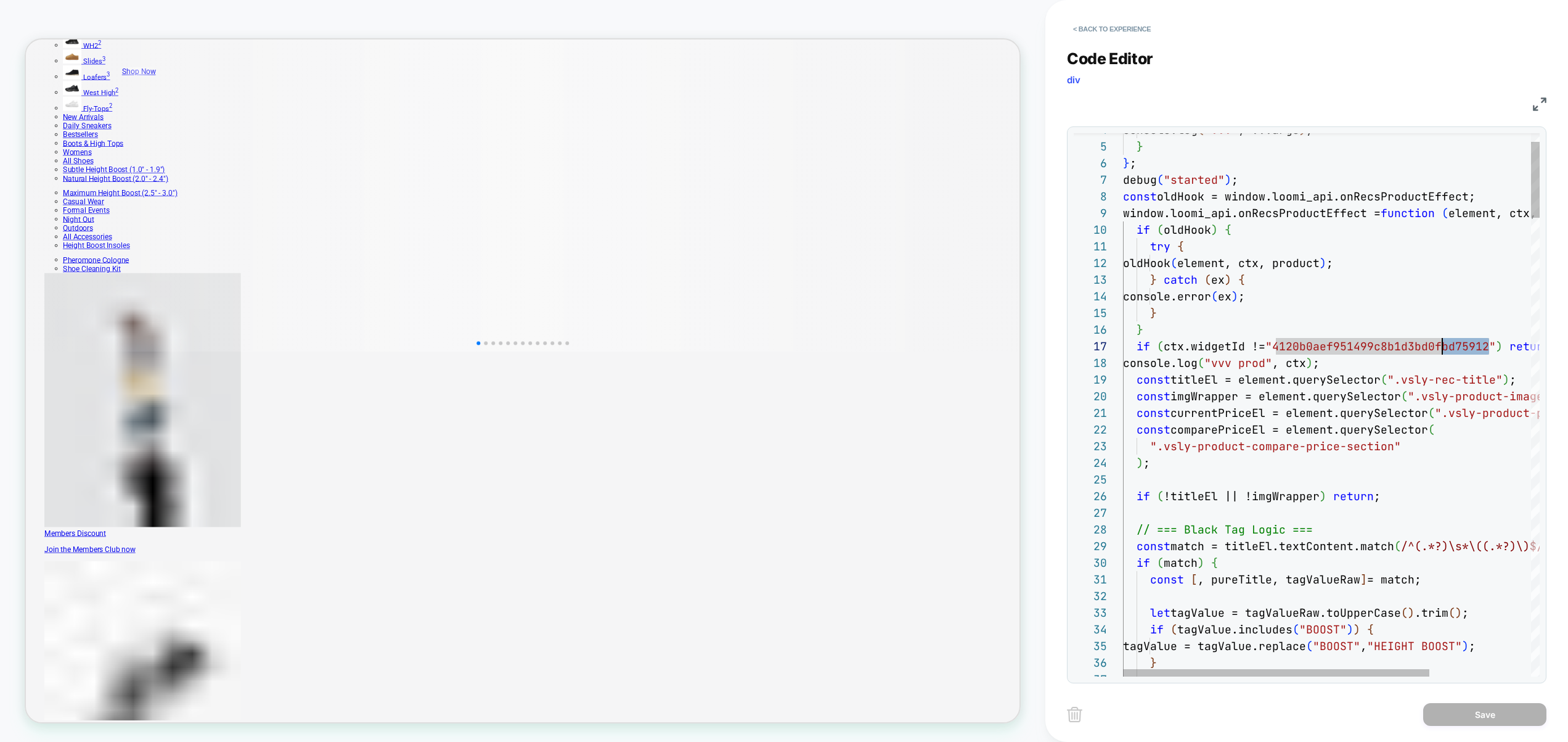
drag, startPoint x: 1491, startPoint y: 349, endPoint x: 1446, endPoint y: 347, distance: 45.0
type textarea "**********"
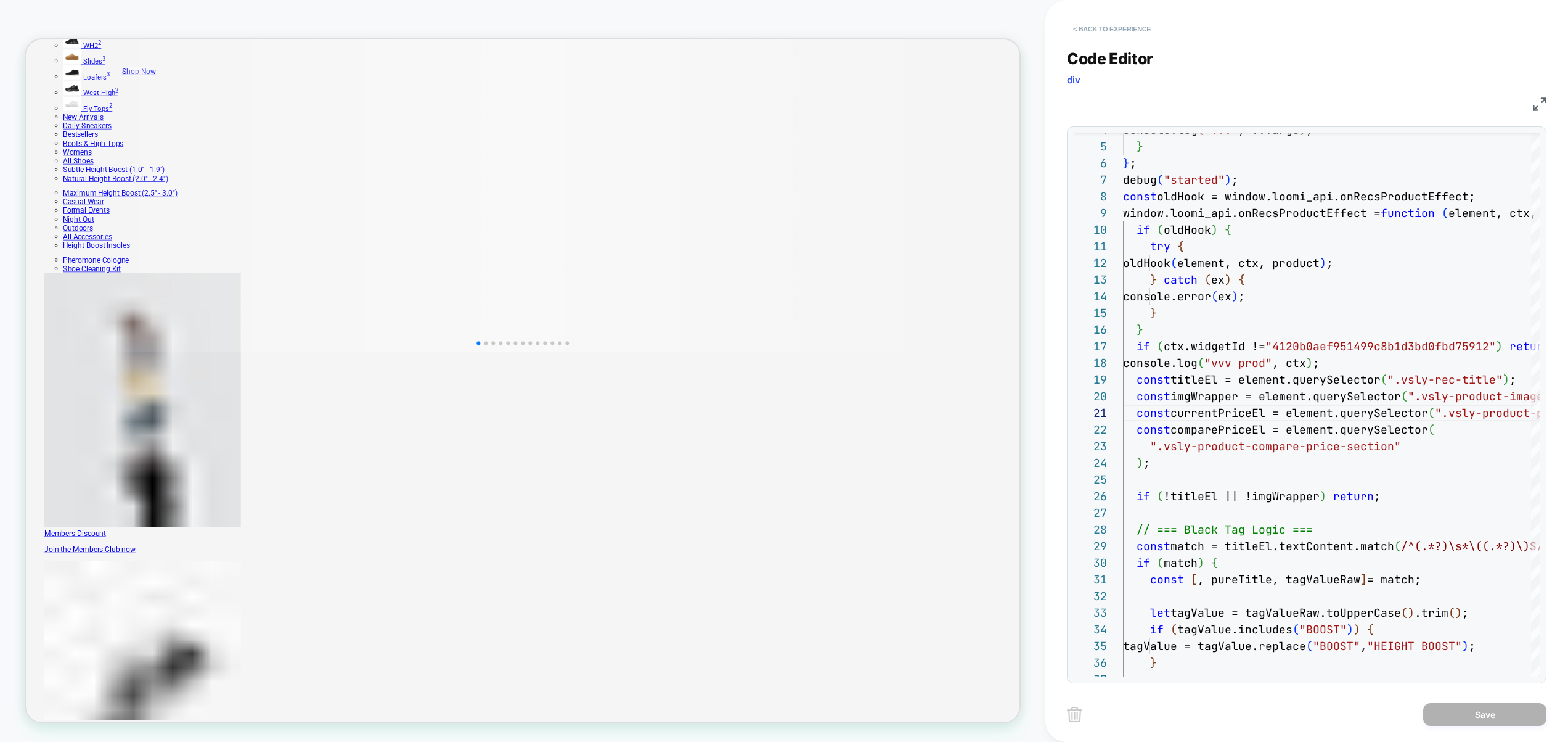
click at [1139, 29] on button "< Back to experience" at bounding box center [1111, 29] width 90 height 20
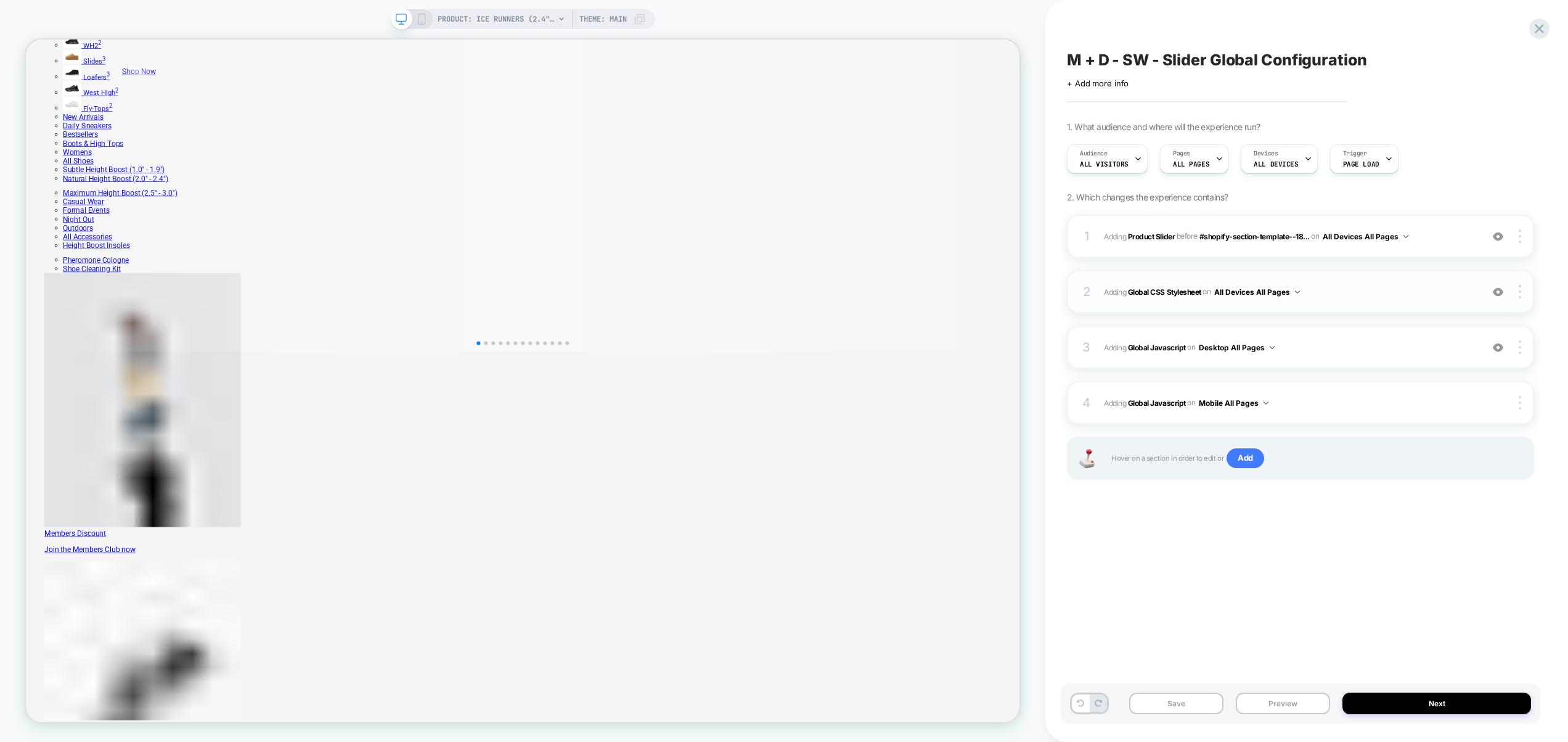
click at [1344, 287] on span "Adding Global CSS Stylesheet on All Devices All Pages" at bounding box center [1289, 292] width 372 height 15
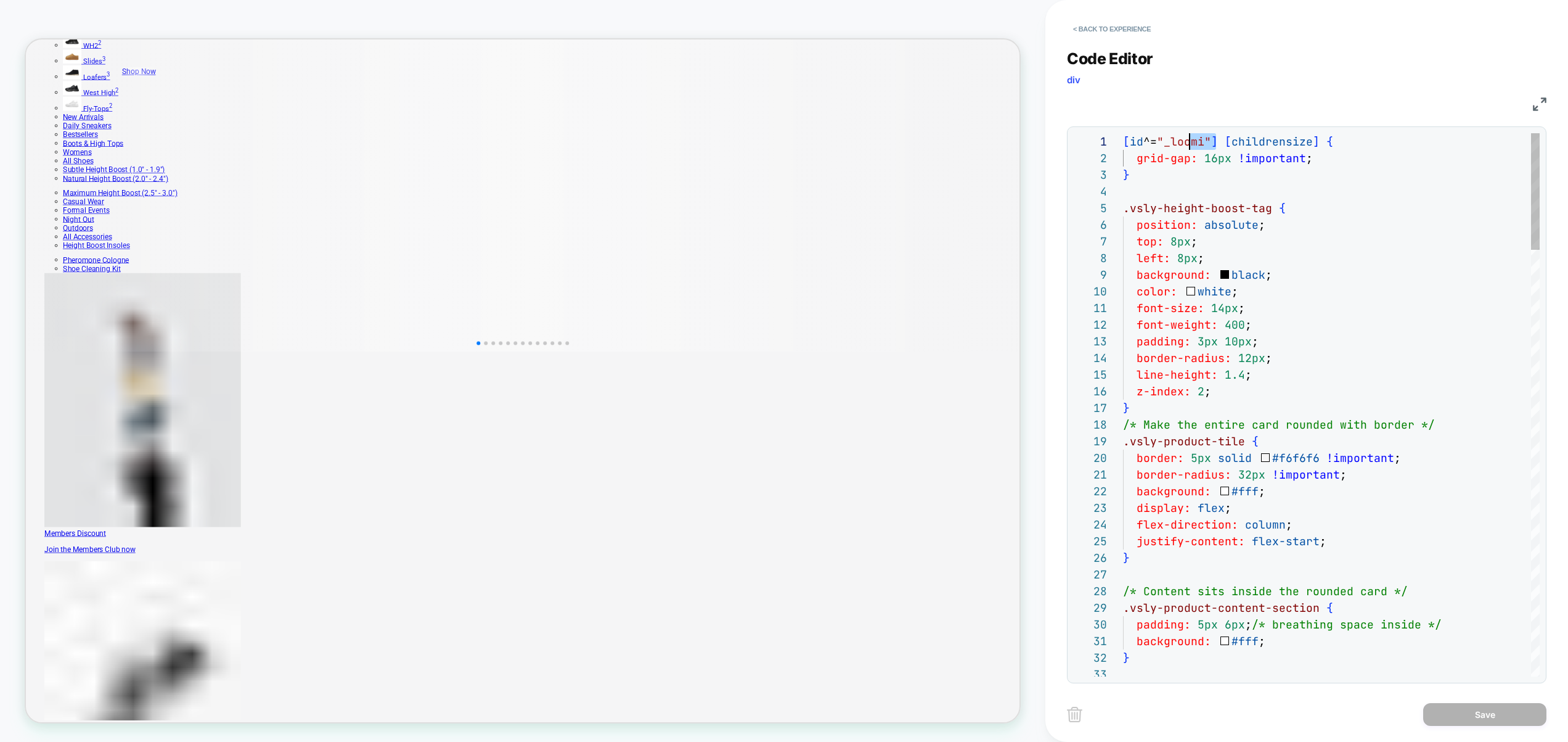
scroll to position [0, 66]
drag, startPoint x: 1215, startPoint y: 145, endPoint x: 1174, endPoint y: 141, distance: 41.2
drag, startPoint x: 1213, startPoint y: 143, endPoint x: 1129, endPoint y: 142, distance: 84.0
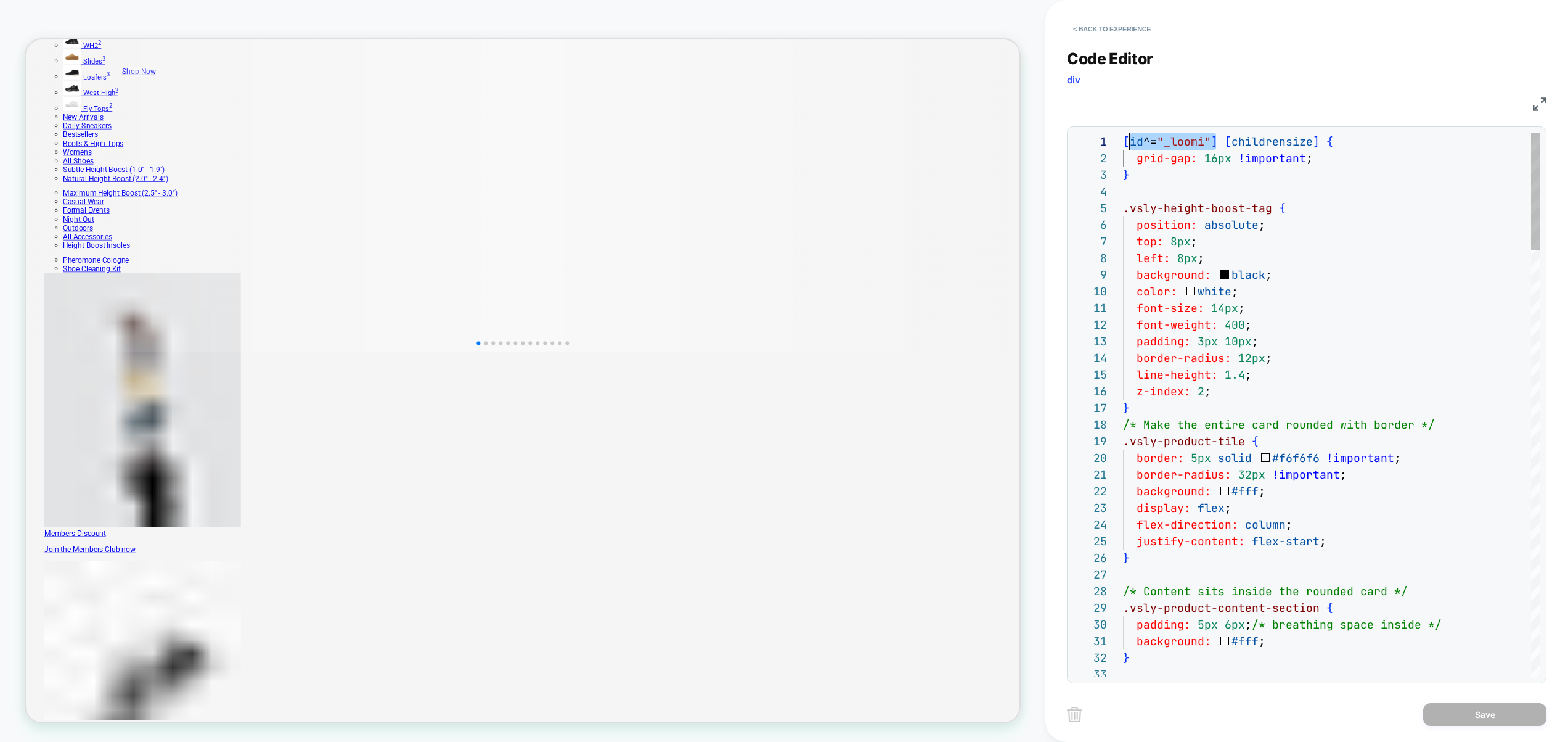
drag, startPoint x: 1393, startPoint y: 144, endPoint x: 1153, endPoint y: 143, distance: 240.0
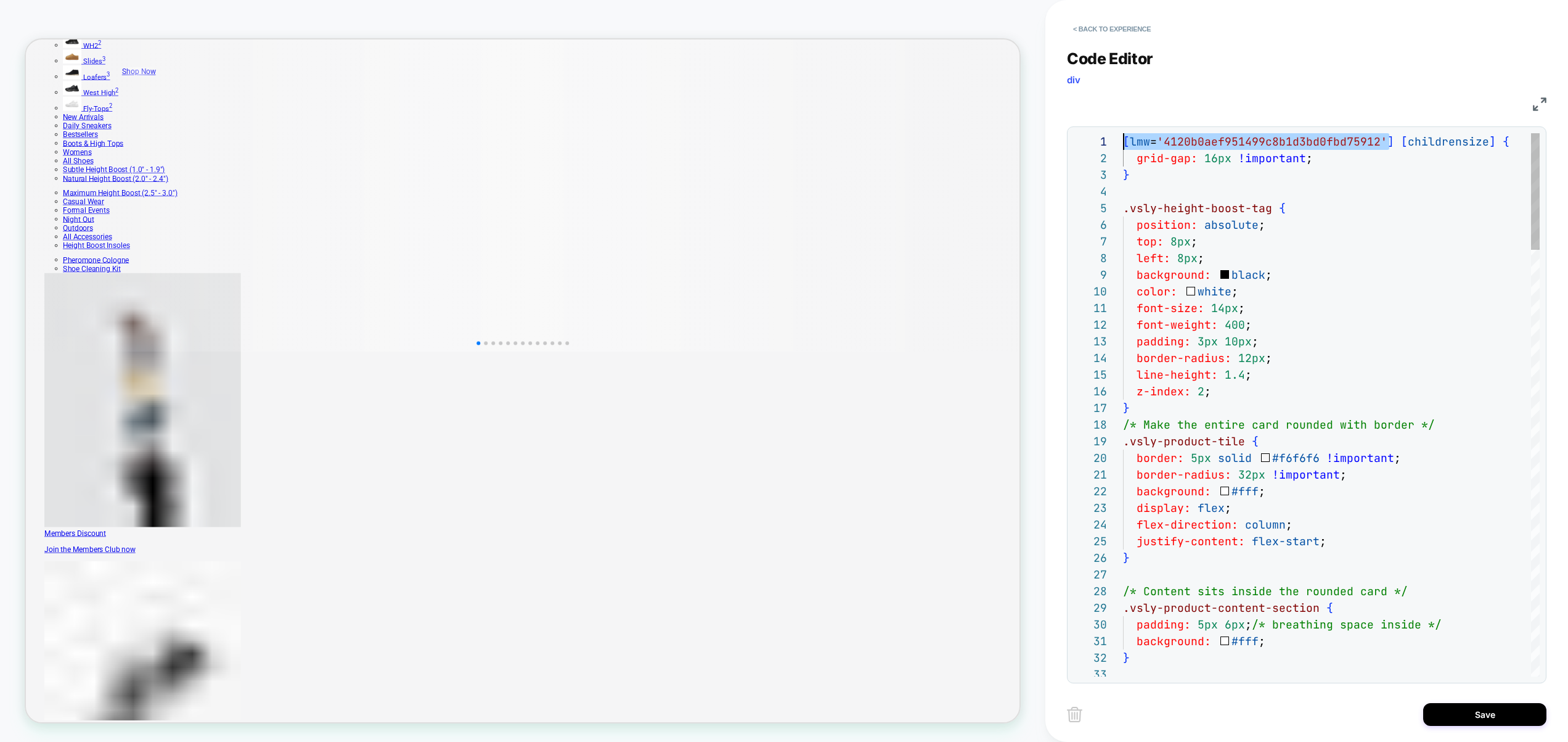
drag, startPoint x: 1374, startPoint y: 141, endPoint x: 1088, endPoint y: 134, distance: 286.1
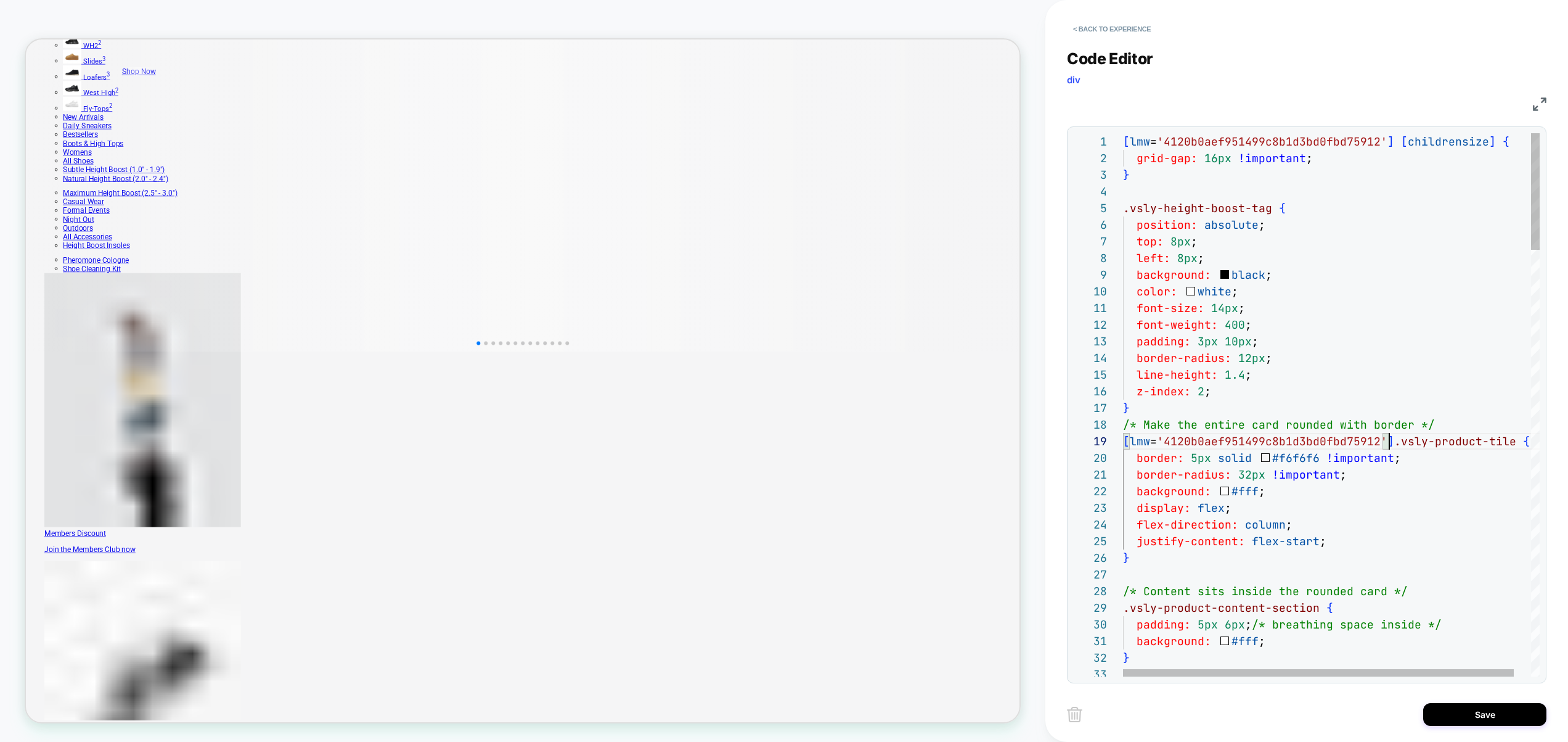
scroll to position [133, 273]
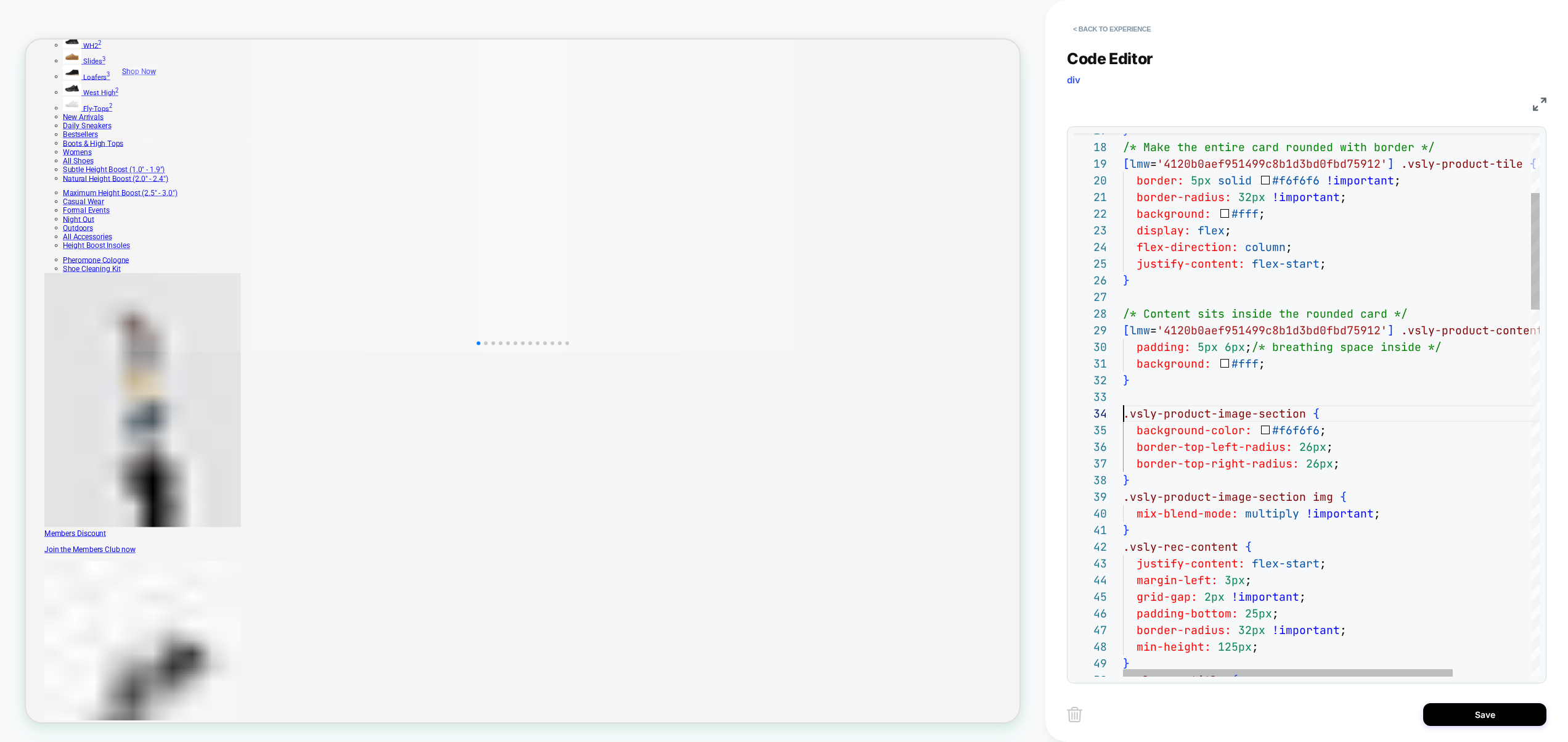
scroll to position [50, 0]
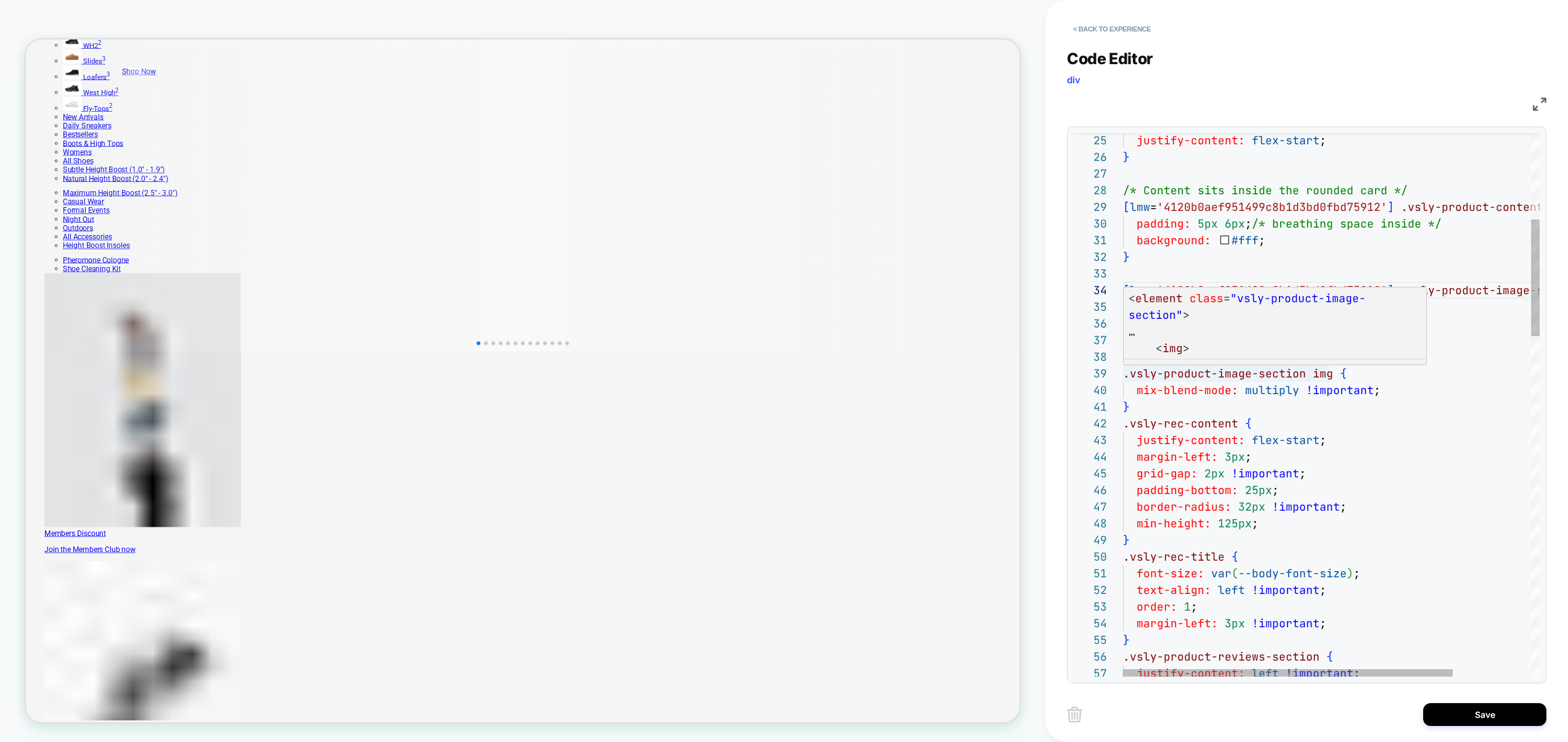
scroll to position [133, 0]
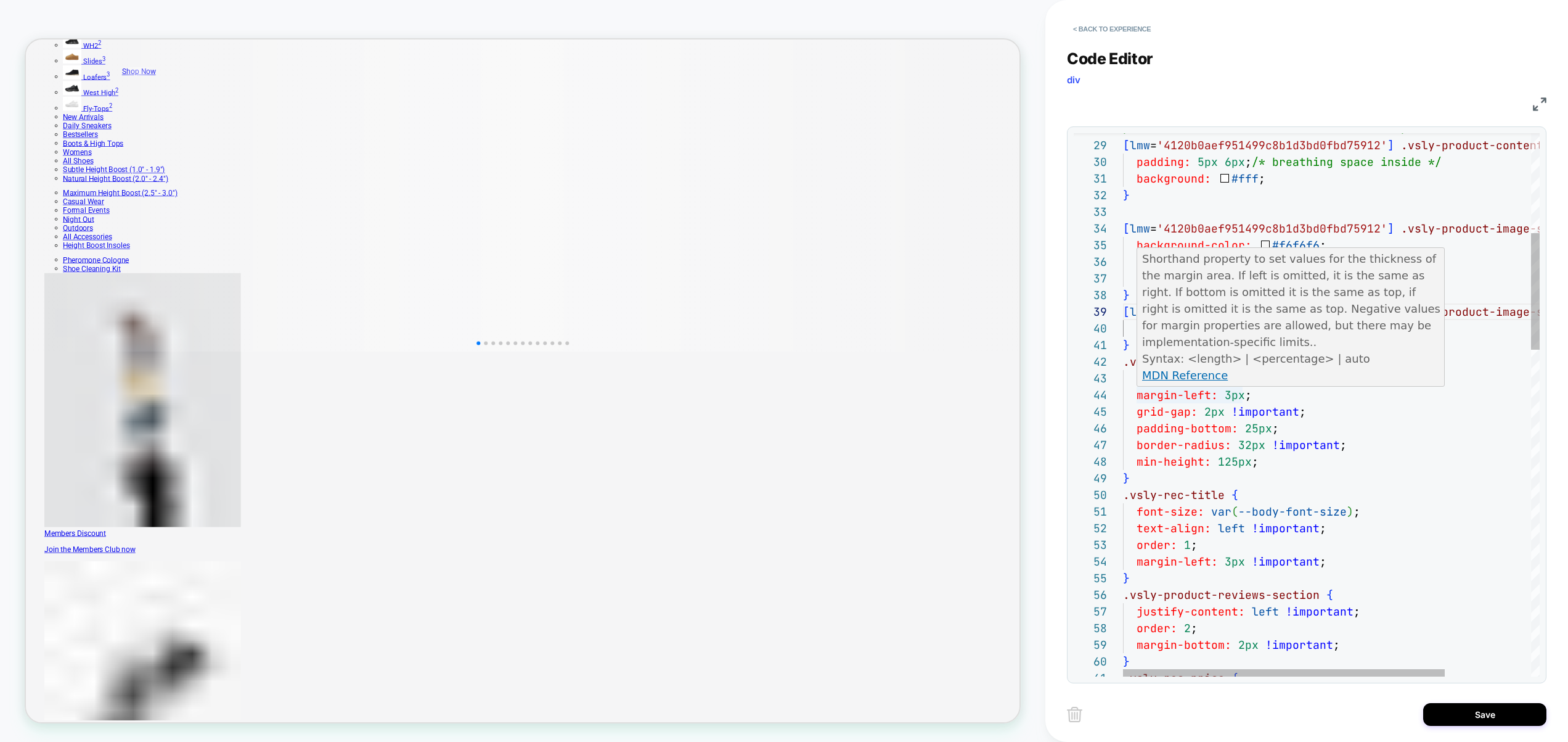
scroll to position [17, 0]
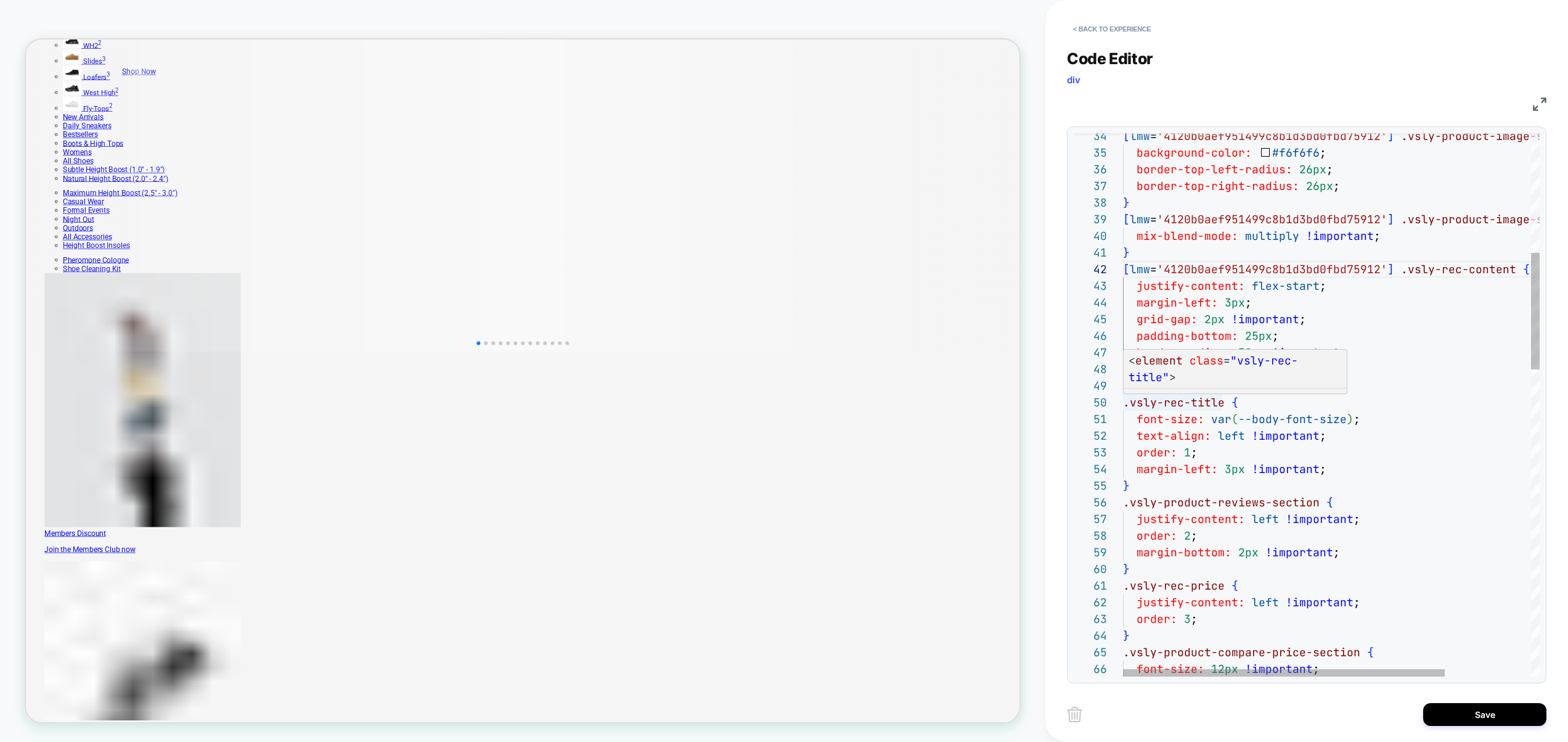
scroll to position [150, 0]
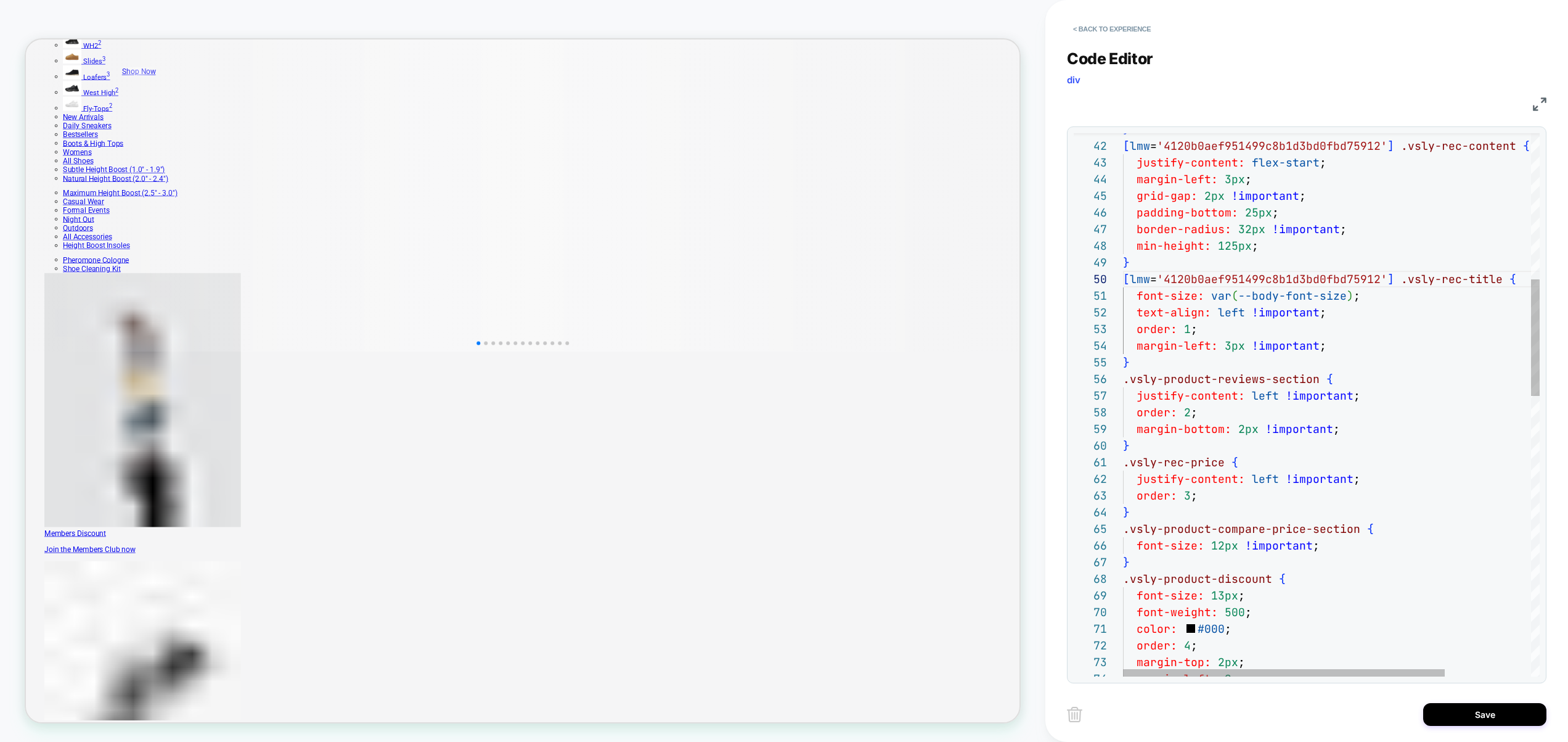
scroll to position [84, 0]
click at [1126, 382] on div "} [ lmw = '4120b0aef951499c8b1d3bd0fbd75912' ] .vsly-rec-content { justify-cont…" at bounding box center [1387, 717] width 528 height 2525
click at [1124, 465] on div "} [ lmw = '4120b0aef951499c8b1d3bd0fbd75912' ] .vsly-rec-content { justify-cont…" at bounding box center [1387, 717] width 528 height 2525
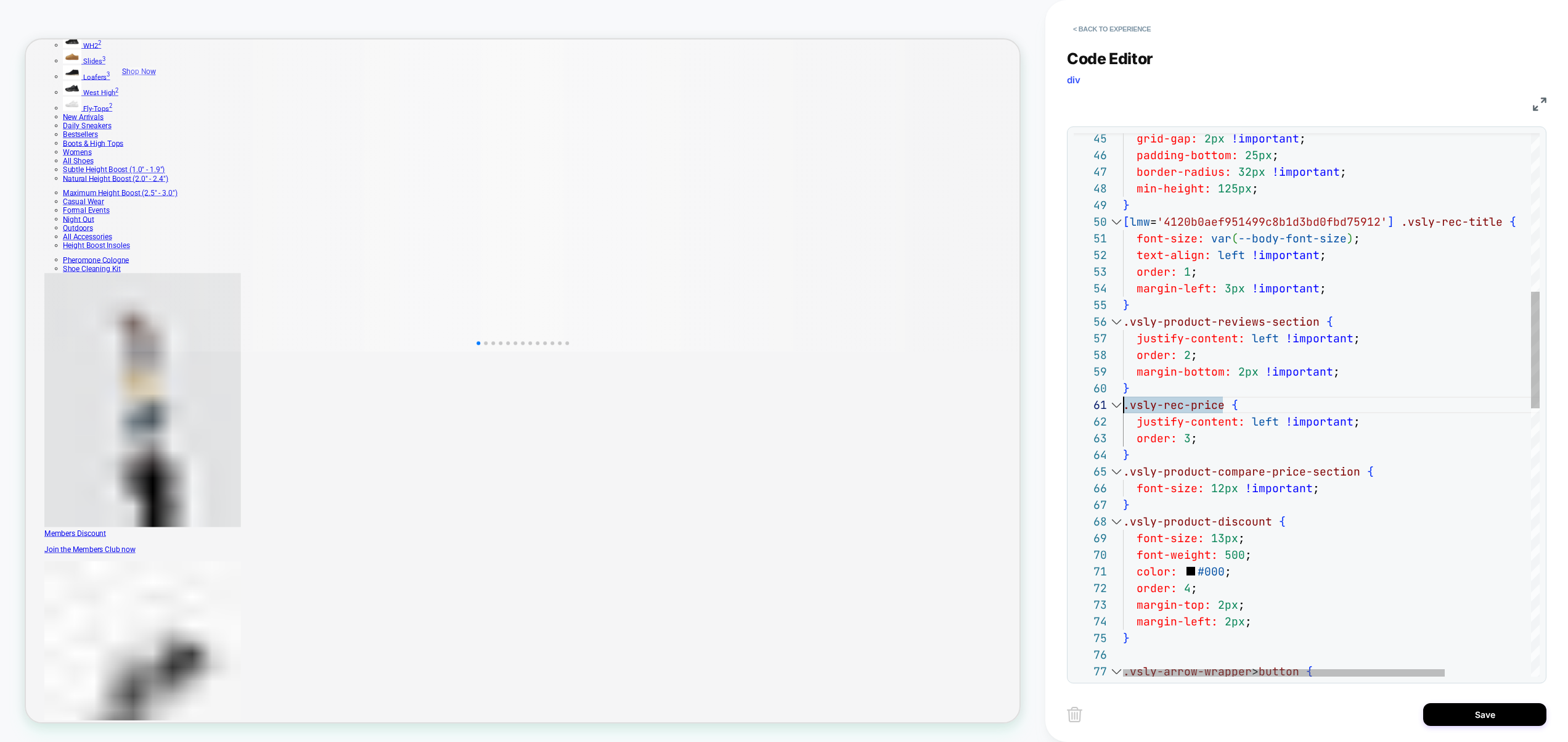
click at [1122, 325] on div at bounding box center [1116, 322] width 16 height 17
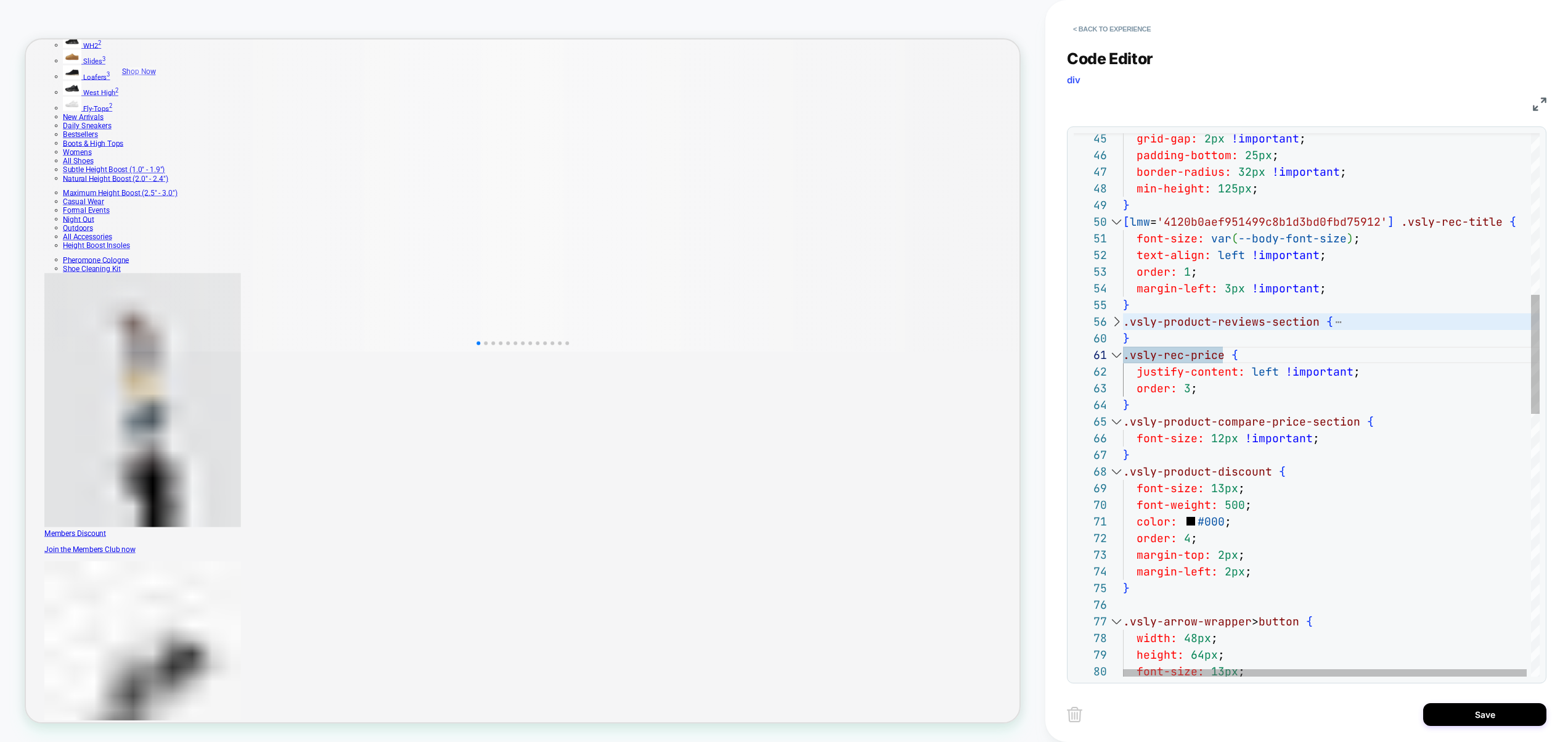
click at [1122, 325] on div at bounding box center [1116, 322] width 16 height 17
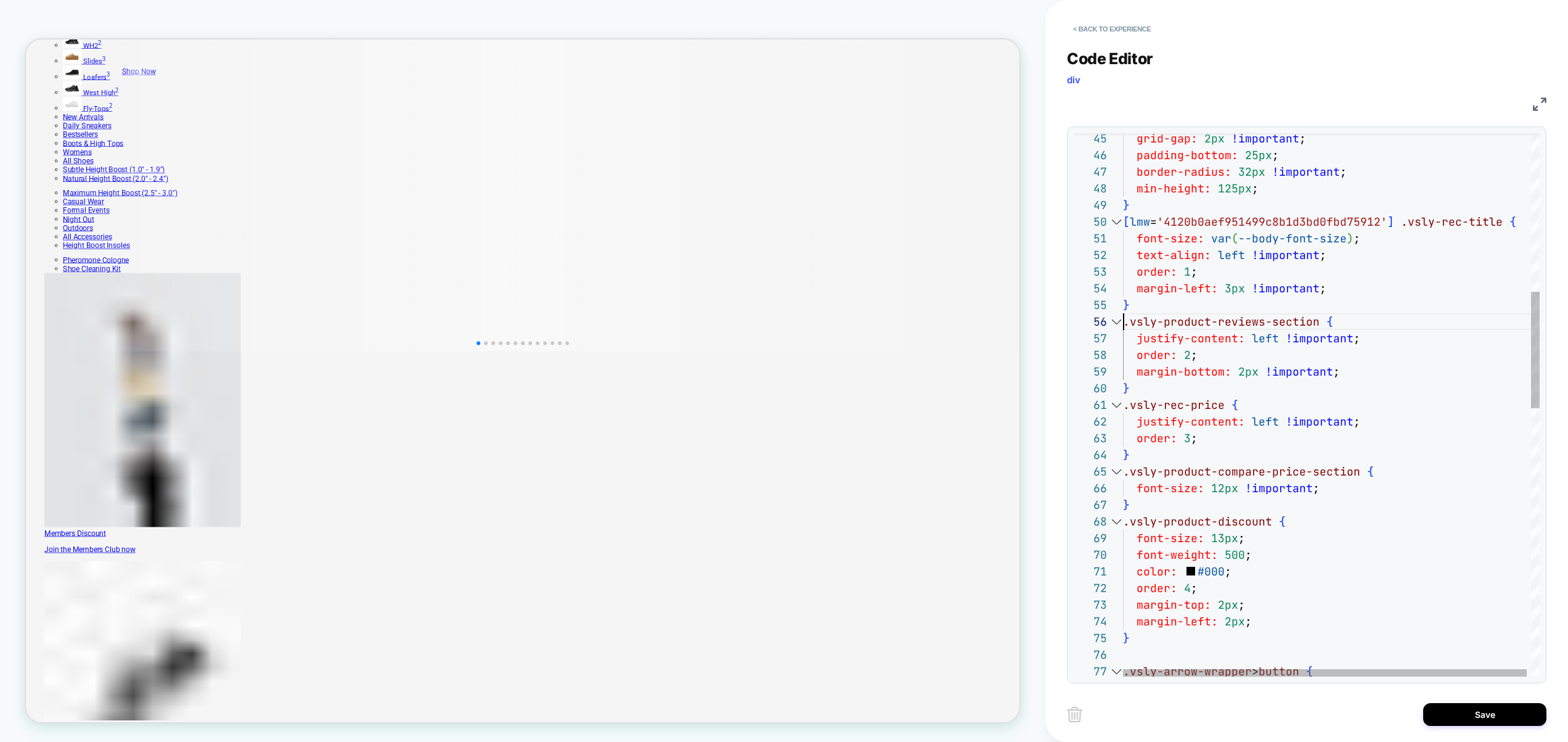
click at [1126, 327] on div "grid-gap: 2px !important ; padding-bottom: 25px ; border-radius: 32px !importan…" at bounding box center [1333, 660] width 421 height 2525
click at [1126, 408] on div "grid-gap: 2px !important ; padding-bottom: 25px ; border-radius: 32px !importan…" at bounding box center [1380, 660] width 515 height 2525
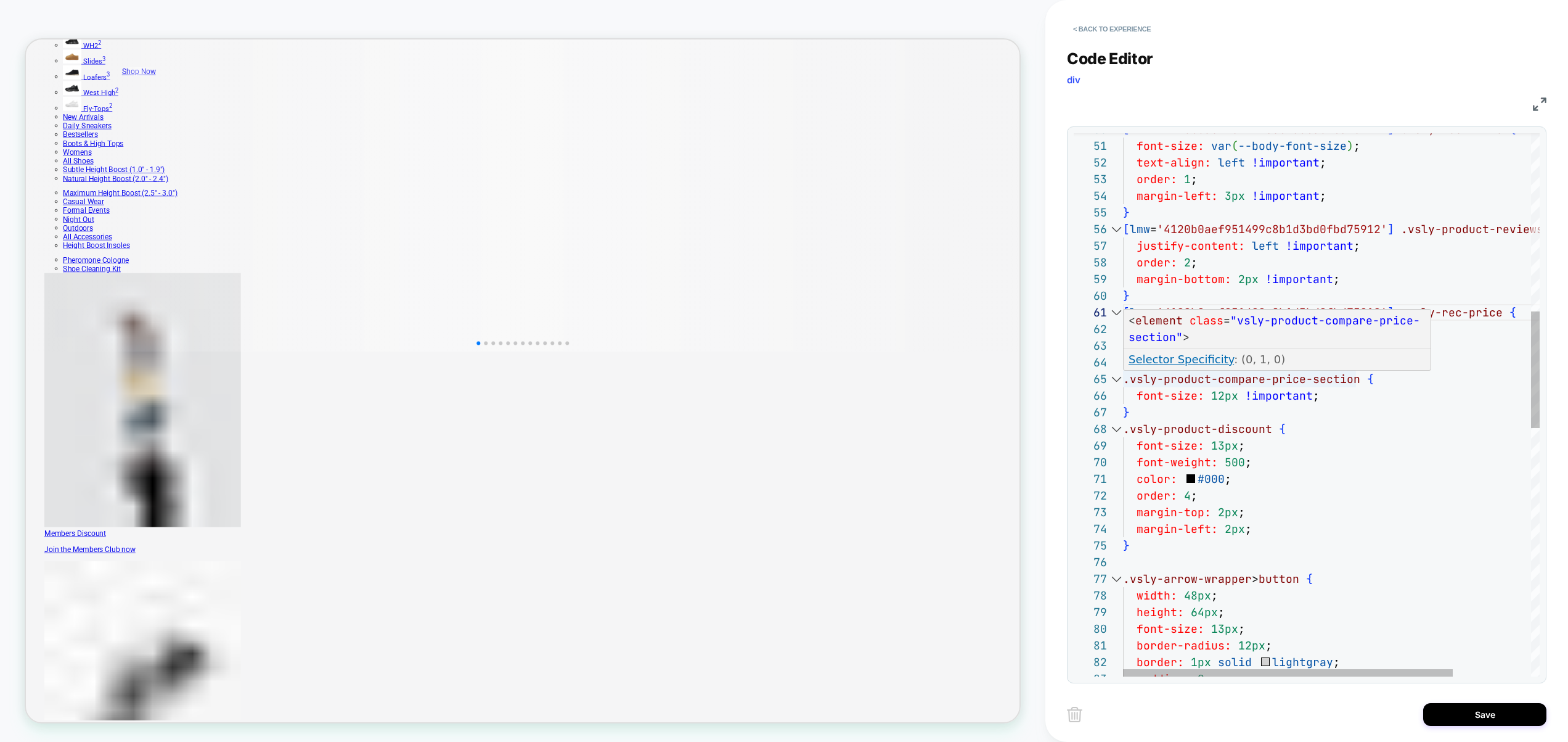
scroll to position [66, 0]
click at [1125, 384] on div "[ lmw = '4120b0aef951499c8b1d3bd0fbd75912' ] .vsly-rec-title { font-size: var (…" at bounding box center [1380, 567] width 515 height 2525
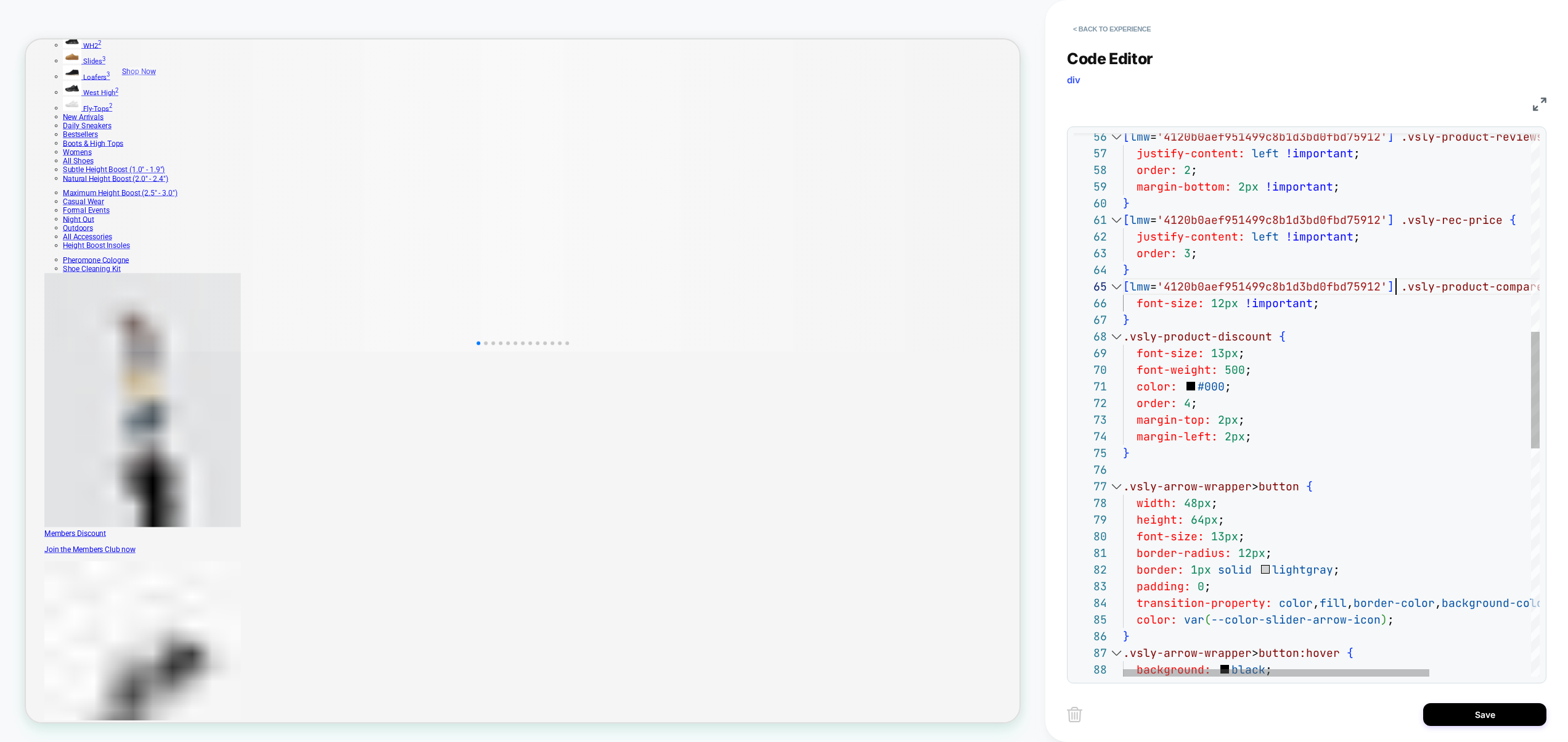
scroll to position [117, 0]
click at [1125, 343] on div "[ lmw = '4120b0aef951499c8b1d3bd0fbd75912' ] .vsly-product-reviews-section { ju…" at bounding box center [1400, 475] width 554 height 2525
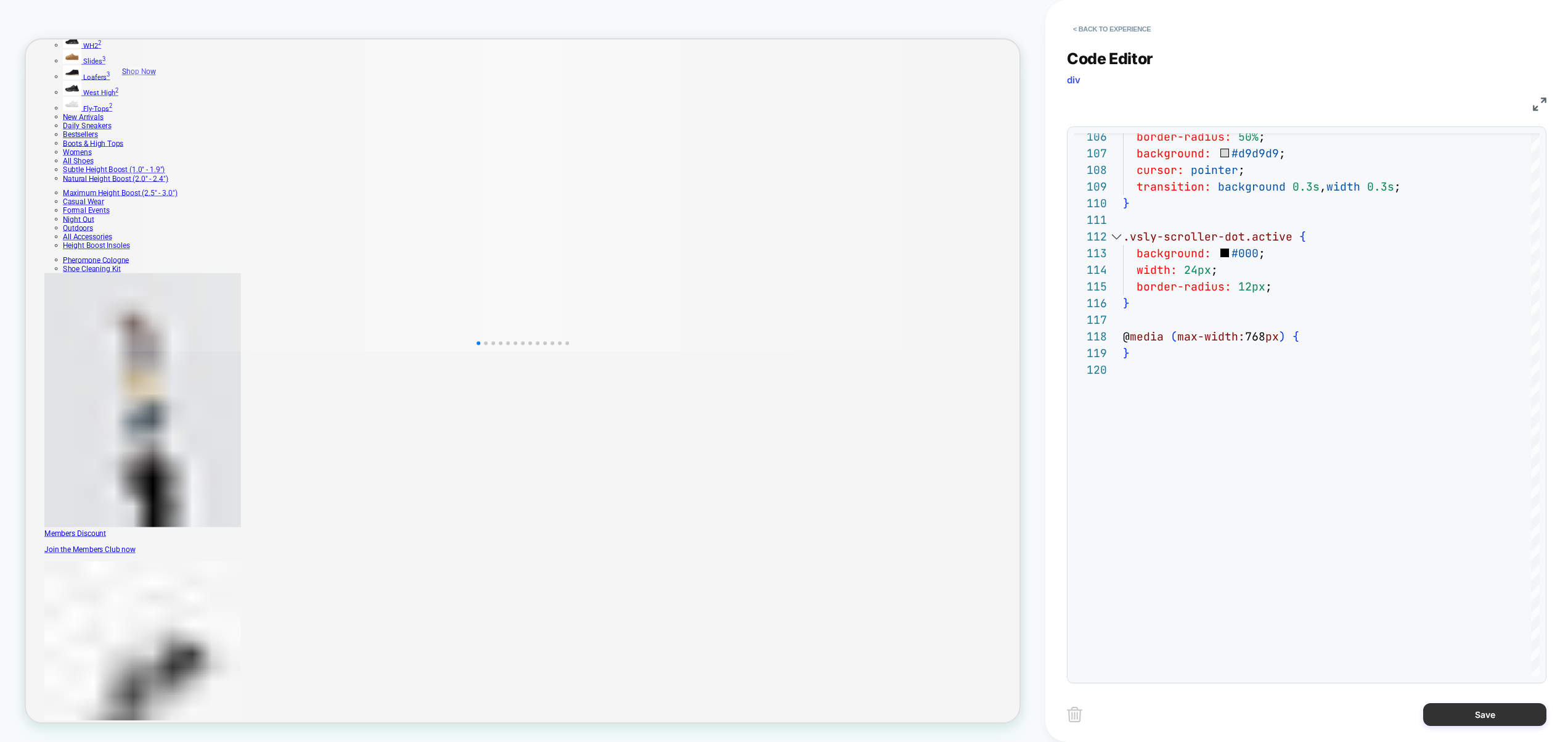
type textarea "**********"
click at [1488, 716] on button "Save" at bounding box center [1484, 715] width 123 height 23
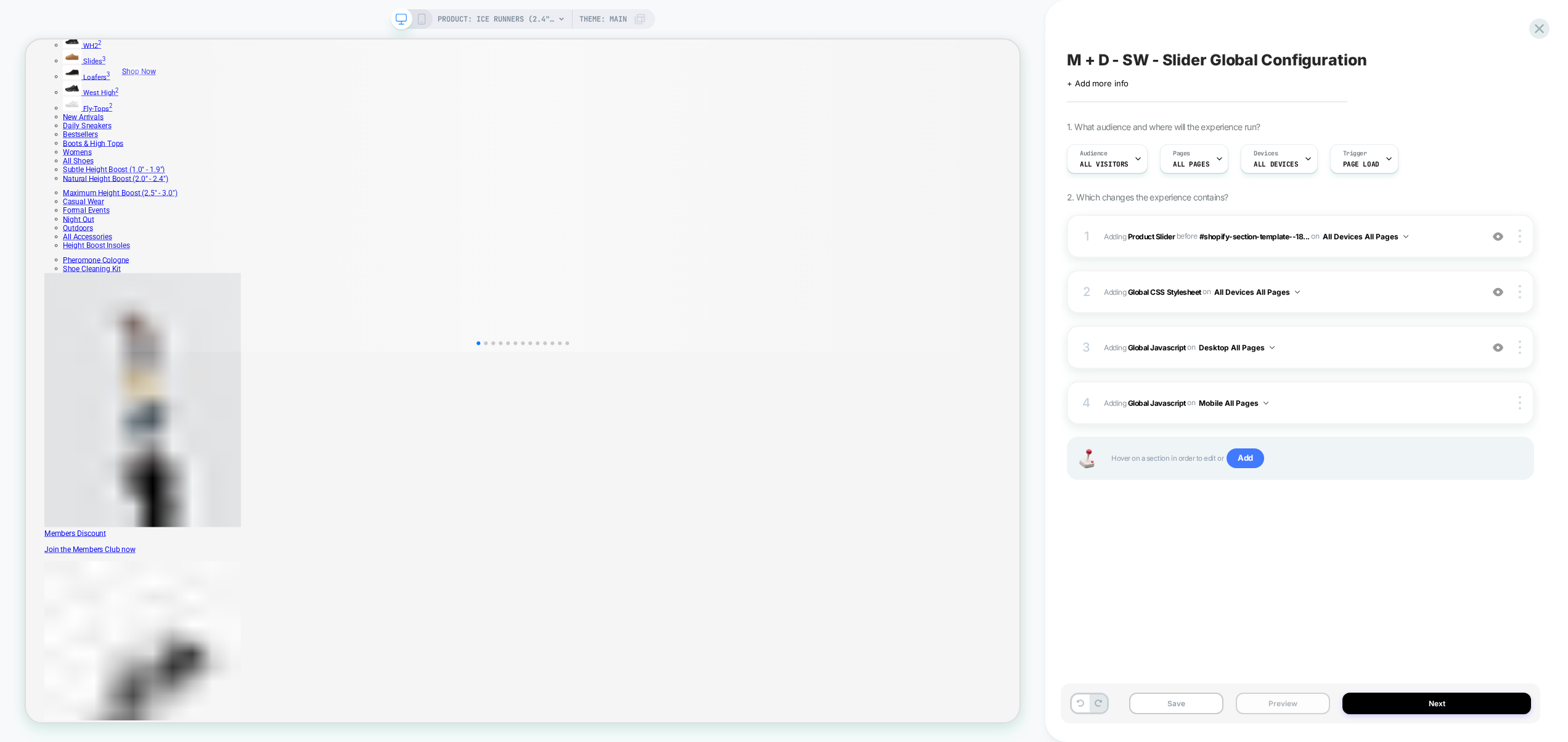
click at [1296, 699] on button "Preview" at bounding box center [1283, 704] width 94 height 22
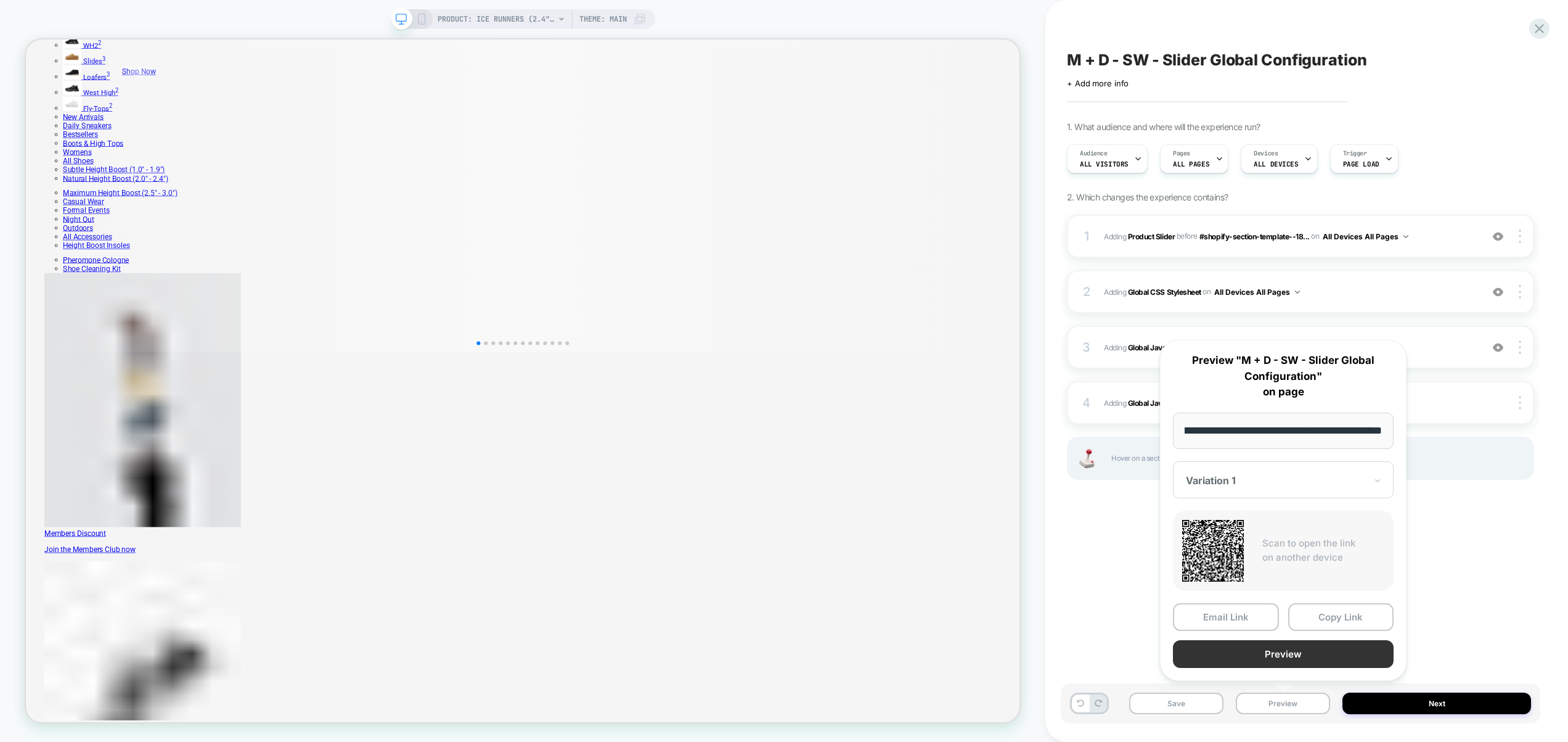
scroll to position [0, 0]
click at [1283, 656] on button "Preview" at bounding box center [1284, 654] width 221 height 28
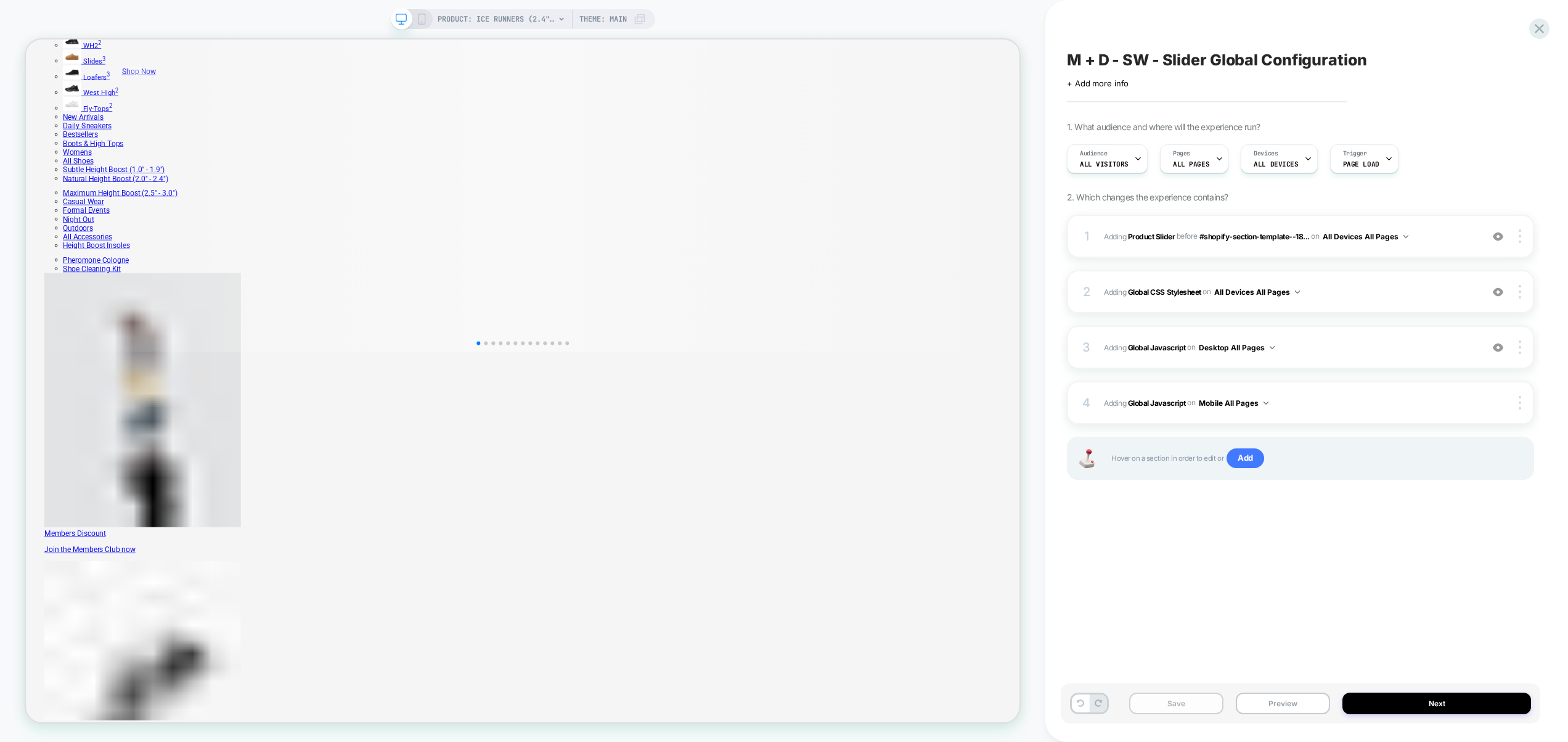
click at [1183, 696] on button "Save" at bounding box center [1176, 704] width 94 height 22
click at [420, 21] on icon at bounding box center [421, 19] width 11 height 11
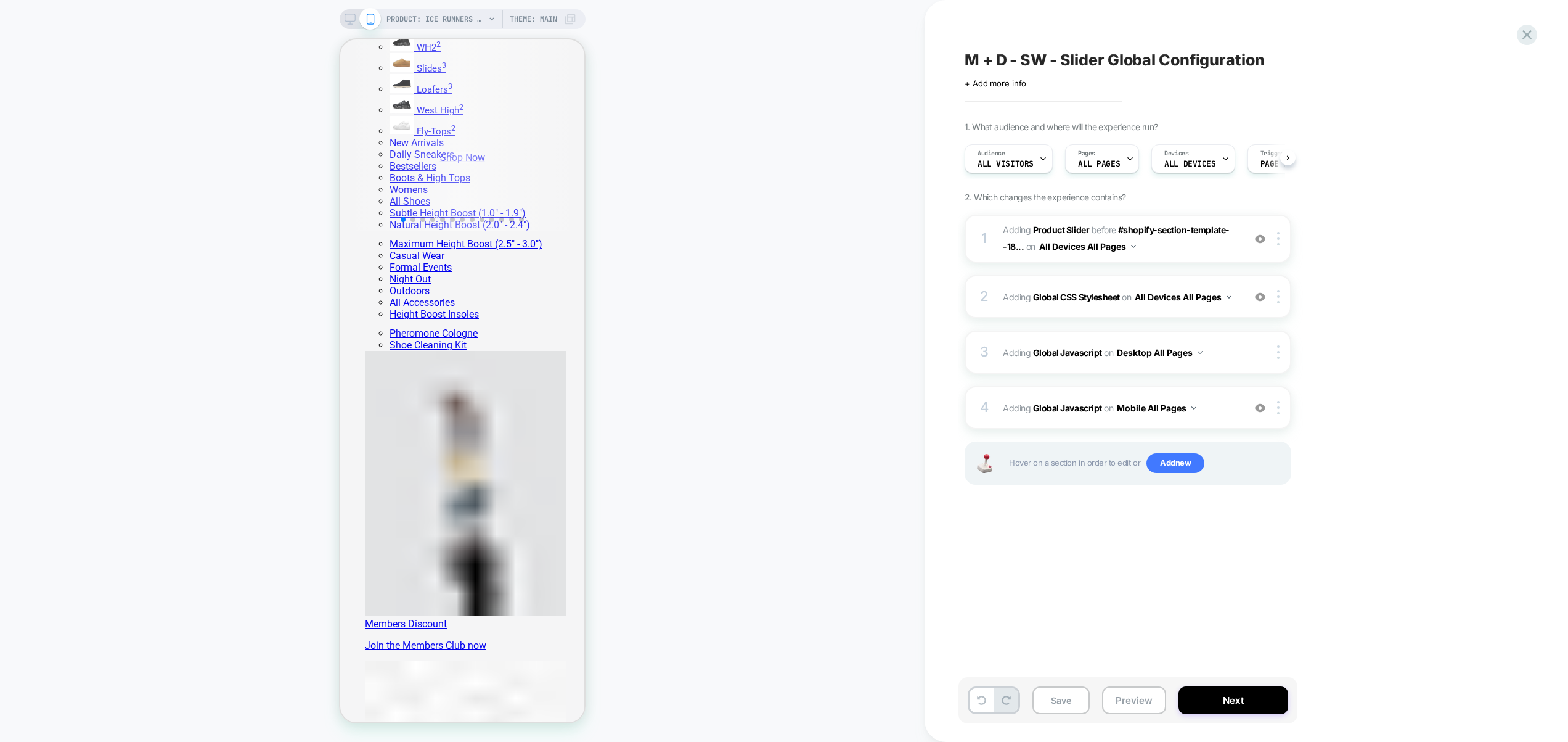
scroll to position [0, 1]
click at [1222, 404] on span "Adding Global Javascript on Mobile All Pages" at bounding box center [1120, 408] width 235 height 18
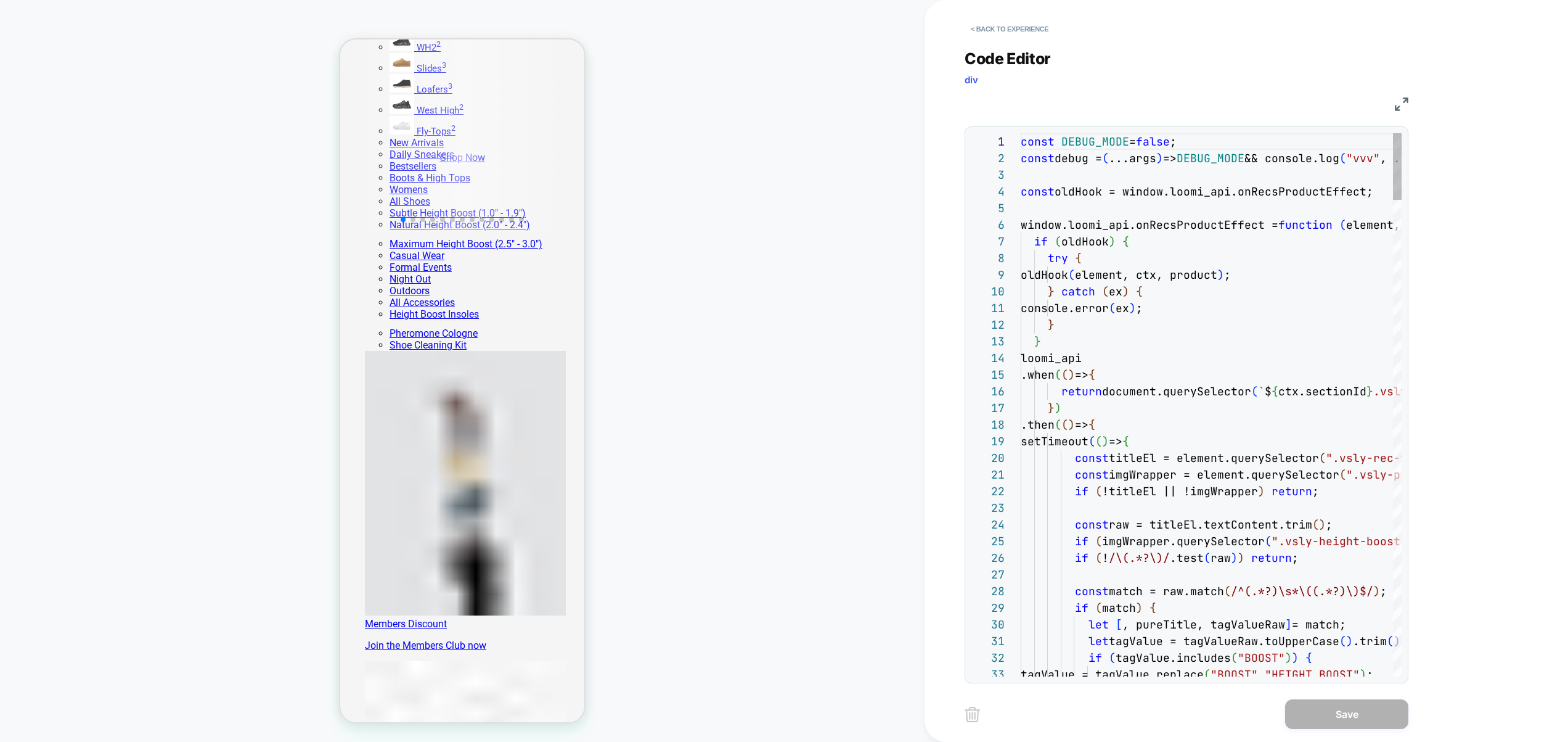
scroll to position [167, 0]
type textarea "**********"
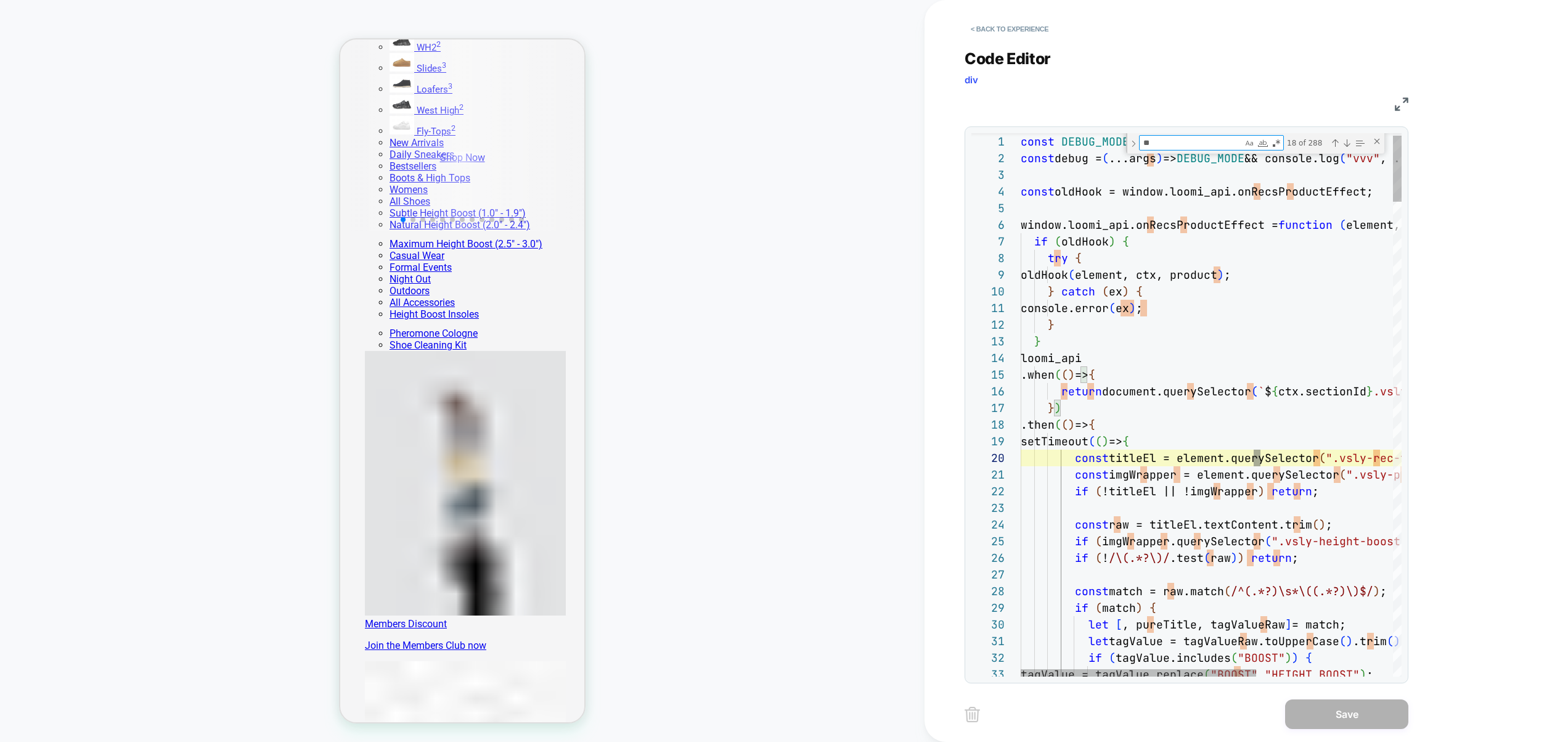
type textarea "***"
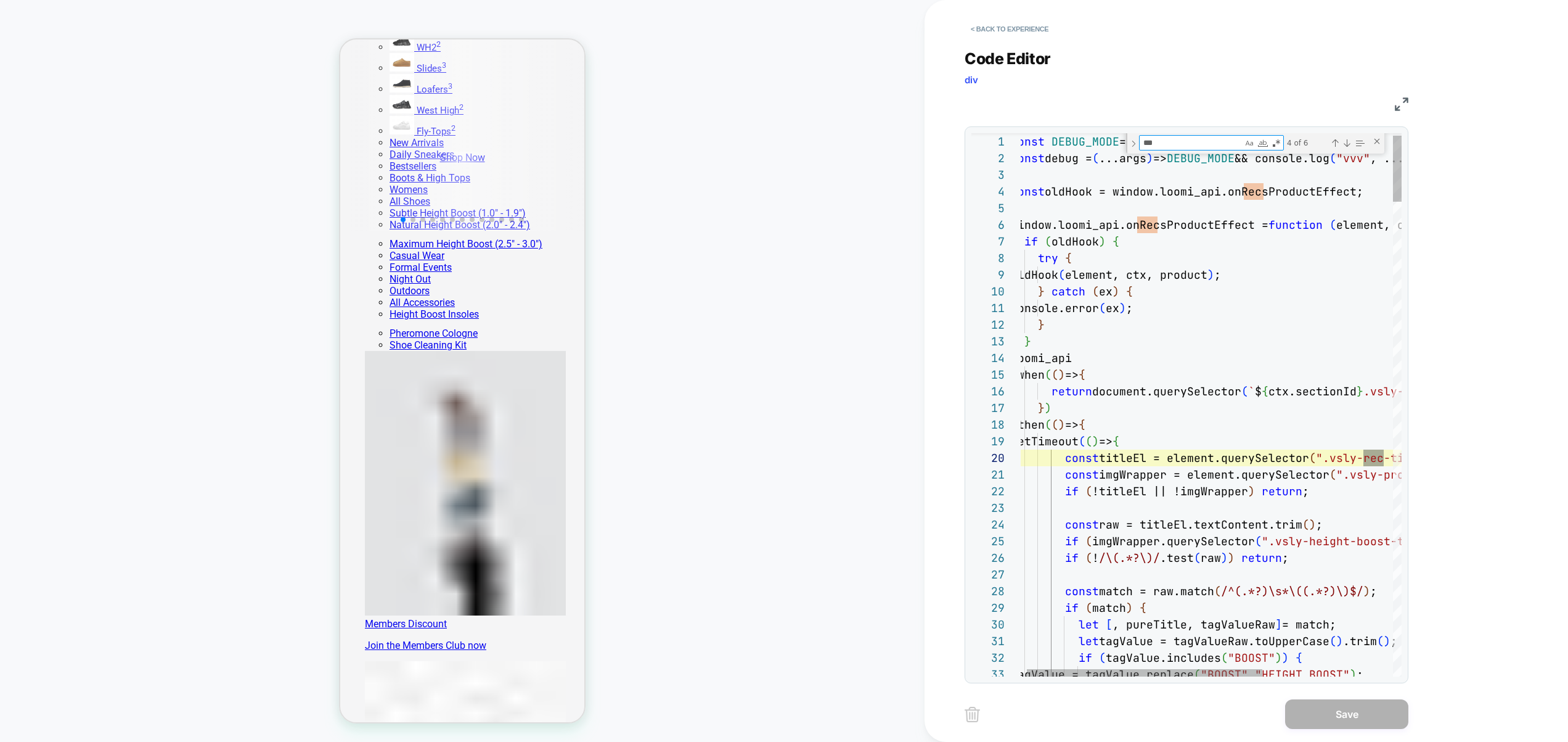
type textarea "**********"
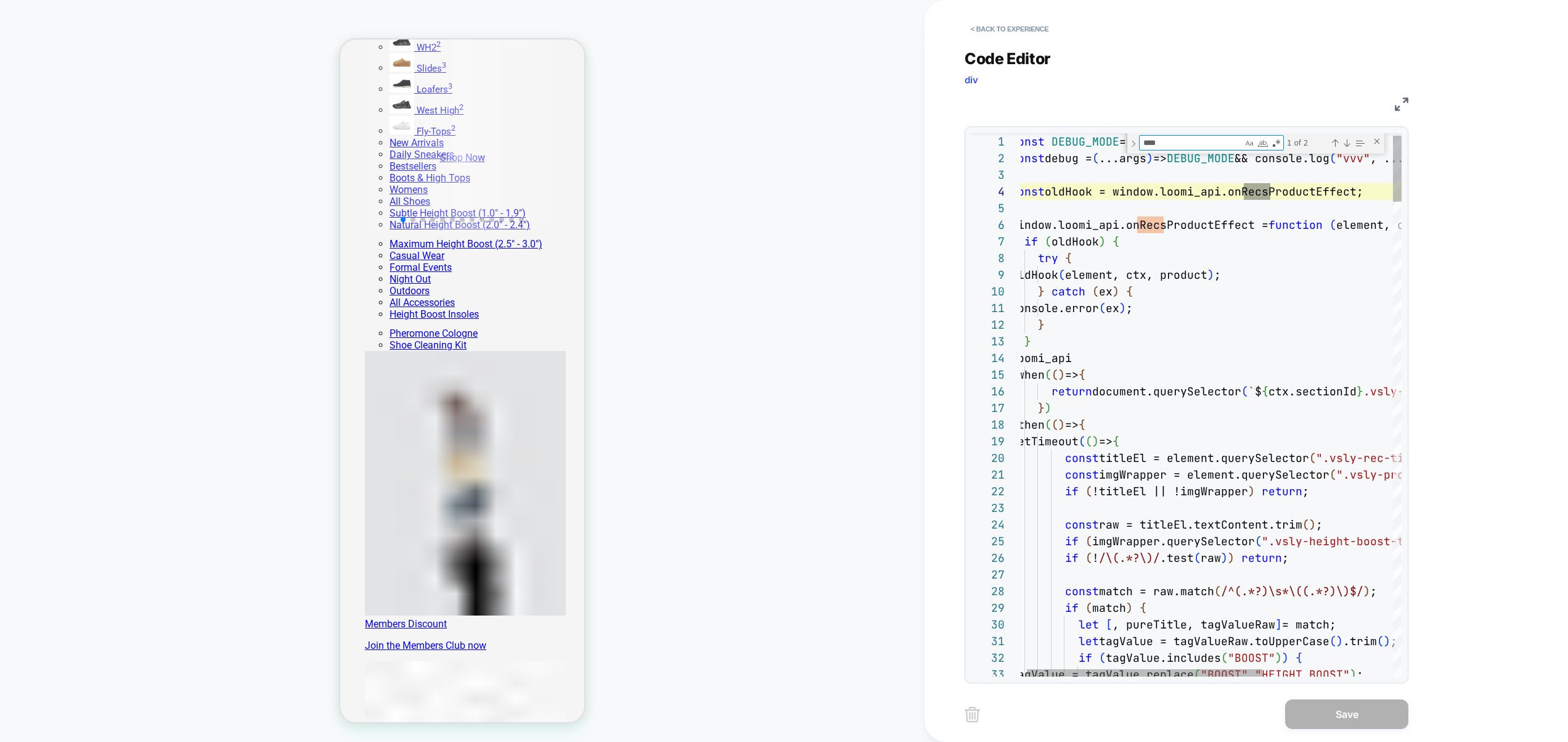
type textarea "****"
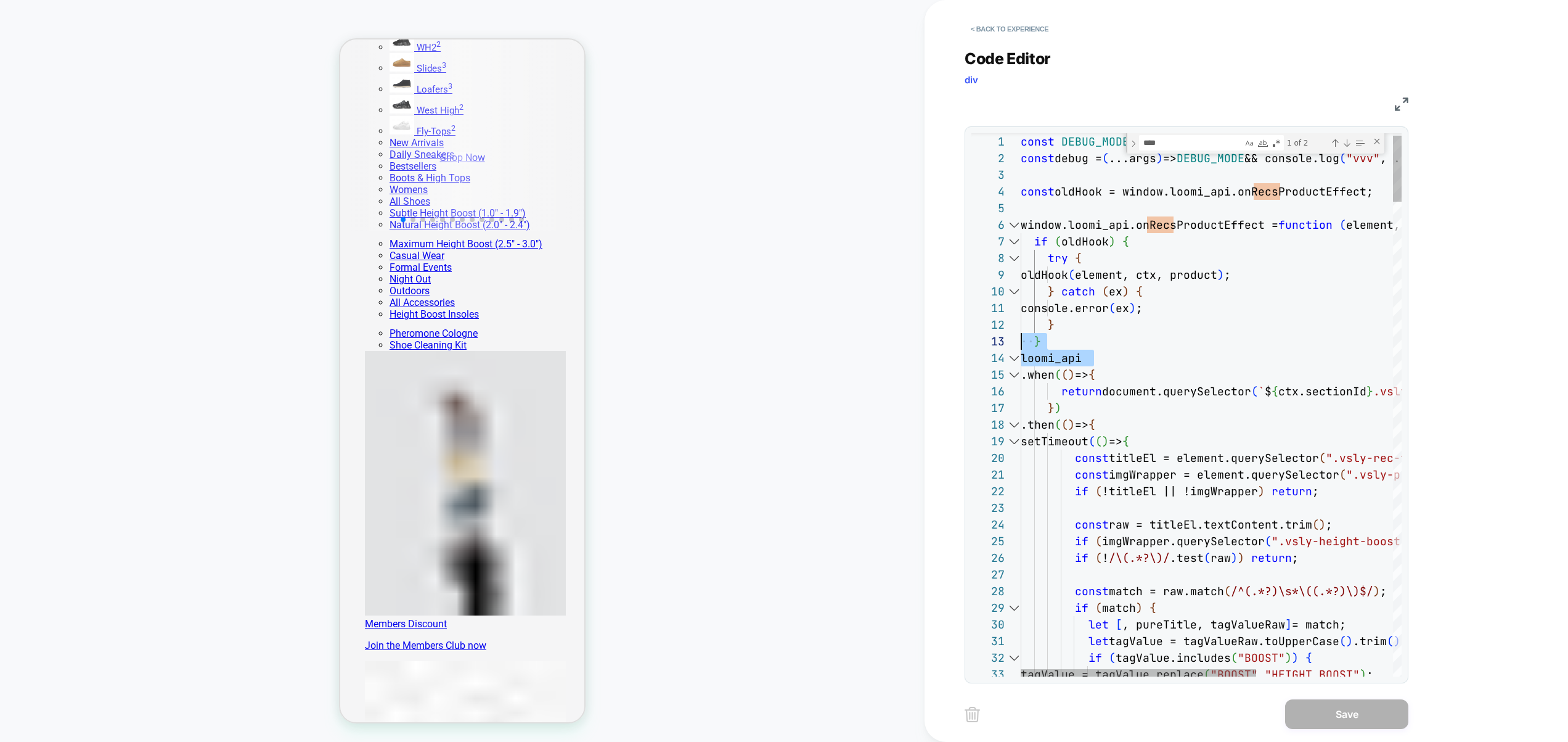
drag, startPoint x: 1226, startPoint y: 351, endPoint x: 974, endPoint y: 346, distance: 252.0
drag, startPoint x: 1308, startPoint y: 390, endPoint x: 1319, endPoint y: 389, distance: 11.0
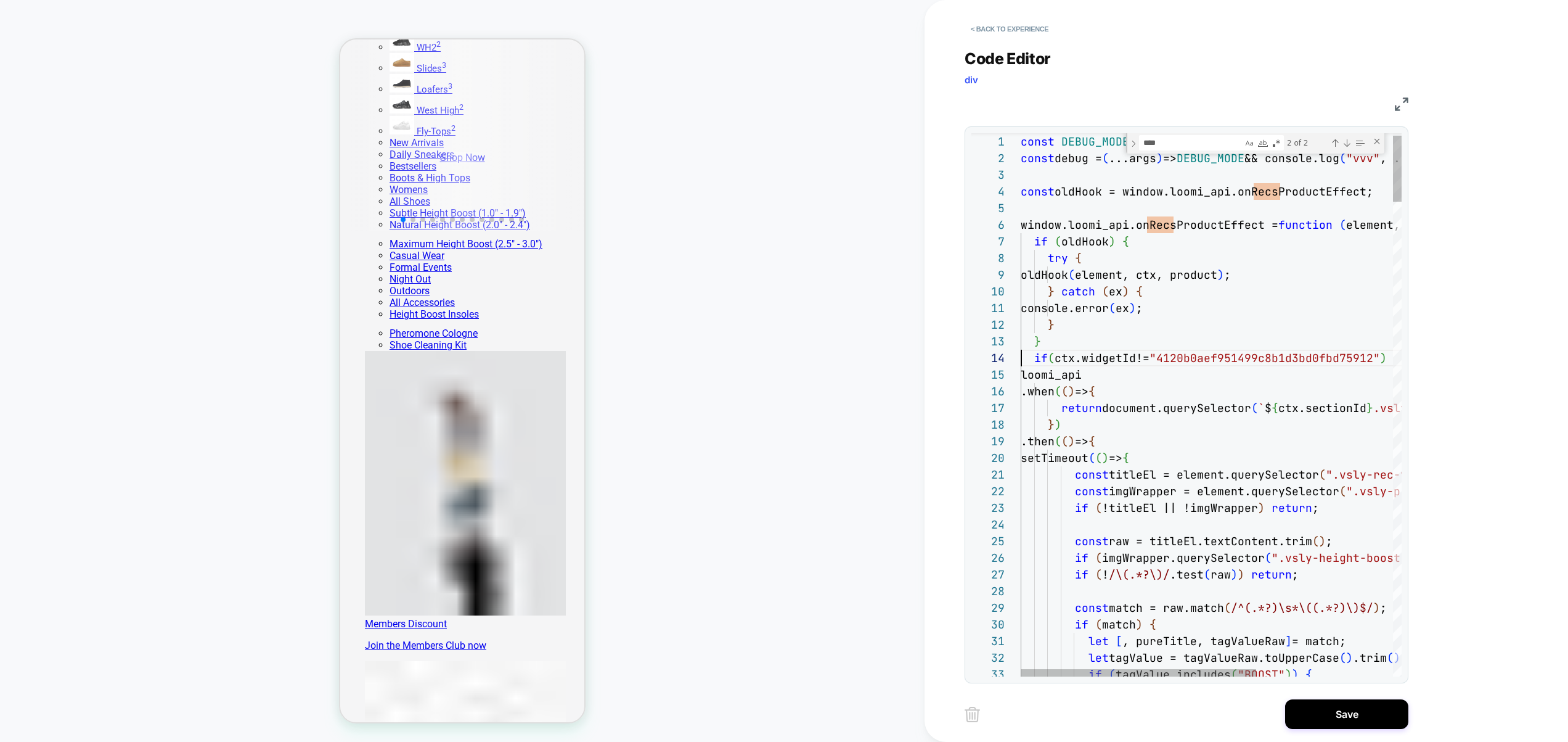
scroll to position [50, 0]
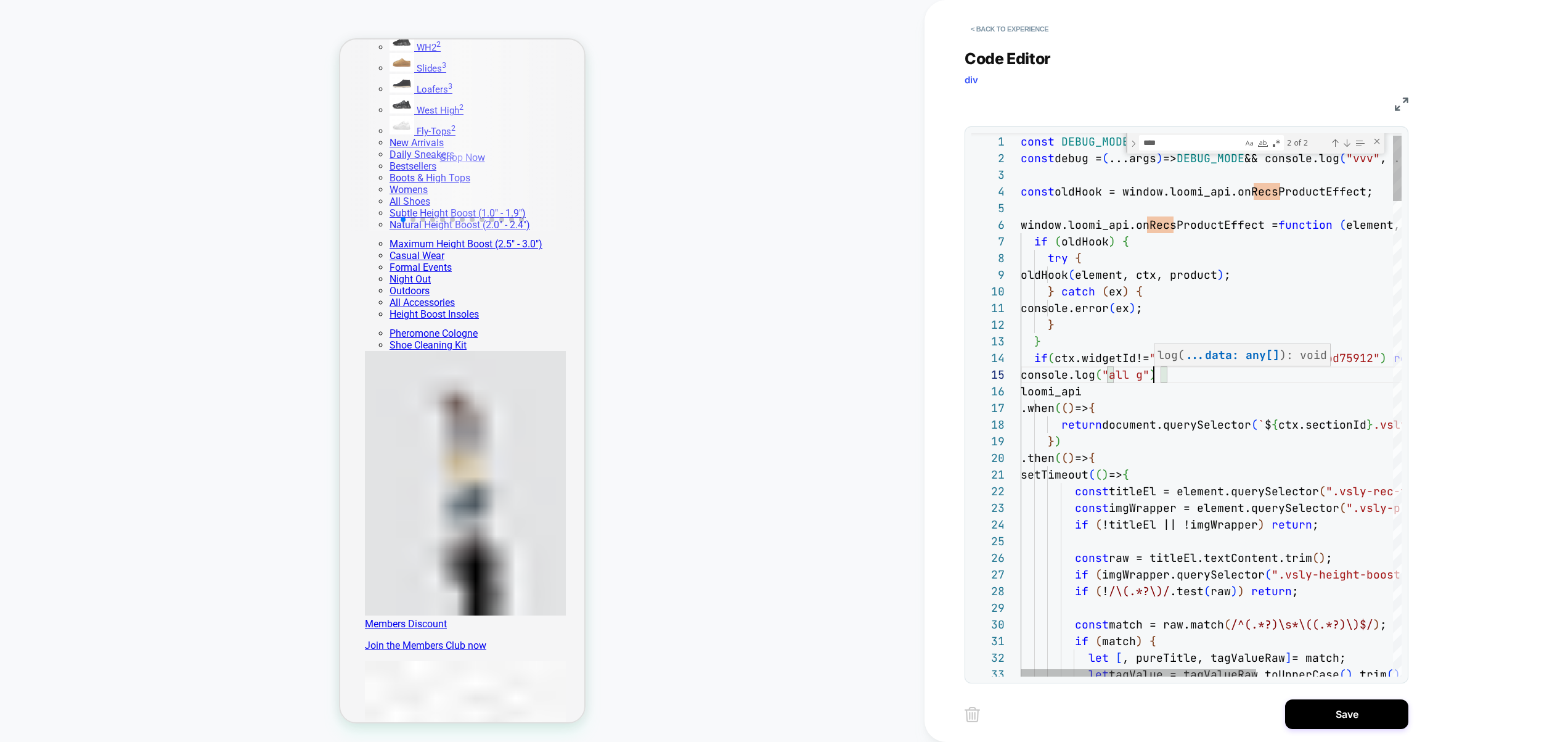
scroll to position [66, 133]
type textarea "**********"
click at [1345, 709] on button "Save" at bounding box center [1347, 714] width 123 height 29
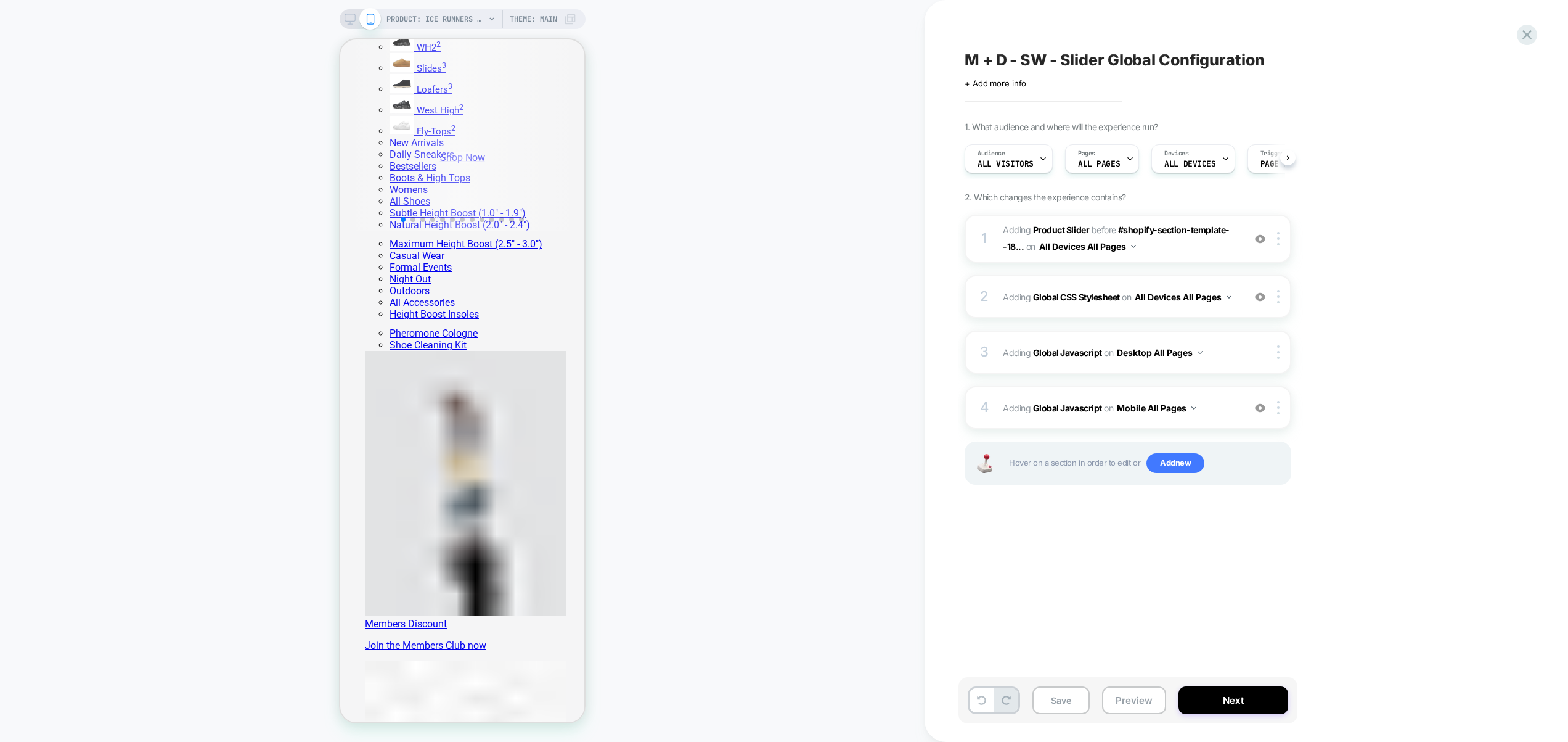
scroll to position [0, 1]
click at [1226, 409] on span "Adding Global Javascript on Mobile All Pages" at bounding box center [1120, 408] width 235 height 18
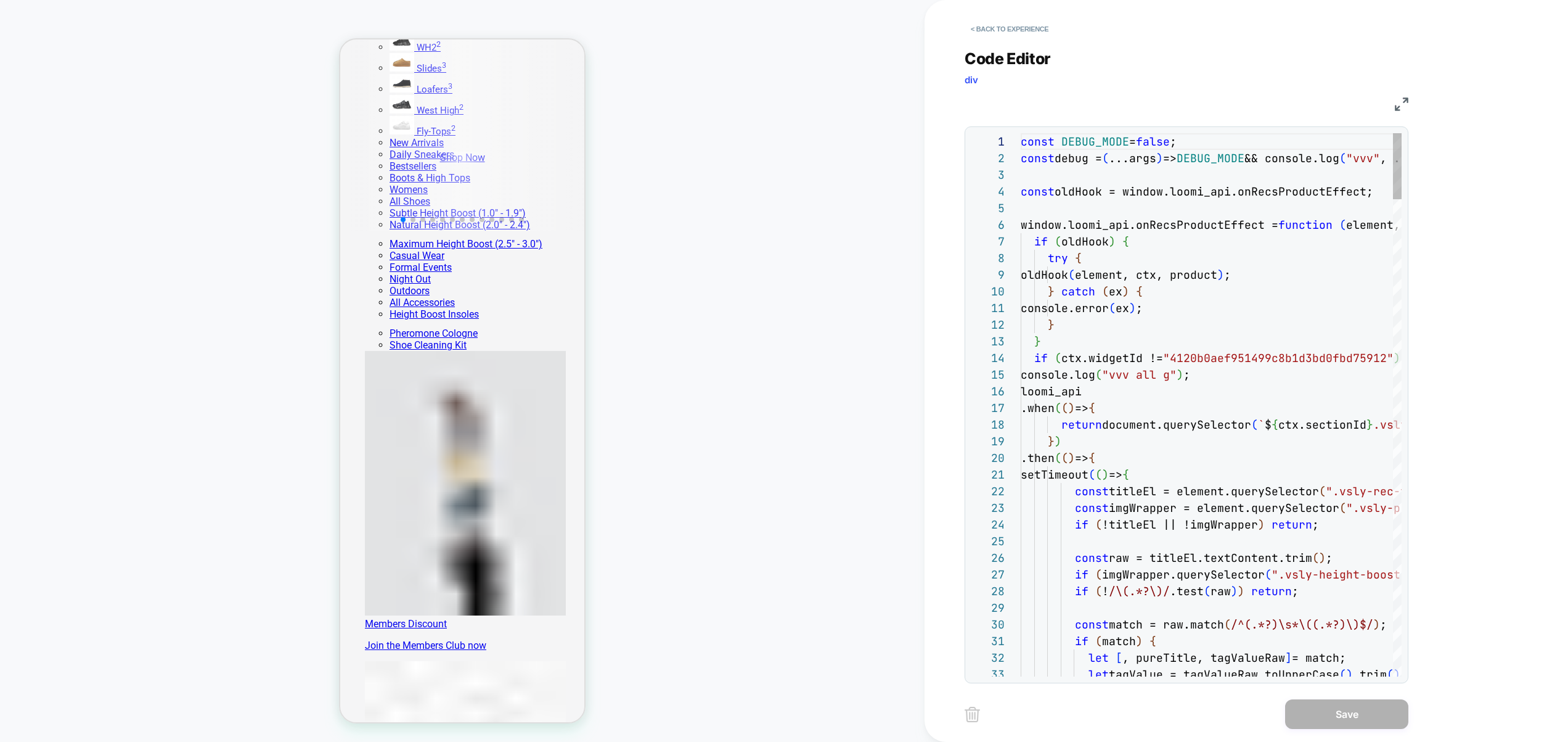
scroll to position [167, 0]
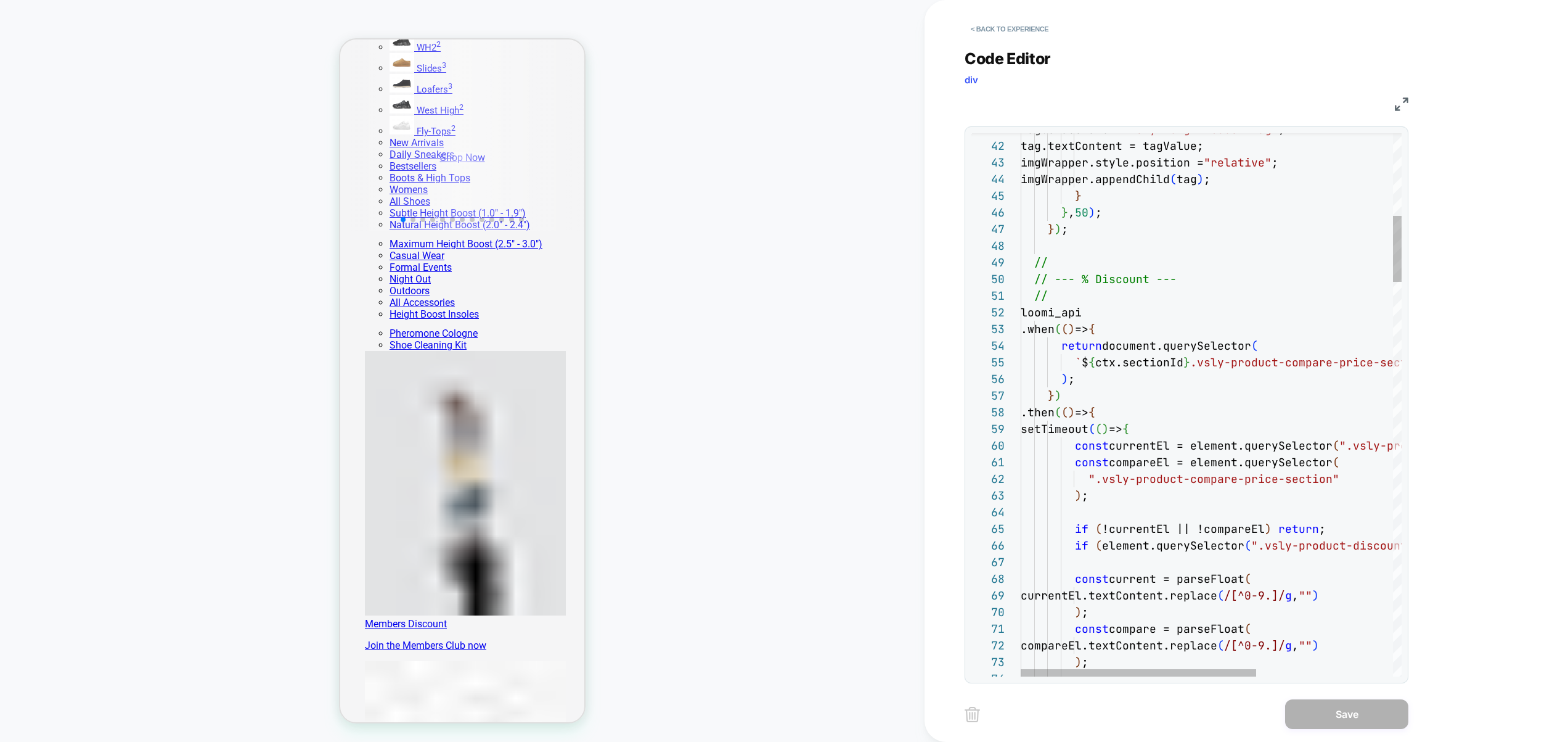
type textarea "**********"
type textarea "*"
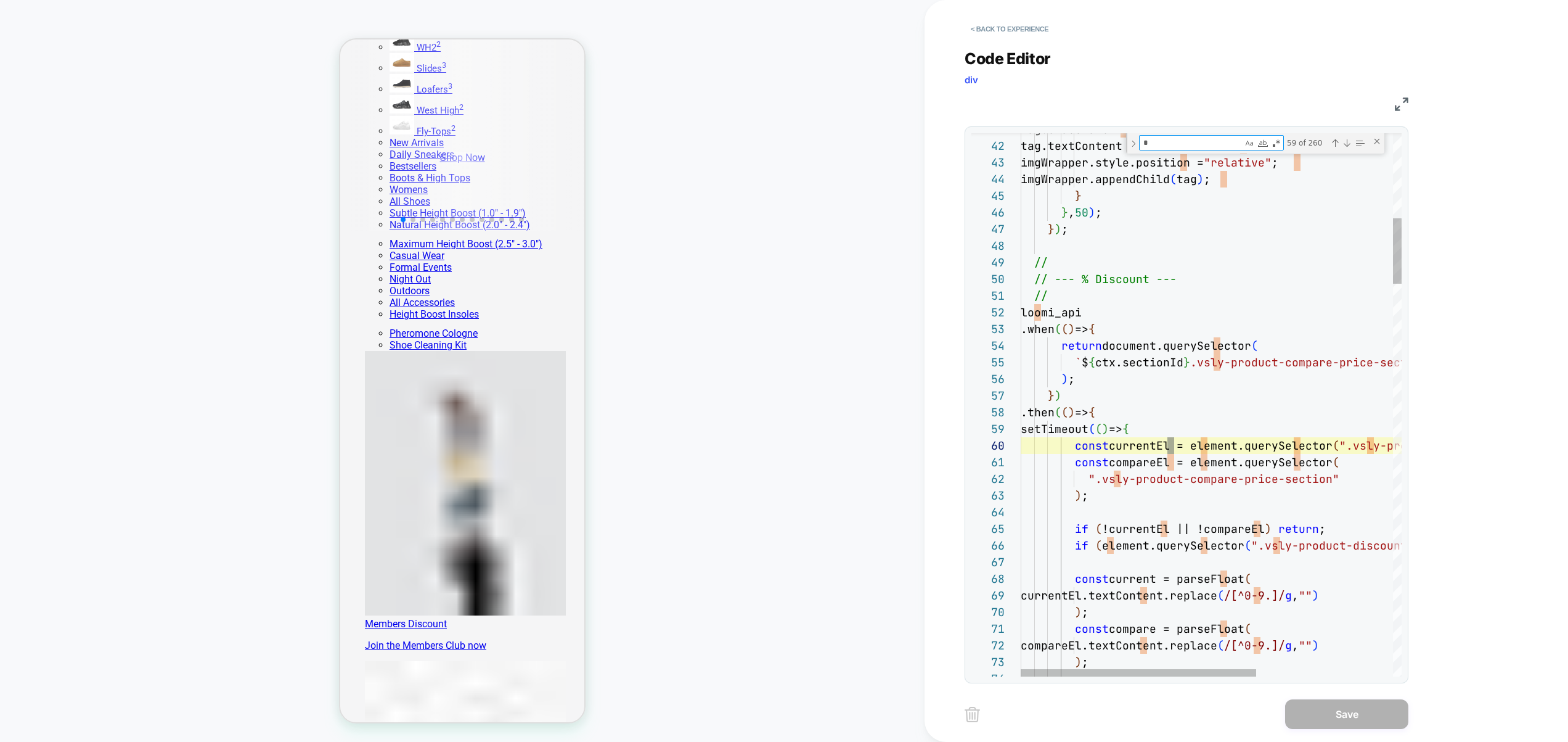
type textarea "**********"
type textarea "**"
type textarea "**********"
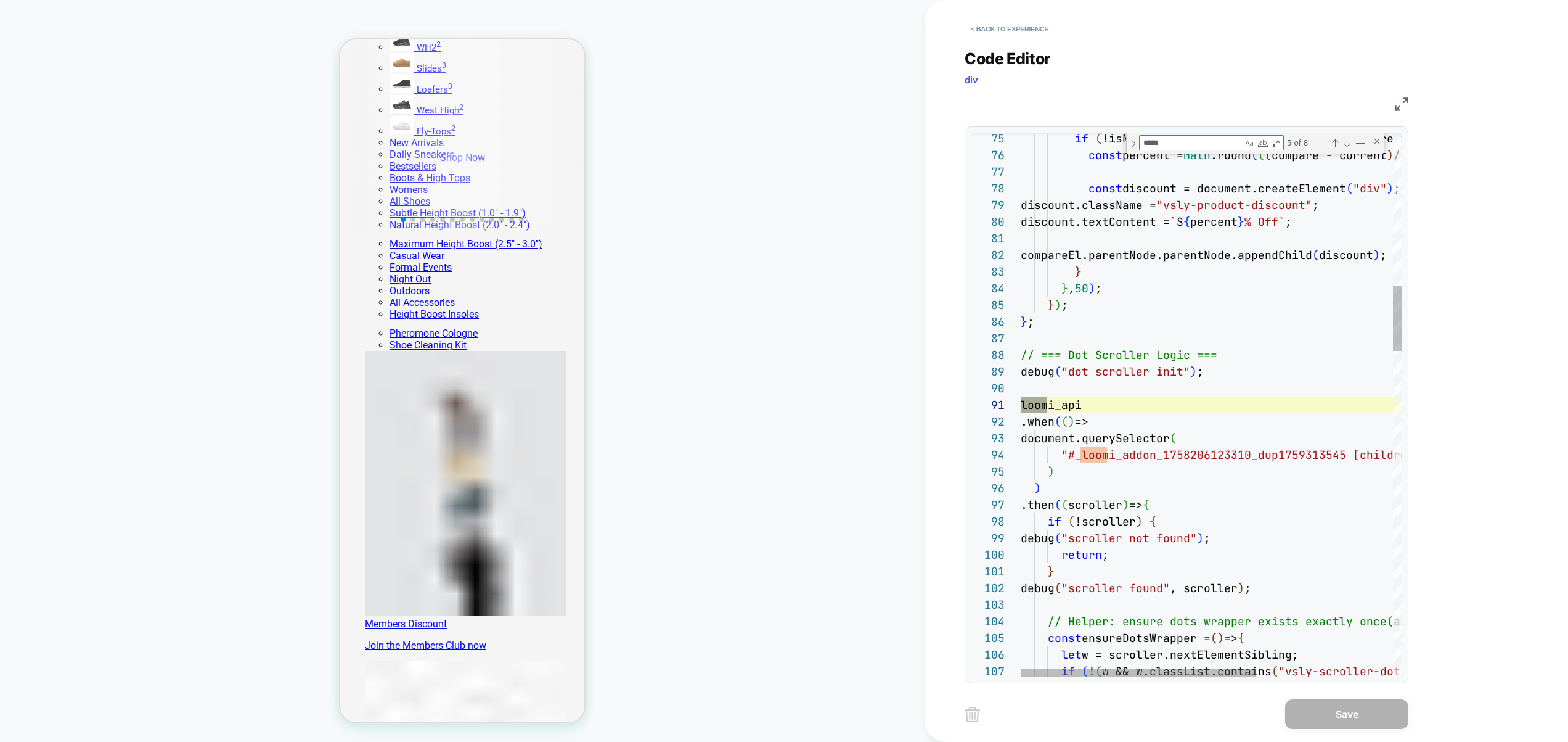
scroll to position [167, 33]
type textarea "*****"
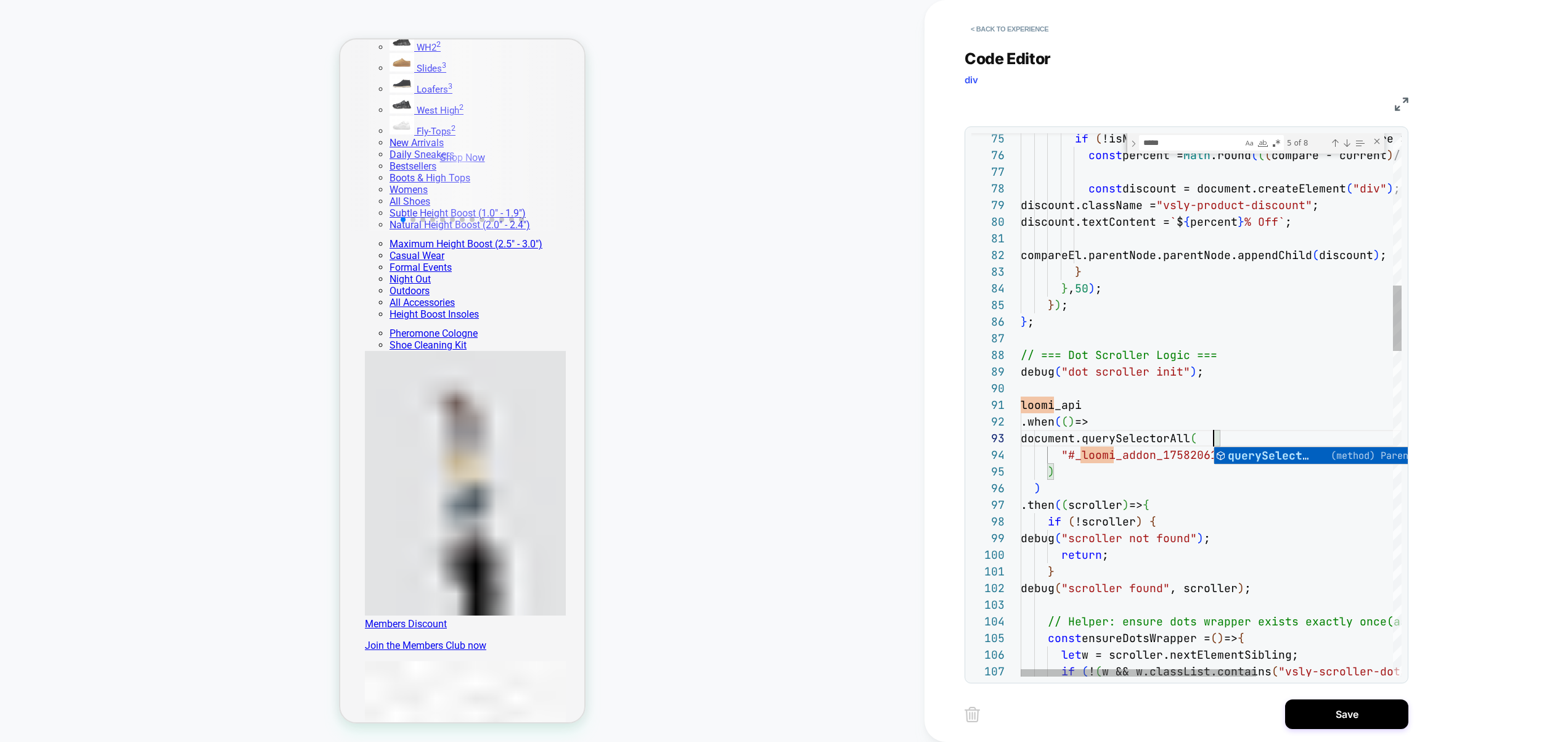
scroll to position [117, 133]
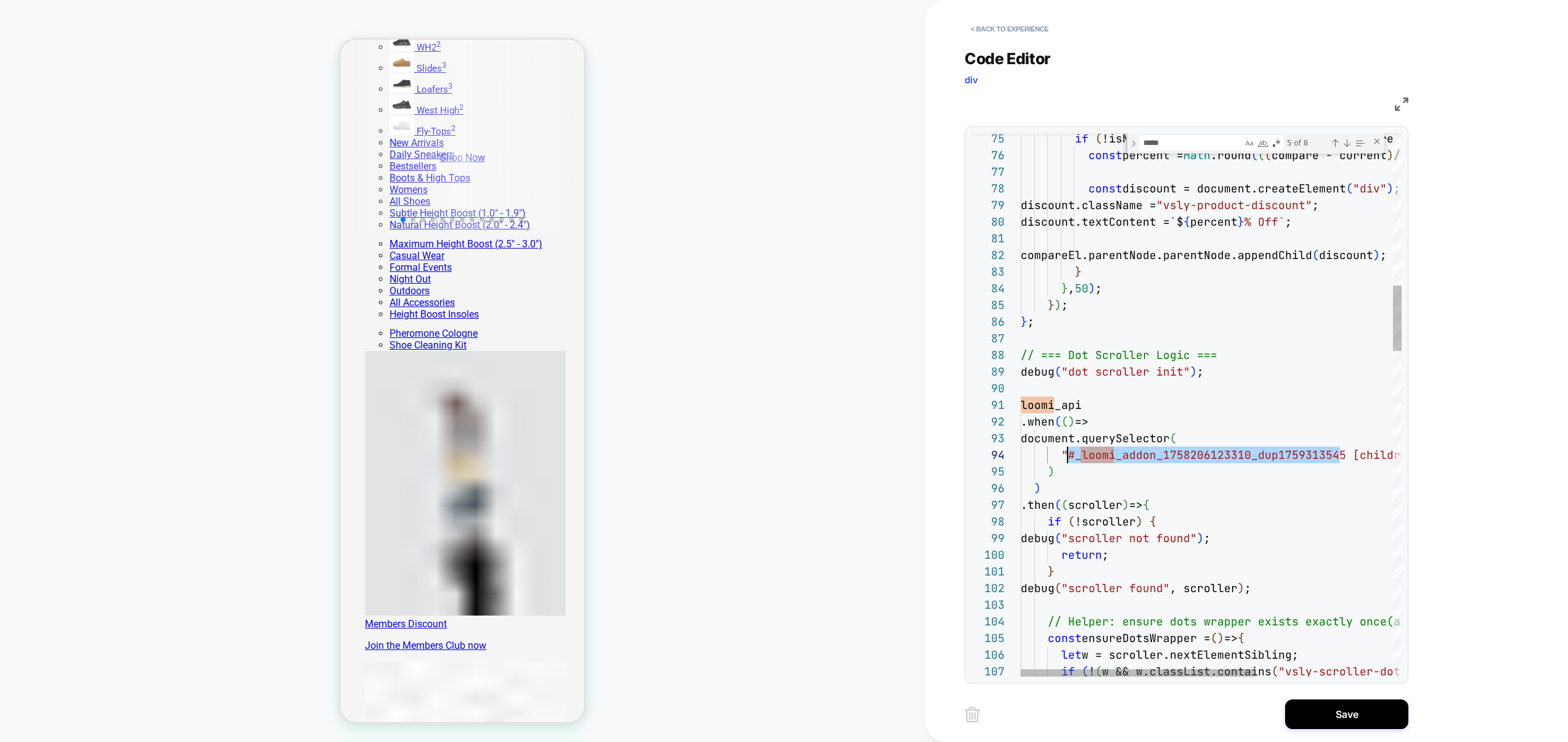
drag, startPoint x: 1340, startPoint y: 454, endPoint x: 1068, endPoint y: 452, distance: 272.0
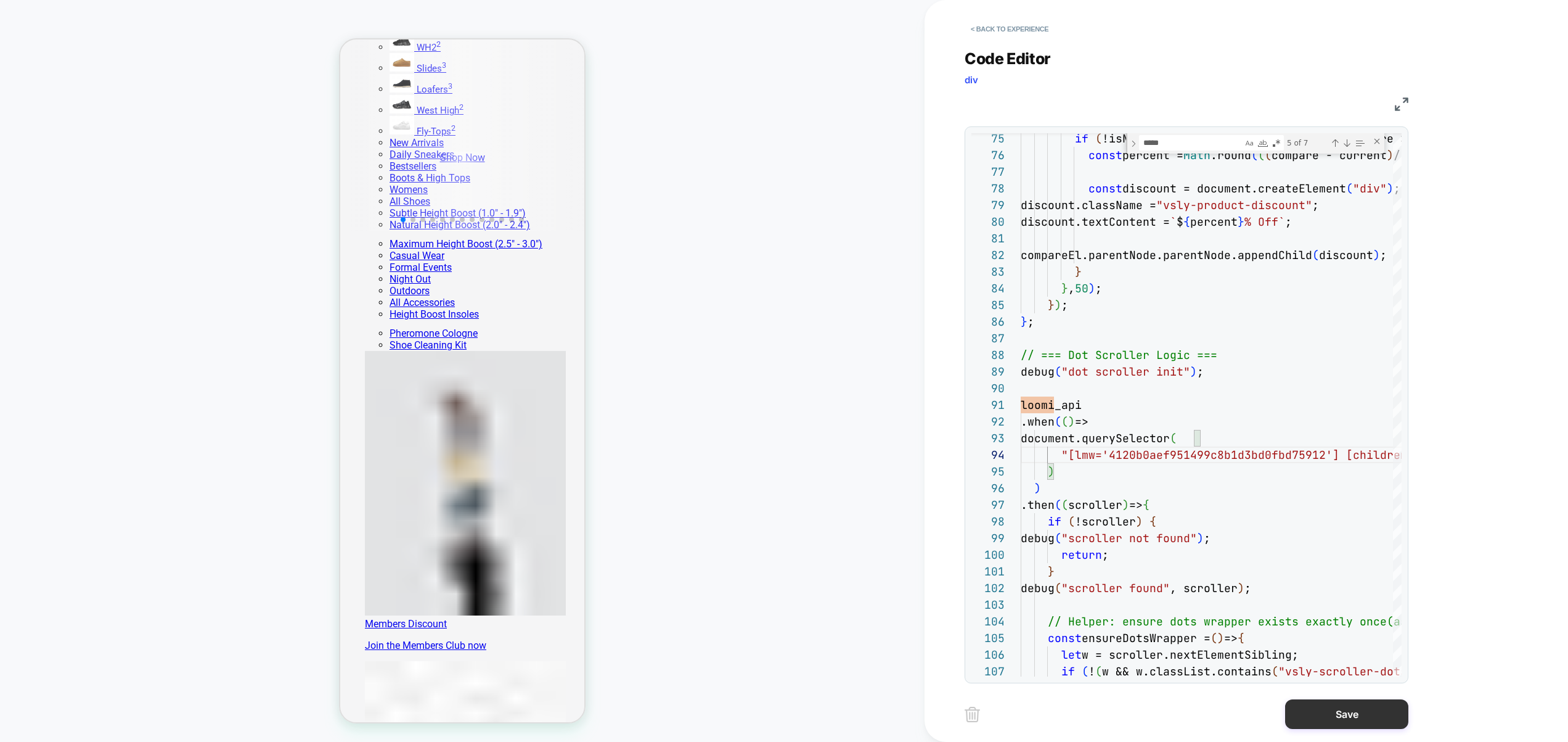
type textarea "**********"
click at [1336, 703] on button "Save" at bounding box center [1347, 714] width 123 height 29
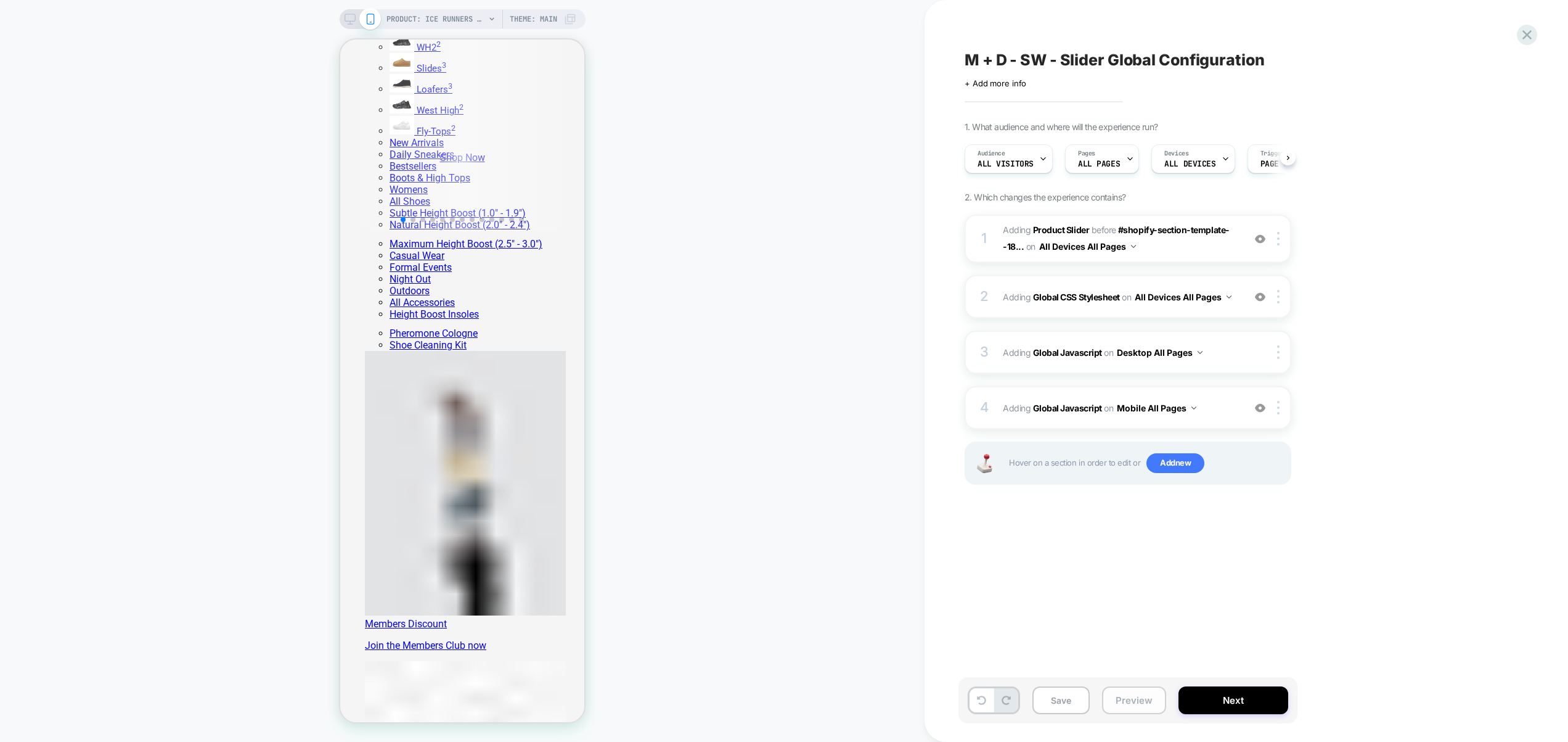
scroll to position [0, 1]
click at [1122, 699] on button "Preview" at bounding box center [1134, 701] width 64 height 28
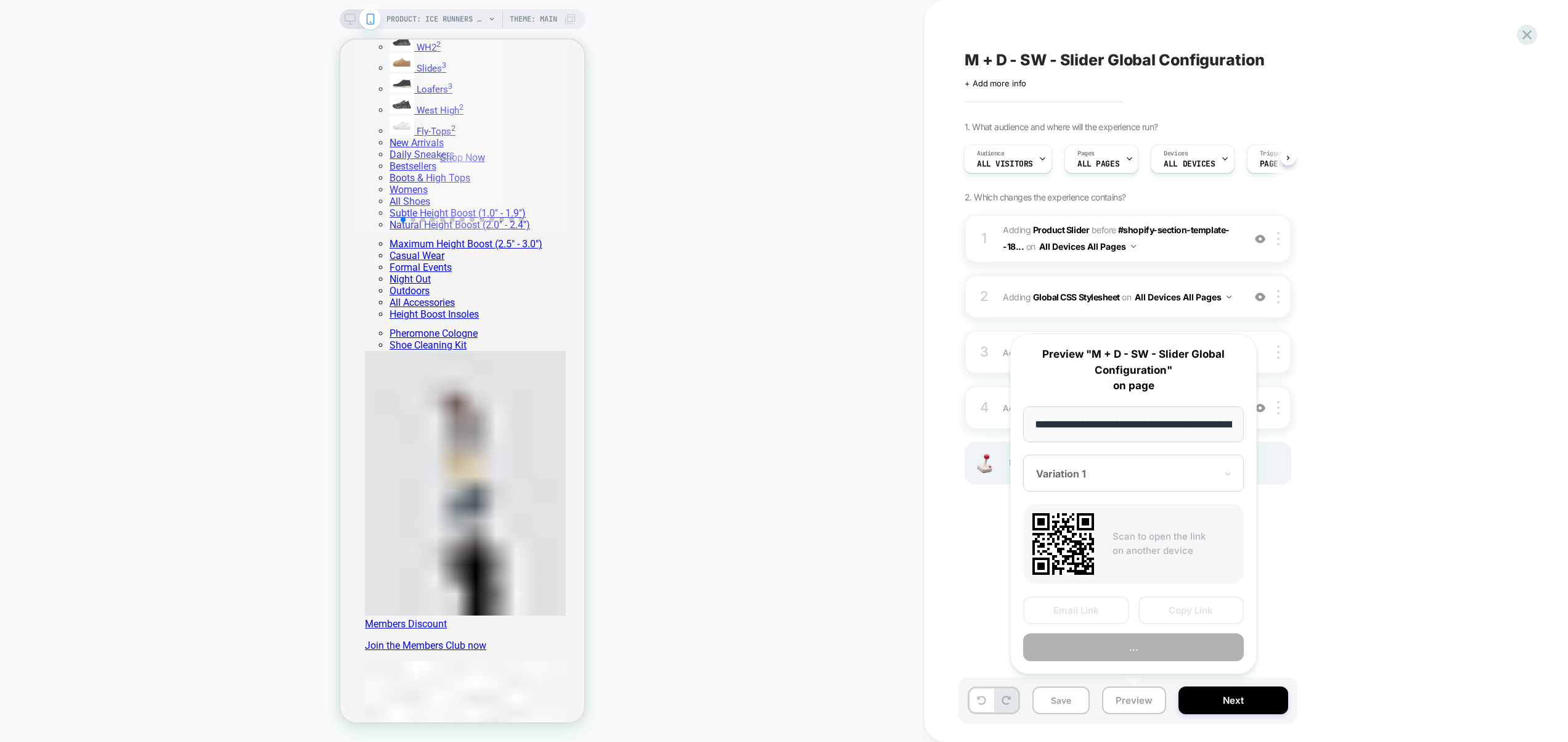
scroll to position [0, 129]
click at [1122, 649] on button "Preview" at bounding box center [1134, 648] width 221 height 28
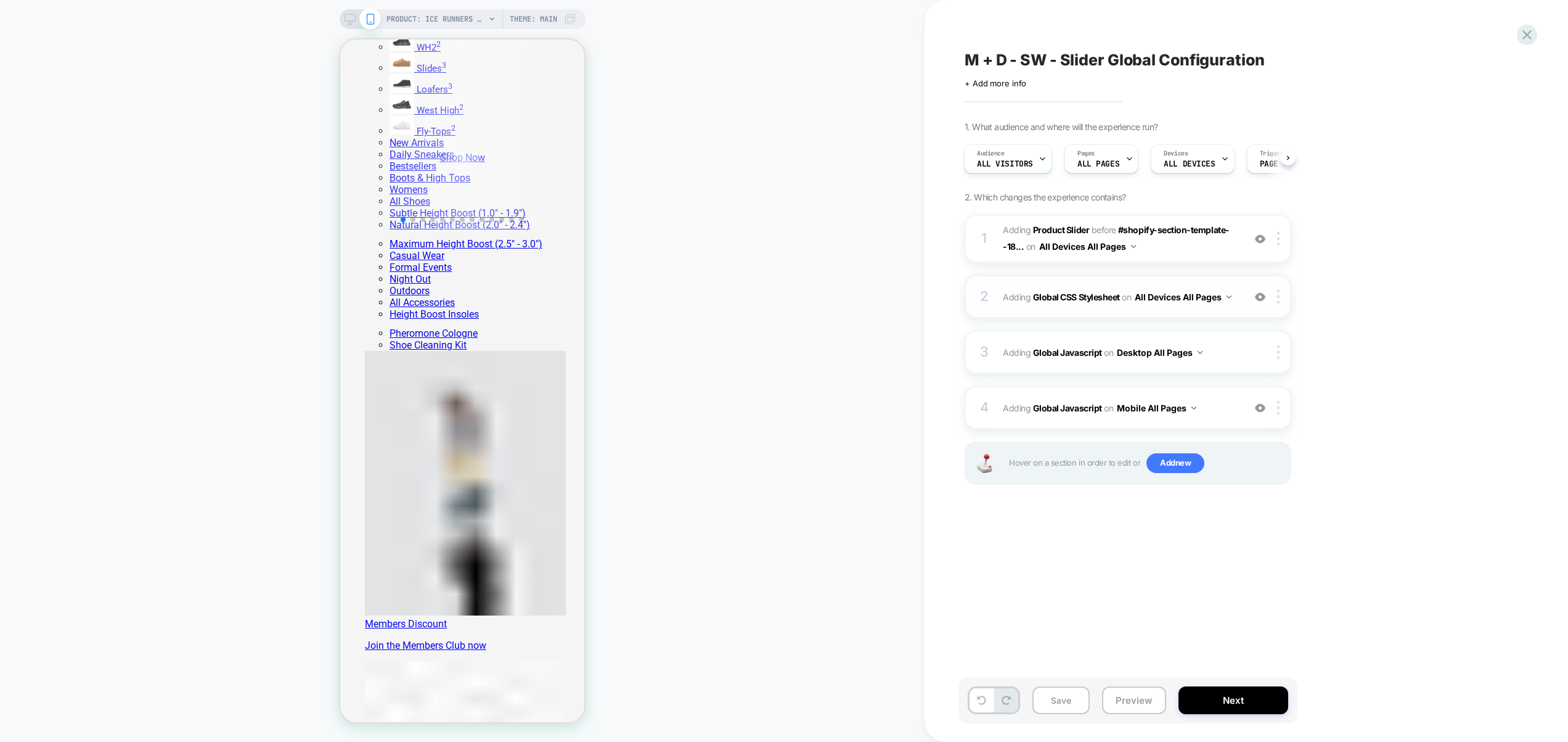
click at [1236, 302] on span "Adding Global CSS Stylesheet on All Devices All Pages" at bounding box center [1120, 297] width 235 height 18
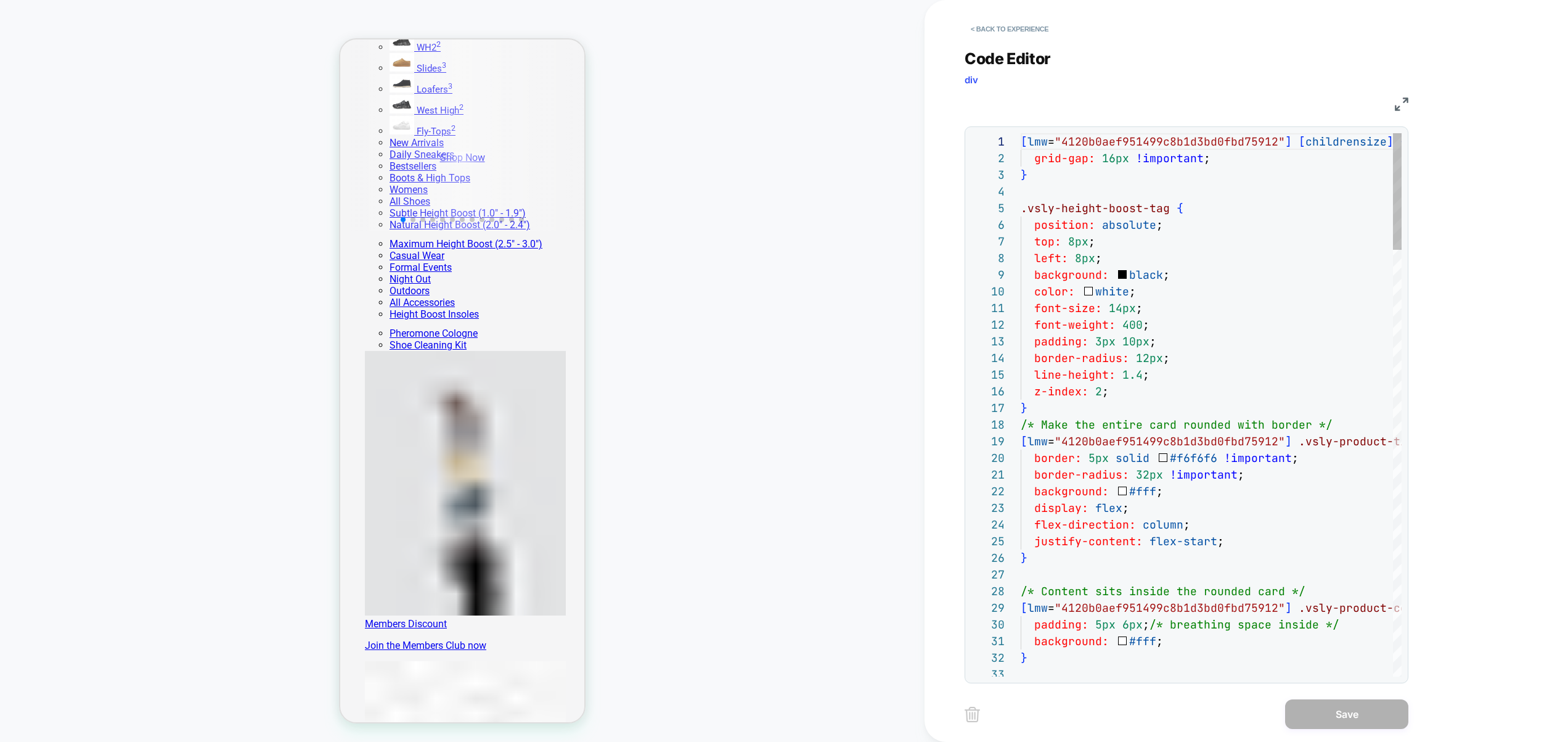
scroll to position [167, 0]
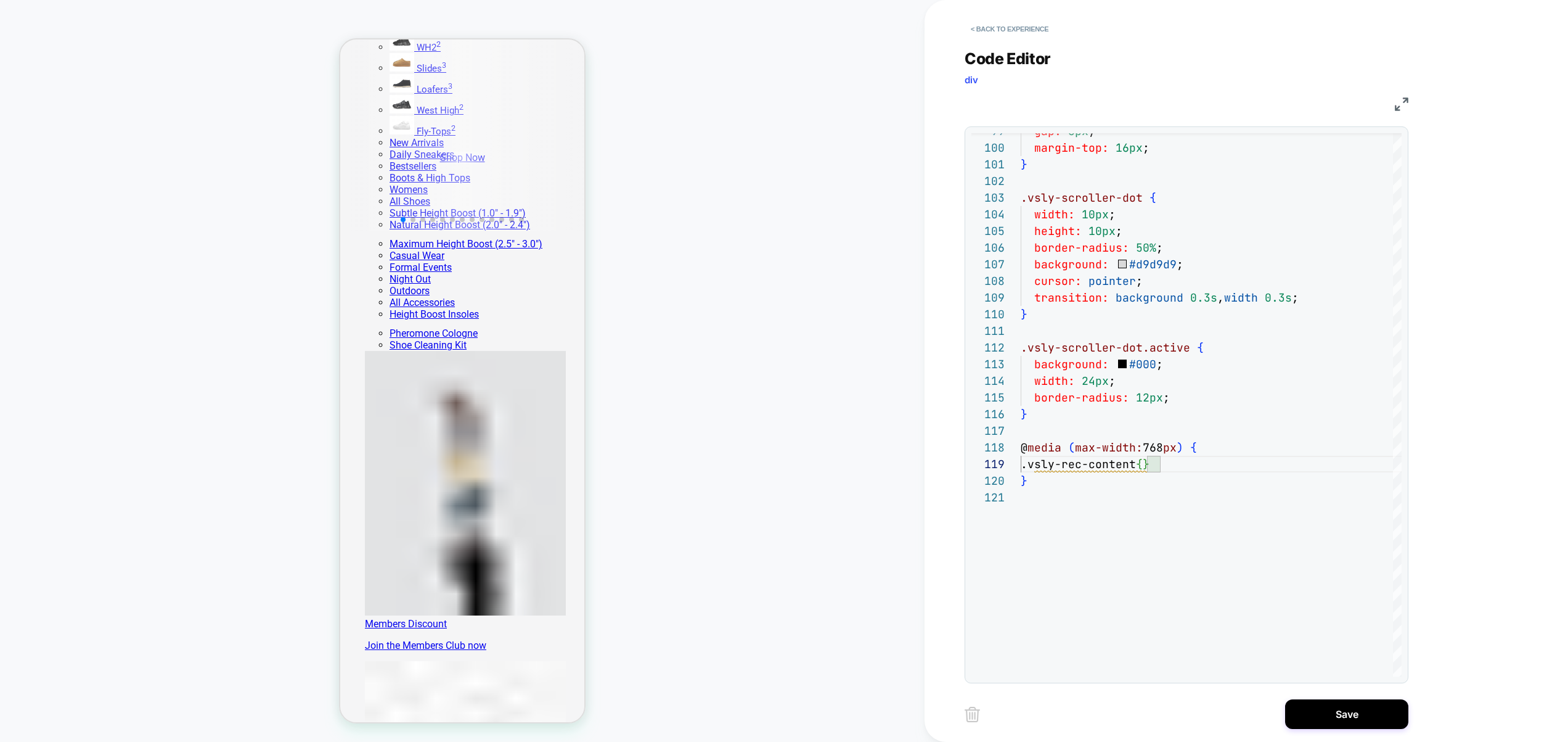
scroll to position [150, 27]
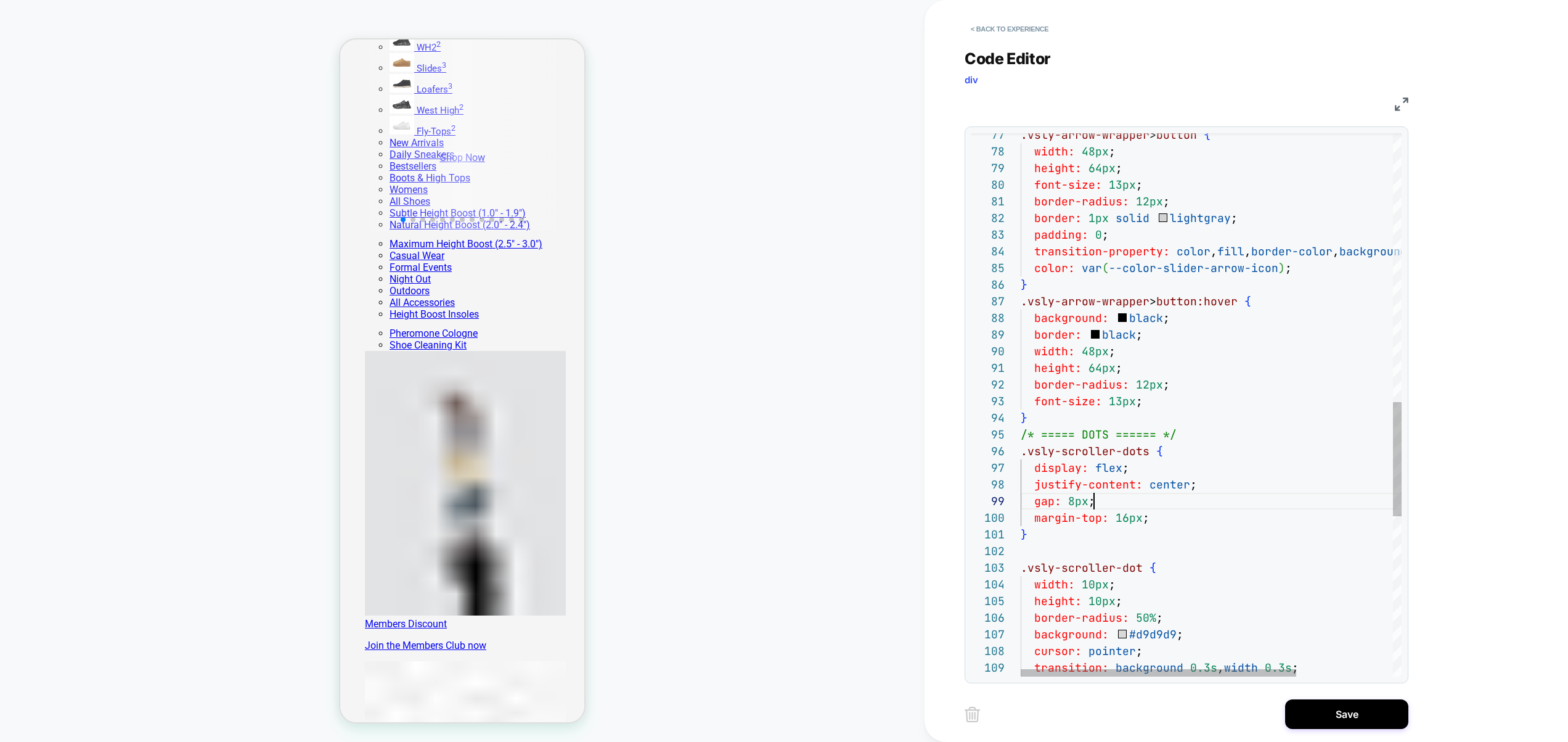
click at [1219, 495] on div "} height: 10px ; border-radius: 50% ; background: #d9d9d9 ; cursor: pointer ; t…" at bounding box center [1278, 148] width 515 height 2575
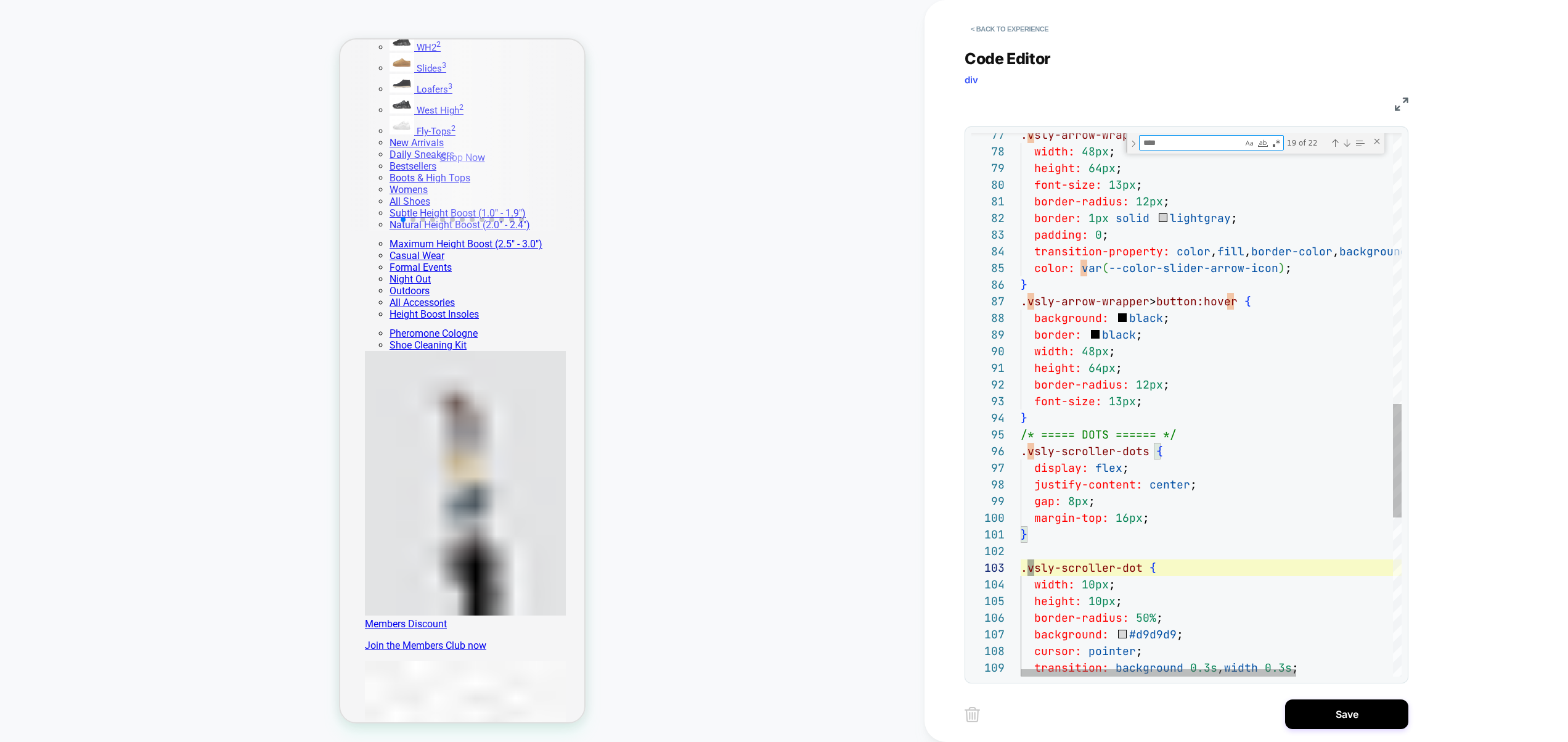
type textarea "**********"
type textarea "******"
type textarea "**********"
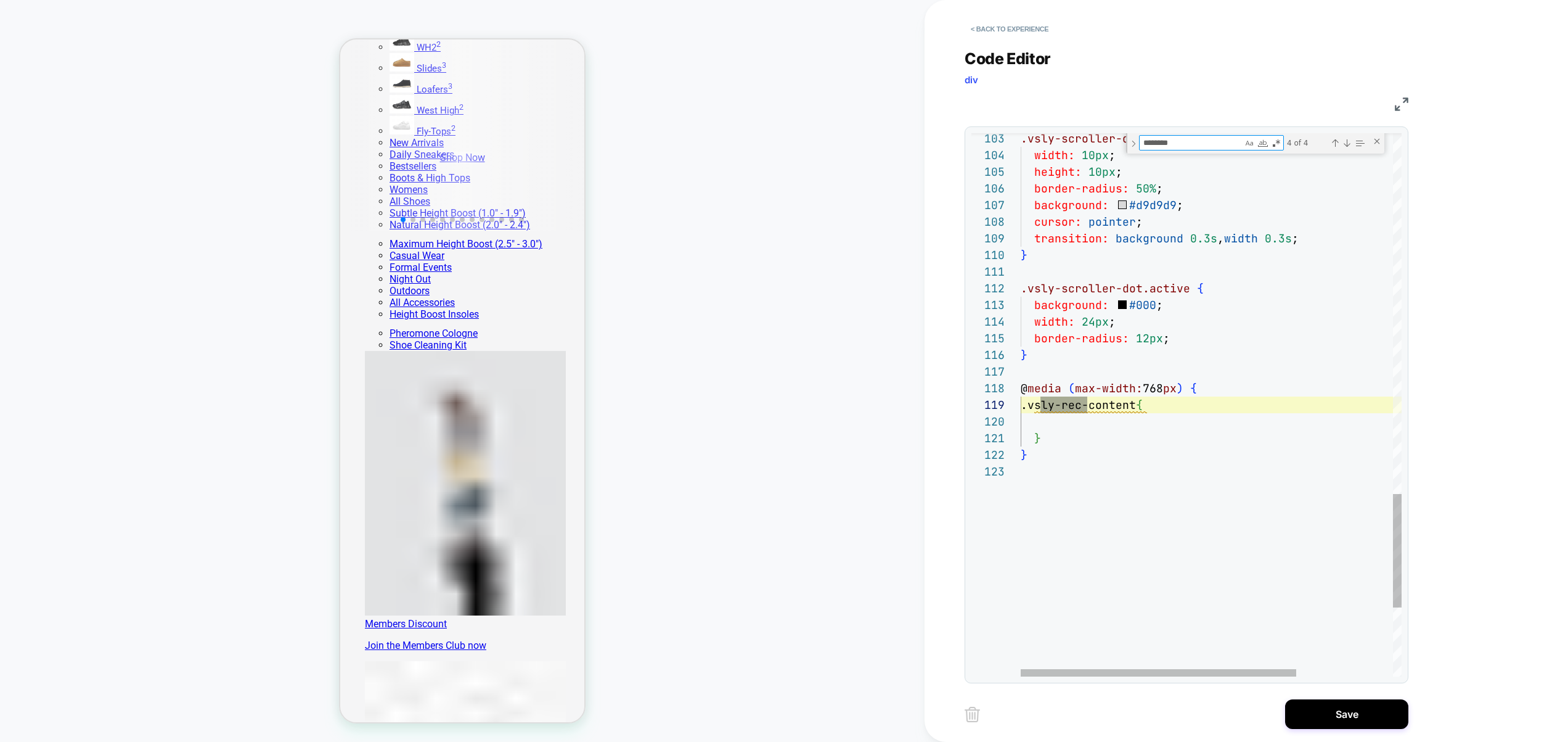
scroll to position [167, 73]
type textarea "********"
click at [1347, 145] on div "Next Match (Enter)" at bounding box center [1347, 143] width 10 height 10
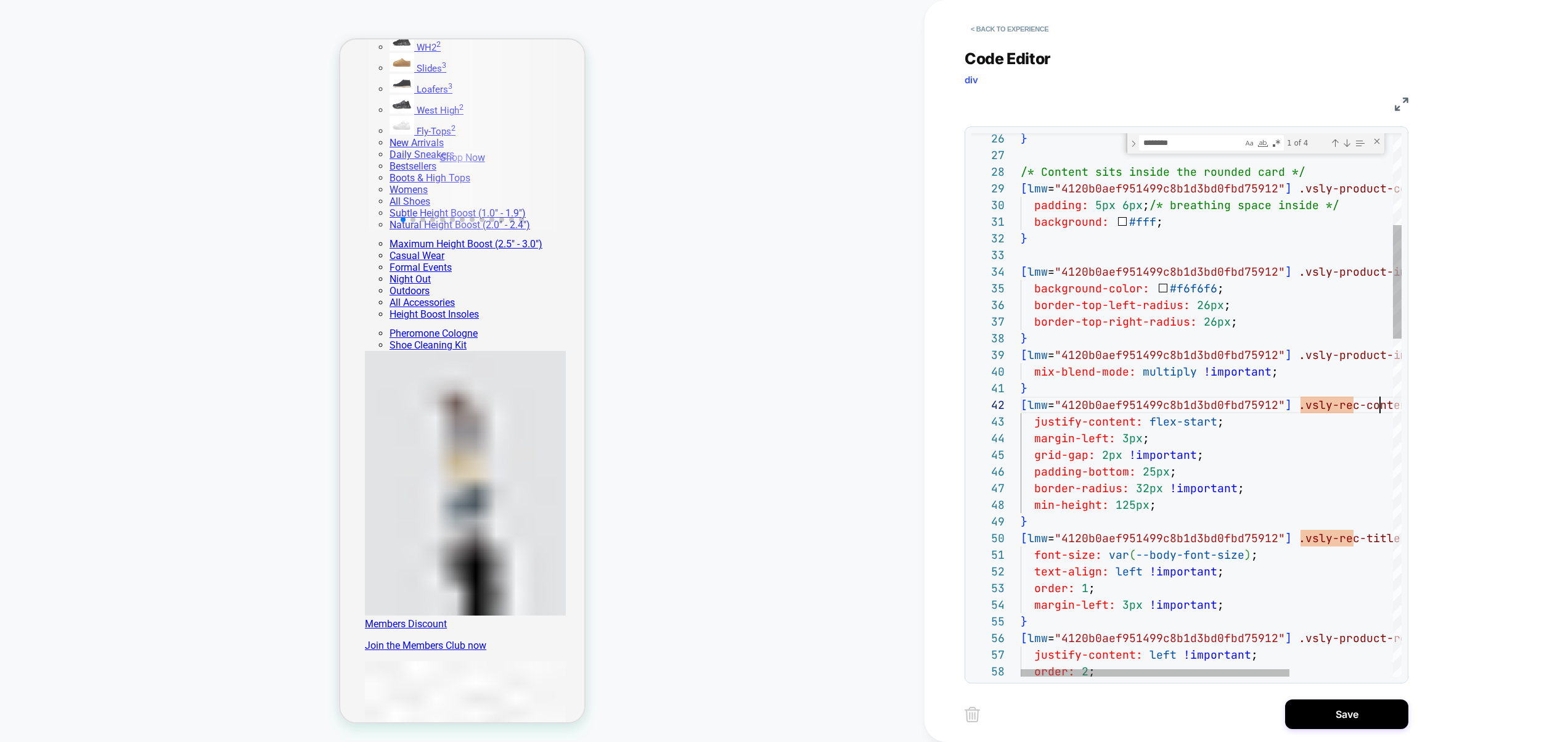
scroll to position [17, 360]
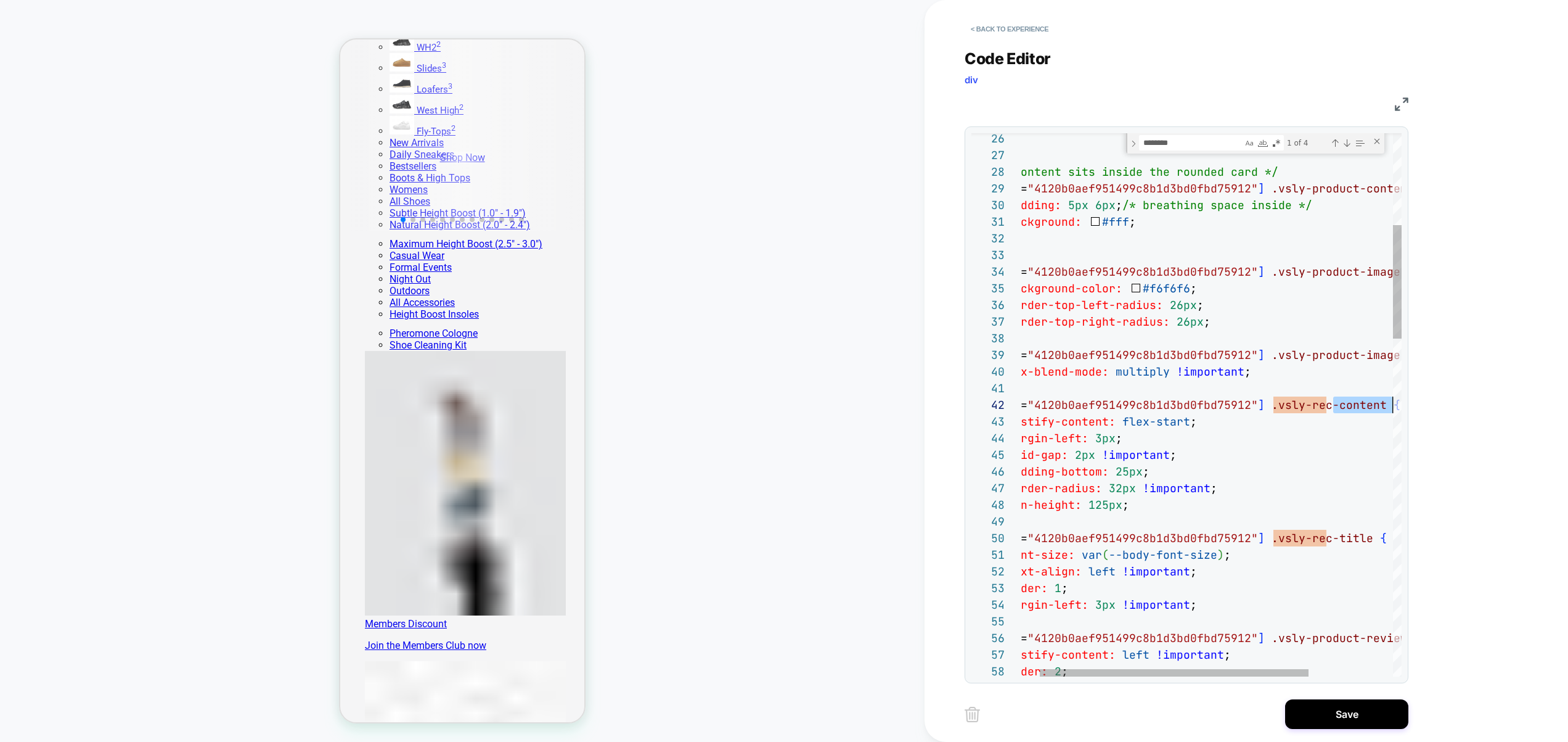
drag, startPoint x: 1362, startPoint y: 409, endPoint x: 1440, endPoint y: 410, distance: 78.0
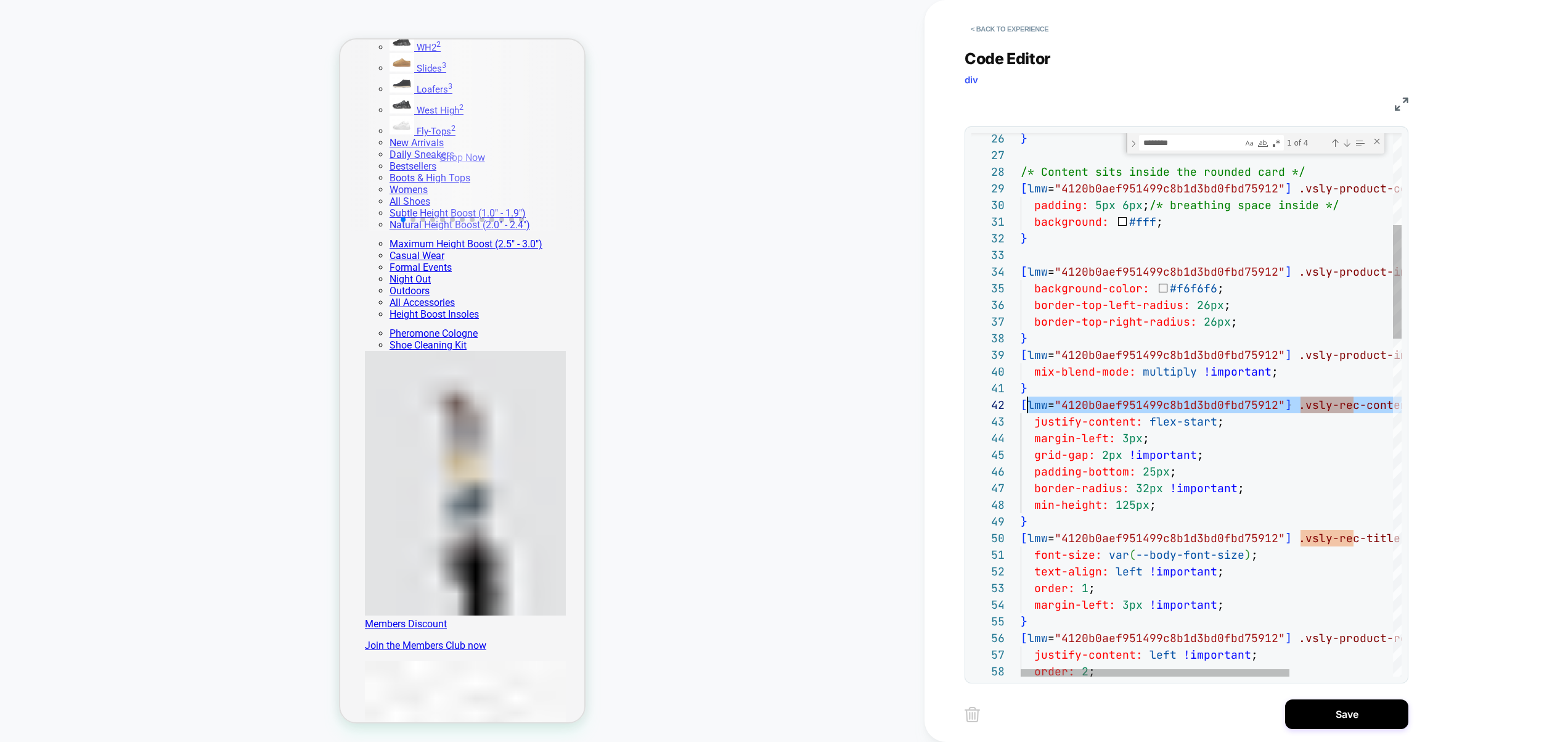
scroll to position [17, 0]
drag, startPoint x: 1368, startPoint y: 406, endPoint x: 1021, endPoint y: 406, distance: 347.0
click at [1374, 140] on div "Close (Escape)" at bounding box center [1377, 141] width 10 height 10
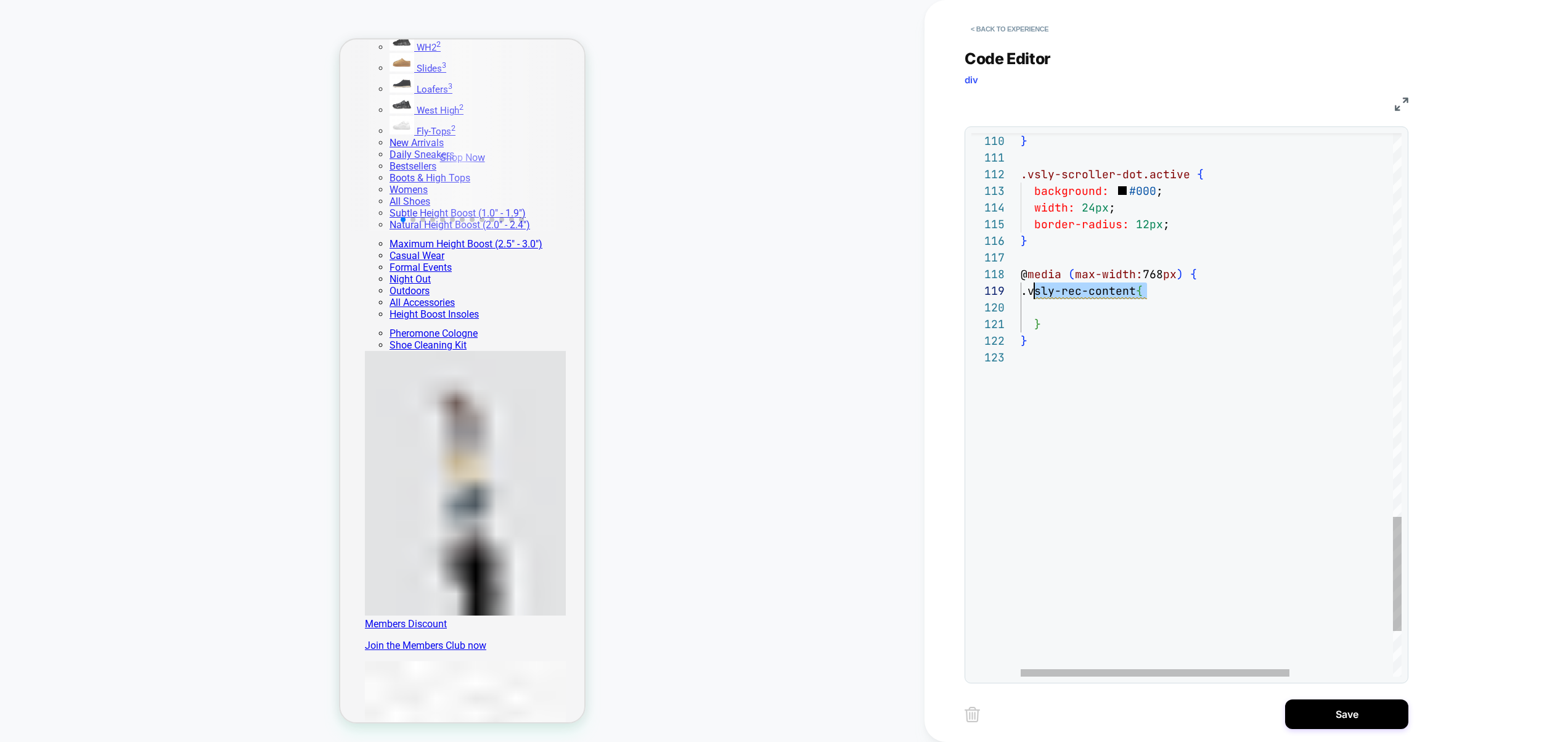
drag, startPoint x: 1147, startPoint y: 291, endPoint x: 1035, endPoint y: 288, distance: 112.0
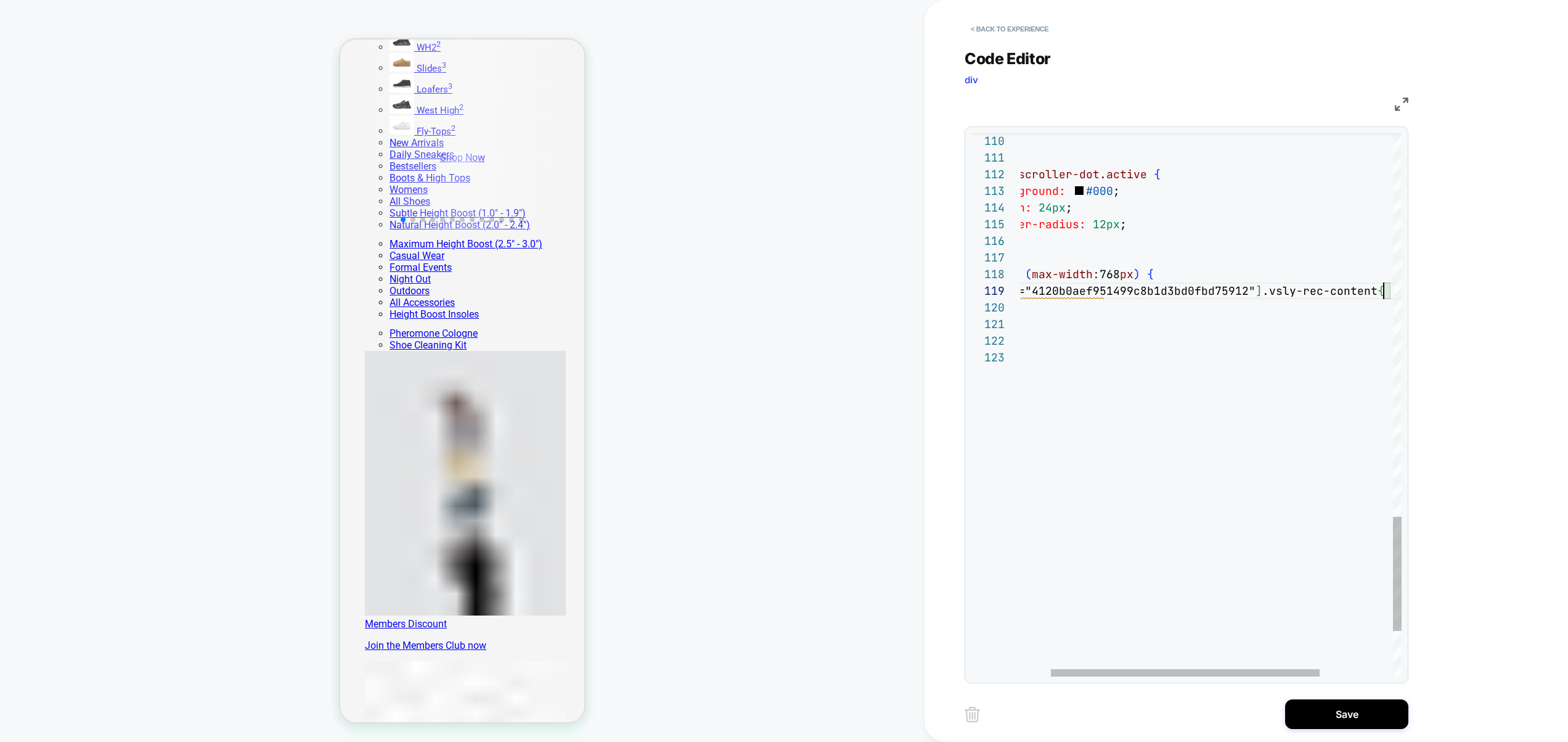
scroll to position [150, 0]
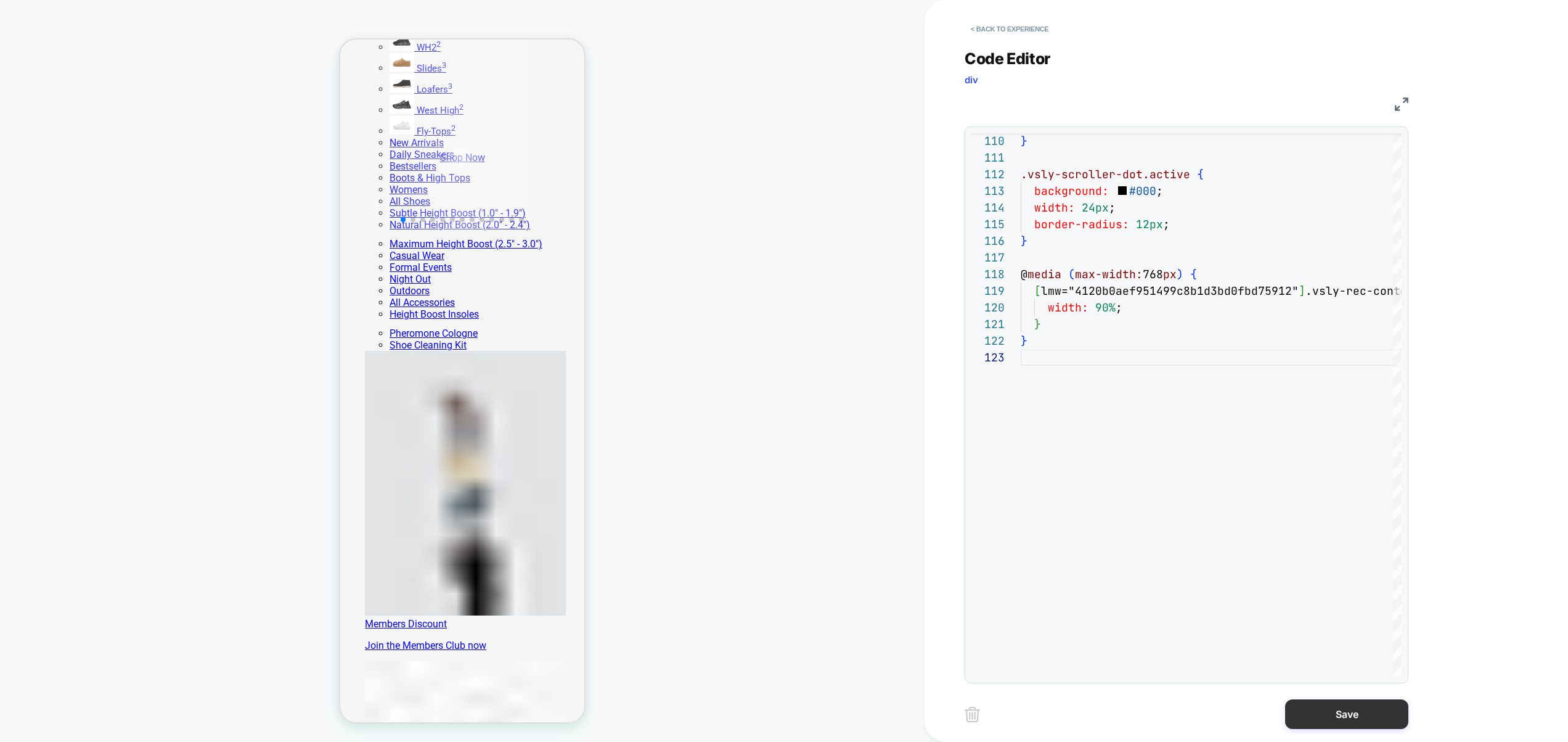
type textarea "* *"
click at [1337, 717] on button "Save" at bounding box center [1347, 714] width 123 height 29
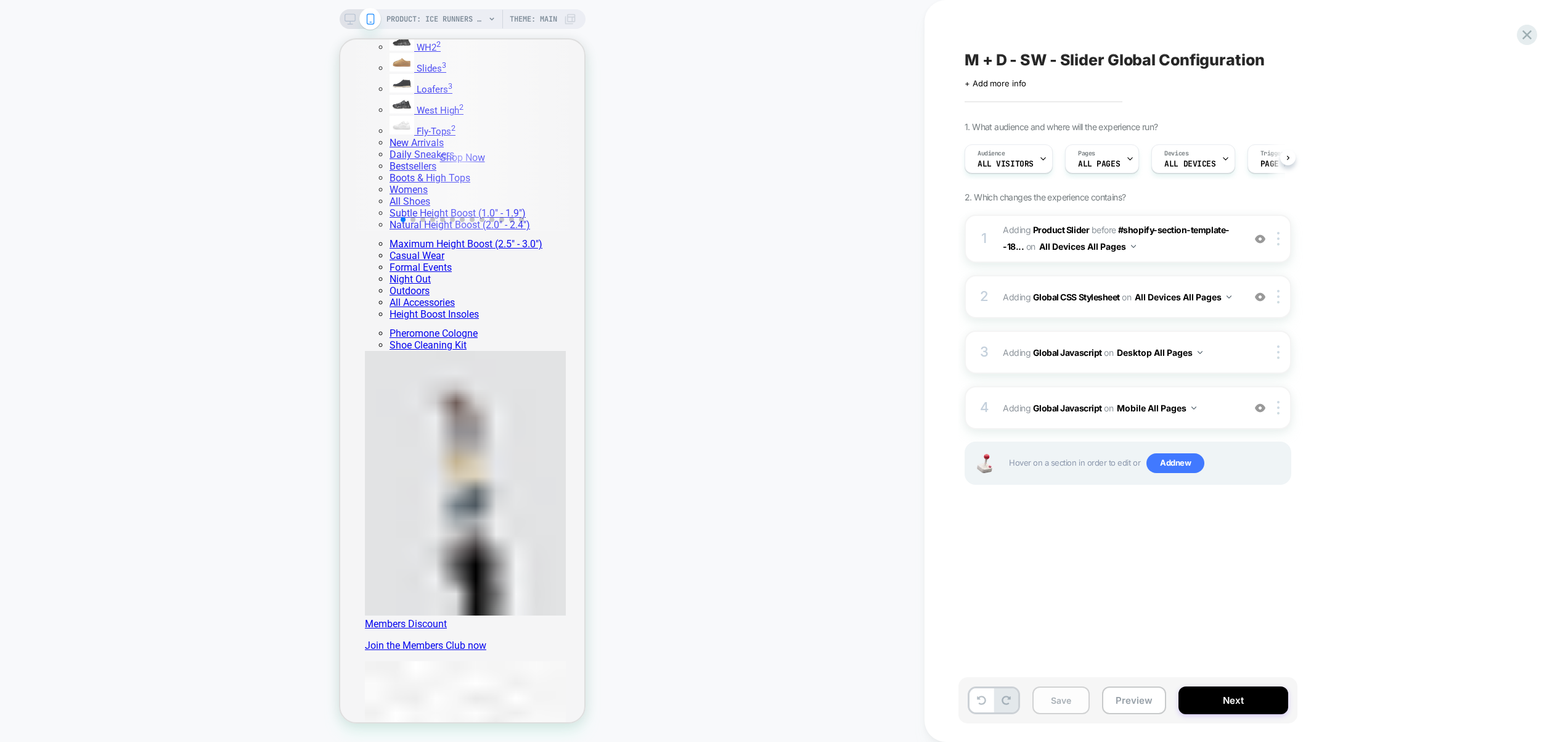
scroll to position [0, 1]
click at [1065, 697] on button "Save" at bounding box center [1061, 701] width 57 height 28
click at [1237, 309] on div "2 Adding Global CSS Stylesheet on All Devices All Pages Add Before Add After Ta…" at bounding box center [1128, 297] width 326 height 43
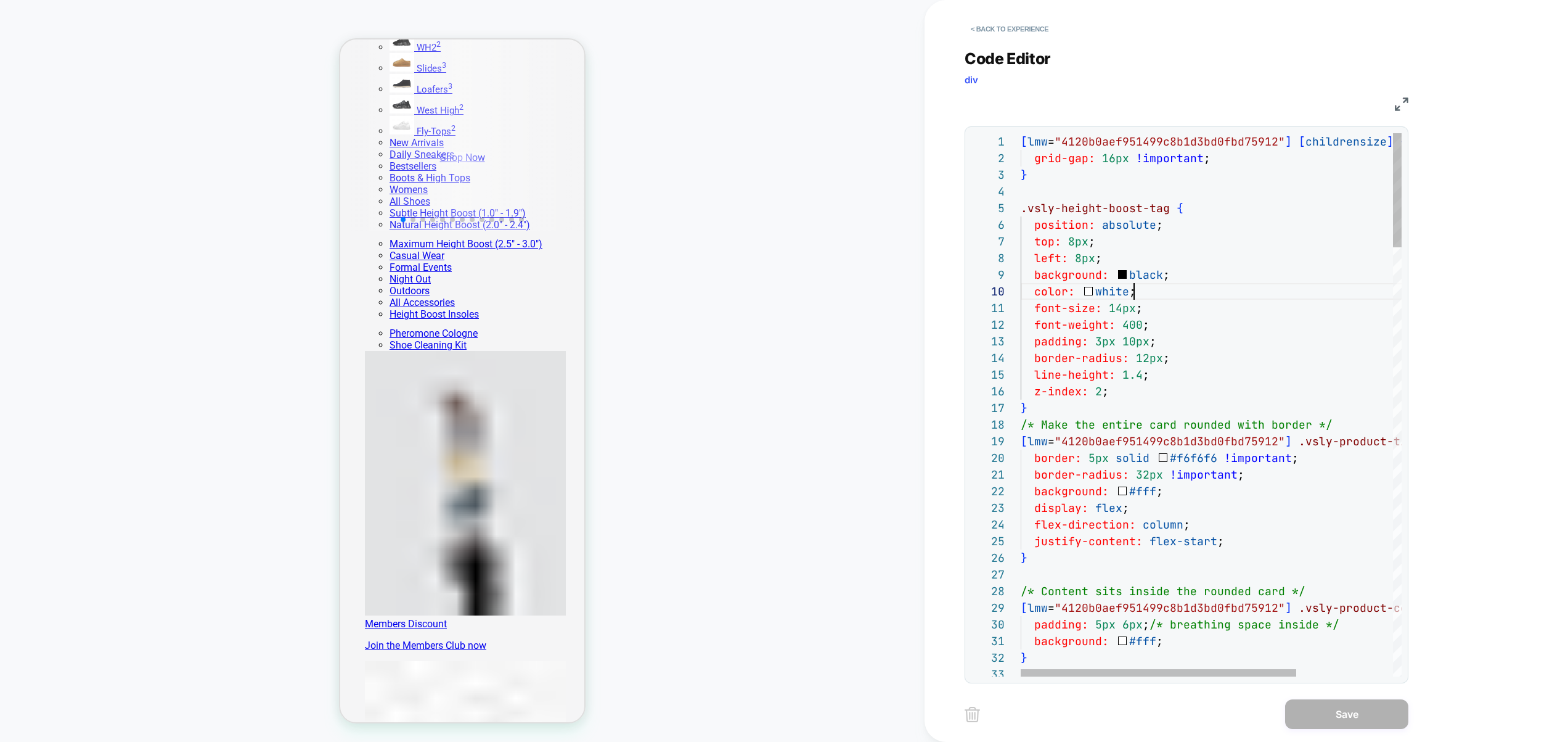
scroll to position [150, 114]
type textarea "**********"
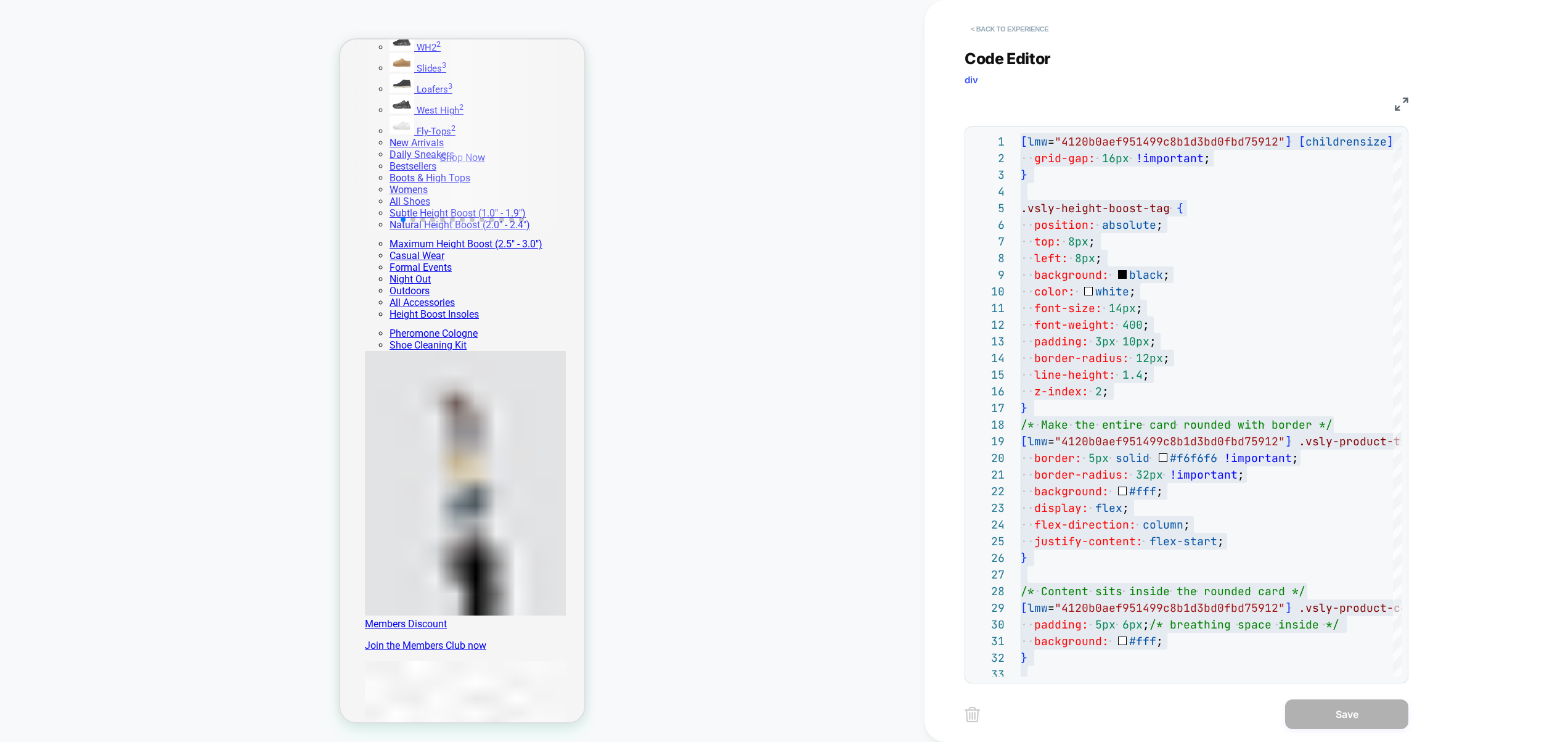
click at [1018, 33] on button "< Back to experience" at bounding box center [1009, 29] width 90 height 20
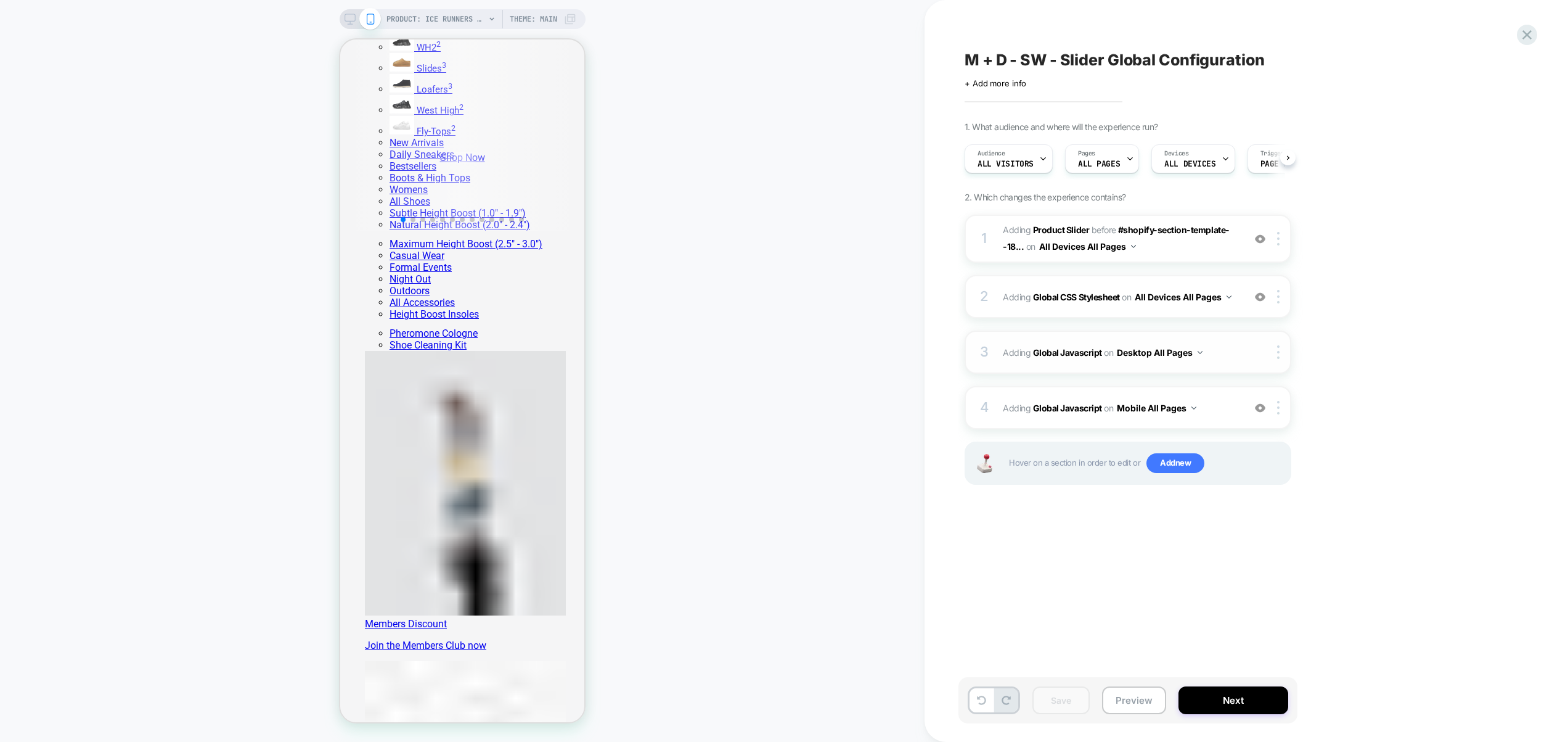
scroll to position [0, 1]
click at [1222, 406] on span "Adding Global Javascript on Mobile All Pages" at bounding box center [1120, 408] width 235 height 18
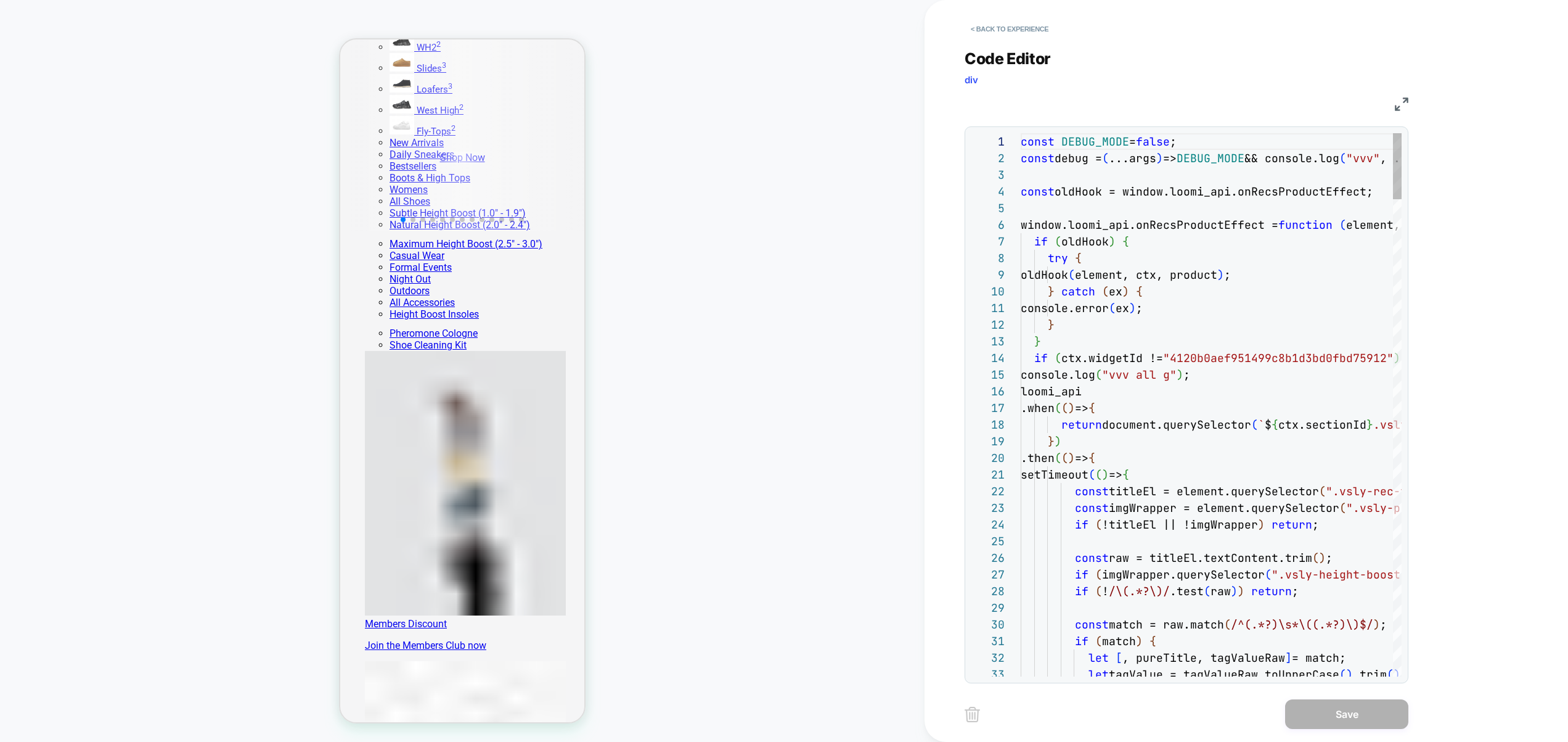
scroll to position [17, 33]
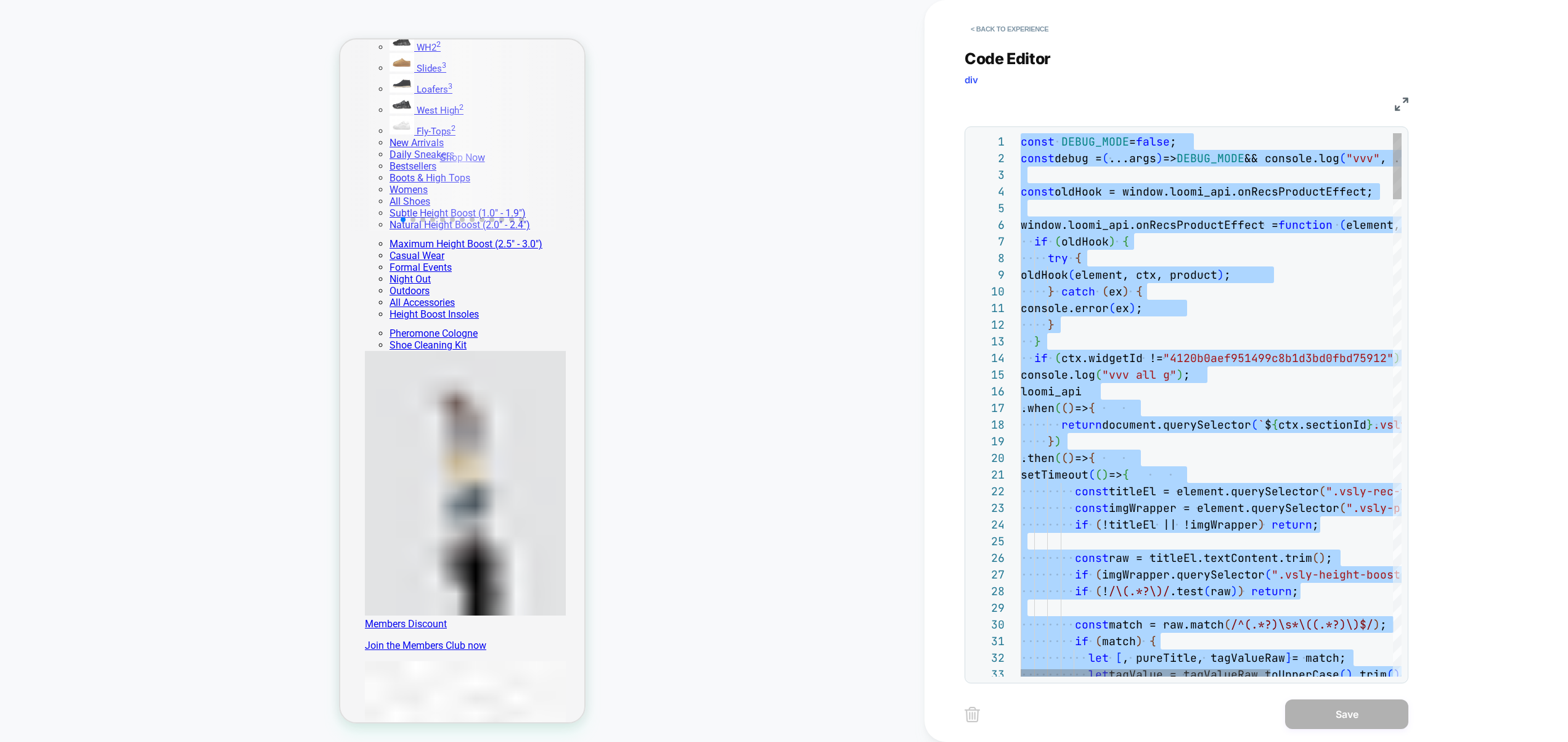
drag, startPoint x: 1160, startPoint y: 440, endPoint x: 1182, endPoint y: 406, distance: 40.5
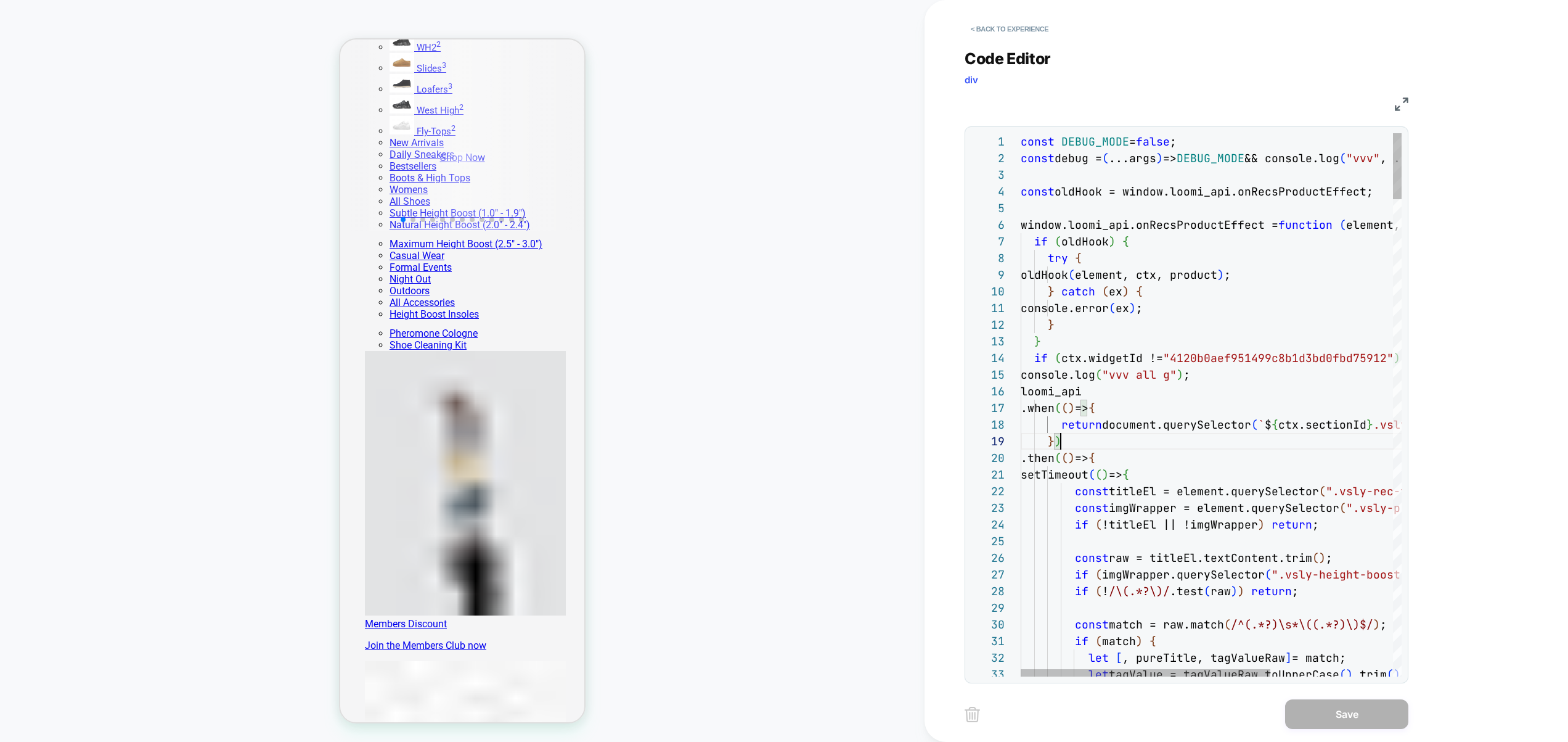
scroll to position [66, 180]
type textarea "**********"
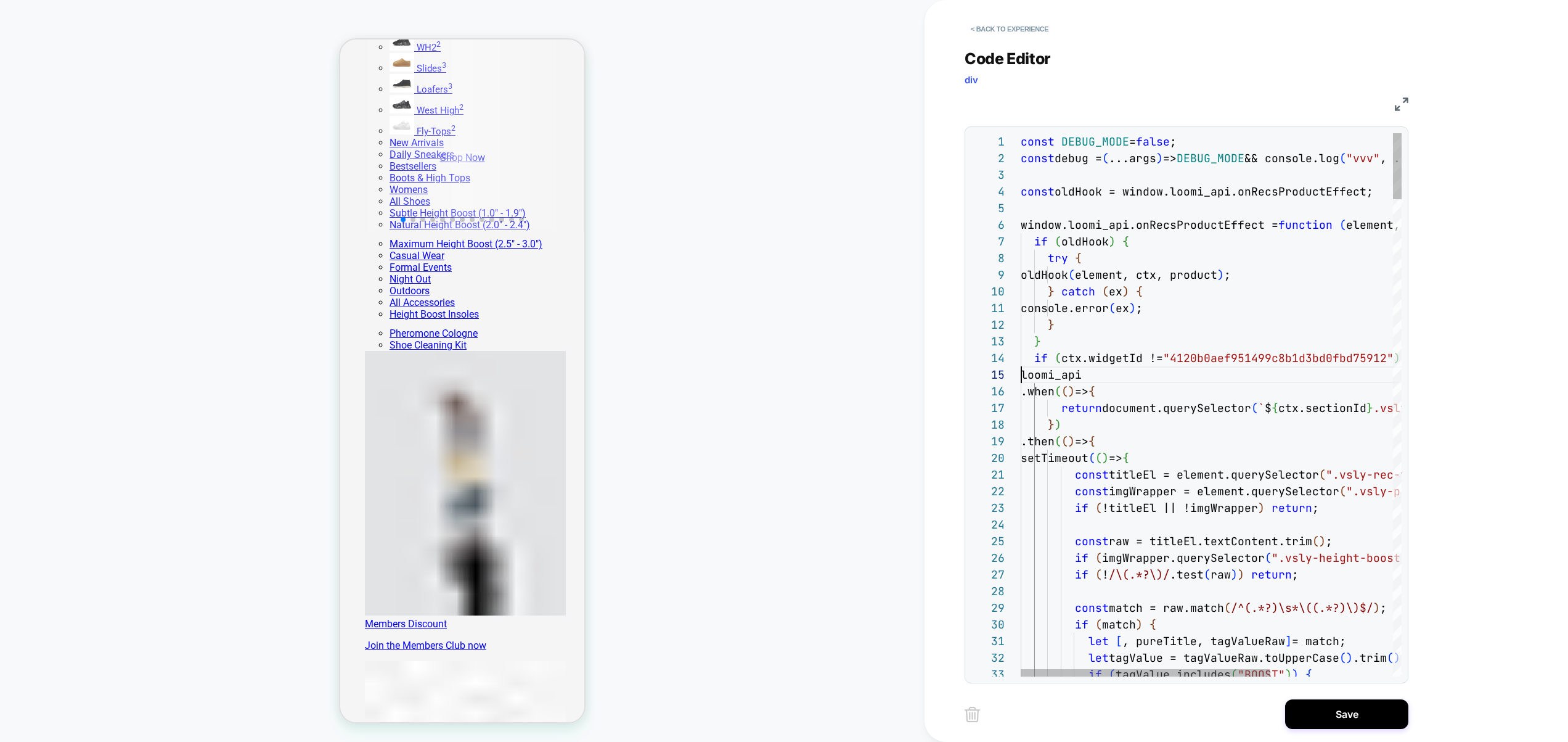
scroll to position [66, 0]
click at [1329, 712] on button "Save" at bounding box center [1347, 714] width 123 height 29
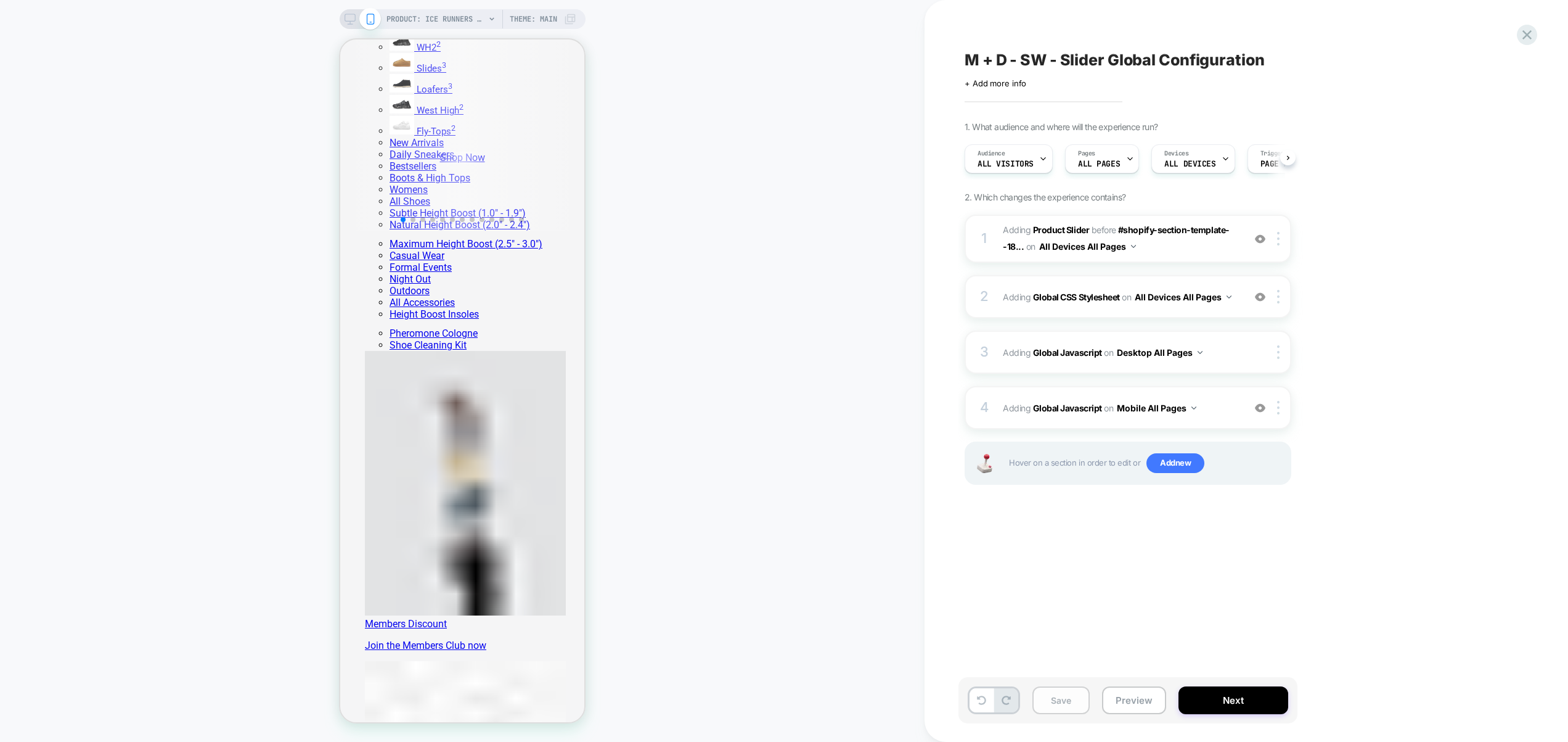
scroll to position [0, 1]
click at [1065, 701] on button "Save" at bounding box center [1061, 701] width 57 height 28
click at [348, 20] on icon at bounding box center [349, 19] width 11 height 11
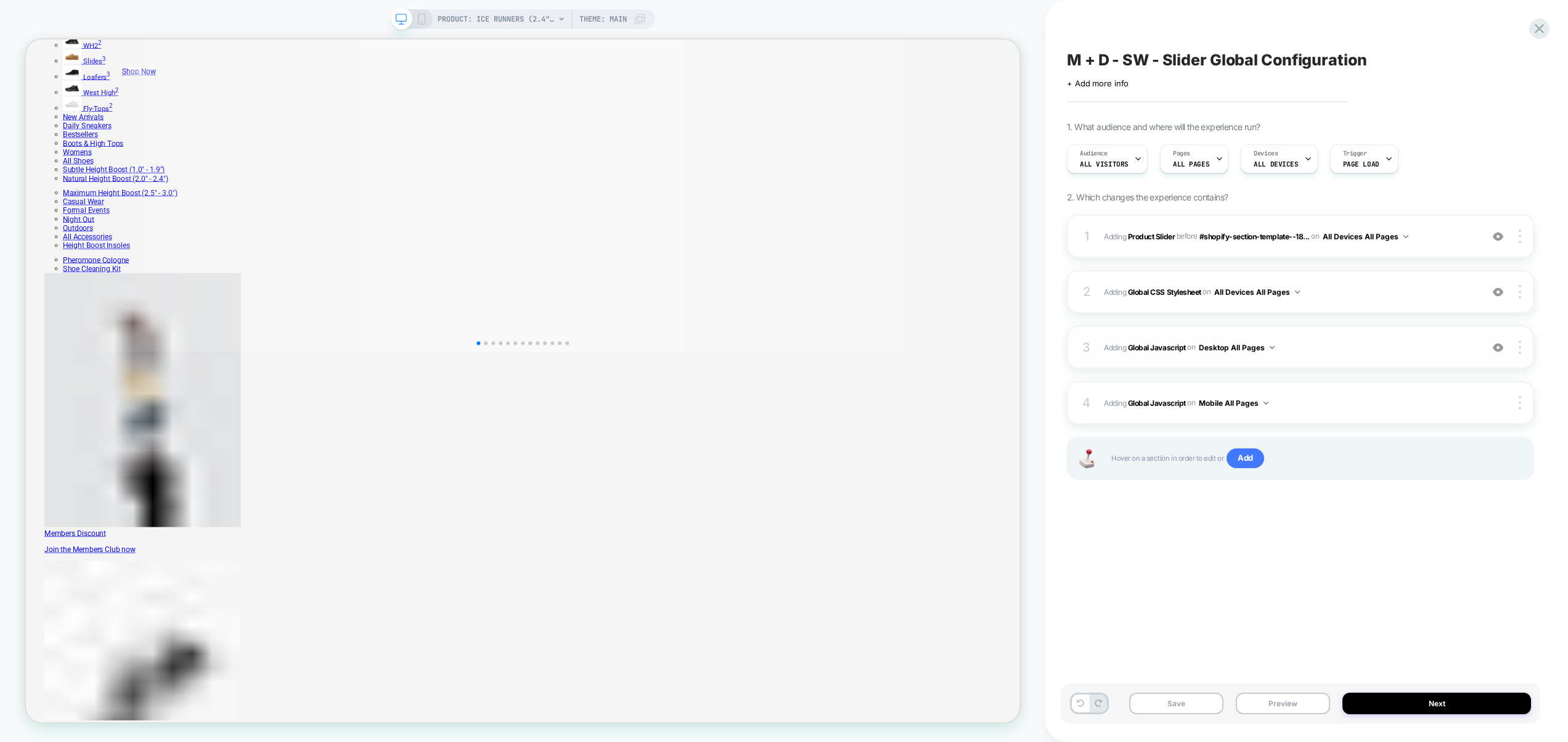
click at [1322, 345] on span "Adding Global Javascript on Desktop All Pages" at bounding box center [1289, 348] width 372 height 15
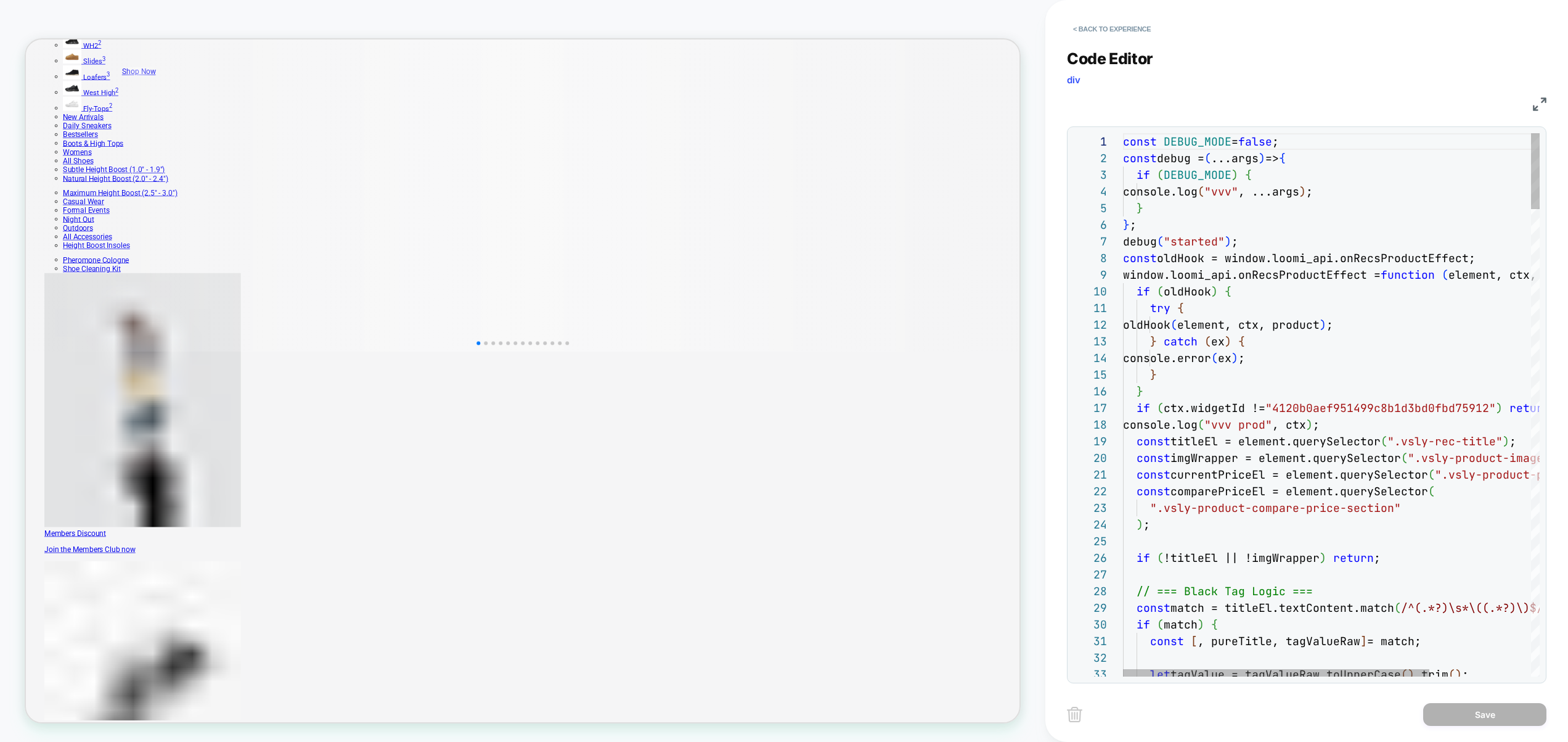
scroll to position [117, 153]
type textarea "*"
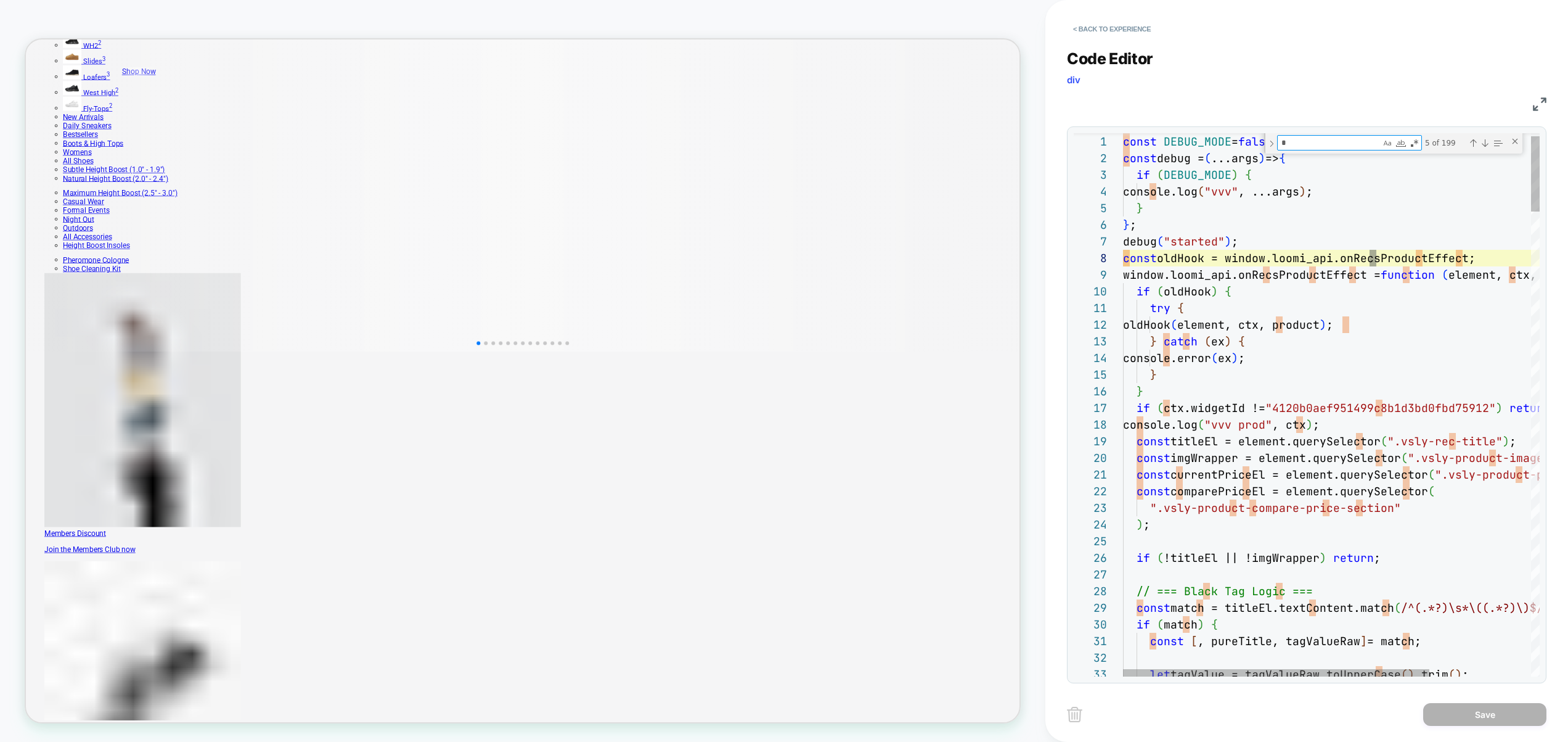
type textarea "**********"
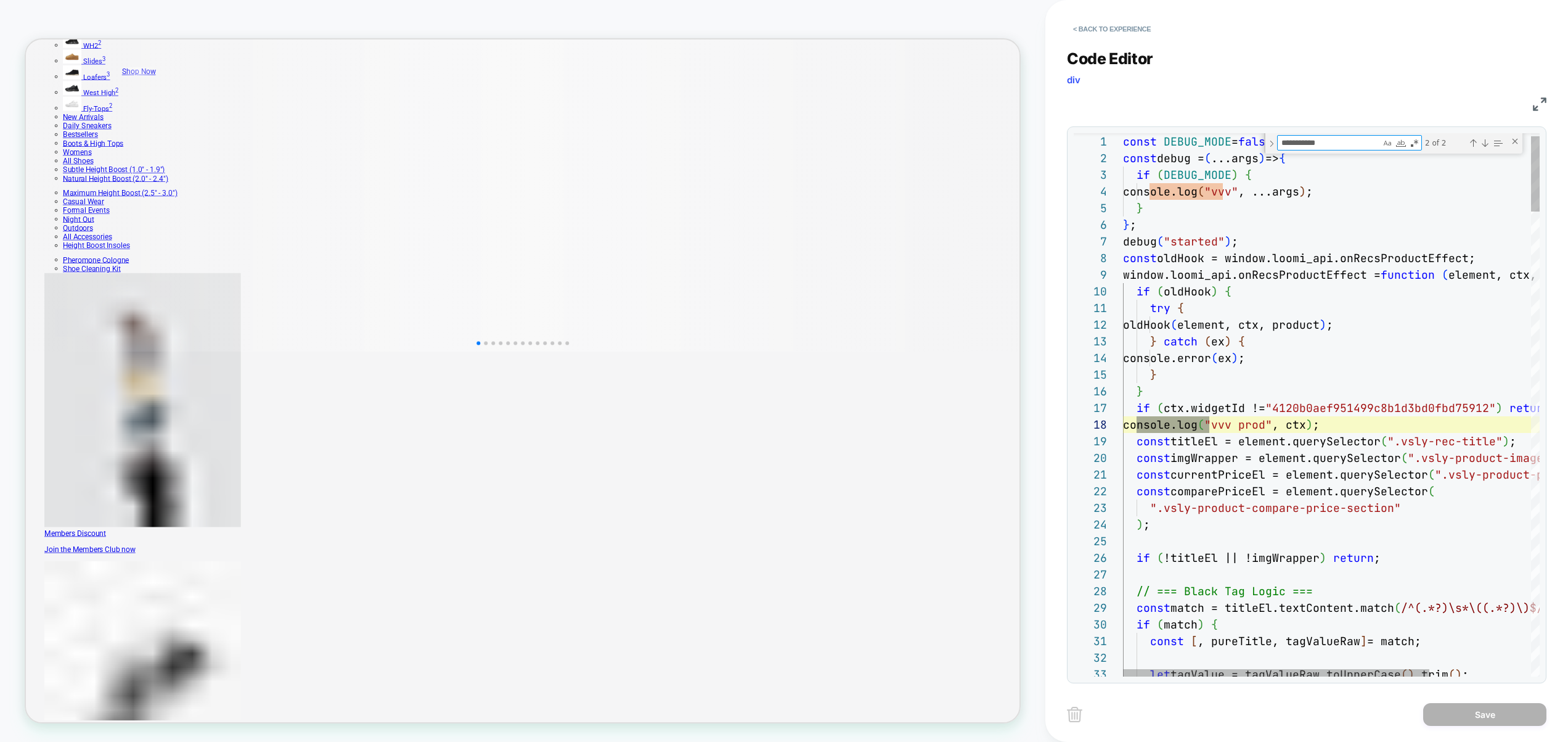
scroll to position [167, 86]
type textarea "**********"
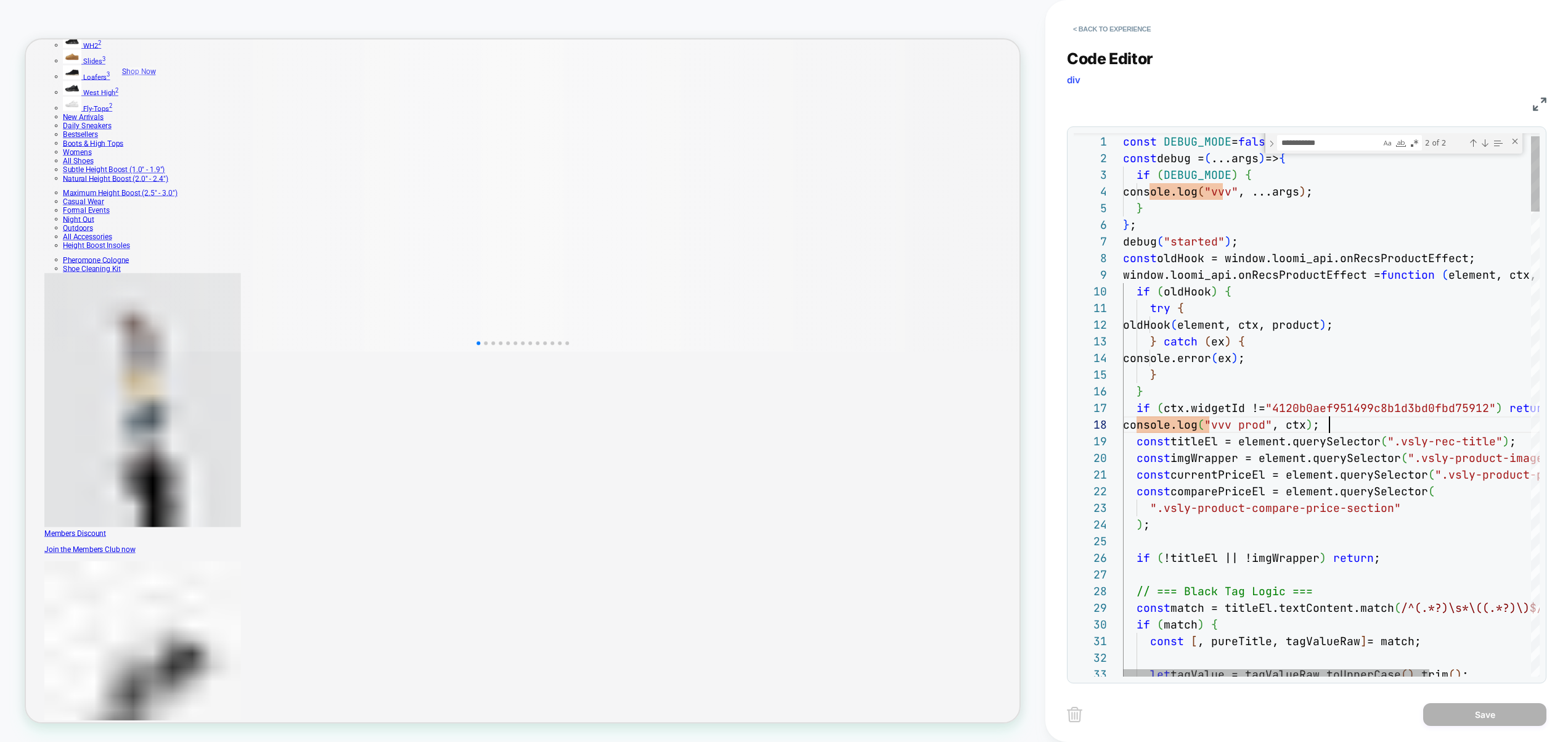
scroll to position [117, 0]
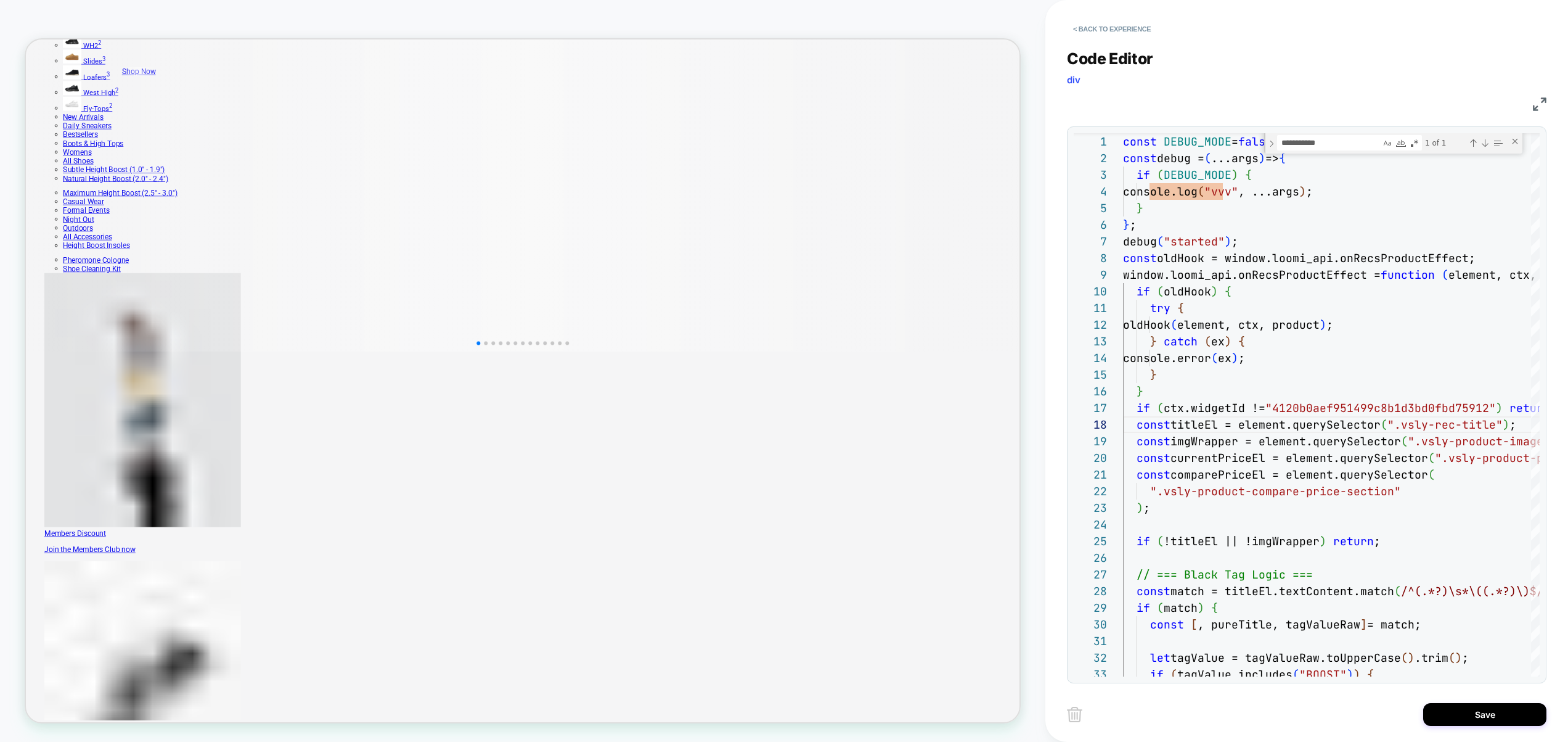
drag, startPoint x: 1477, startPoint y: 716, endPoint x: 1292, endPoint y: 717, distance: 185.0
click at [1476, 716] on button "Save" at bounding box center [1484, 715] width 123 height 23
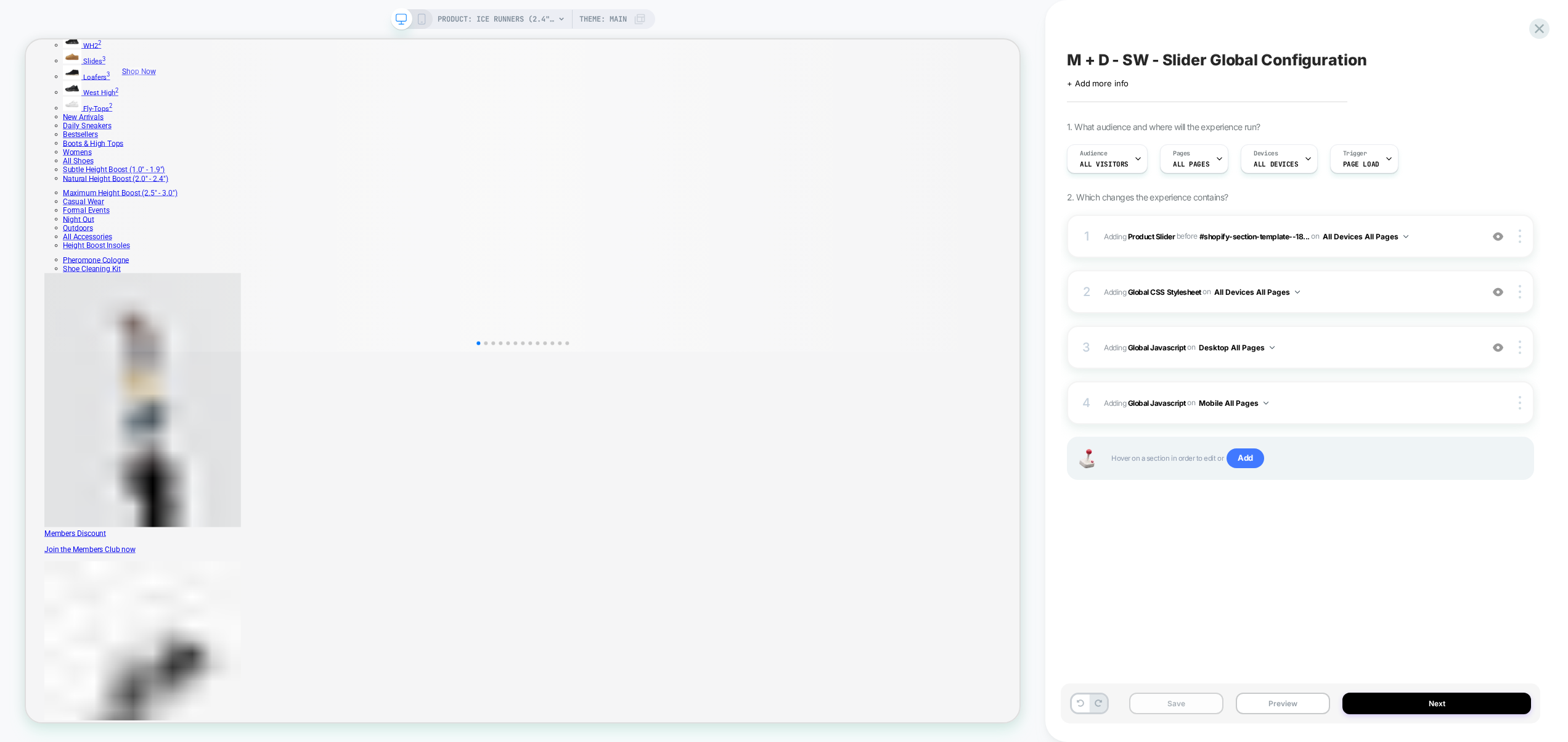
click at [1180, 709] on button "Save" at bounding box center [1176, 704] width 94 height 22
click at [1493, 235] on img at bounding box center [1498, 237] width 10 height 10
click at [1187, 703] on button "Save" at bounding box center [1176, 704] width 94 height 22
click at [1523, 236] on div at bounding box center [1522, 236] width 24 height 13
click at [1431, 220] on div "Rename" at bounding box center [1447, 219] width 110 height 34
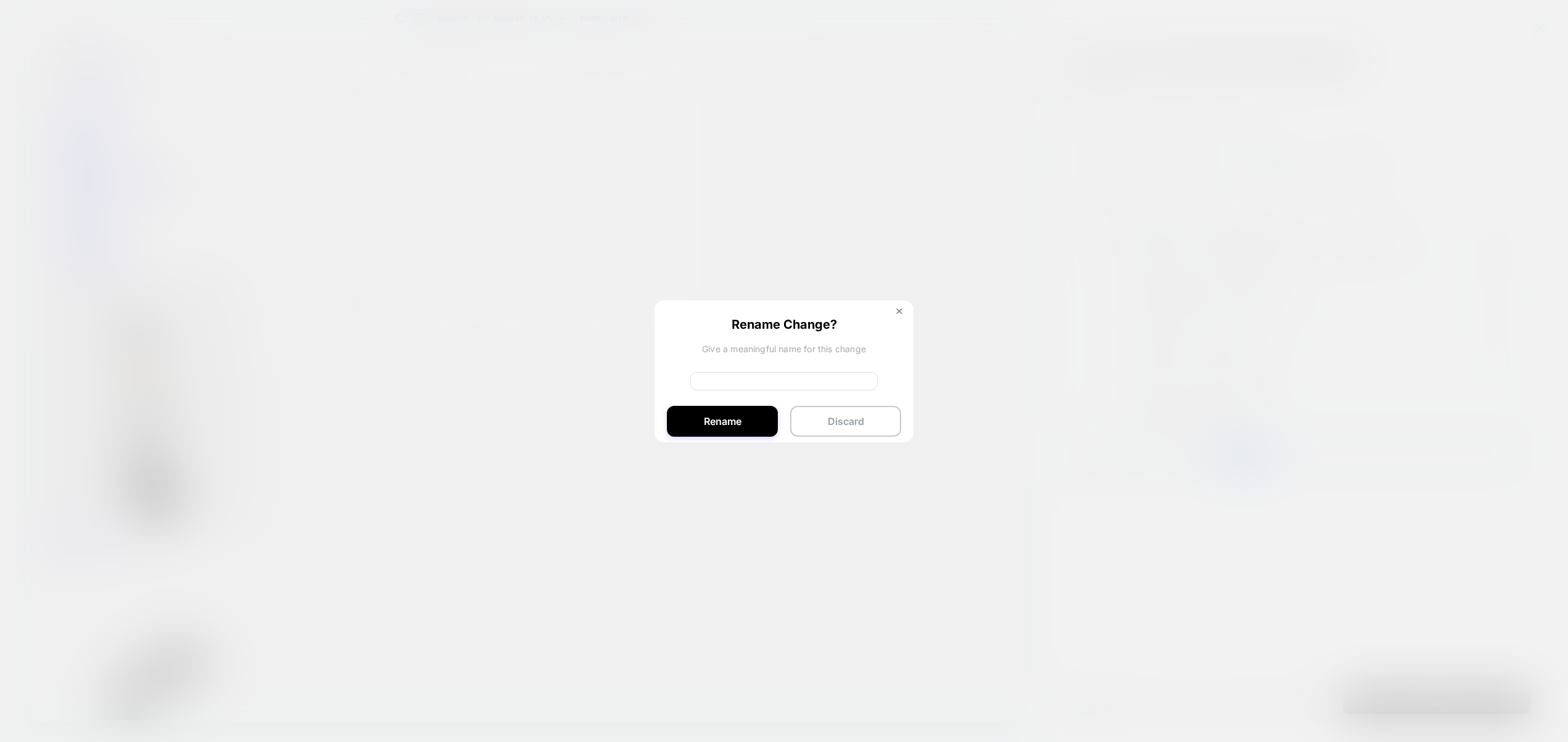
click at [751, 387] on input at bounding box center [784, 381] width 187 height 19
type input "**********"
click at [727, 421] on button "Rename" at bounding box center [722, 421] width 111 height 31
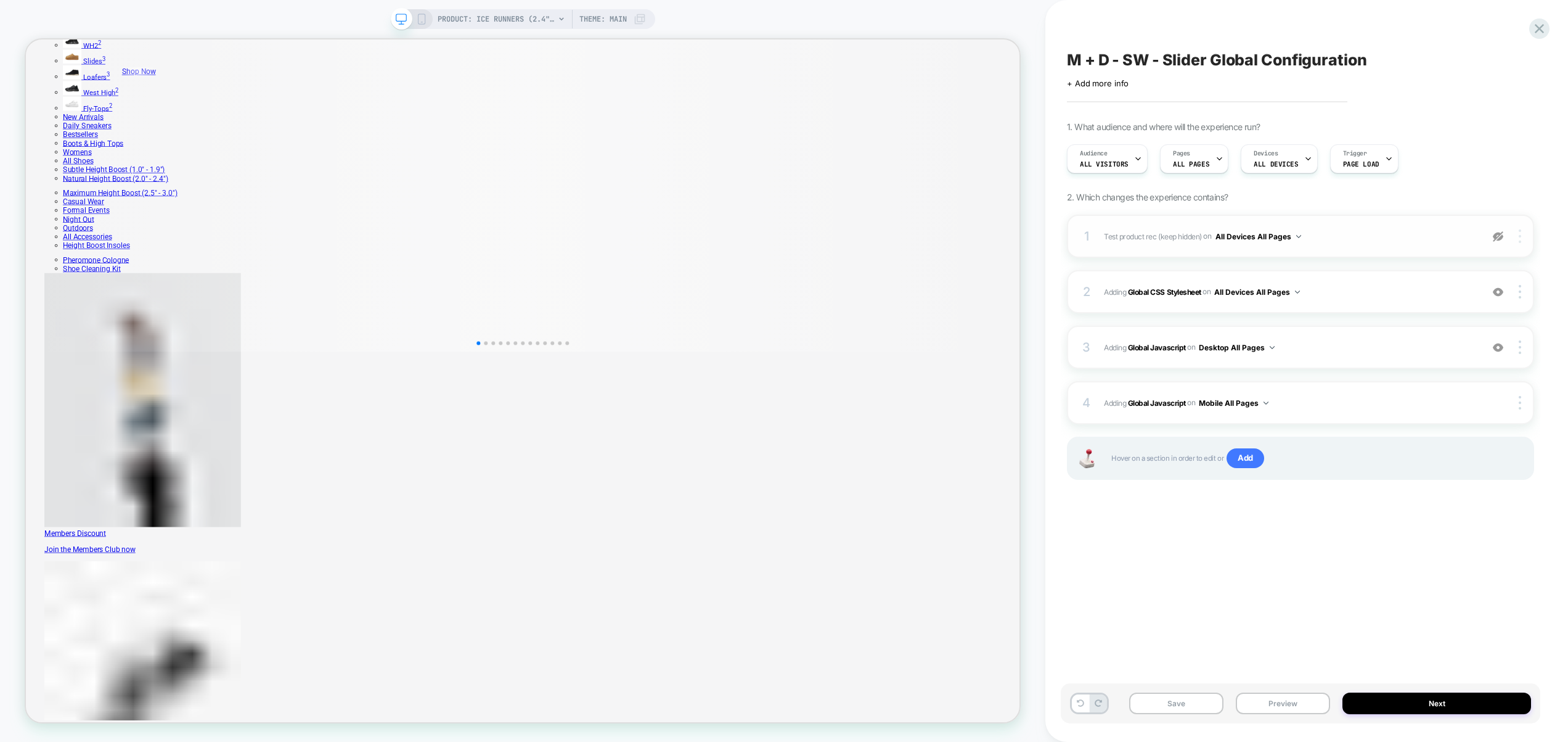
click at [1520, 234] on img at bounding box center [1520, 236] width 3 height 13
click at [1437, 226] on div "Rename" at bounding box center [1447, 219] width 110 height 34
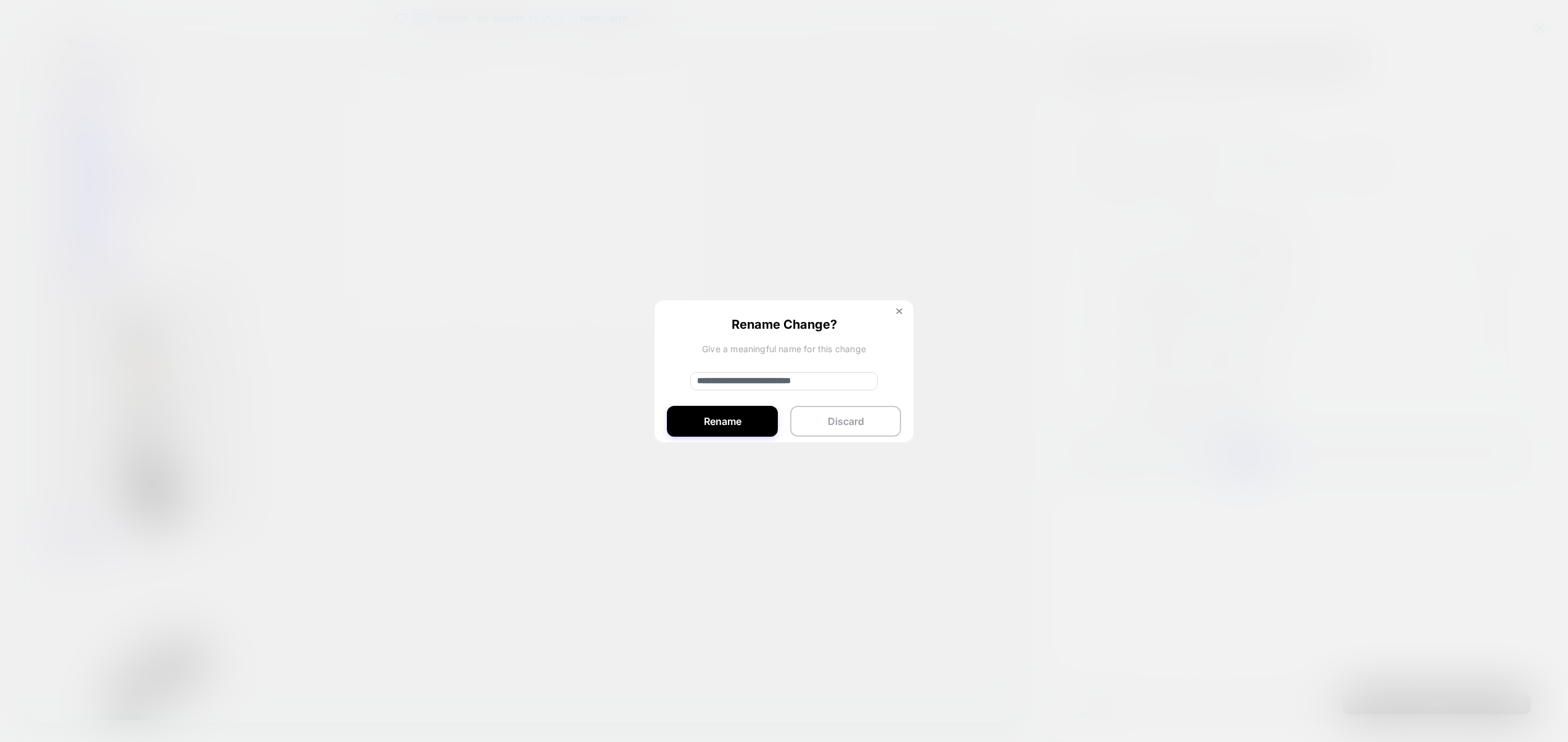
click at [780, 383] on input "**********" at bounding box center [784, 381] width 187 height 19
type input "**********"
click at [699, 429] on button "Rename" at bounding box center [722, 421] width 111 height 31
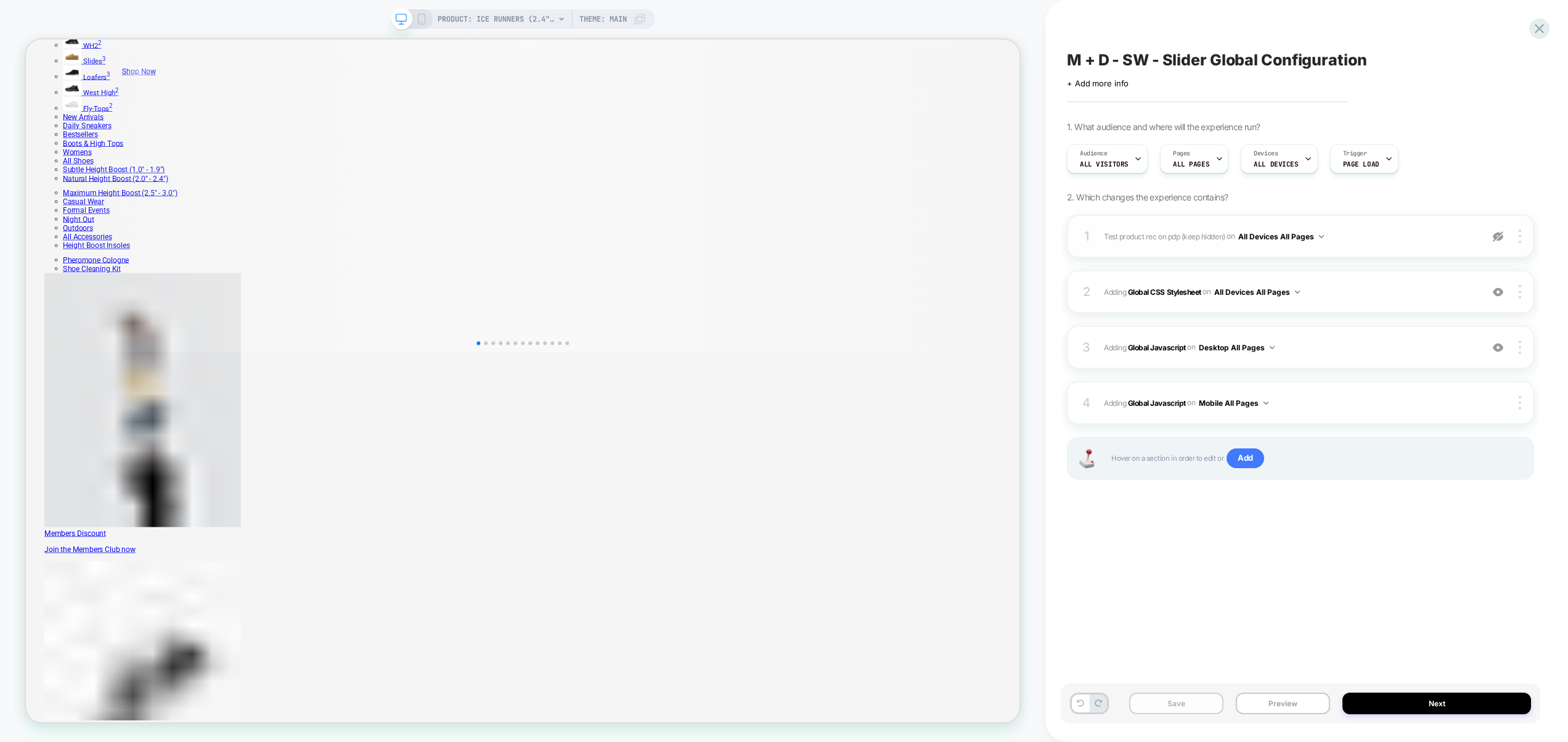
click at [1183, 704] on button "Save" at bounding box center [1176, 704] width 94 height 22
click at [1398, 246] on div "1 Test product rec on pdp (keep hidden) Adding Product Slider BEFORE #shopify-s…" at bounding box center [1300, 236] width 467 height 43
click at [1491, 235] on div at bounding box center [1498, 236] width 24 height 13
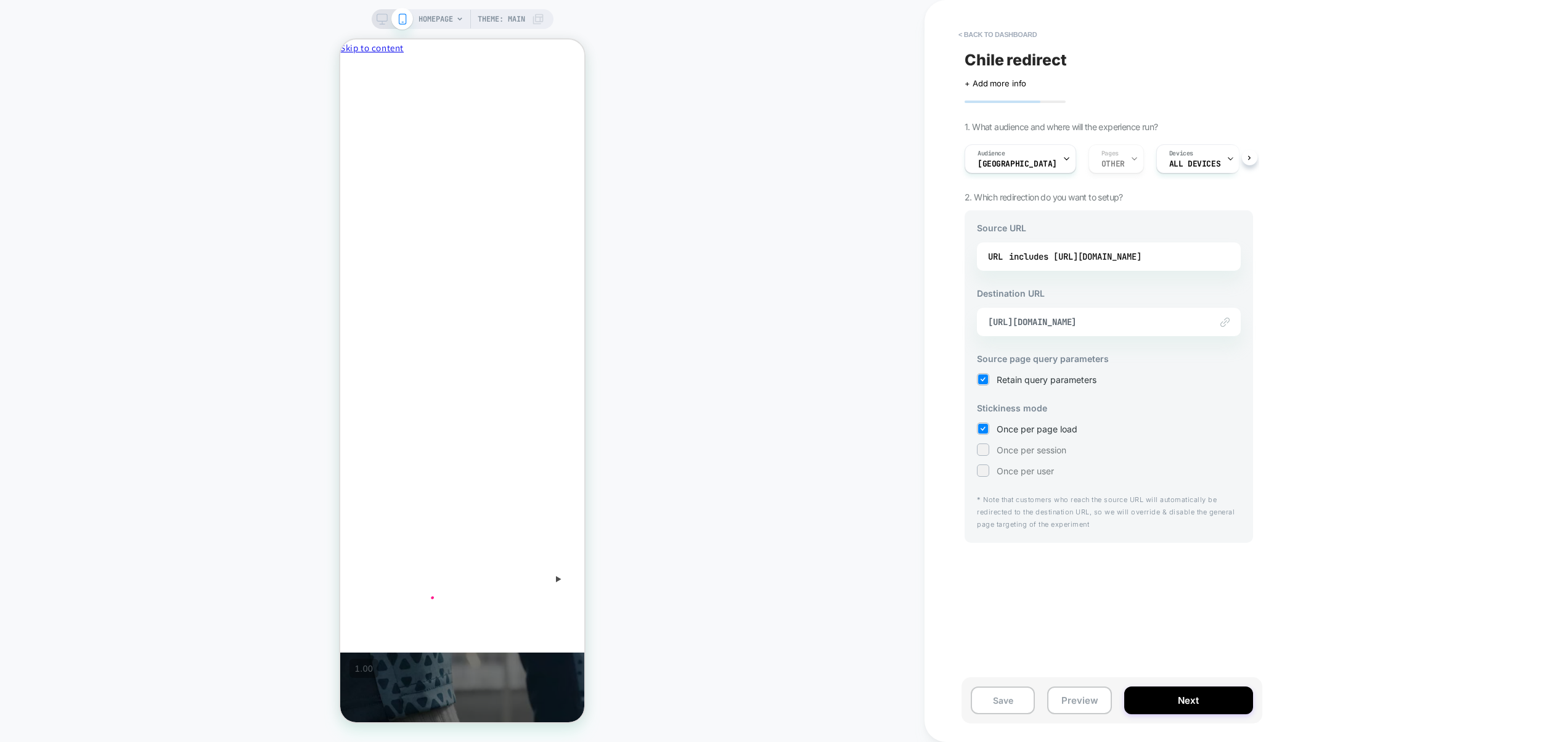
click at [1086, 330] on div "Link to [URL][DOMAIN_NAME]" at bounding box center [1109, 322] width 264 height 28
click at [1103, 320] on span "[URL][DOMAIN_NAME]" at bounding box center [1094, 322] width 211 height 11
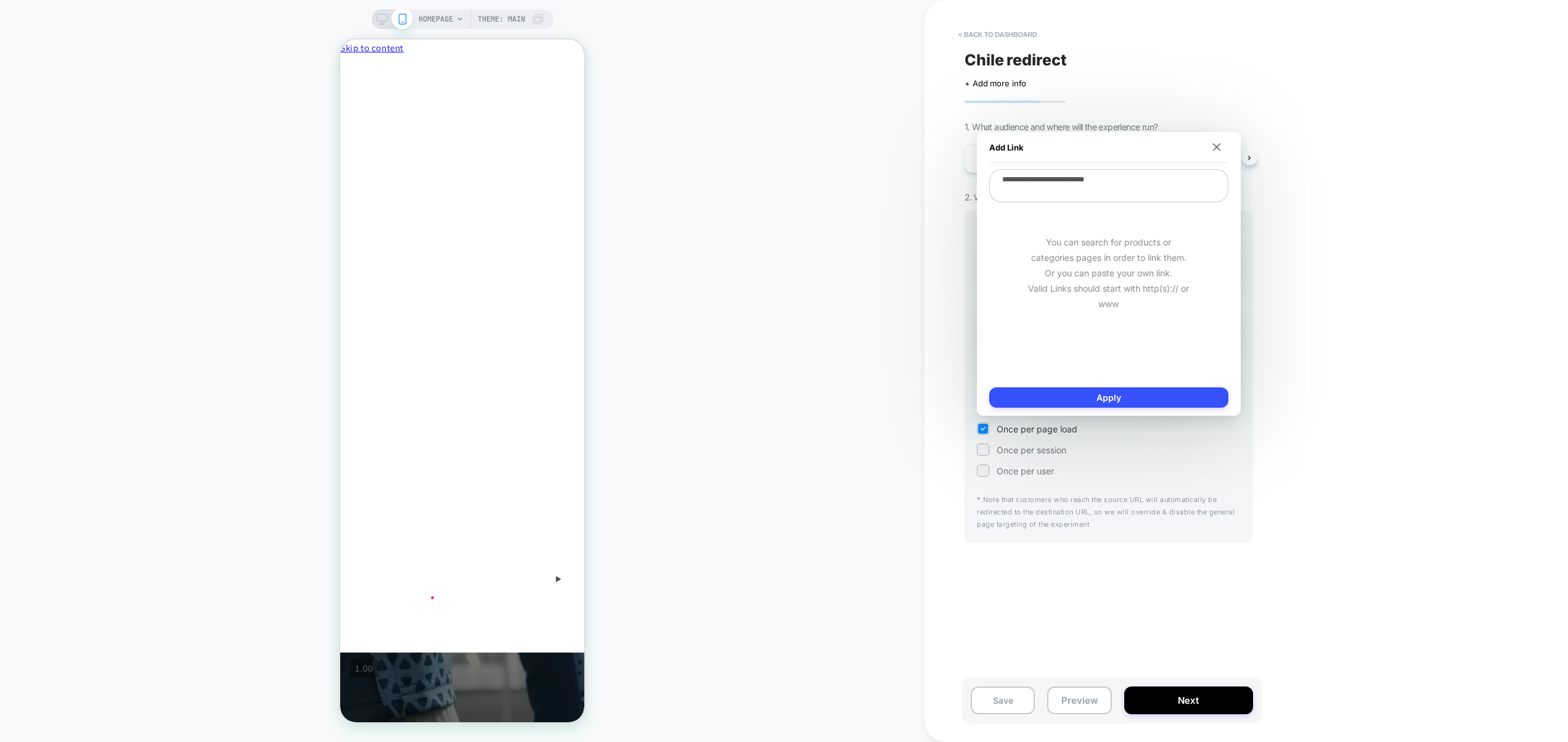
click at [1123, 187] on textarea "**********" at bounding box center [1109, 186] width 239 height 33
click at [1121, 190] on textarea "**********" at bounding box center [1109, 186] width 239 height 33
click at [1122, 196] on textarea "**********" at bounding box center [1109, 186] width 239 height 33
click at [1216, 147] on img at bounding box center [1217, 147] width 8 height 8
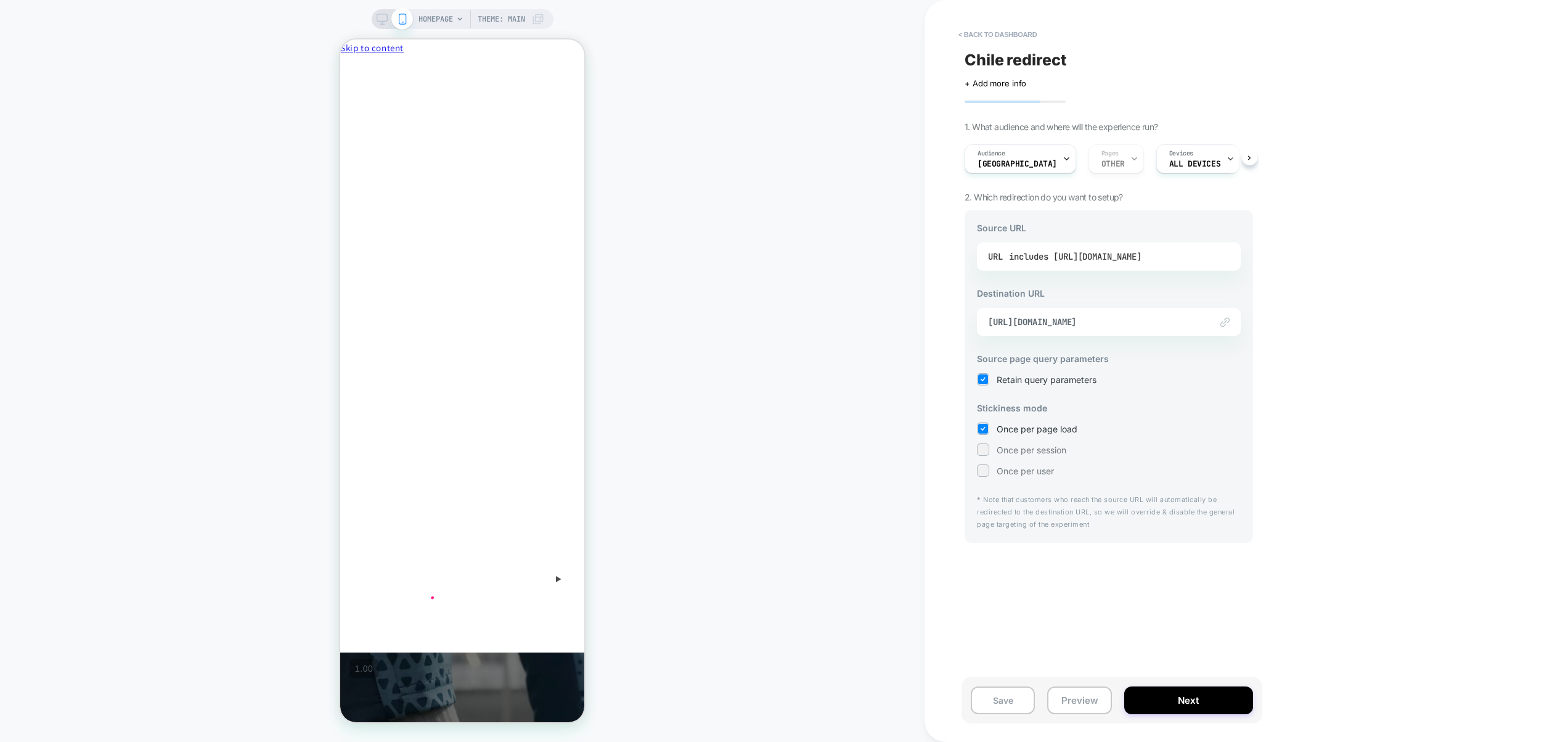
click at [1132, 255] on div "includes [URL][DOMAIN_NAME]" at bounding box center [1076, 256] width 133 height 19
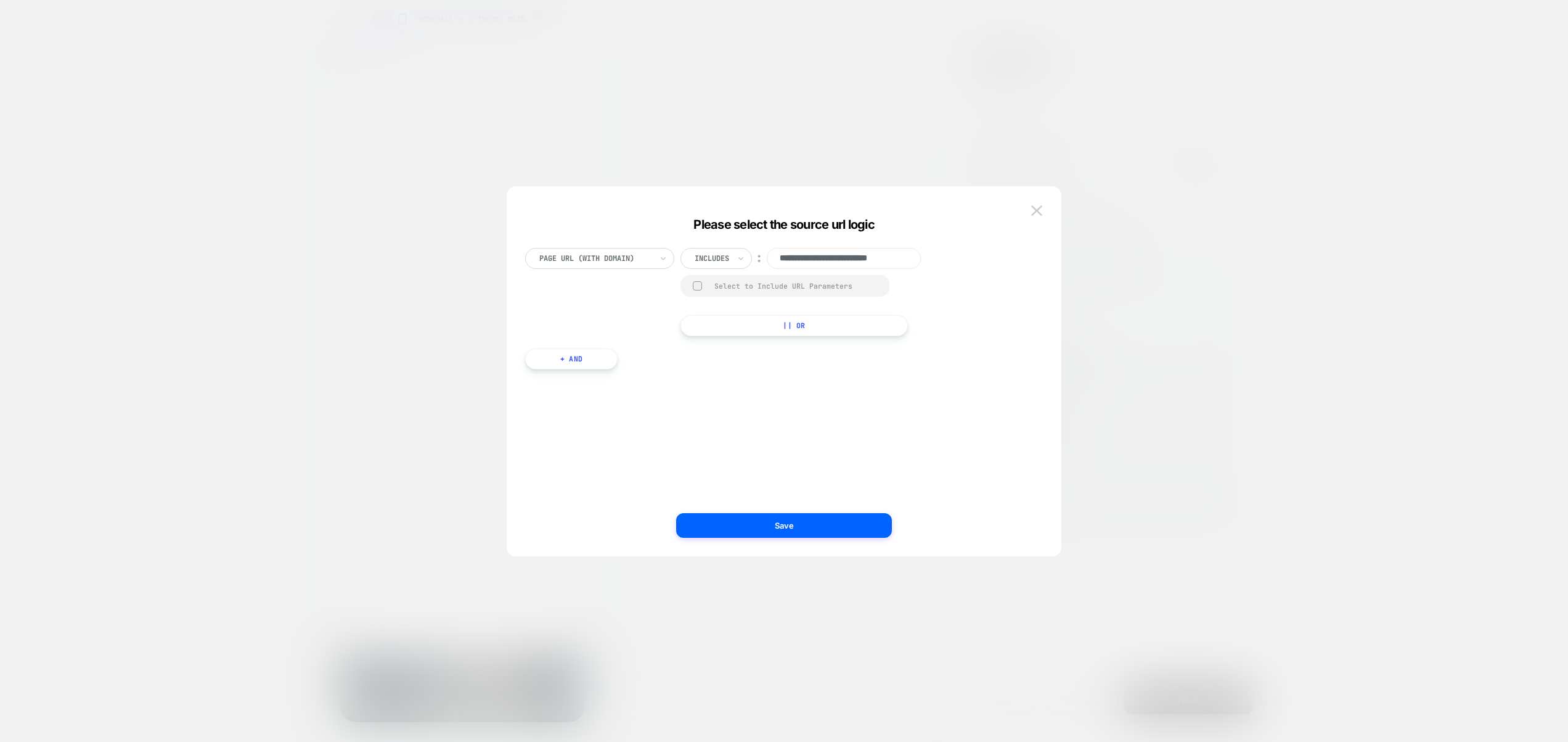
drag, startPoint x: 826, startPoint y: 266, endPoint x: 715, endPoint y: 253, distance: 111.8
click at [715, 253] on div "**********" at bounding box center [811, 258] width 261 height 21
click at [837, 262] on input "**********" at bounding box center [844, 258] width 154 height 21
drag, startPoint x: 800, startPoint y: 286, endPoint x: 1023, endPoint y: 309, distance: 224.2
click at [1023, 310] on div "**********" at bounding box center [778, 292] width 506 height 88
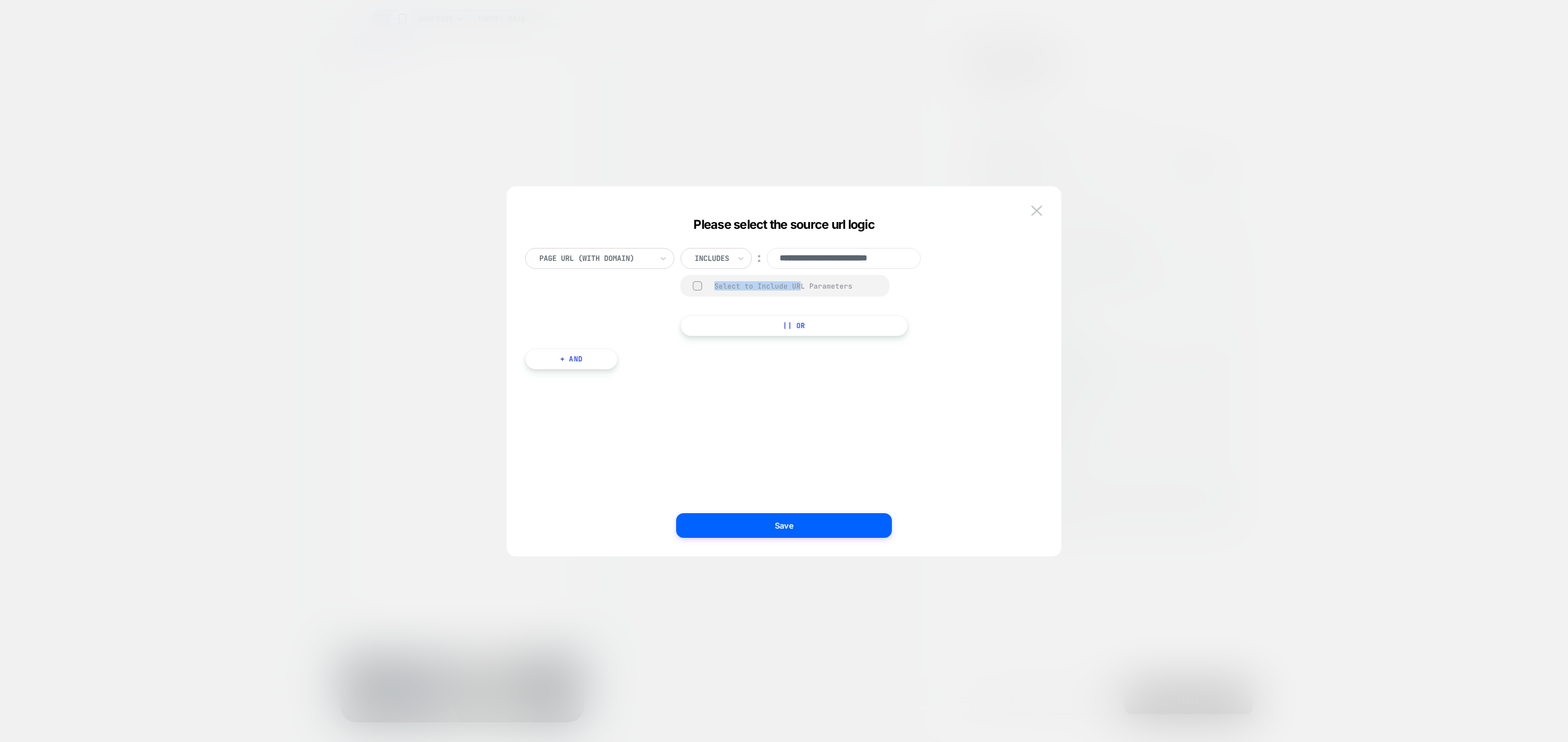
click at [992, 293] on div "**********" at bounding box center [778, 292] width 506 height 88
click at [962, 288] on div "**********" at bounding box center [778, 292] width 506 height 88
click at [1041, 211] on img at bounding box center [1036, 211] width 11 height 10
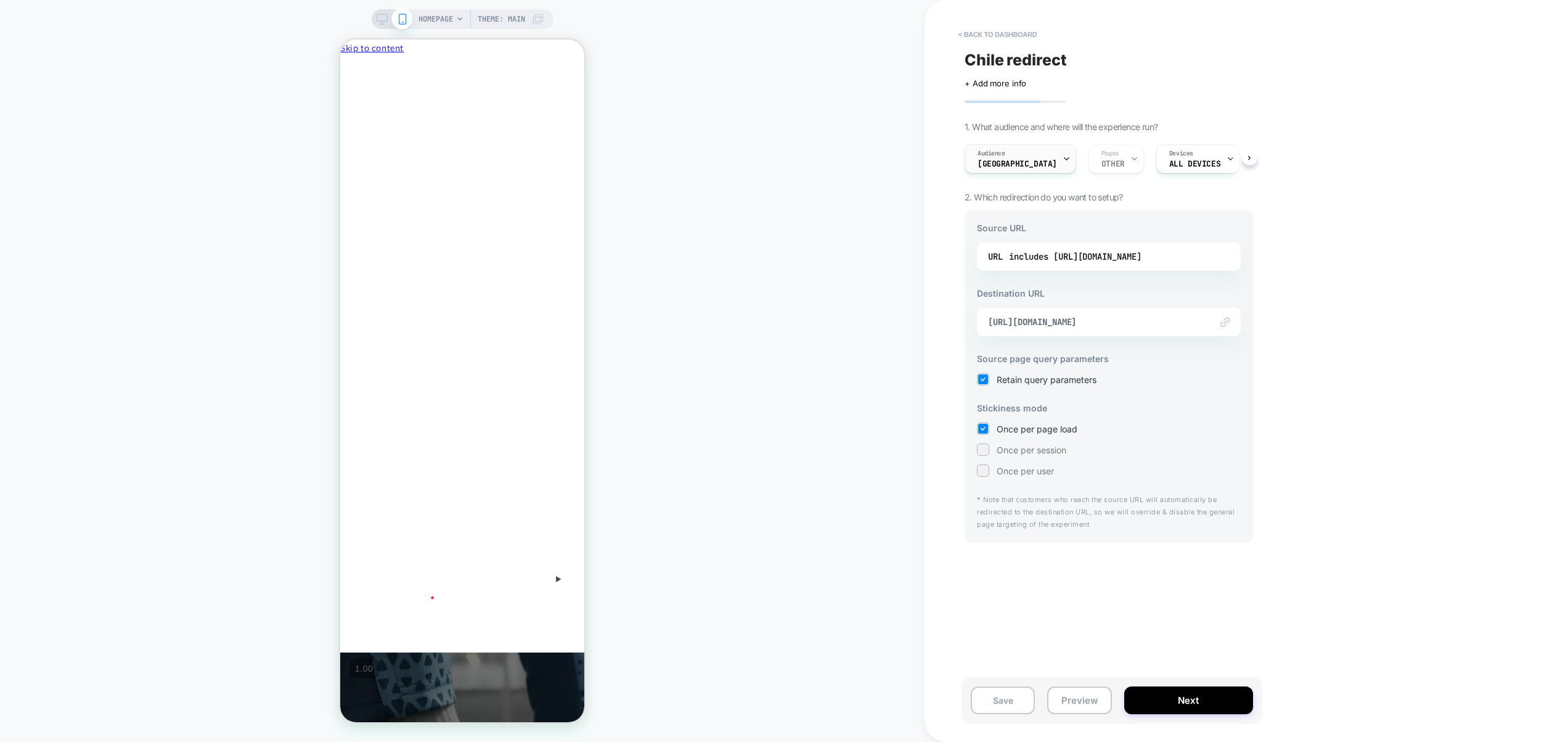
click at [992, 160] on span "[GEOGRAPHIC_DATA]" at bounding box center [1017, 164] width 80 height 9
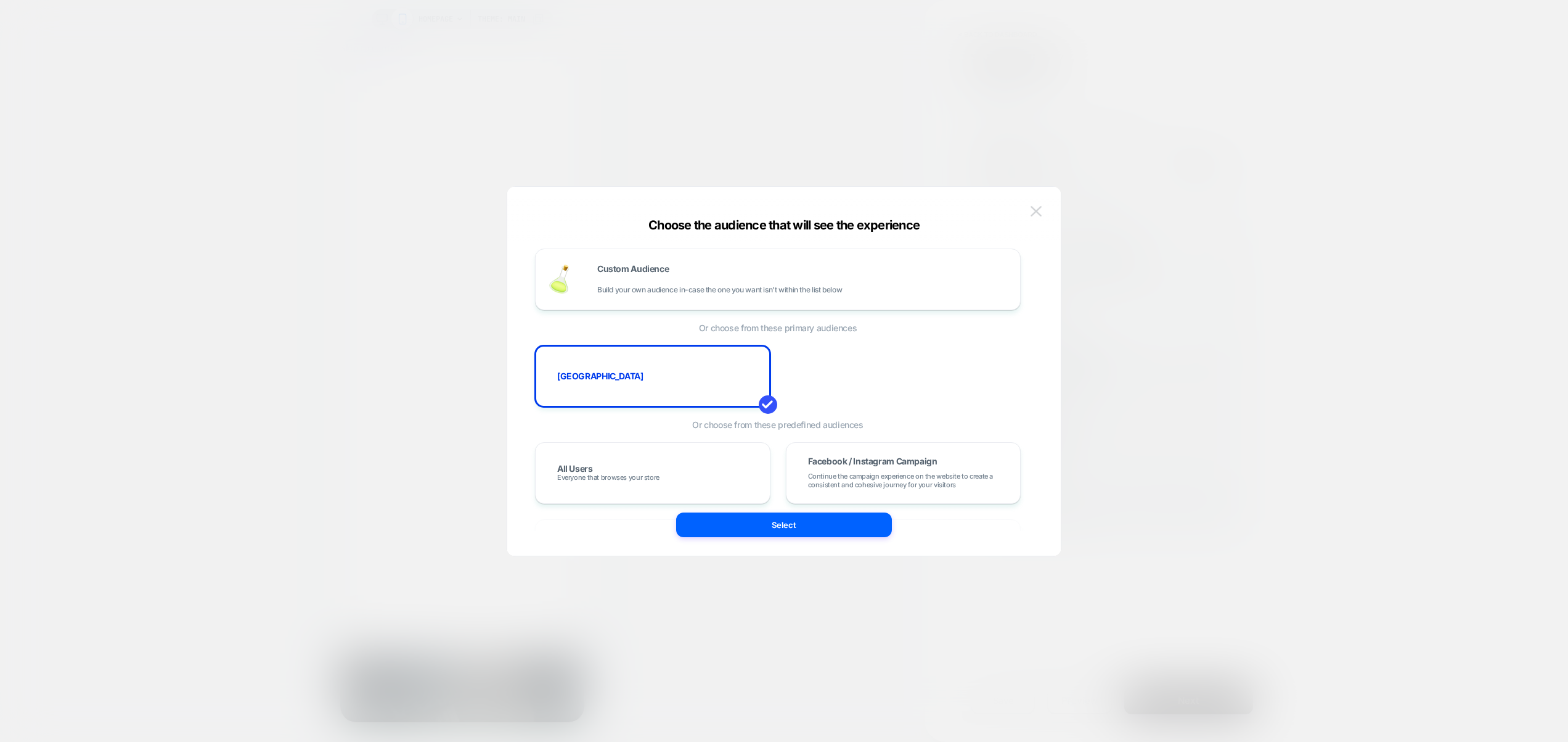
click at [1037, 211] on img at bounding box center [1036, 211] width 11 height 10
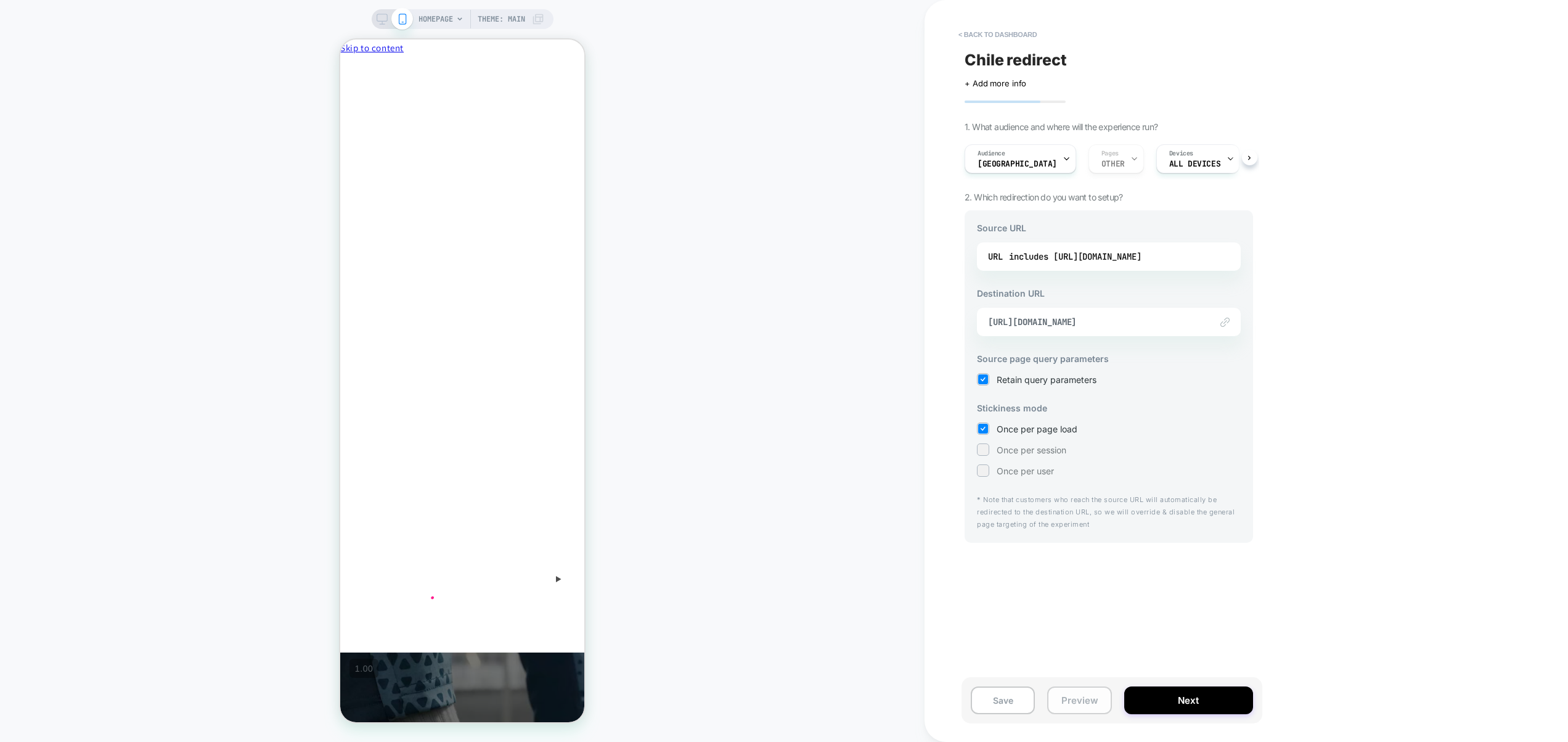
click at [1081, 697] on button "Preview" at bounding box center [1080, 701] width 64 height 28
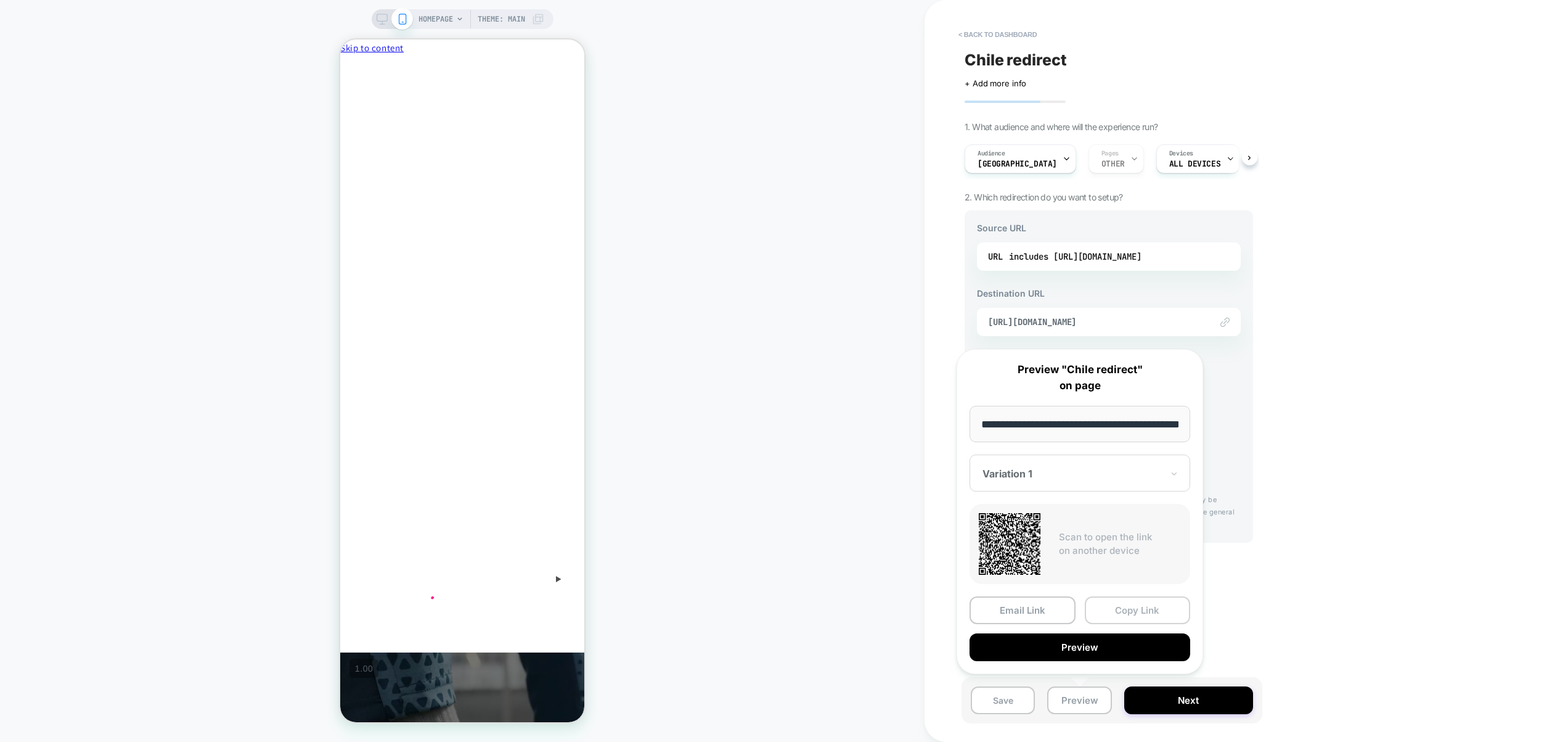
click at [1129, 607] on button "Copy Link" at bounding box center [1138, 611] width 106 height 28
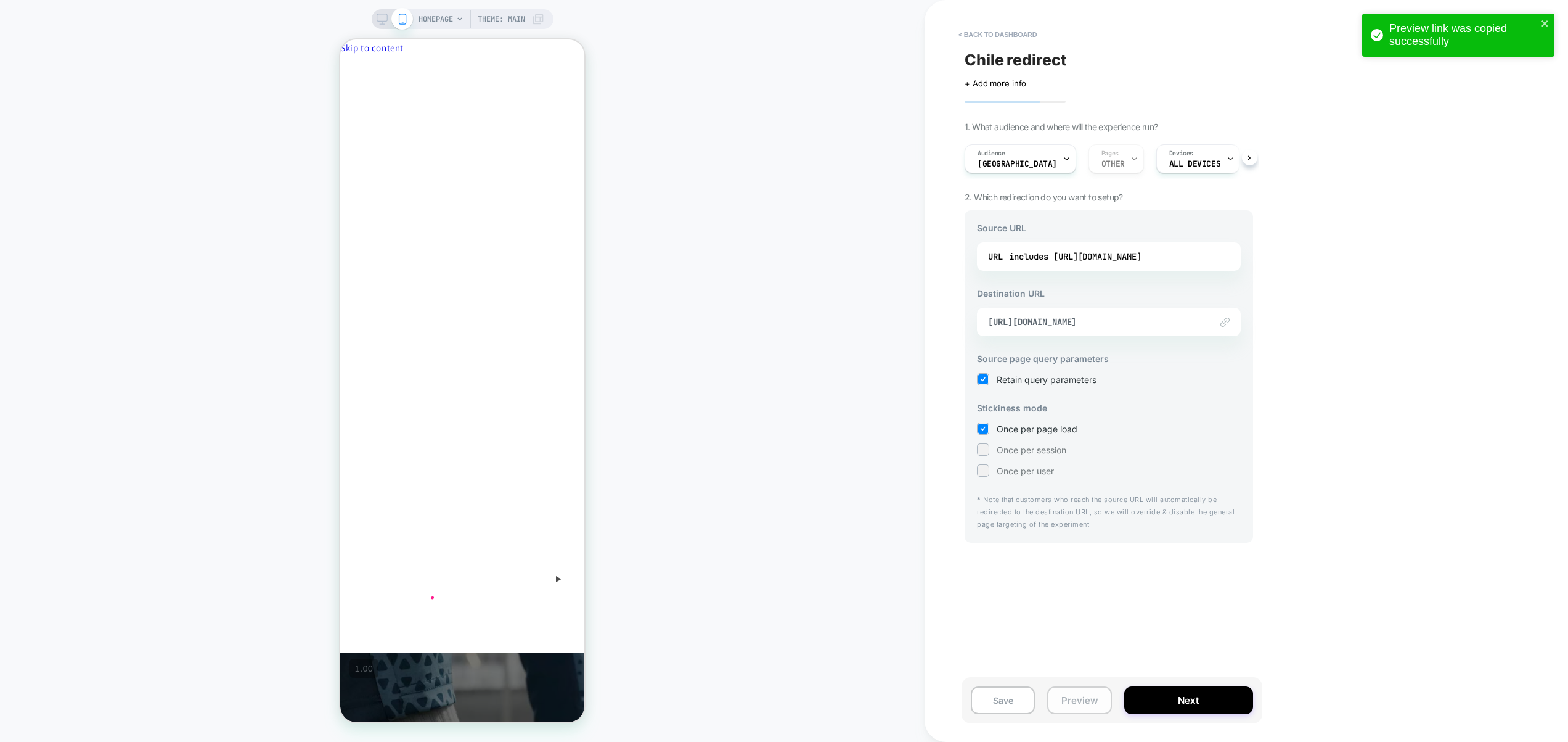
click at [1078, 700] on button "Preview" at bounding box center [1080, 701] width 64 height 28
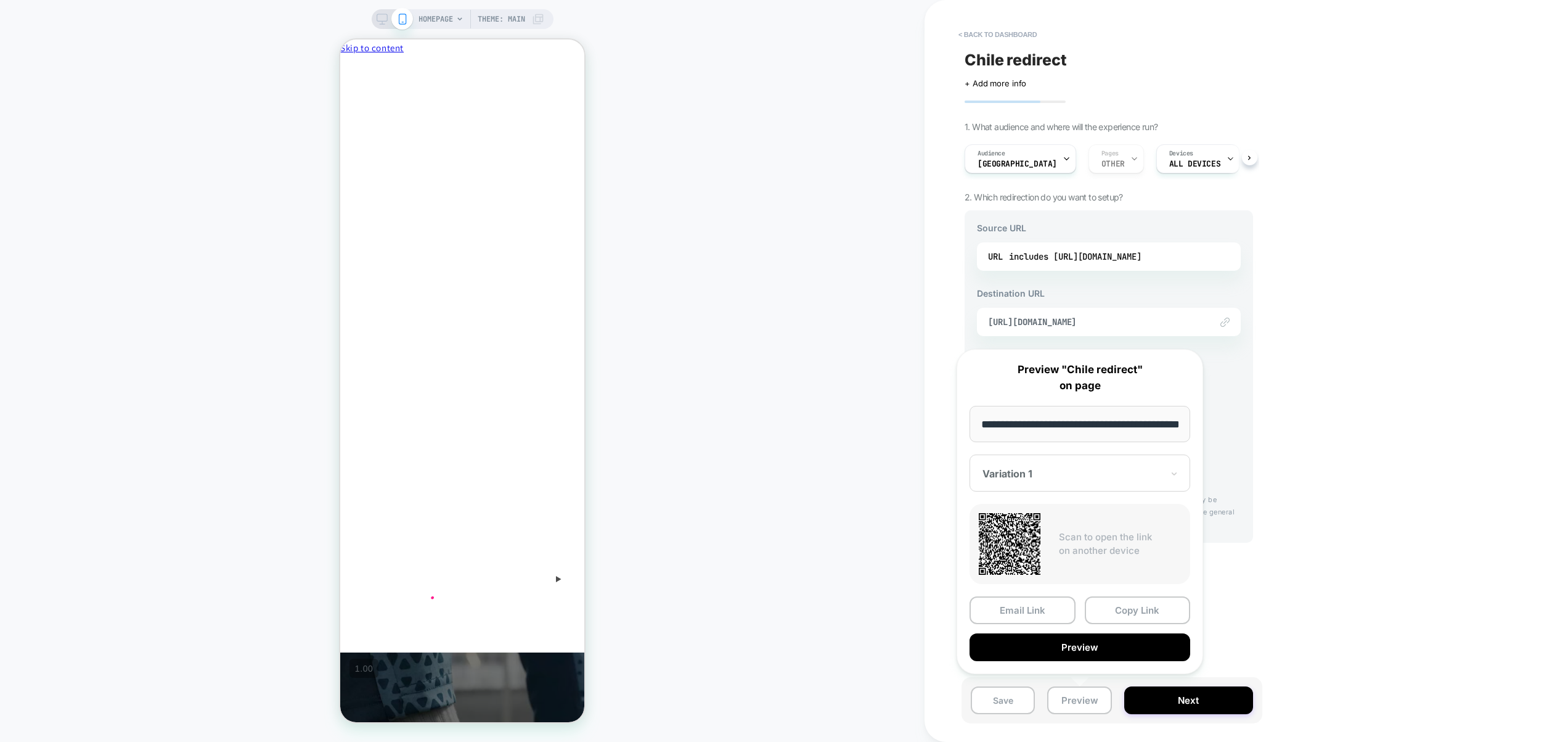
click at [1145, 612] on button "Copy Link" at bounding box center [1138, 611] width 106 height 28
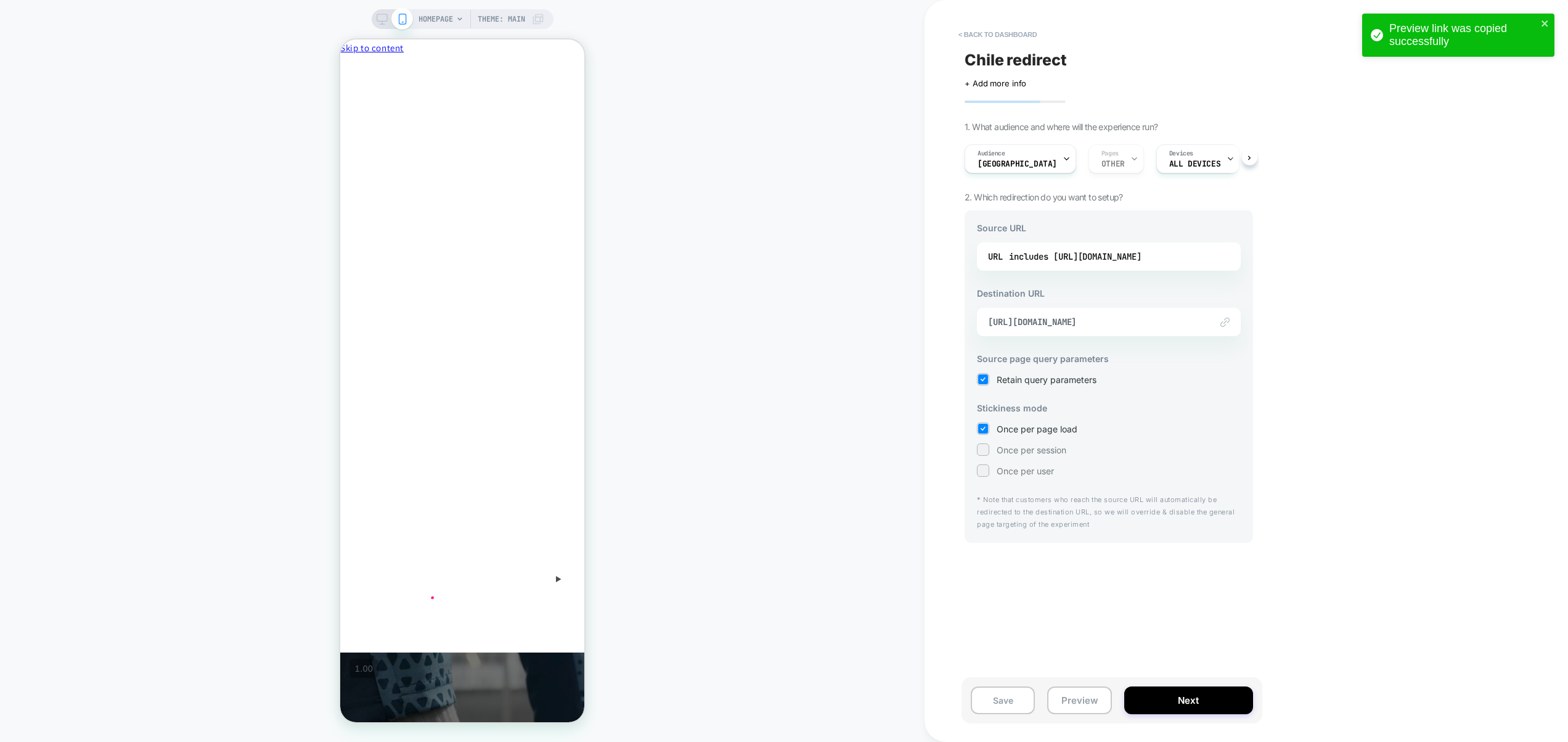
click at [1370, 508] on div "< back to dashboard Chile redirect Click to edit experience details + Add more …" at bounding box center [1196, 371] width 543 height 742
click at [1078, 700] on button "Preview" at bounding box center [1080, 701] width 64 height 28
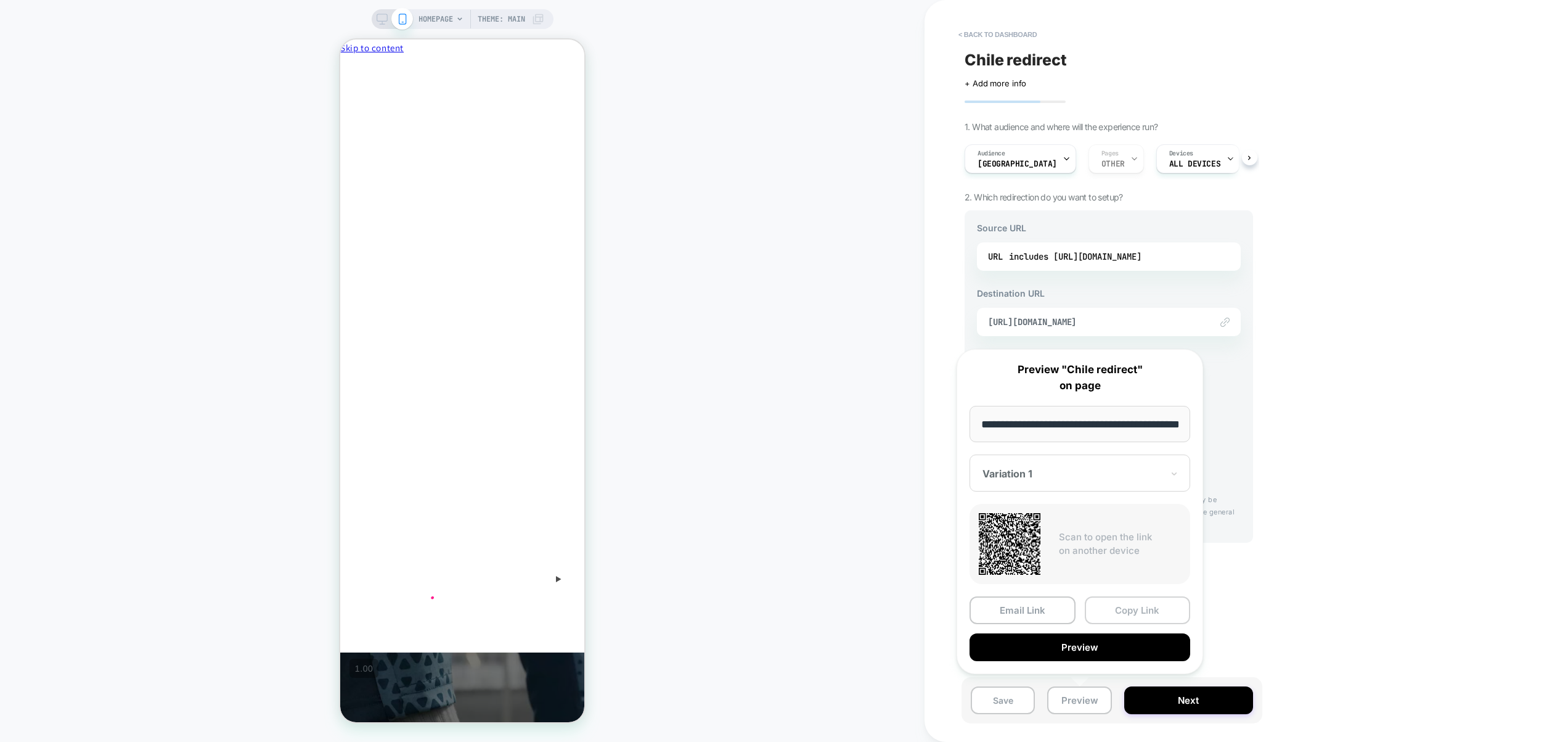
click at [1142, 598] on button "Copy Link" at bounding box center [1138, 611] width 106 height 28
